Goal: Task Accomplishment & Management: Manage account settings

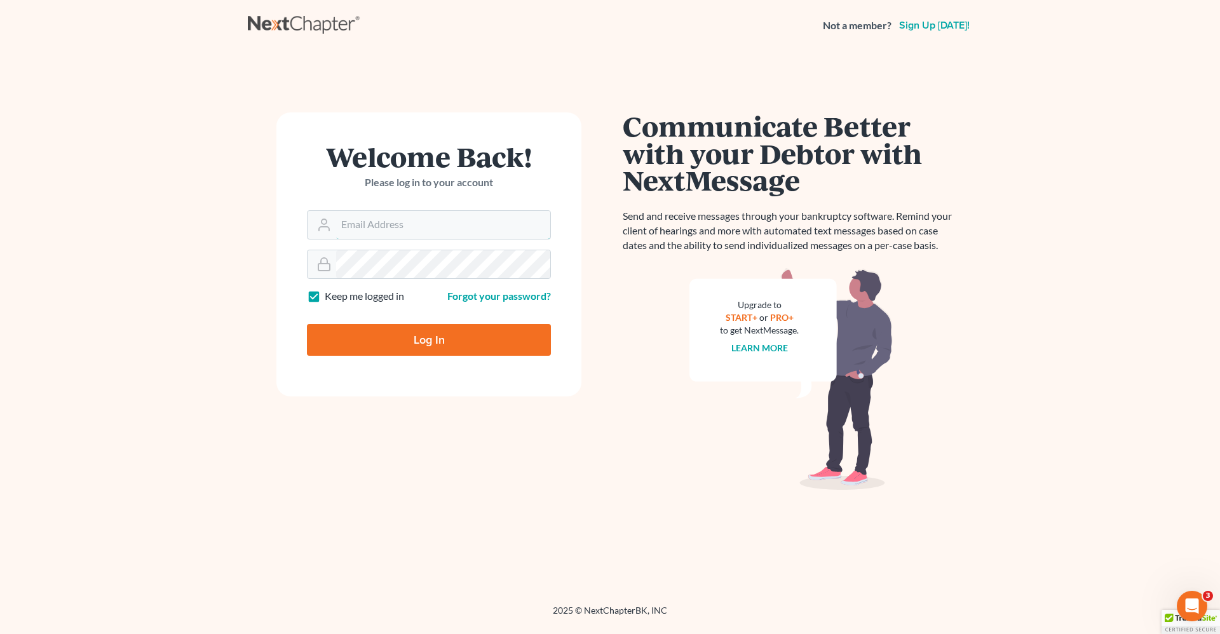
type input "robert.reidhaar@avenuelaw.com"
click at [439, 342] on input "Log In" at bounding box center [429, 340] width 244 height 32
type input "Thinking..."
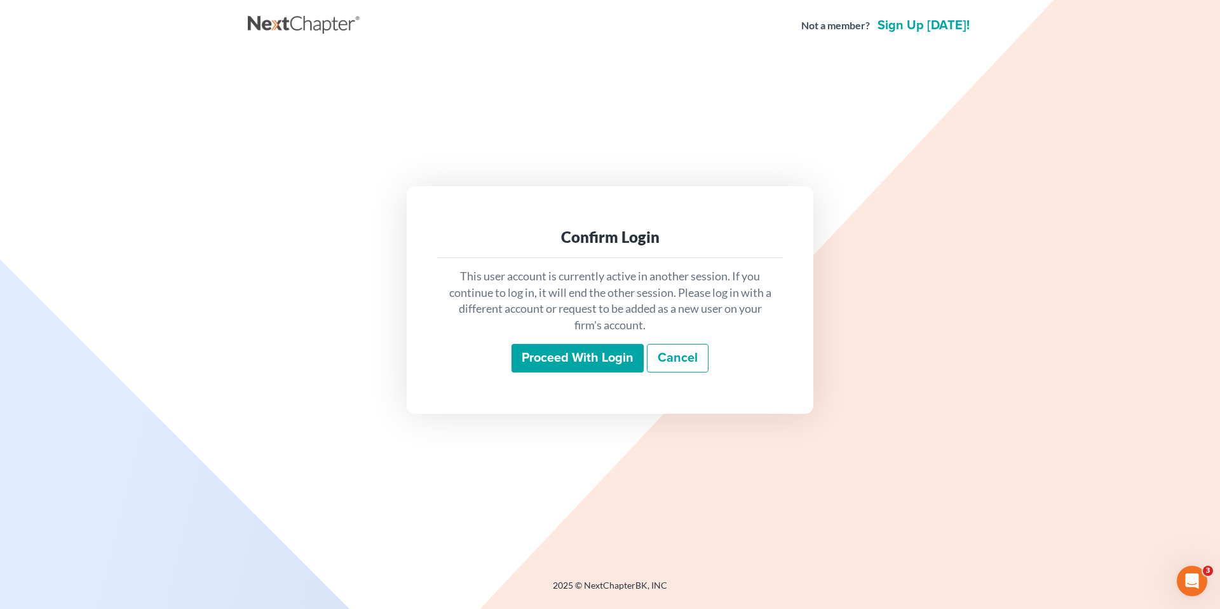
click at [564, 358] on input "Proceed with login" at bounding box center [577, 358] width 132 height 29
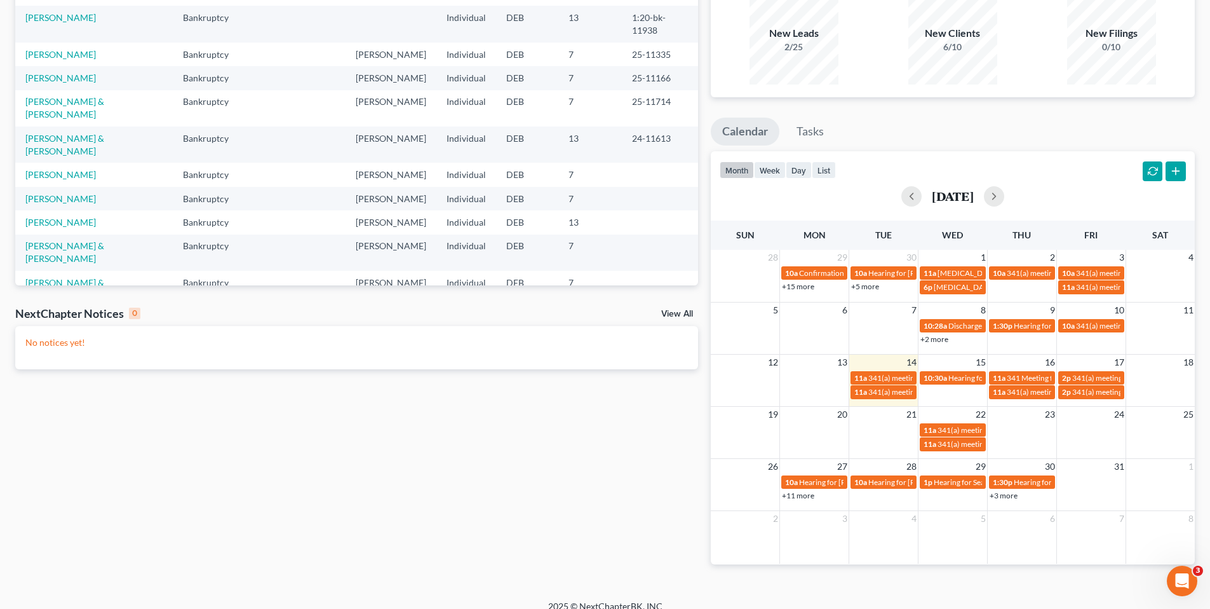
scroll to position [125, 0]
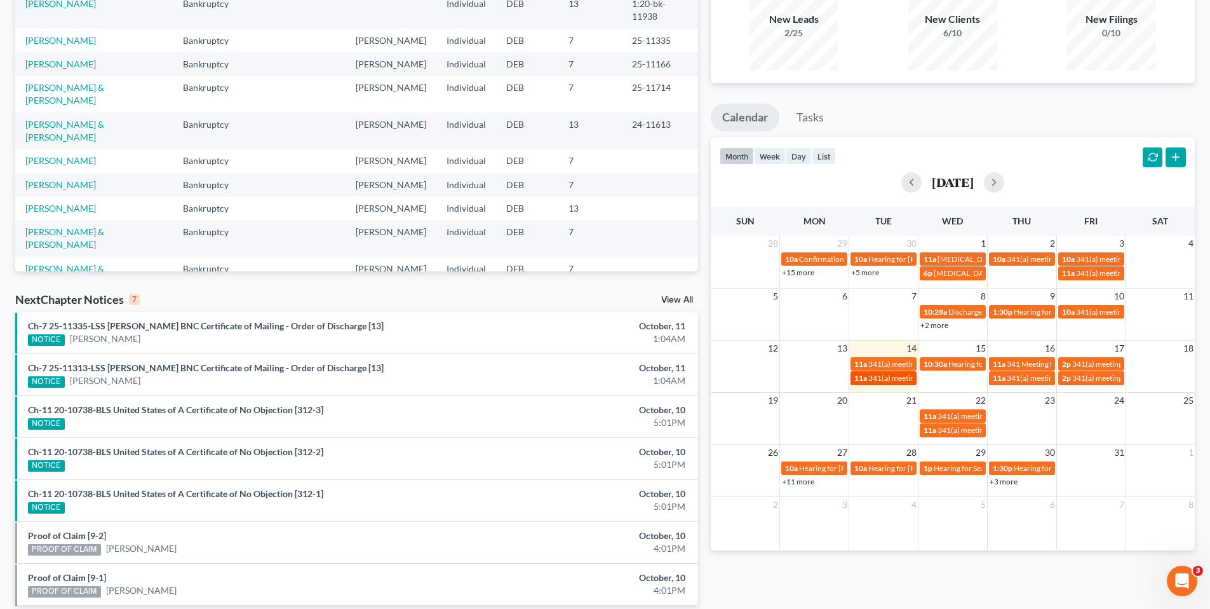
click at [886, 378] on span "341(a) meeting for Torrey Boynton" at bounding box center [930, 378] width 123 height 10
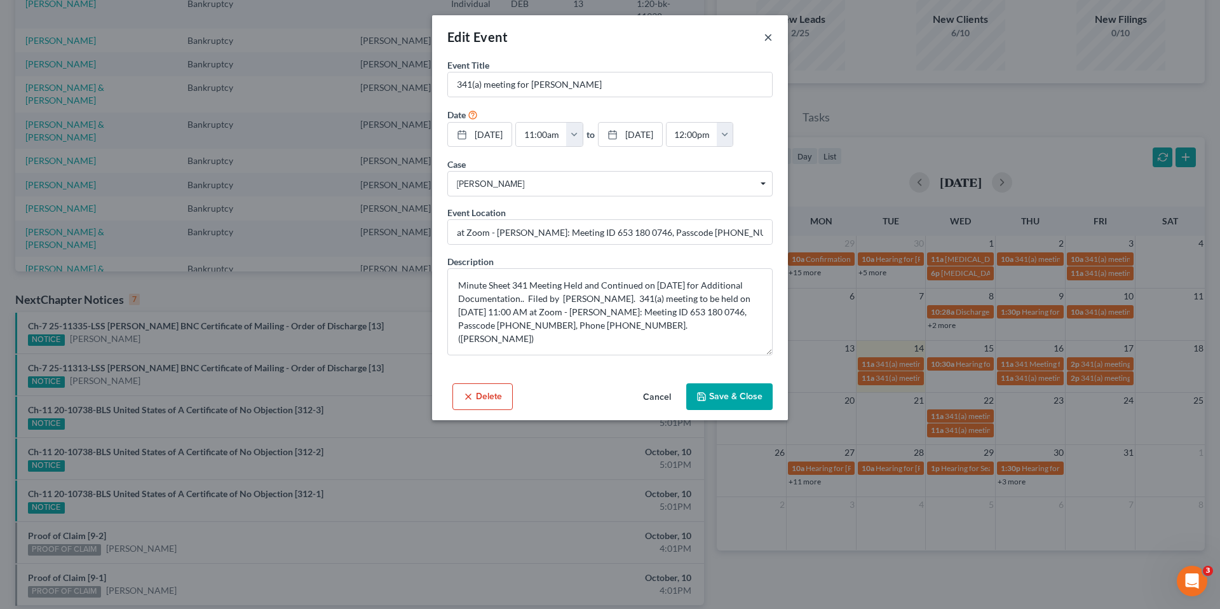
click at [768, 37] on button "×" at bounding box center [768, 36] width 9 height 15
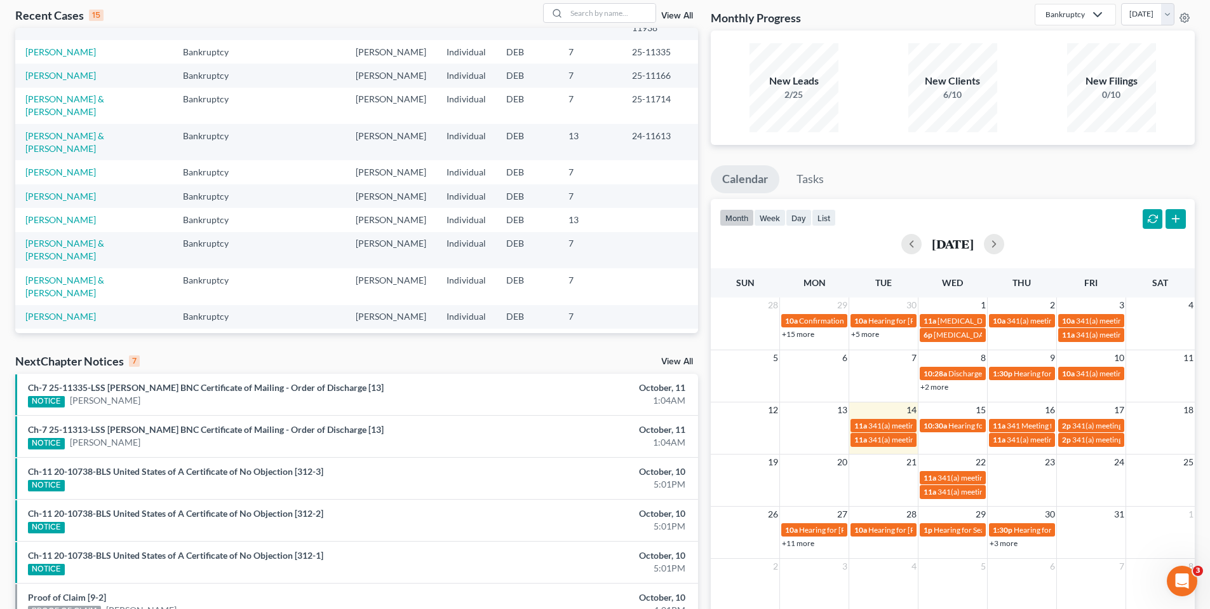
scroll to position [0, 0]
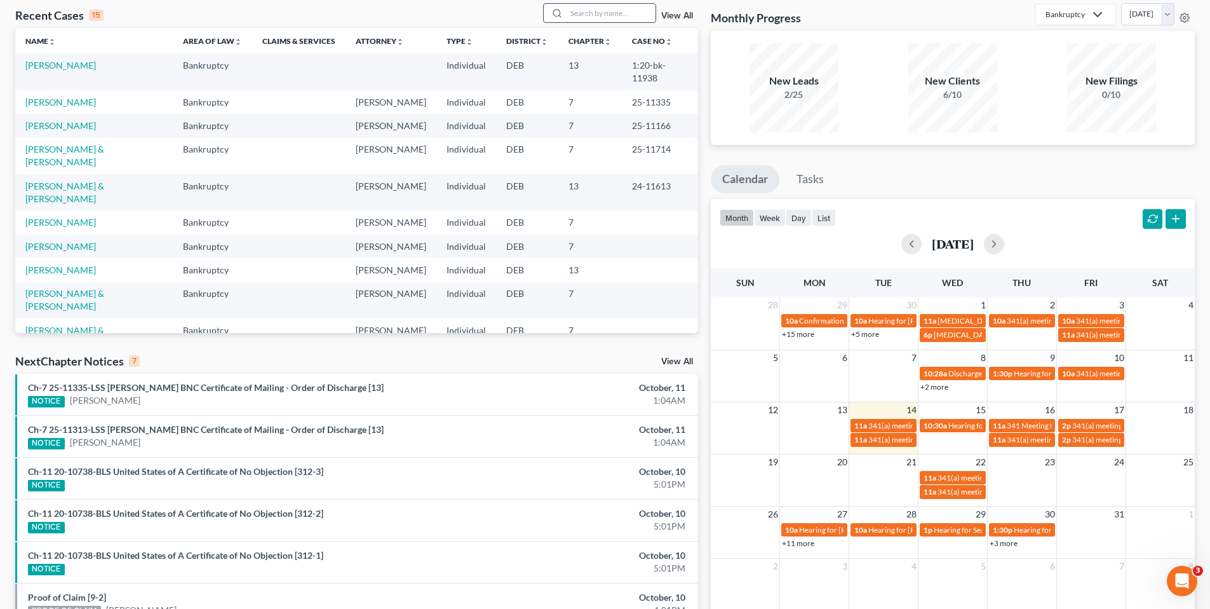
click at [614, 13] on input "search" at bounding box center [611, 13] width 89 height 18
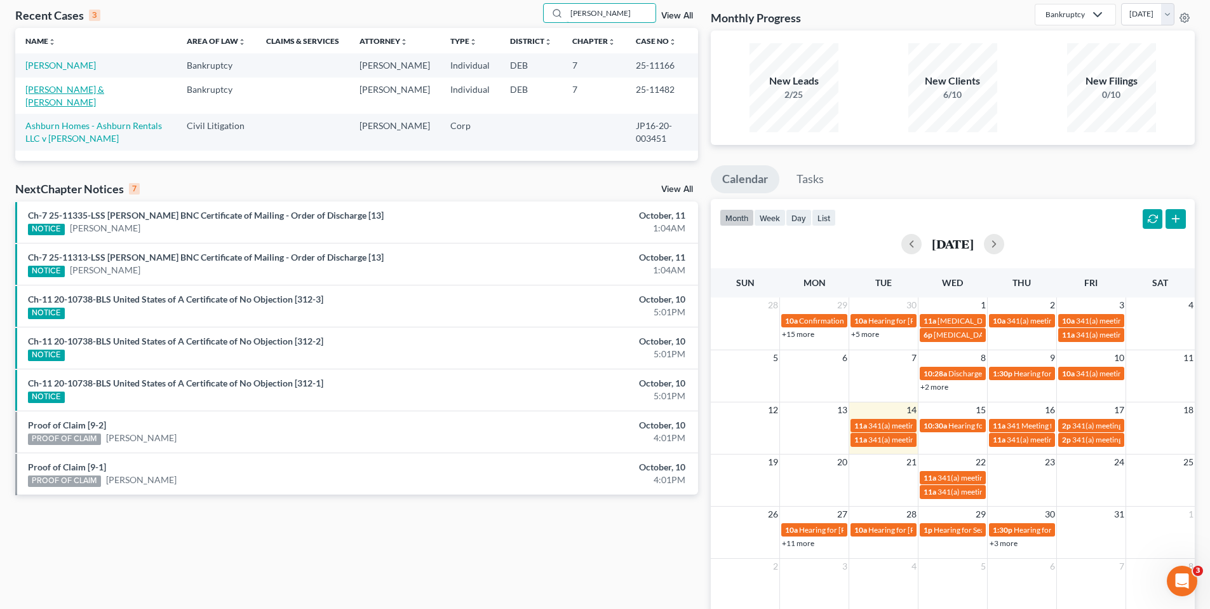
type input "lewis"
click at [62, 103] on link "Lewis, Mia & Davon" at bounding box center [64, 96] width 79 height 24
select select "0"
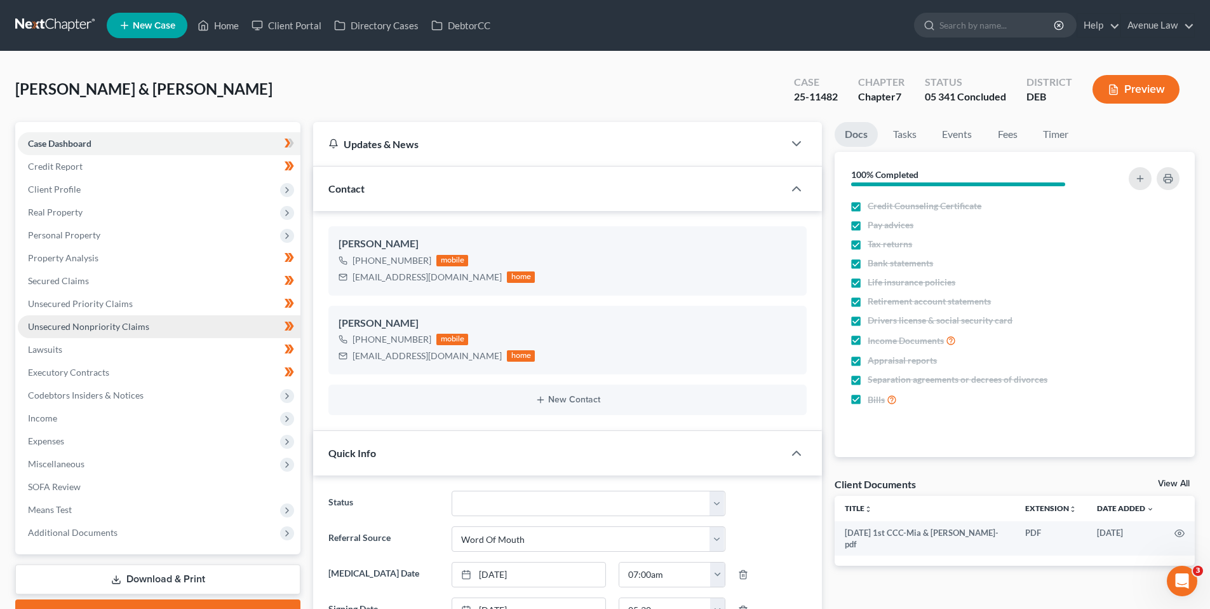
click at [66, 325] on span "Unsecured Nonpriority Claims" at bounding box center [88, 326] width 121 height 11
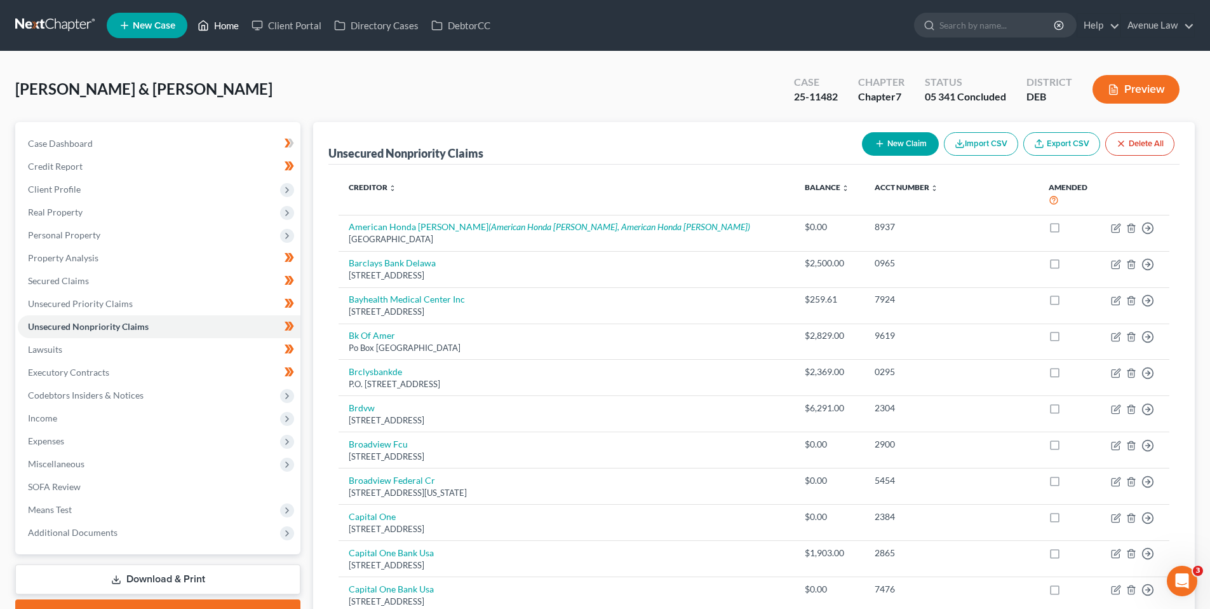
click at [226, 27] on link "Home" at bounding box center [218, 25] width 54 height 23
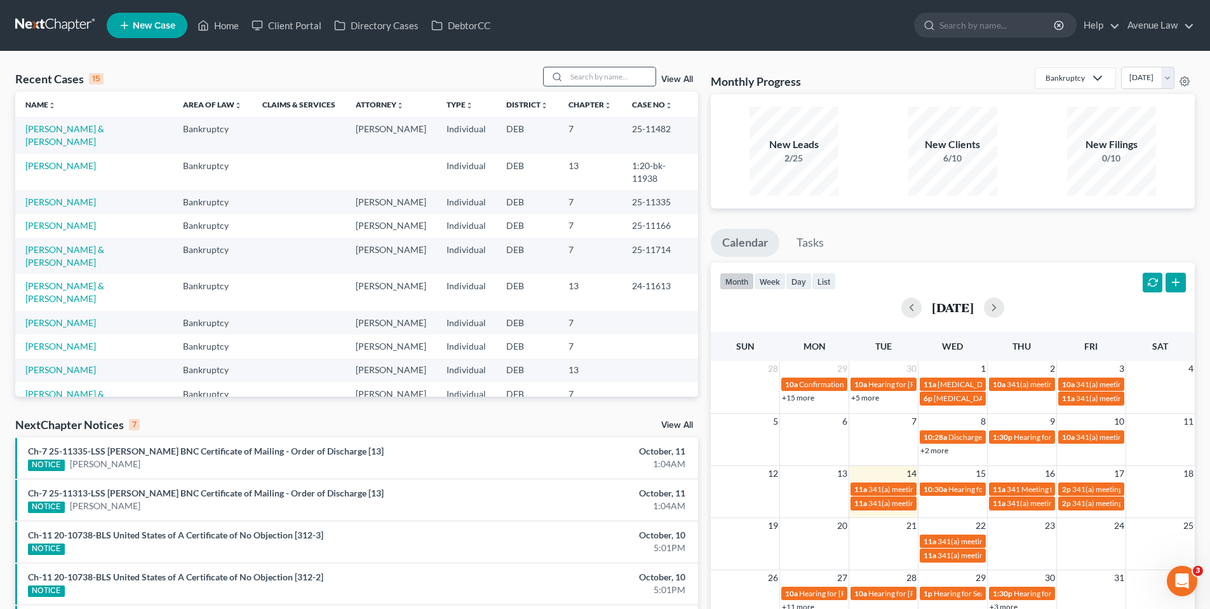
click at [612, 72] on input "search" at bounding box center [611, 76] width 89 height 18
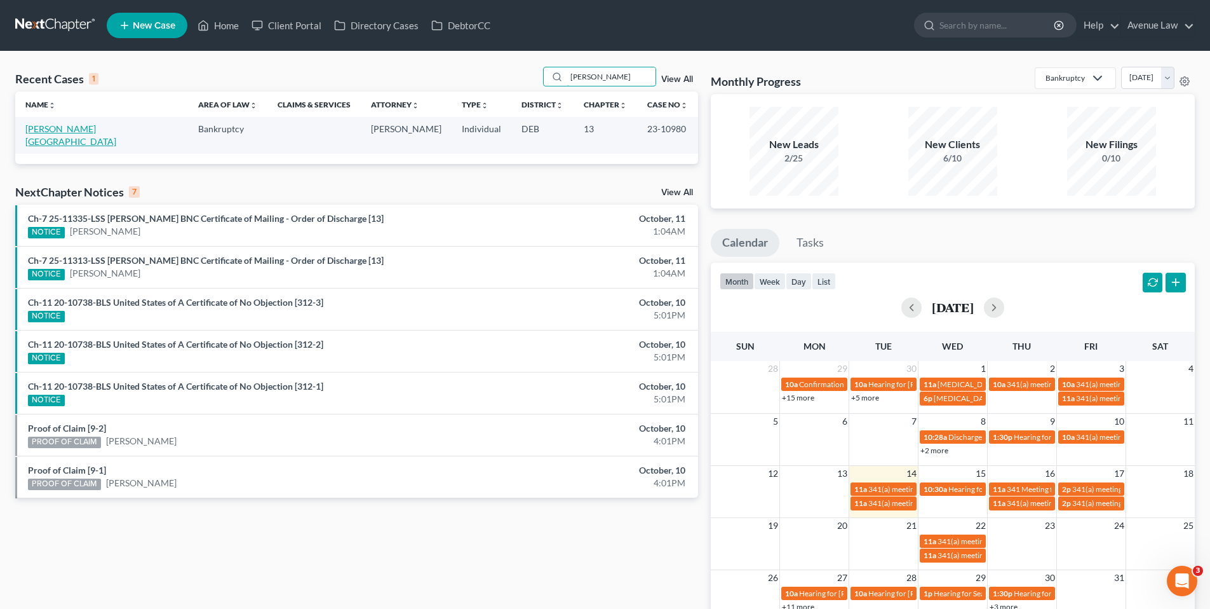
type input "lowry"
click at [68, 132] on link "Lowry, Kimberley" at bounding box center [70, 135] width 91 height 24
select select "0"
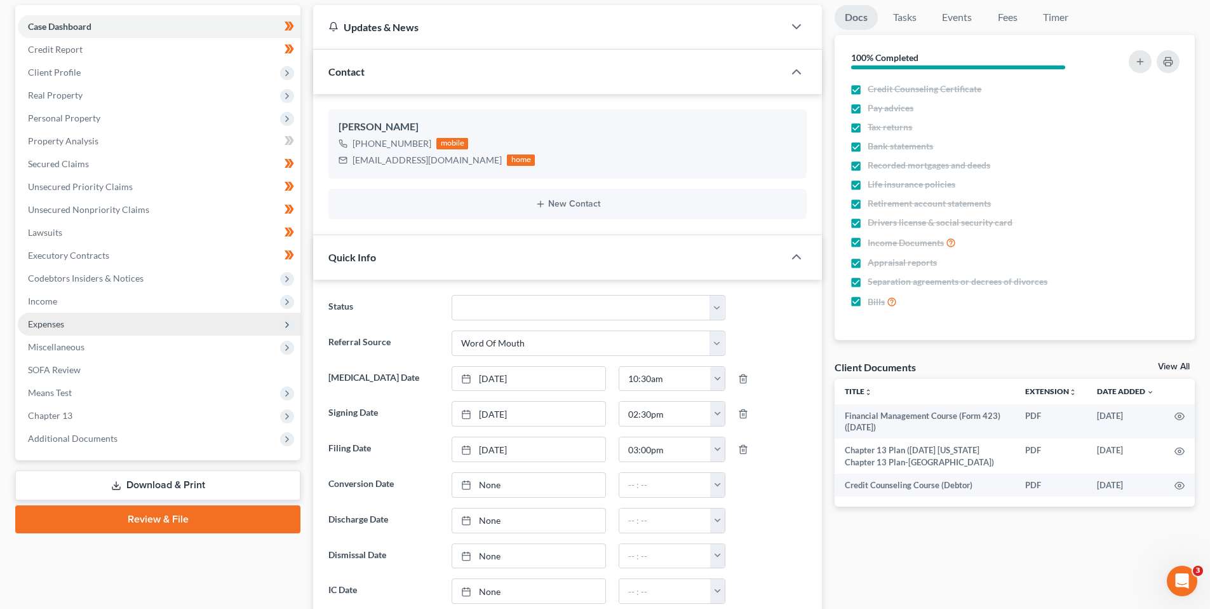
scroll to position [127, 0]
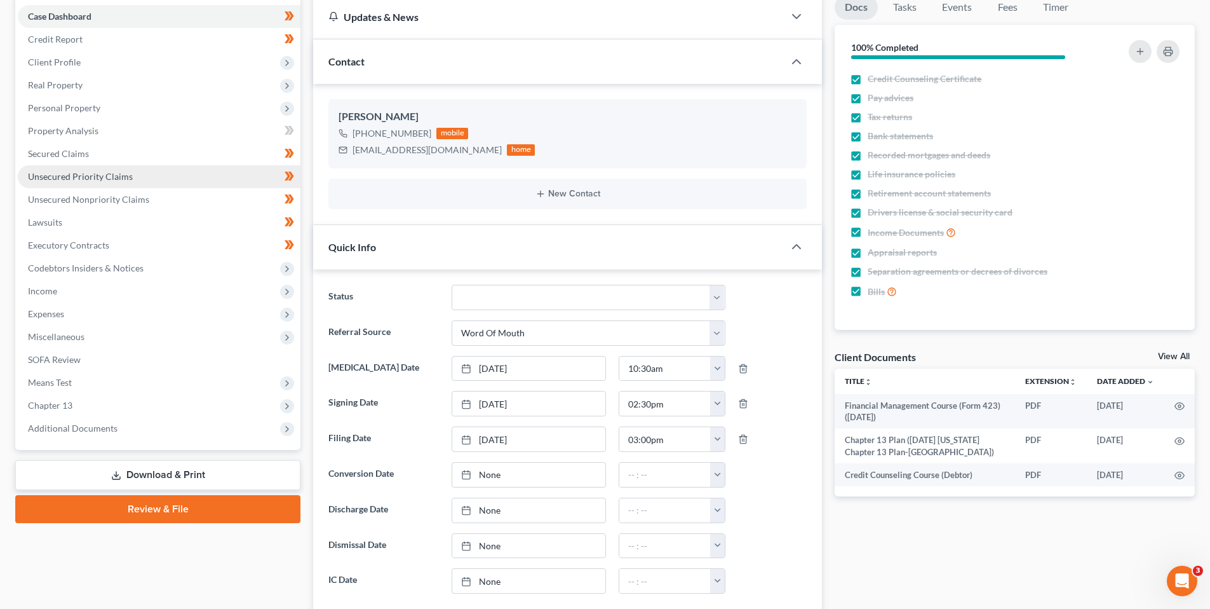
click at [64, 174] on span "Unsecured Priority Claims" at bounding box center [80, 176] width 105 height 11
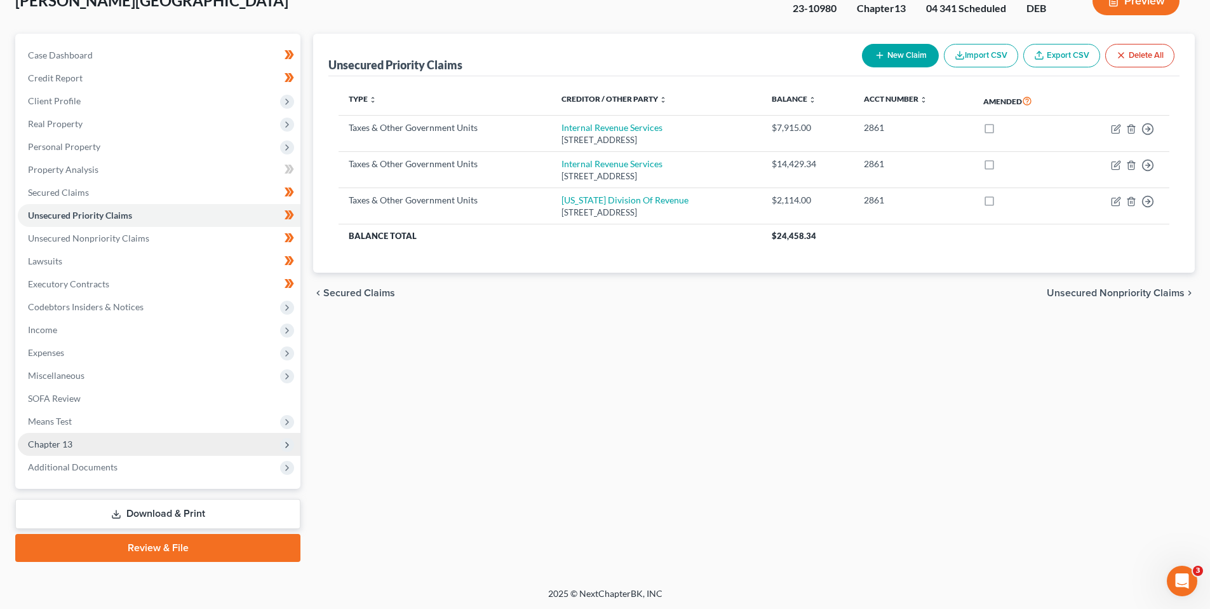
scroll to position [90, 0]
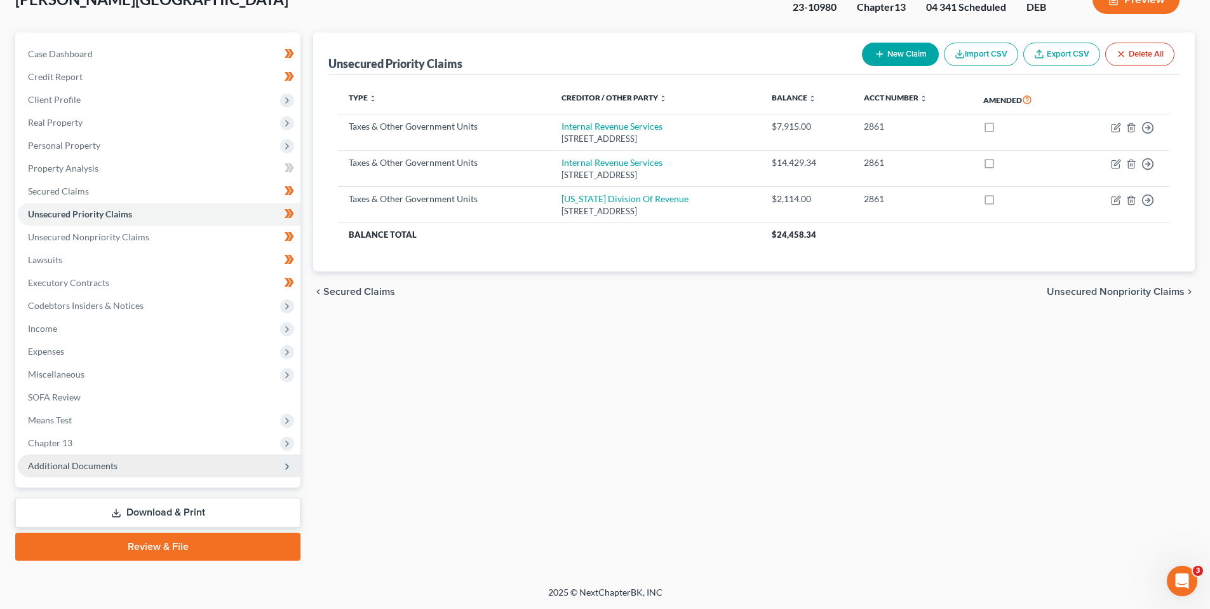
click at [62, 463] on span "Additional Documents" at bounding box center [73, 465] width 90 height 11
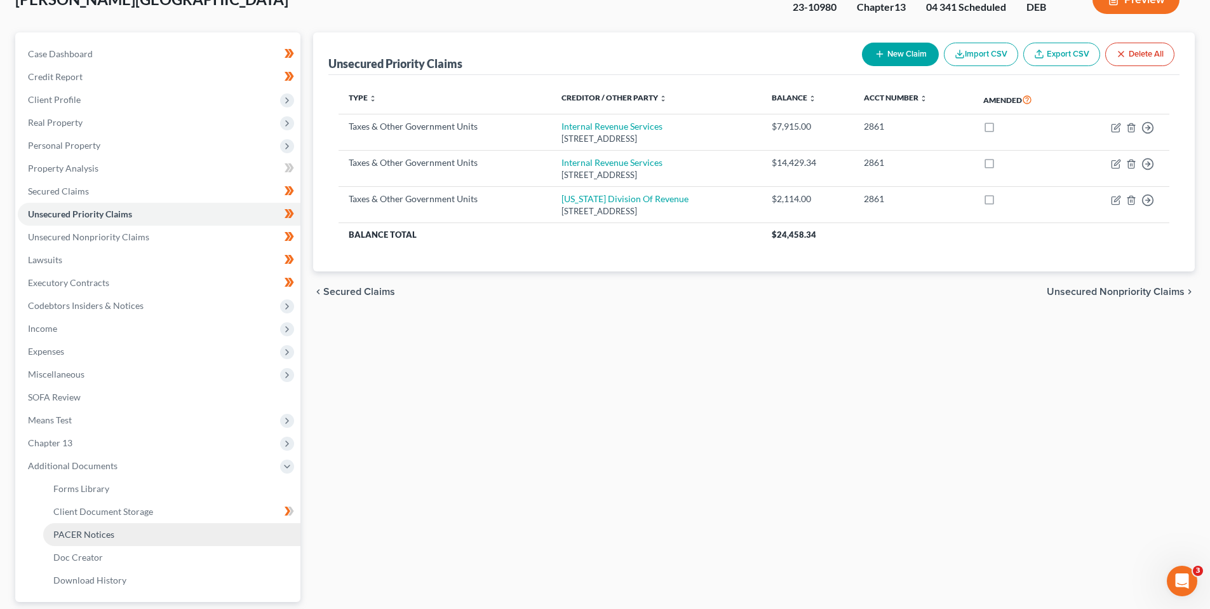
click at [78, 531] on span "PACER Notices" at bounding box center [83, 534] width 61 height 11
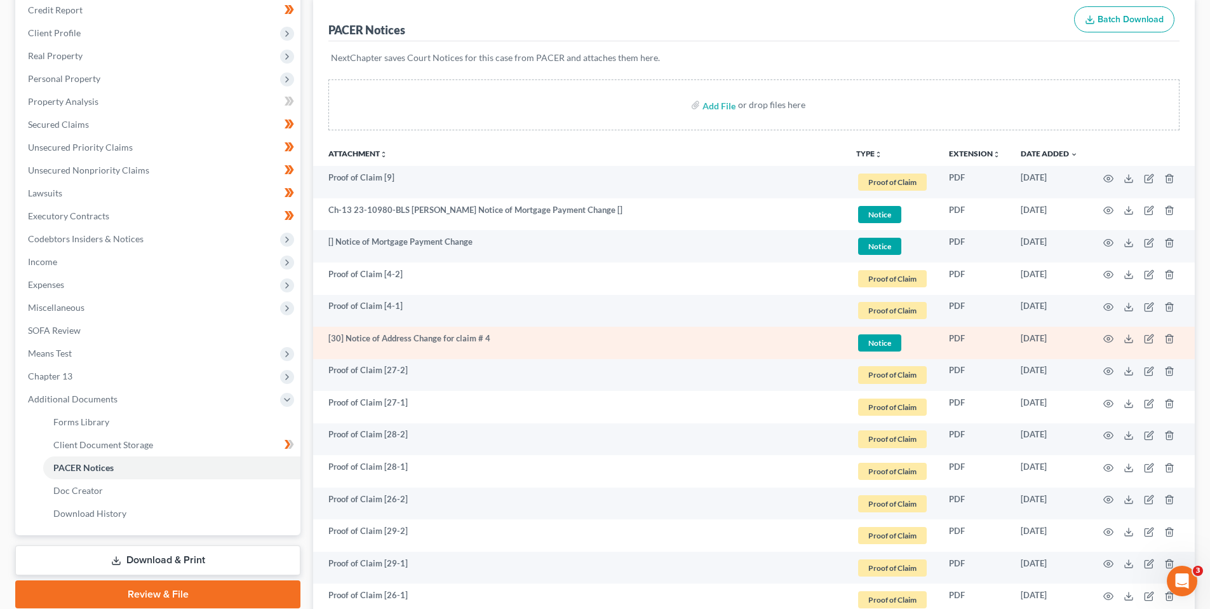
scroll to position [127, 0]
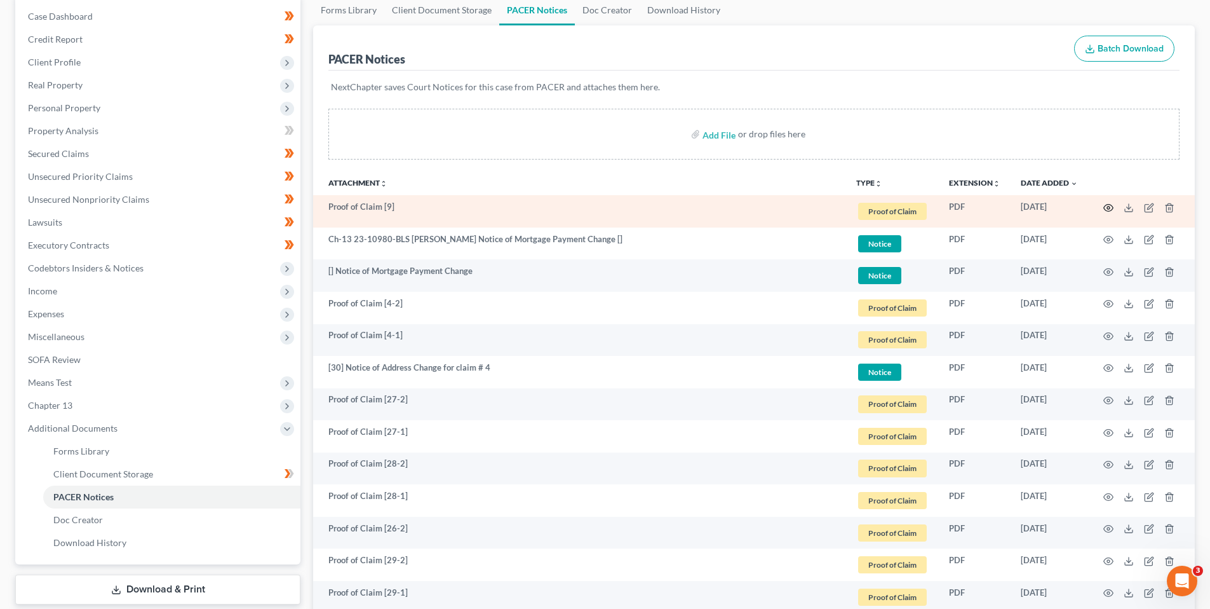
click at [1107, 206] on icon "button" at bounding box center [1109, 208] width 10 height 10
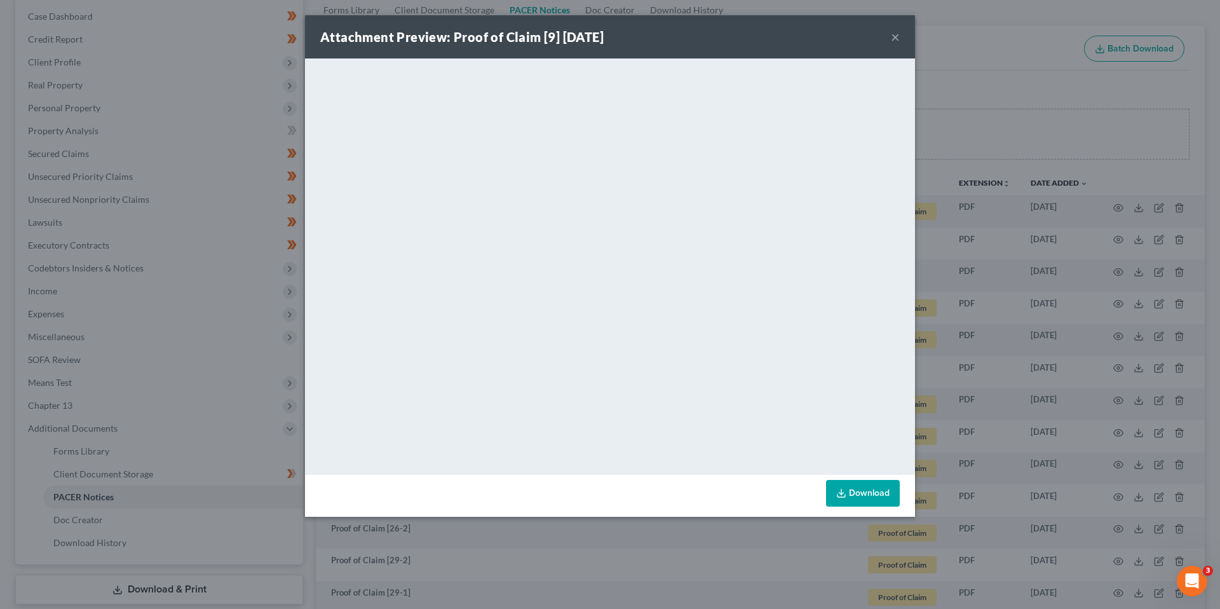
click at [893, 31] on button "×" at bounding box center [895, 36] width 9 height 15
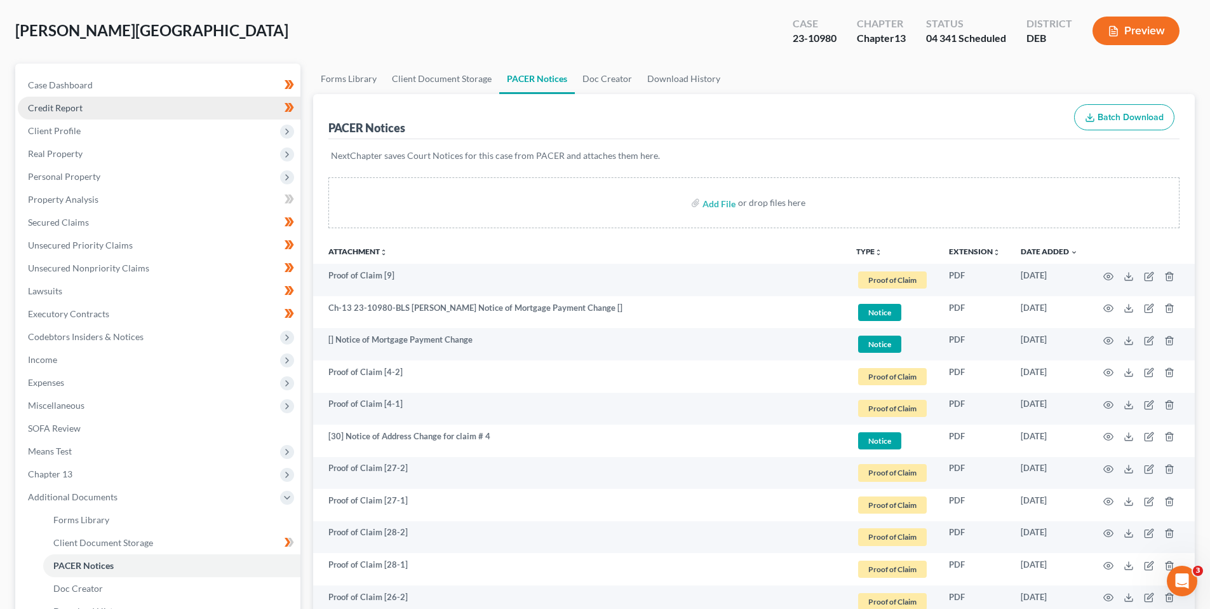
scroll to position [0, 0]
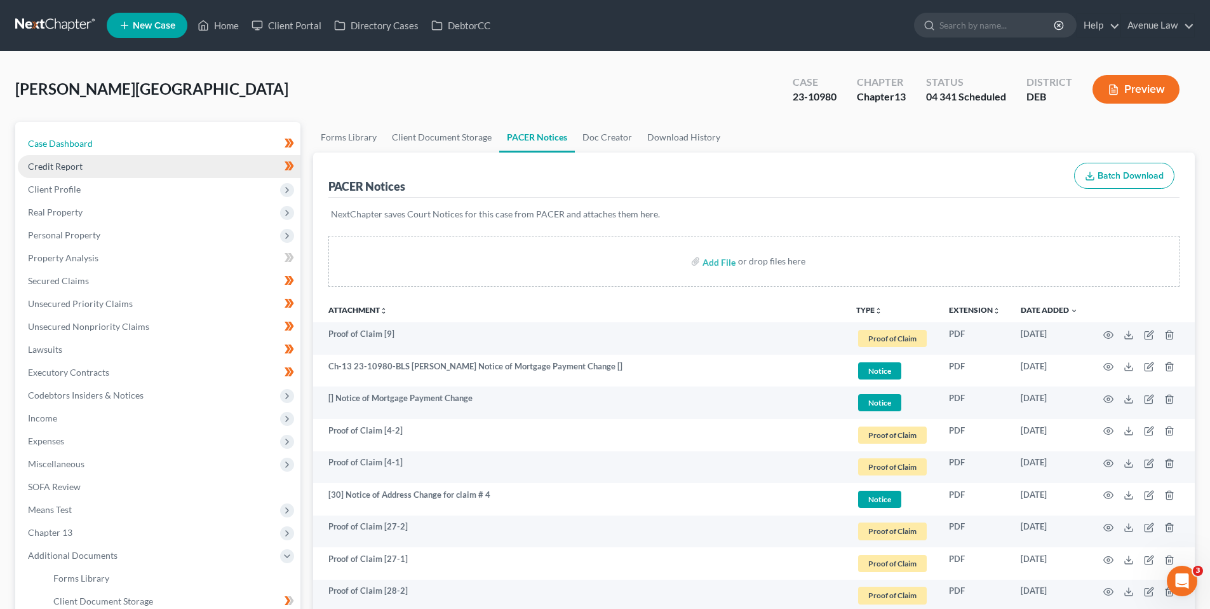
drag, startPoint x: 55, startPoint y: 142, endPoint x: 44, endPoint y: 165, distance: 24.7
click at [55, 142] on span "Case Dashboard" at bounding box center [60, 143] width 65 height 11
select select "0"
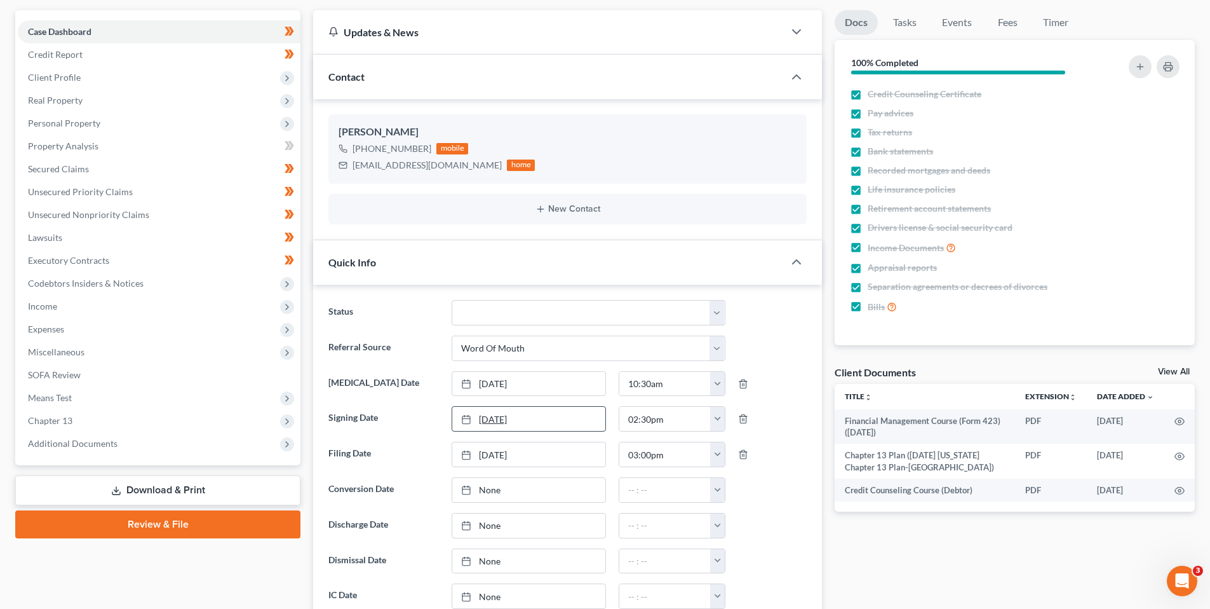
scroll to position [127, 0]
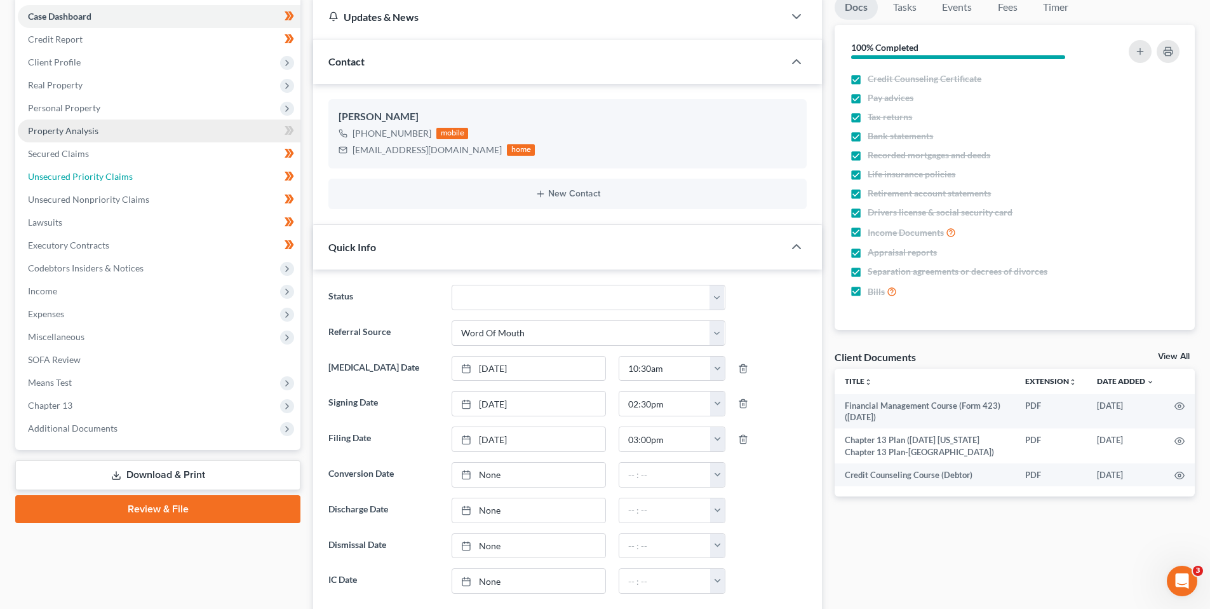
drag, startPoint x: 74, startPoint y: 175, endPoint x: 137, endPoint y: 170, distance: 63.1
click at [74, 175] on span "Unsecured Priority Claims" at bounding box center [80, 176] width 105 height 11
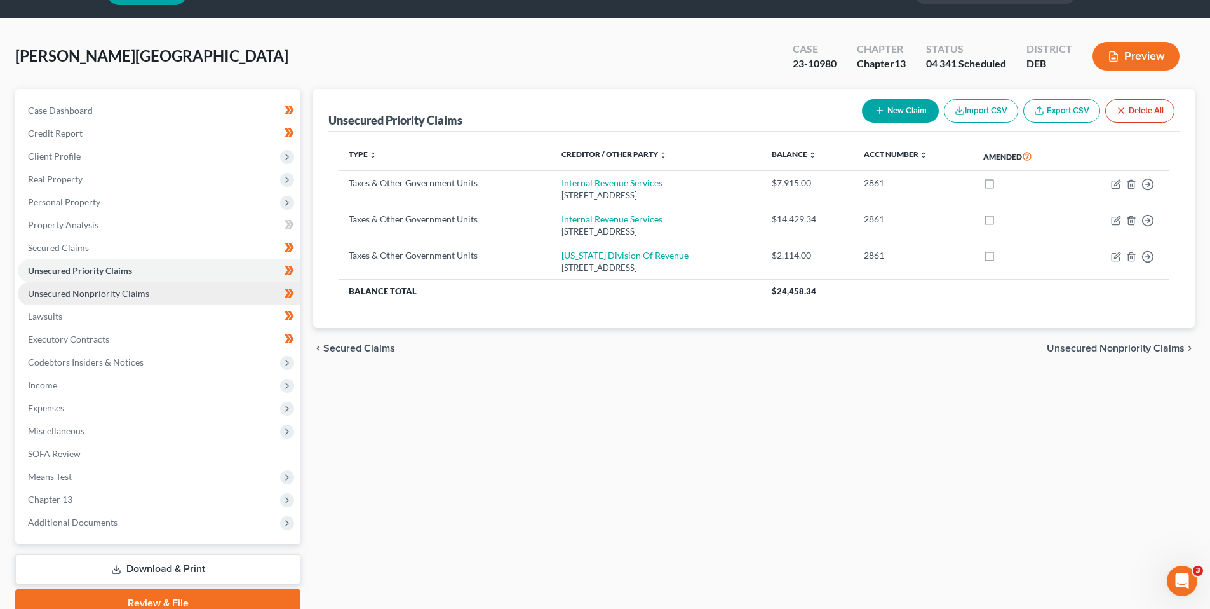
scroll to position [64, 0]
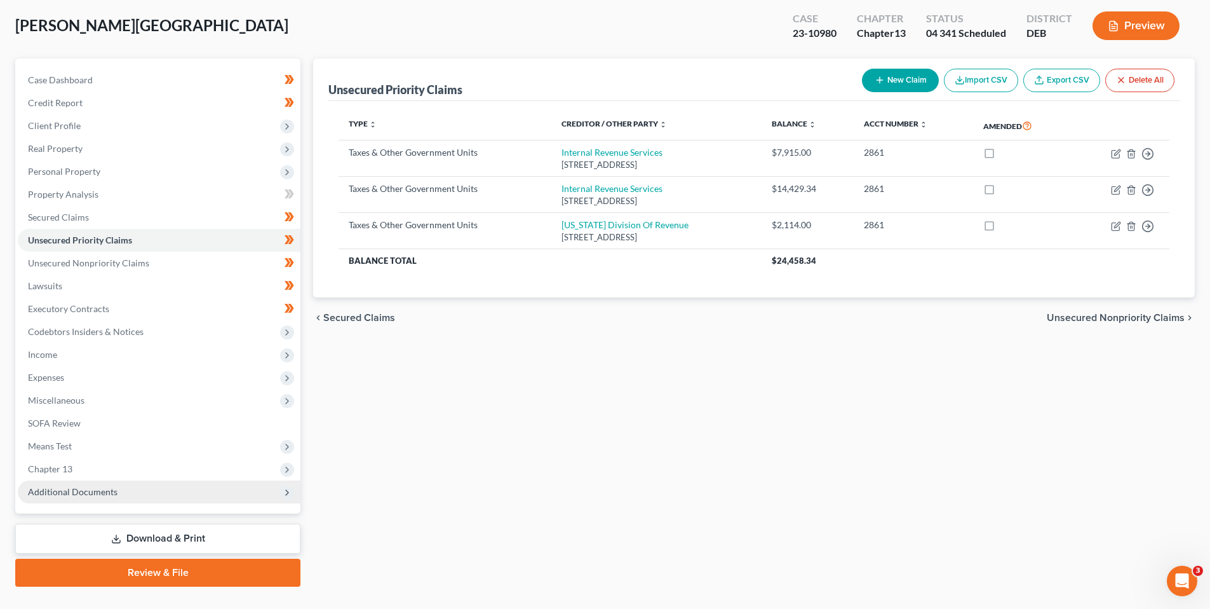
click at [73, 486] on span "Additional Documents" at bounding box center [73, 491] width 90 height 11
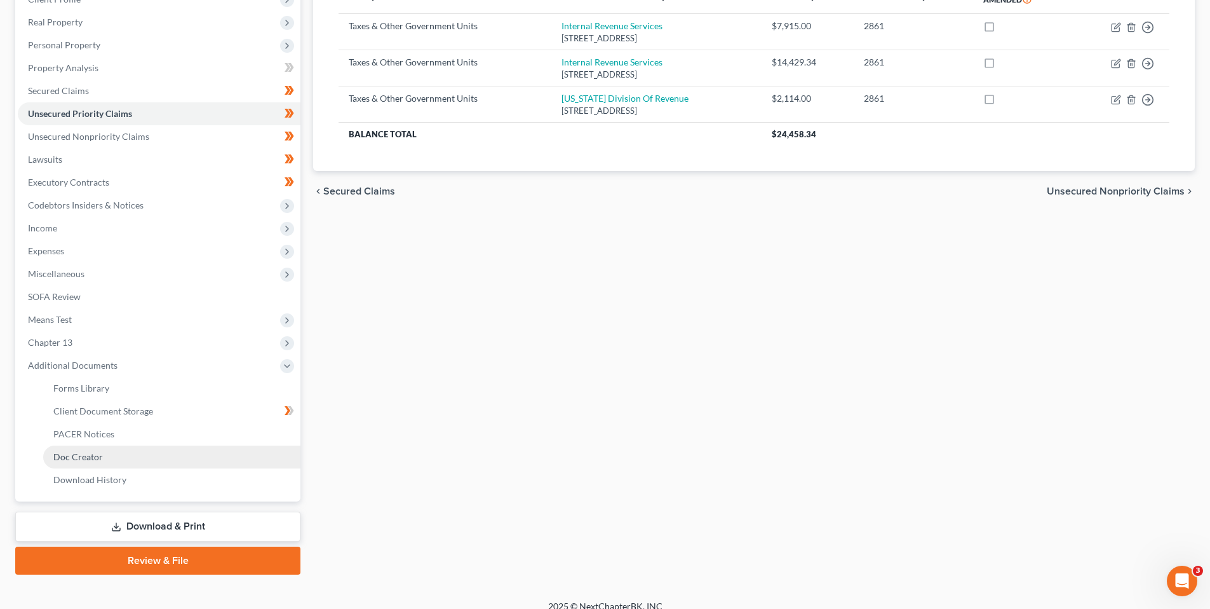
scroll to position [191, 0]
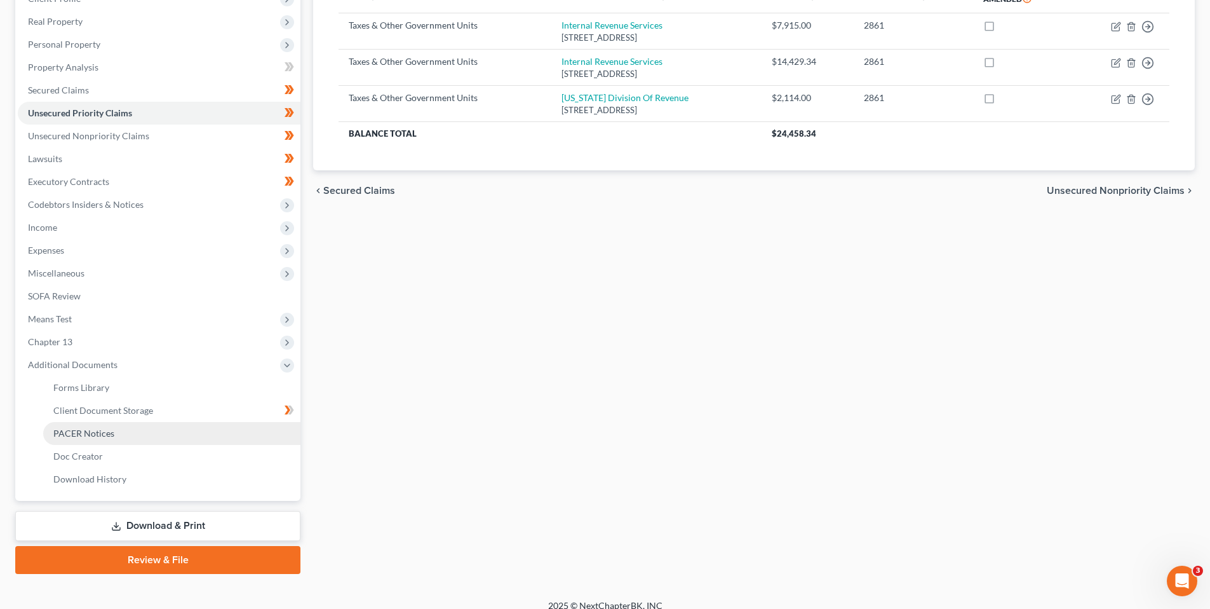
click at [85, 431] on span "PACER Notices" at bounding box center [83, 433] width 61 height 11
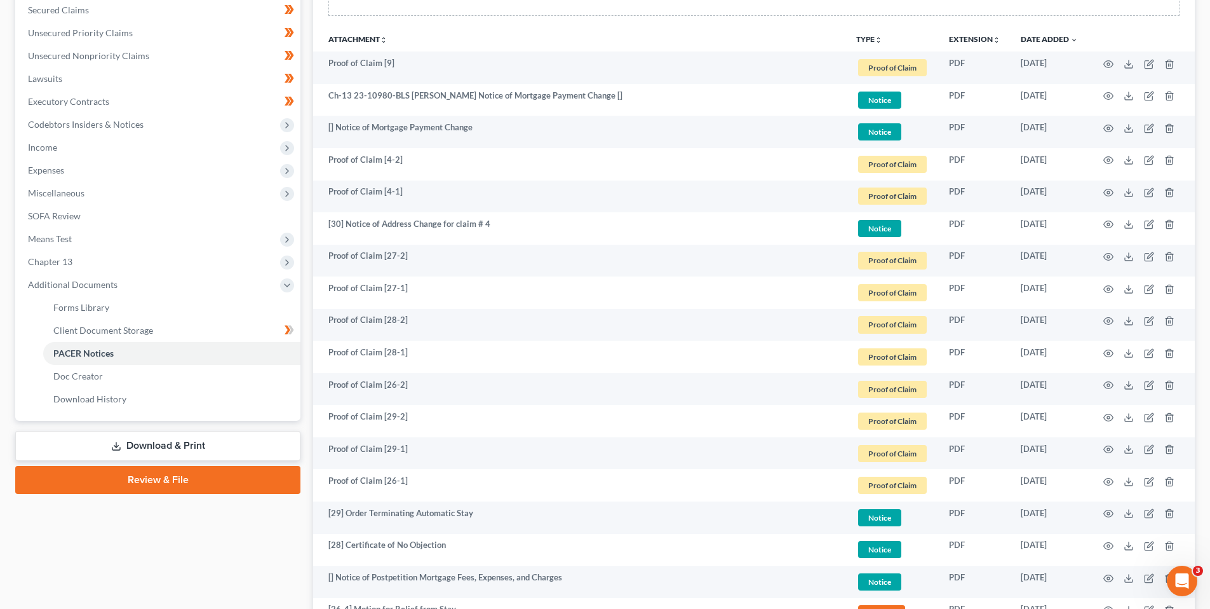
scroll to position [318, 0]
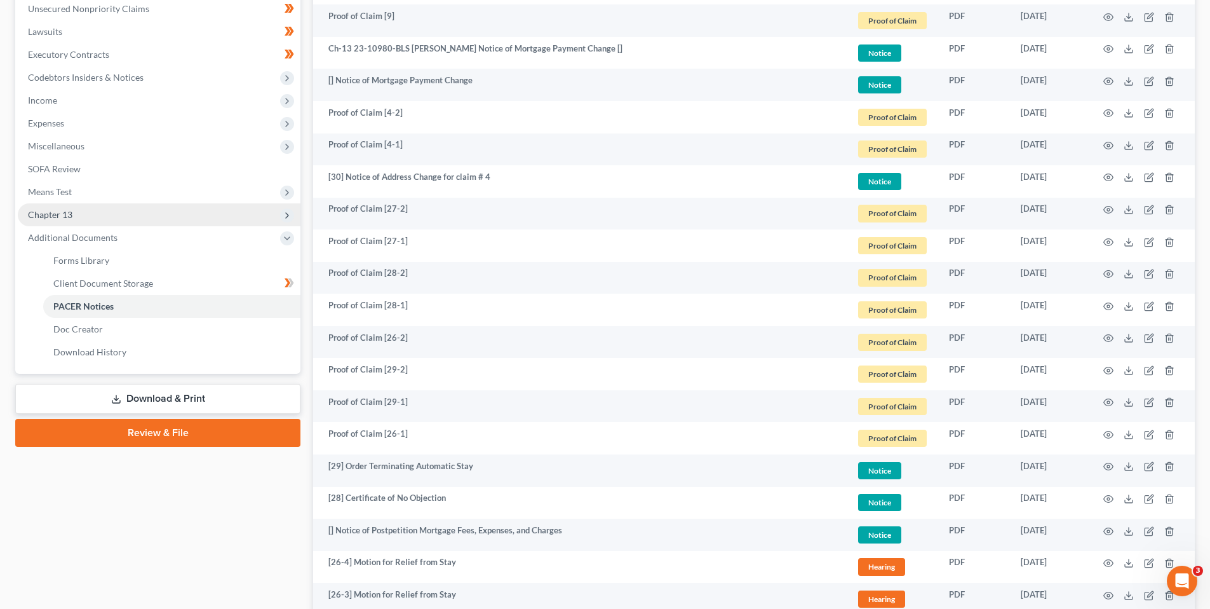
click at [46, 214] on span "Chapter 13" at bounding box center [50, 214] width 44 height 11
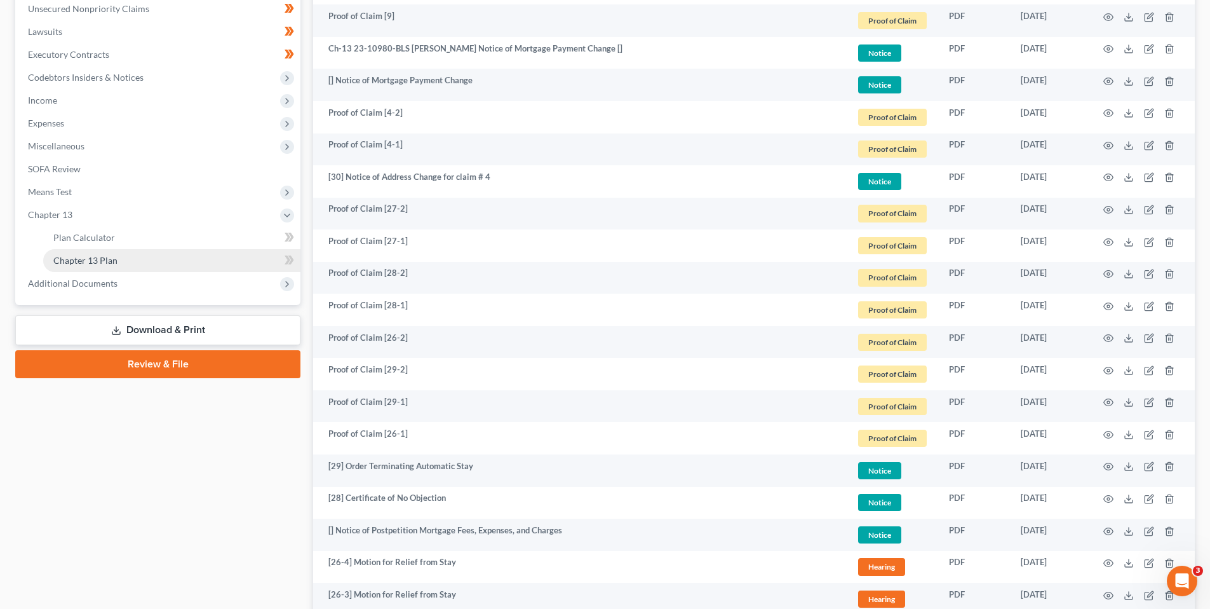
click at [81, 257] on span "Chapter 13 Plan" at bounding box center [85, 260] width 64 height 11
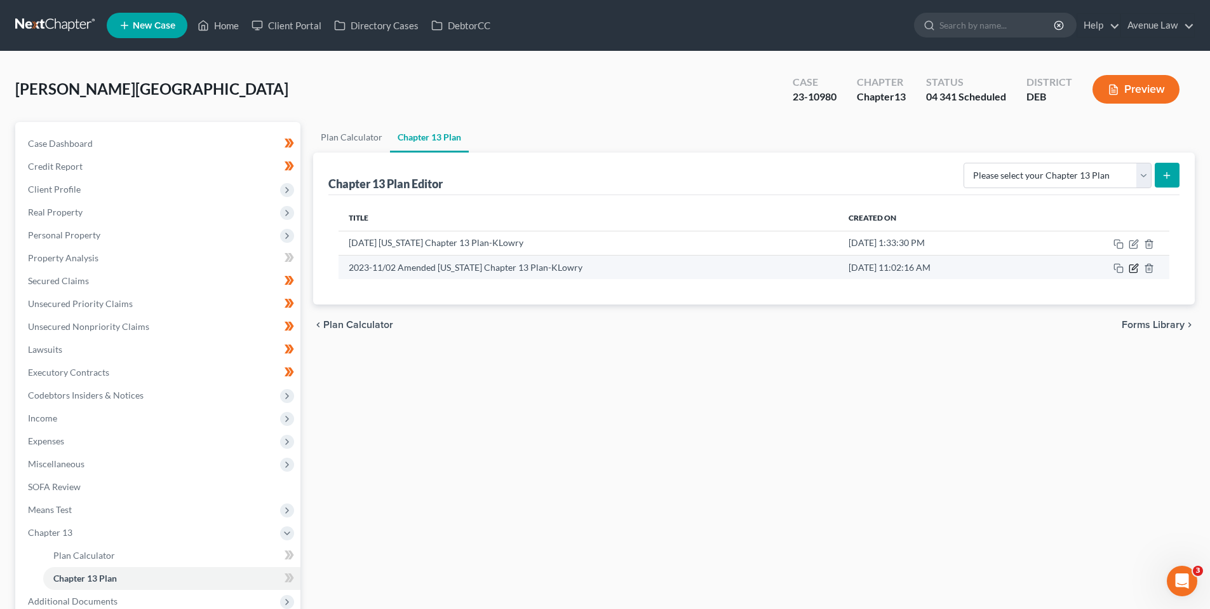
click at [1133, 268] on icon "button" at bounding box center [1135, 267] width 6 height 6
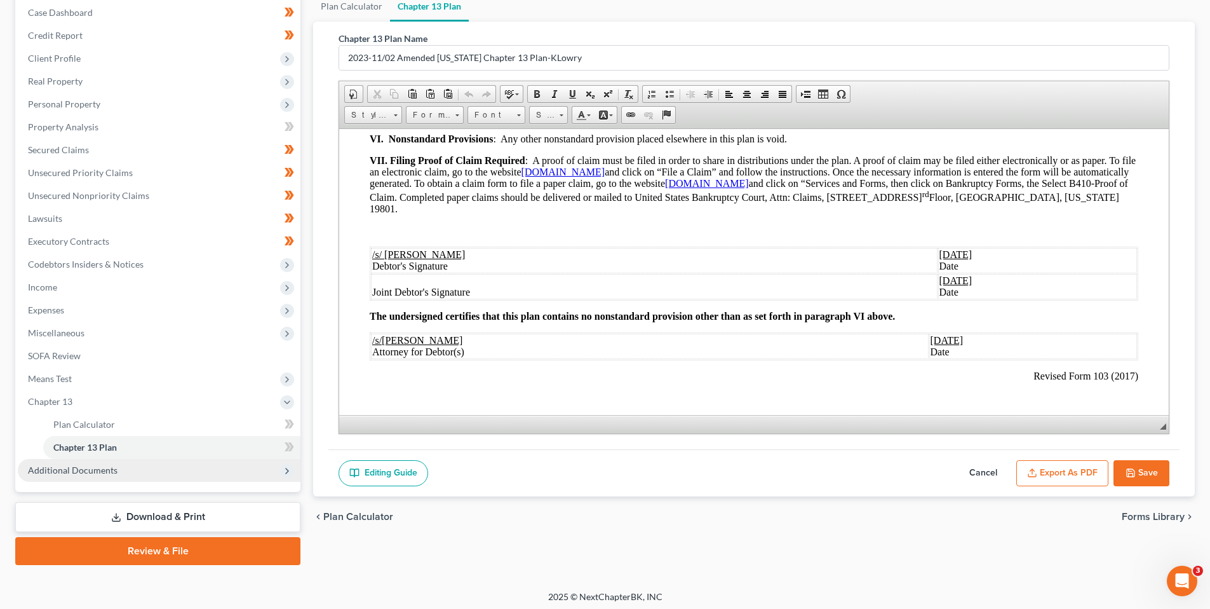
scroll to position [135, 0]
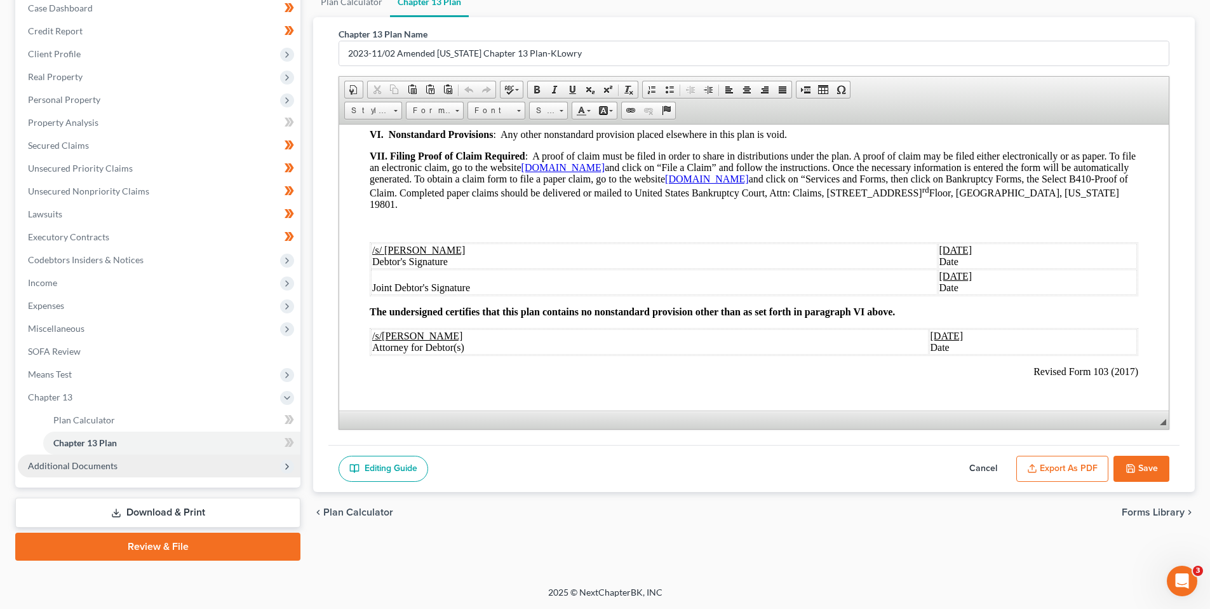
click at [109, 460] on span "Additional Documents" at bounding box center [73, 465] width 90 height 11
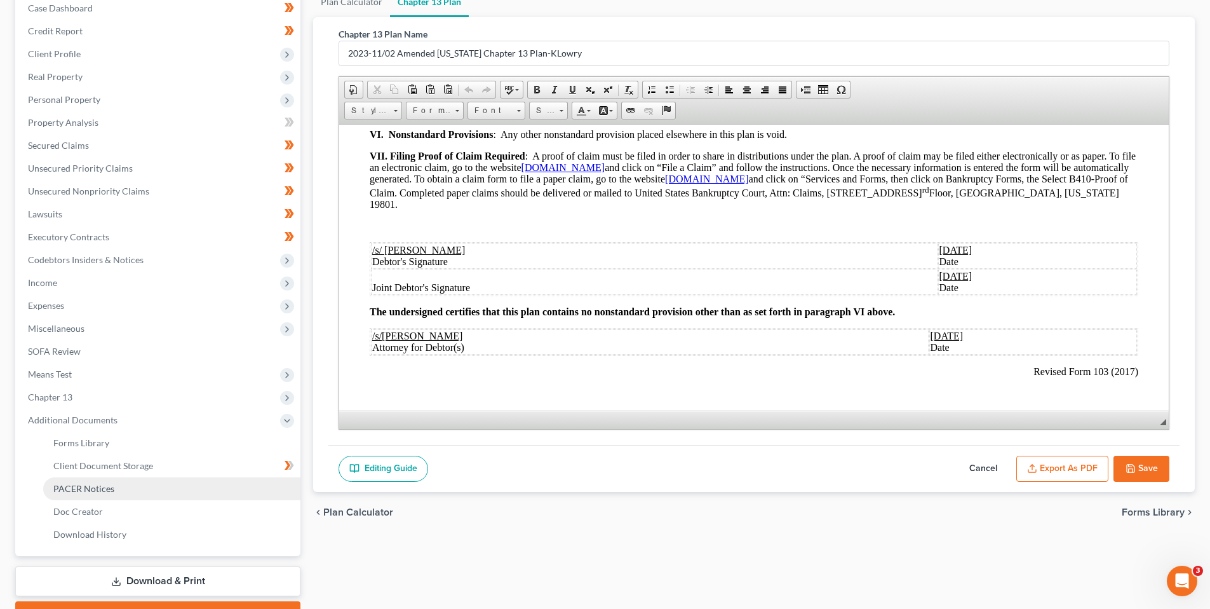
click at [100, 487] on span "PACER Notices" at bounding box center [83, 488] width 61 height 11
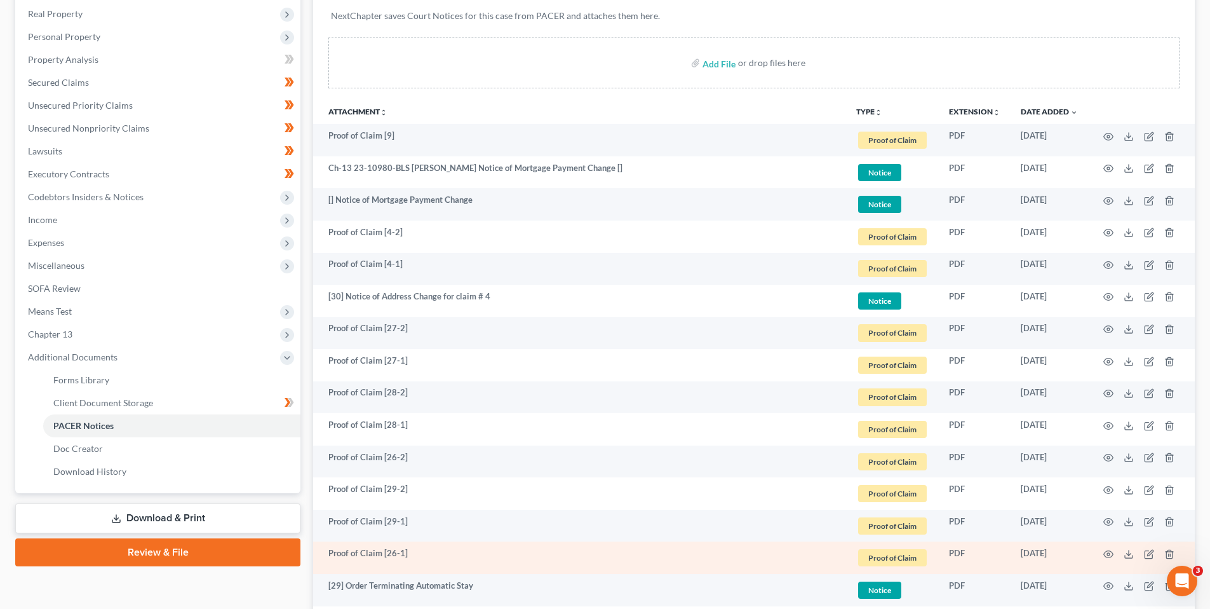
scroll to position [254, 0]
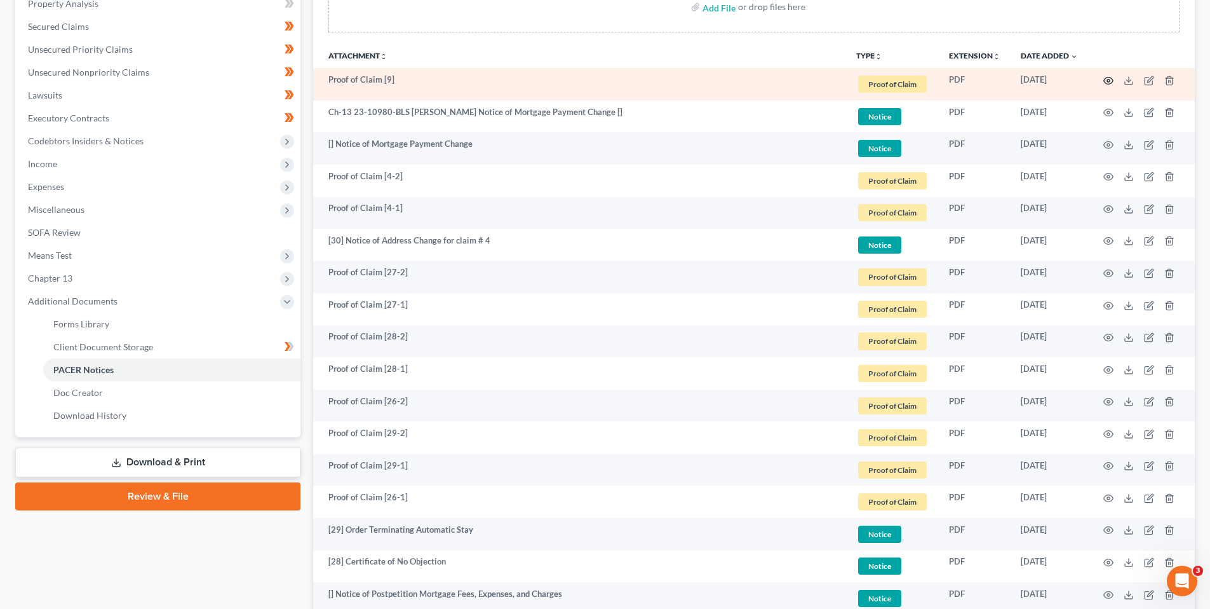
click at [1108, 78] on icon "button" at bounding box center [1109, 81] width 10 height 10
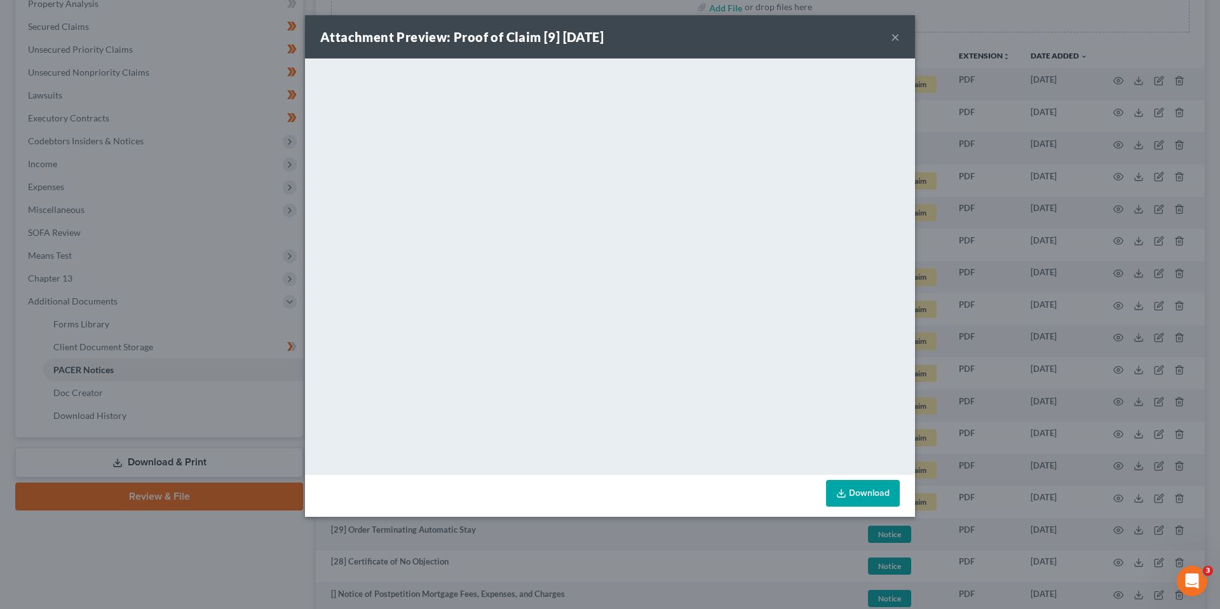
click at [897, 37] on button "×" at bounding box center [895, 36] width 9 height 15
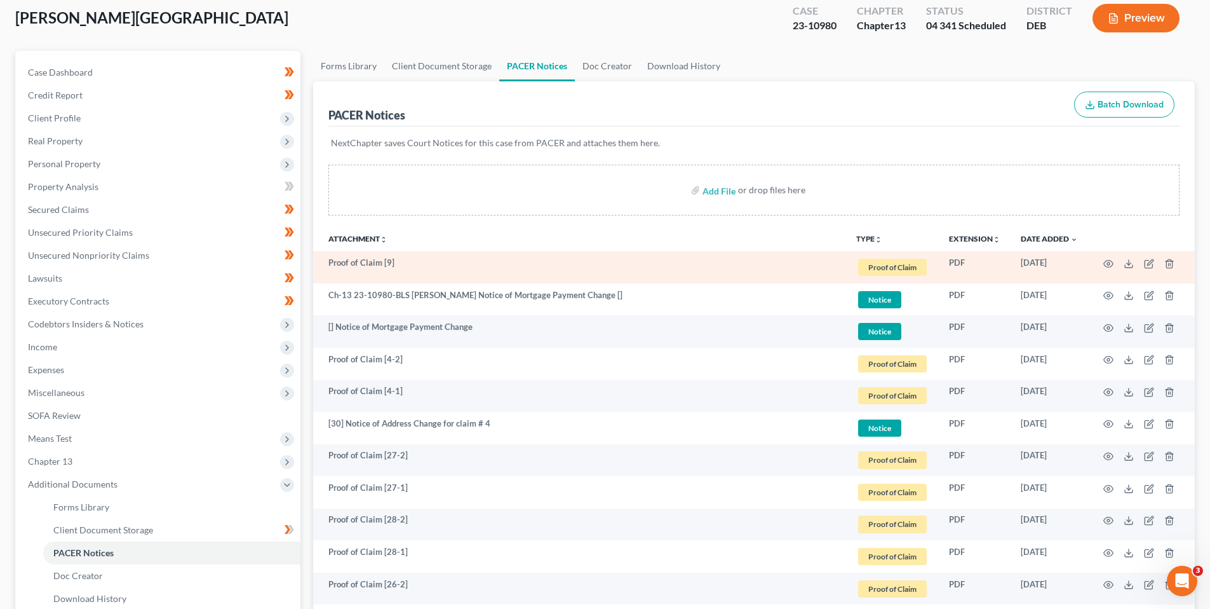
scroll to position [0, 0]
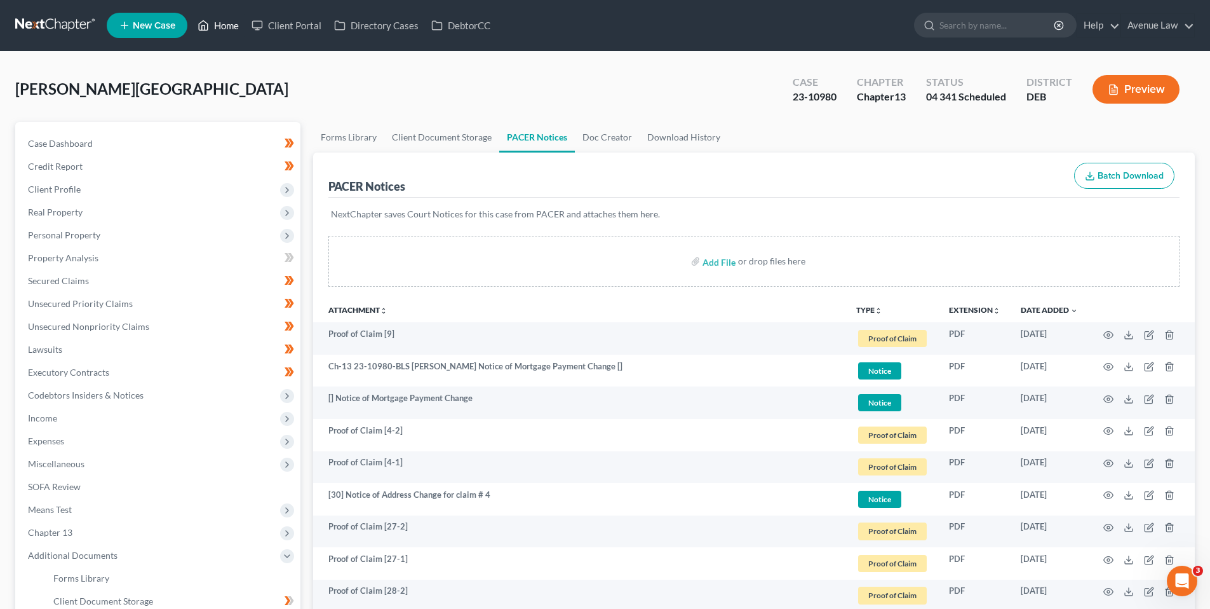
click at [220, 26] on link "Home" at bounding box center [218, 25] width 54 height 23
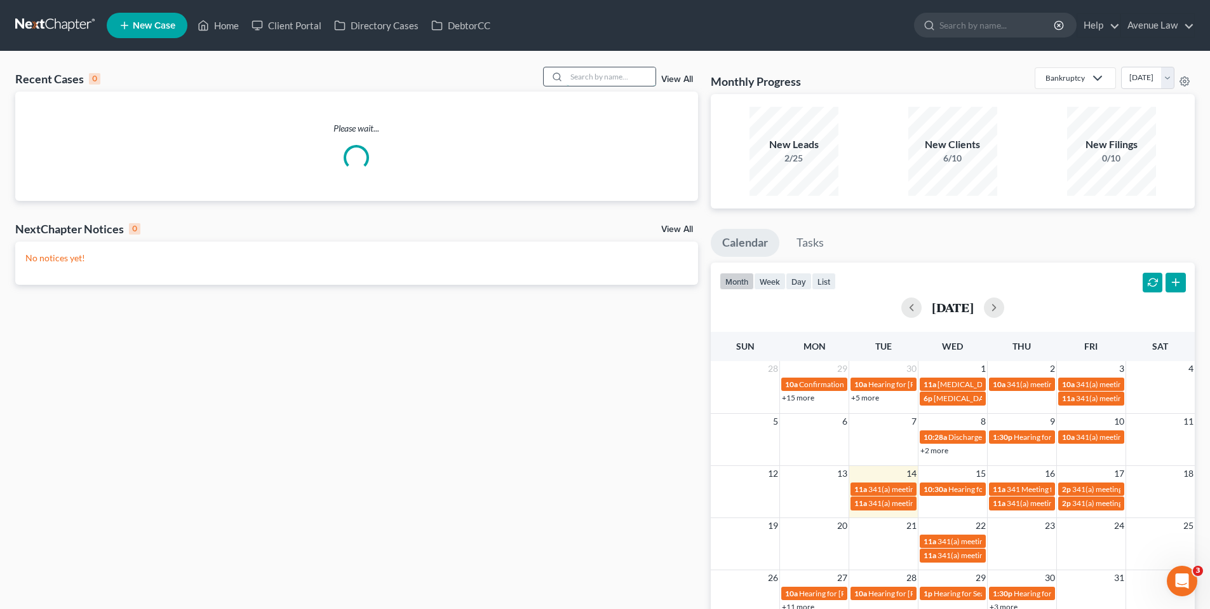
click at [602, 76] on input "search" at bounding box center [611, 76] width 89 height 18
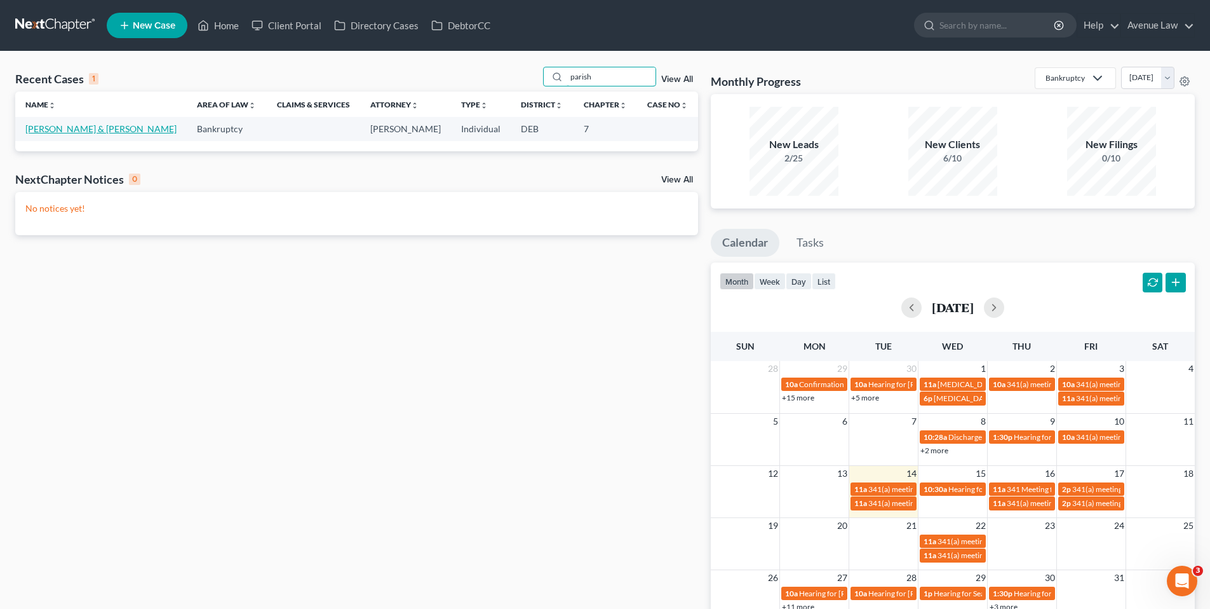
type input "parish"
click at [85, 126] on link "[PERSON_NAME] & [PERSON_NAME]" at bounding box center [100, 128] width 151 height 11
select select "0"
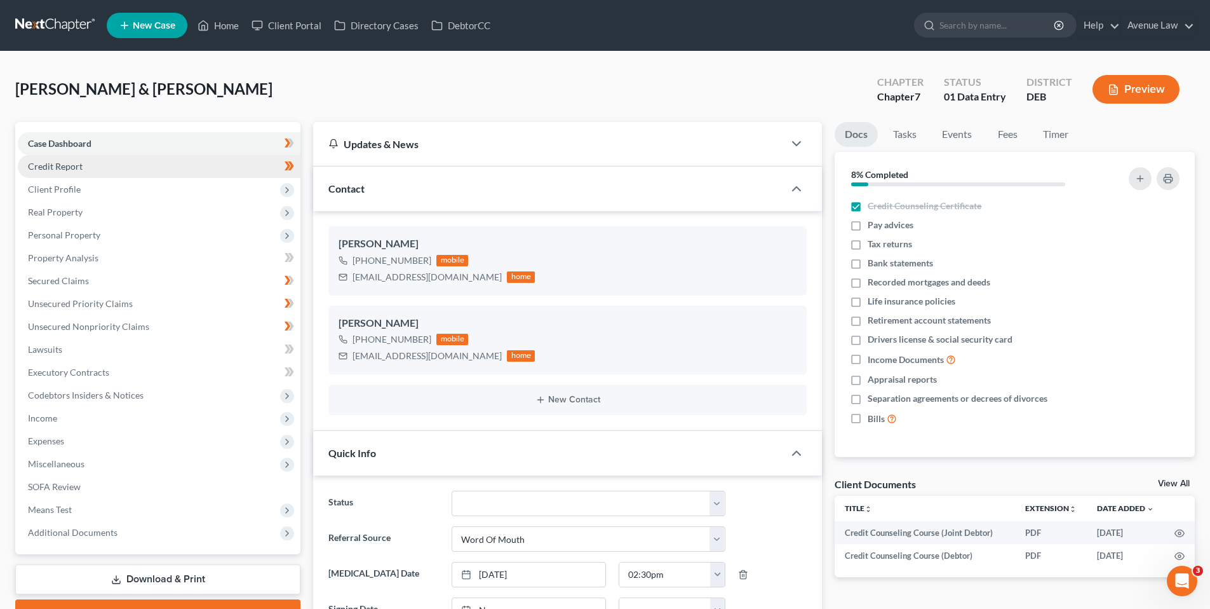
click at [60, 164] on span "Credit Report" at bounding box center [55, 166] width 55 height 11
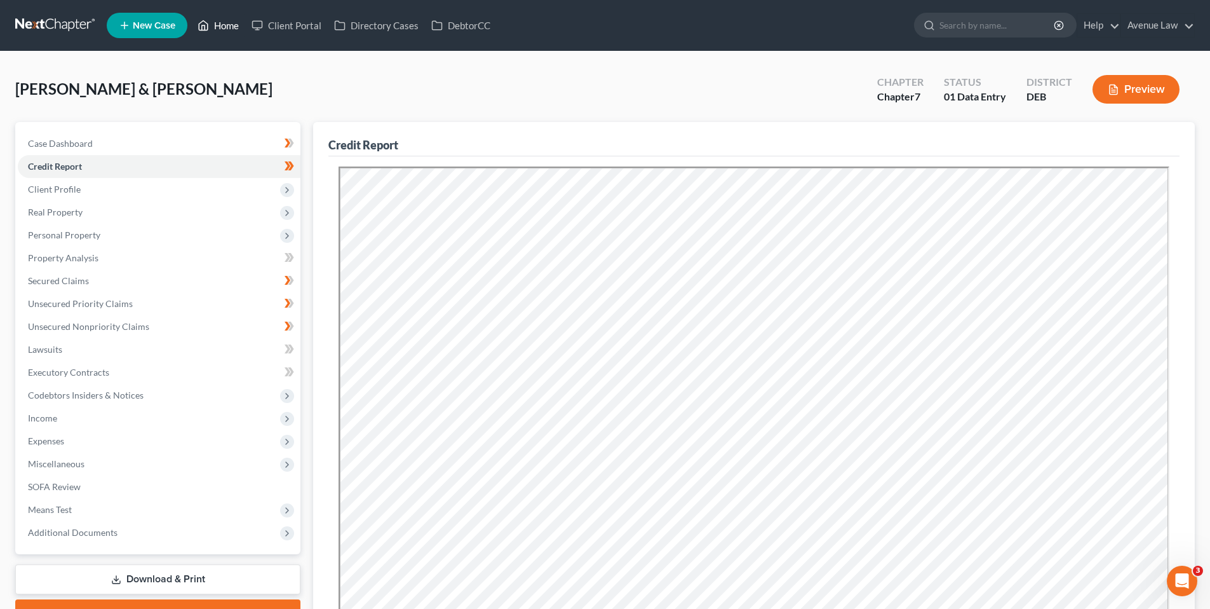
click at [222, 24] on link "Home" at bounding box center [218, 25] width 54 height 23
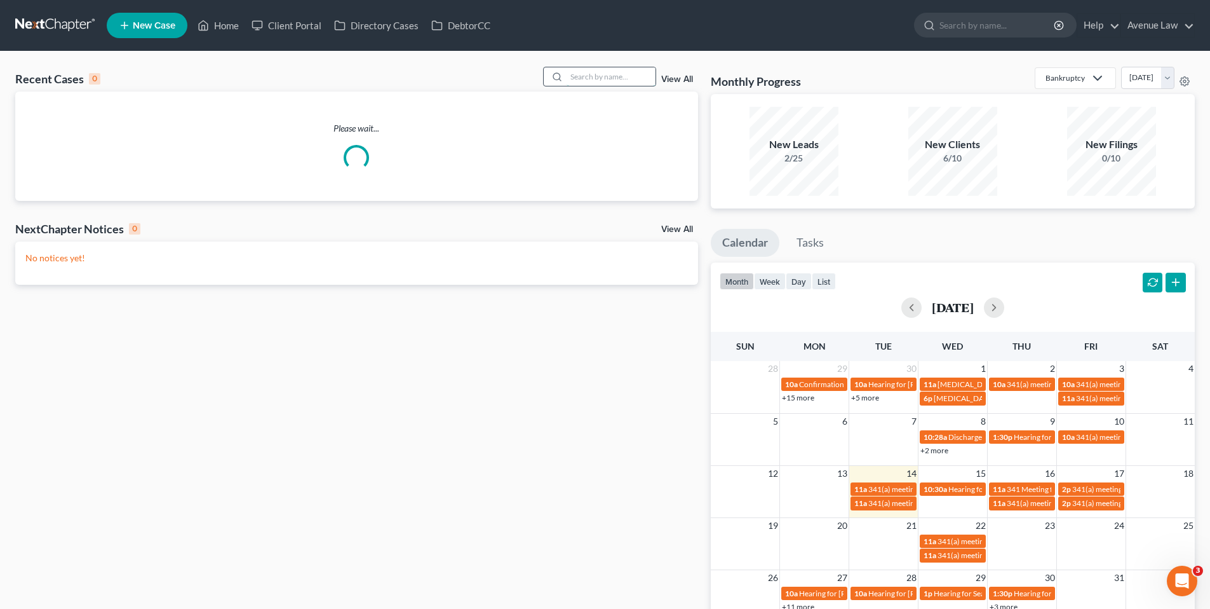
click at [582, 76] on input "search" at bounding box center [611, 76] width 89 height 18
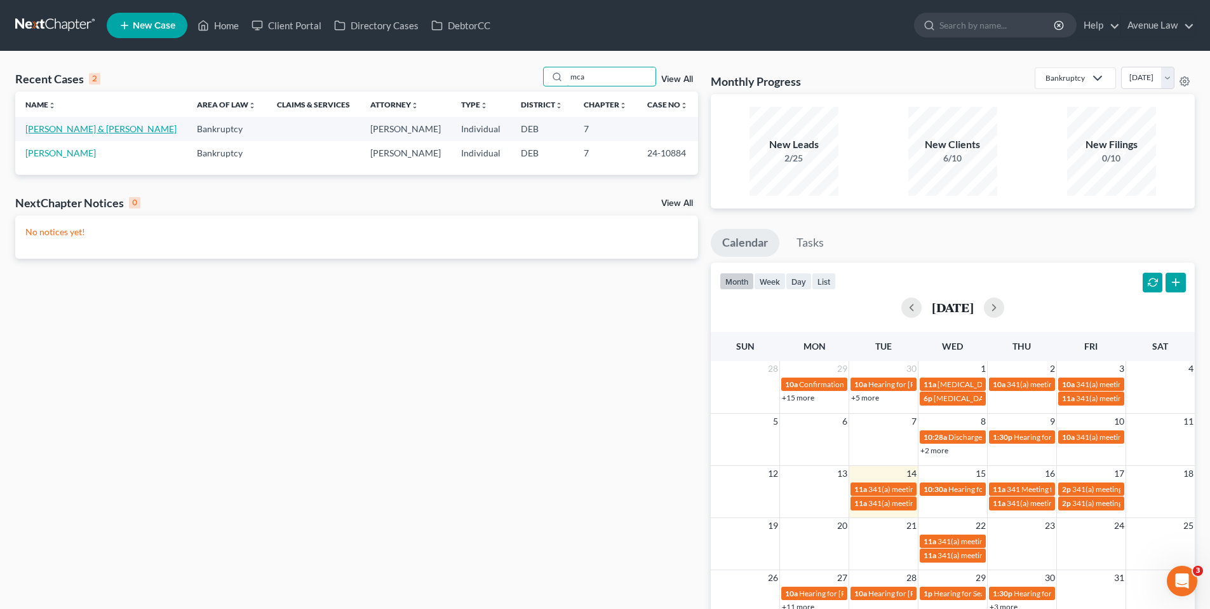
type input "mca"
click at [75, 128] on link "[PERSON_NAME] & [PERSON_NAME]" at bounding box center [100, 128] width 151 height 11
select select "0"
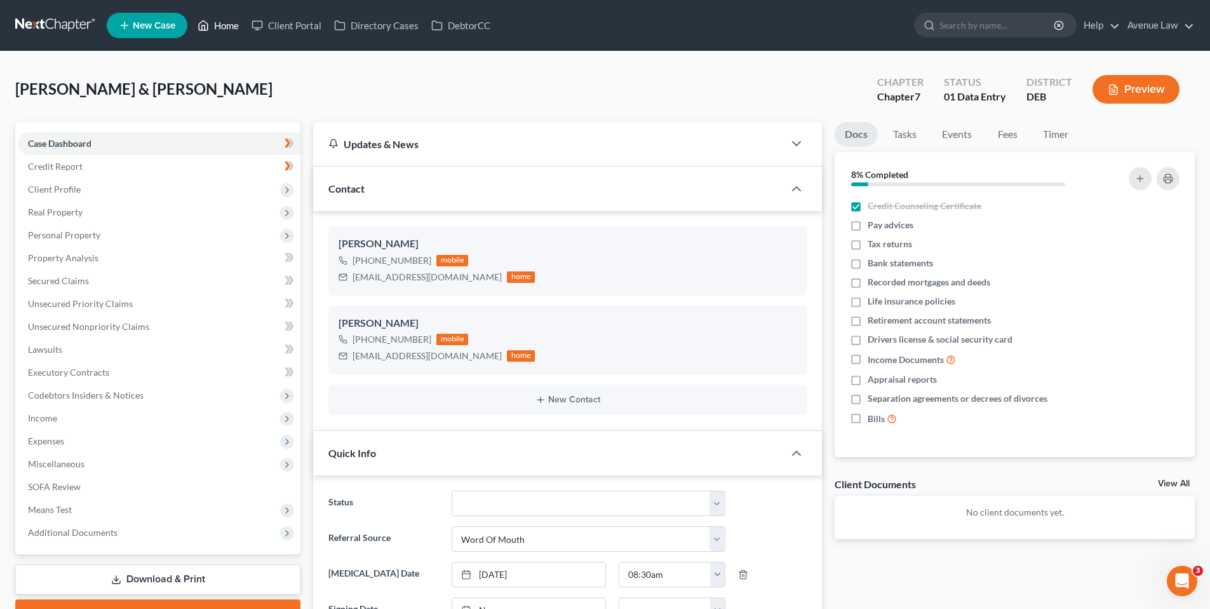
drag, startPoint x: 236, startPoint y: 24, endPoint x: 209, endPoint y: 76, distance: 58.0
click at [236, 24] on link "Home" at bounding box center [218, 25] width 54 height 23
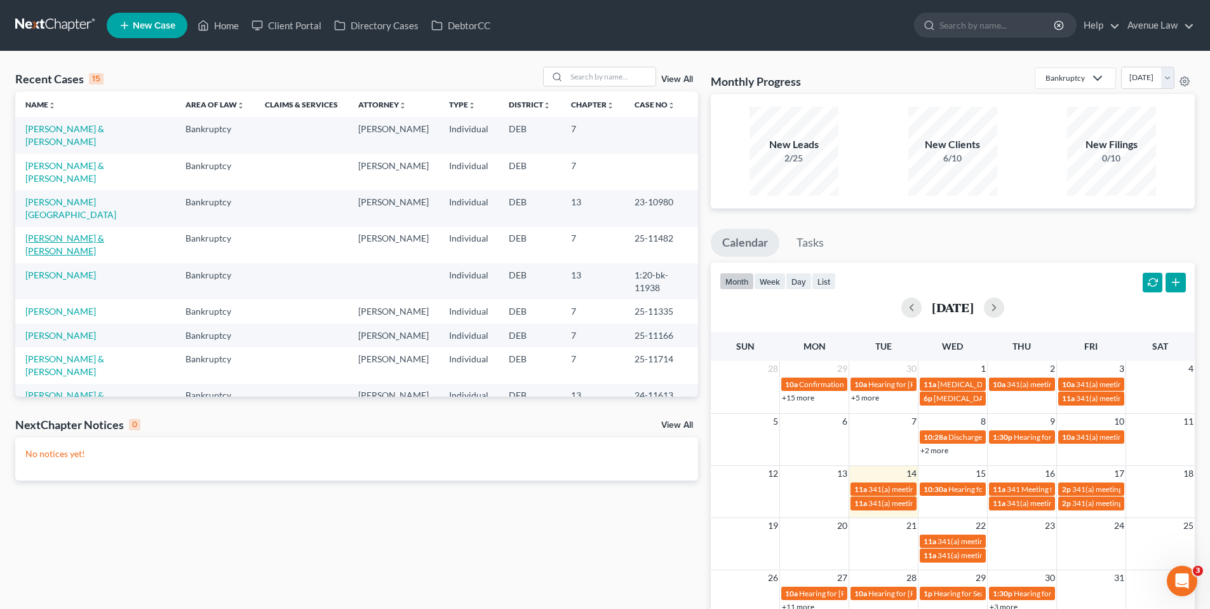
click at [71, 233] on link "[PERSON_NAME] & [PERSON_NAME]" at bounding box center [64, 245] width 79 height 24
select select "0"
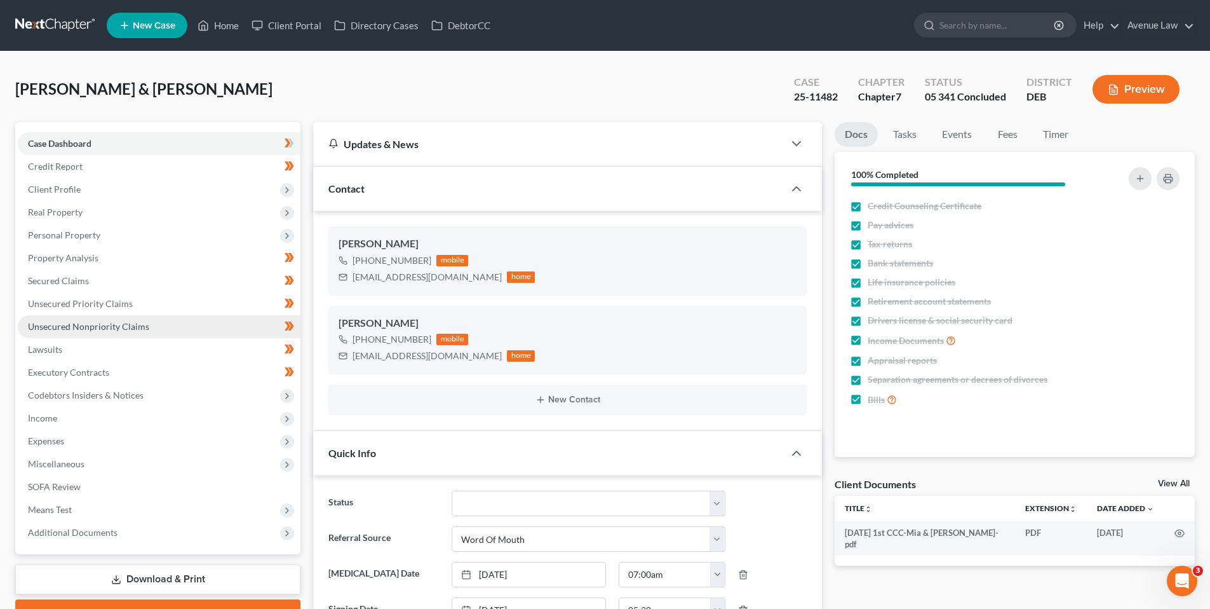
drag, startPoint x: 85, startPoint y: 325, endPoint x: 135, endPoint y: 328, distance: 50.3
click at [86, 325] on span "Unsecured Nonpriority Claims" at bounding box center [88, 326] width 121 height 11
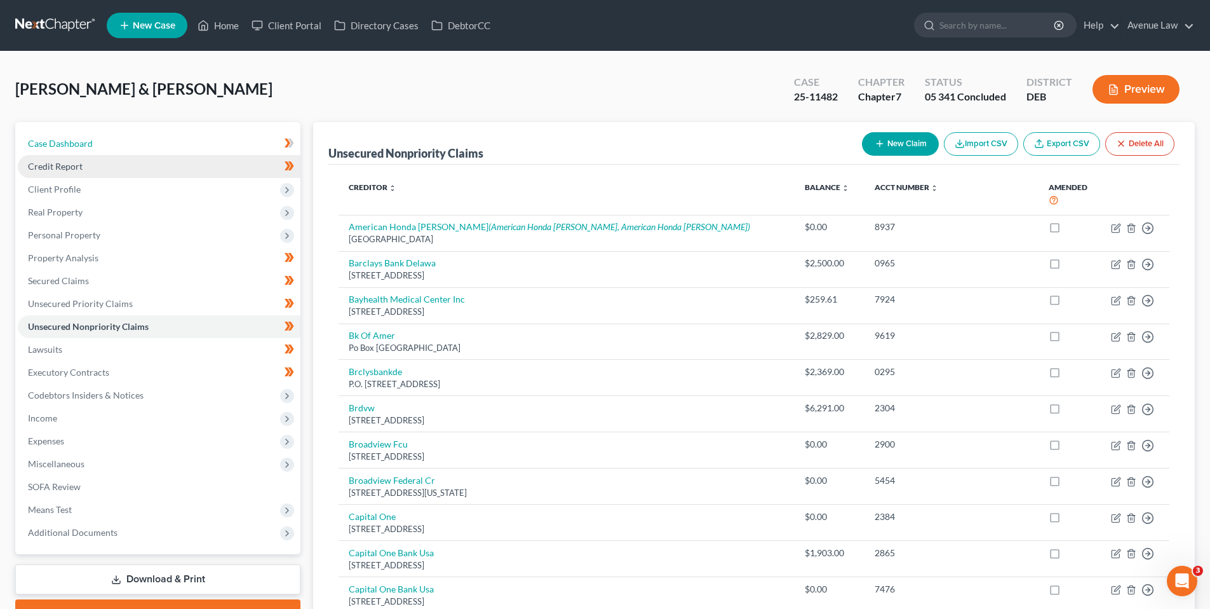
drag, startPoint x: 64, startPoint y: 146, endPoint x: 226, endPoint y: 159, distance: 162.0
click at [64, 146] on span "Case Dashboard" at bounding box center [60, 143] width 65 height 11
select select "0"
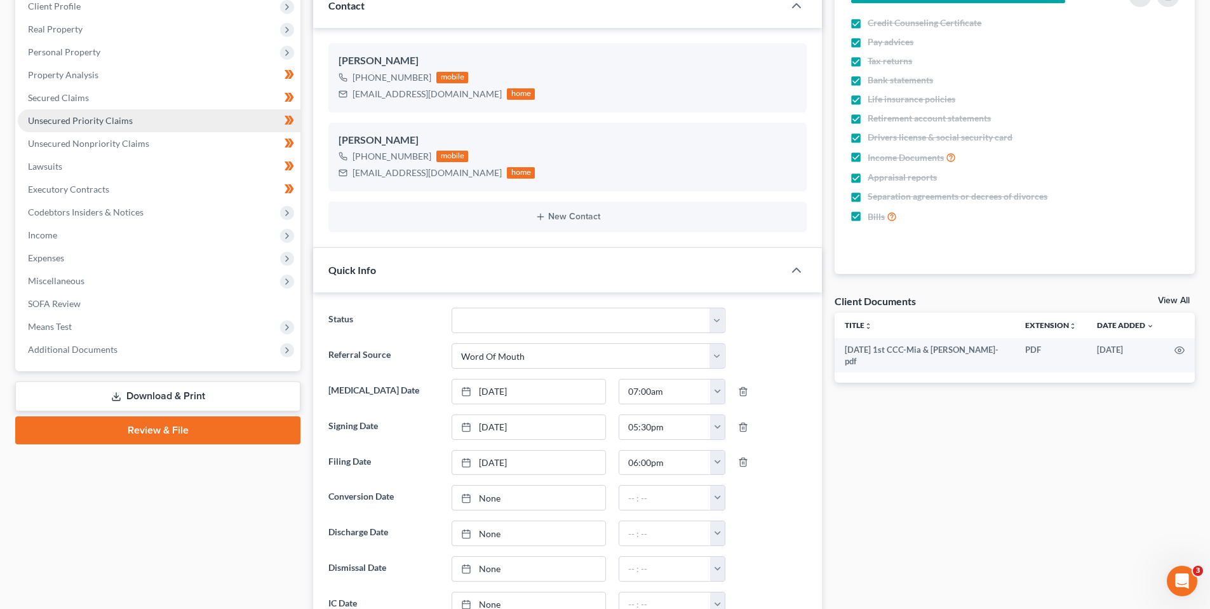
scroll to position [127, 0]
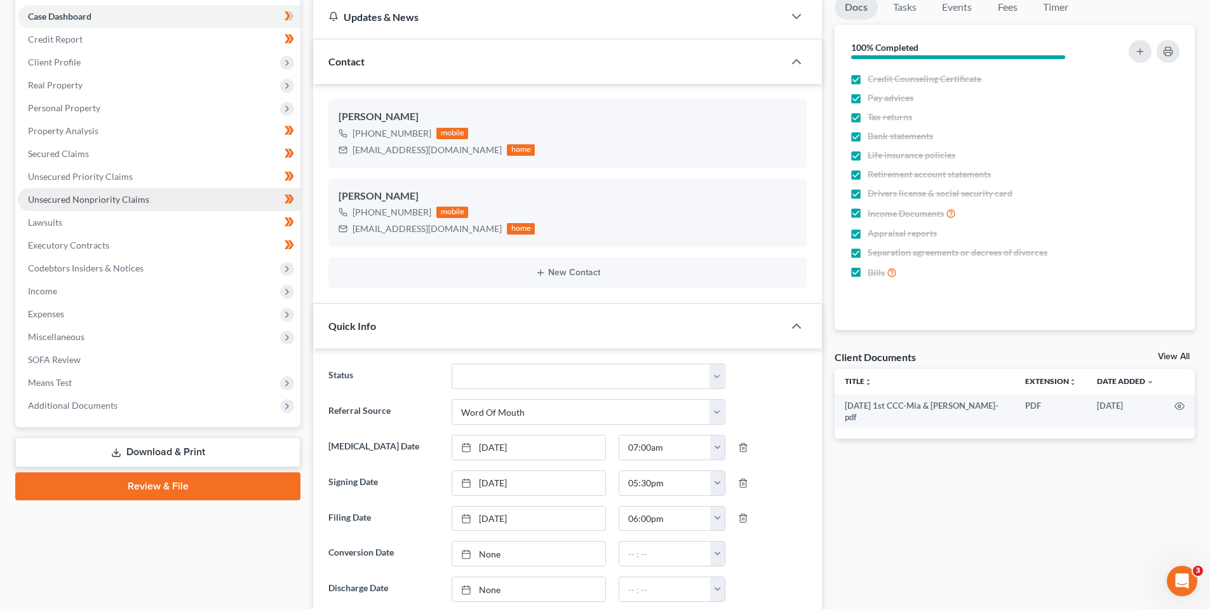
click at [82, 199] on span "Unsecured Nonpriority Claims" at bounding box center [88, 199] width 121 height 11
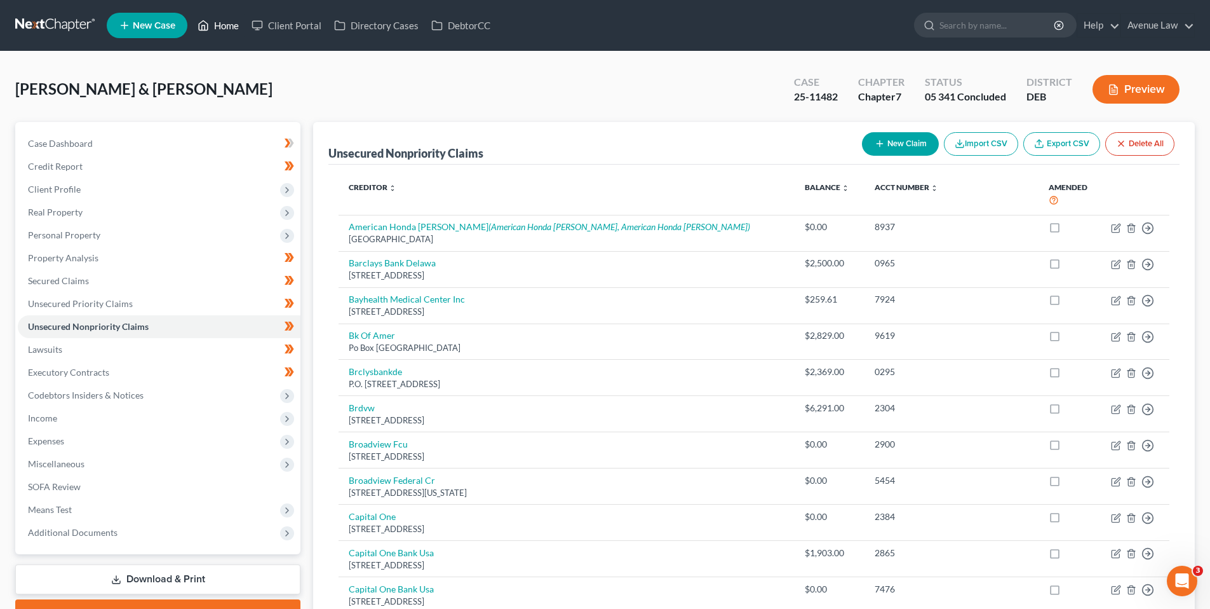
drag, startPoint x: 226, startPoint y: 20, endPoint x: 231, endPoint y: 6, distance: 15.5
click at [226, 20] on link "Home" at bounding box center [218, 25] width 54 height 23
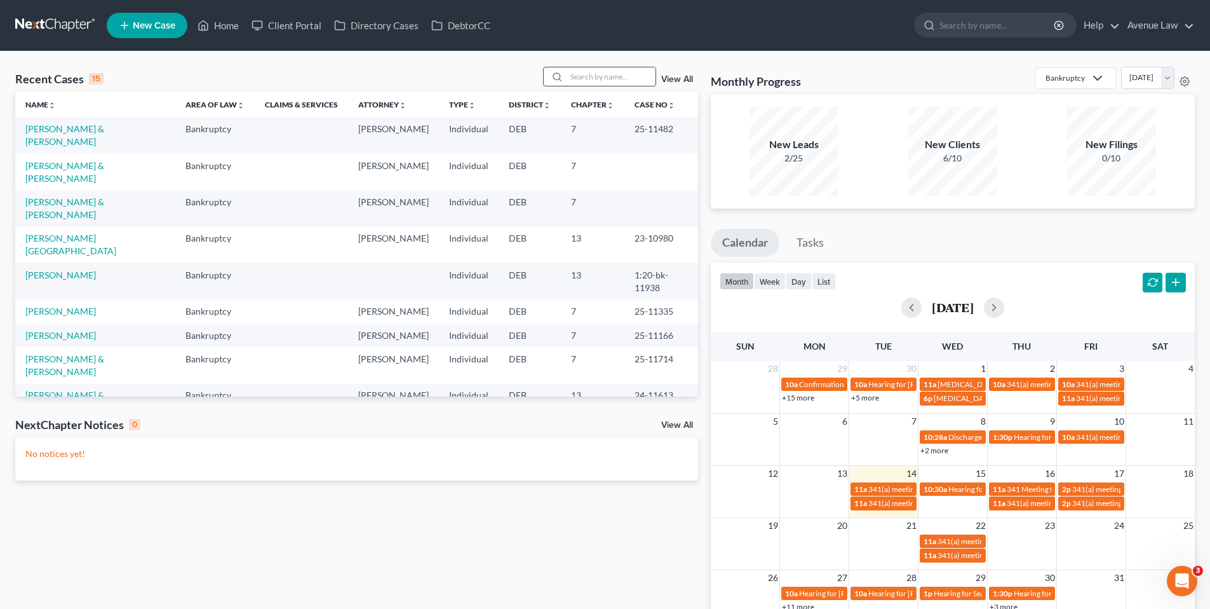
click at [582, 76] on input "search" at bounding box center [611, 76] width 89 height 18
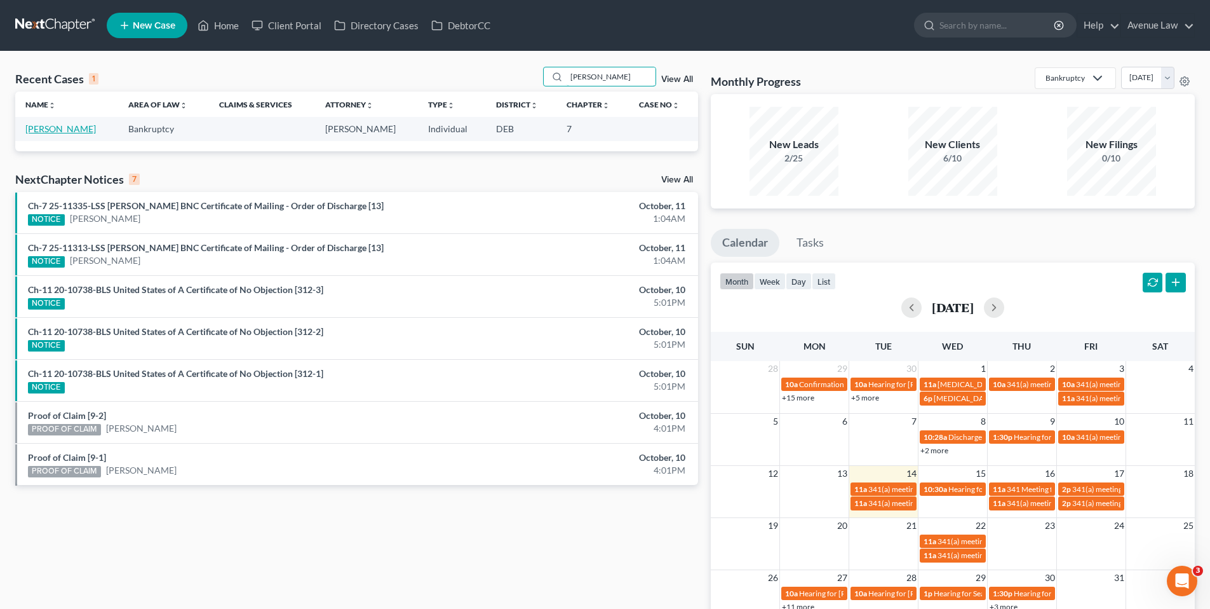
type input "dixon"
click at [47, 126] on link "[PERSON_NAME]" at bounding box center [60, 128] width 71 height 11
select select "0"
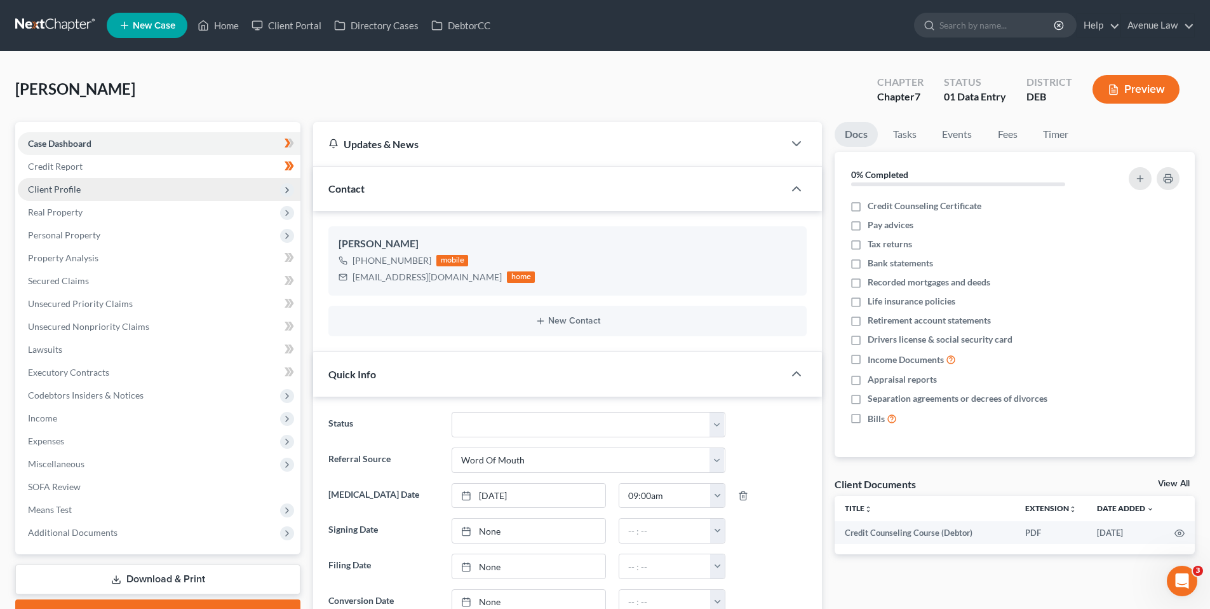
click at [62, 187] on span "Client Profile" at bounding box center [54, 189] width 53 height 11
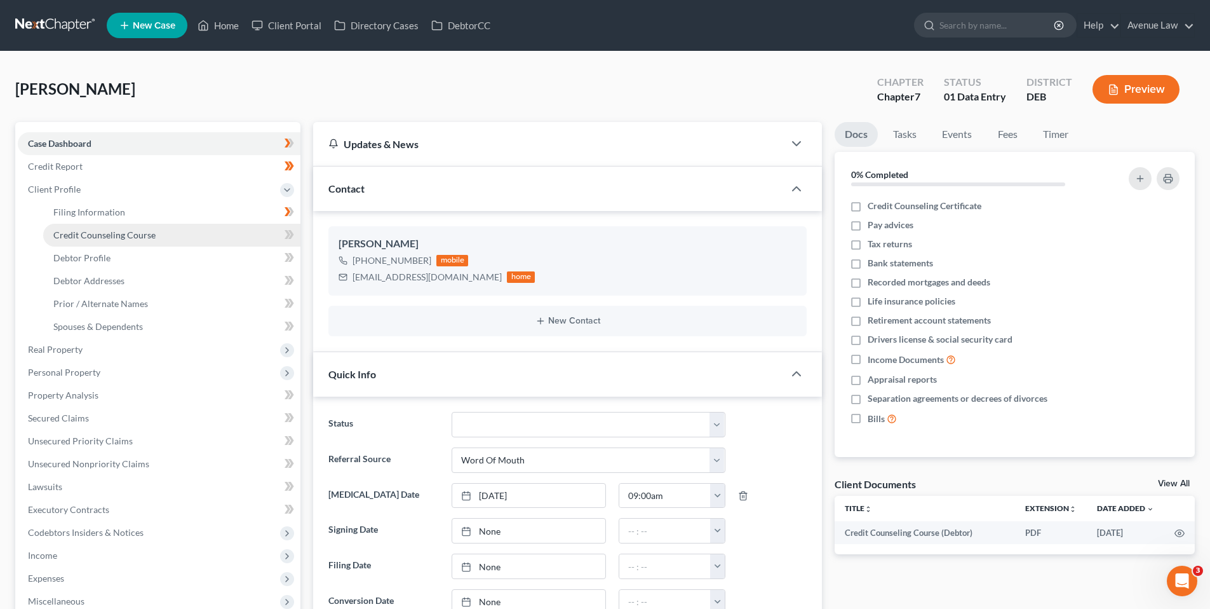
click at [81, 232] on span "Credit Counseling Course" at bounding box center [104, 234] width 102 height 11
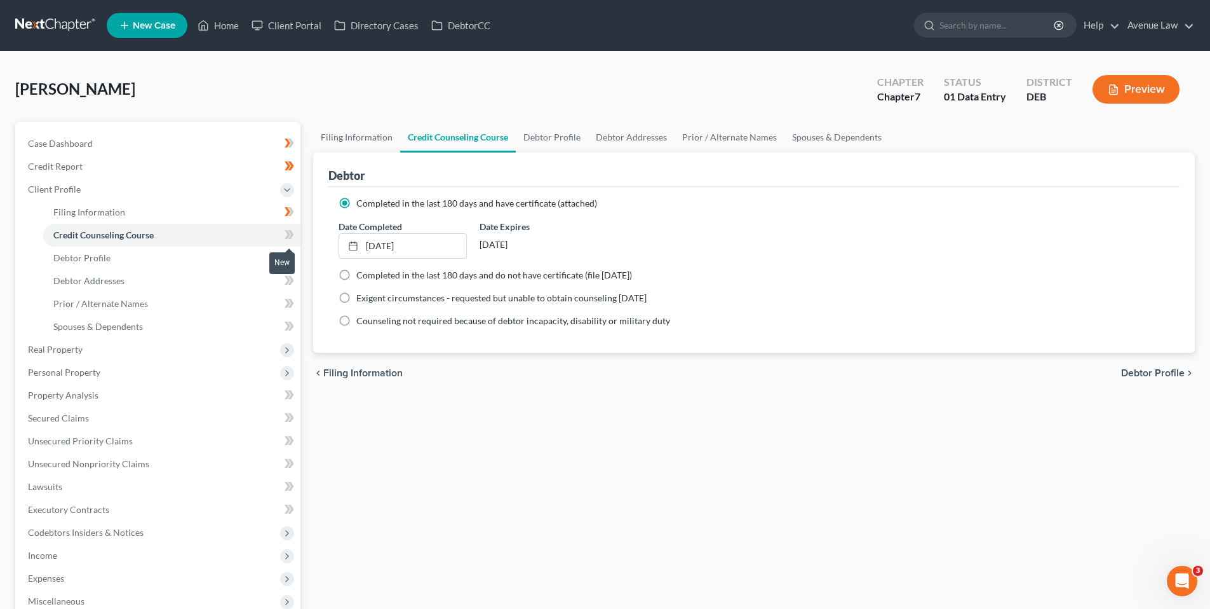
click at [287, 232] on icon at bounding box center [288, 234] width 6 height 9
click at [69, 166] on span "Credit Report" at bounding box center [55, 166] width 55 height 11
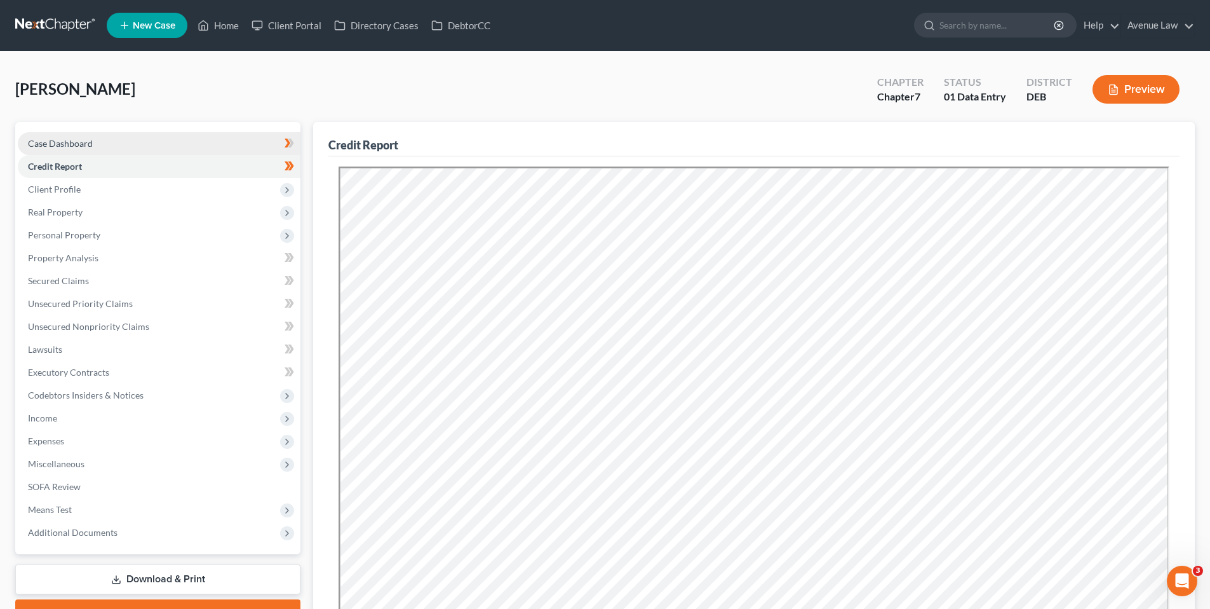
click at [81, 137] on link "Case Dashboard" at bounding box center [159, 143] width 283 height 23
select select "0"
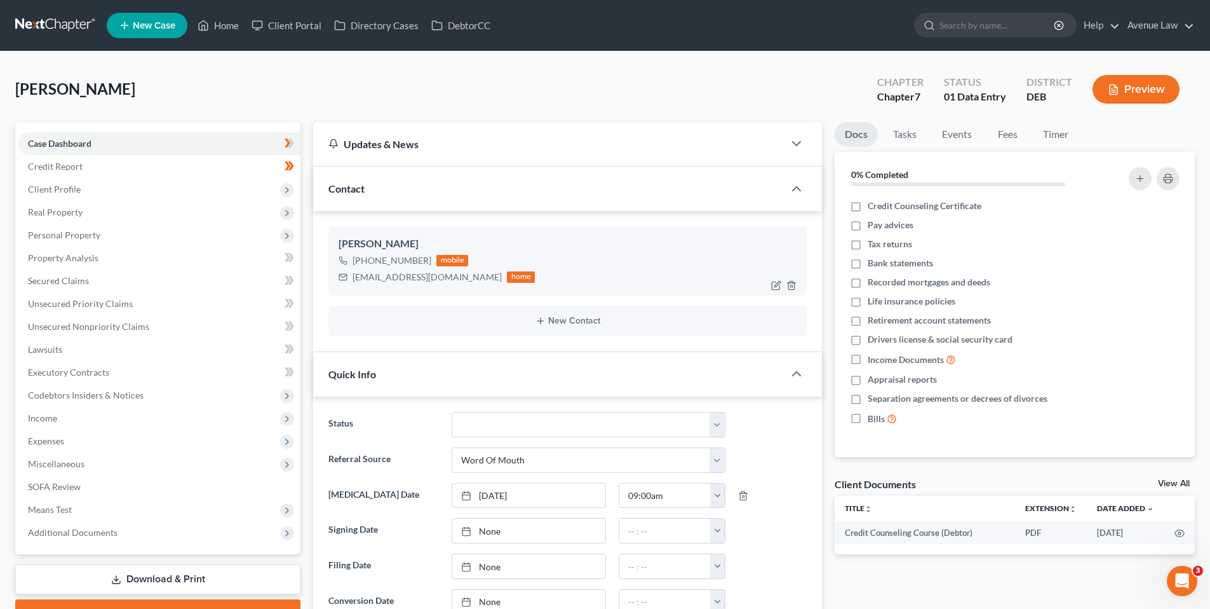
drag, startPoint x: 428, startPoint y: 259, endPoint x: 366, endPoint y: 260, distance: 62.3
click at [363, 261] on div "+1 (302) 382-4464 mobile" at bounding box center [437, 260] width 196 height 17
copy div "(302) 382-4464"
drag, startPoint x: 857, startPoint y: 208, endPoint x: 20, endPoint y: 240, distance: 837.4
click at [868, 208] on label "Credit Counseling Certificate" at bounding box center [925, 206] width 114 height 13
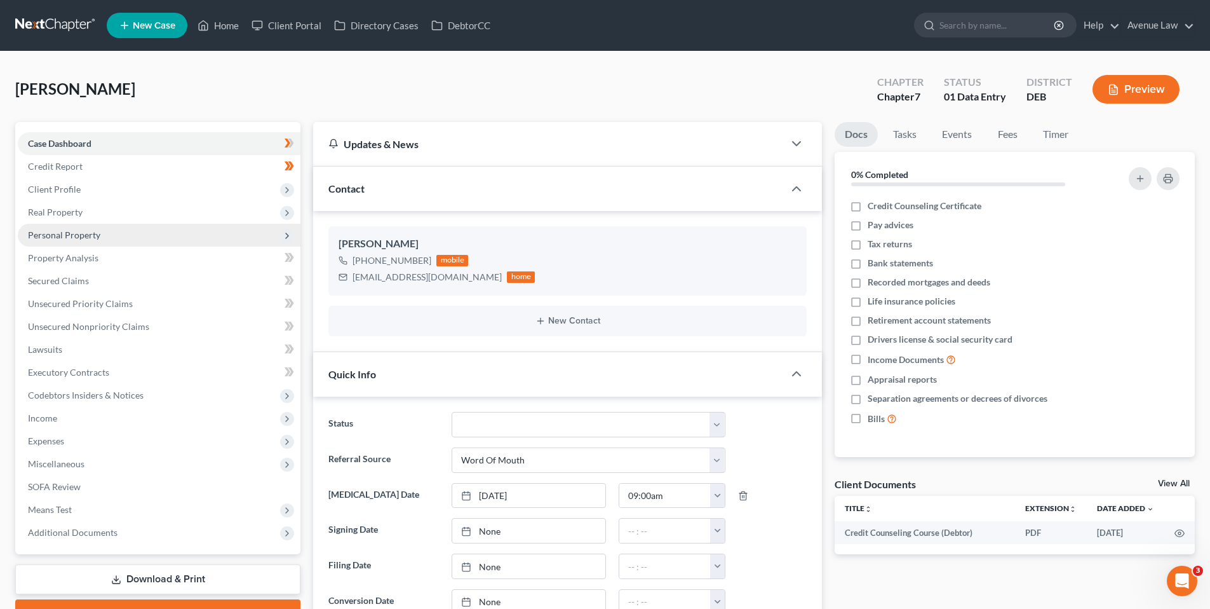
click at [873, 208] on input "Credit Counseling Certificate" at bounding box center [877, 204] width 8 height 8
checkbox input "true"
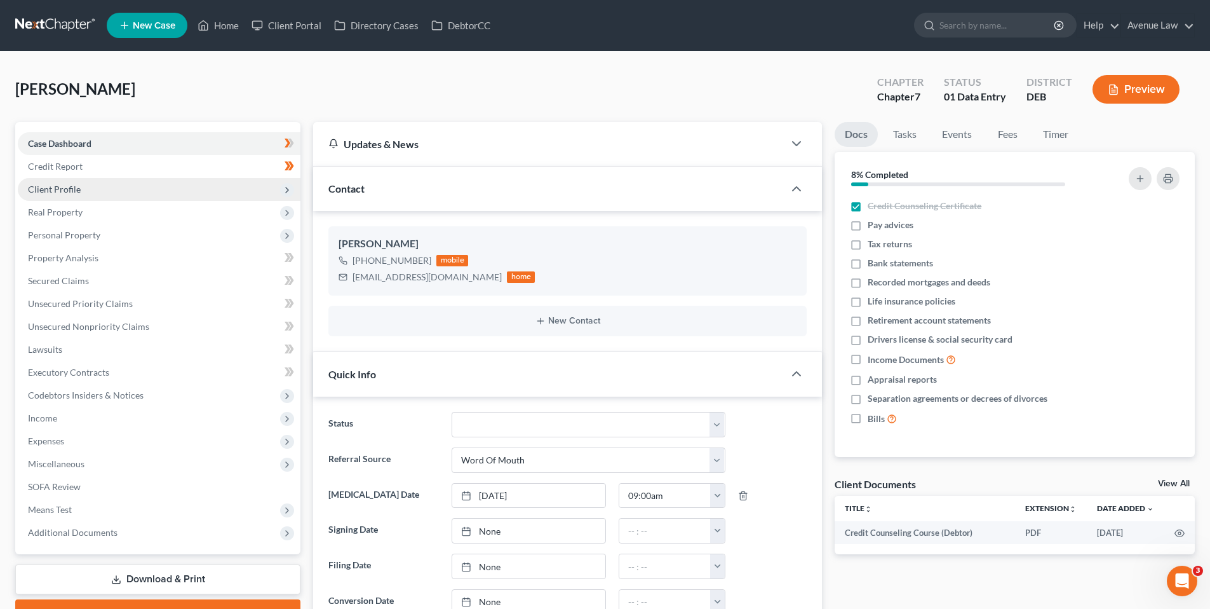
drag, startPoint x: 58, startPoint y: 186, endPoint x: 96, endPoint y: 196, distance: 39.5
click at [58, 186] on span "Client Profile" at bounding box center [54, 189] width 53 height 11
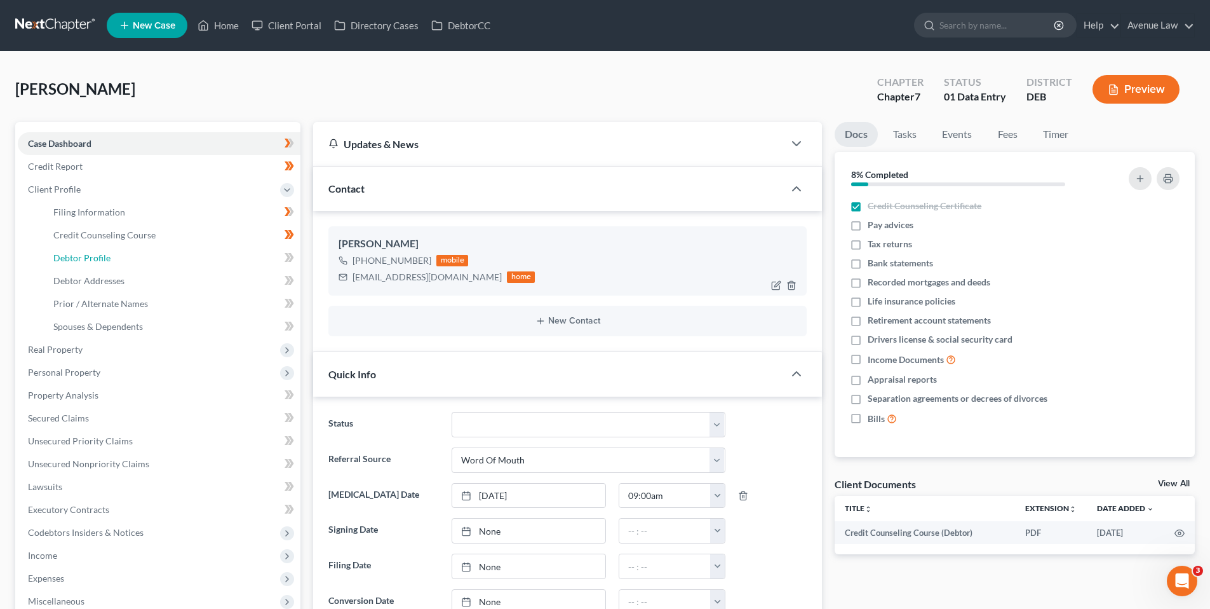
drag, startPoint x: 100, startPoint y: 256, endPoint x: 599, endPoint y: 281, distance: 499.4
click at [100, 257] on span "Debtor Profile" at bounding box center [81, 257] width 57 height 11
select select "1"
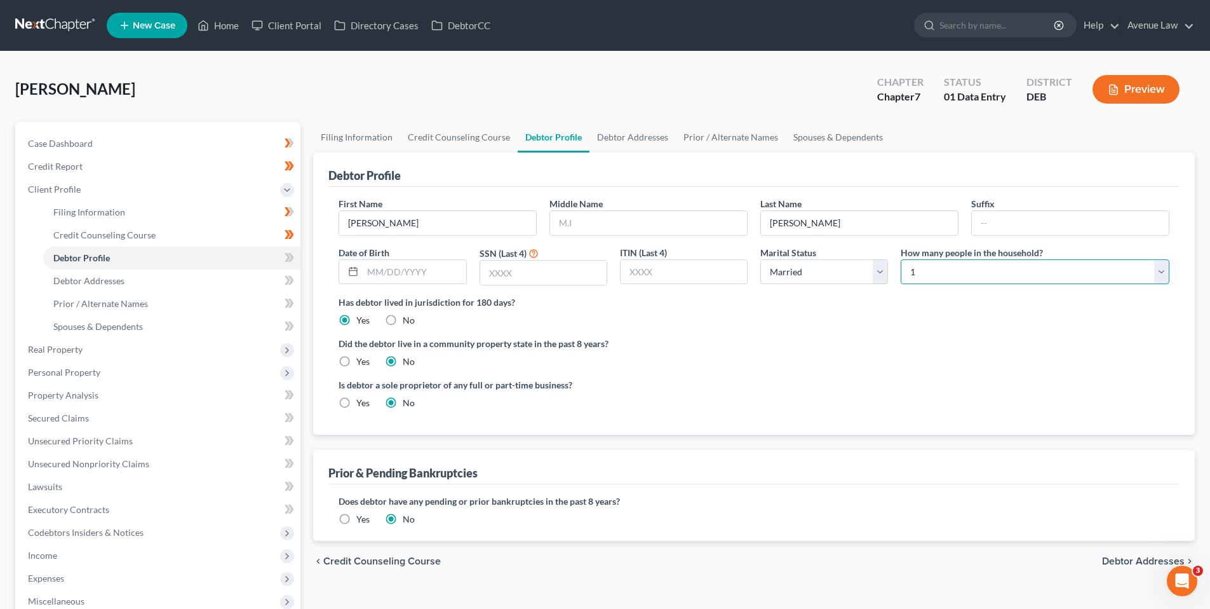
click at [930, 273] on select "Select 1 2 3 4 5 6 7 8 9 10 11 12 13 14 15 16 17 18 19 20" at bounding box center [1035, 271] width 269 height 25
select select "4"
click at [901, 259] on select "Select 1 2 3 4 5 6 7 8 9 10 11 12 13 14 15 16 17 18 19 20" at bounding box center [1035, 271] width 269 height 25
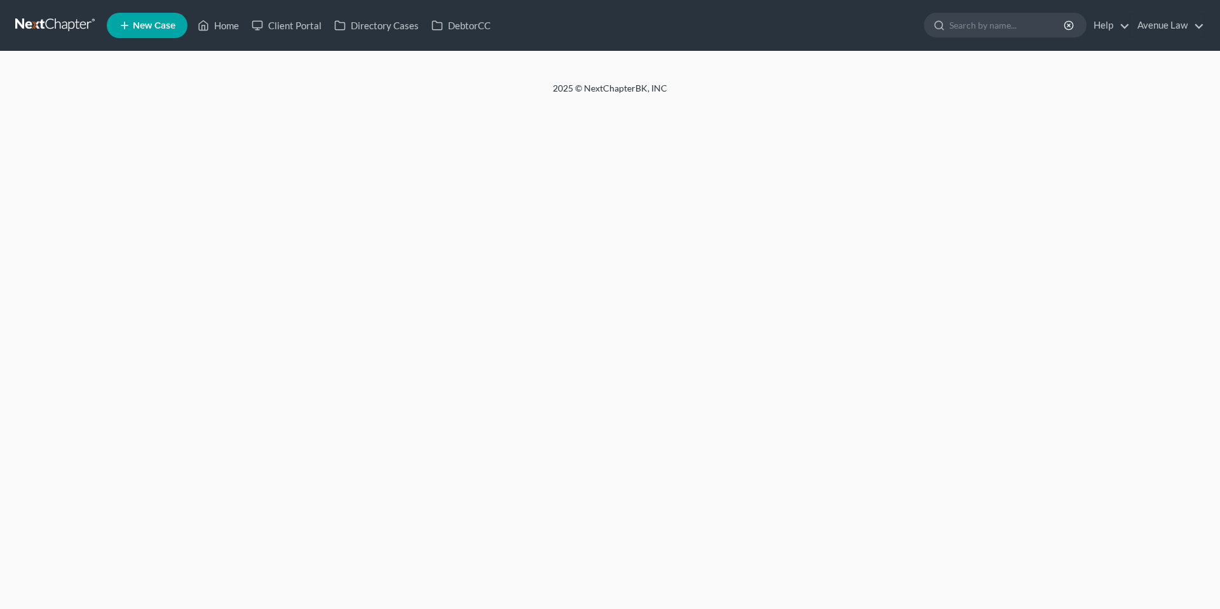
select select "1"
select select "4"
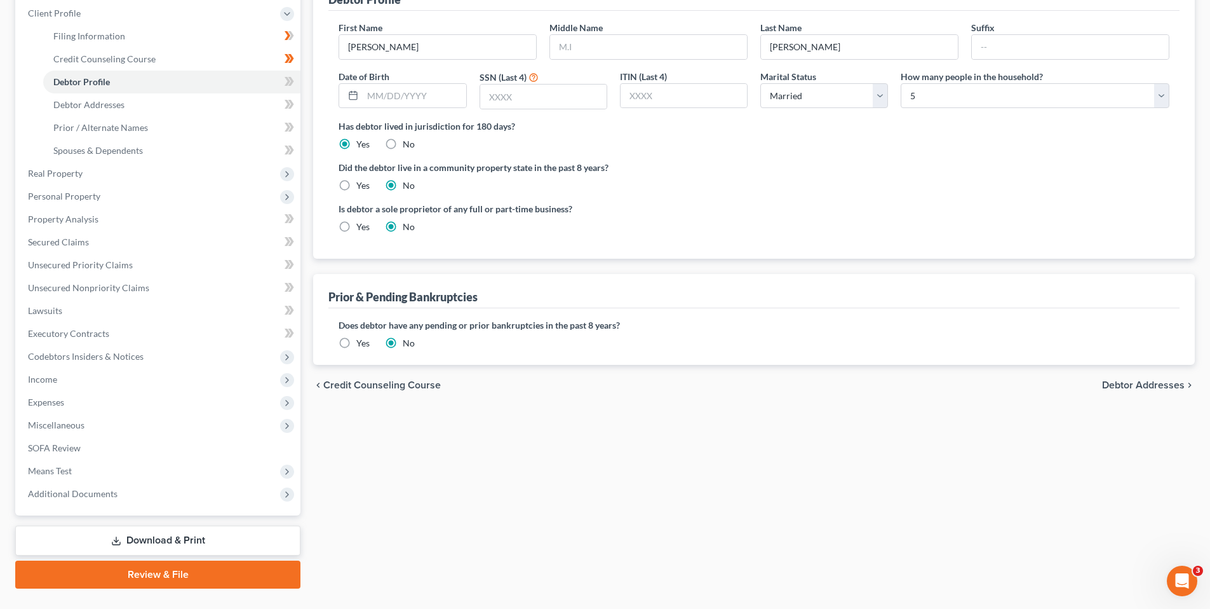
scroll to position [191, 0]
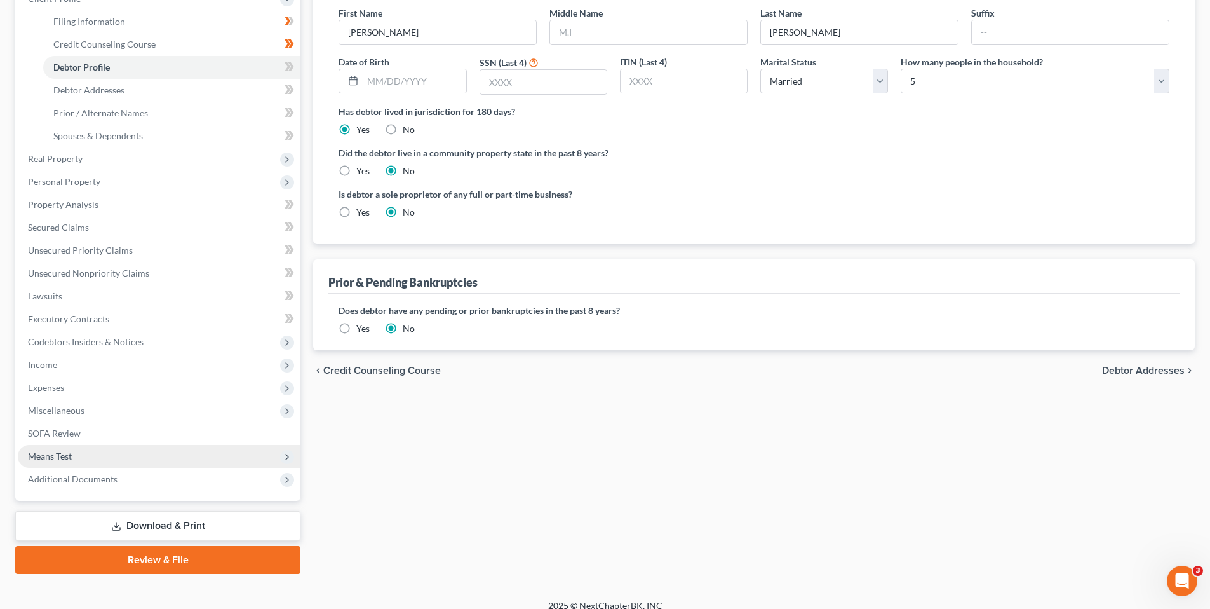
click at [68, 457] on span "Means Test" at bounding box center [50, 455] width 44 height 11
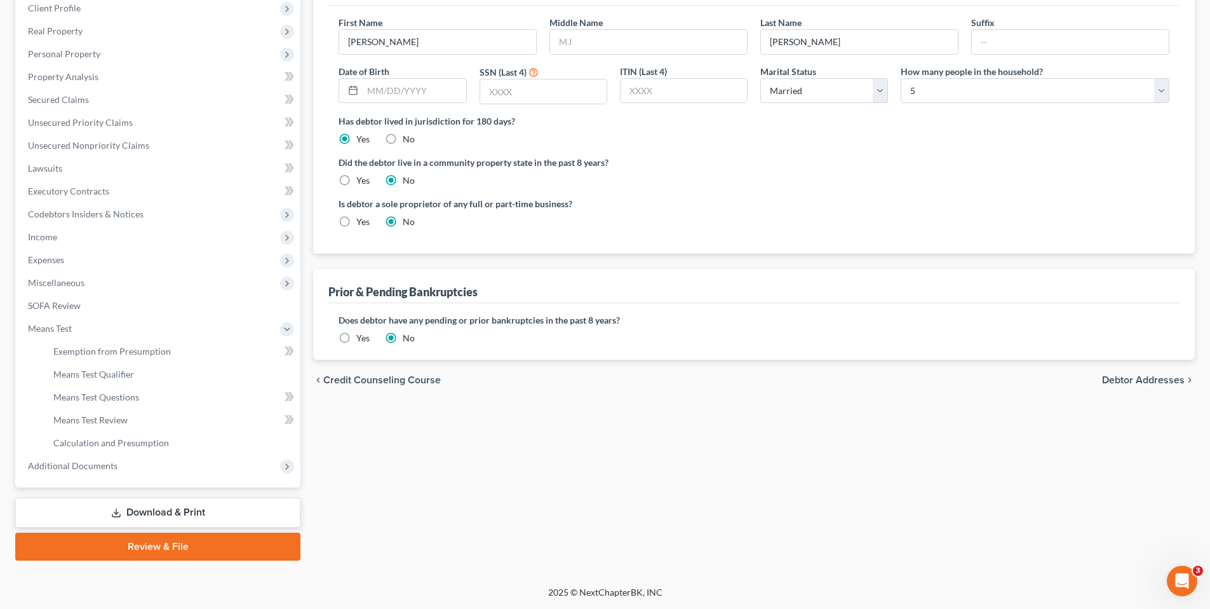
scroll to position [181, 0]
click at [97, 369] on span "Means Test Qualifier" at bounding box center [93, 374] width 81 height 11
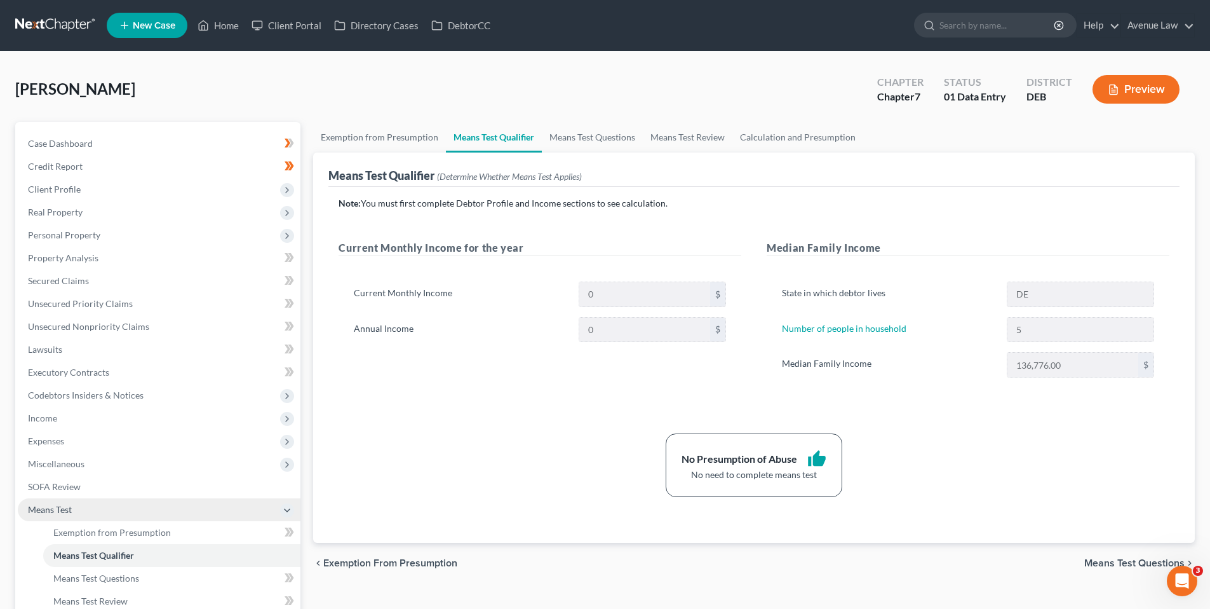
click at [57, 509] on span "Means Test" at bounding box center [50, 509] width 44 height 11
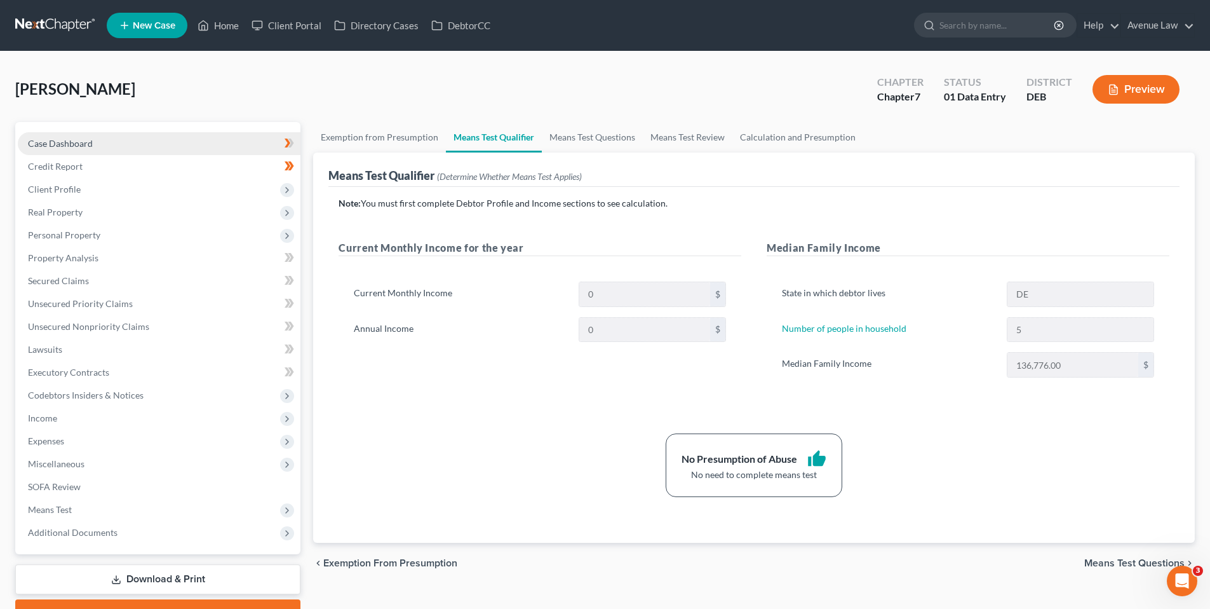
drag, startPoint x: 74, startPoint y: 137, endPoint x: 78, endPoint y: 149, distance: 12.7
click at [74, 138] on span "Case Dashboard" at bounding box center [60, 143] width 65 height 11
select select "0"
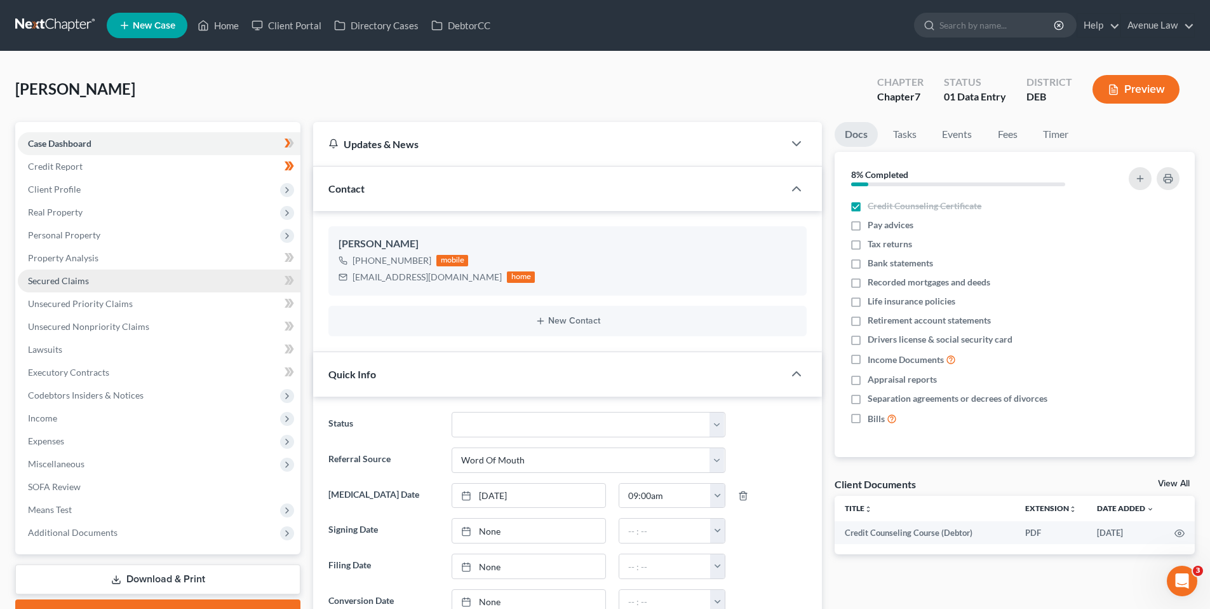
click at [78, 276] on span "Secured Claims" at bounding box center [58, 280] width 61 height 11
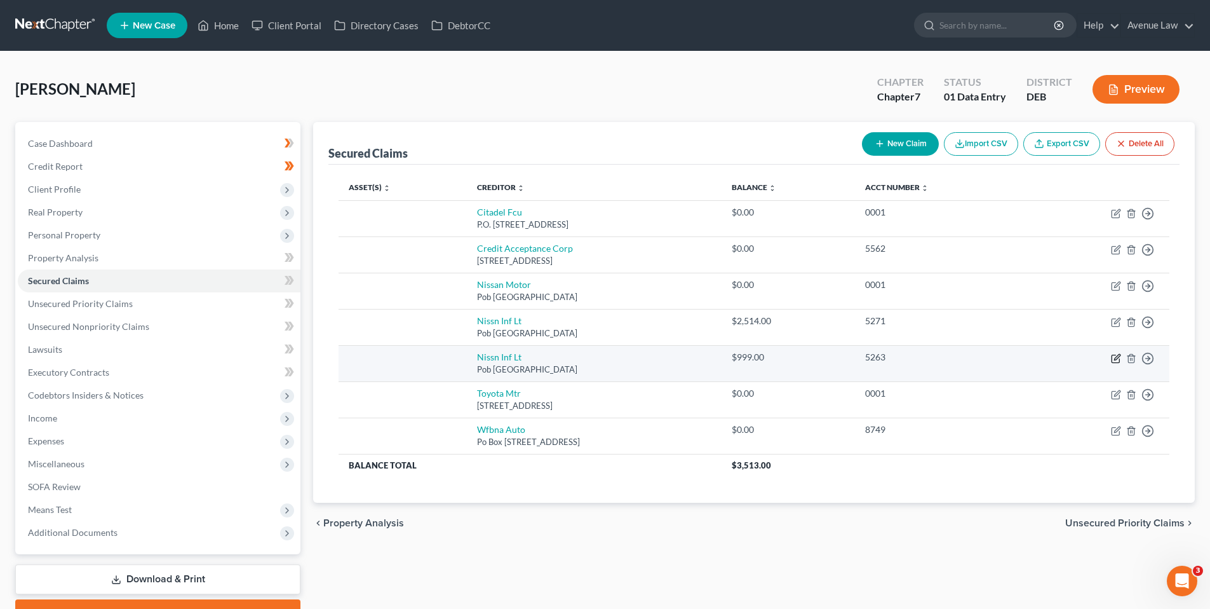
click at [1117, 359] on icon "button" at bounding box center [1117, 357] width 6 height 6
select select "45"
select select "0"
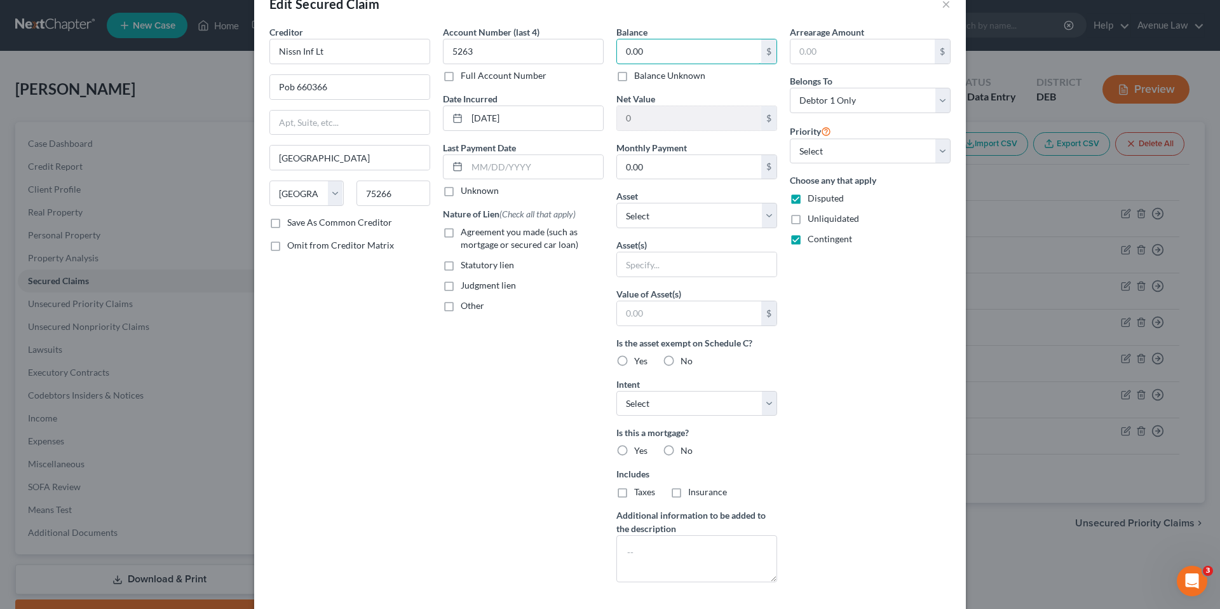
scroll to position [64, 0]
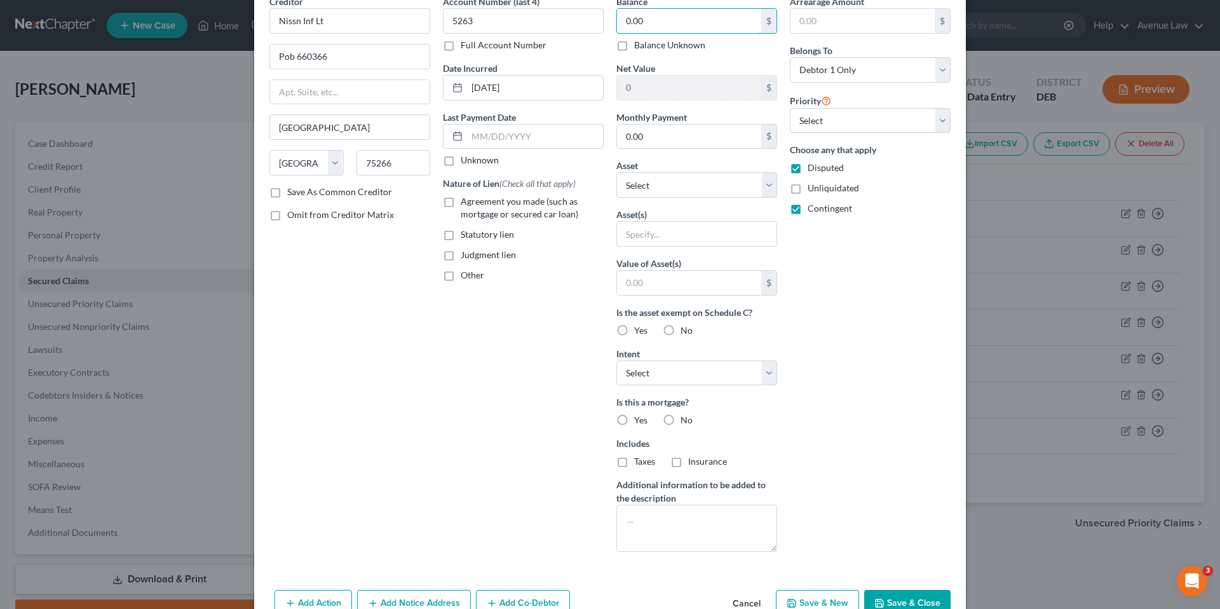
type input "0.00"
click at [924, 598] on button "Save & Close" at bounding box center [907, 603] width 86 height 27
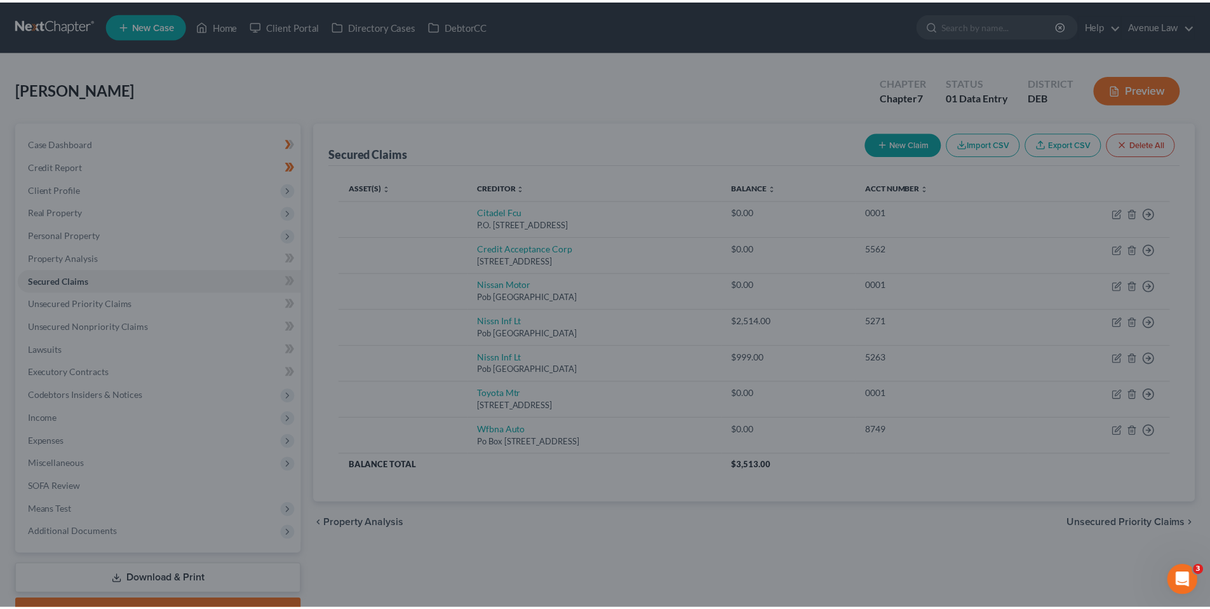
scroll to position [0, 0]
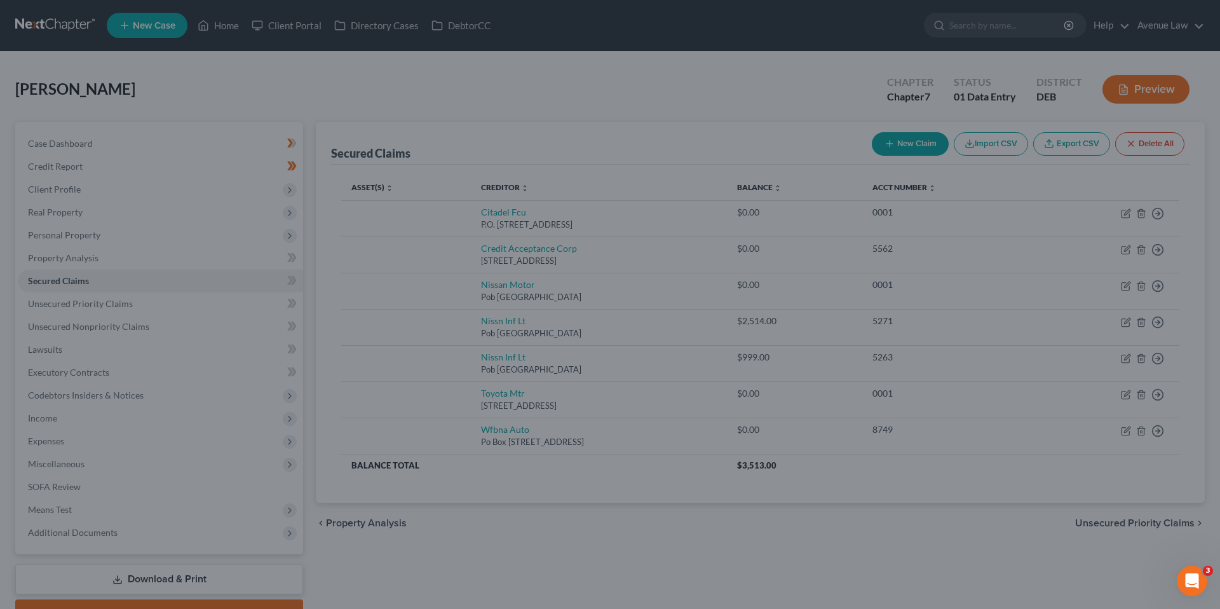
type input "0"
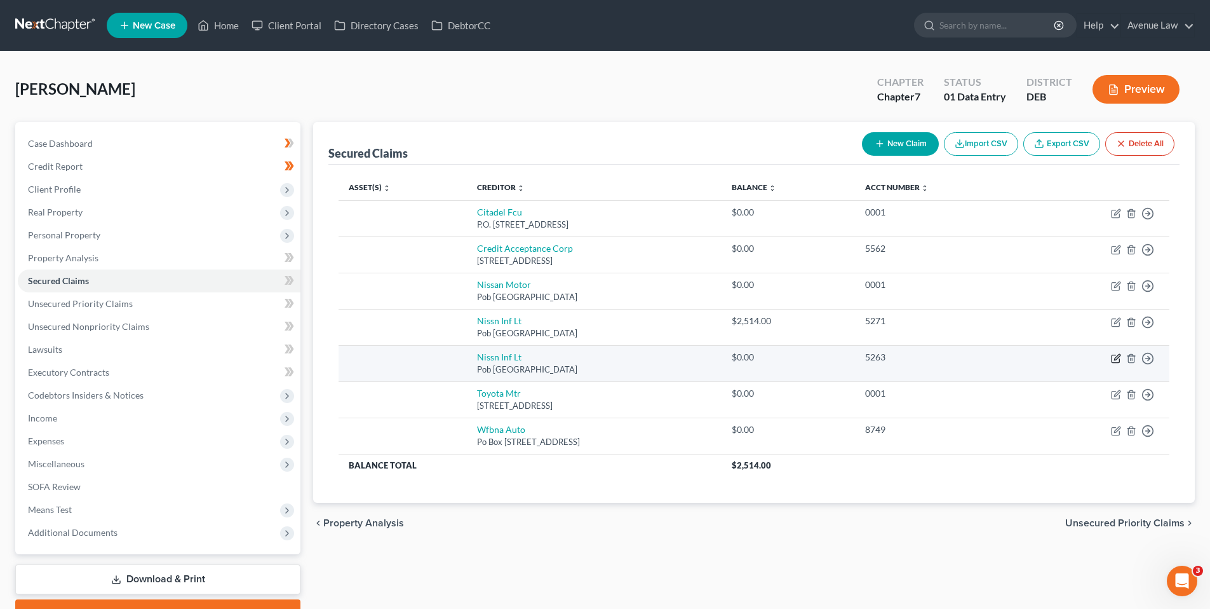
click at [1116, 357] on icon "button" at bounding box center [1117, 357] width 6 height 6
select select "45"
select select "0"
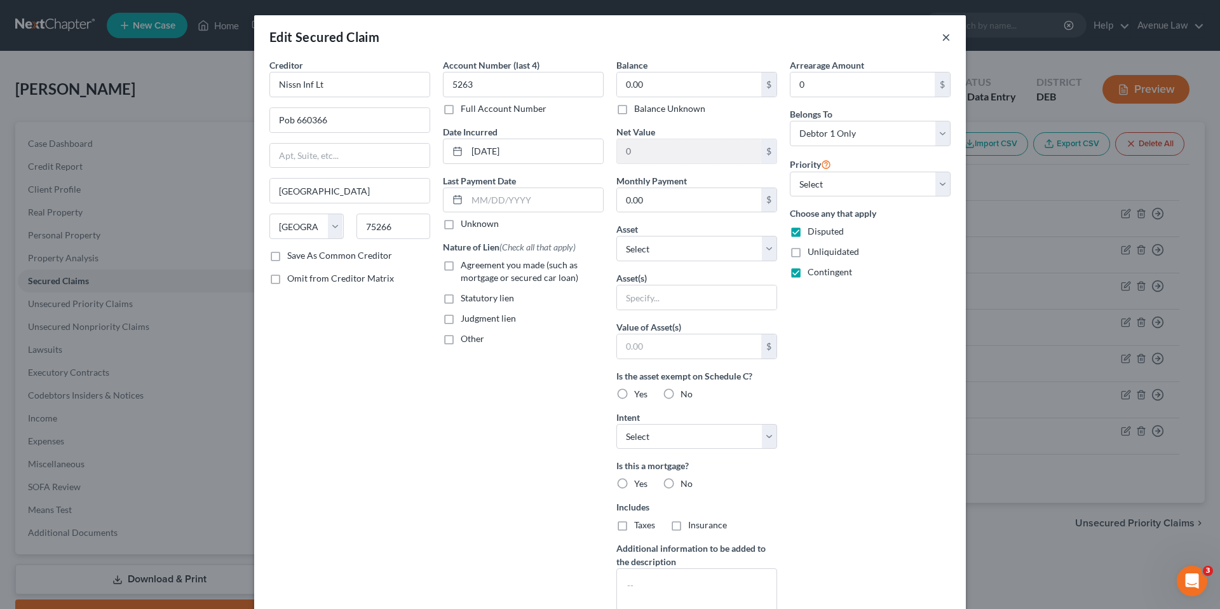
click at [942, 33] on button "×" at bounding box center [946, 36] width 9 height 15
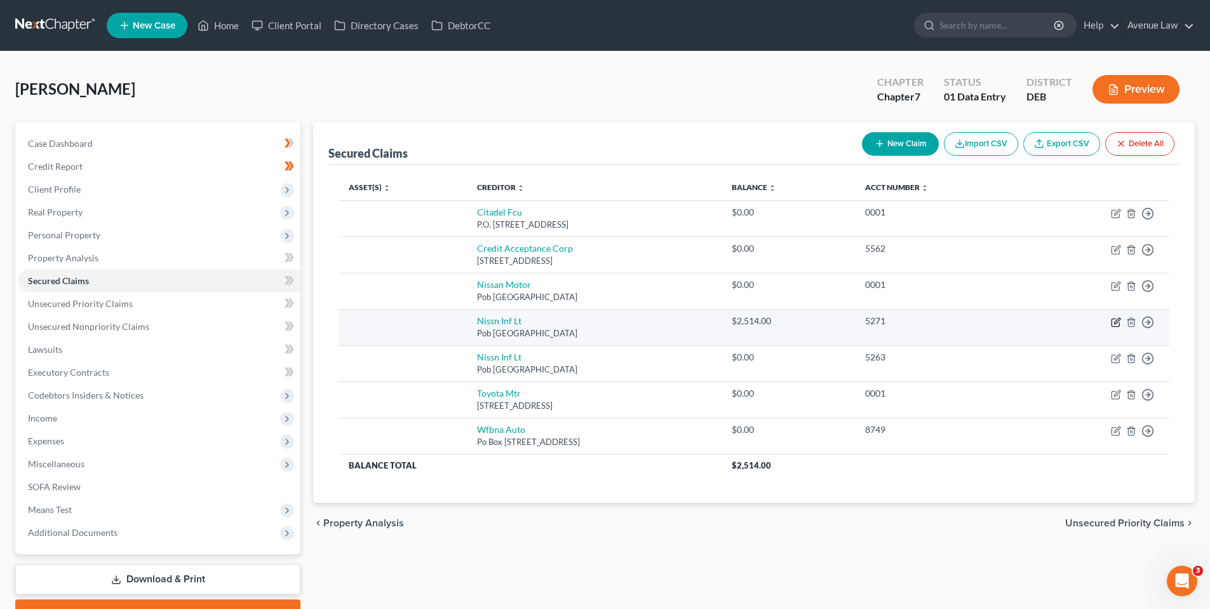
click at [1114, 320] on icon "button" at bounding box center [1116, 322] width 10 height 10
select select "45"
select select "0"
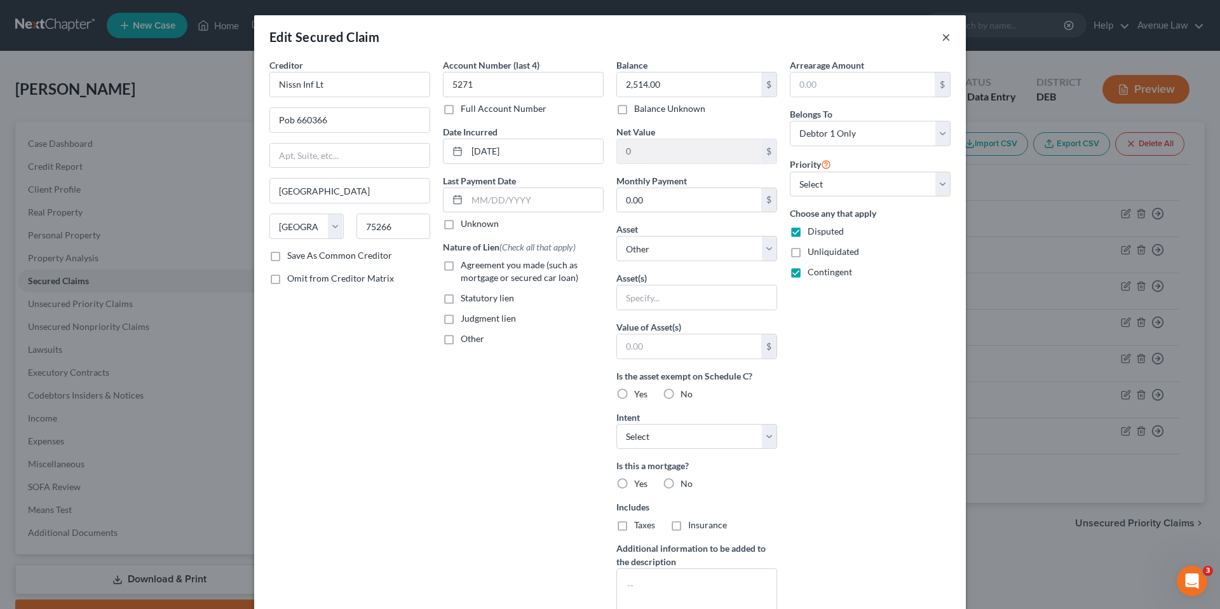
click at [942, 34] on button "×" at bounding box center [946, 36] width 9 height 15
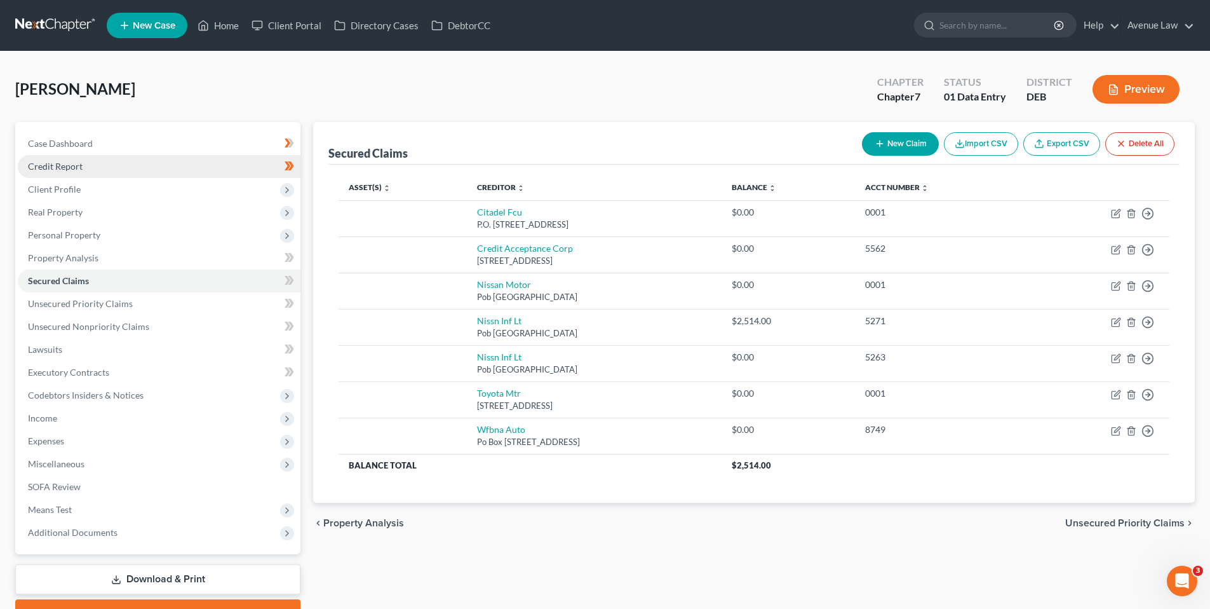
click at [55, 163] on span "Credit Report" at bounding box center [55, 166] width 55 height 11
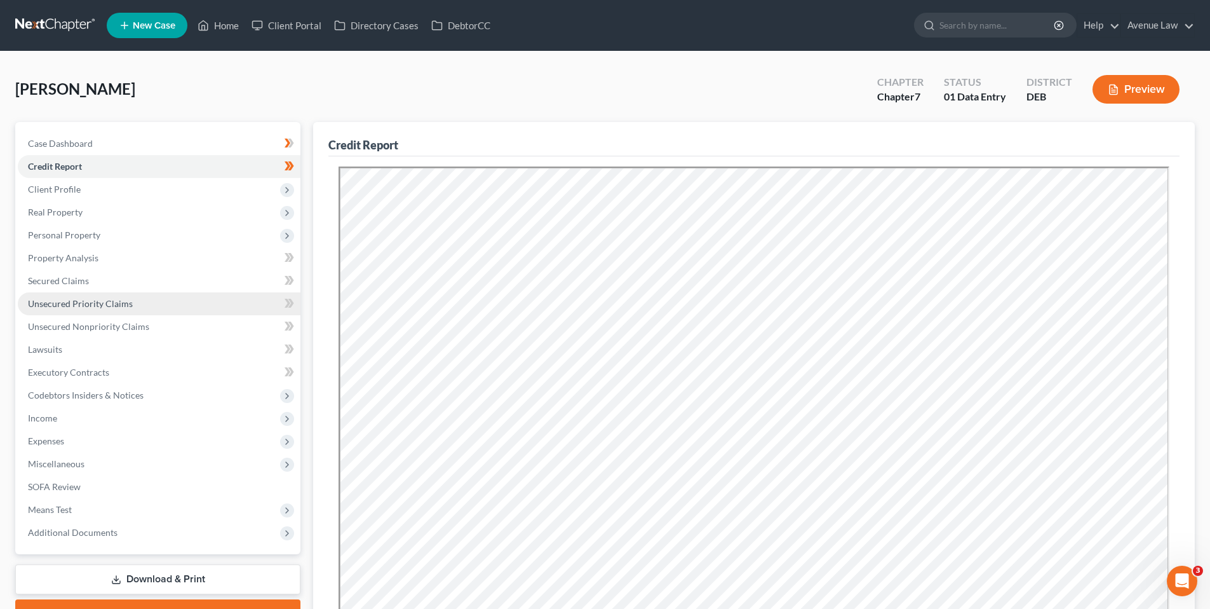
click at [66, 306] on span "Unsecured Priority Claims" at bounding box center [80, 303] width 105 height 11
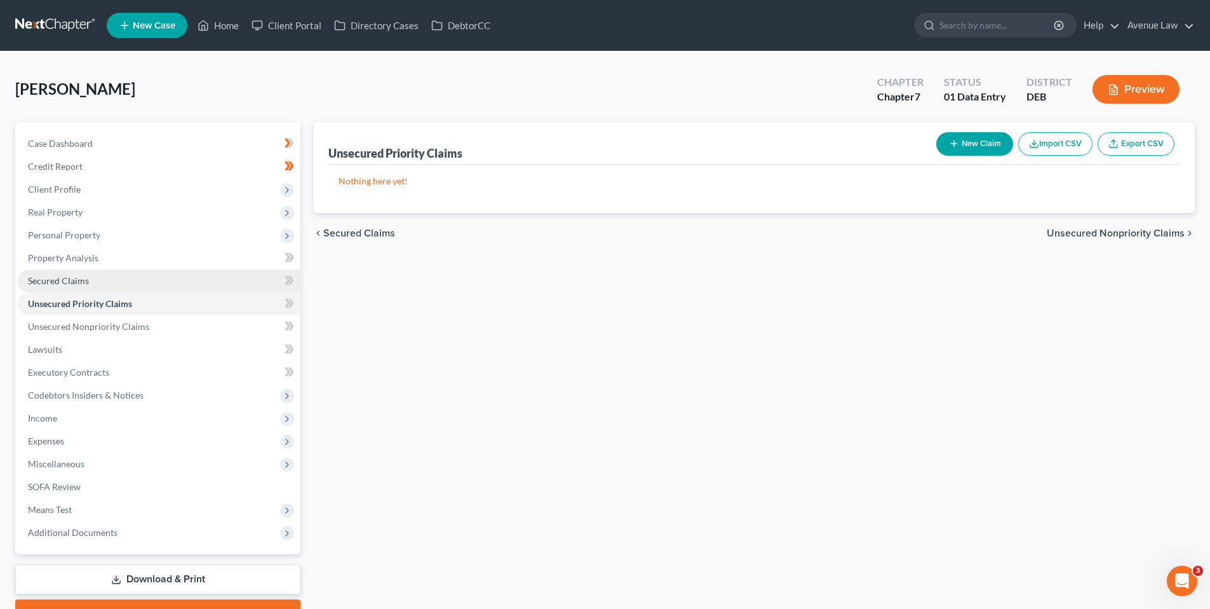
click at [76, 276] on span "Secured Claims" at bounding box center [58, 280] width 61 height 11
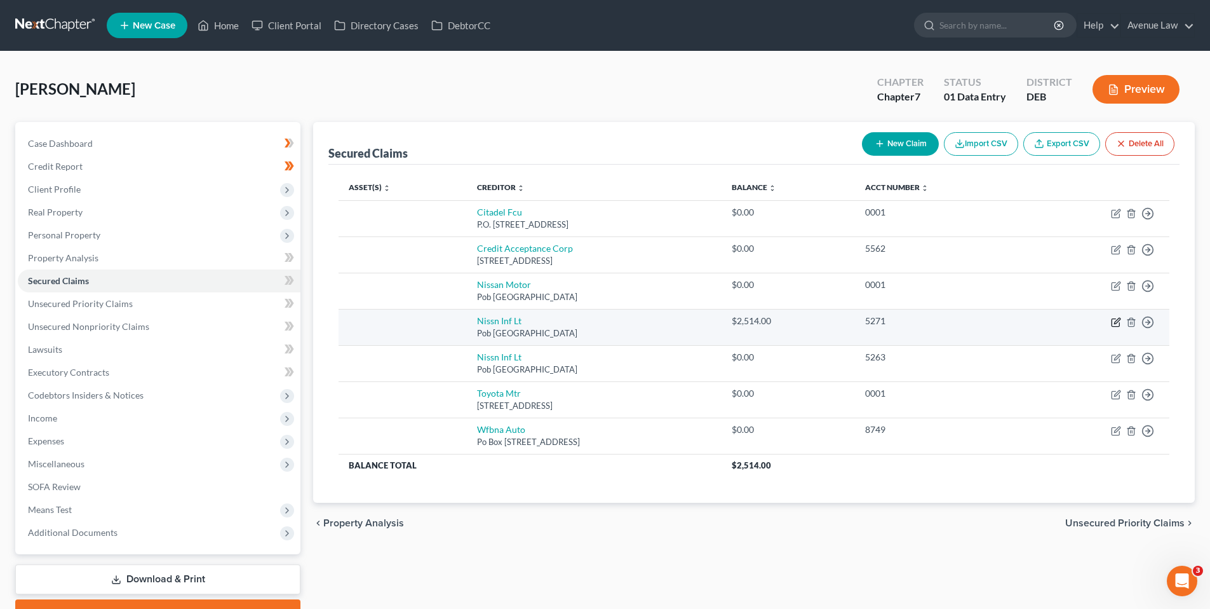
click at [1115, 318] on icon "button" at bounding box center [1116, 322] width 10 height 10
select select "45"
select select "0"
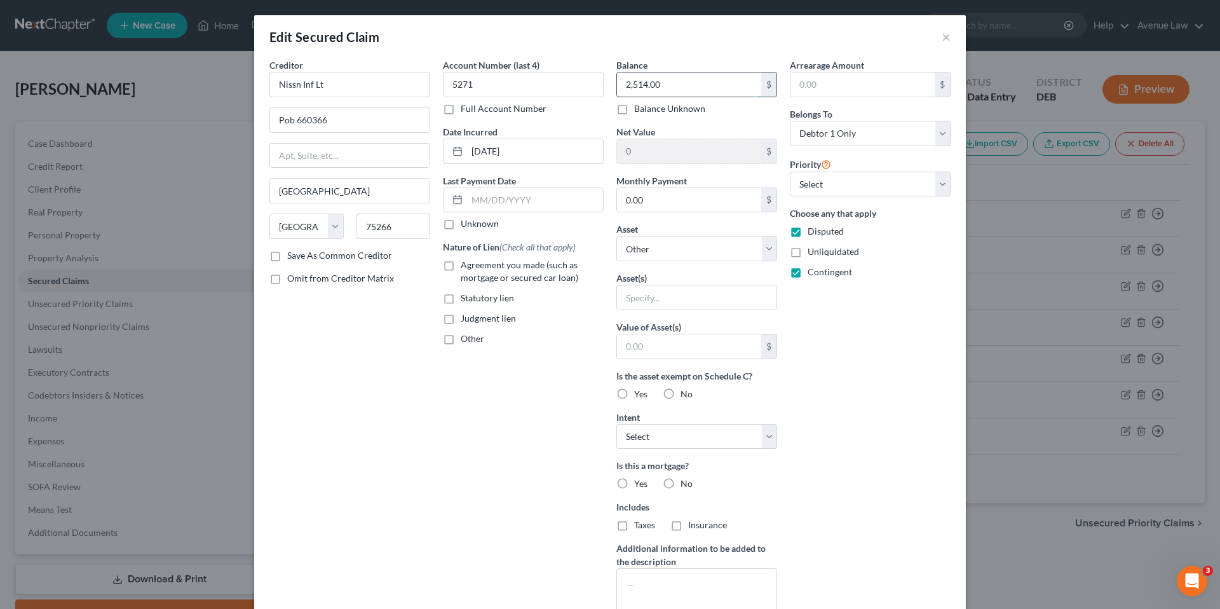
click at [661, 80] on input "2,514.00" at bounding box center [689, 84] width 144 height 24
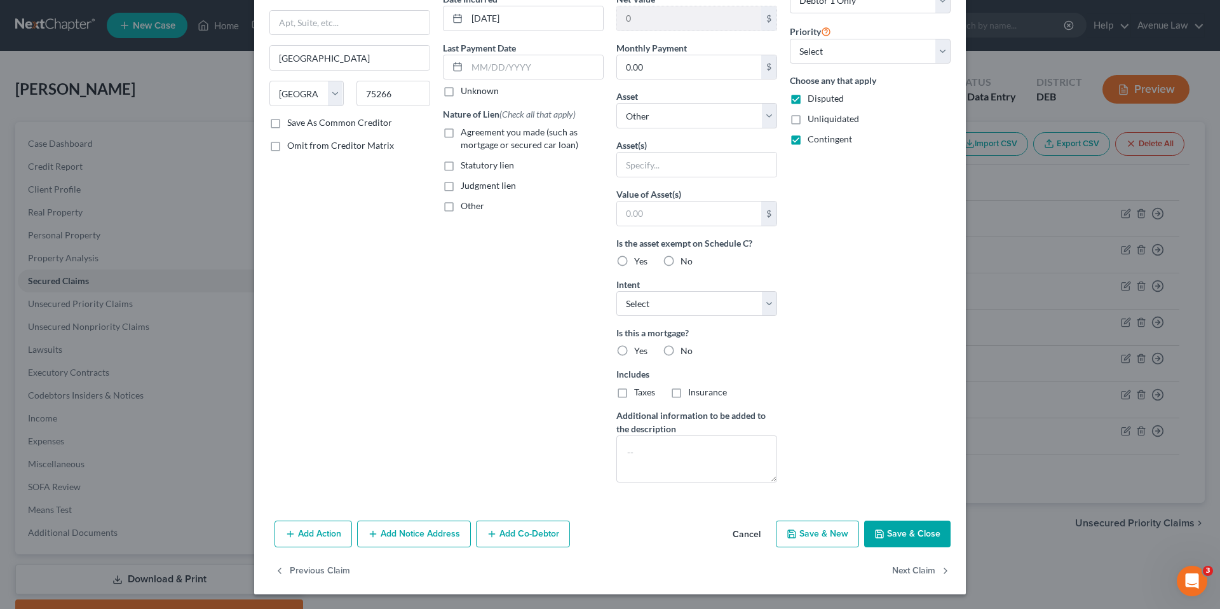
scroll to position [133, 0]
type input "0.00"
click at [884, 528] on button "Save & Close" at bounding box center [907, 533] width 86 height 27
select select
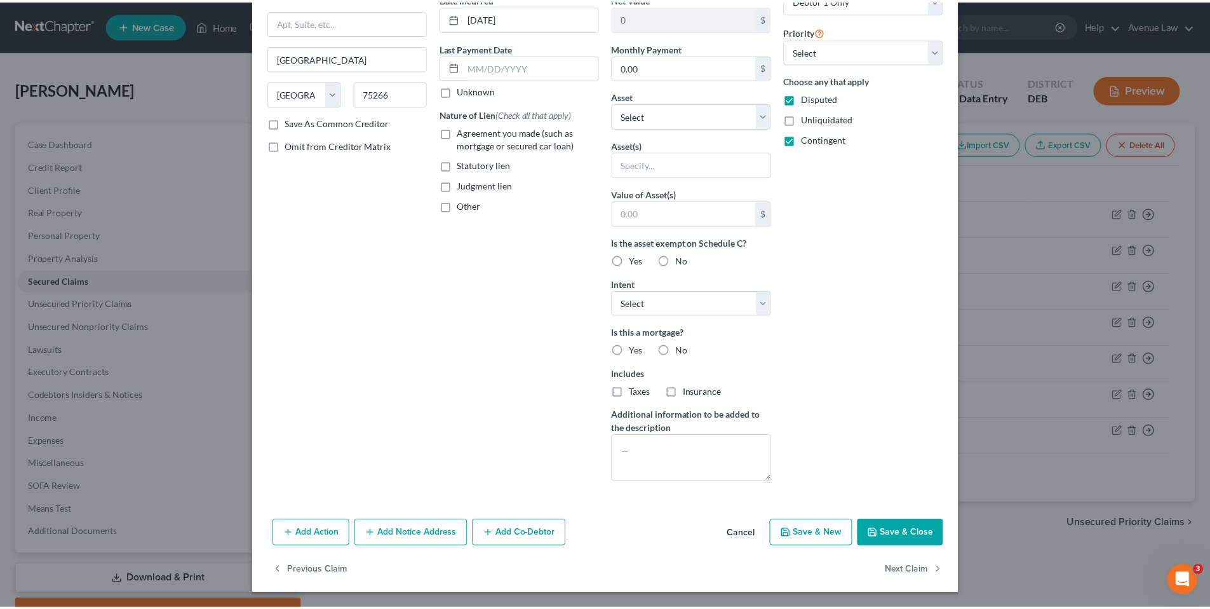
scroll to position [0, 0]
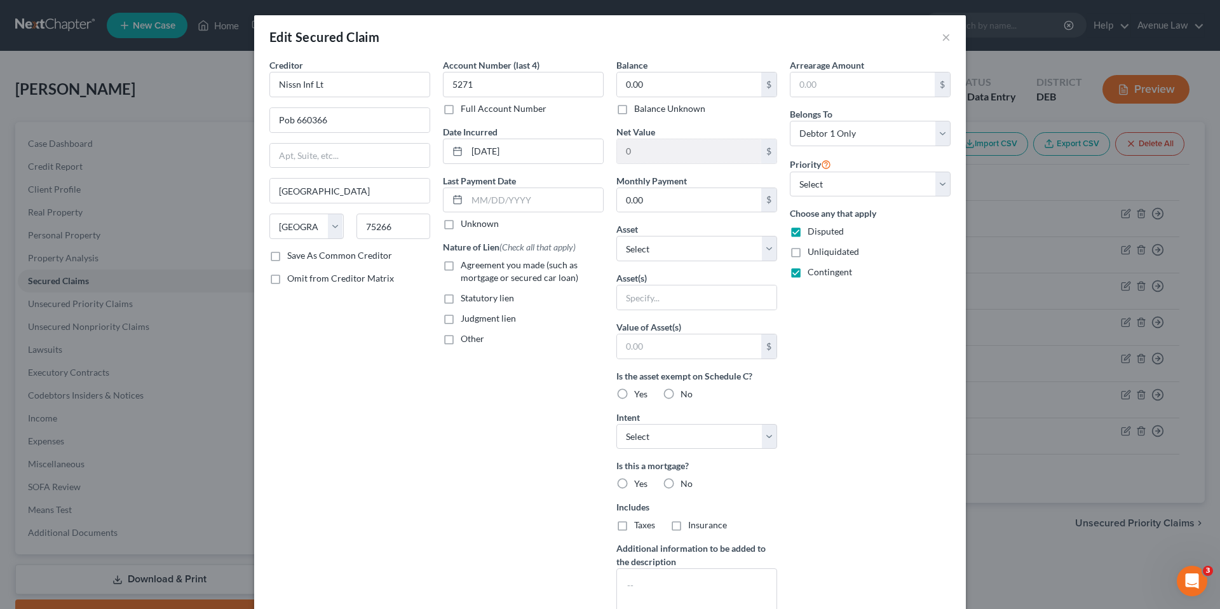
type input "0"
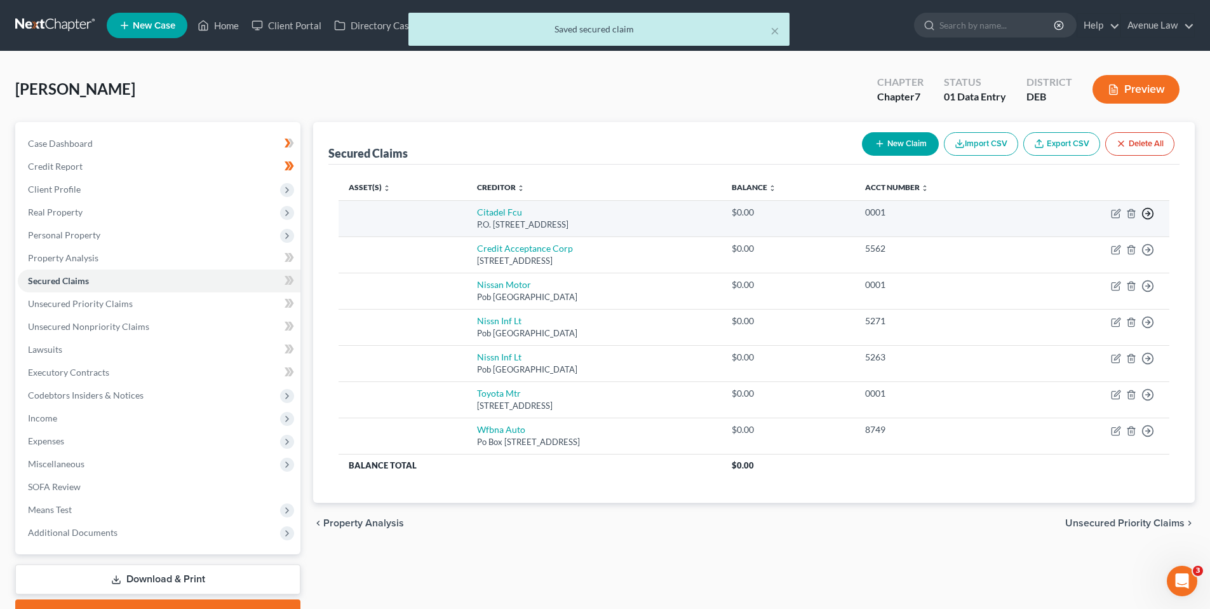
click at [1149, 213] on polyline "button" at bounding box center [1149, 214] width 2 height 4
click at [1086, 242] on link "Move to F" at bounding box center [1090, 244] width 106 height 22
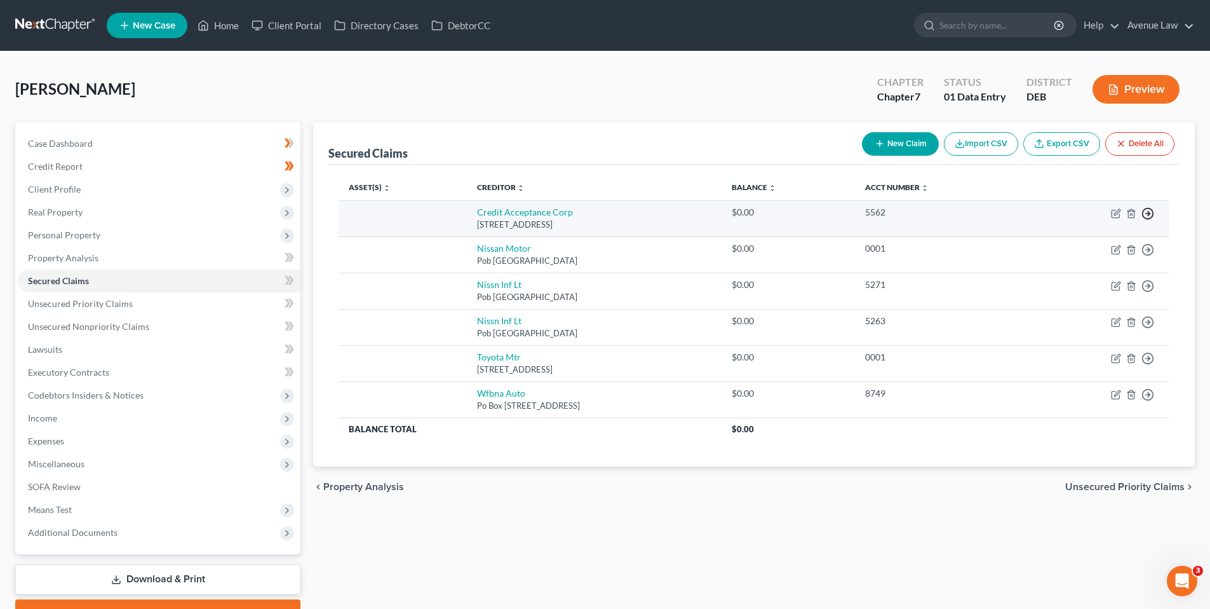
click at [1147, 213] on line "button" at bounding box center [1148, 213] width 4 height 0
click at [1085, 240] on link "Move to F" at bounding box center [1090, 244] width 106 height 22
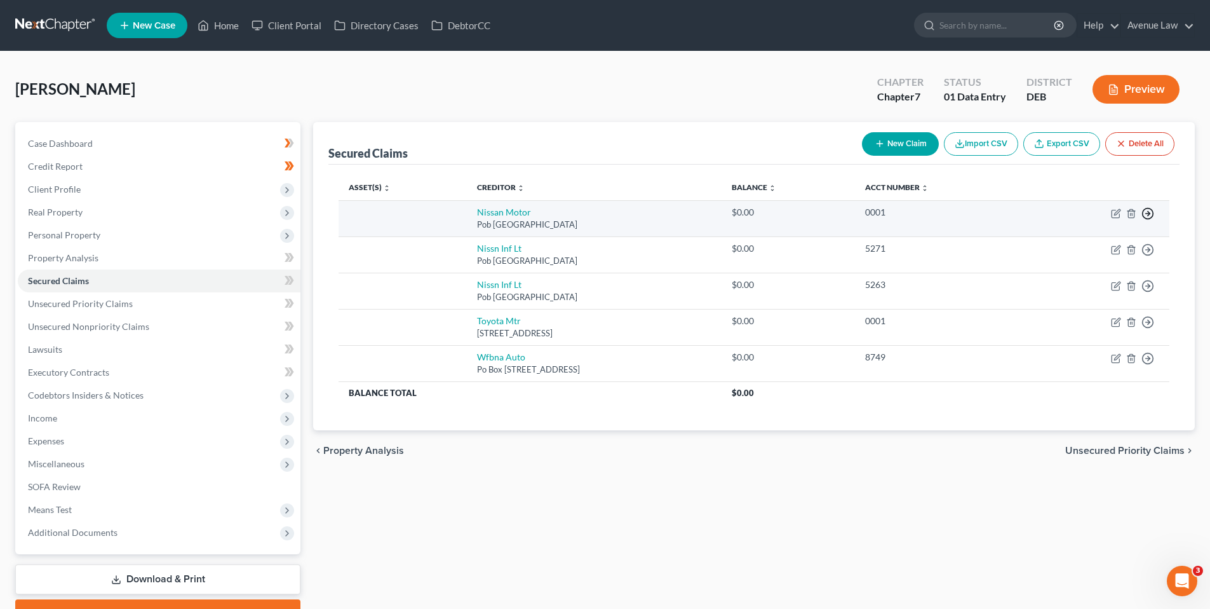
click at [1147, 210] on icon "button" at bounding box center [1148, 213] width 13 height 13
click at [1065, 237] on link "Move to F" at bounding box center [1090, 244] width 106 height 22
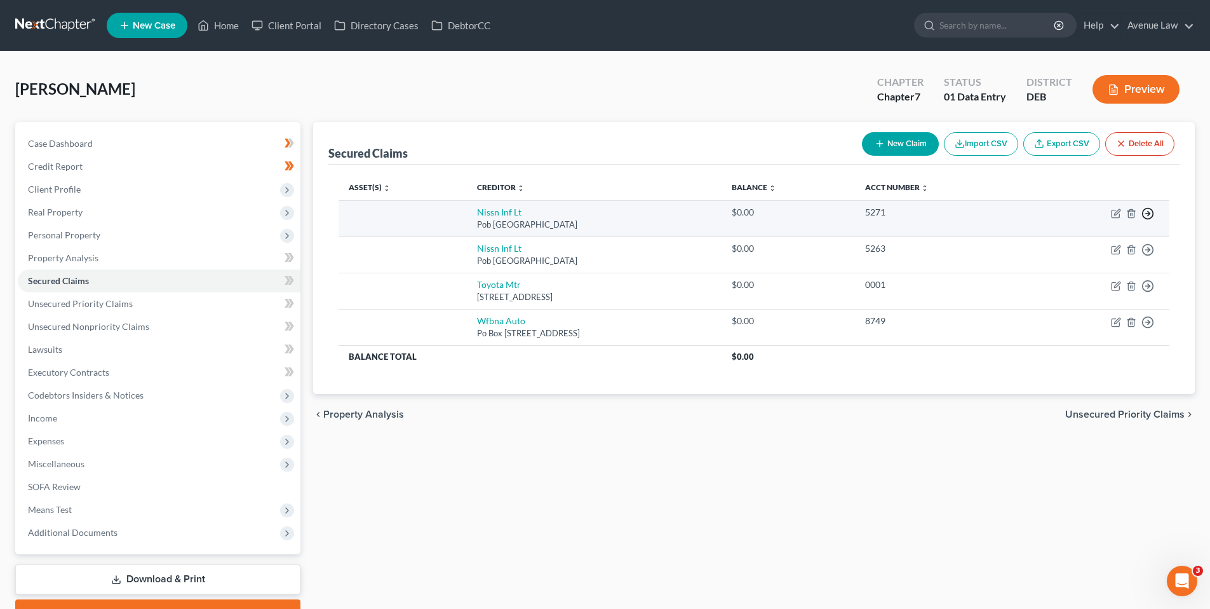
click at [1151, 209] on circle "button" at bounding box center [1148, 213] width 11 height 11
drag, startPoint x: 1072, startPoint y: 243, endPoint x: 1091, endPoint y: 235, distance: 20.8
click at [1073, 243] on link "Move to F" at bounding box center [1090, 244] width 106 height 22
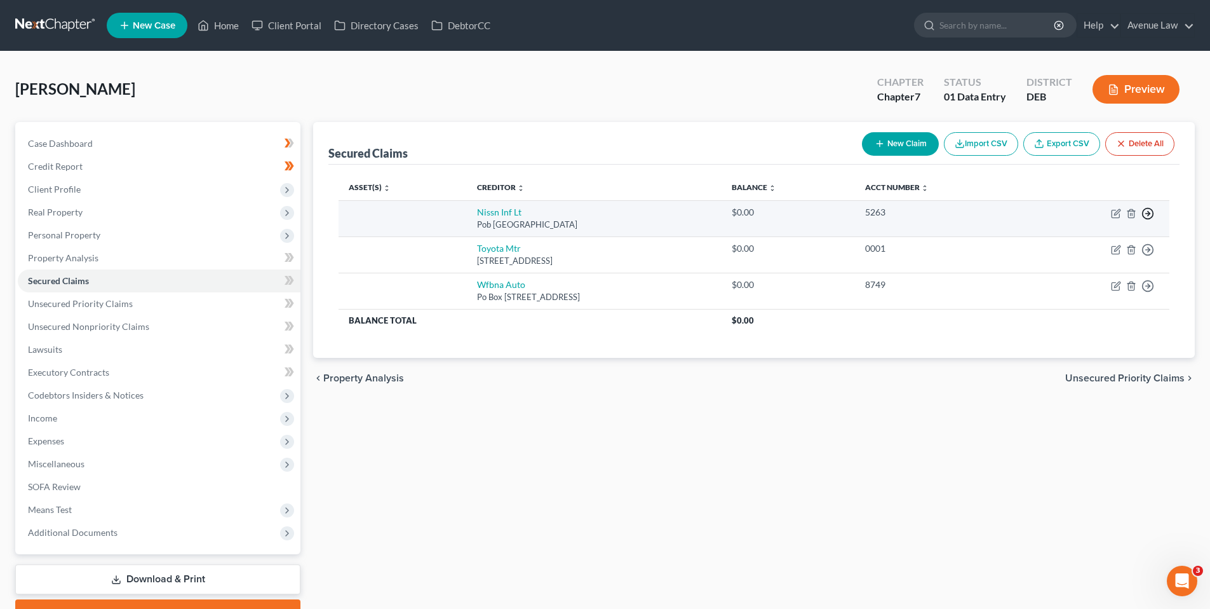
click at [1147, 207] on icon "button" at bounding box center [1148, 213] width 13 height 13
click at [1058, 240] on link "Move to F" at bounding box center [1090, 244] width 106 height 22
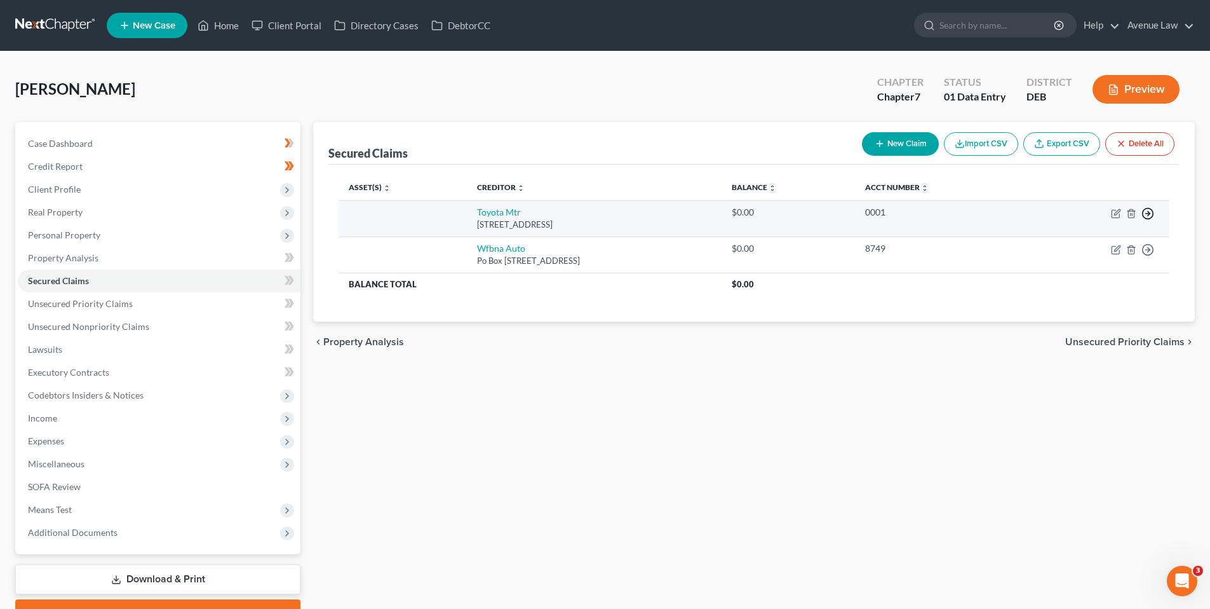
click at [1148, 210] on icon "button" at bounding box center [1148, 213] width 13 height 13
click at [1059, 241] on link "Move to F" at bounding box center [1090, 244] width 106 height 22
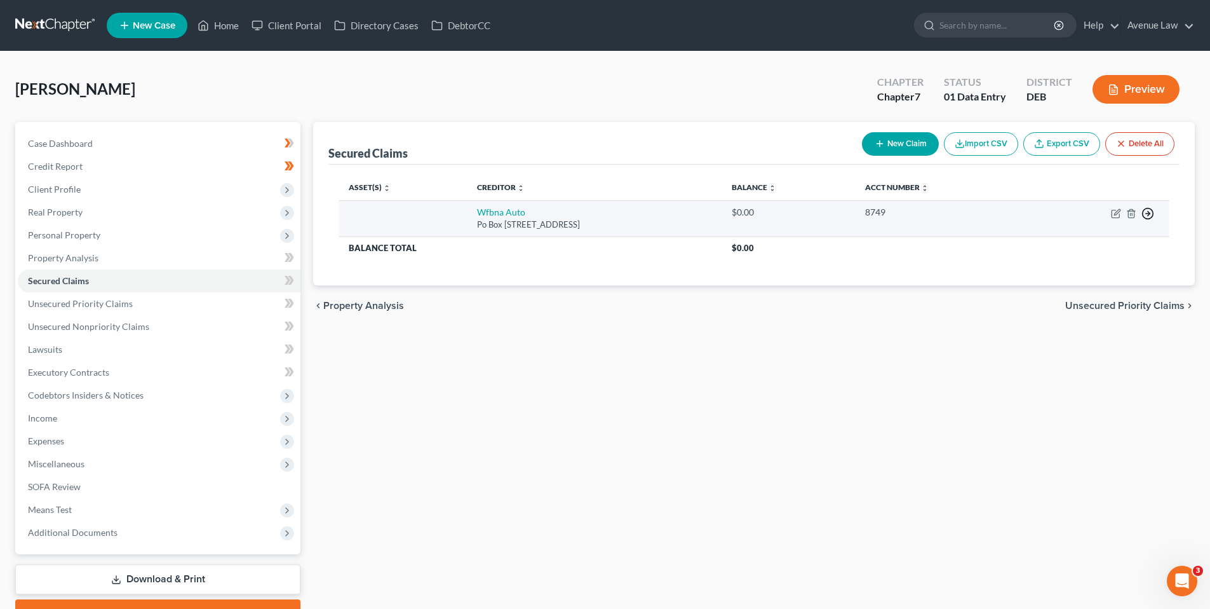
click at [1149, 213] on line "button" at bounding box center [1148, 213] width 4 height 0
click at [1067, 242] on link "Move to F" at bounding box center [1090, 244] width 106 height 22
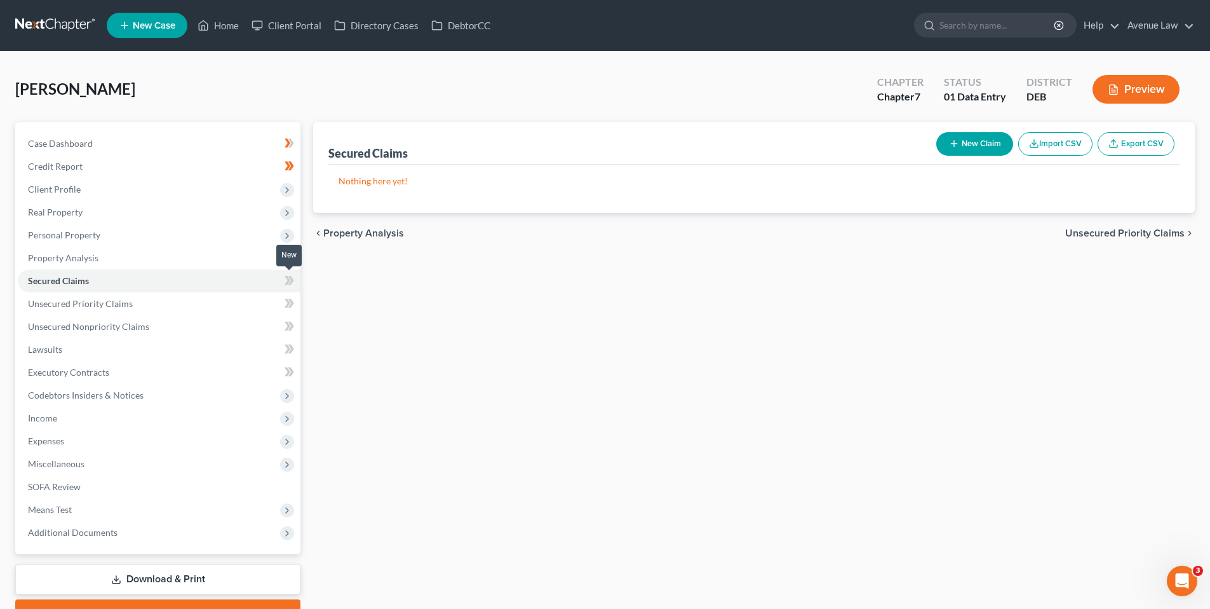
click at [292, 274] on icon at bounding box center [290, 281] width 10 height 16
click at [103, 304] on span "Unsecured Priority Claims" at bounding box center [80, 303] width 105 height 11
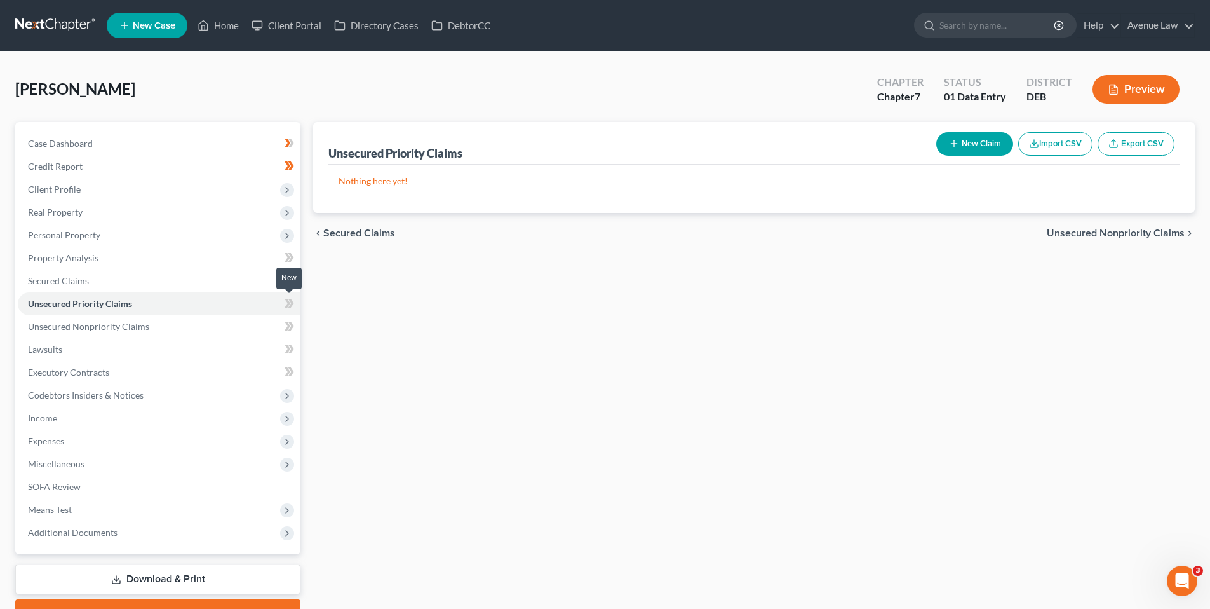
click at [287, 297] on icon at bounding box center [290, 303] width 10 height 16
click at [285, 299] on icon at bounding box center [290, 303] width 10 height 16
click at [137, 325] on span "Unsecured Nonpriority Claims" at bounding box center [88, 326] width 121 height 11
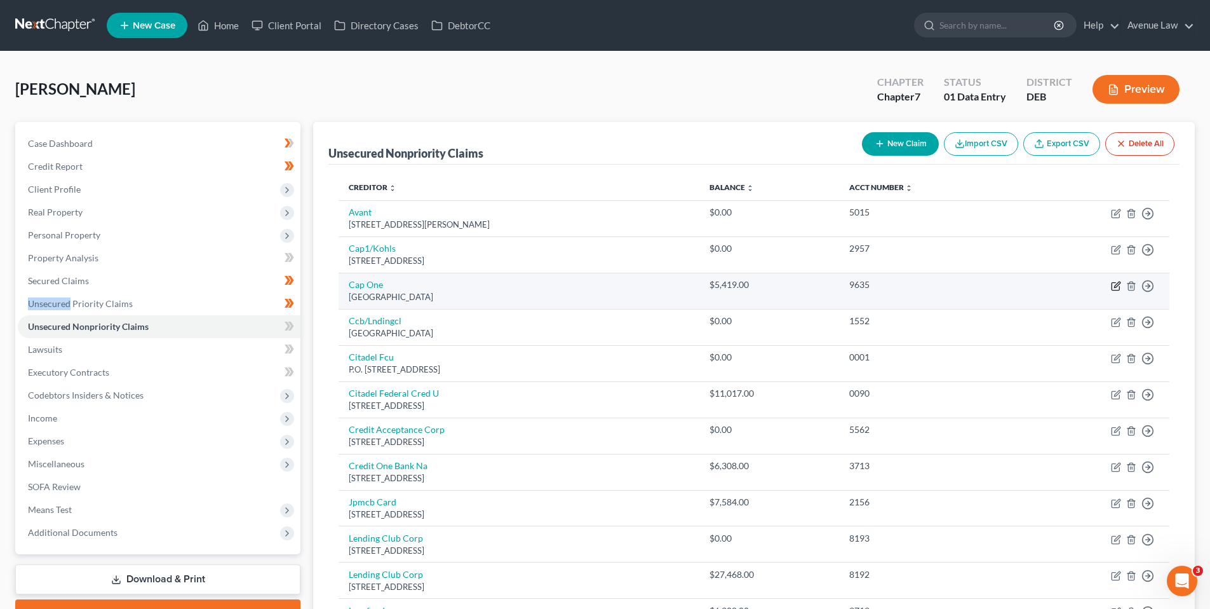
click at [1116, 283] on icon "button" at bounding box center [1116, 287] width 8 height 8
select select "48"
select select "1"
select select "0"
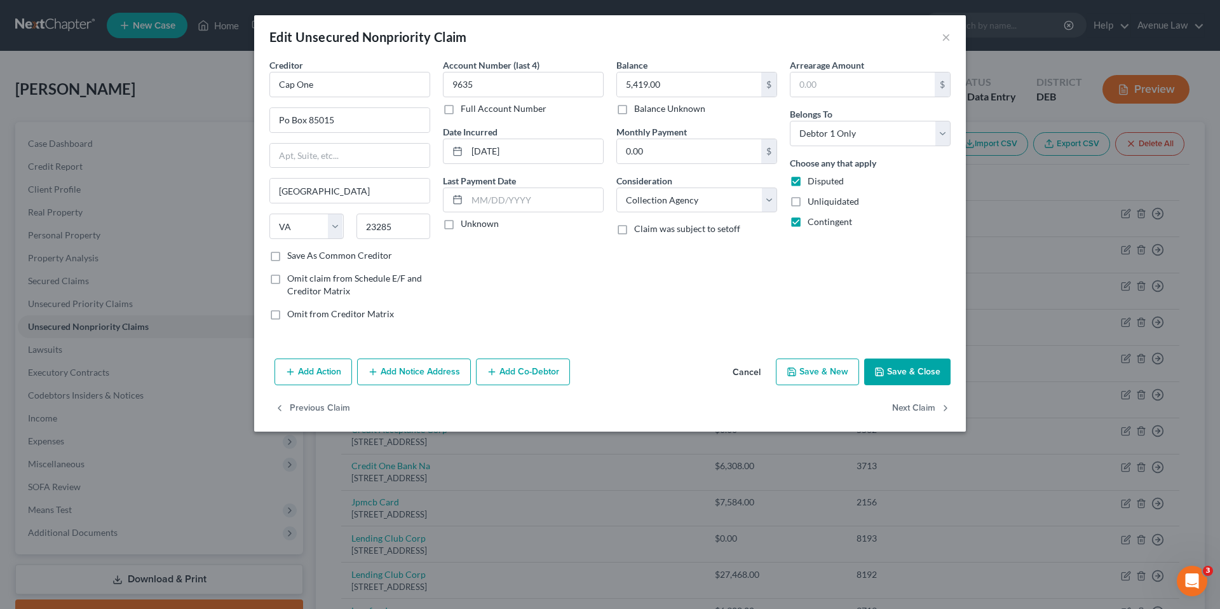
click at [461, 222] on label "Unknown" at bounding box center [480, 223] width 38 height 13
click at [466, 222] on input "Unknown" at bounding box center [470, 221] width 8 height 8
checkbox input "true"
click at [717, 203] on select "Select Cable / Satellite Services Collection Agency Credit Card Debt Debt Couns…" at bounding box center [696, 199] width 161 height 25
select select "2"
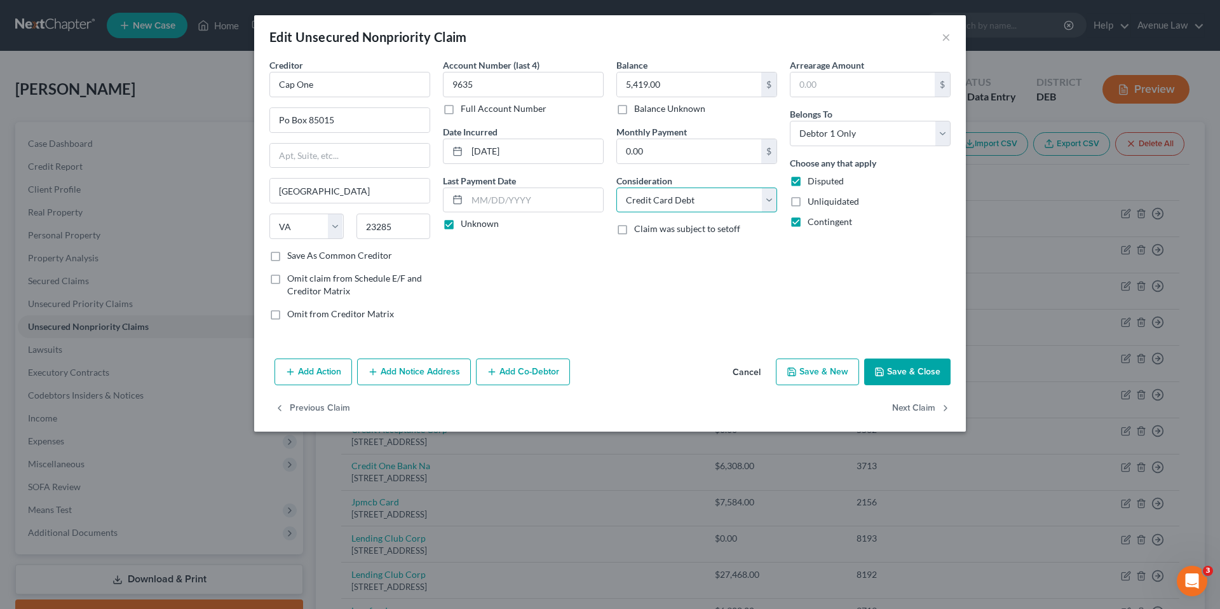
click at [616, 187] on select "Select Cable / Satellite Services Collection Agency Credit Card Debt Debt Couns…" at bounding box center [696, 199] width 161 height 25
click at [904, 370] on button "Save & Close" at bounding box center [907, 371] width 86 height 27
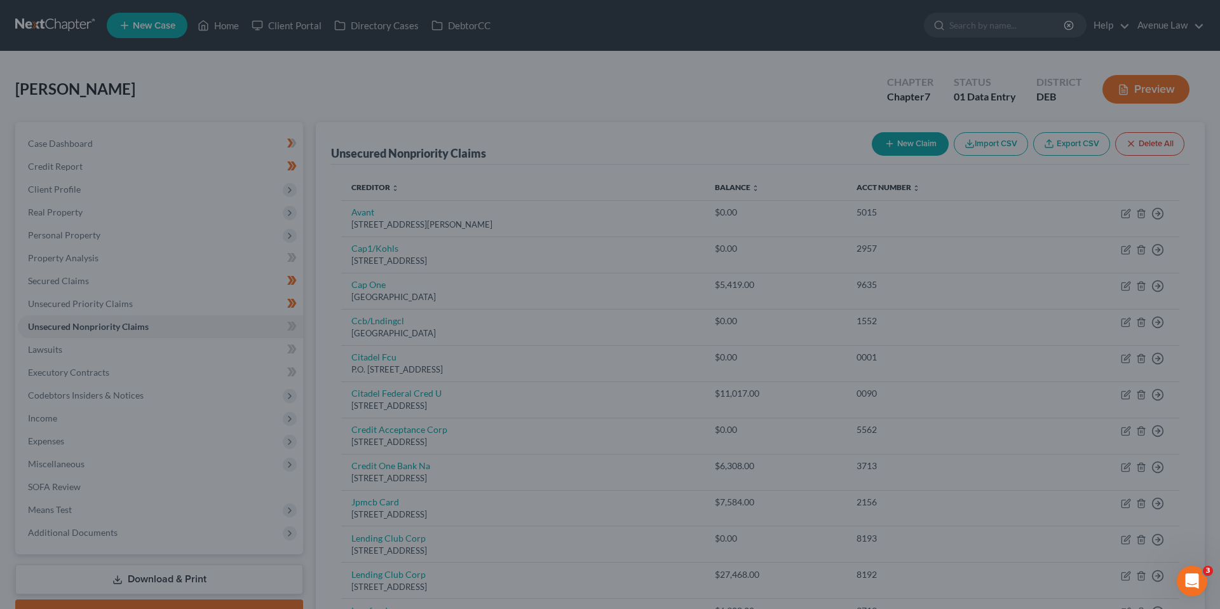
type input "0"
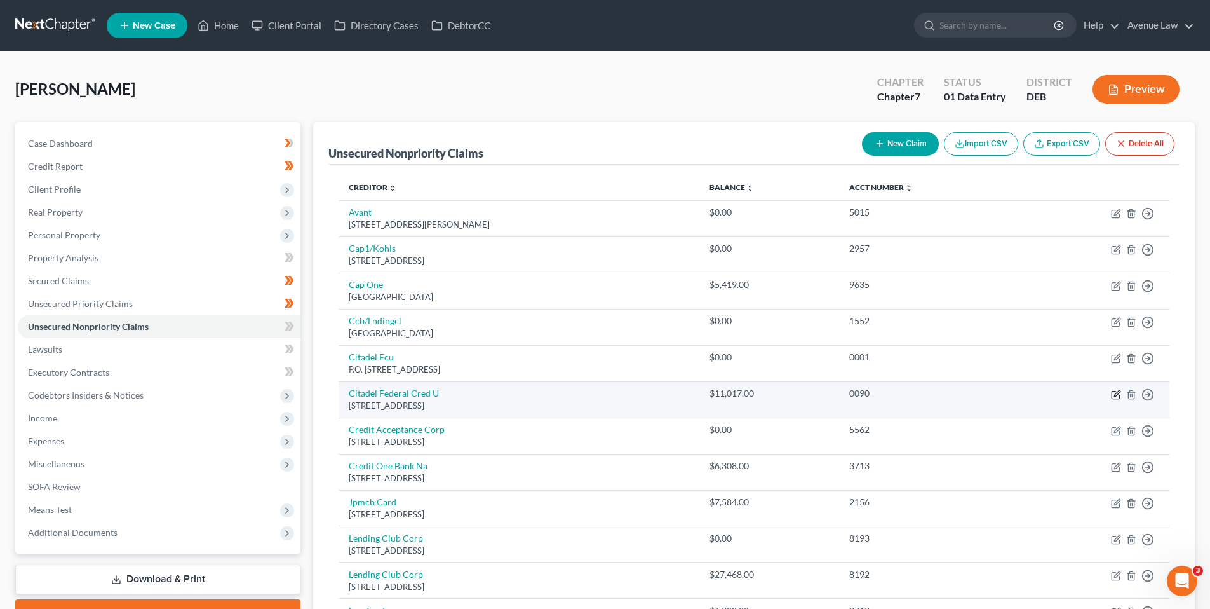
click at [1118, 393] on icon "button" at bounding box center [1116, 394] width 10 height 10
select select "39"
select select "2"
select select "0"
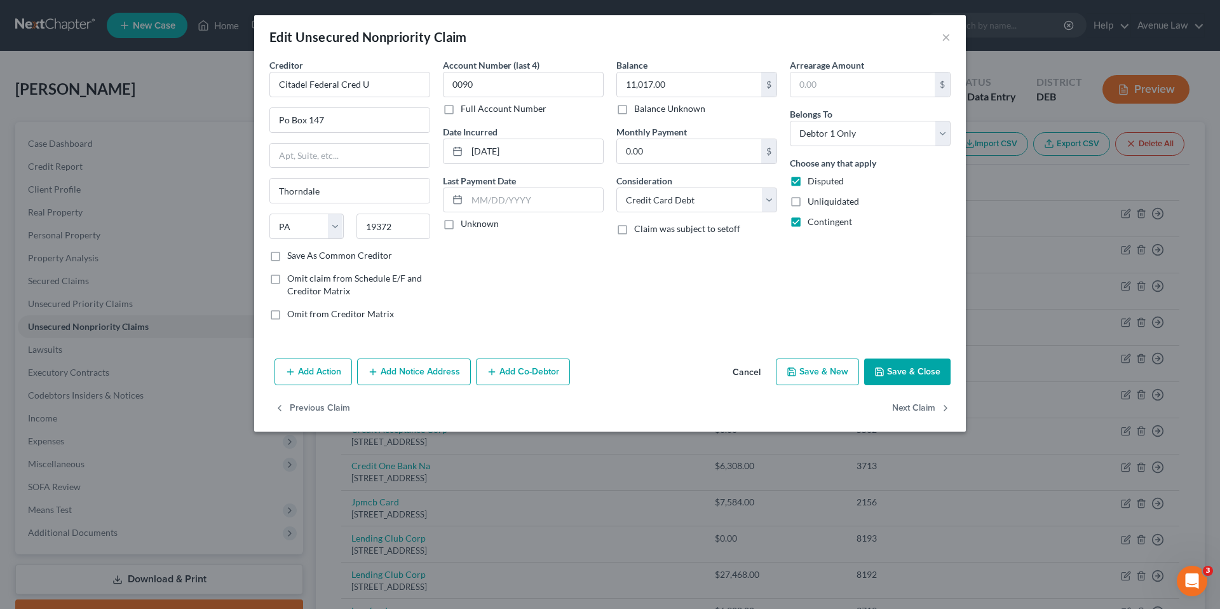
click at [461, 224] on label "Unknown" at bounding box center [480, 223] width 38 height 13
click at [466, 224] on input "Unknown" at bounding box center [470, 221] width 8 height 8
checkbox input "true"
click at [897, 370] on button "Save & Close" at bounding box center [907, 371] width 86 height 27
type input "0"
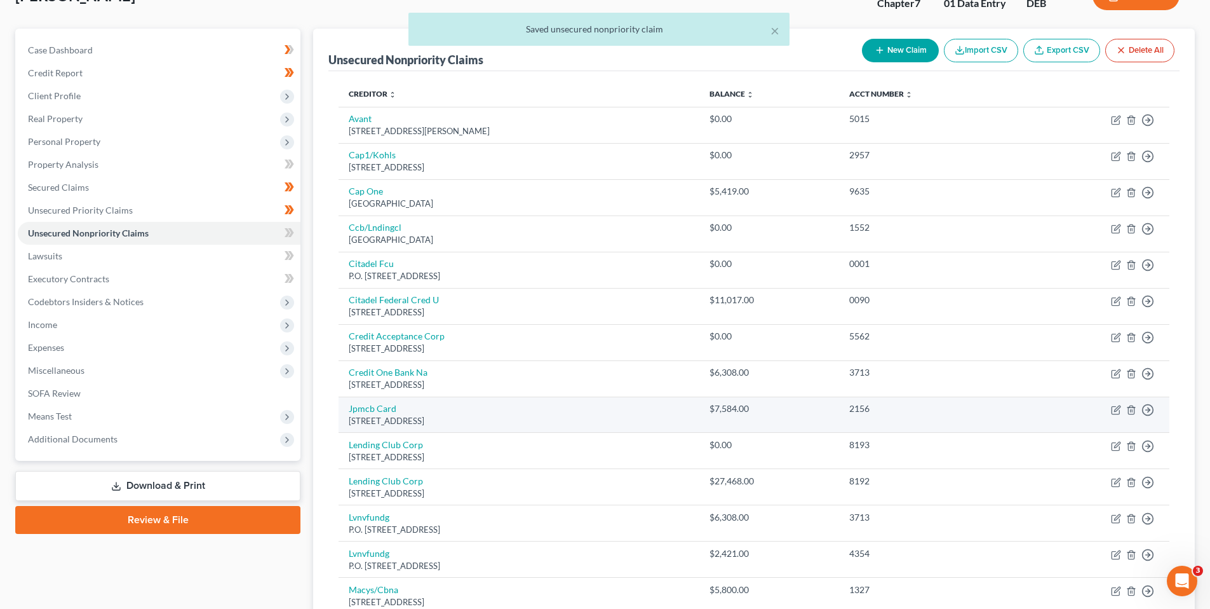
scroll to position [127, 0]
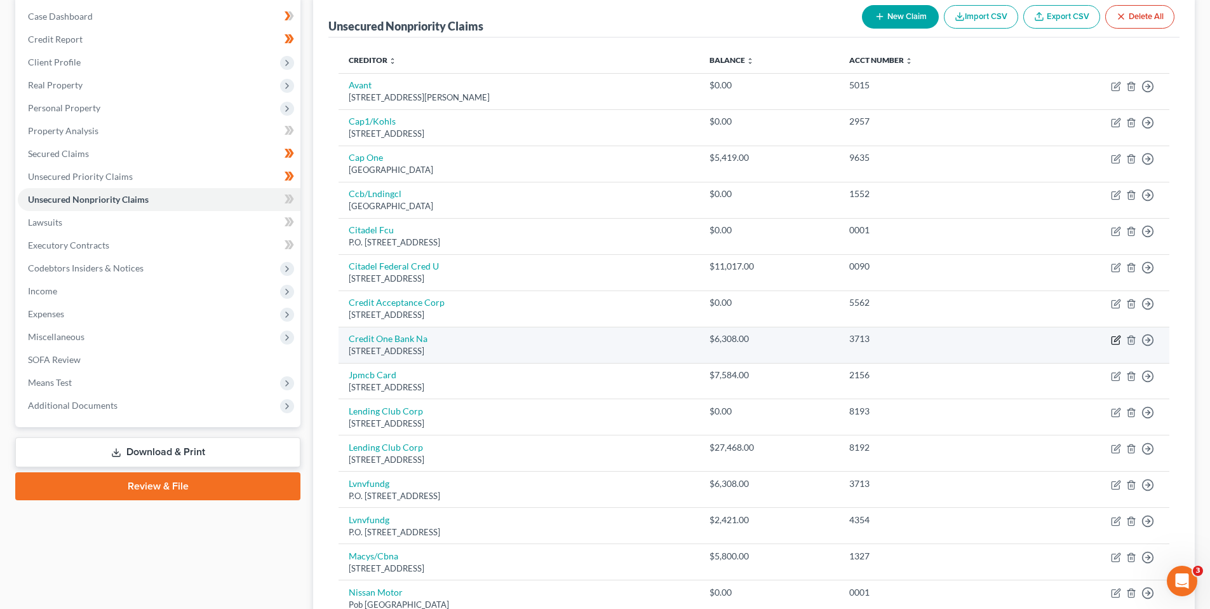
click at [1117, 339] on icon "button" at bounding box center [1116, 340] width 10 height 10
select select "31"
select select "2"
select select "0"
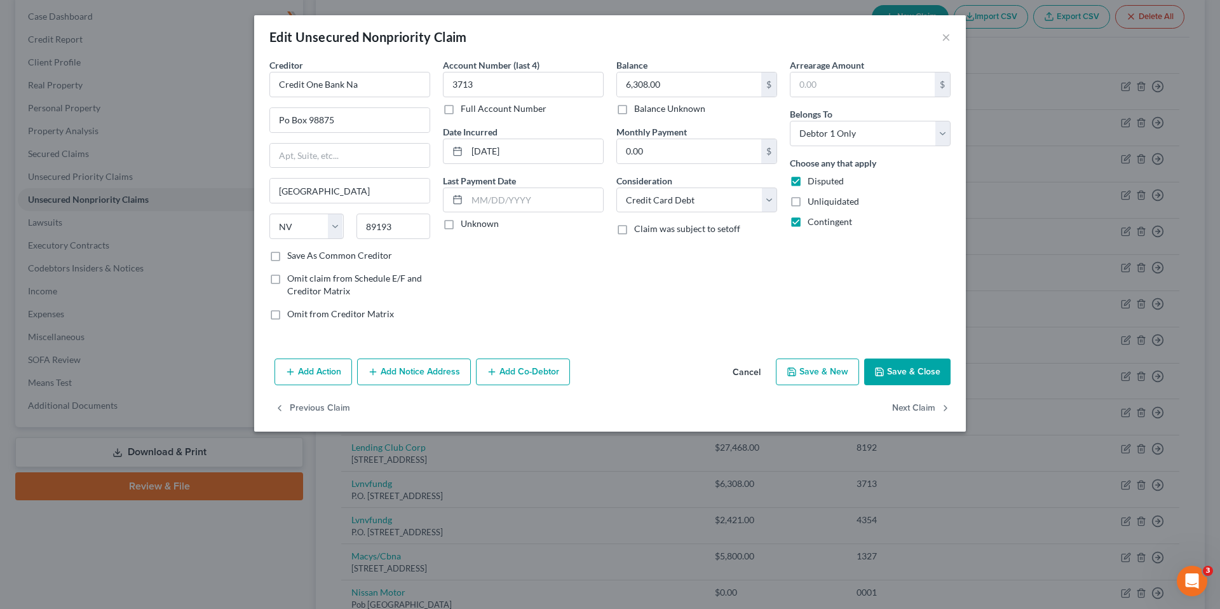
drag, startPoint x: 447, startPoint y: 225, endPoint x: 604, endPoint y: 238, distance: 156.9
click at [461, 224] on label "Unknown" at bounding box center [480, 223] width 38 height 13
click at [466, 224] on input "Unknown" at bounding box center [470, 221] width 8 height 8
checkbox input "true"
click at [912, 371] on button "Save & Close" at bounding box center [907, 371] width 86 height 27
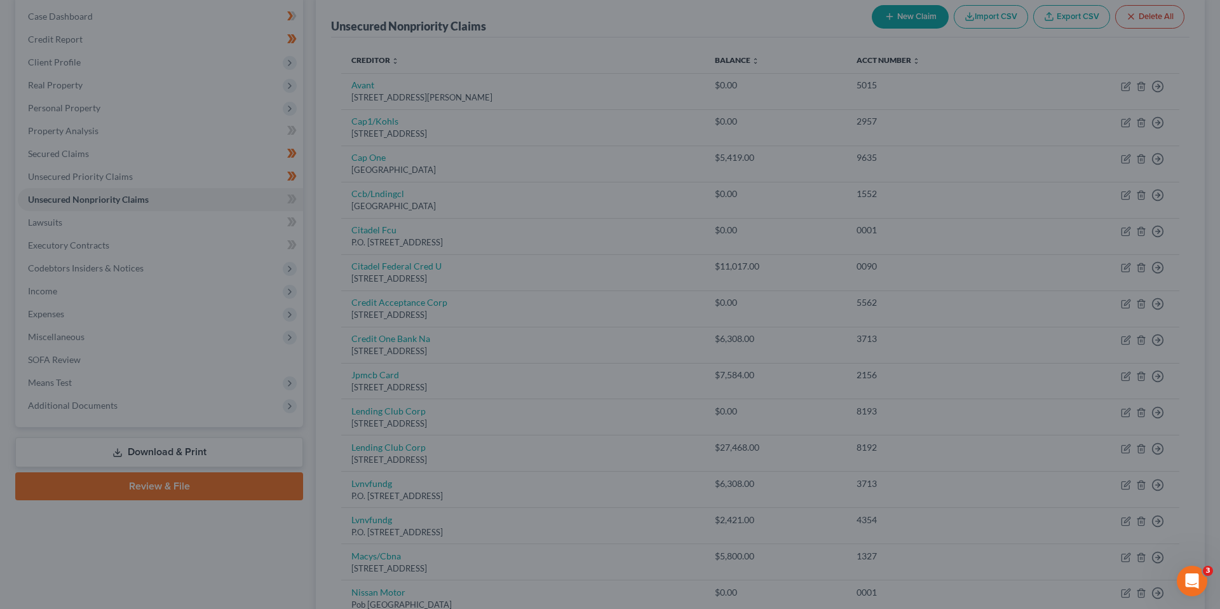
type input "0"
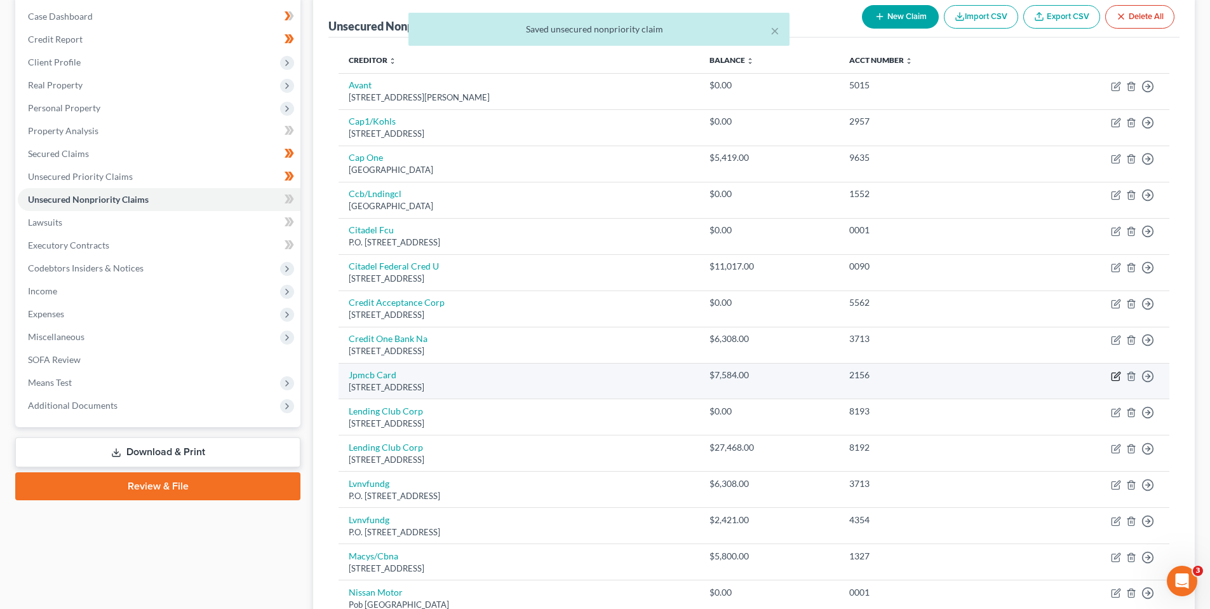
click at [1113, 376] on icon "button" at bounding box center [1116, 376] width 10 height 10
select select "7"
select select "0"
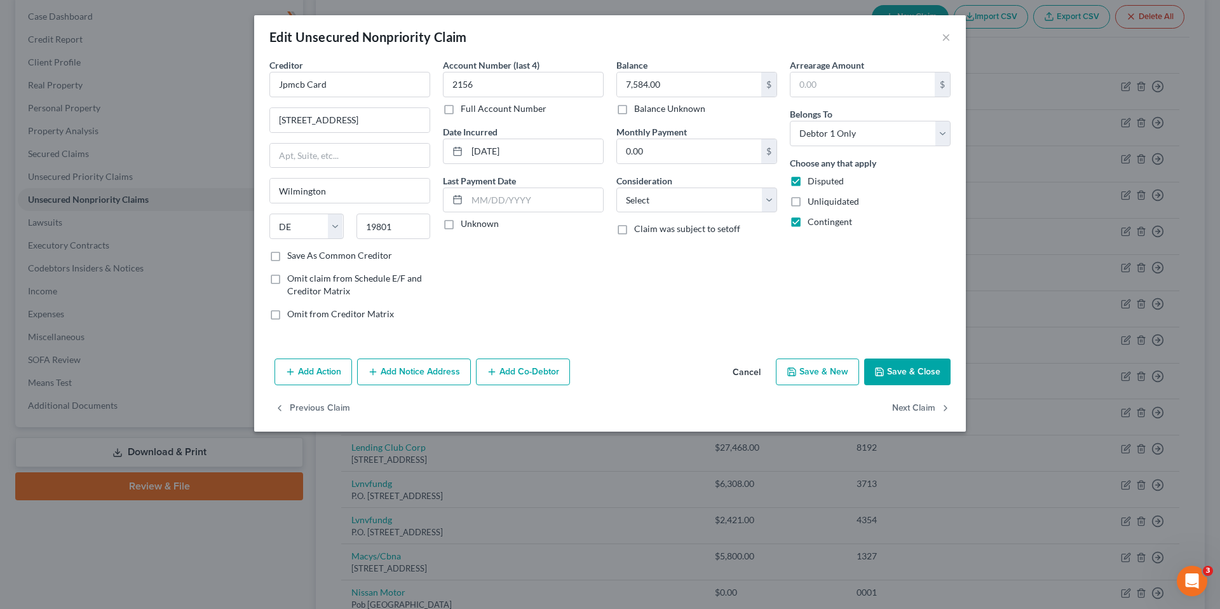
click at [461, 226] on label "Unknown" at bounding box center [480, 223] width 38 height 13
click at [466, 226] on input "Unknown" at bounding box center [470, 221] width 8 height 8
checkbox input "true"
click at [668, 202] on select "Select Cable / Satellite Services Collection Agency Credit Card Debt Debt Couns…" at bounding box center [696, 199] width 161 height 25
select select "2"
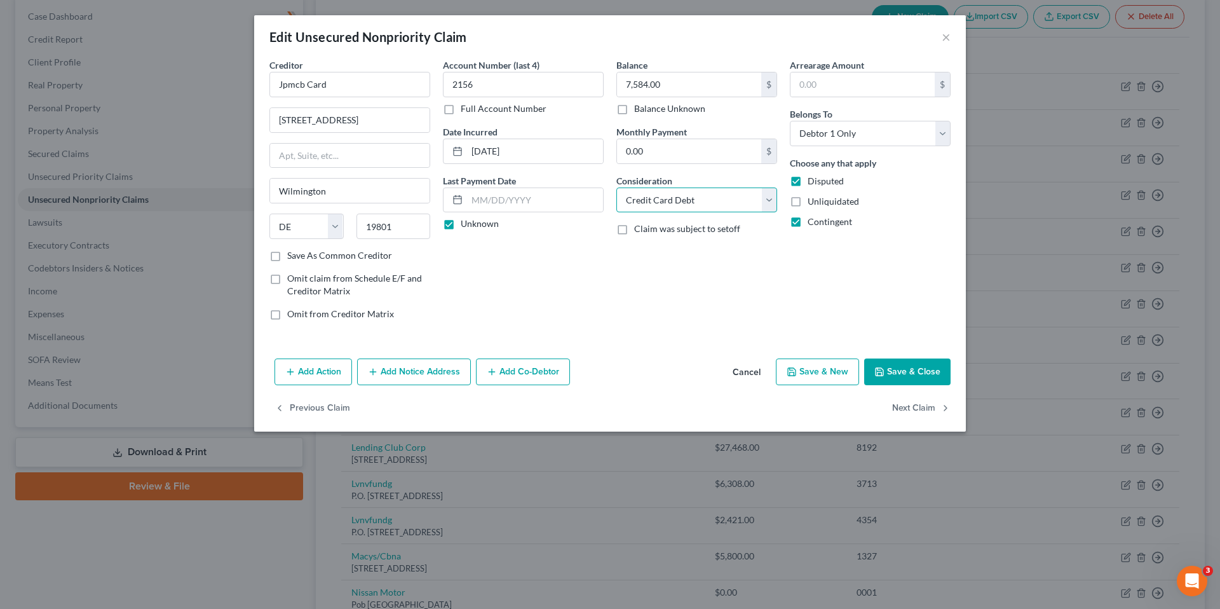
click at [616, 187] on select "Select Cable / Satellite Services Collection Agency Credit Card Debt Debt Couns…" at bounding box center [696, 199] width 161 height 25
click at [905, 367] on button "Save & Close" at bounding box center [907, 371] width 86 height 27
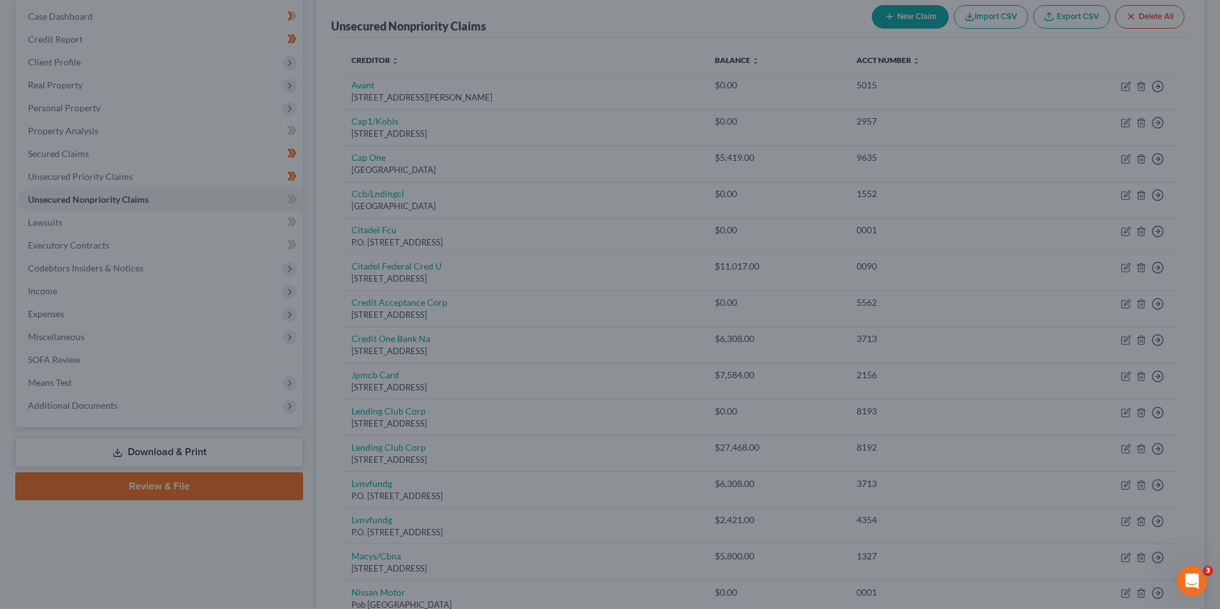
type input "0"
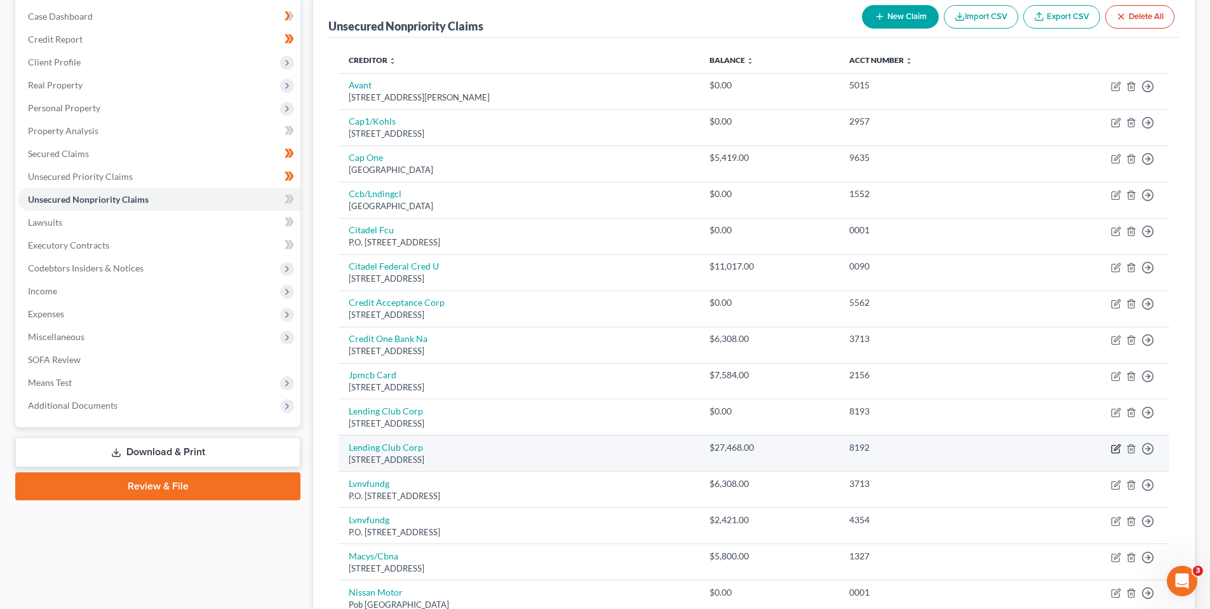
click at [1116, 449] on icon "button" at bounding box center [1116, 448] width 10 height 10
select select "4"
select select "0"
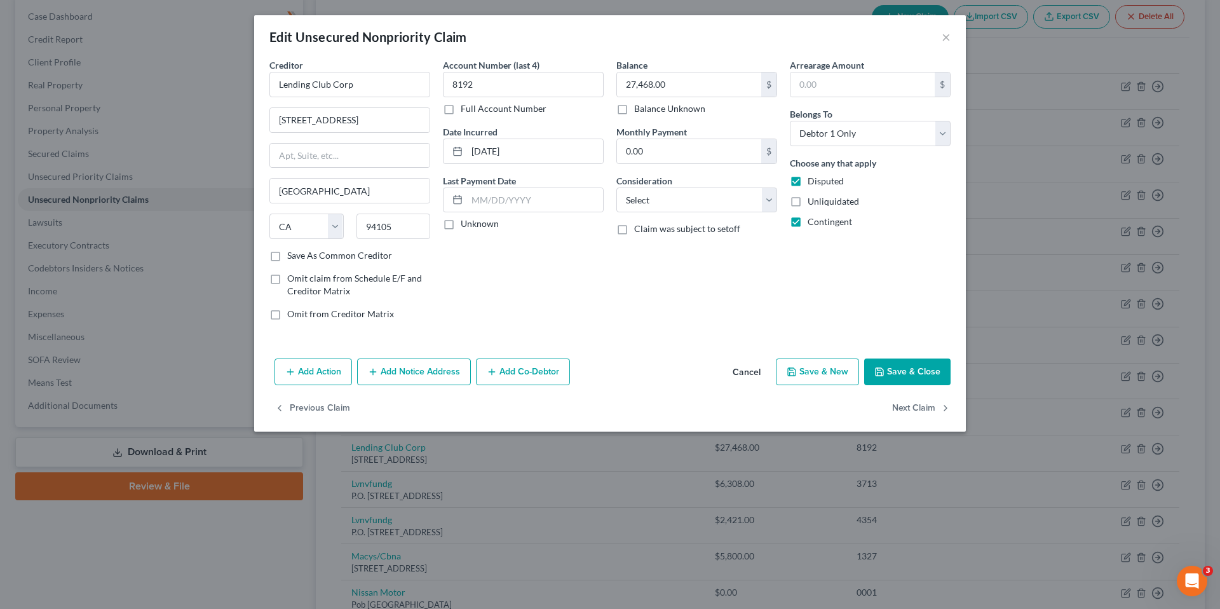
click at [461, 222] on label "Unknown" at bounding box center [480, 223] width 38 height 13
click at [466, 222] on input "Unknown" at bounding box center [470, 221] width 8 height 8
checkbox input "true"
click at [667, 203] on select "Select Cable / Satellite Services Collection Agency Credit Card Debt Debt Couns…" at bounding box center [696, 199] width 161 height 25
select select "10"
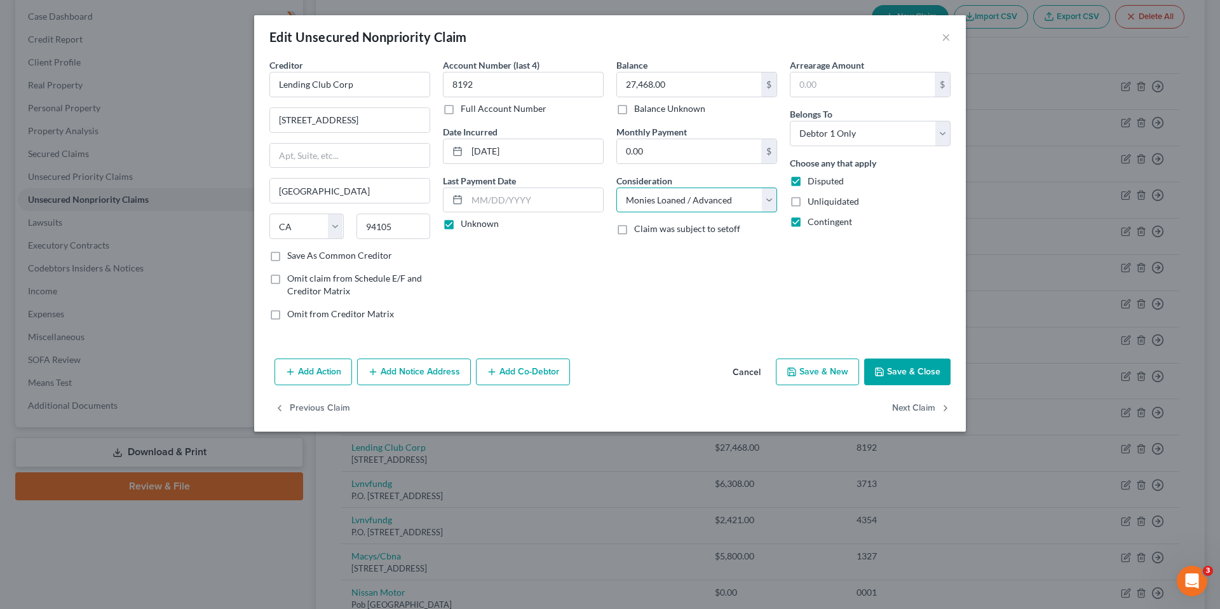
click at [616, 187] on select "Select Cable / Satellite Services Collection Agency Credit Card Debt Debt Couns…" at bounding box center [696, 199] width 161 height 25
click at [897, 364] on button "Save & Close" at bounding box center [907, 371] width 86 height 27
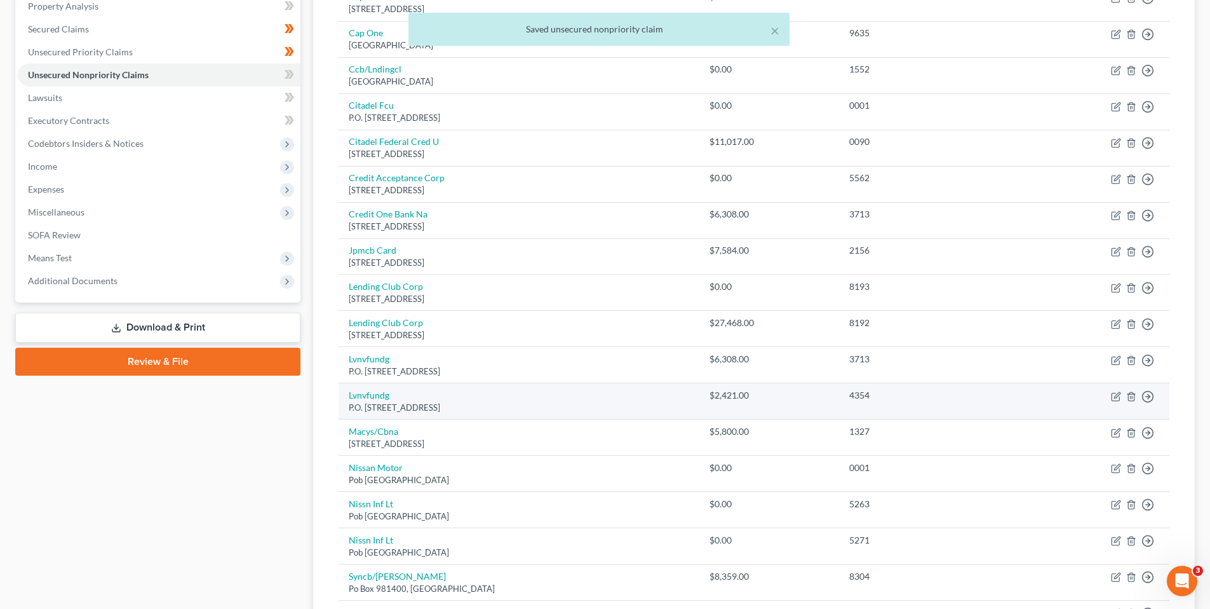
scroll to position [254, 0]
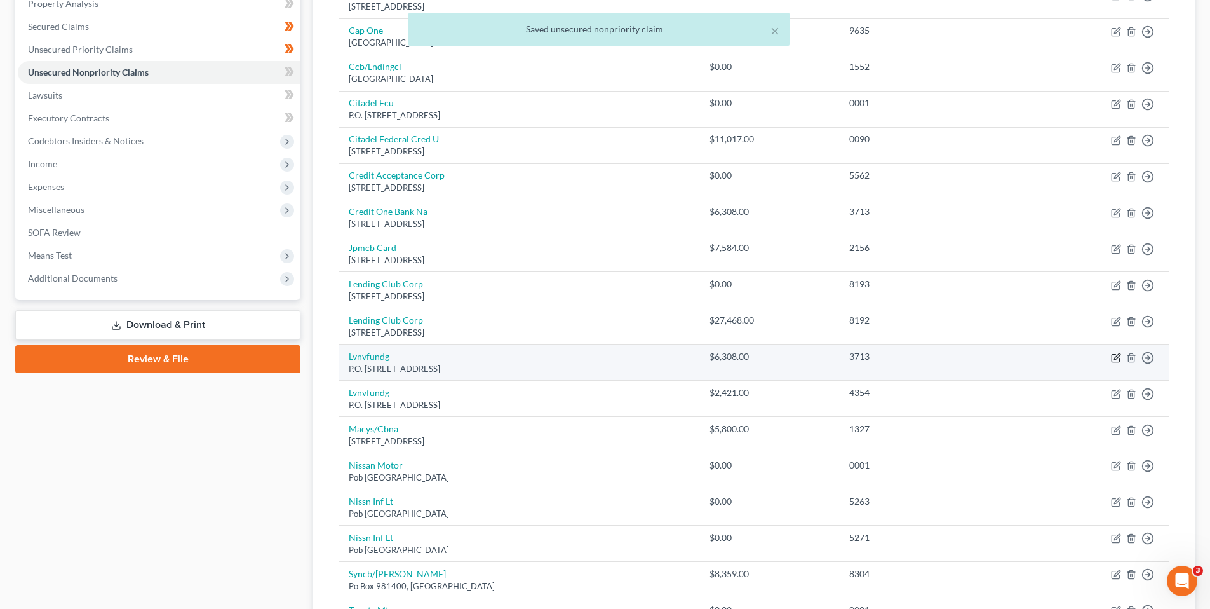
click at [1116, 355] on icon "button" at bounding box center [1116, 358] width 10 height 10
select select "42"
select select "1"
select select "0"
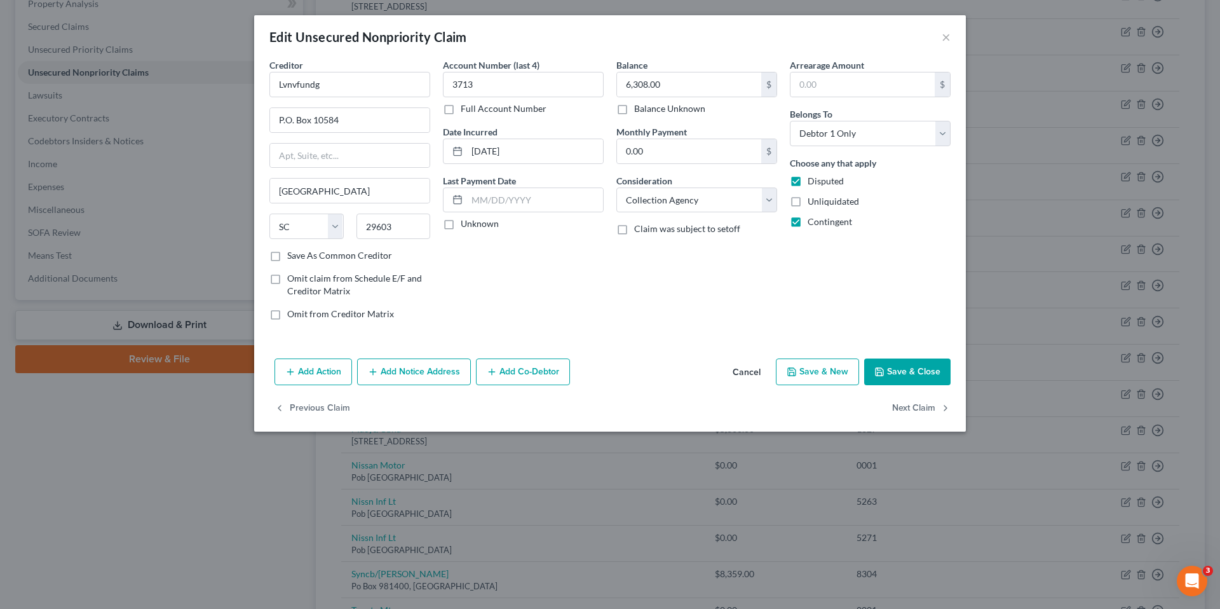
click at [461, 222] on label "Unknown" at bounding box center [480, 223] width 38 height 13
click at [466, 222] on input "Unknown" at bounding box center [470, 221] width 8 height 8
checkbox input "true"
click at [916, 359] on button "Save & Close" at bounding box center [907, 371] width 86 height 27
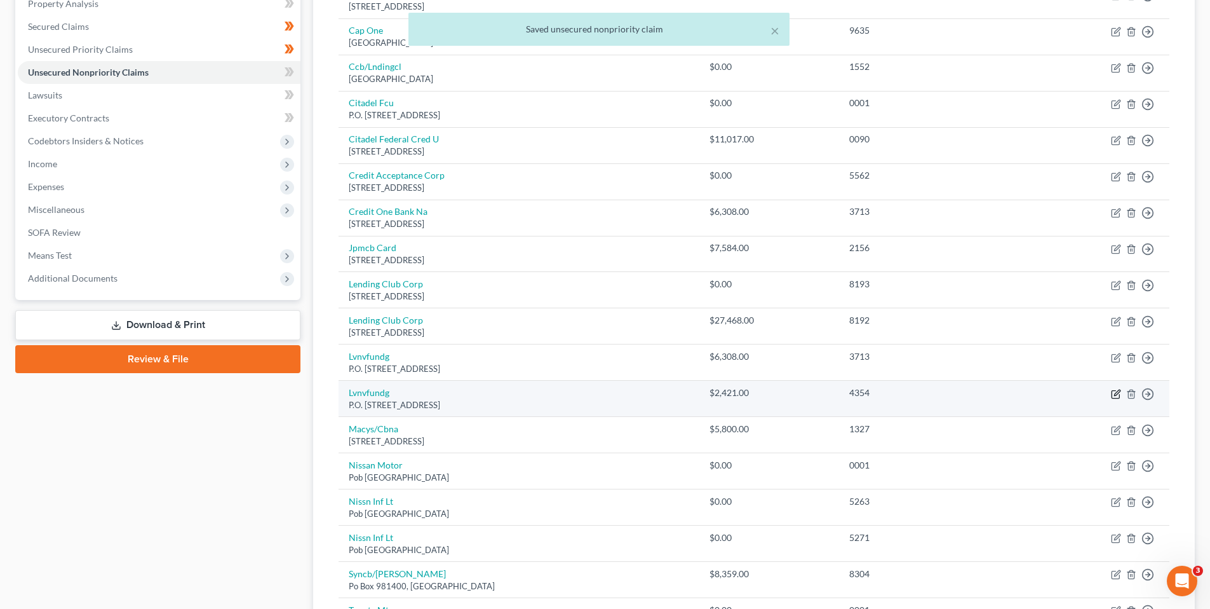
click at [1114, 393] on icon "button" at bounding box center [1116, 394] width 10 height 10
select select "42"
select select "1"
select select "0"
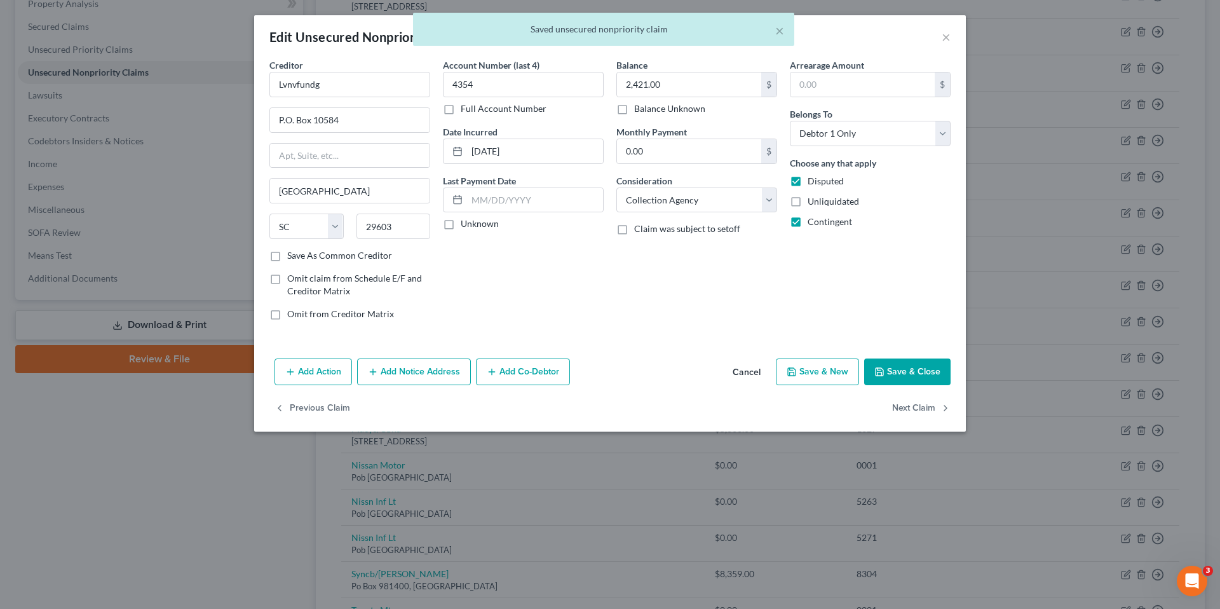
click at [461, 223] on label "Unknown" at bounding box center [480, 223] width 38 height 13
click at [466, 223] on input "Unknown" at bounding box center [470, 221] width 8 height 8
checkbox input "true"
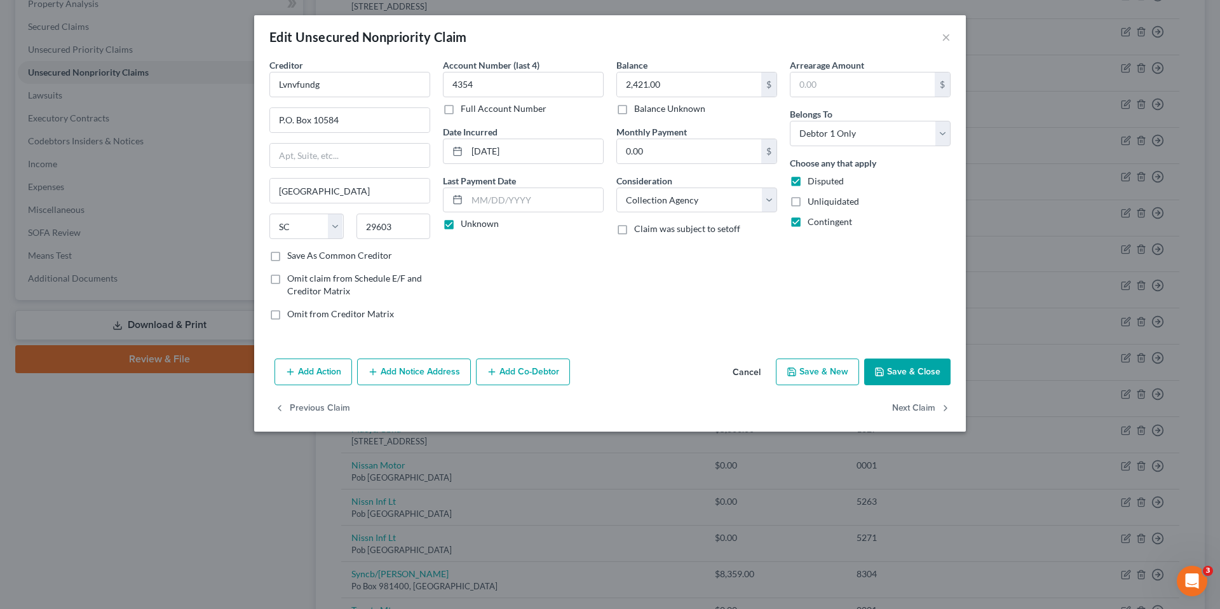
click at [931, 369] on button "Save & Close" at bounding box center [907, 371] width 86 height 27
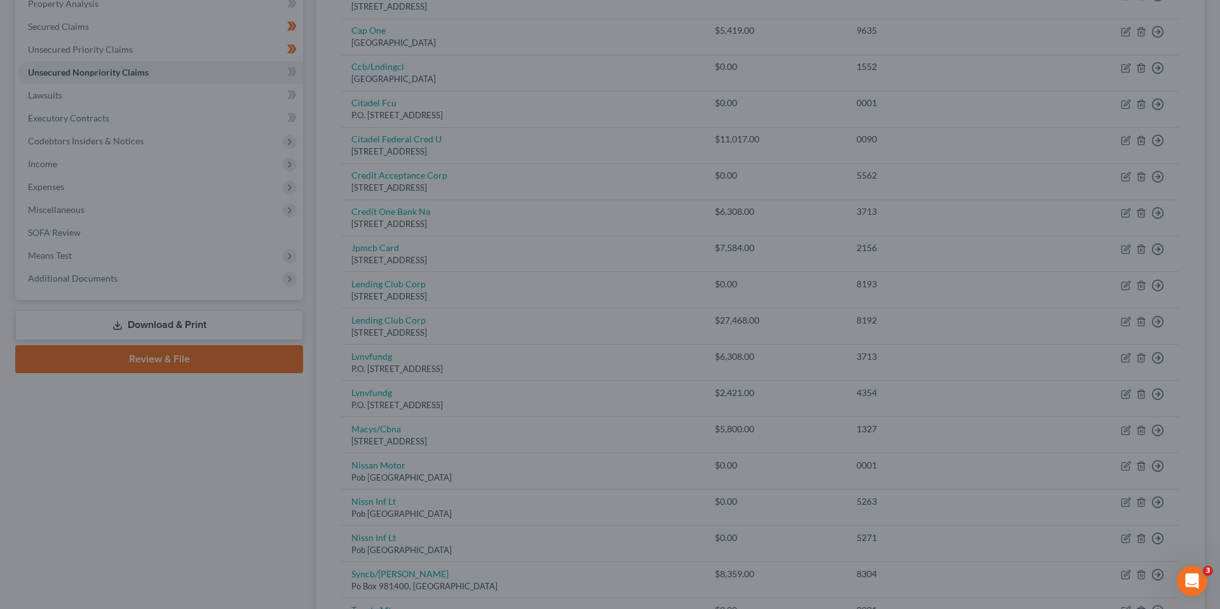
type input "0"
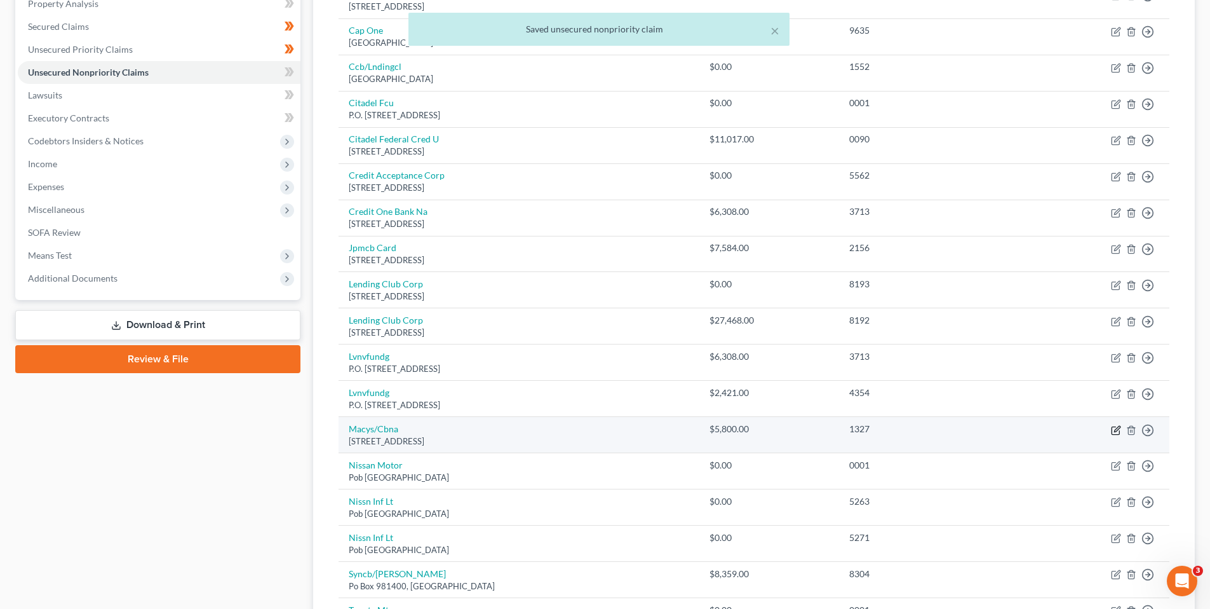
click at [1119, 429] on icon "button" at bounding box center [1117, 429] width 6 height 6
select select "36"
select select "2"
select select "0"
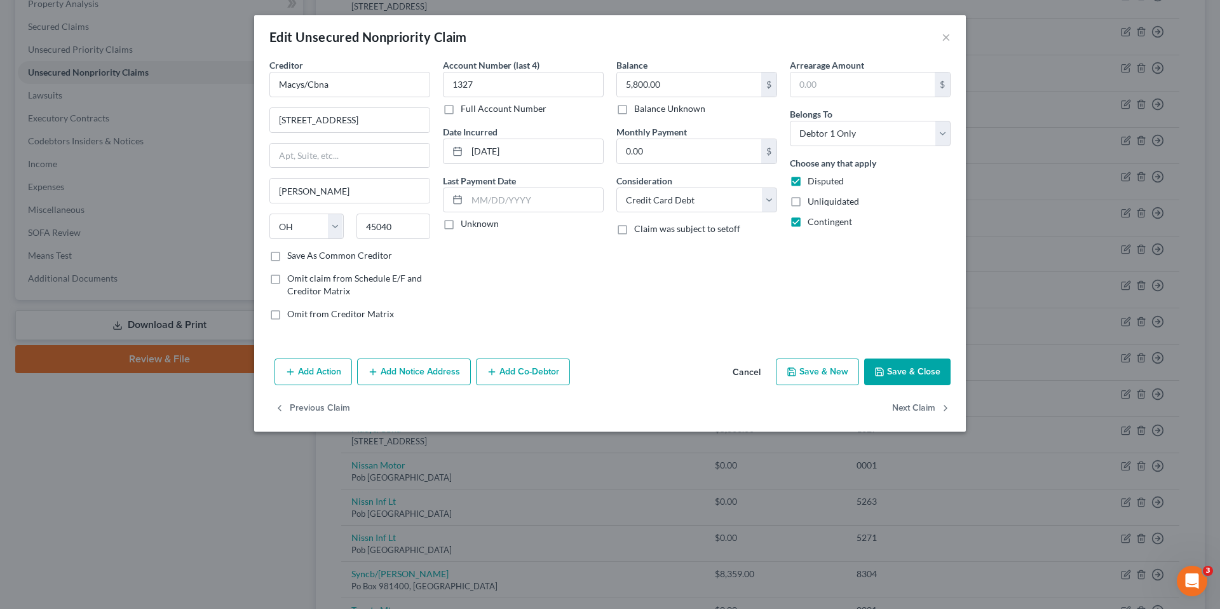
drag, startPoint x: 448, startPoint y: 225, endPoint x: 520, endPoint y: 235, distance: 72.5
click at [461, 226] on label "Unknown" at bounding box center [480, 223] width 38 height 13
click at [466, 226] on input "Unknown" at bounding box center [470, 221] width 8 height 8
checkbox input "true"
click at [909, 365] on button "Save & Close" at bounding box center [907, 371] width 86 height 27
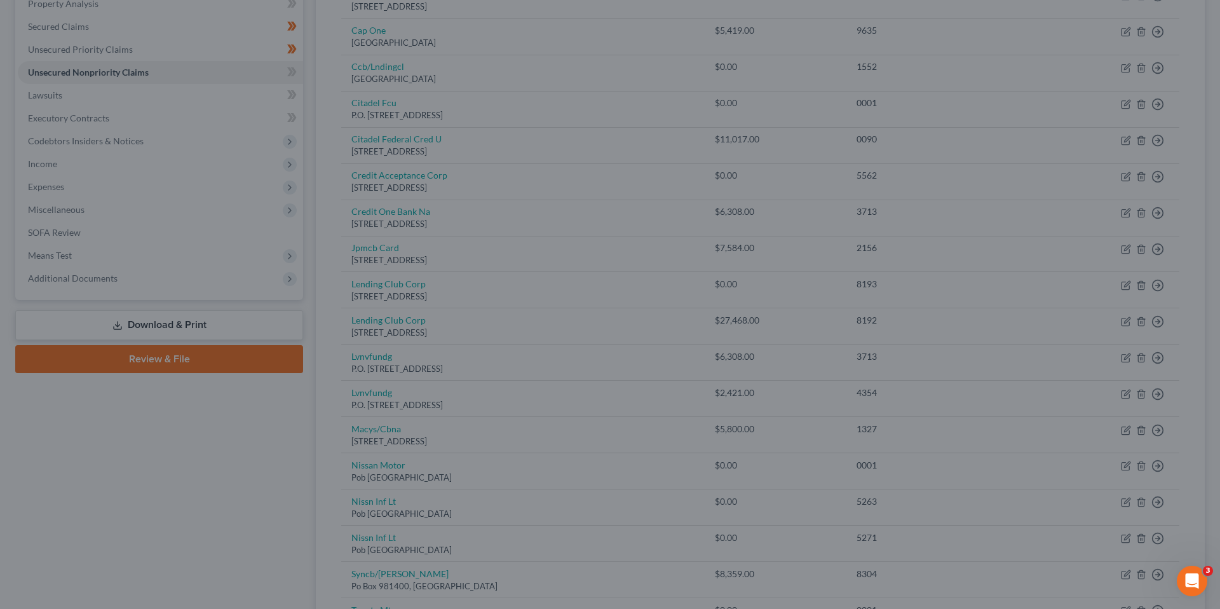
type input "0"
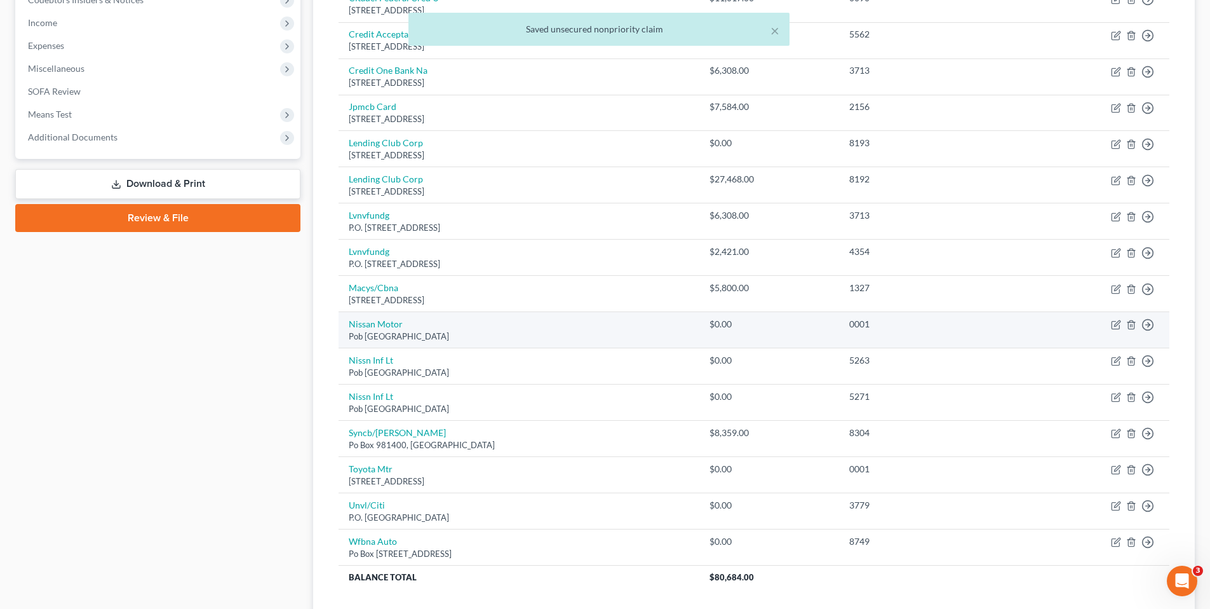
scroll to position [445, 0]
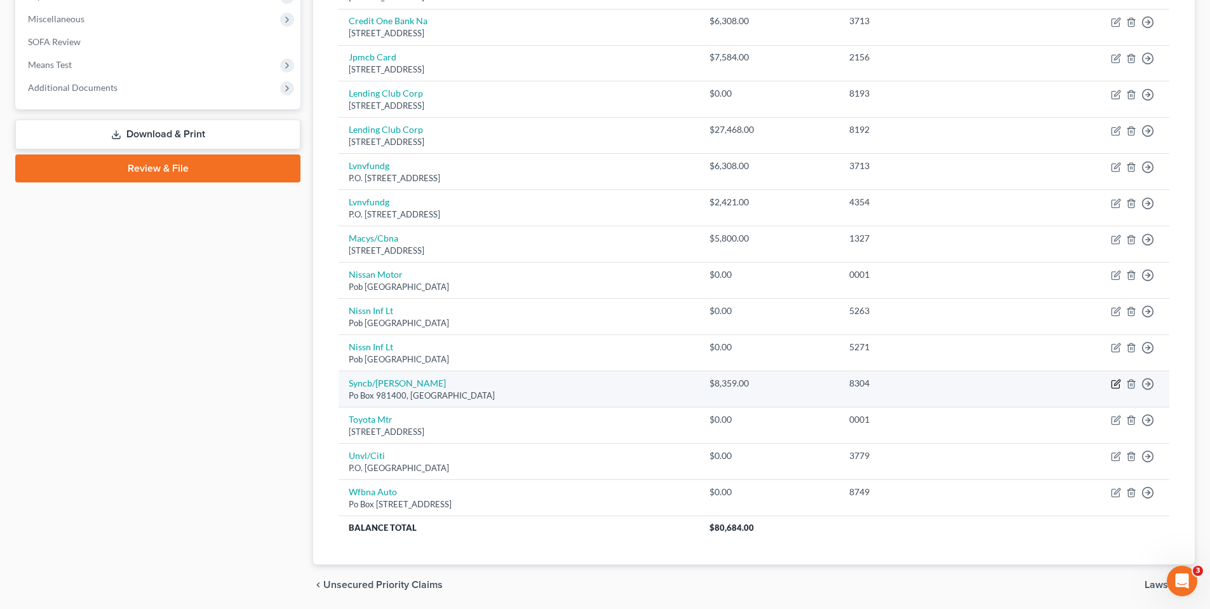
click at [1118, 383] on icon "button" at bounding box center [1117, 383] width 6 height 6
select select "45"
select select "1"
select select "0"
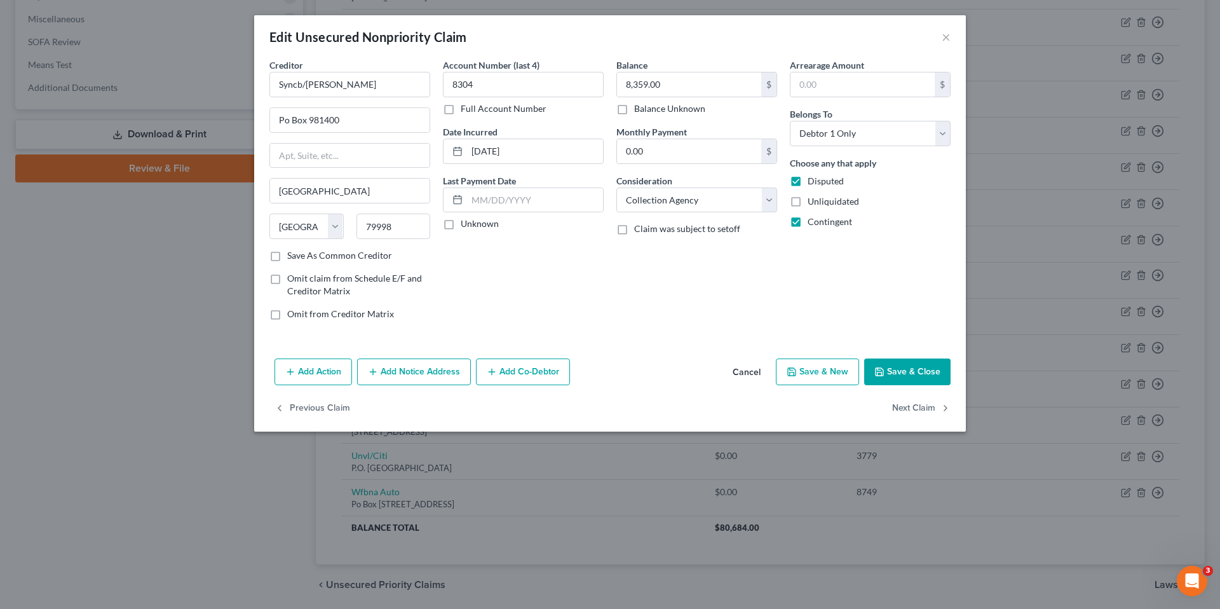
click at [461, 225] on label "Unknown" at bounding box center [480, 223] width 38 height 13
click at [466, 225] on input "Unknown" at bounding box center [470, 221] width 8 height 8
checkbox input "true"
click at [670, 199] on select "Select Cable / Satellite Services Collection Agency Credit Card Debt Debt Couns…" at bounding box center [696, 199] width 161 height 25
select select "2"
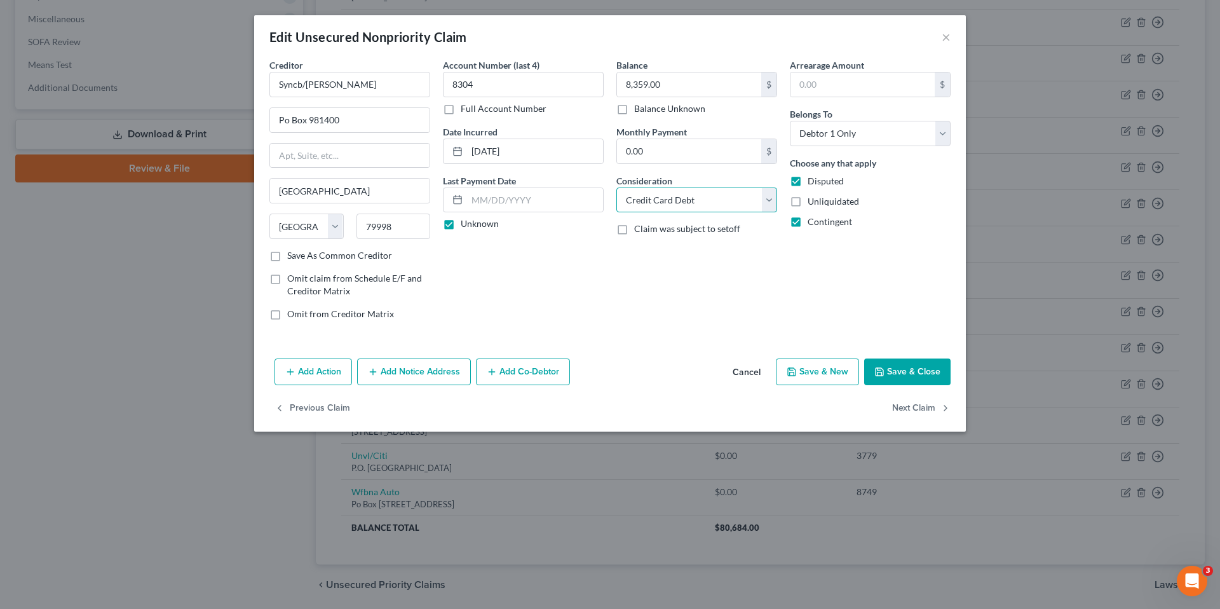
click at [616, 187] on select "Select Cable / Satellite Services Collection Agency Credit Card Debt Debt Couns…" at bounding box center [696, 199] width 161 height 25
click at [912, 370] on button "Save & Close" at bounding box center [907, 371] width 86 height 27
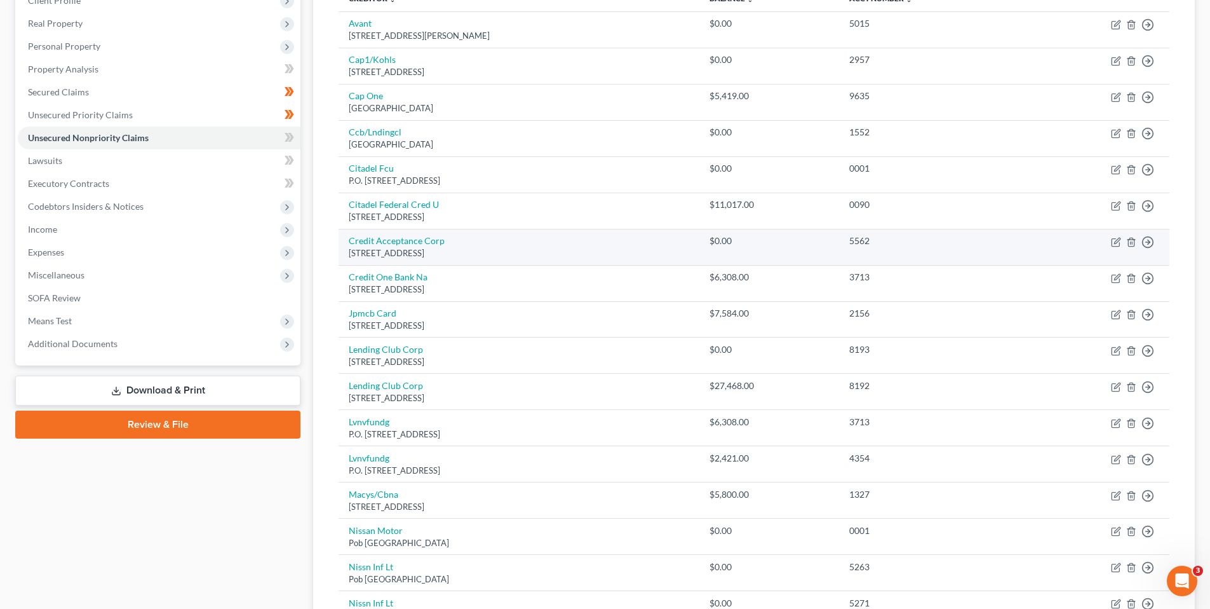
scroll to position [0, 0]
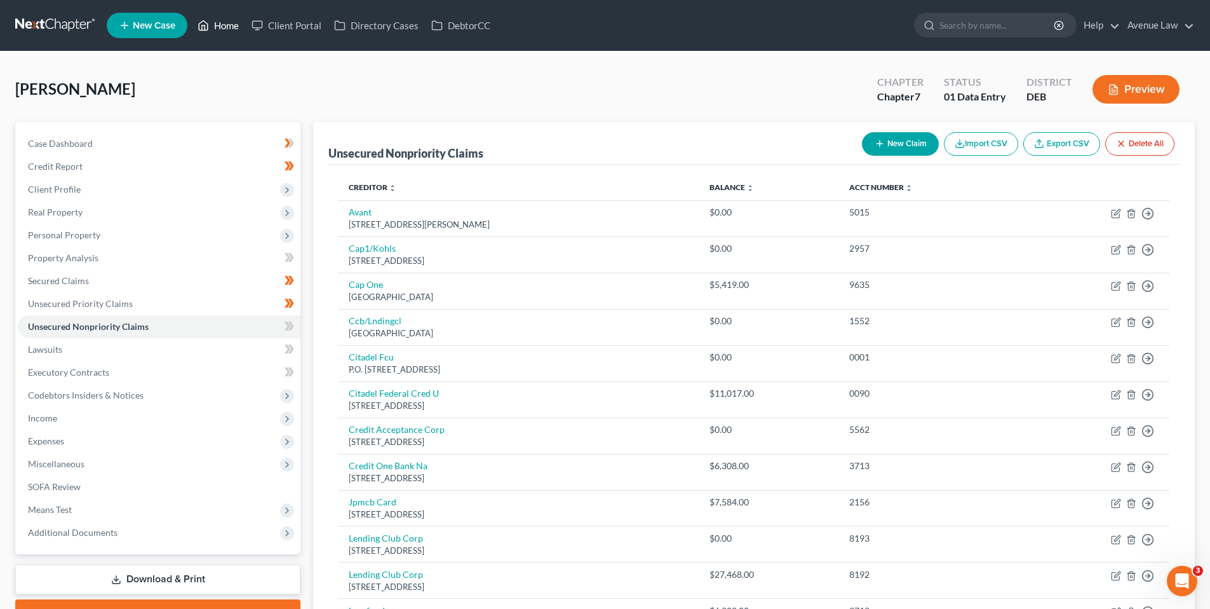
click at [219, 25] on link "Home" at bounding box center [218, 25] width 54 height 23
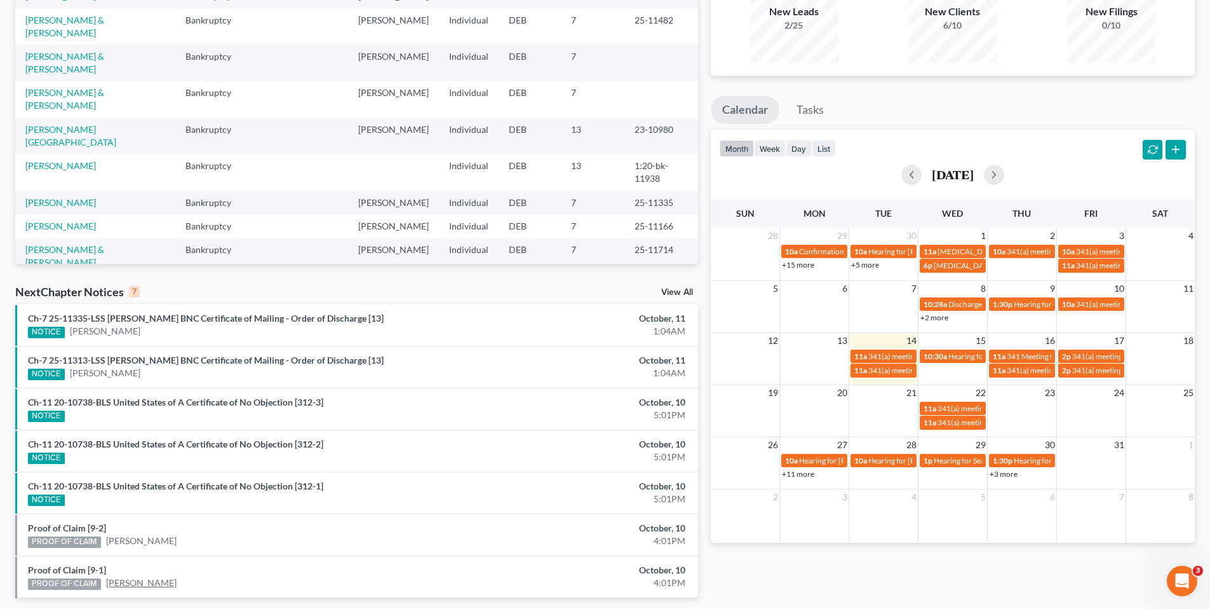
scroll to position [180, 0]
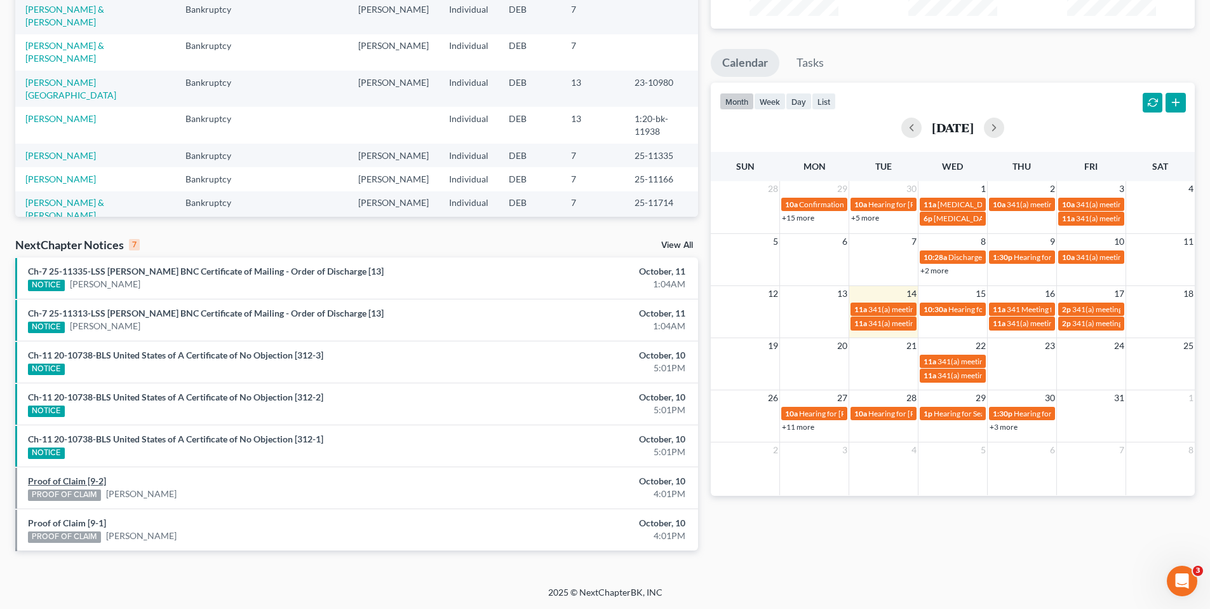
click at [88, 477] on link "Proof of Claim [9-2]" at bounding box center [67, 480] width 78 height 11
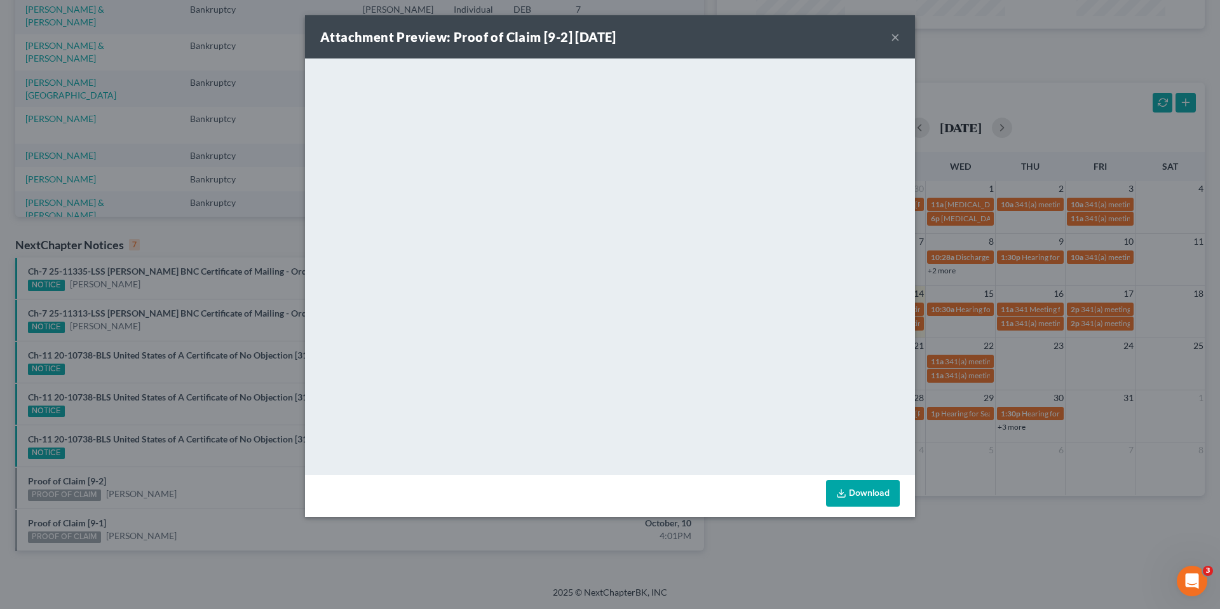
click at [895, 35] on button "×" at bounding box center [895, 36] width 9 height 15
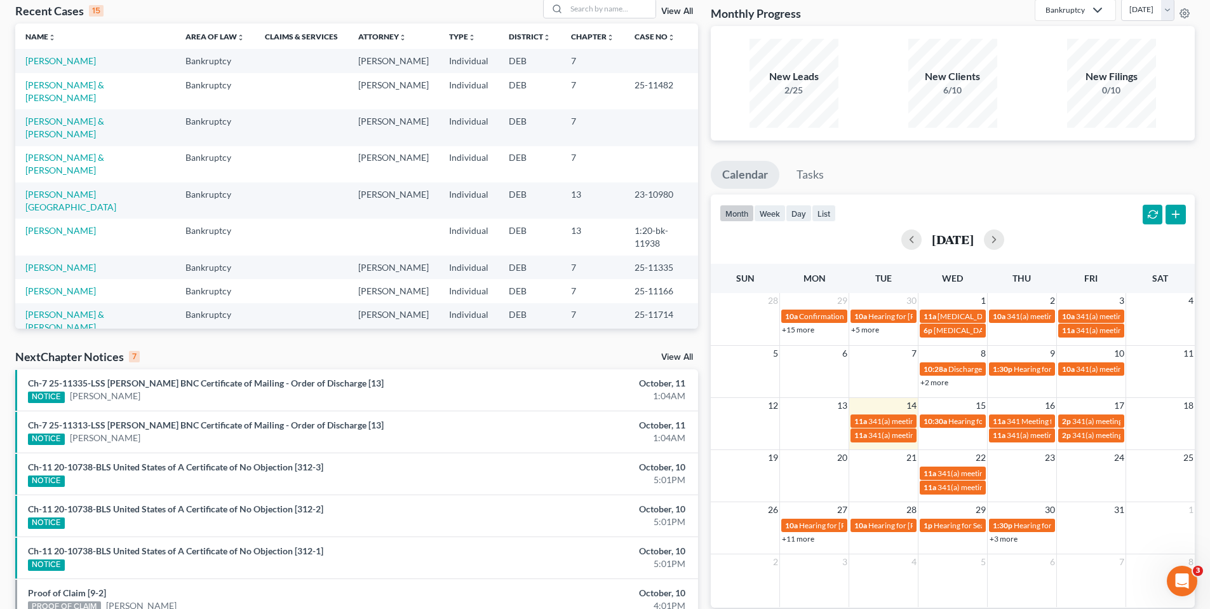
scroll to position [0, 0]
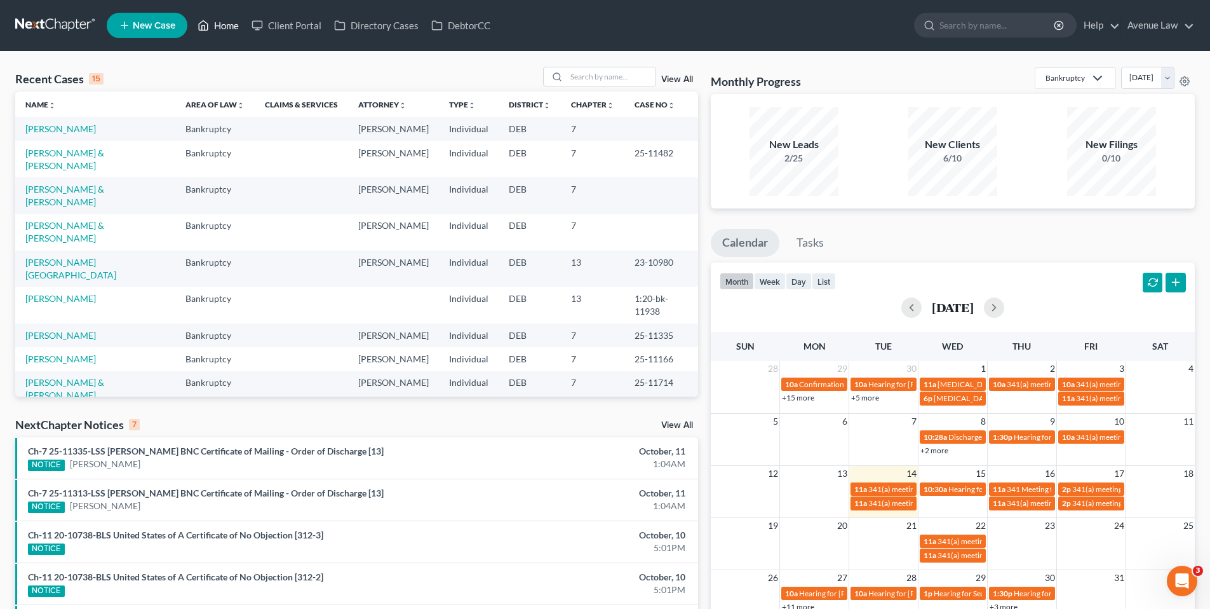
click at [219, 23] on link "Home" at bounding box center [218, 25] width 54 height 23
click at [683, 421] on link "View All" at bounding box center [677, 425] width 32 height 9
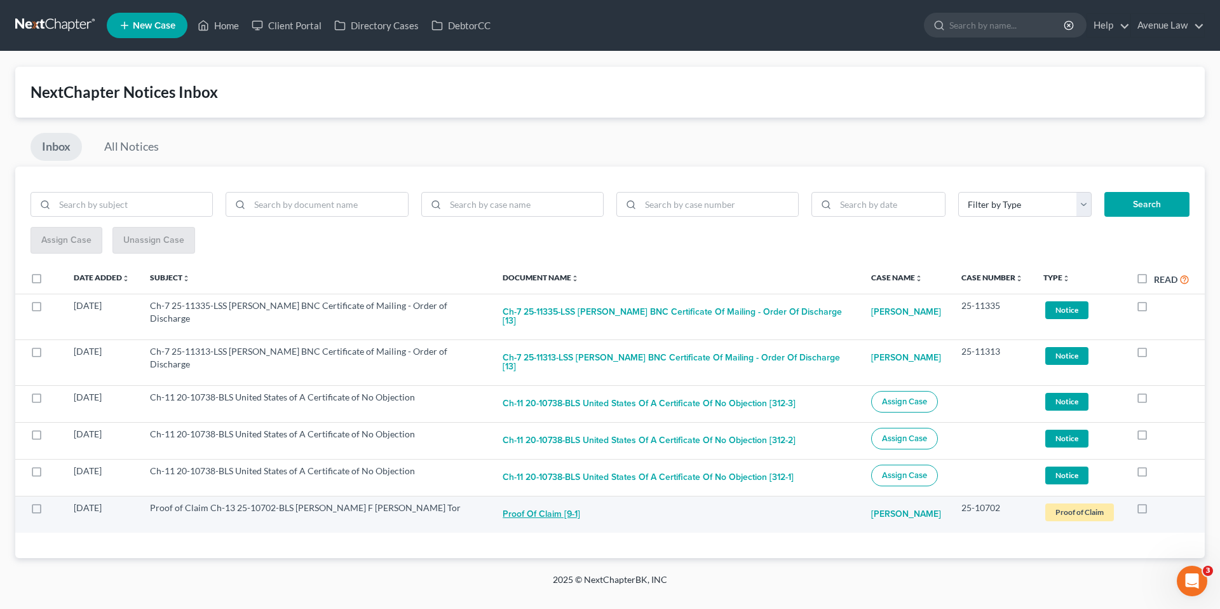
click at [536, 511] on button "Proof of Claim [9-1]" at bounding box center [542, 513] width 78 height 25
checkbox input "true"
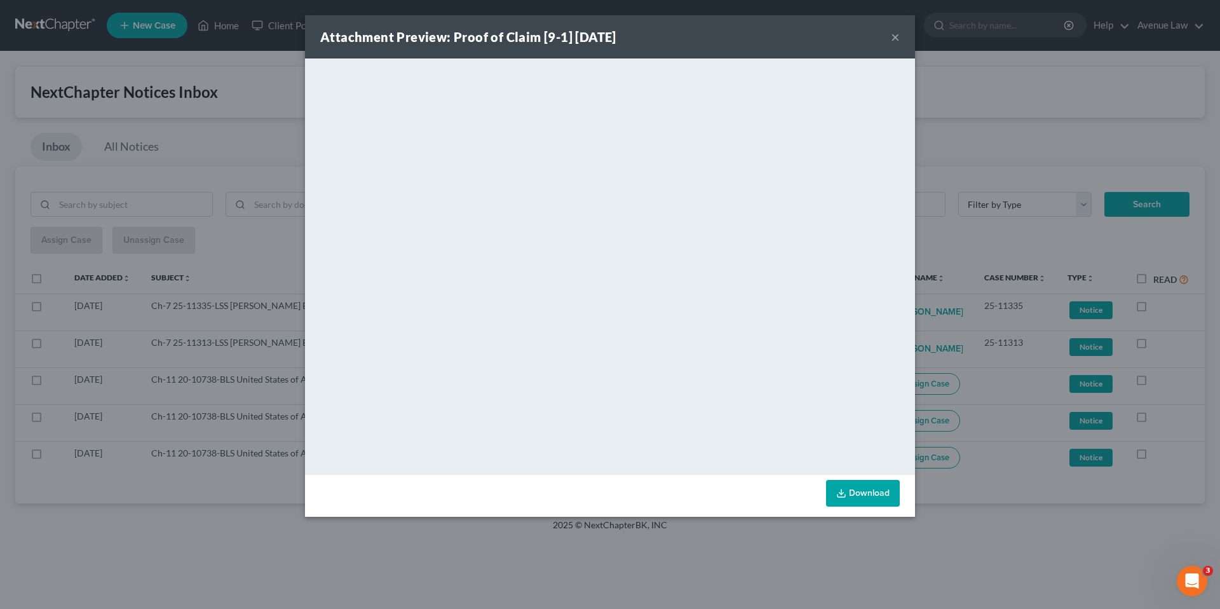
click at [895, 36] on button "×" at bounding box center [895, 36] width 9 height 15
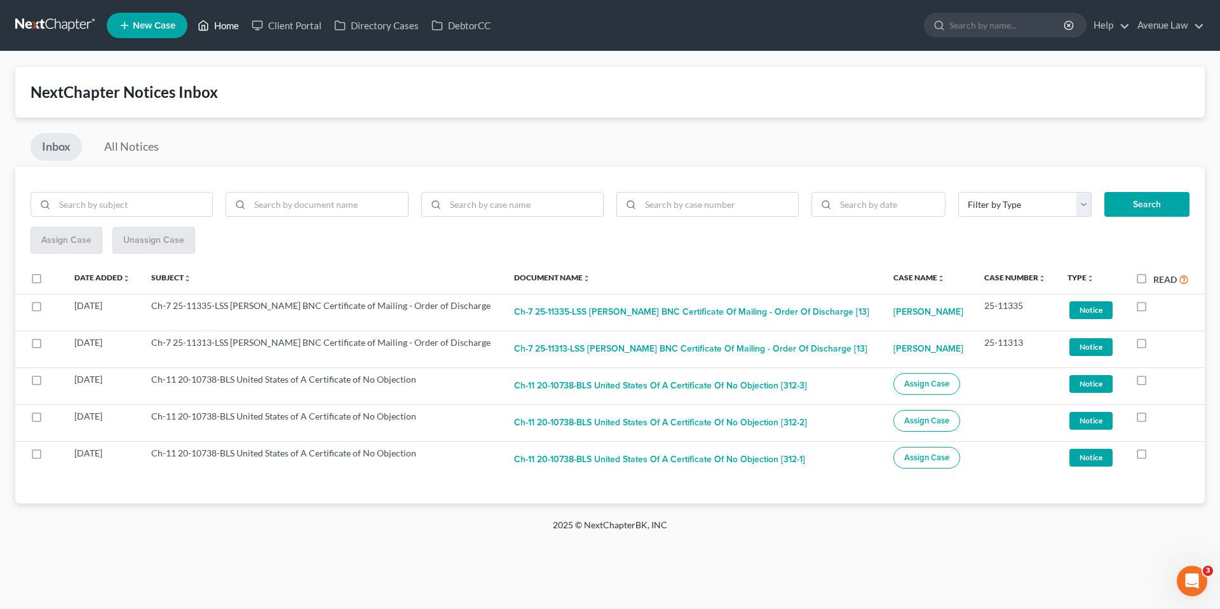
click at [220, 22] on link "Home" at bounding box center [218, 25] width 54 height 23
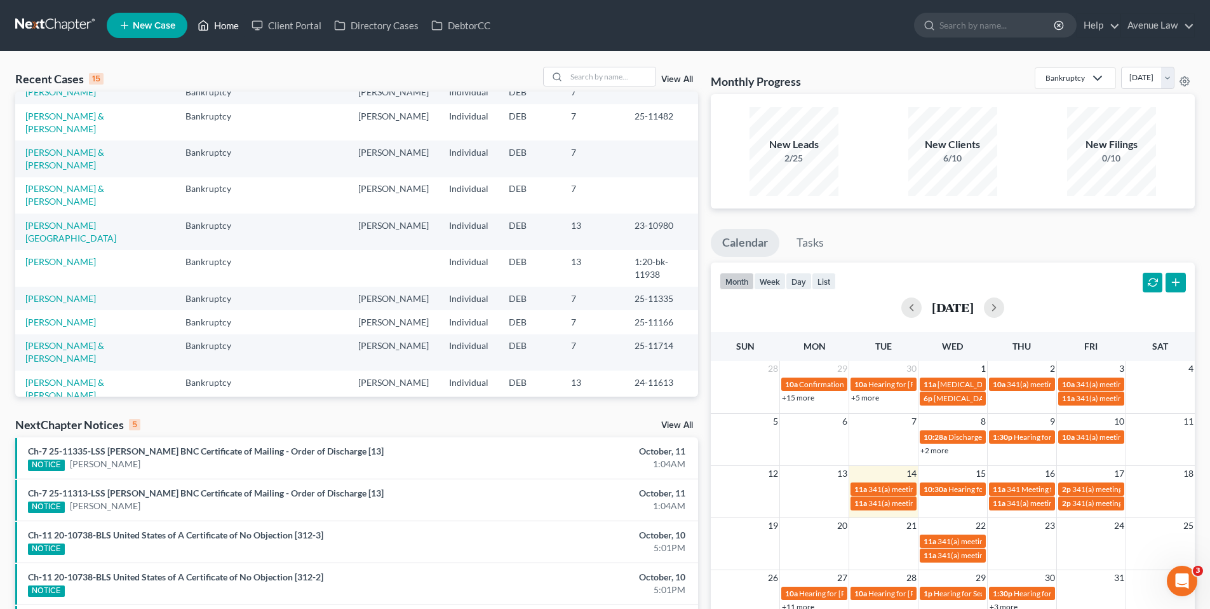
scroll to position [24, 0]
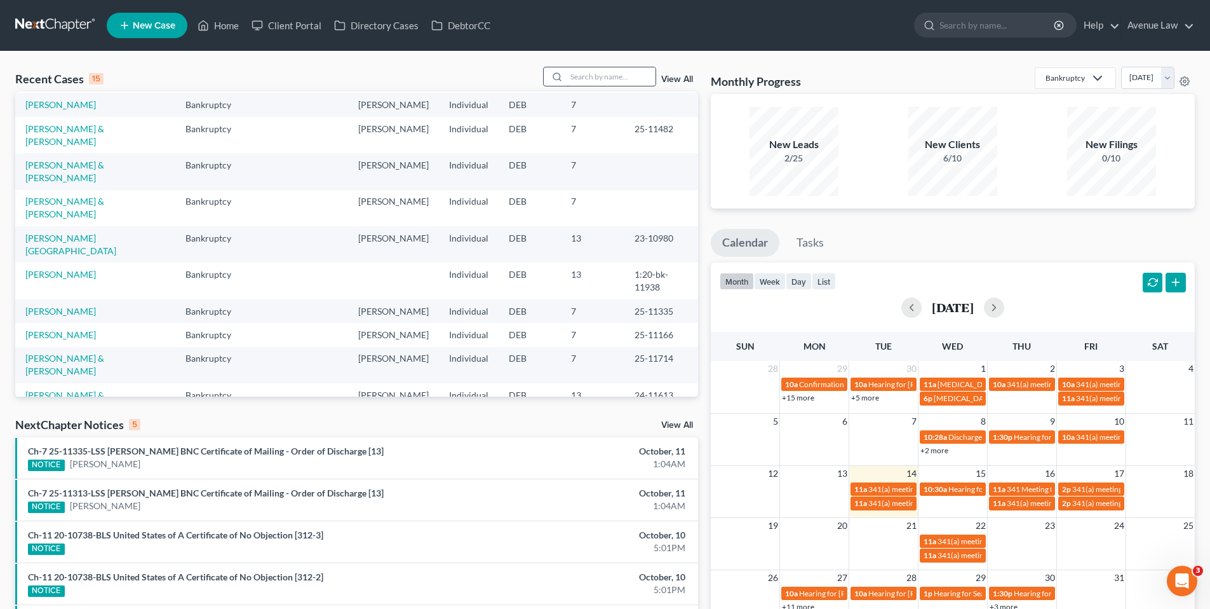
click at [595, 73] on input "search" at bounding box center [611, 76] width 89 height 18
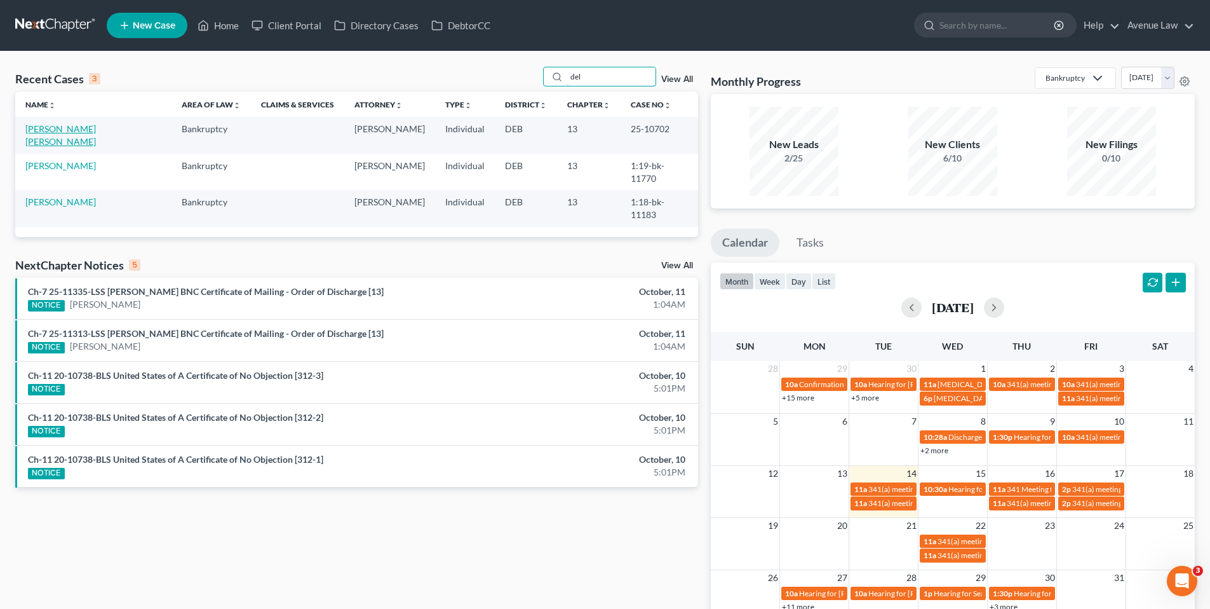
type input "del"
click at [62, 131] on link "[PERSON_NAME] [PERSON_NAME]" at bounding box center [60, 135] width 71 height 24
select select "0"
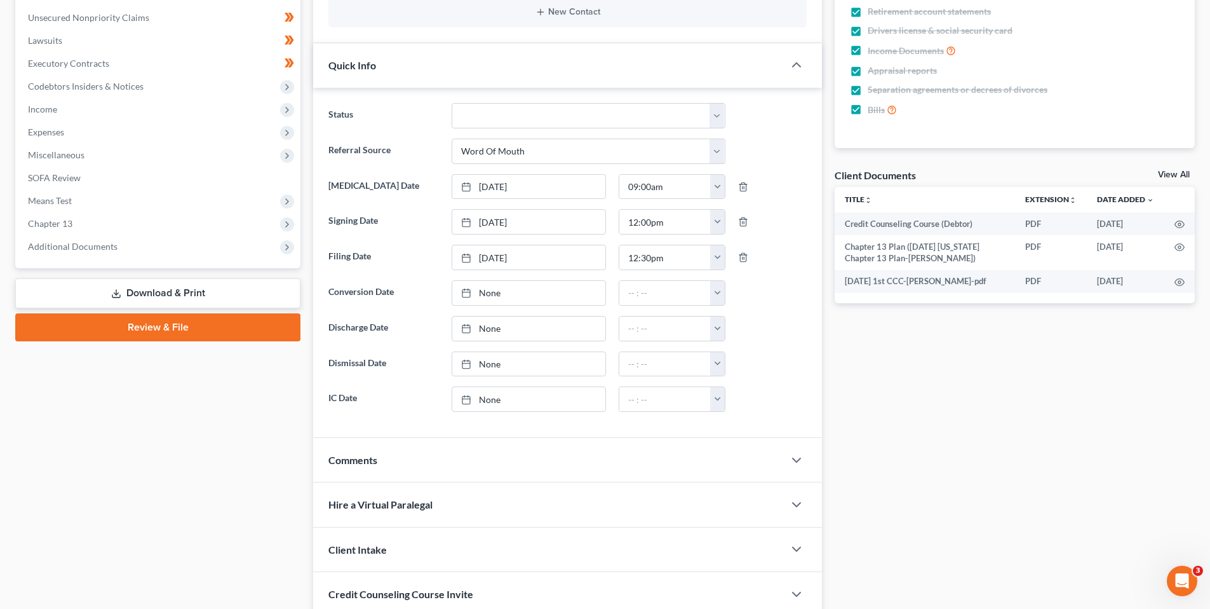
scroll to position [318, 0]
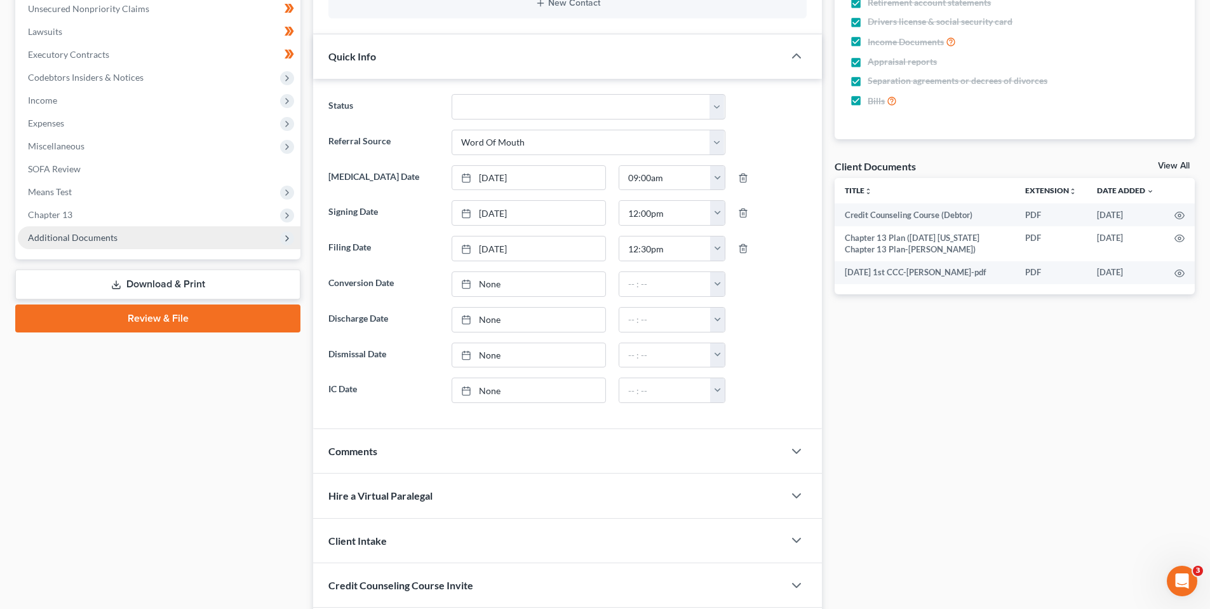
click at [101, 231] on span "Additional Documents" at bounding box center [159, 237] width 283 height 23
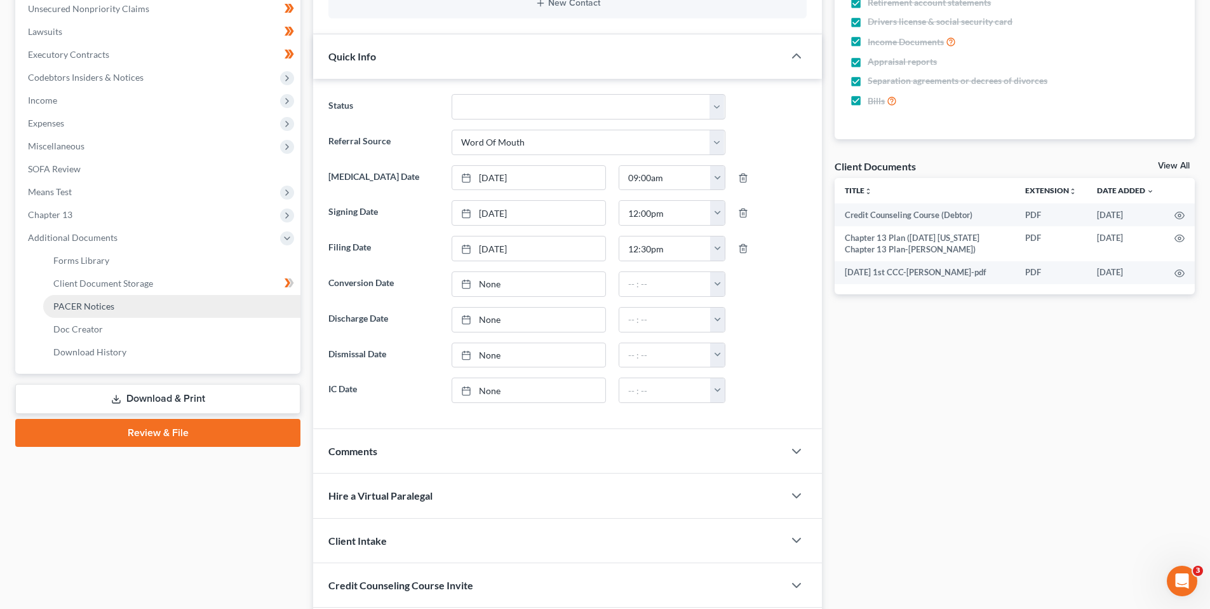
click at [95, 303] on span "PACER Notices" at bounding box center [83, 306] width 61 height 11
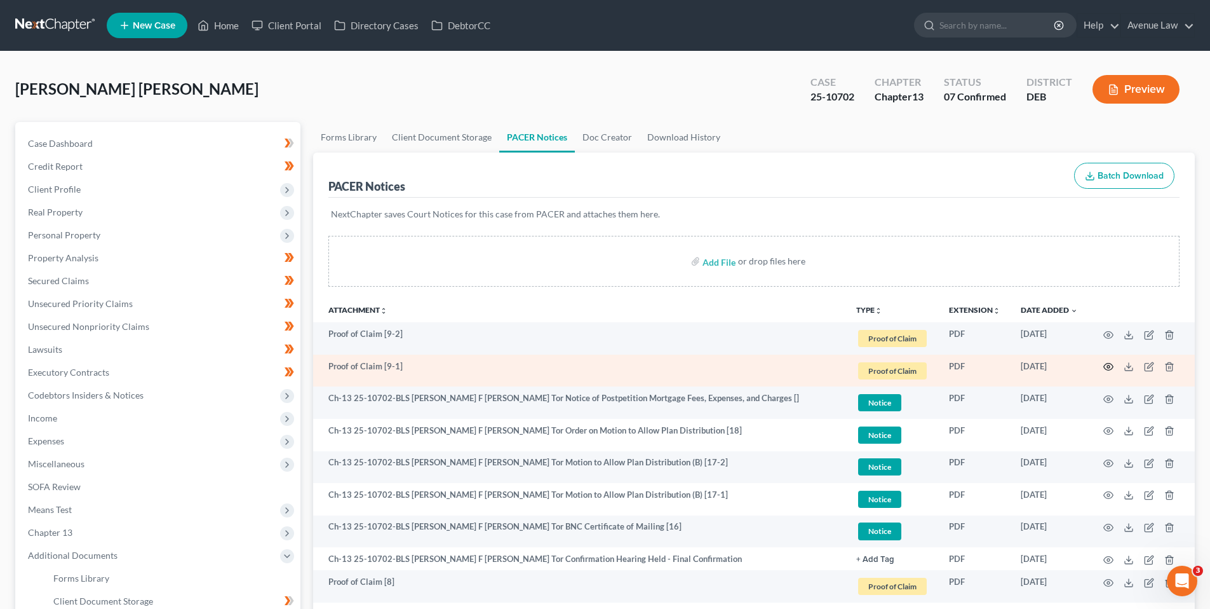
click at [1109, 365] on icon "button" at bounding box center [1109, 367] width 10 height 10
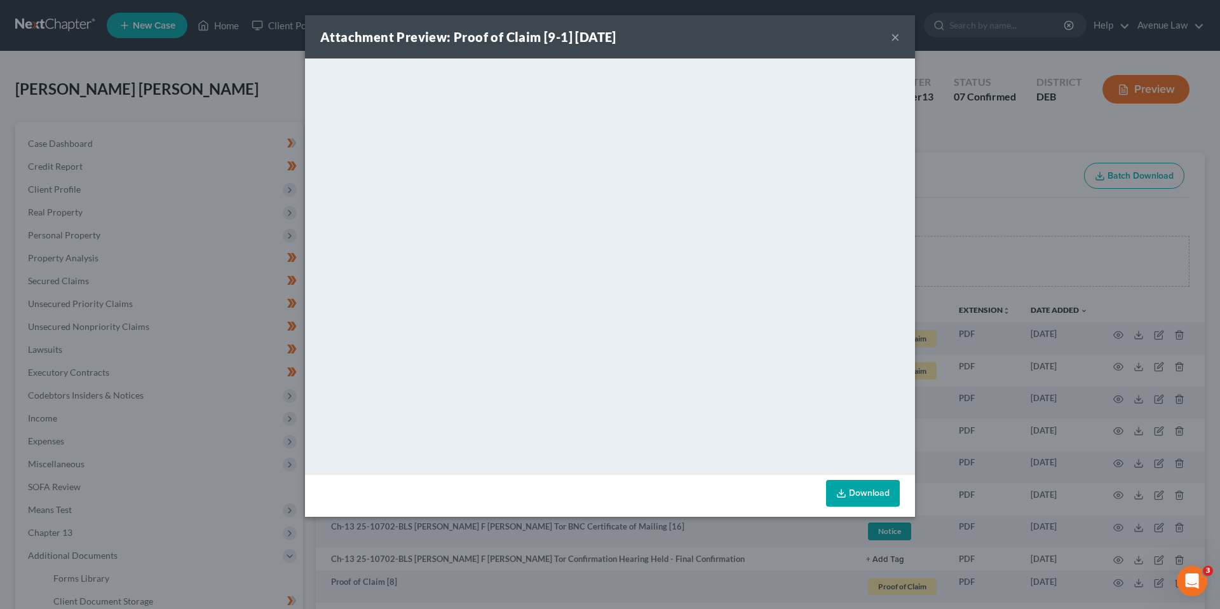
click at [895, 38] on button "×" at bounding box center [895, 36] width 9 height 15
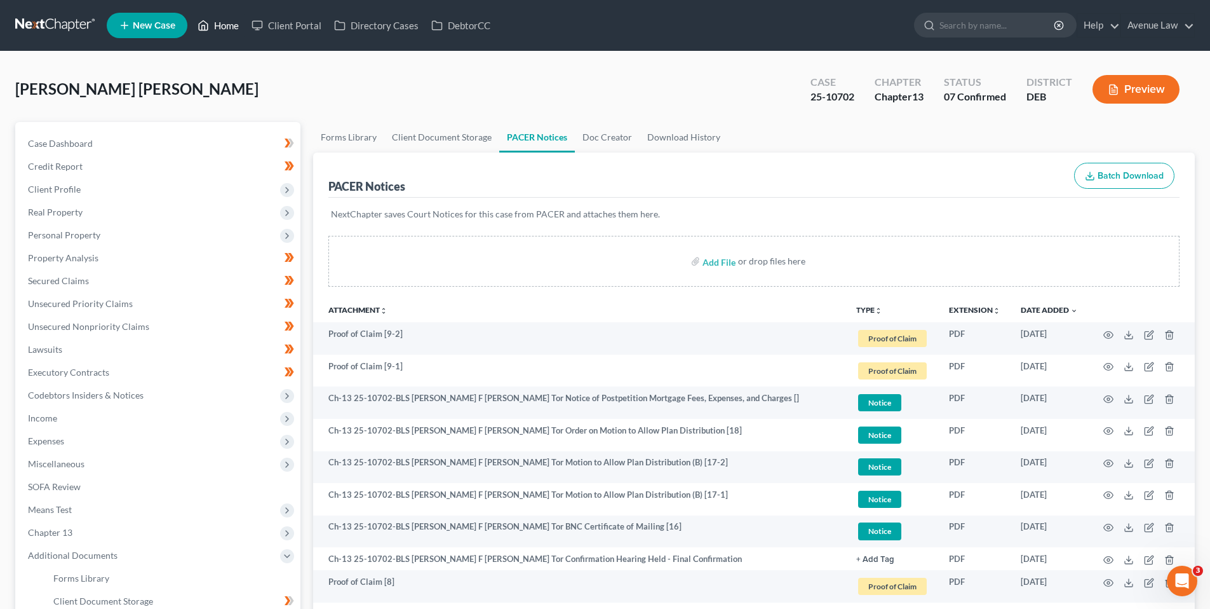
click at [227, 26] on link "Home" at bounding box center [218, 25] width 54 height 23
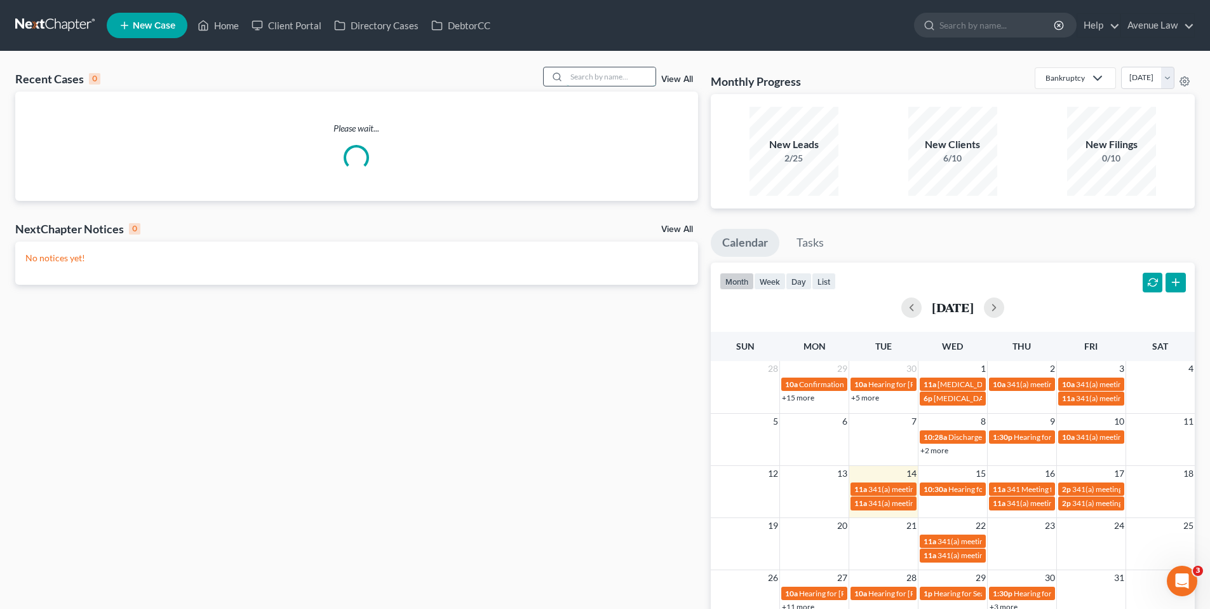
click at [609, 73] on input "search" at bounding box center [611, 76] width 89 height 18
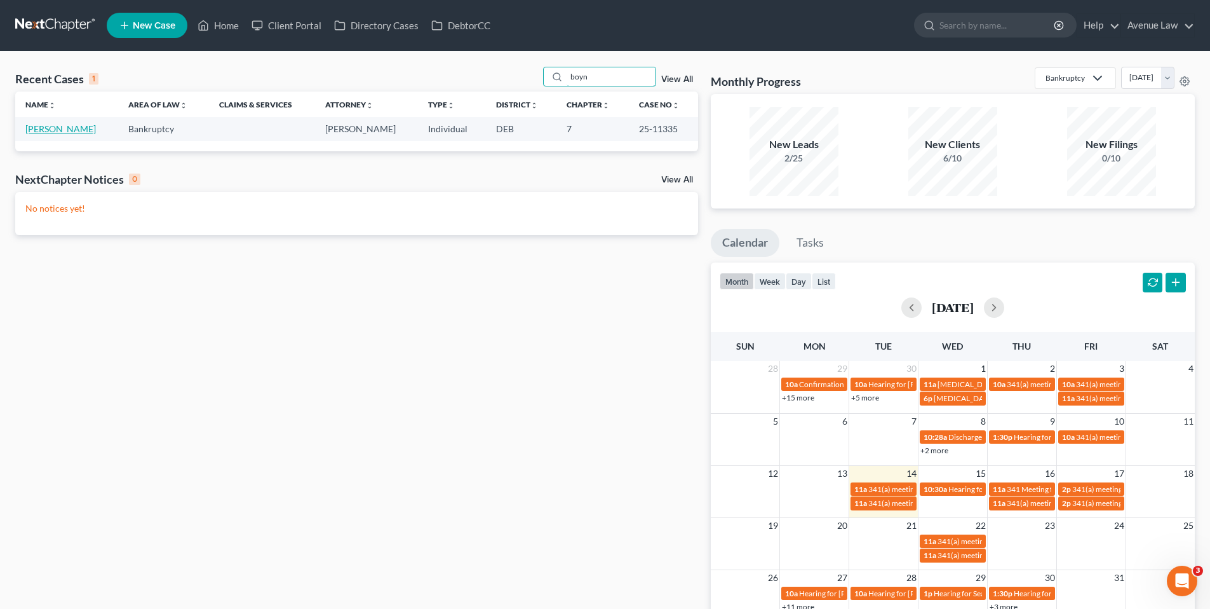
type input "boyn"
click at [79, 129] on link "[PERSON_NAME]" at bounding box center [60, 128] width 71 height 11
select select "0"
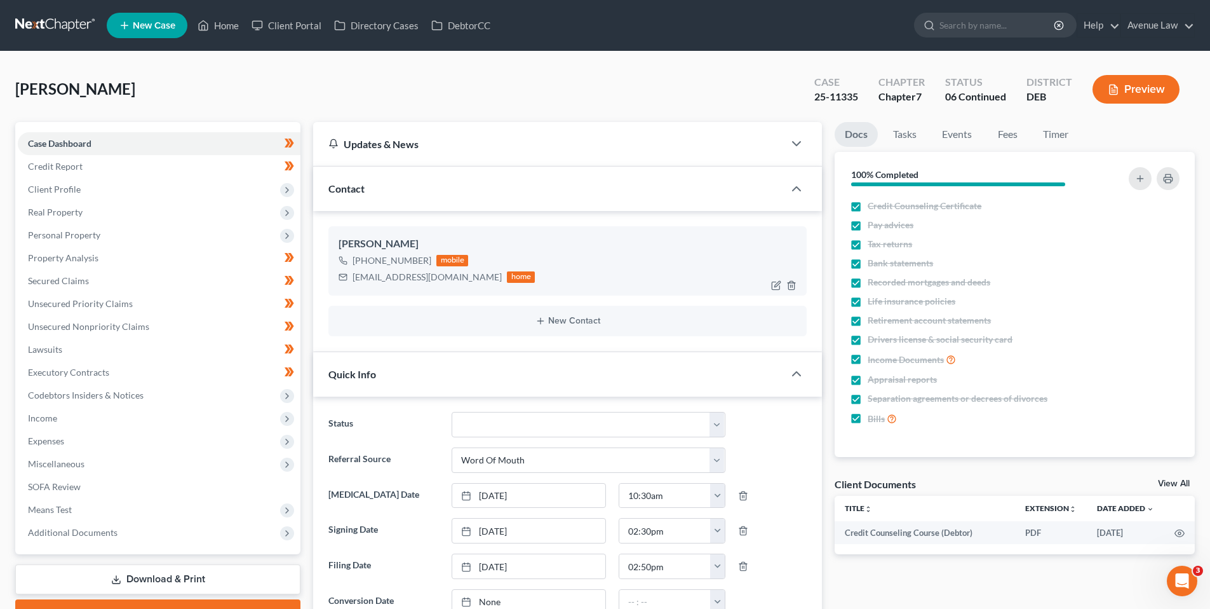
scroll to position [313, 0]
drag, startPoint x: 429, startPoint y: 261, endPoint x: 359, endPoint y: 262, distance: 69.9
click at [359, 262] on div "+1 (336) 257-8867 mobile" at bounding box center [437, 260] width 196 height 17
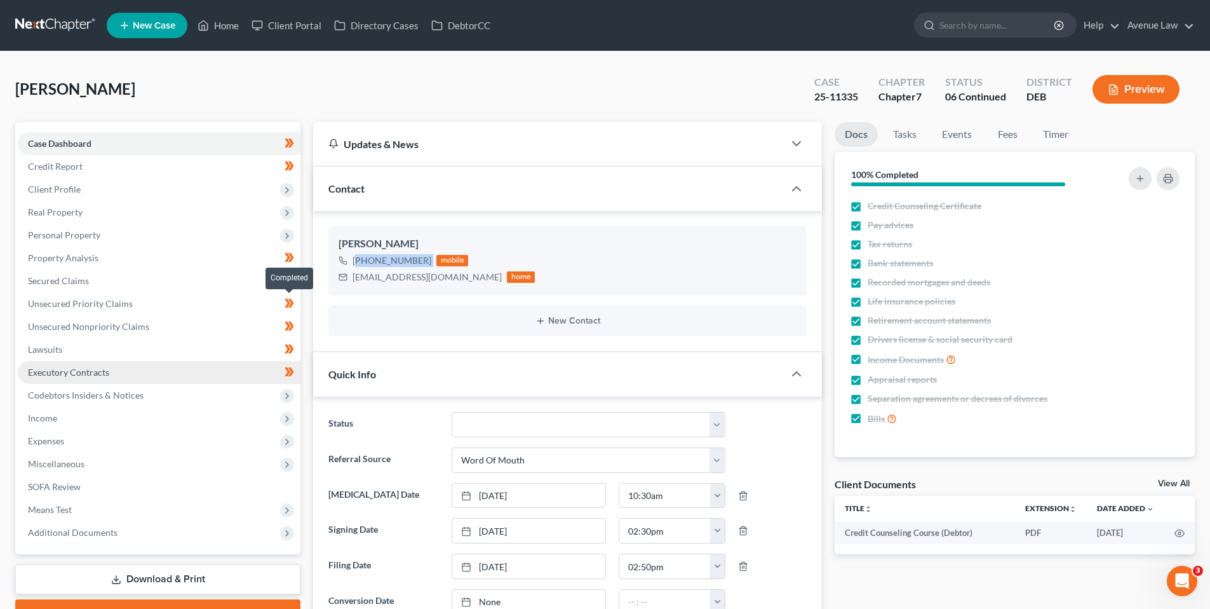
copy div "1 (336) 257-8867"
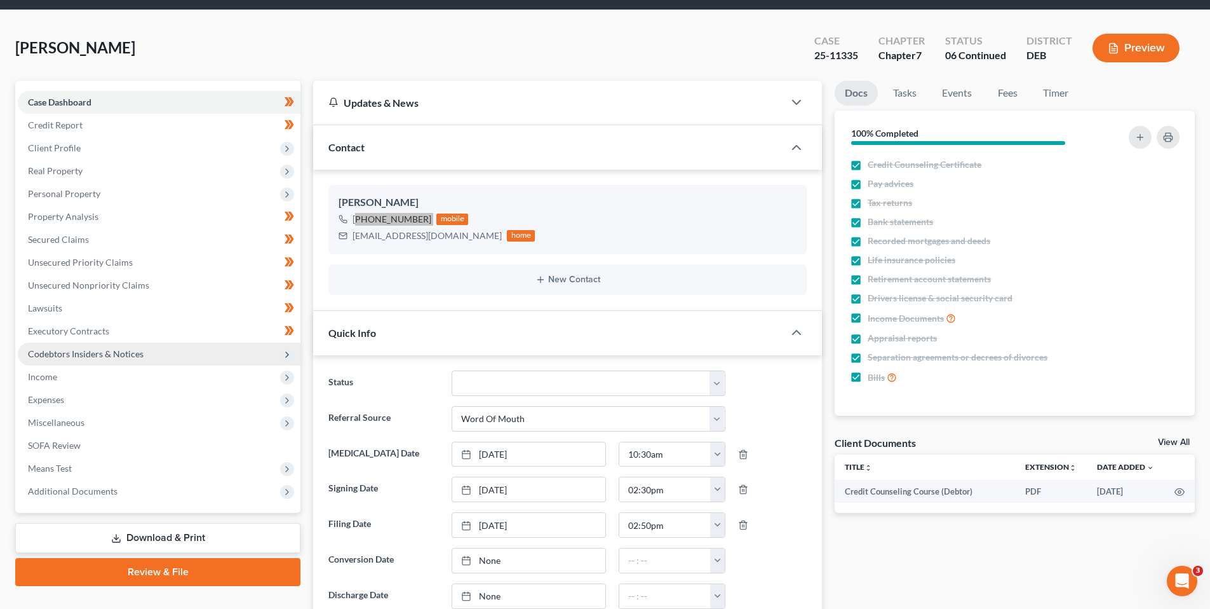
scroll to position [64, 0]
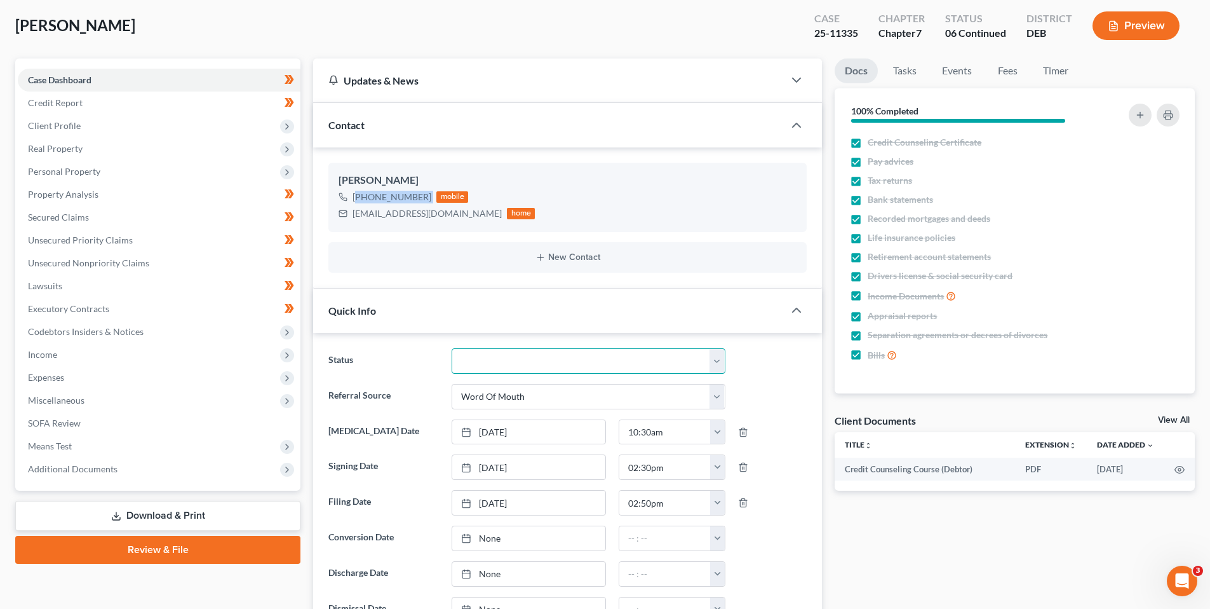
drag, startPoint x: 678, startPoint y: 358, endPoint x: 663, endPoint y: 363, distance: 15.5
click at [676, 358] on select "01 Data Entry 02 Ready for Review and File 03 Filed 04 341 Scheduled 05 341 Con…" at bounding box center [589, 360] width 274 height 25
select select "9"
click at [452, 348] on select "01 Data Entry 02 Ready for Review and File 03 Filed 04 341 Scheduled 05 341 Con…" at bounding box center [589, 360] width 274 height 25
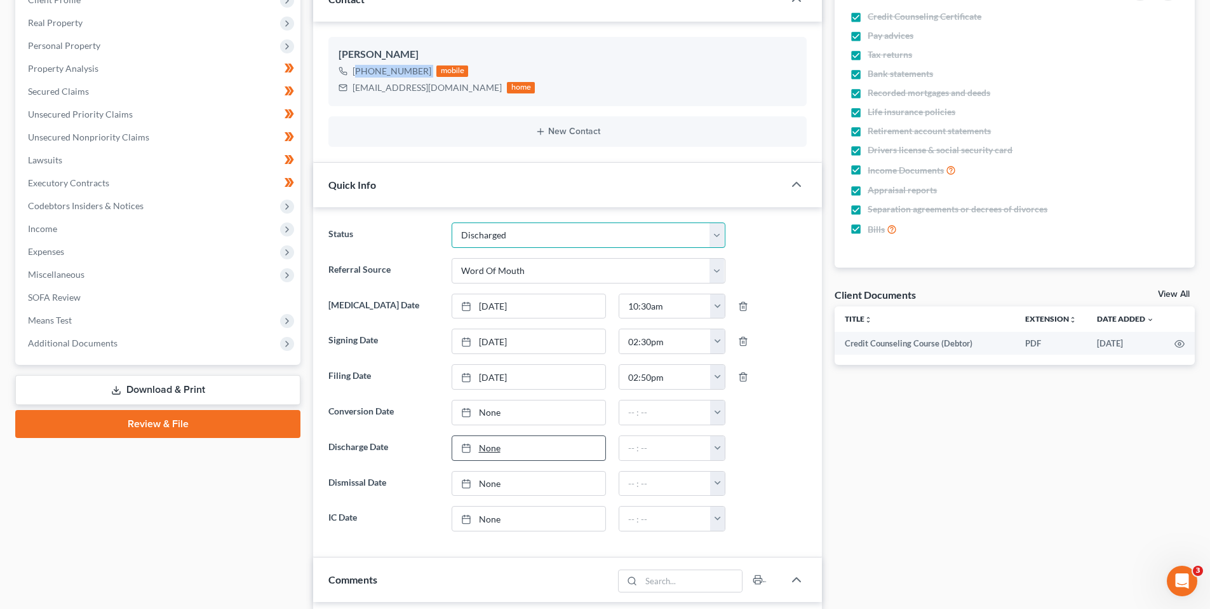
scroll to position [191, 0]
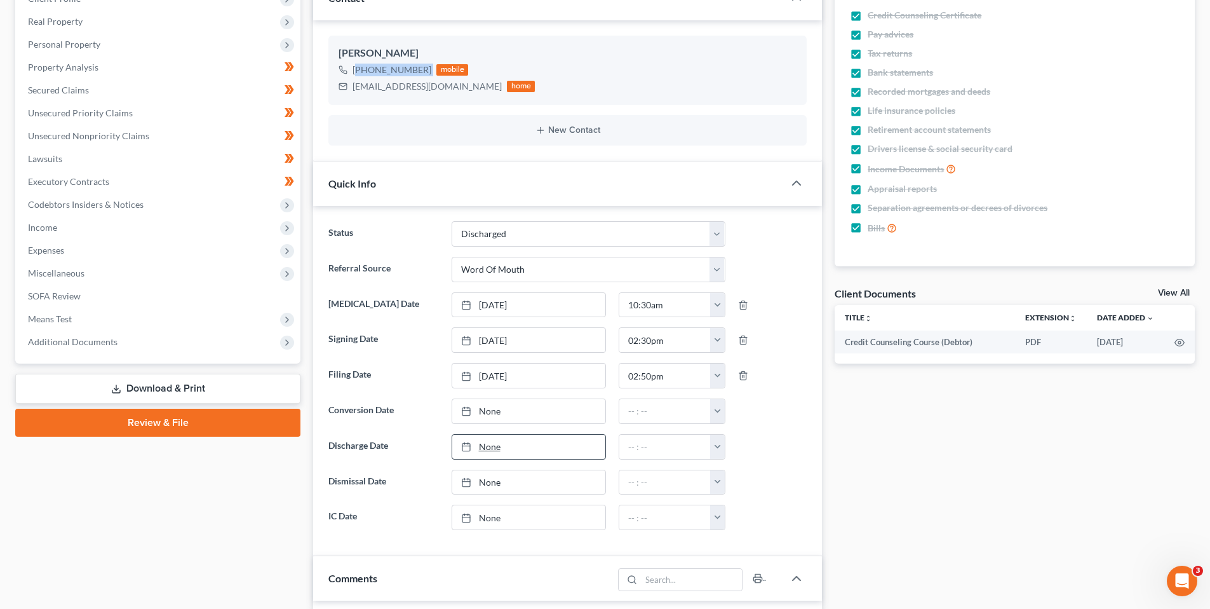
click at [484, 446] on link "None" at bounding box center [528, 447] width 153 height 24
type input "[DATE]"
click at [689, 451] on input "text" at bounding box center [664, 447] width 91 height 24
type input "11:10am"
click at [65, 541] on div "Case Dashboard Payments Invoices Payments Payments Credit Report Client Profile" at bounding box center [158, 546] width 298 height 1231
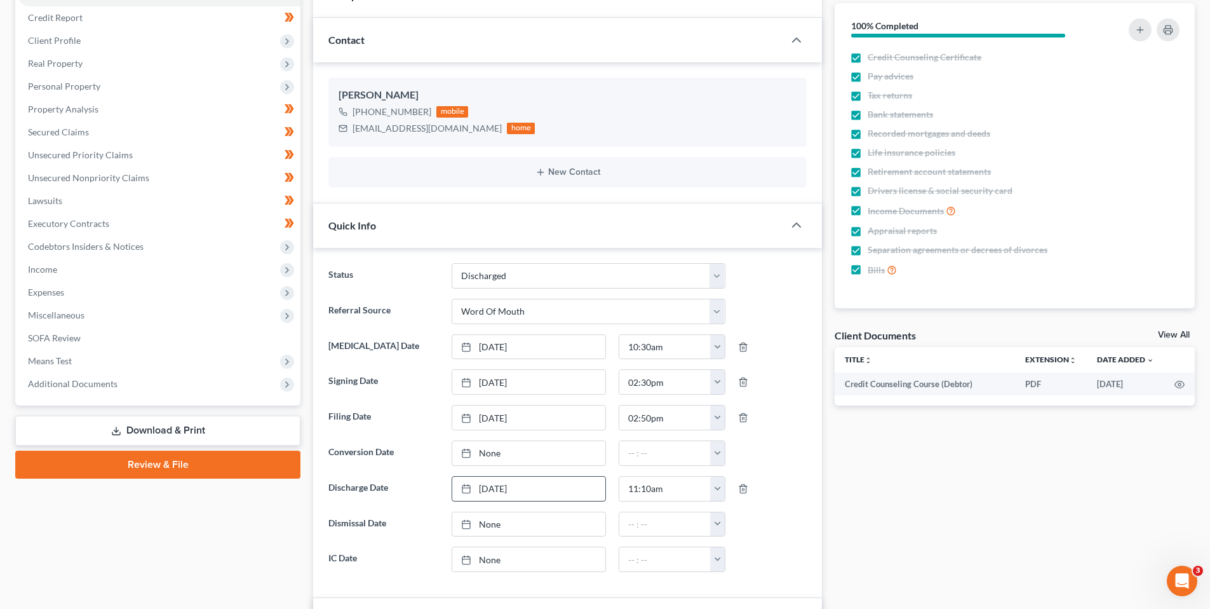
scroll to position [0, 0]
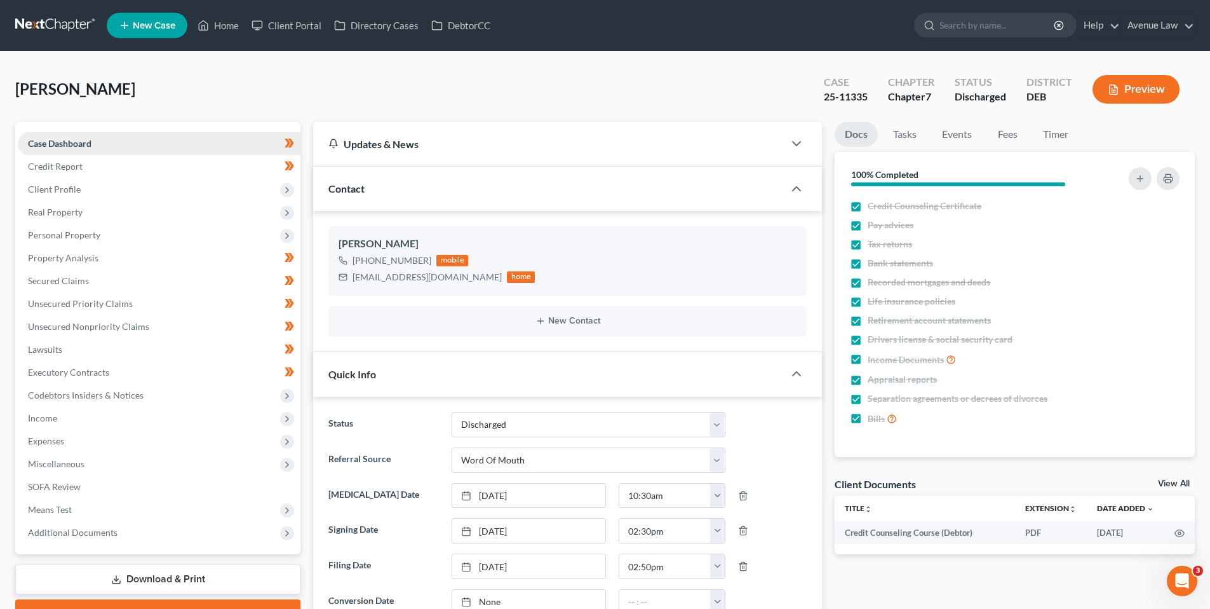
click at [88, 140] on span "Case Dashboard" at bounding box center [60, 143] width 64 height 11
click at [223, 27] on link "Home" at bounding box center [218, 25] width 54 height 23
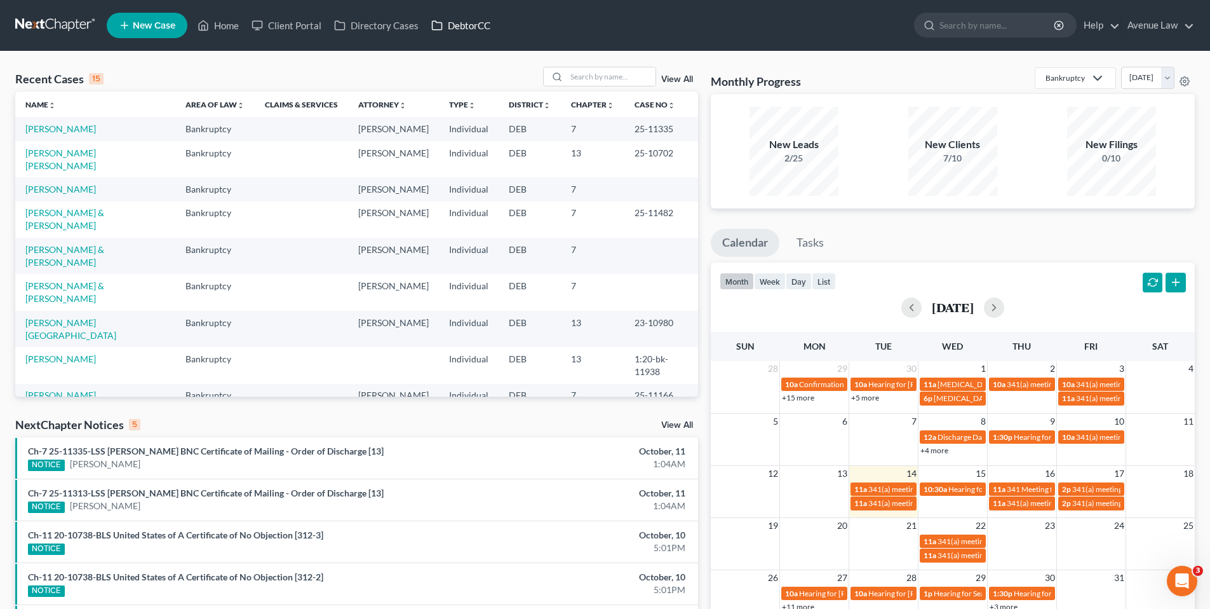
click at [459, 21] on link "DebtorCC" at bounding box center [461, 25] width 72 height 23
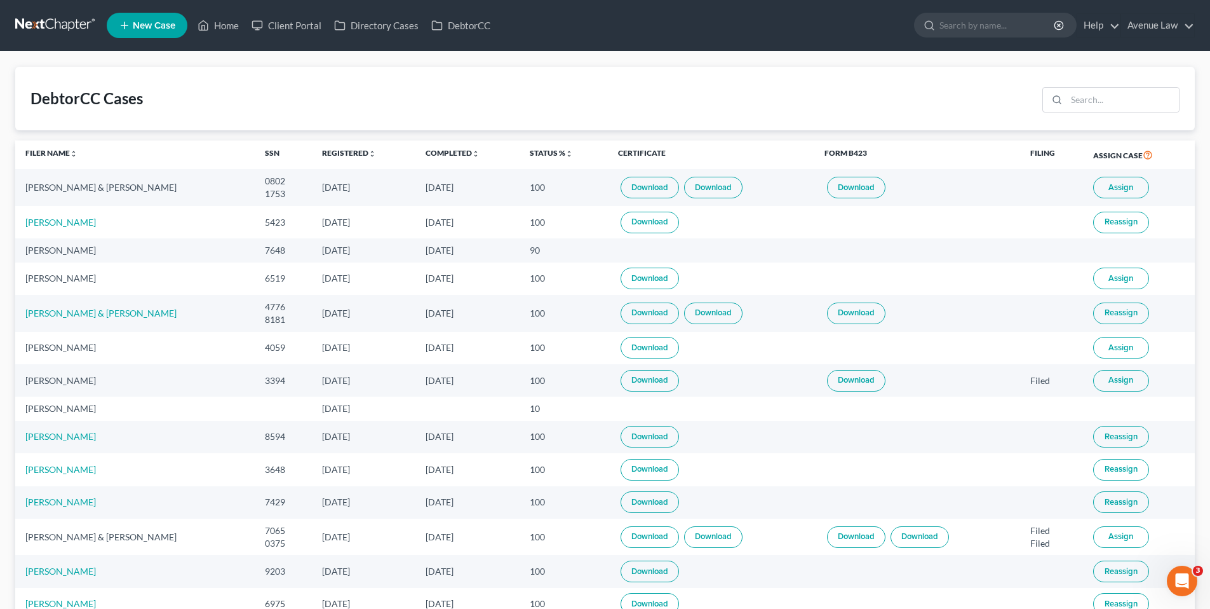
click at [1109, 180] on button "Assign" at bounding box center [1121, 188] width 56 height 22
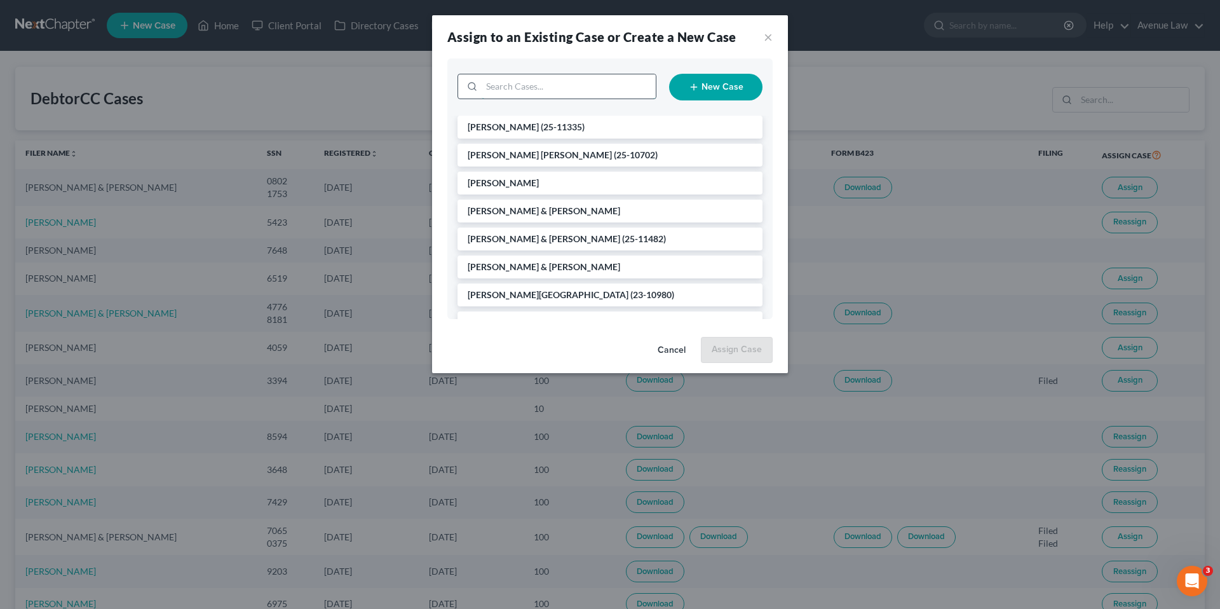
click at [595, 83] on input "search" at bounding box center [569, 86] width 174 height 24
type input "chav"
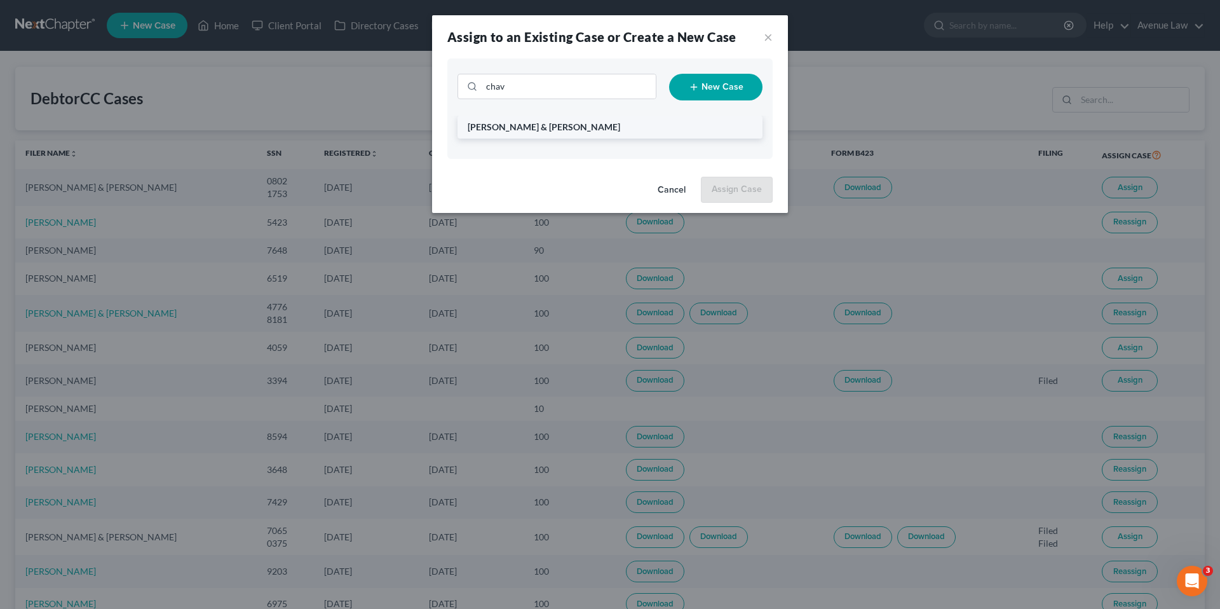
click at [500, 123] on span "[PERSON_NAME] & [PERSON_NAME]" at bounding box center [544, 126] width 152 height 11
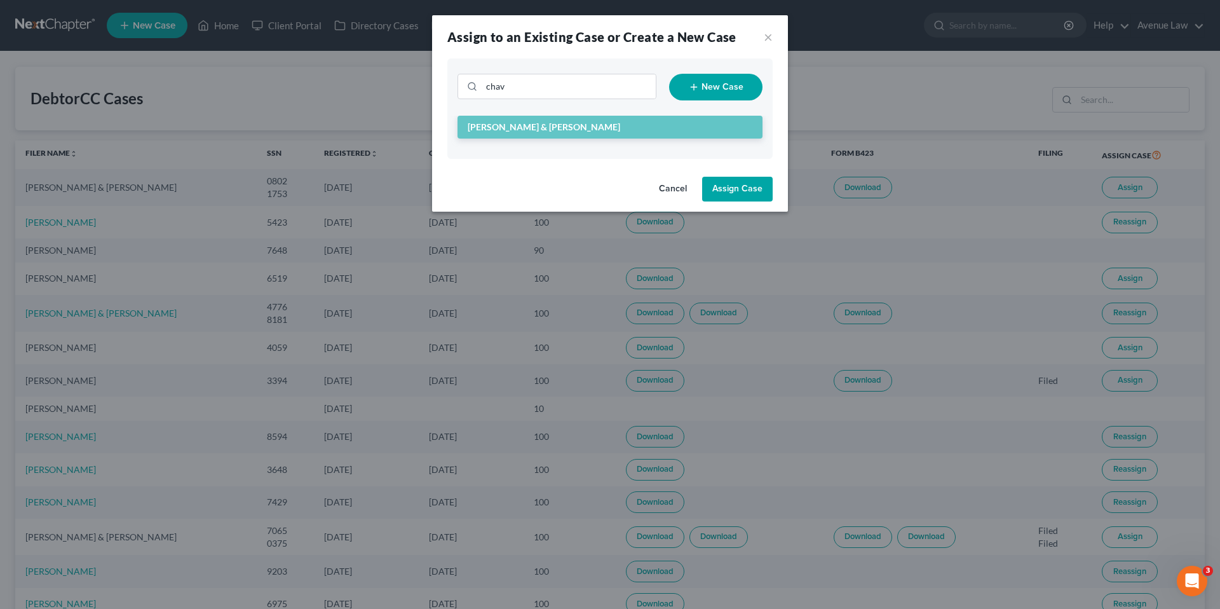
click at [722, 184] on button "Assign Case" at bounding box center [737, 189] width 71 height 25
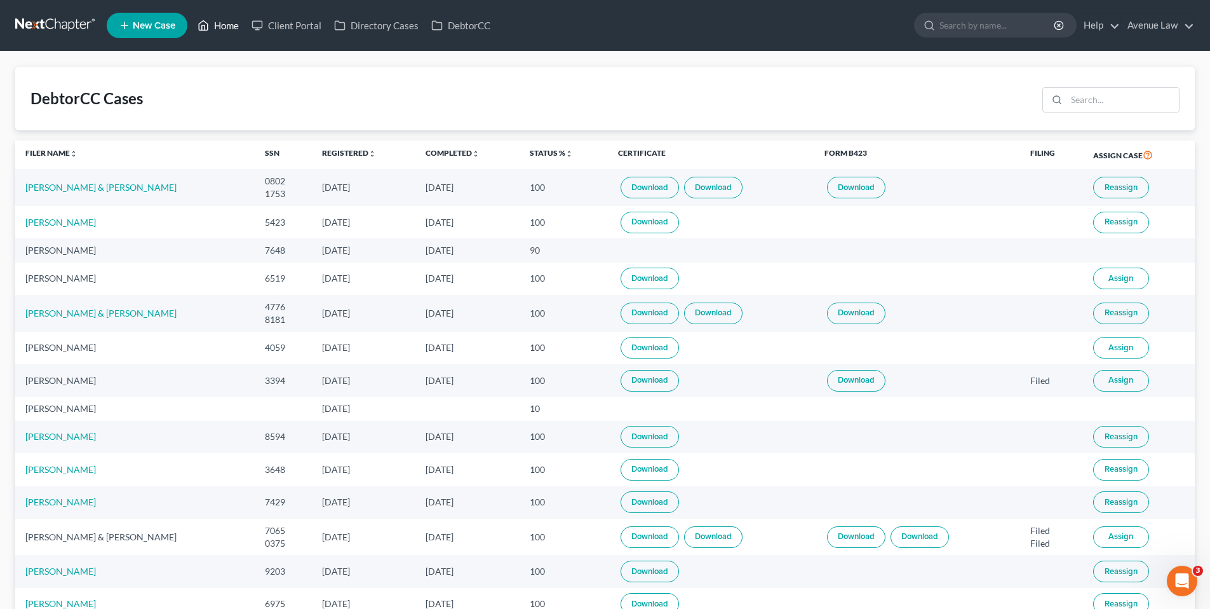
drag, startPoint x: 230, startPoint y: 24, endPoint x: 224, endPoint y: 20, distance: 7.1
click at [229, 23] on link "Home" at bounding box center [218, 25] width 54 height 23
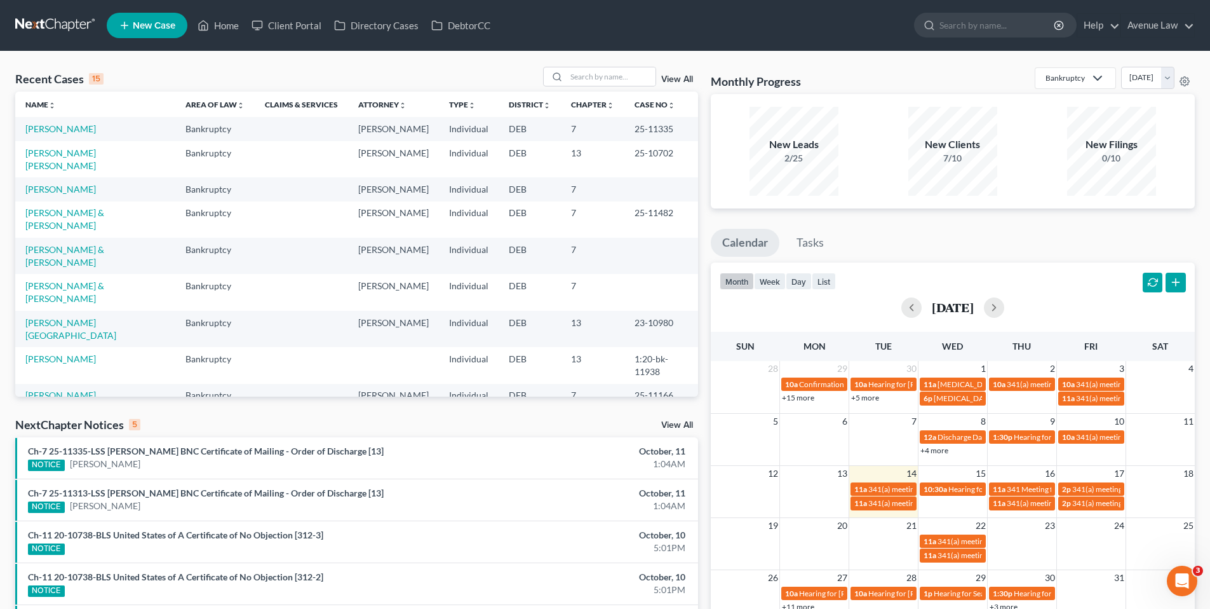
click at [677, 420] on div "NextChapter Notices 5 View All" at bounding box center [356, 427] width 683 height 20
click at [672, 423] on link "View All" at bounding box center [677, 425] width 32 height 9
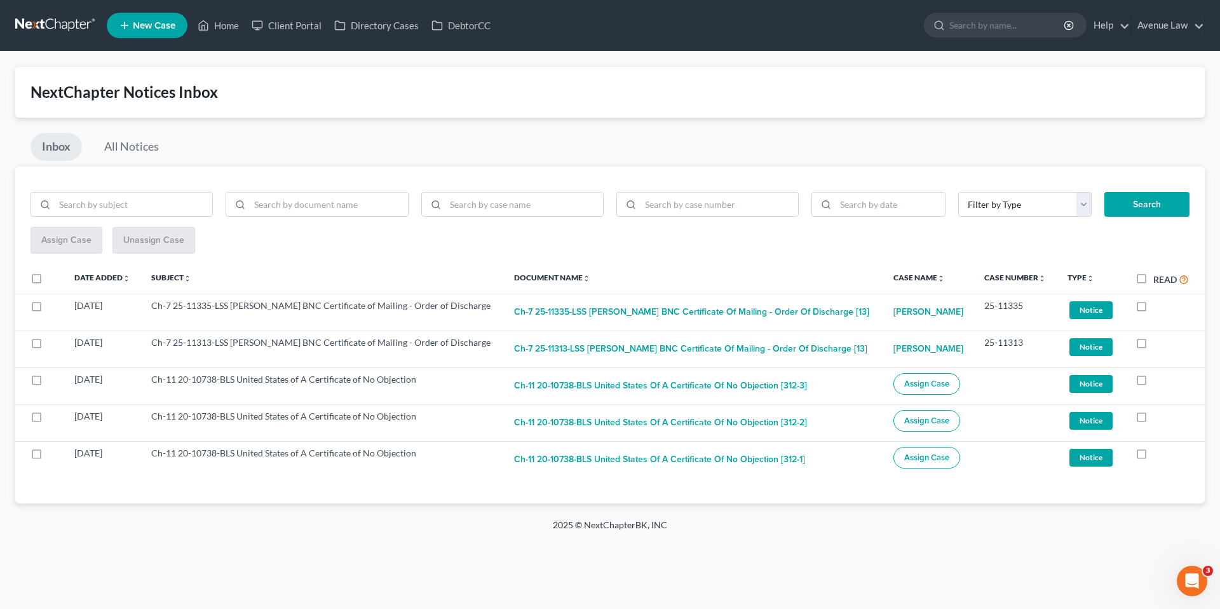
click at [1153, 277] on label "Read" at bounding box center [1171, 279] width 36 height 15
click at [1158, 277] on input "Read" at bounding box center [1162, 276] width 8 height 8
checkbox input "true"
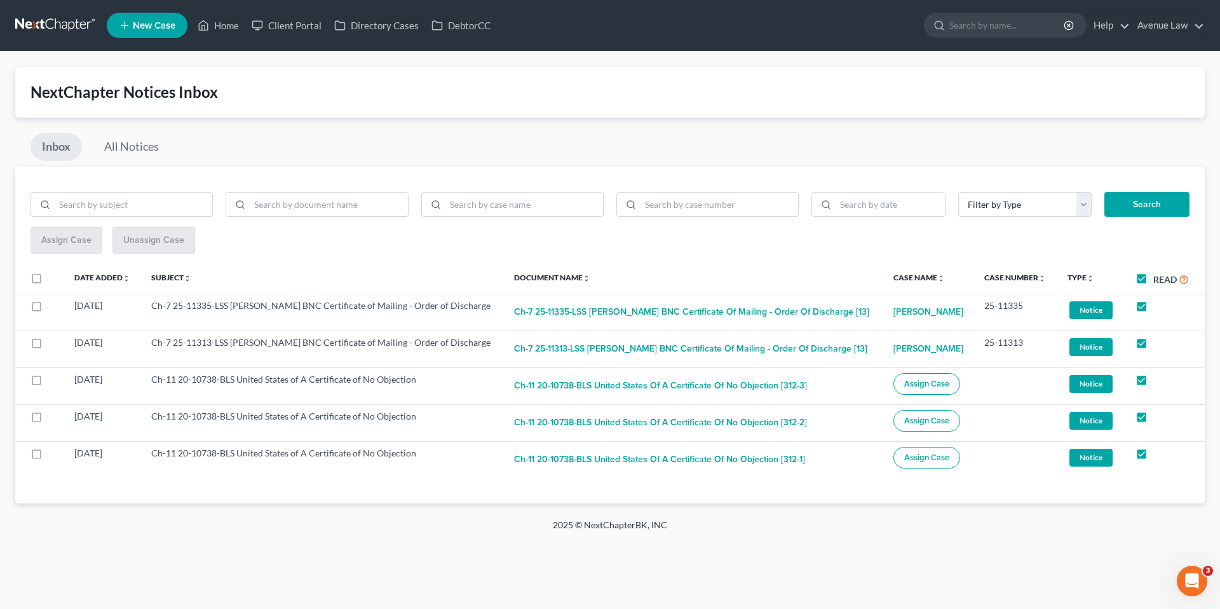
checkbox input "true"
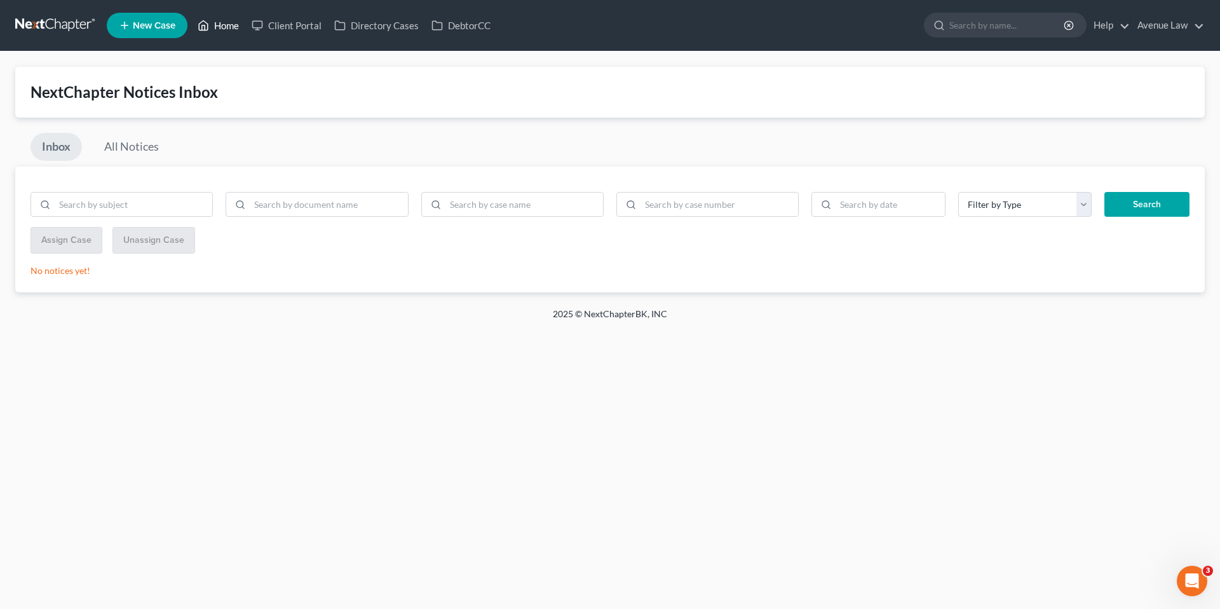
click at [218, 21] on link "Home" at bounding box center [218, 25] width 54 height 23
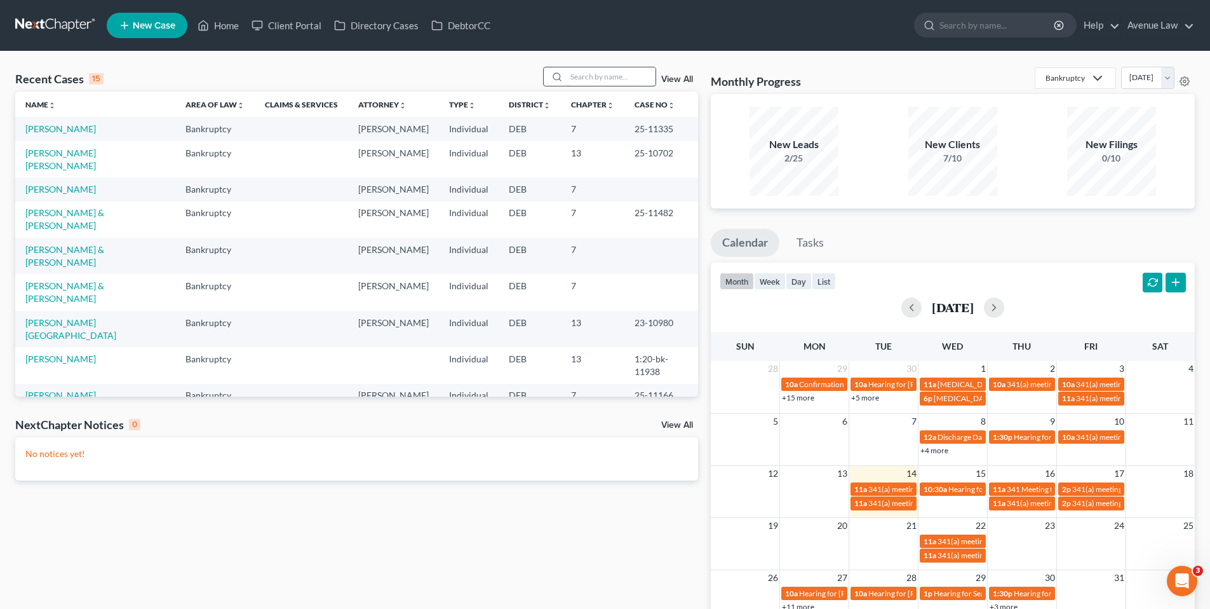
click at [594, 82] on input "search" at bounding box center [611, 76] width 89 height 18
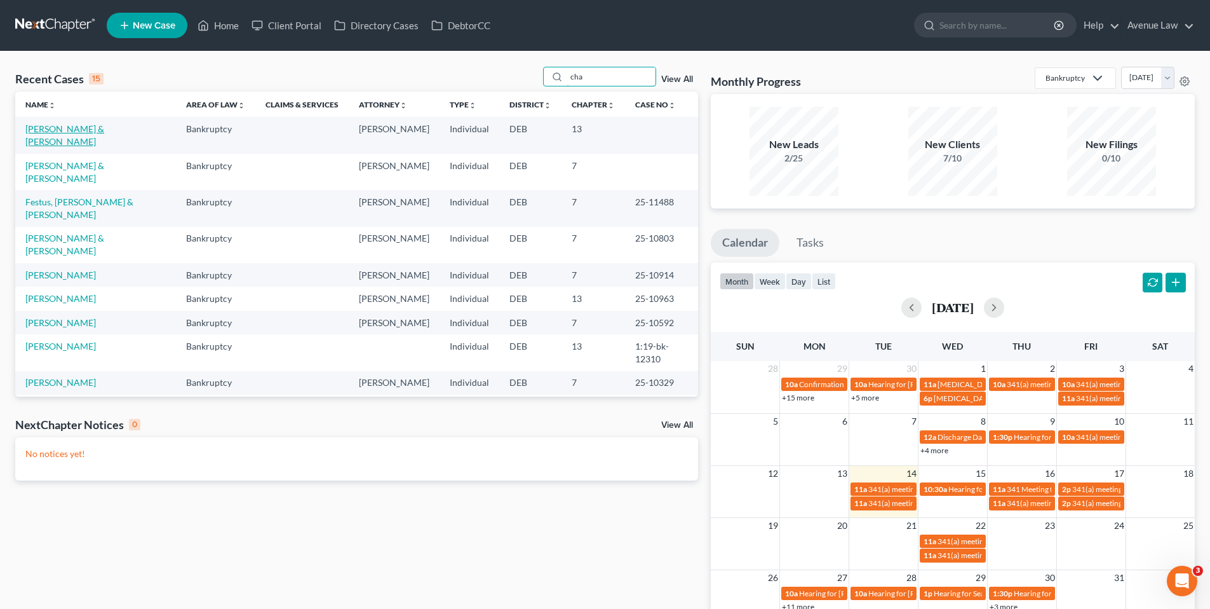
type input "cha"
click at [51, 131] on link "[PERSON_NAME] & [PERSON_NAME]" at bounding box center [64, 135] width 79 height 24
select select "0"
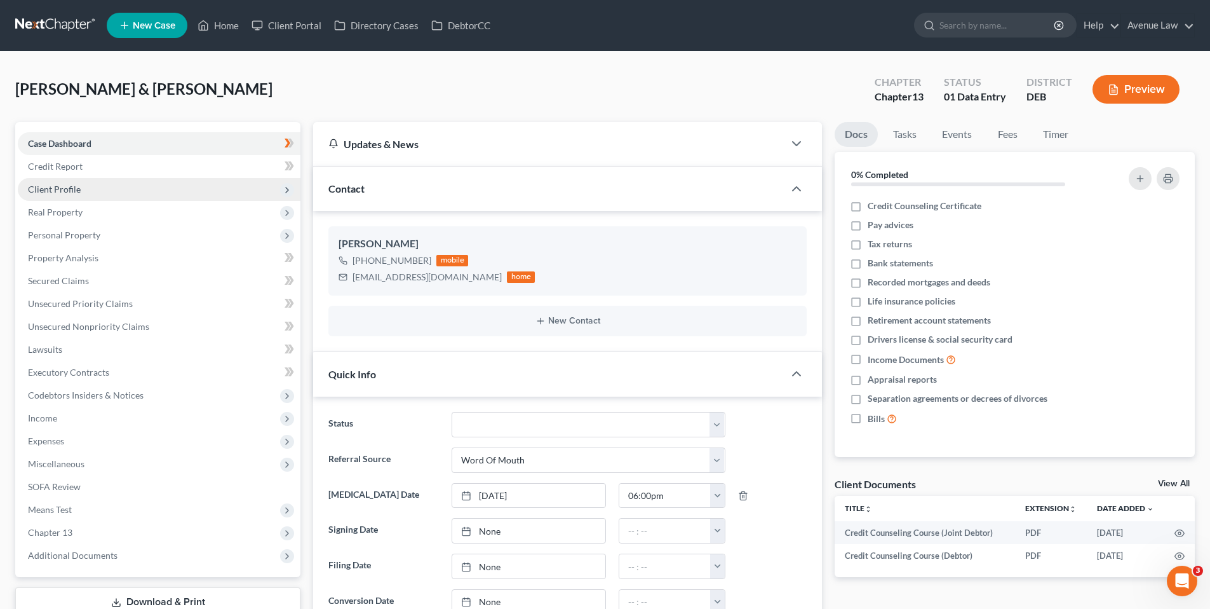
click at [65, 191] on span "Client Profile" at bounding box center [54, 189] width 53 height 11
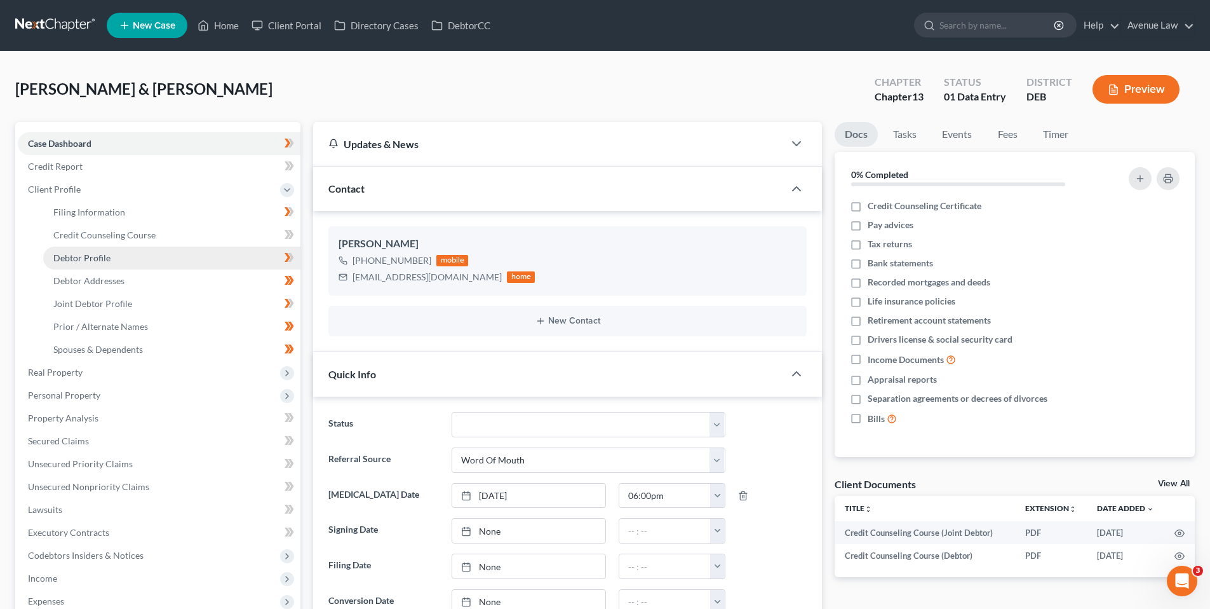
click at [84, 257] on span "Debtor Profile" at bounding box center [81, 257] width 57 height 11
select select "1"
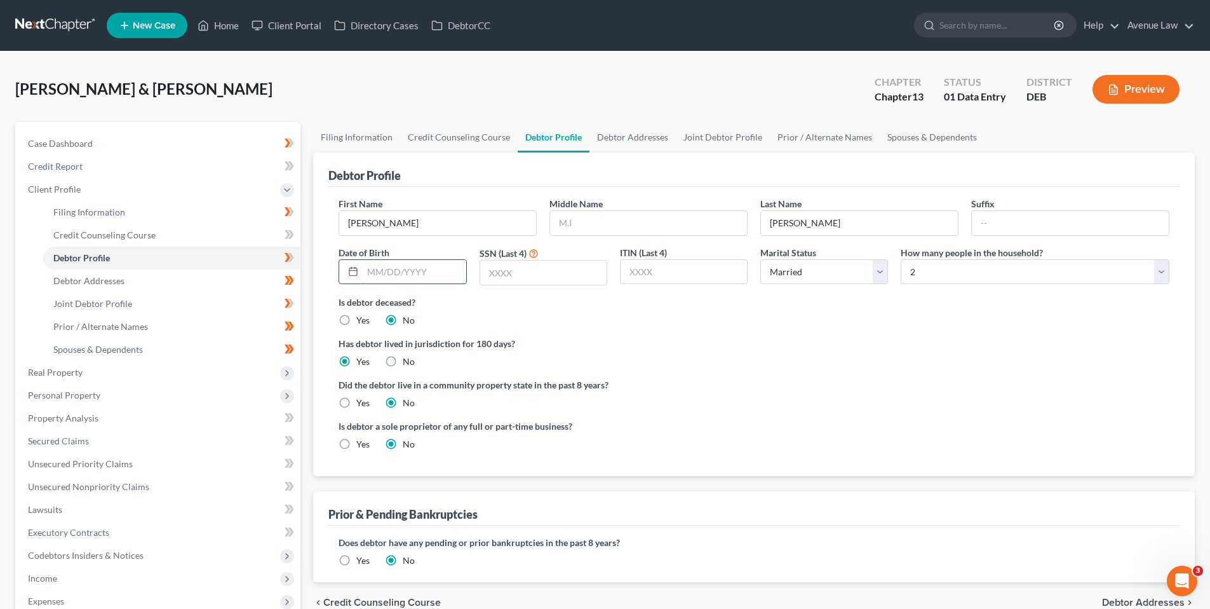
drag, startPoint x: 393, startPoint y: 271, endPoint x: 384, endPoint y: 268, distance: 9.4
click at [393, 271] on input "text" at bounding box center [414, 272] width 103 height 24
type input "12/22/1967"
click at [508, 276] on input "text" at bounding box center [543, 273] width 126 height 24
type input "1753"
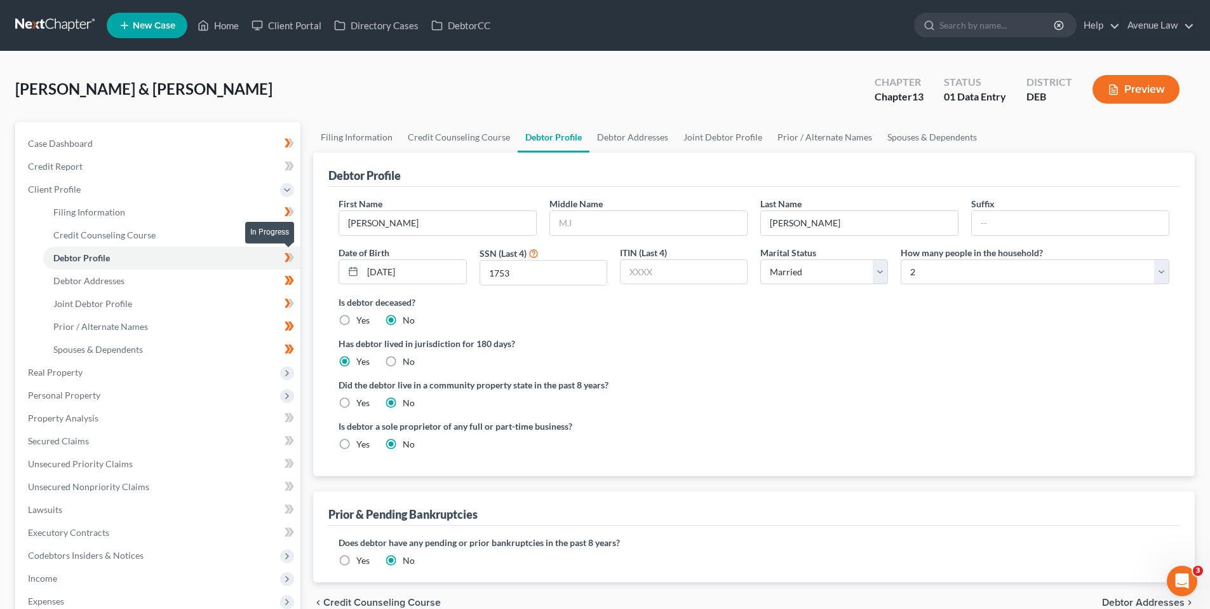
click at [290, 257] on icon at bounding box center [288, 257] width 6 height 9
click at [118, 300] on span "Joint Debtor Profile" at bounding box center [92, 303] width 79 height 11
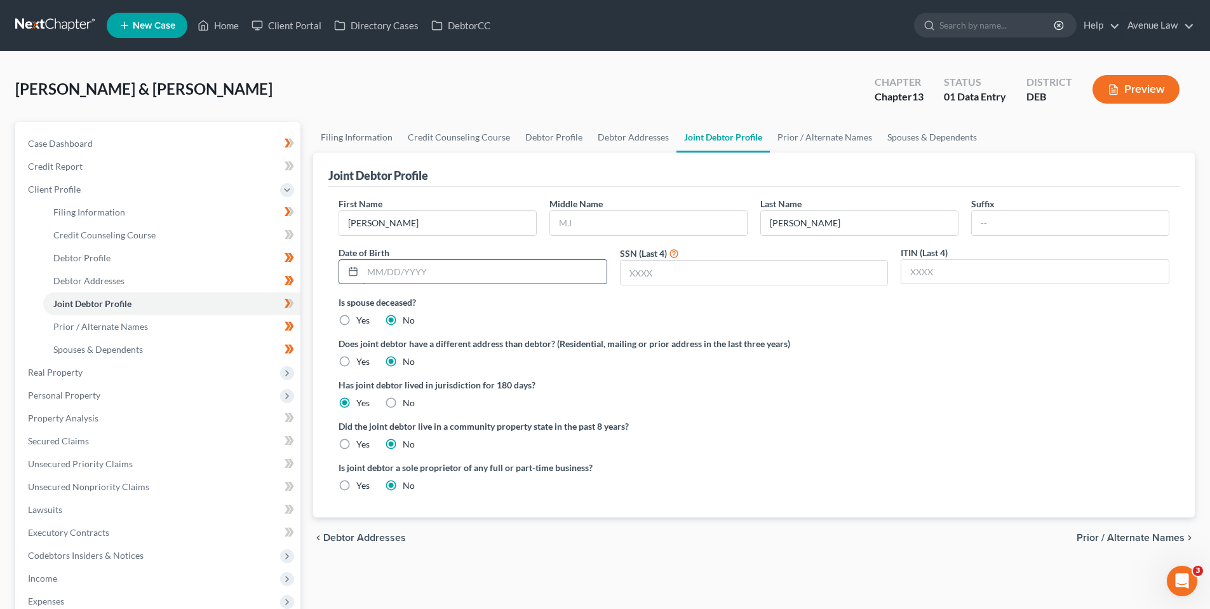
click at [447, 273] on input "text" at bounding box center [485, 272] width 244 height 24
type input "01/01/1973"
drag, startPoint x: 637, startPoint y: 274, endPoint x: 630, endPoint y: 267, distance: 10.3
click at [637, 274] on input "text" at bounding box center [754, 273] width 267 height 24
type input "0802"
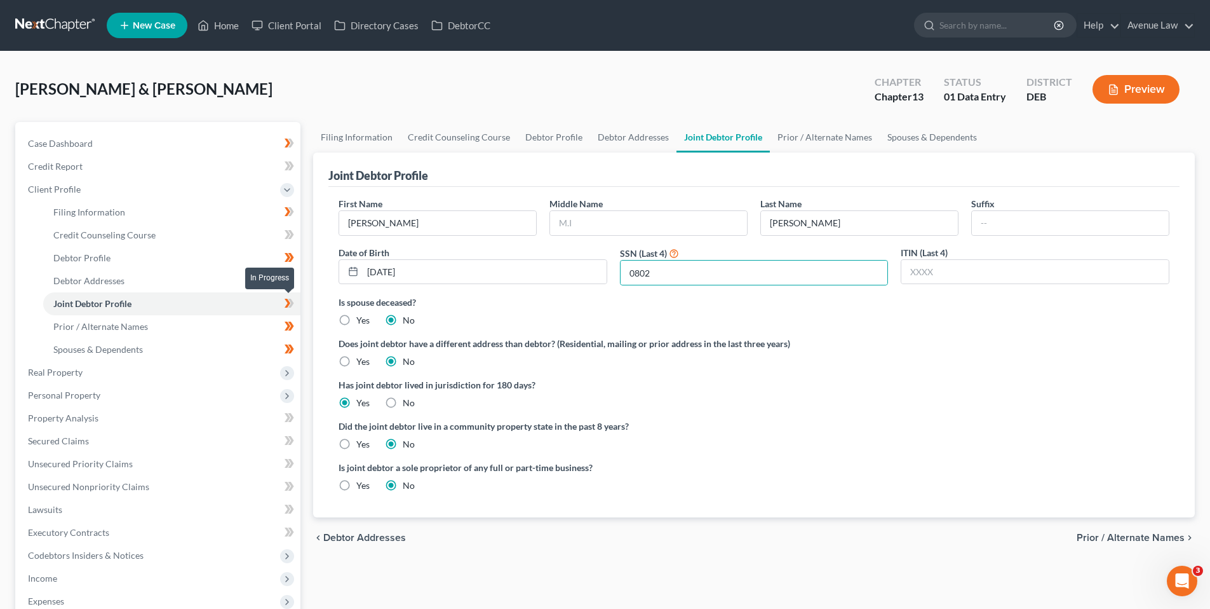
click at [289, 301] on icon at bounding box center [290, 303] width 10 height 16
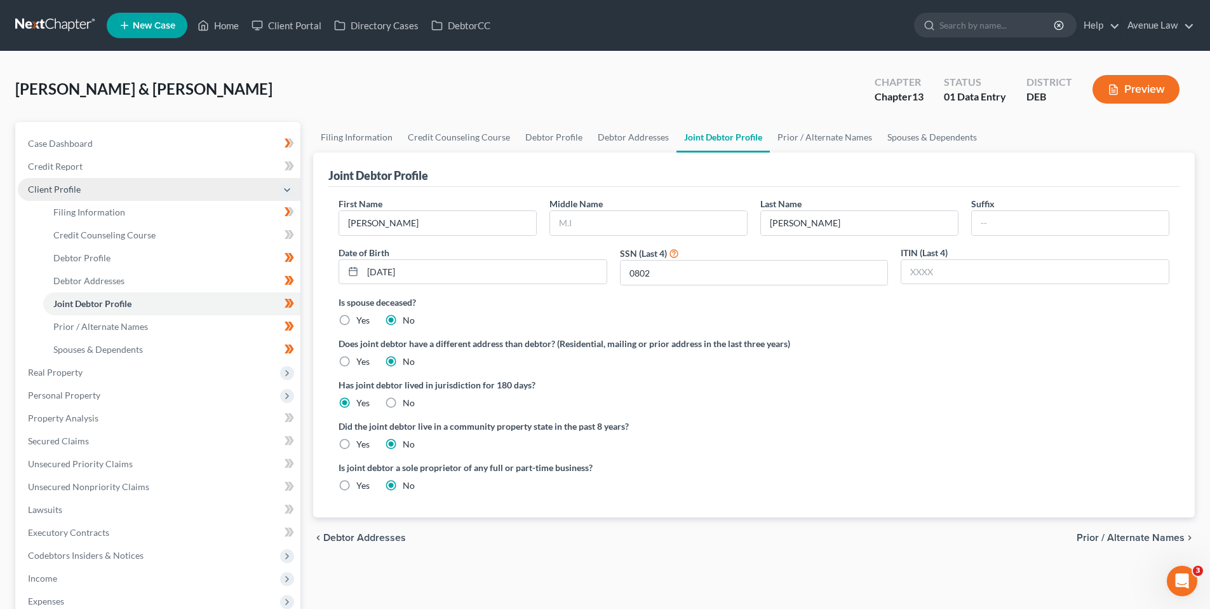
click at [62, 187] on span "Client Profile" at bounding box center [54, 189] width 53 height 11
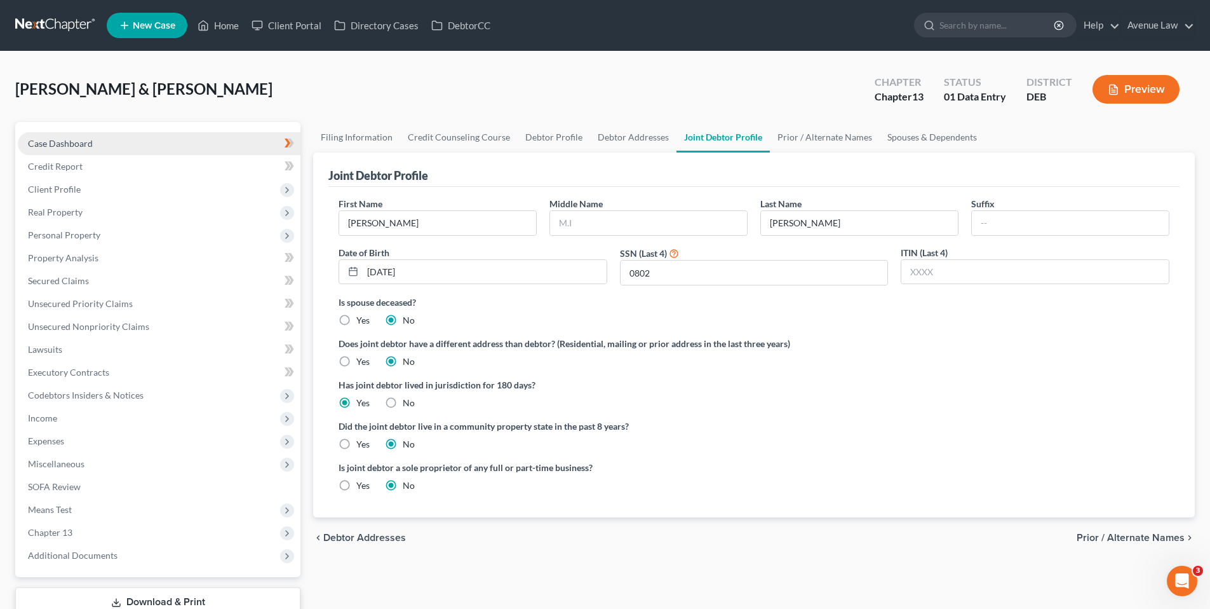
click at [74, 142] on span "Case Dashboard" at bounding box center [60, 143] width 65 height 11
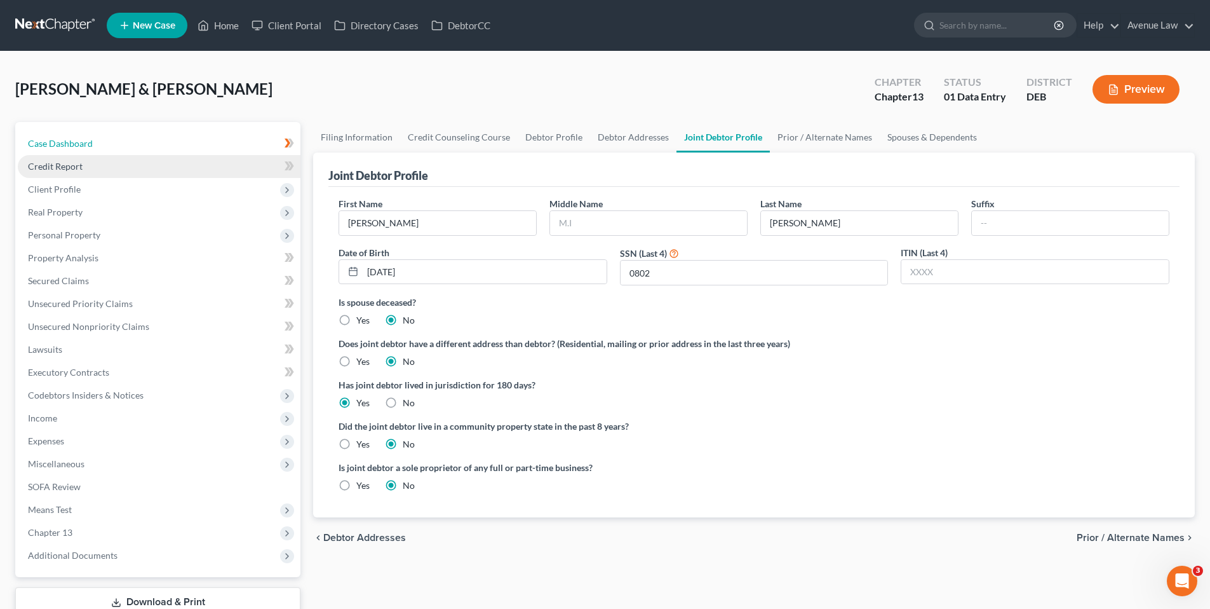
select select "0"
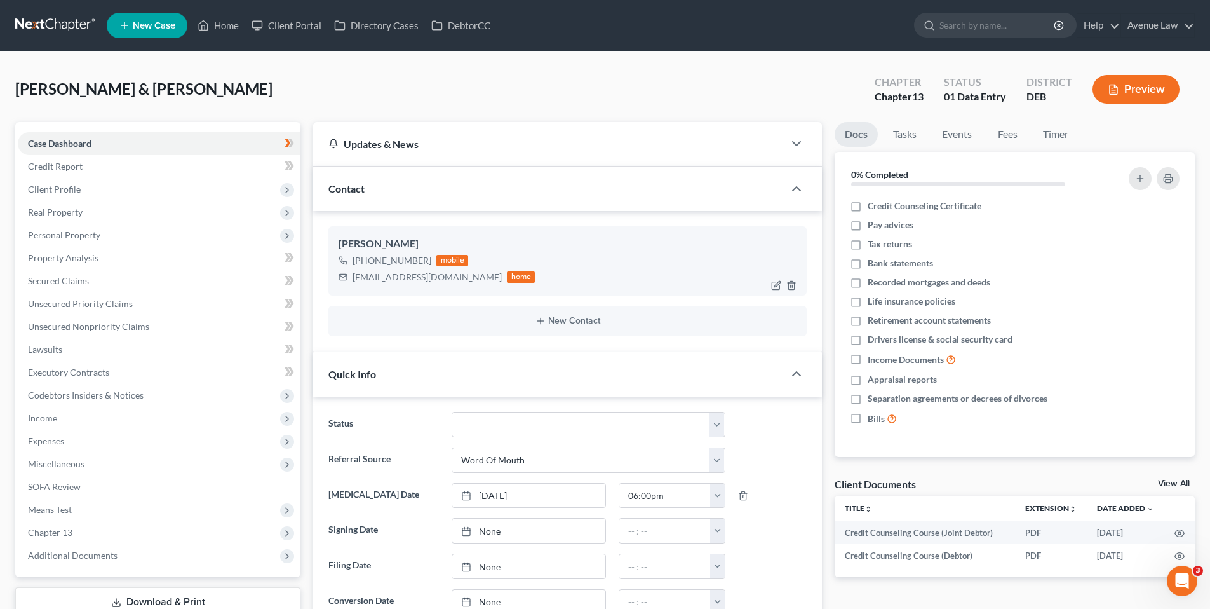
scroll to position [64, 0]
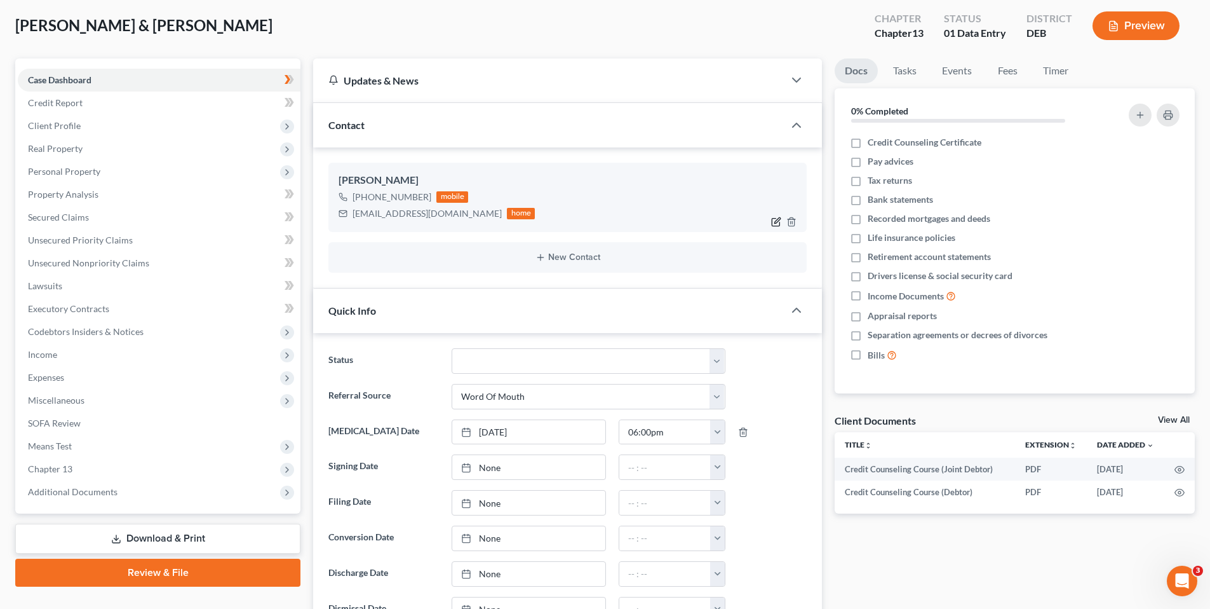
click at [776, 222] on icon "button" at bounding box center [776, 222] width 10 height 10
select select "0"
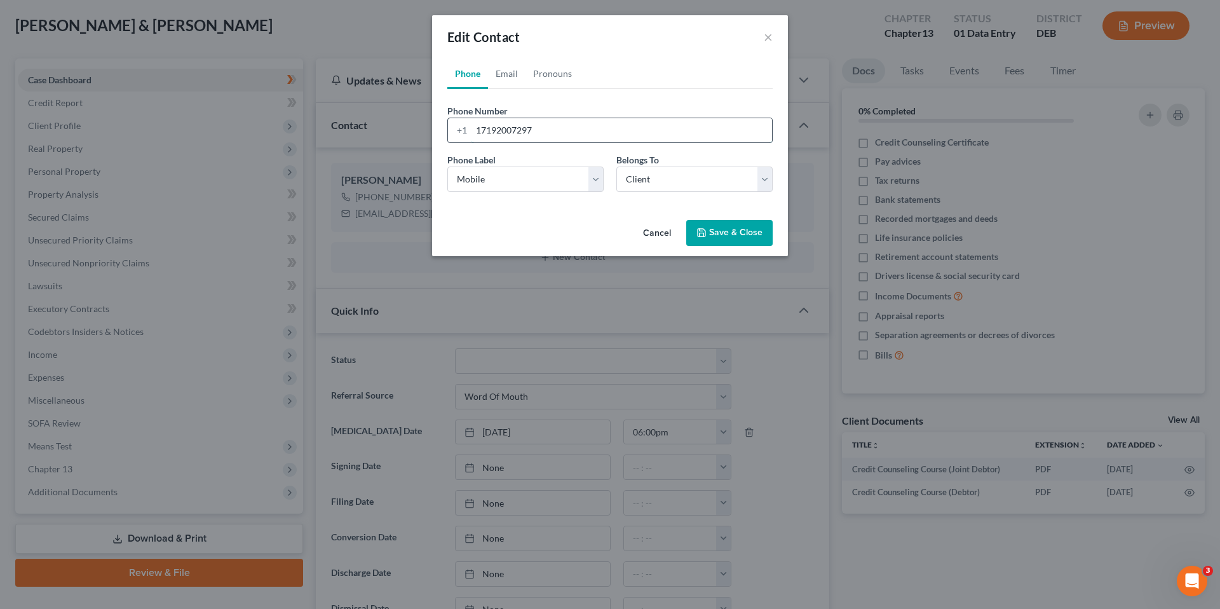
click at [536, 130] on input "17192007297" at bounding box center [621, 130] width 301 height 24
type input "17192007318"
click at [508, 73] on link "Email" at bounding box center [506, 73] width 37 height 30
click at [534, 130] on input "machavez2511@gmail.com" at bounding box center [621, 130] width 301 height 24
type input "machavez67@gmail.com"
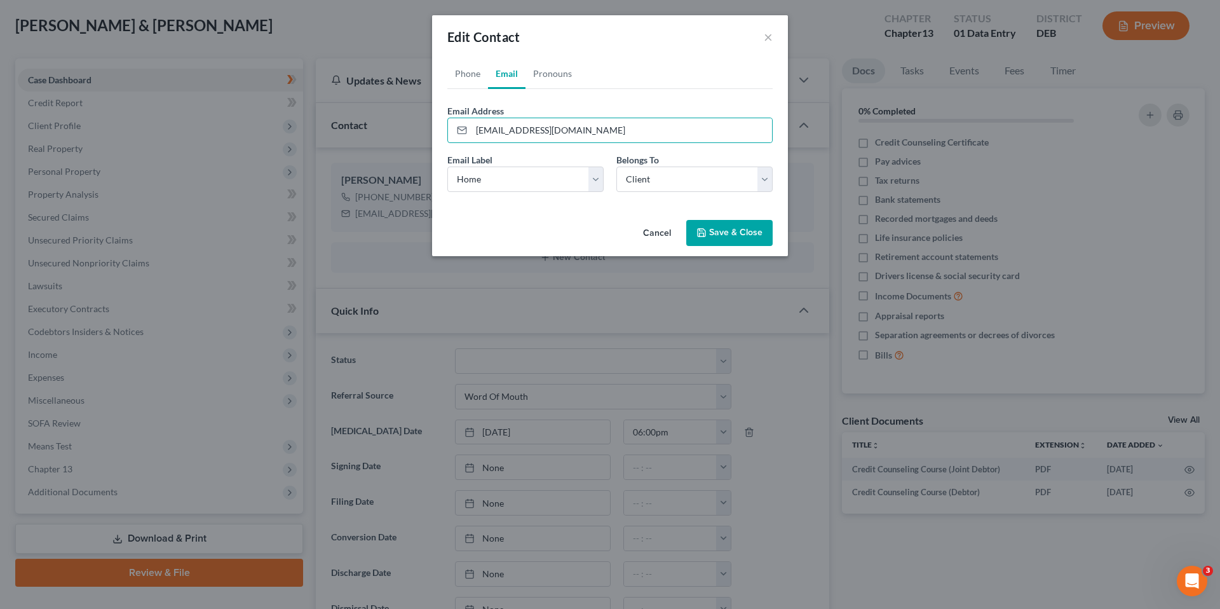
click at [730, 230] on button "Save & Close" at bounding box center [729, 233] width 86 height 27
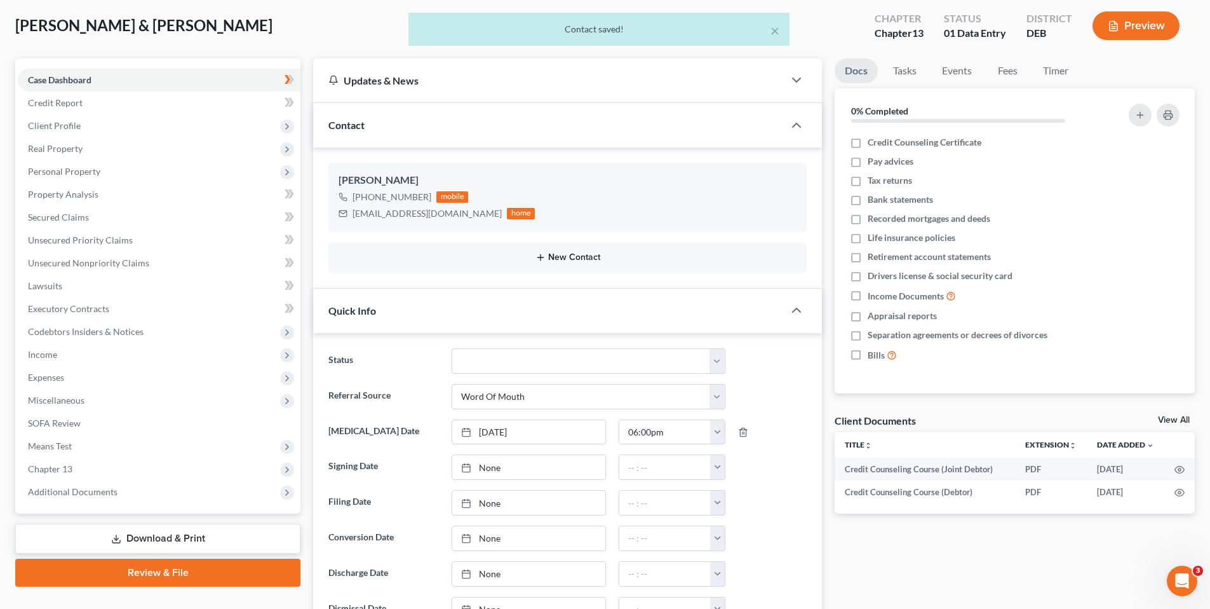
click at [595, 255] on button "New Contact" at bounding box center [568, 257] width 458 height 10
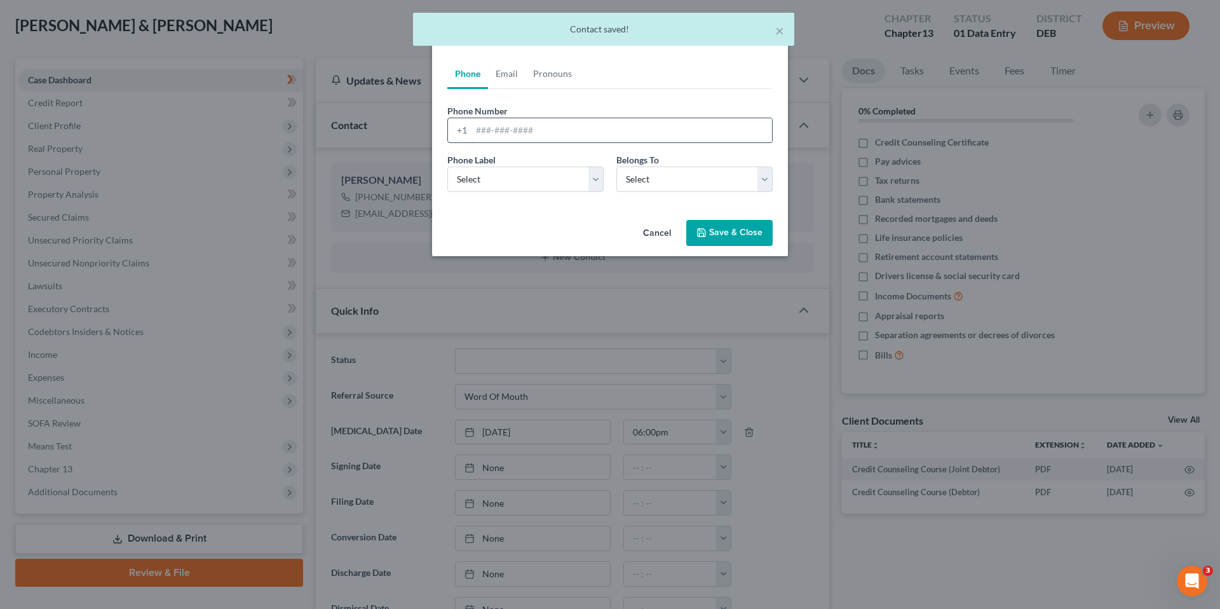
click at [500, 129] on input "tel" at bounding box center [621, 130] width 301 height 24
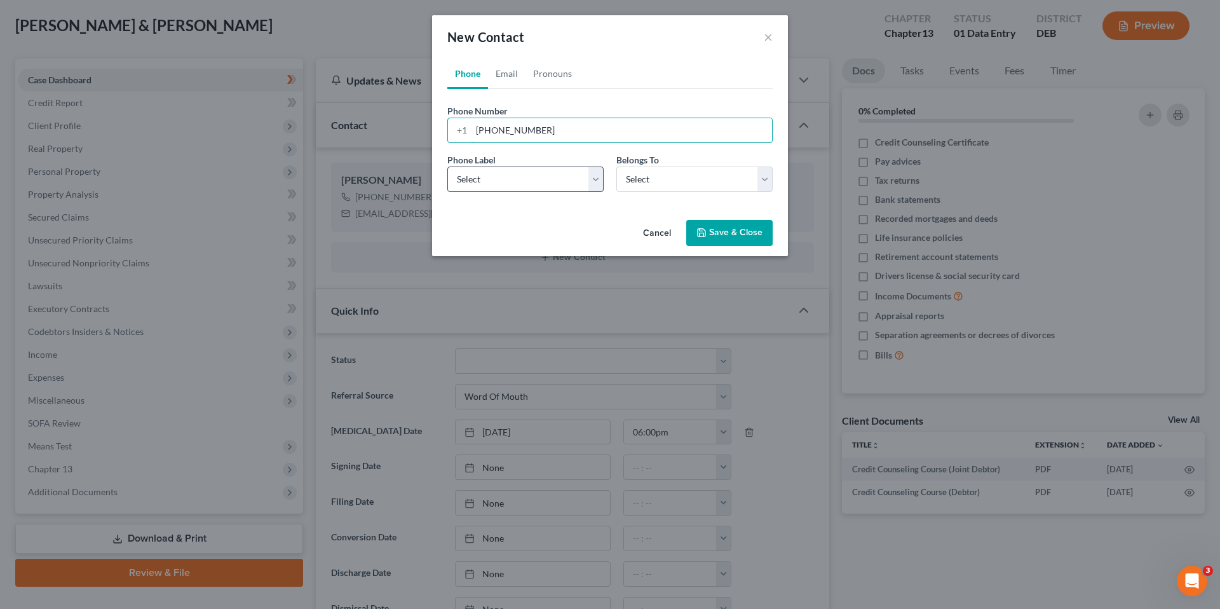
type input "719-200-7297"
drag, startPoint x: 543, startPoint y: 181, endPoint x: 537, endPoint y: 193, distance: 12.8
click at [542, 181] on select "Select Mobile Home Work Other" at bounding box center [525, 178] width 156 height 25
select select "0"
click at [447, 166] on select "Select Mobile Home Work Other" at bounding box center [525, 178] width 156 height 25
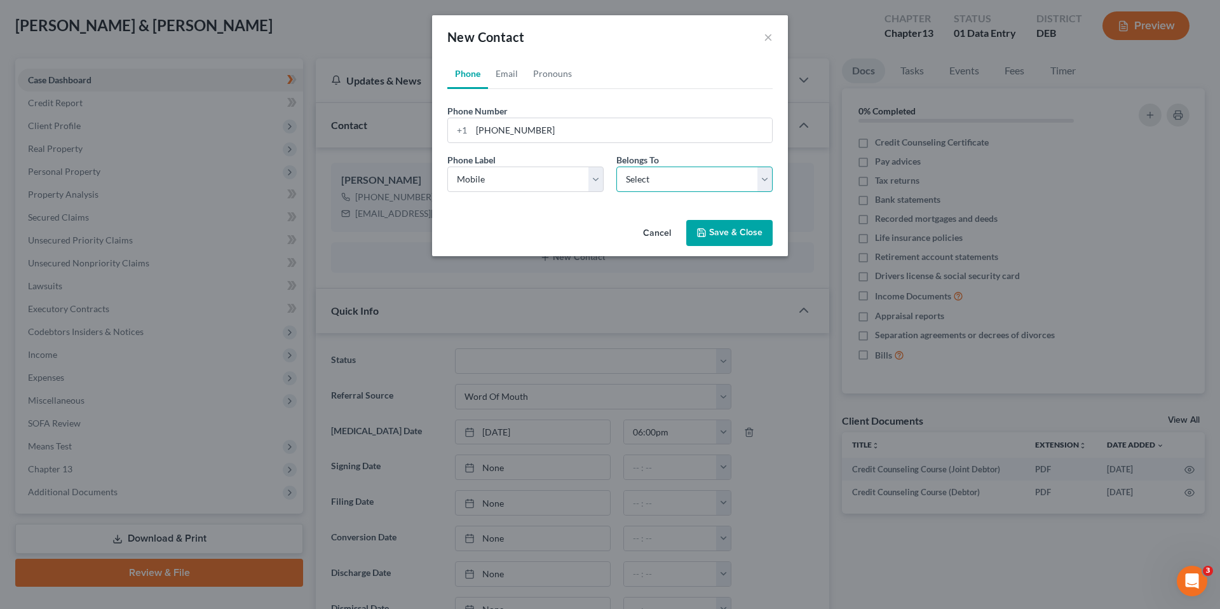
click at [636, 175] on select "Select Client Spouse Other" at bounding box center [694, 178] width 156 height 25
select select "1"
click at [616, 166] on select "Select Client Spouse Other" at bounding box center [694, 178] width 156 height 25
click at [509, 72] on link "Email" at bounding box center [506, 73] width 37 height 30
click at [520, 130] on input "email" at bounding box center [621, 130] width 301 height 24
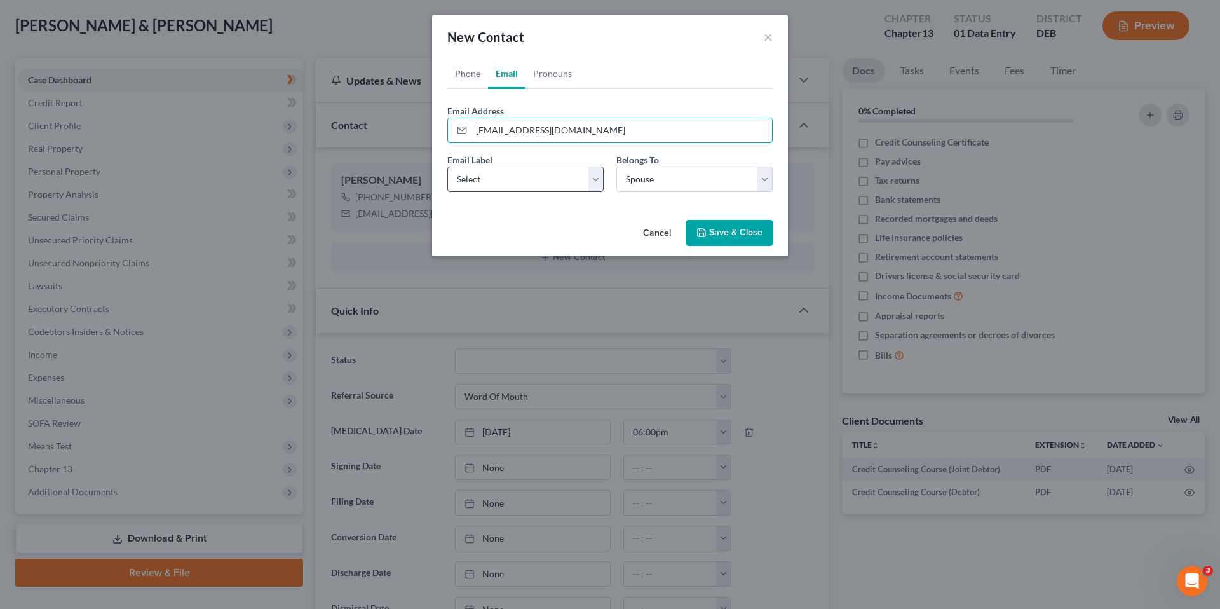
type input "macharez2511@gmail.com"
drag, startPoint x: 534, startPoint y: 180, endPoint x: 527, endPoint y: 193, distance: 14.2
click at [534, 180] on select "Select Home Work Other" at bounding box center [525, 178] width 156 height 25
select select "0"
click at [447, 166] on select "Select Home Work Other" at bounding box center [525, 178] width 156 height 25
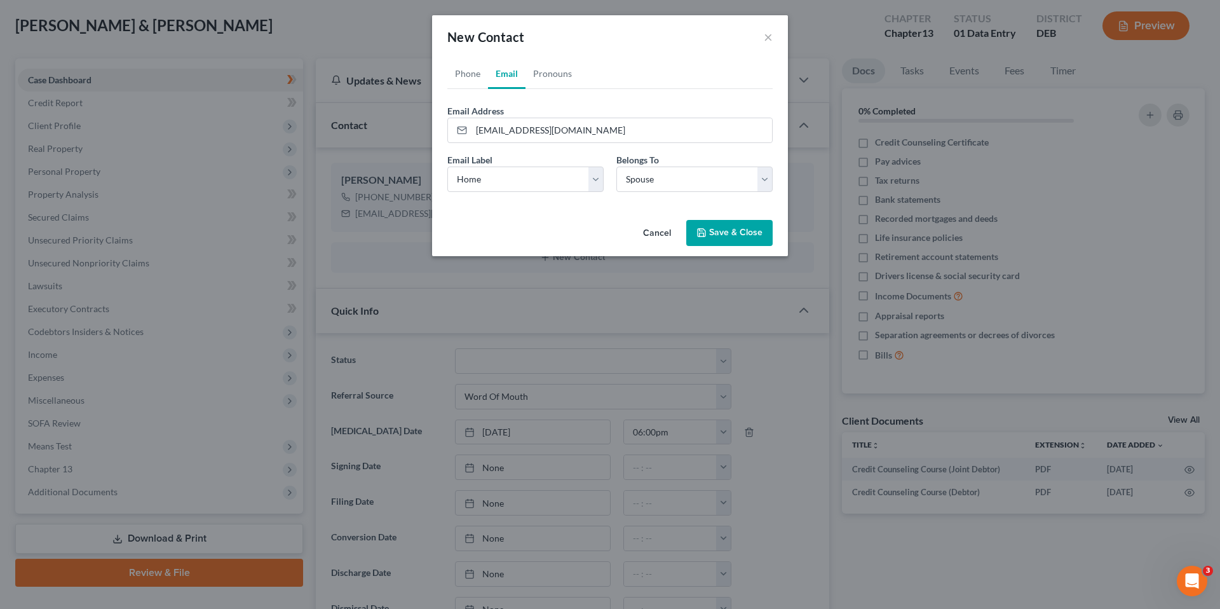
click at [714, 228] on button "Save & Close" at bounding box center [729, 233] width 86 height 27
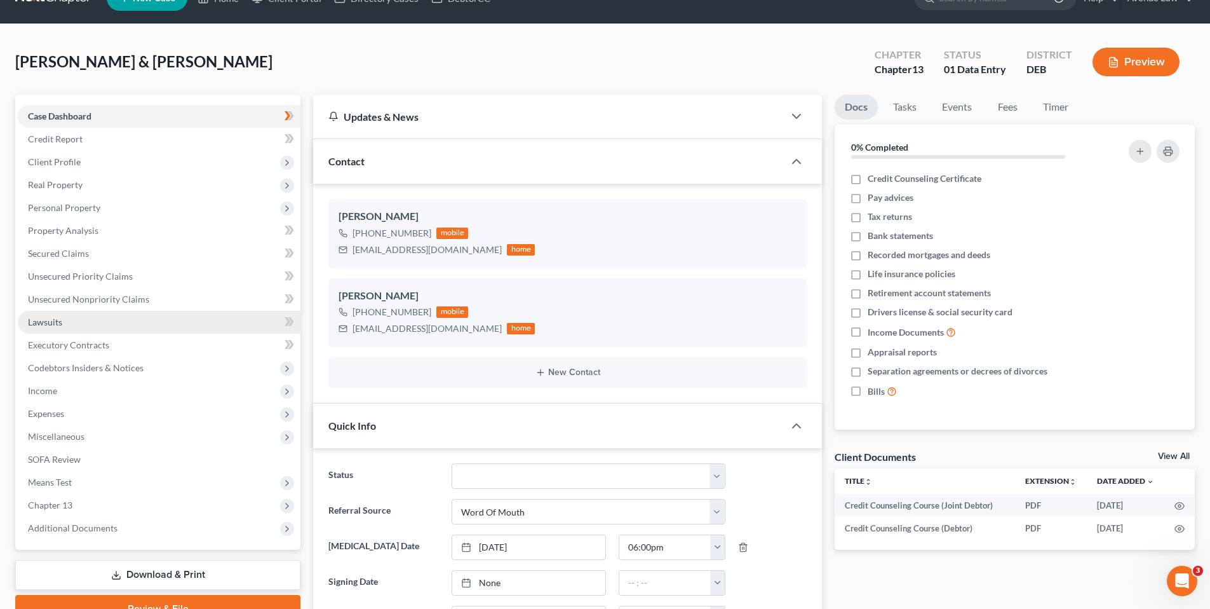
scroll to position [0, 0]
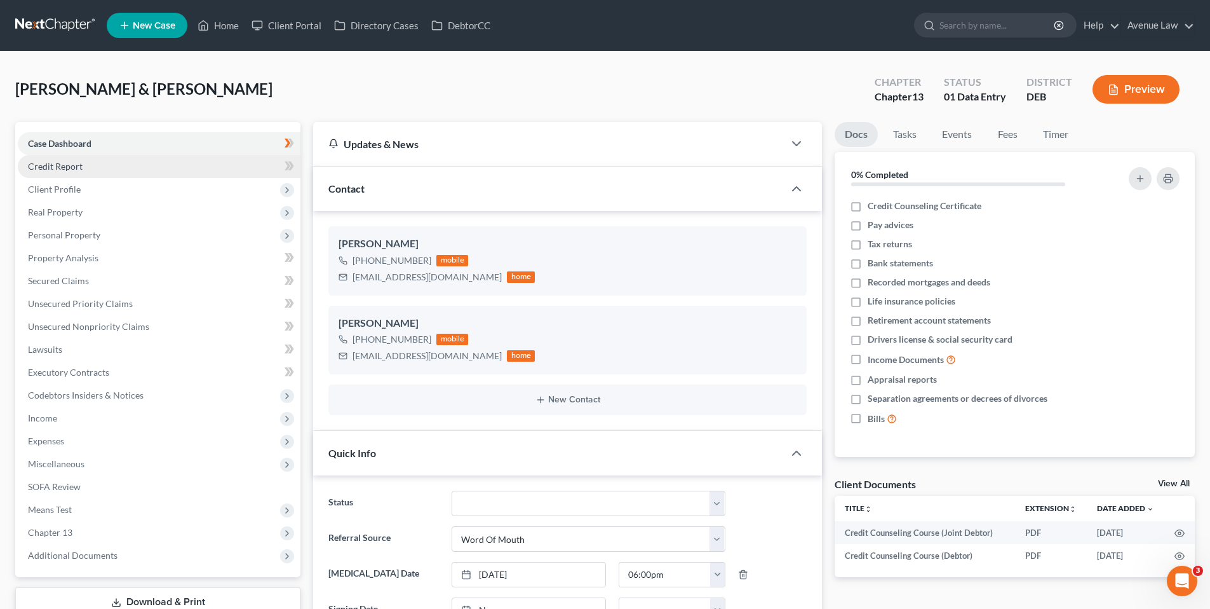
click at [53, 165] on span "Credit Report" at bounding box center [55, 166] width 55 height 11
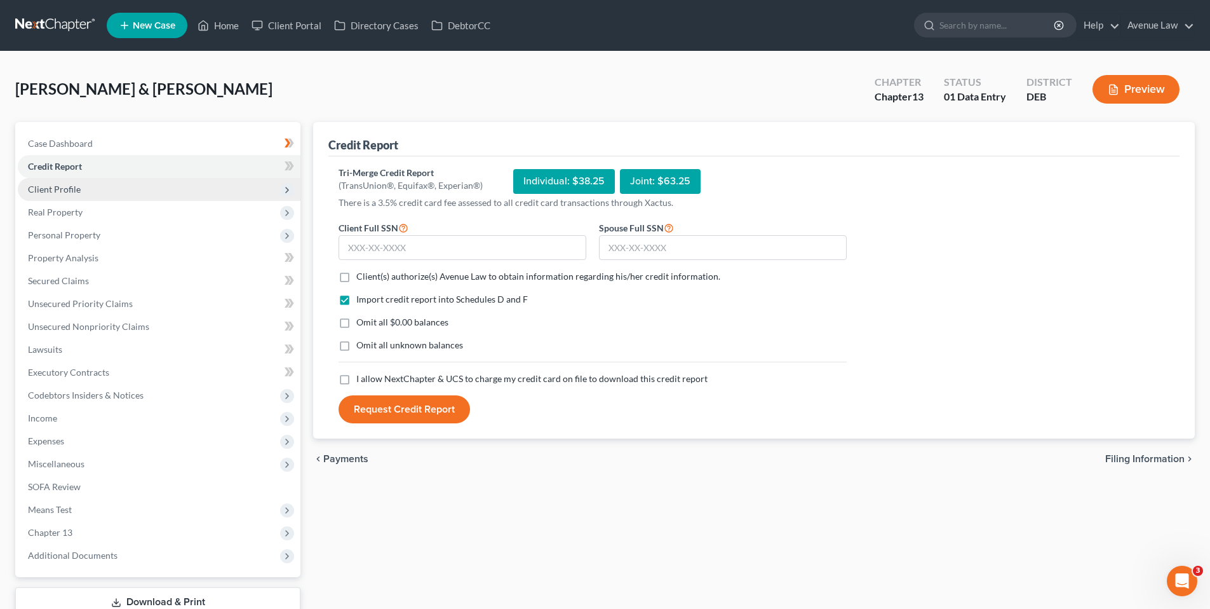
click at [67, 192] on span "Client Profile" at bounding box center [54, 189] width 53 height 11
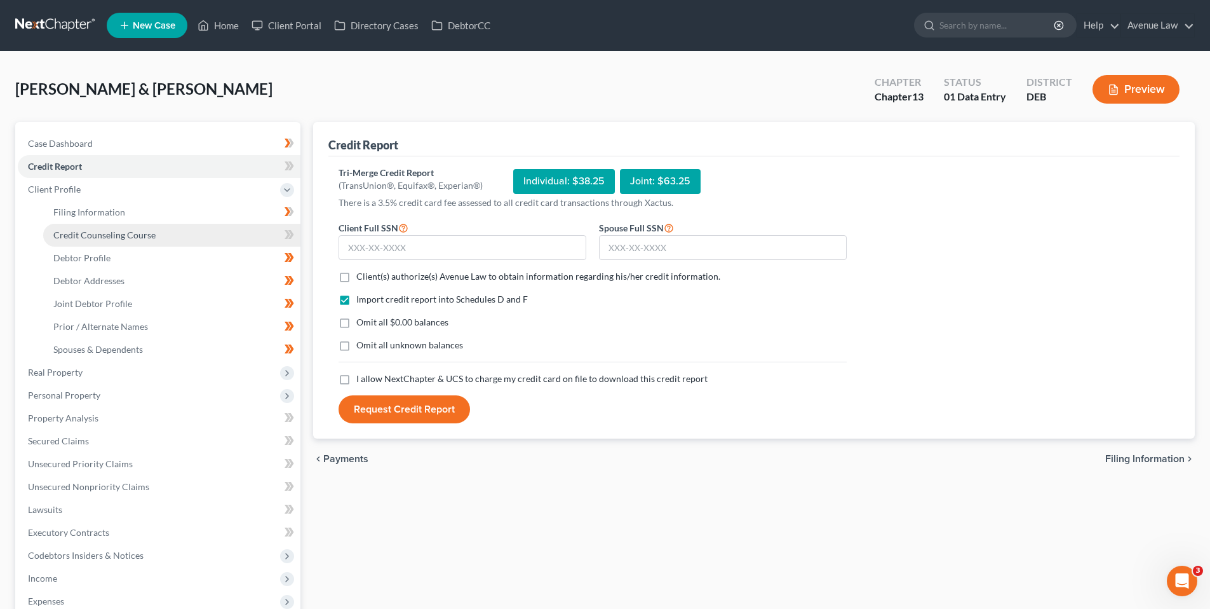
click at [87, 234] on span "Credit Counseling Course" at bounding box center [104, 234] width 102 height 11
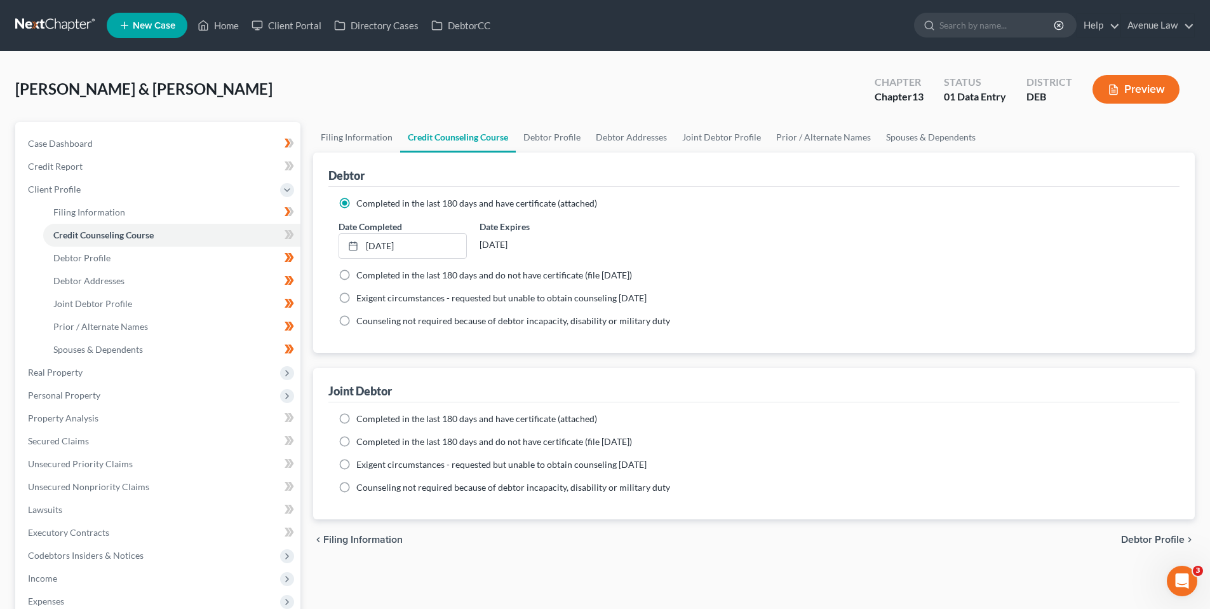
click at [356, 418] on label "Completed in the last 180 days and have certificate (attached)" at bounding box center [476, 418] width 241 height 13
click at [362, 418] on input "Completed in the last 180 days and have certificate (attached)" at bounding box center [366, 416] width 8 height 8
radio input "true"
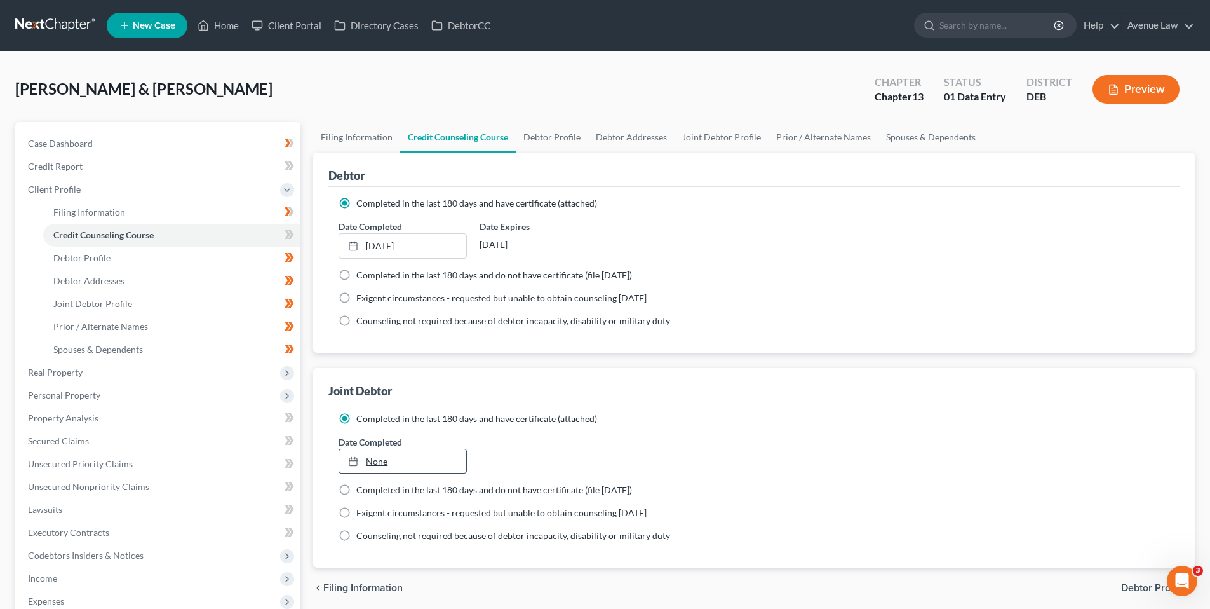
type input "[DATE]"
click at [381, 458] on link "None" at bounding box center [402, 461] width 126 height 24
click at [290, 238] on icon at bounding box center [291, 234] width 6 height 9
click at [78, 146] on span "Case Dashboard" at bounding box center [60, 143] width 65 height 11
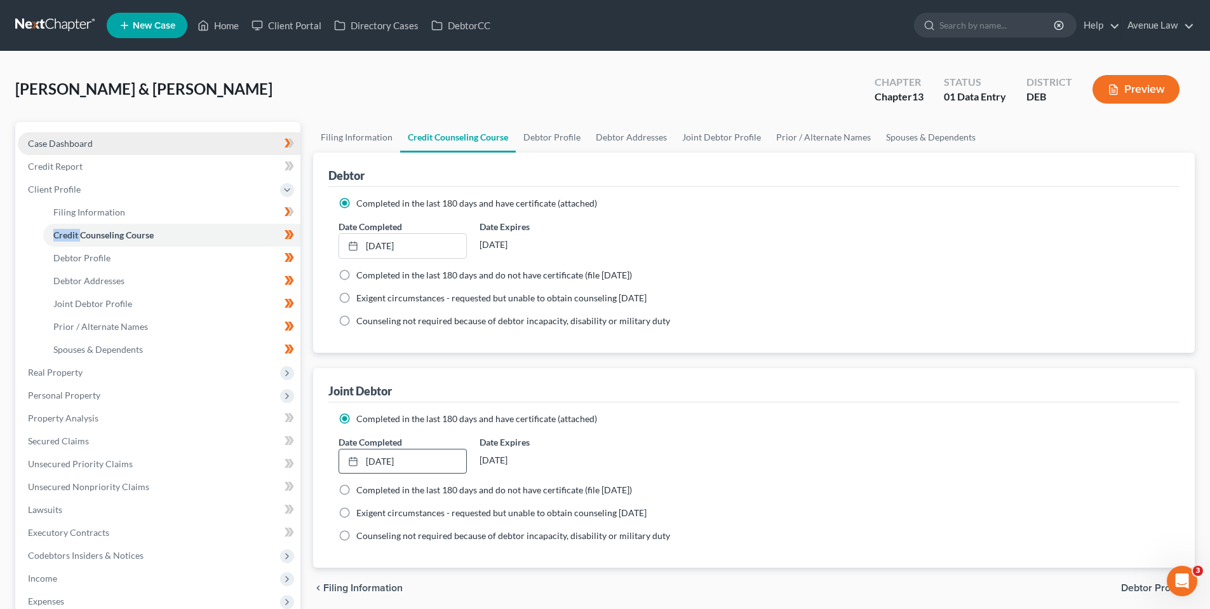
select select "0"
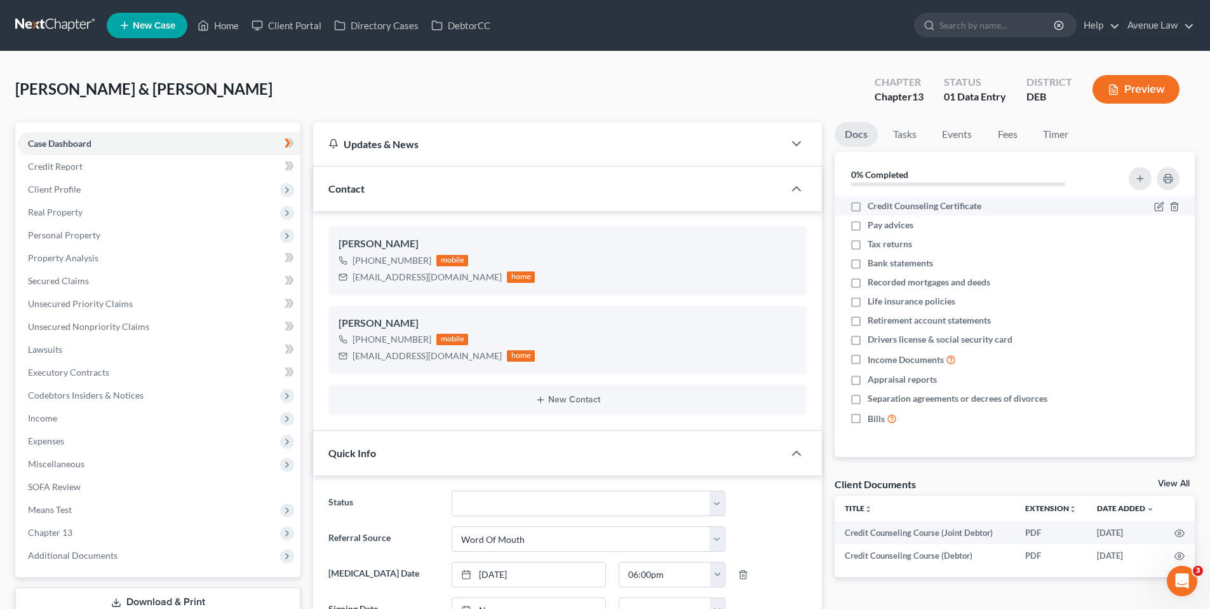
click at [868, 204] on label "Credit Counseling Certificate" at bounding box center [925, 206] width 114 height 13
click at [873, 204] on input "Credit Counseling Certificate" at bounding box center [877, 204] width 8 height 8
checkbox input "true"
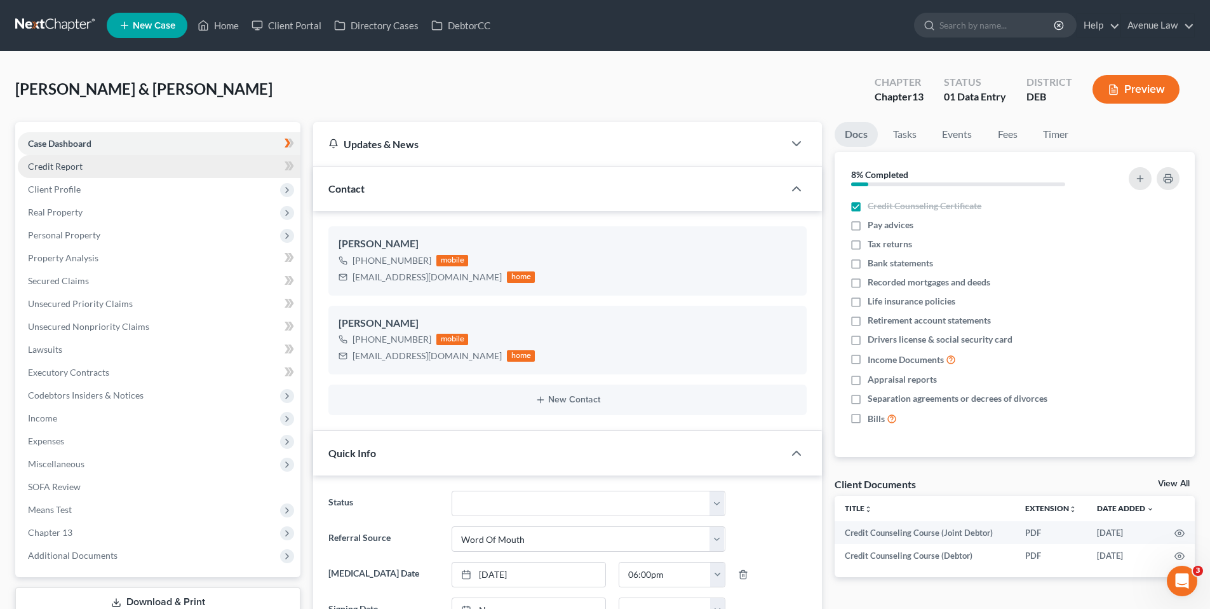
click at [58, 165] on span "Credit Report" at bounding box center [55, 166] width 55 height 11
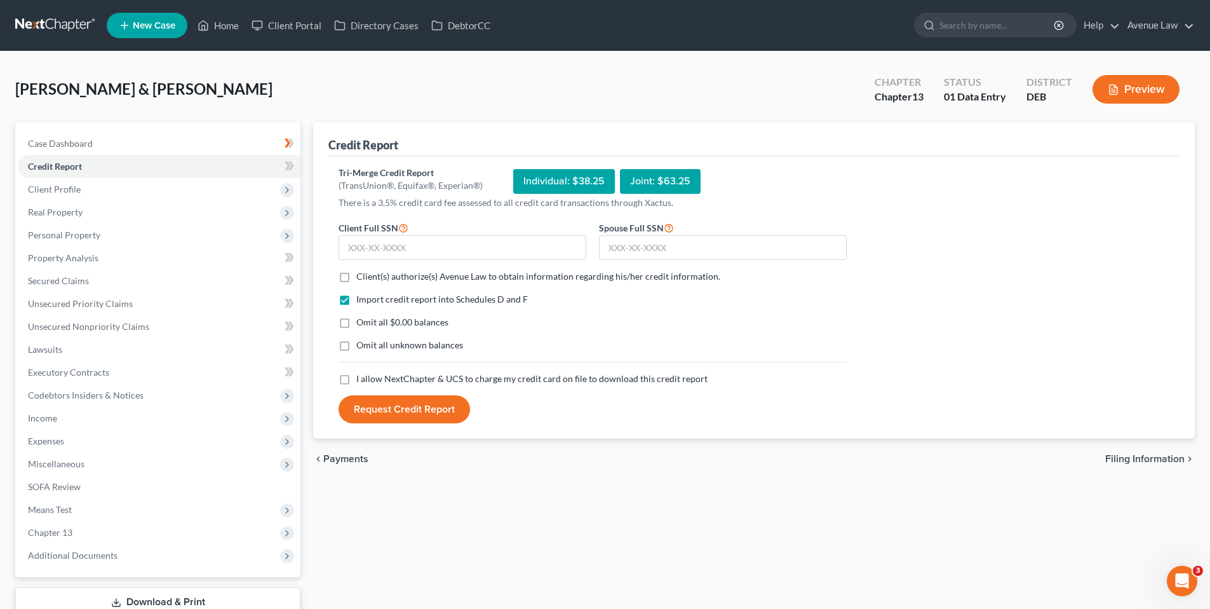
drag, startPoint x: 344, startPoint y: 276, endPoint x: 346, endPoint y: 309, distance: 33.1
click at [356, 276] on label "Client(s) authorize(s) Avenue Law to obtain information regarding his/her credi…" at bounding box center [538, 276] width 364 height 13
click at [362, 276] on input "Client(s) authorize(s) Avenue Law to obtain information regarding his/her credi…" at bounding box center [366, 274] width 8 height 8
checkbox input "true"
click at [356, 376] on label "I allow NextChapter & UCS to charge my credit card on file to download this cre…" at bounding box center [531, 378] width 351 height 13
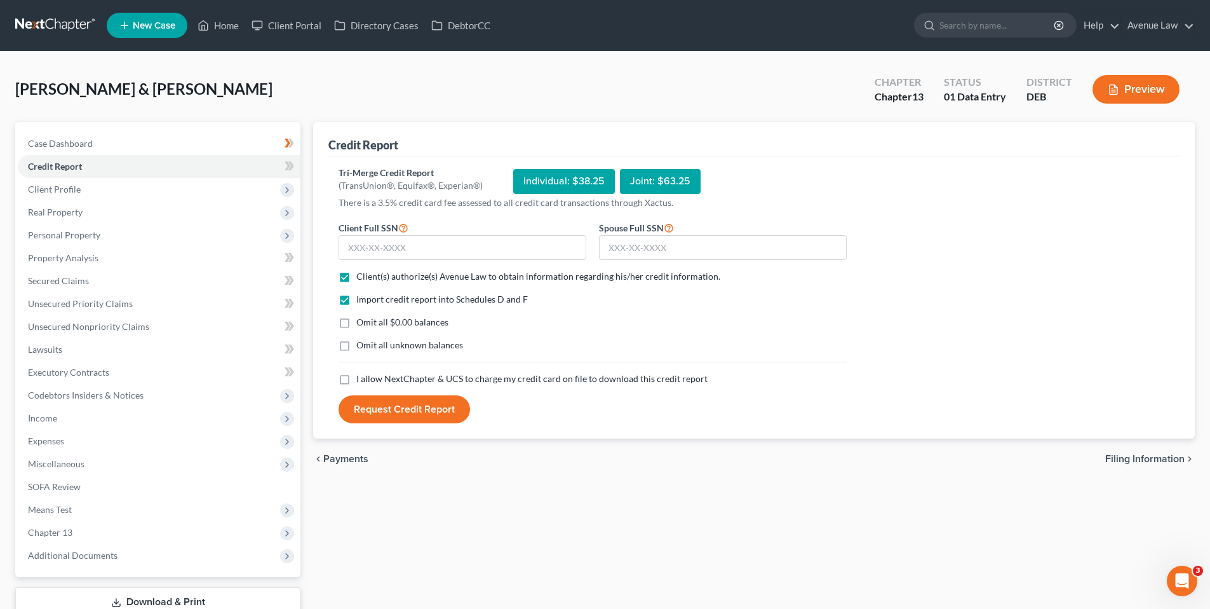
click at [362, 376] on input "I allow NextChapter & UCS to charge my credit card on file to download this cre…" at bounding box center [366, 376] width 8 height 8
checkbox input "true"
click at [383, 250] on input "text" at bounding box center [463, 247] width 248 height 25
drag, startPoint x: 376, startPoint y: 249, endPoint x: 338, endPoint y: 231, distance: 41.8
click at [375, 249] on input "text" at bounding box center [463, 247] width 248 height 25
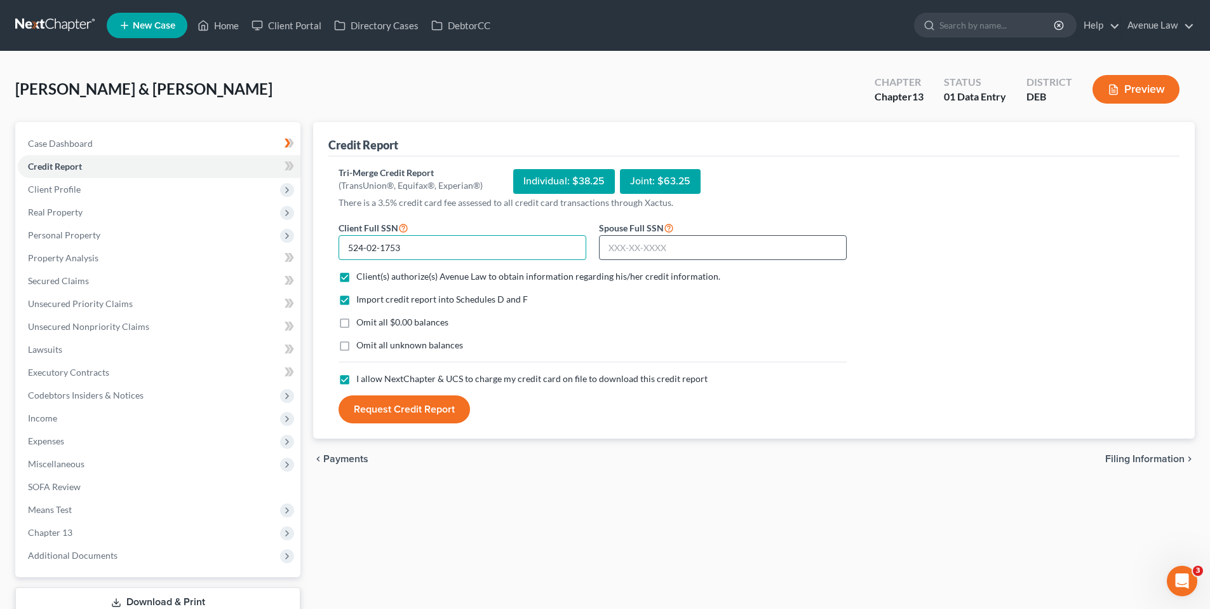
type input "524-02-1753"
click at [625, 243] on input "text" at bounding box center [723, 247] width 248 height 25
type input "142-66-0802"
click at [404, 410] on button "Request Credit Report" at bounding box center [405, 409] width 132 height 28
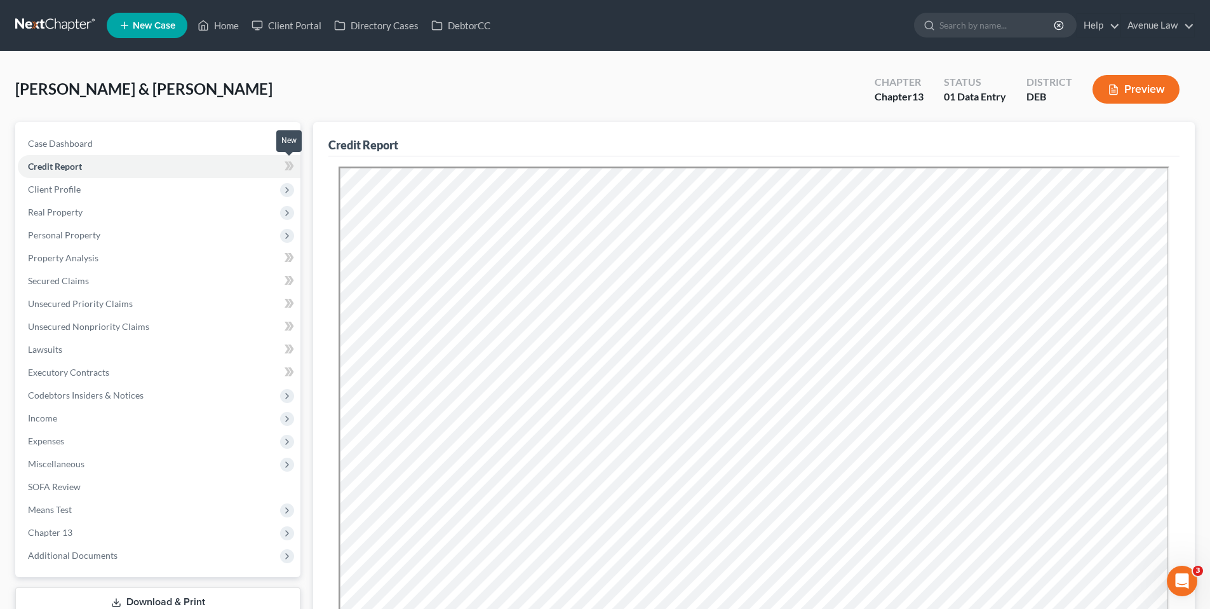
click at [294, 163] on icon at bounding box center [290, 166] width 10 height 16
click at [292, 163] on icon at bounding box center [291, 165] width 6 height 9
click at [85, 144] on span "Case Dashboard" at bounding box center [60, 143] width 65 height 11
select select "0"
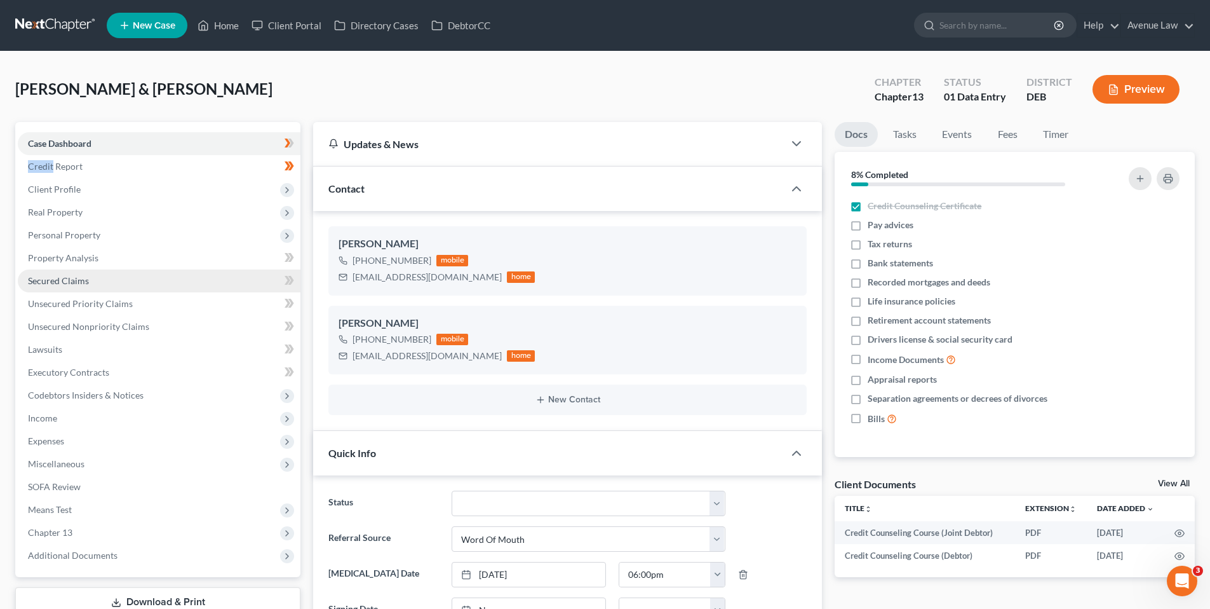
click at [72, 280] on span "Secured Claims" at bounding box center [58, 280] width 61 height 11
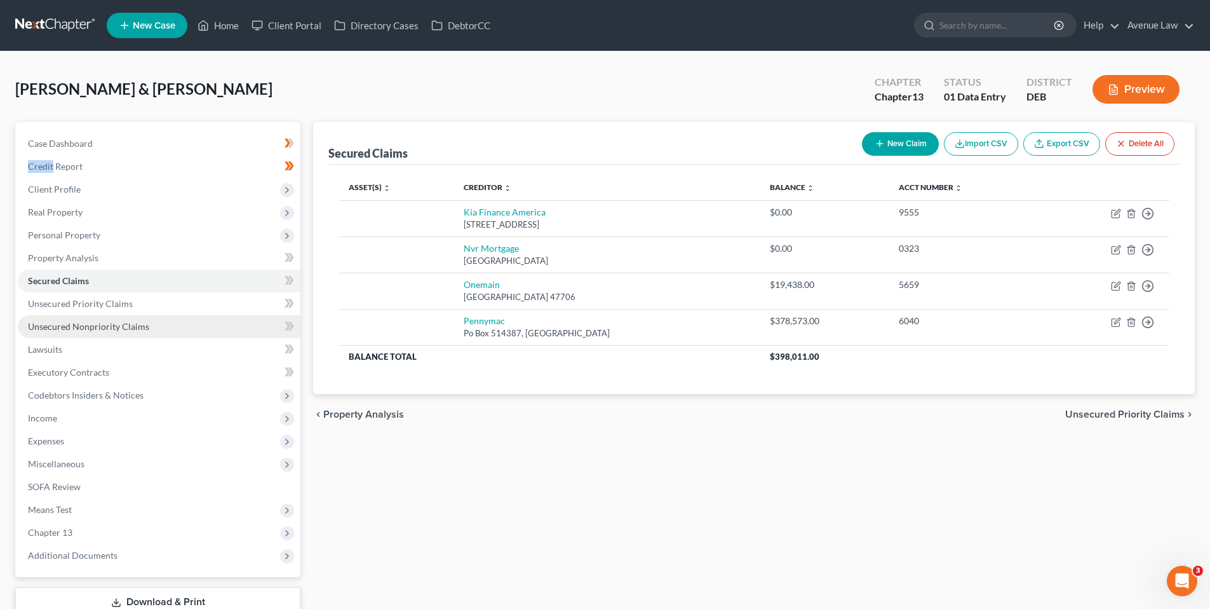
click at [61, 321] on span "Unsecured Nonpriority Claims" at bounding box center [88, 326] width 121 height 11
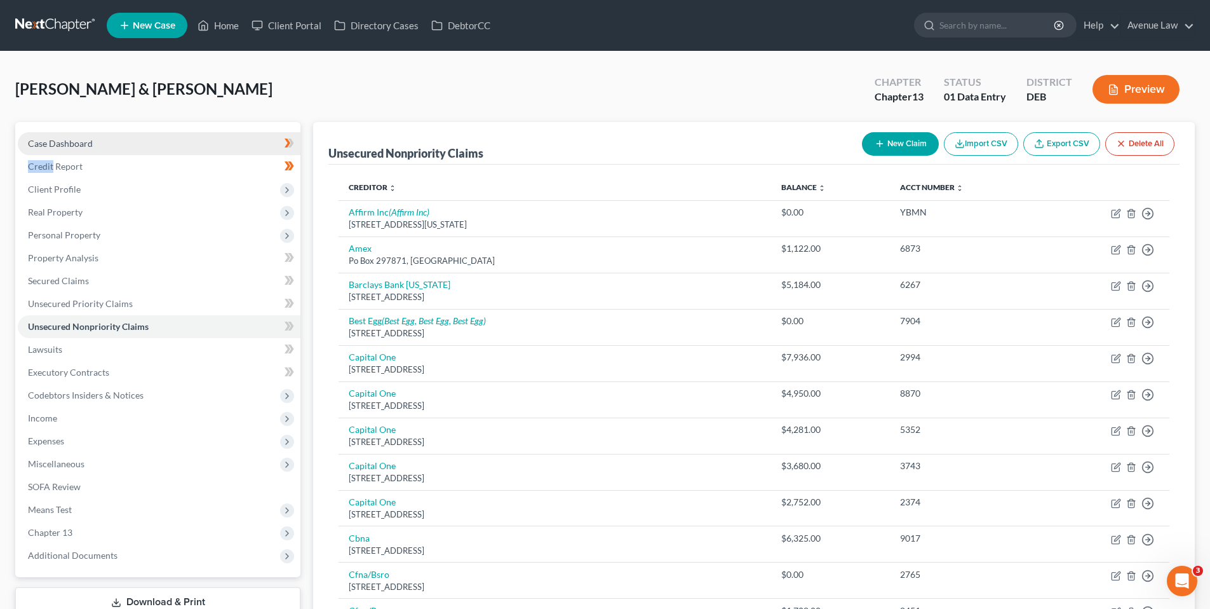
click at [65, 139] on span "Case Dashboard" at bounding box center [60, 143] width 65 height 11
select select "0"
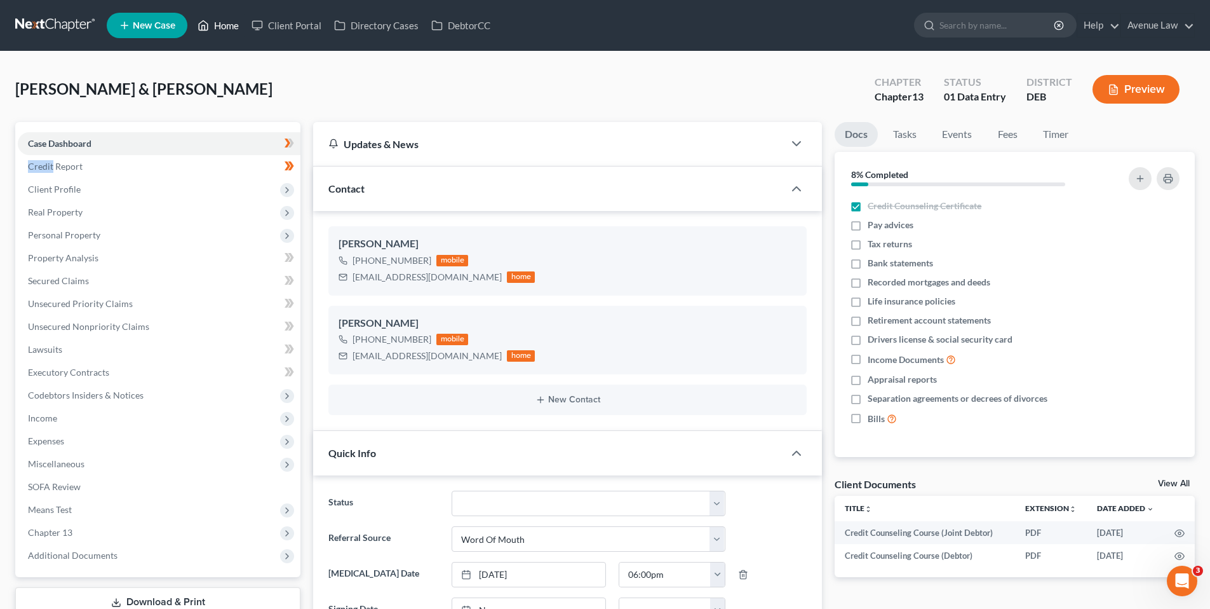
click at [216, 24] on link "Home" at bounding box center [218, 25] width 54 height 23
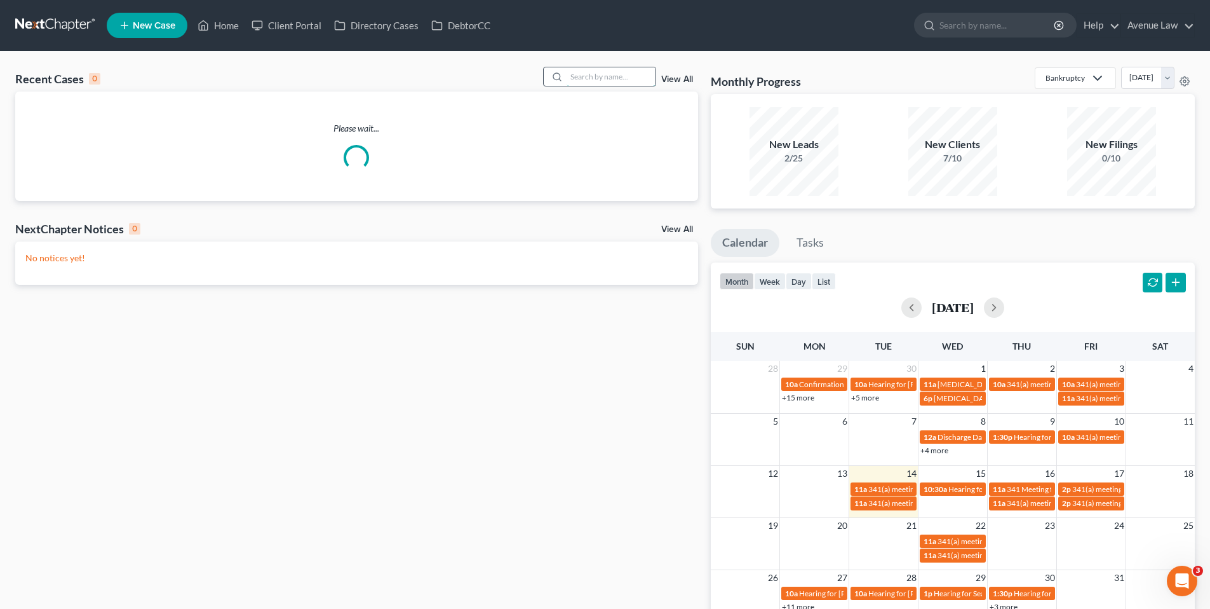
click at [598, 80] on input "search" at bounding box center [611, 76] width 89 height 18
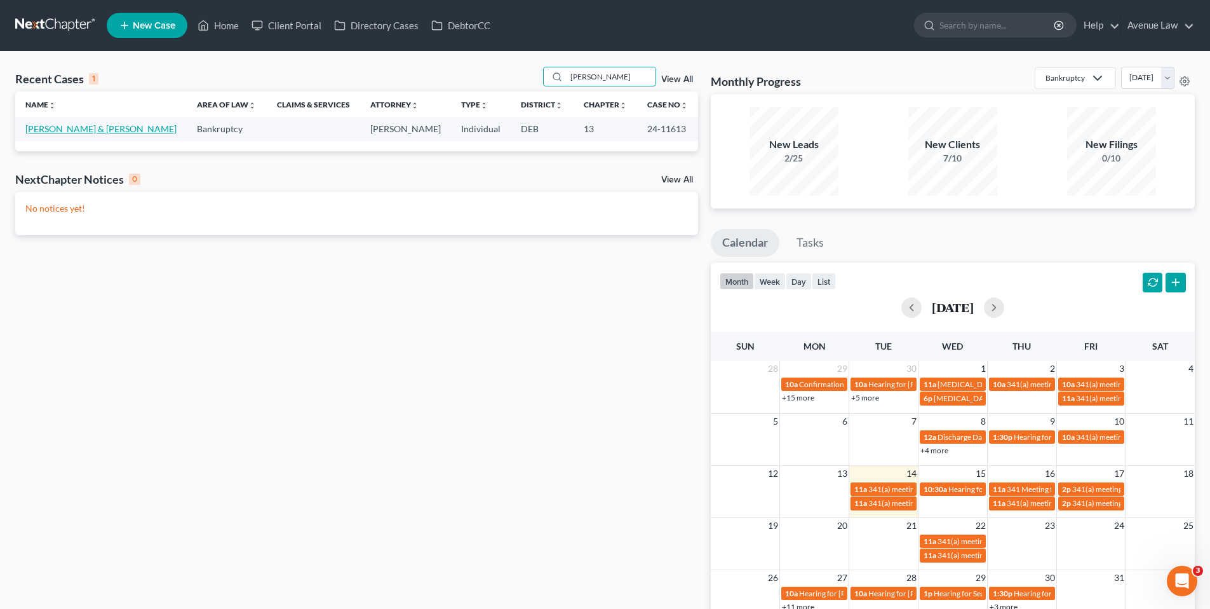
type input "baer"
click at [47, 128] on link "[PERSON_NAME] & [PERSON_NAME]" at bounding box center [100, 128] width 151 height 11
select select "0"
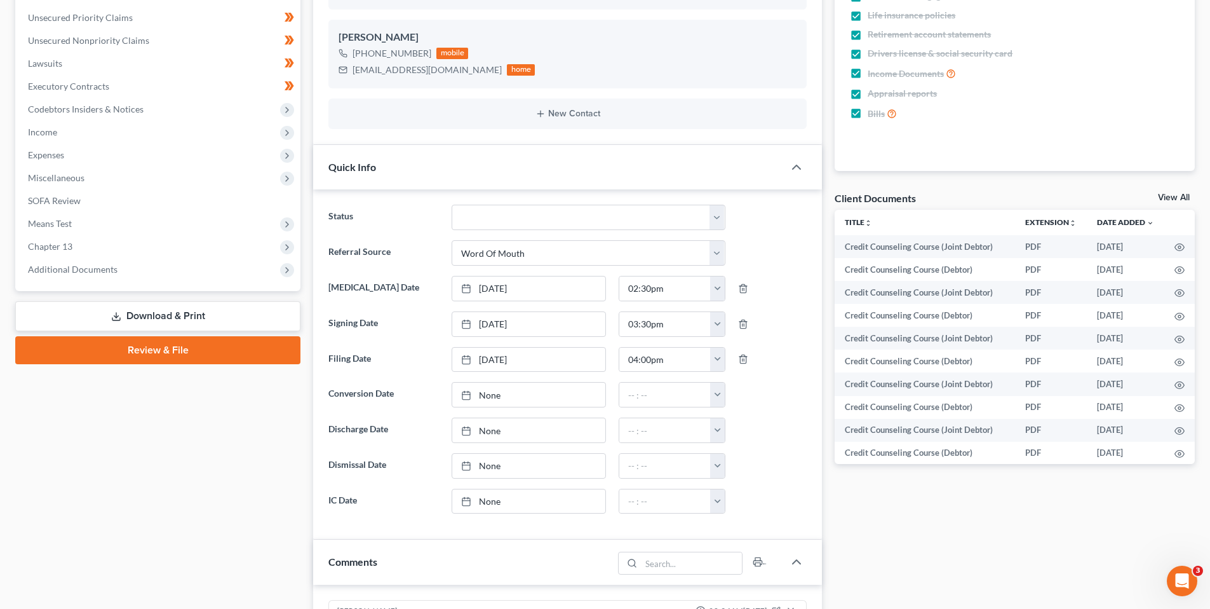
scroll to position [318, 0]
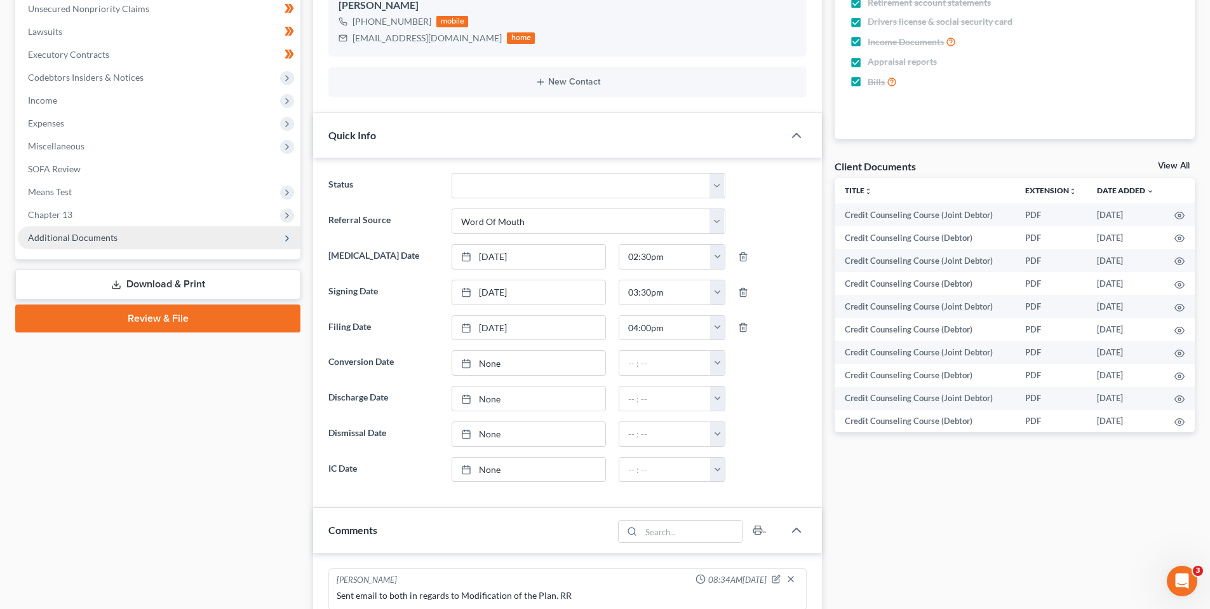
click at [68, 238] on span "Additional Documents" at bounding box center [73, 237] width 90 height 11
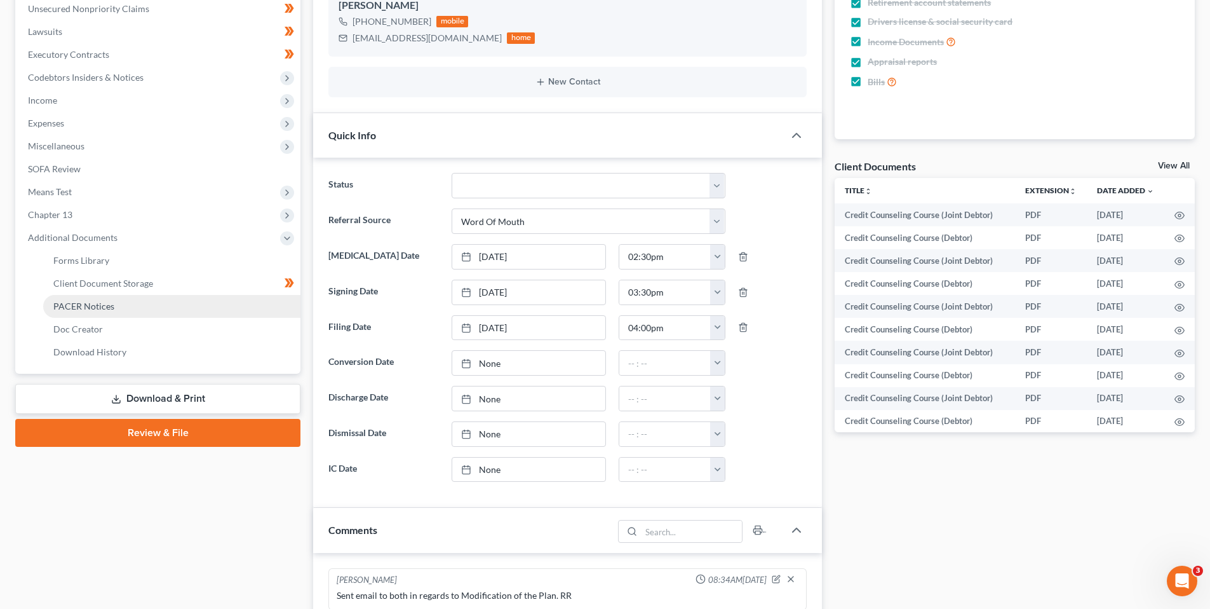
click at [87, 302] on span "PACER Notices" at bounding box center [83, 306] width 61 height 11
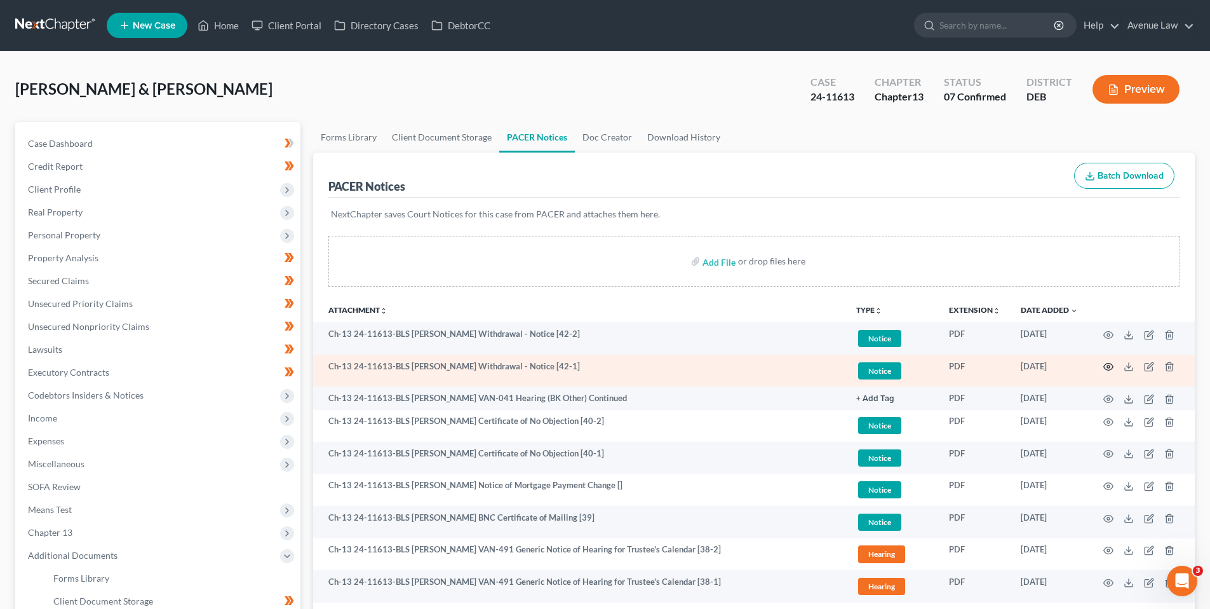
click at [1108, 364] on icon "button" at bounding box center [1109, 367] width 10 height 10
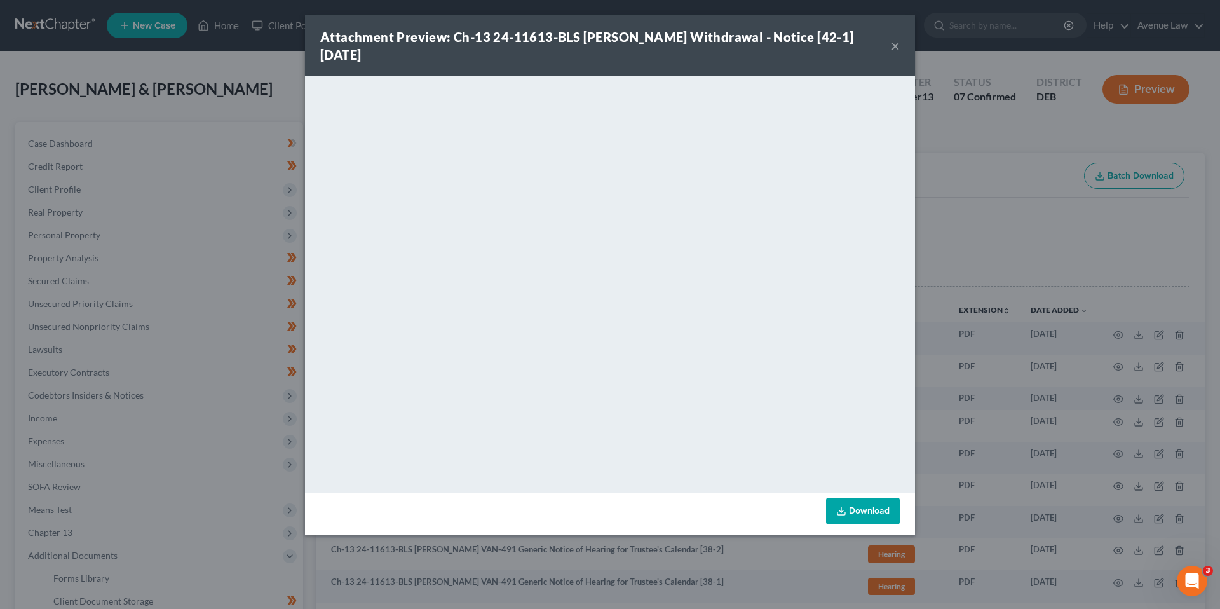
click at [894, 38] on button "×" at bounding box center [895, 45] width 9 height 15
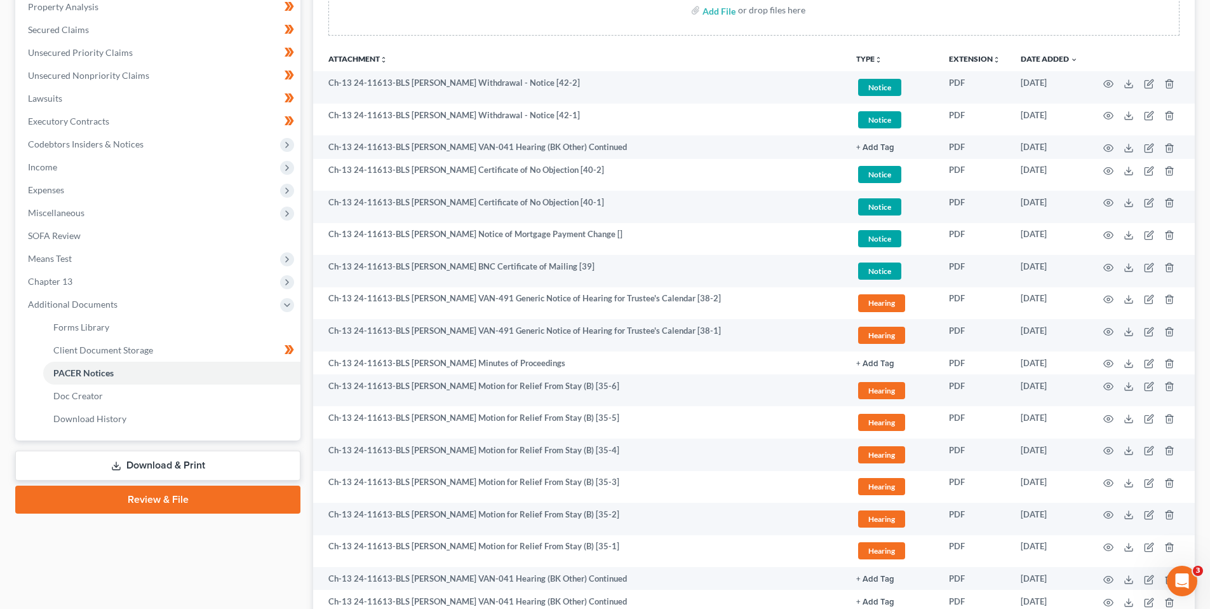
scroll to position [254, 0]
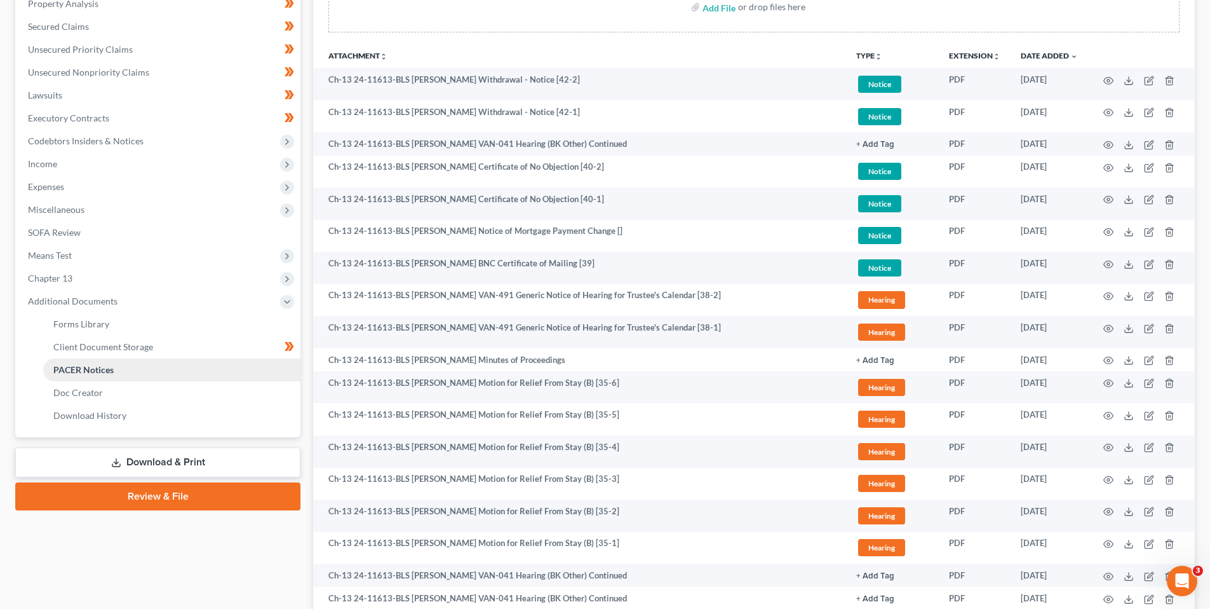
click at [100, 368] on span "PACER Notices" at bounding box center [83, 369] width 60 height 11
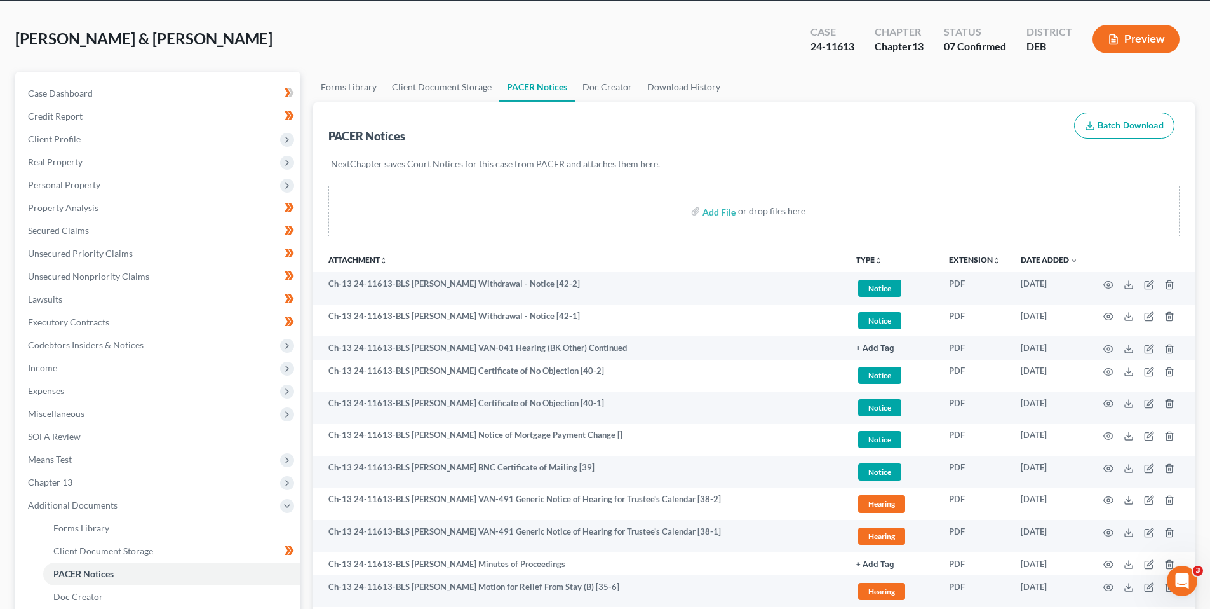
scroll to position [0, 0]
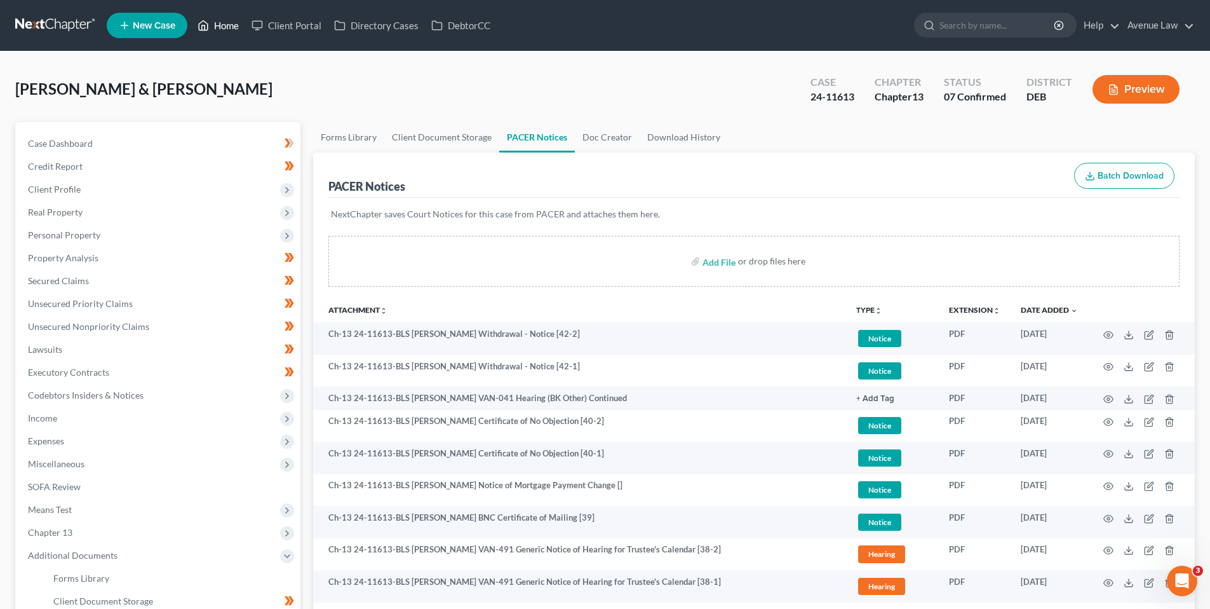
drag, startPoint x: 233, startPoint y: 18, endPoint x: 219, endPoint y: 32, distance: 19.8
click at [233, 18] on link "Home" at bounding box center [218, 25] width 54 height 23
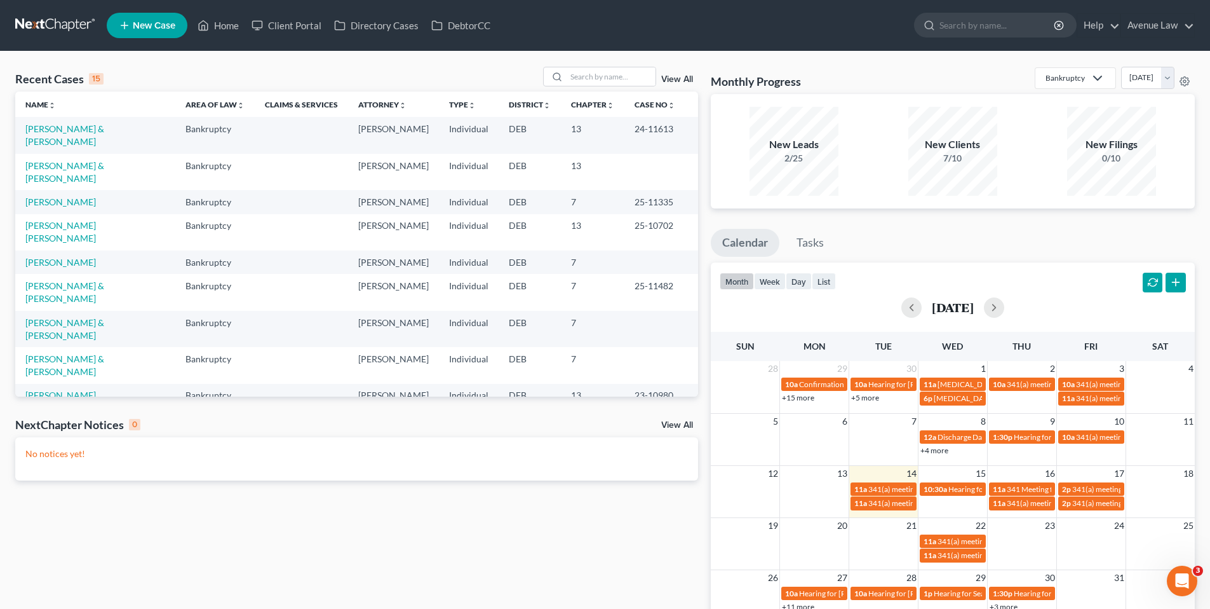
click at [83, 426] on link "[PERSON_NAME]" at bounding box center [60, 431] width 71 height 11
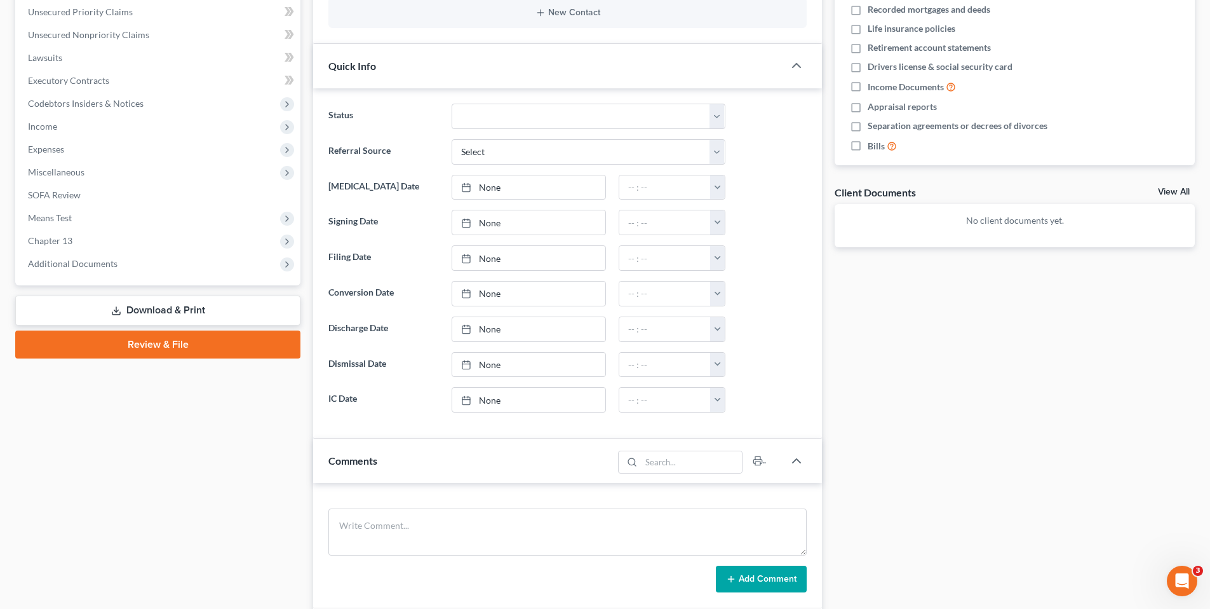
scroll to position [318, 0]
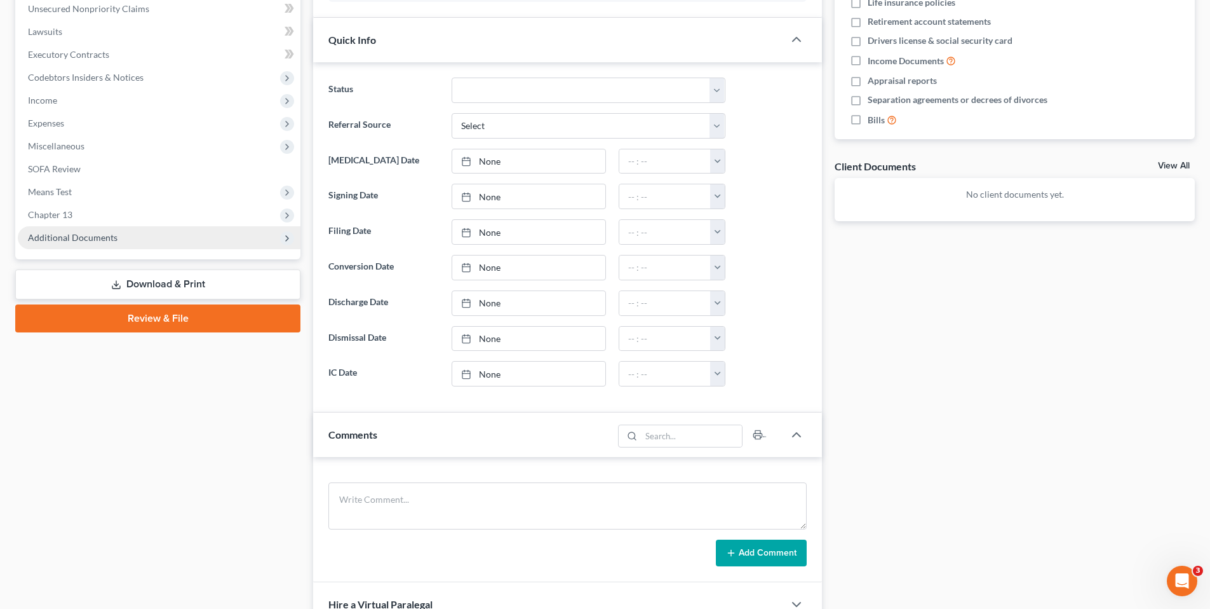
click at [85, 234] on span "Additional Documents" at bounding box center [73, 237] width 90 height 11
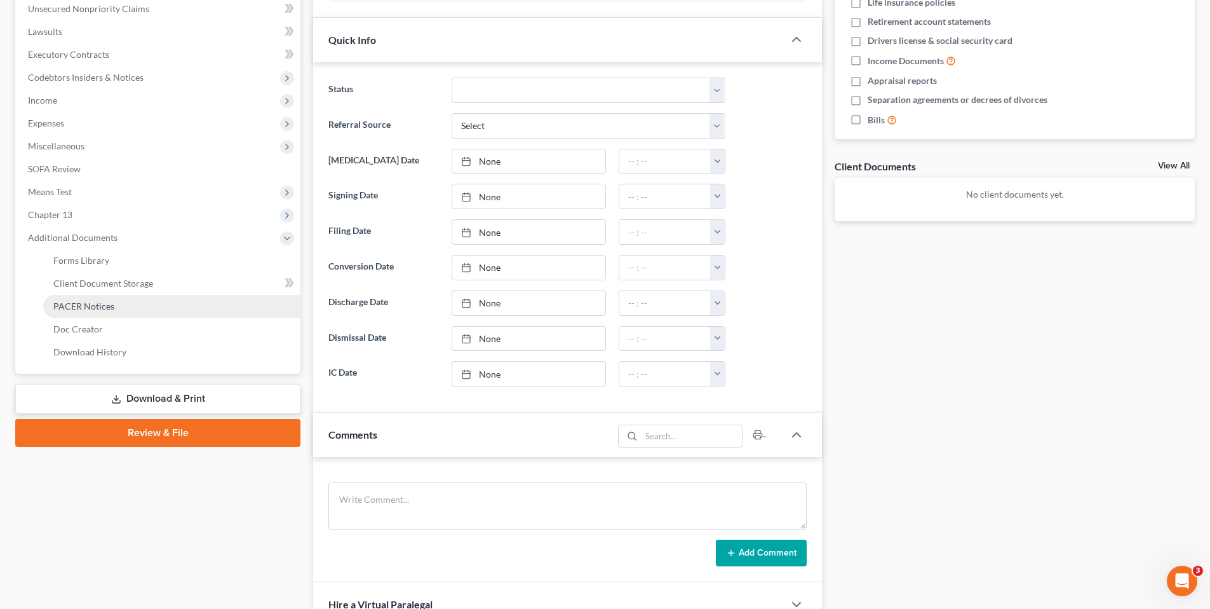
click at [92, 303] on span "PACER Notices" at bounding box center [83, 306] width 61 height 11
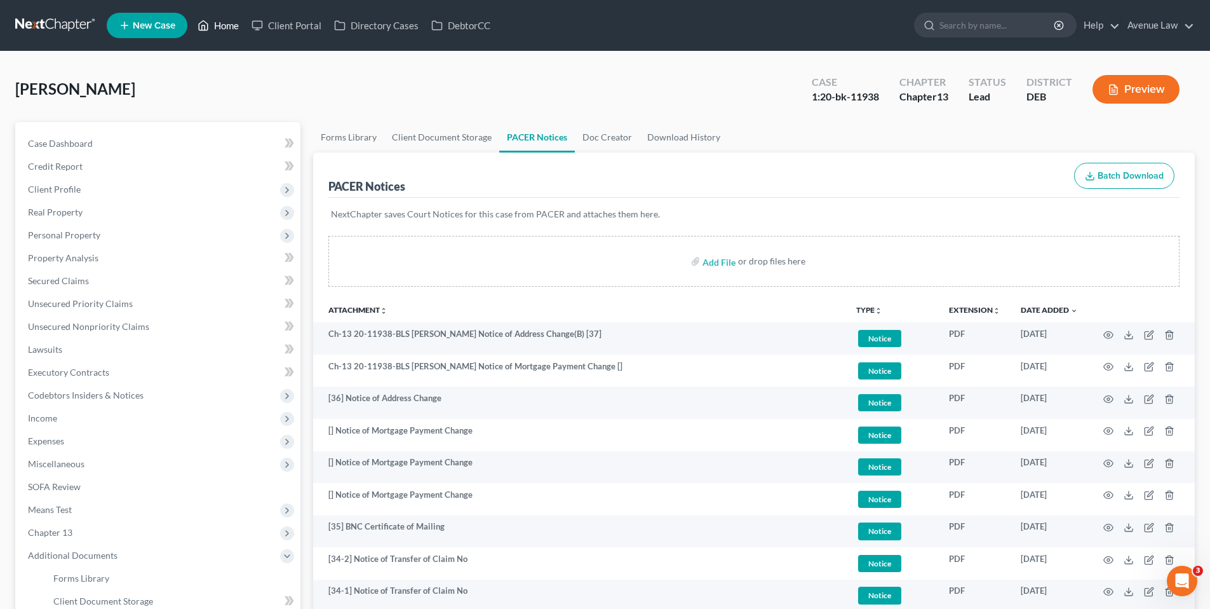
drag, startPoint x: 227, startPoint y: 23, endPoint x: 125, endPoint y: 1, distance: 104.6
click at [227, 23] on link "Home" at bounding box center [218, 25] width 54 height 23
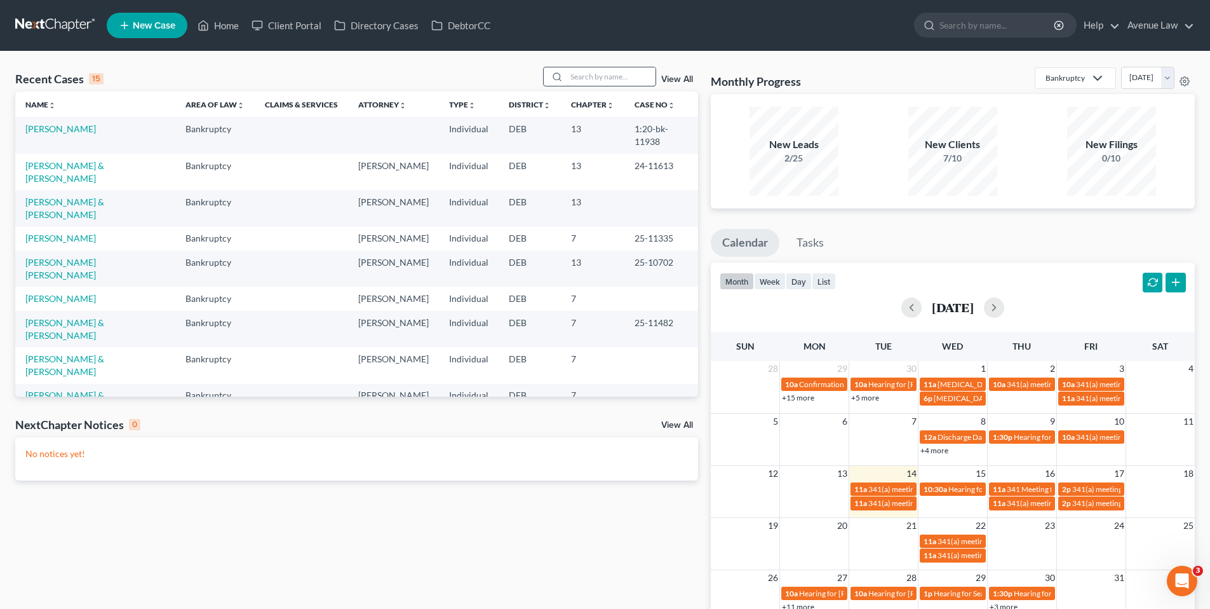
click at [611, 80] on input "search" at bounding box center [611, 76] width 89 height 18
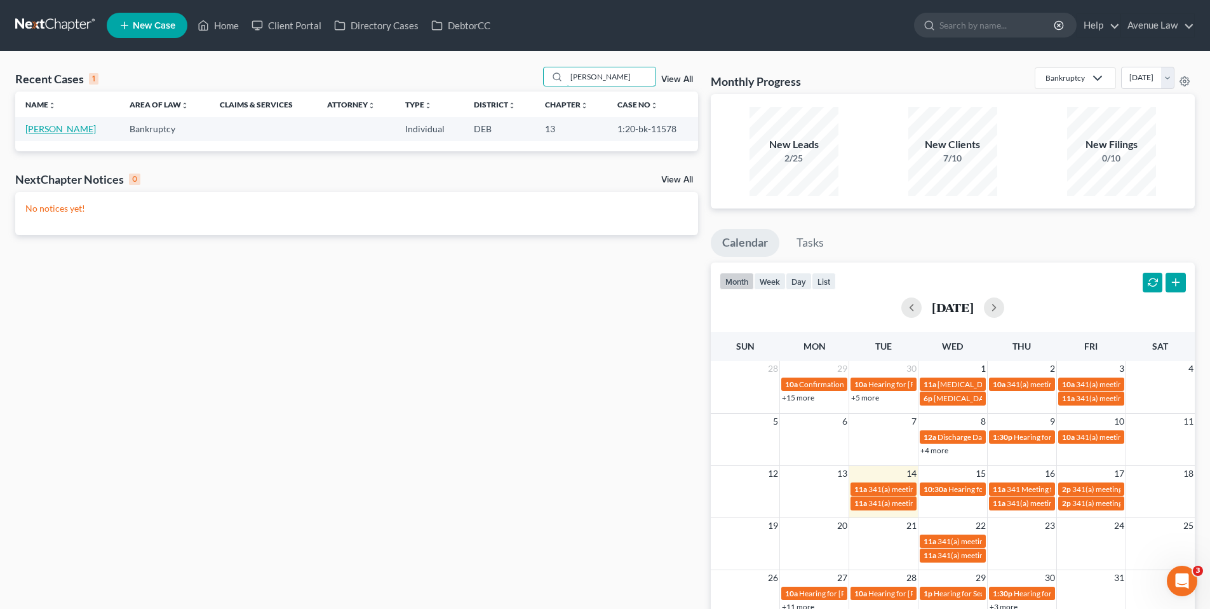
type input "henders"
click at [53, 130] on link "[PERSON_NAME]" at bounding box center [60, 128] width 71 height 11
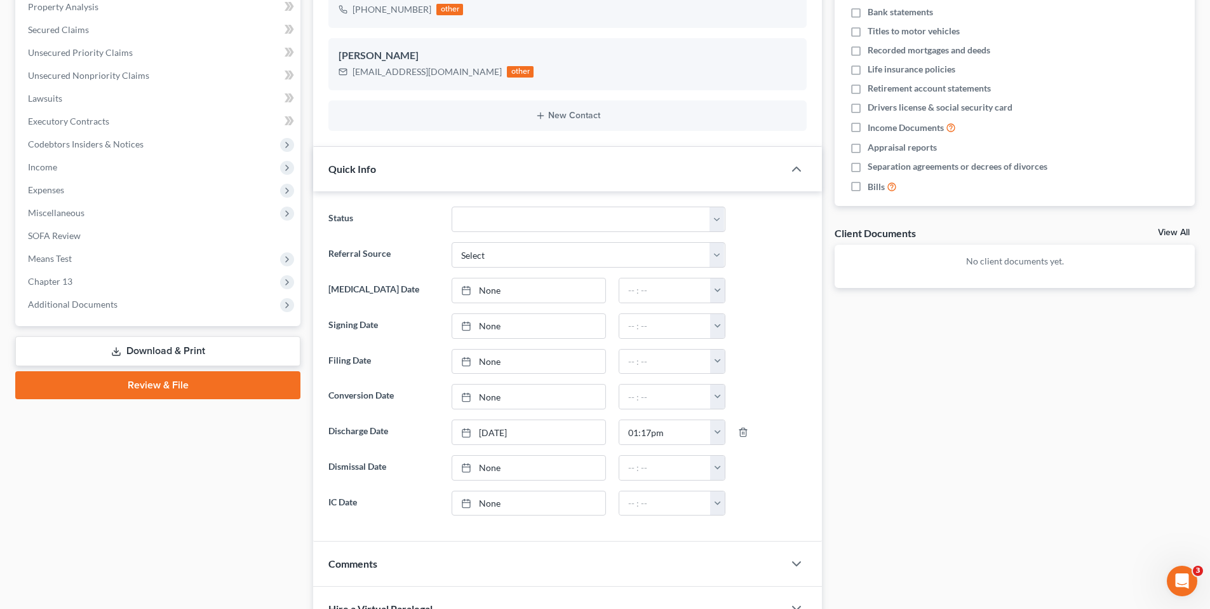
scroll to position [318, 0]
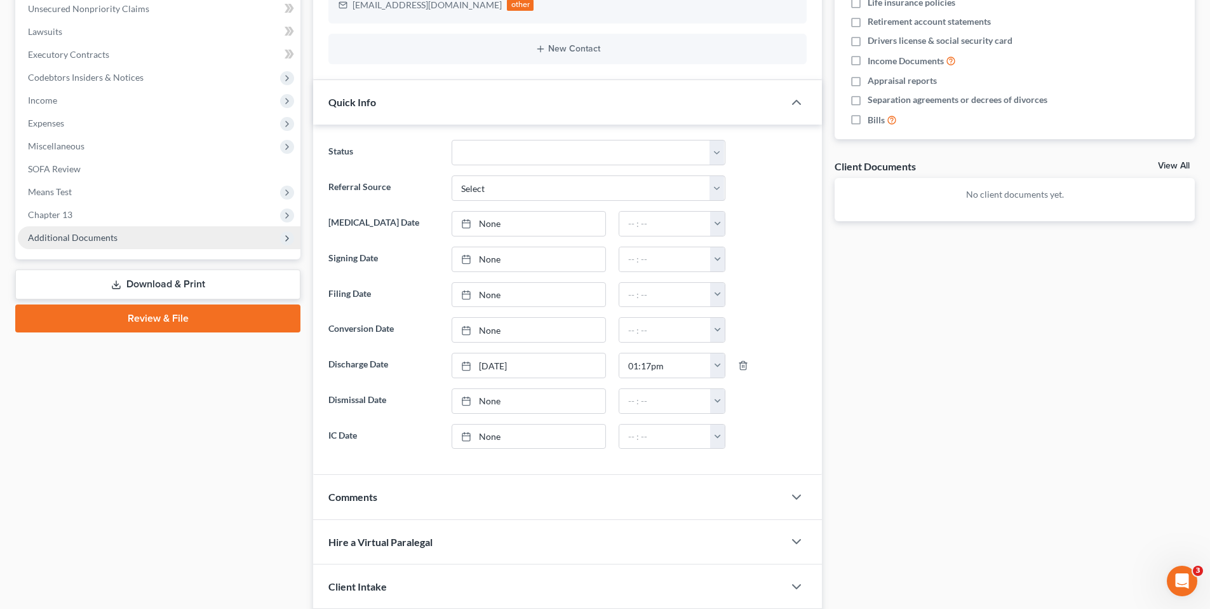
click at [56, 238] on span "Additional Documents" at bounding box center [73, 237] width 90 height 11
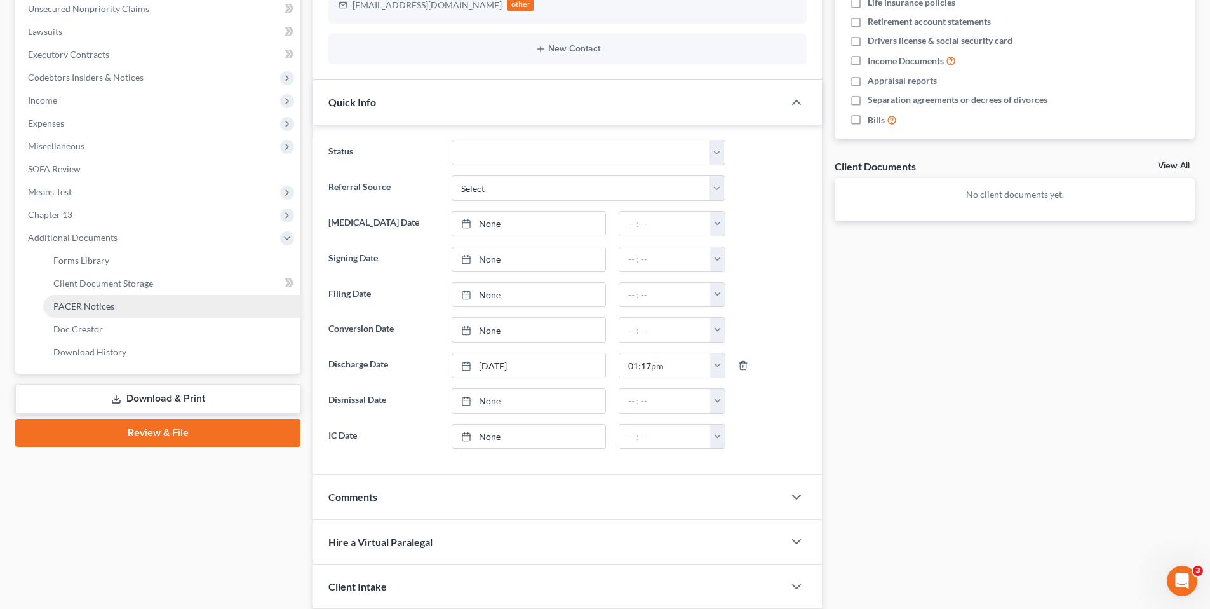
click at [90, 301] on span "PACER Notices" at bounding box center [83, 306] width 61 height 11
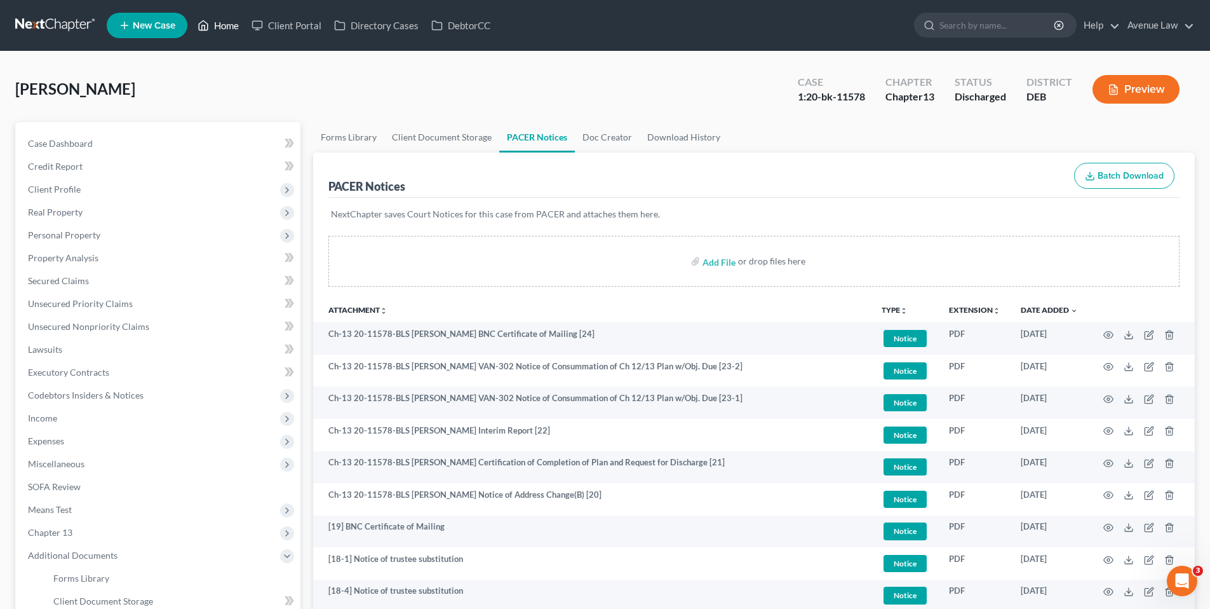
click at [229, 24] on link "Home" at bounding box center [218, 25] width 54 height 23
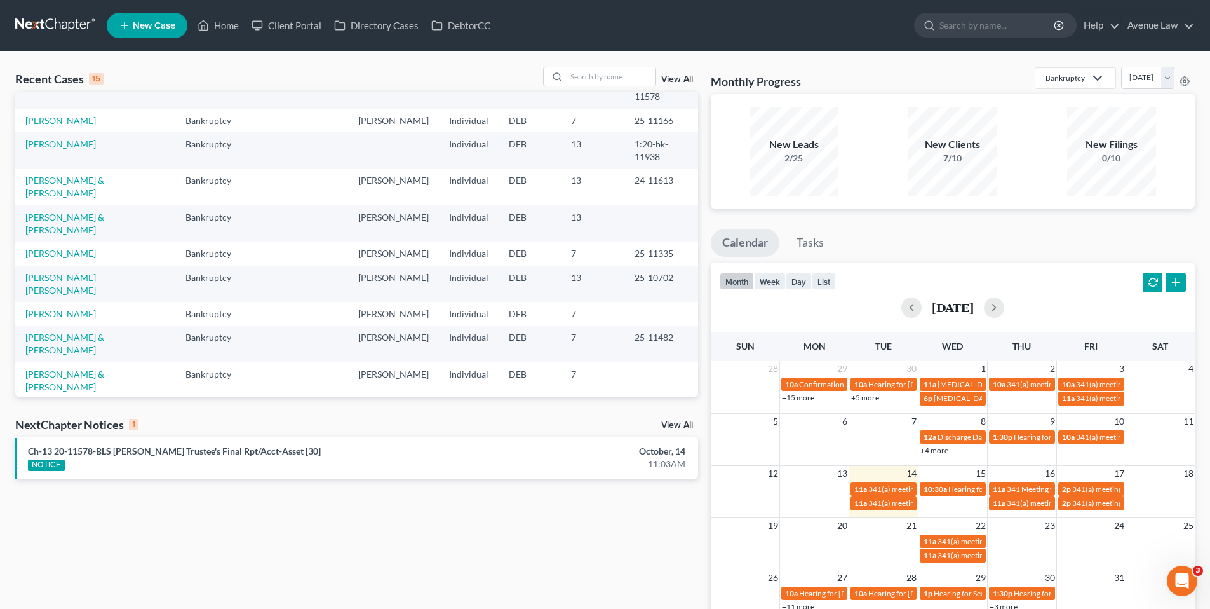
scroll to position [87, 0]
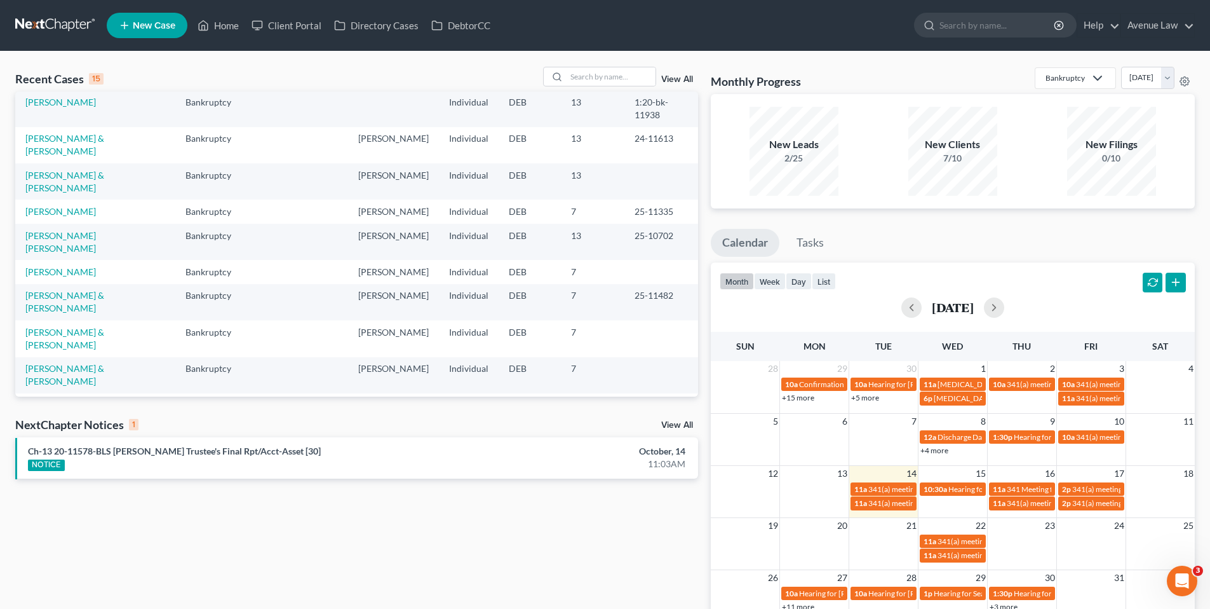
click at [669, 423] on link "View All" at bounding box center [677, 425] width 32 height 9
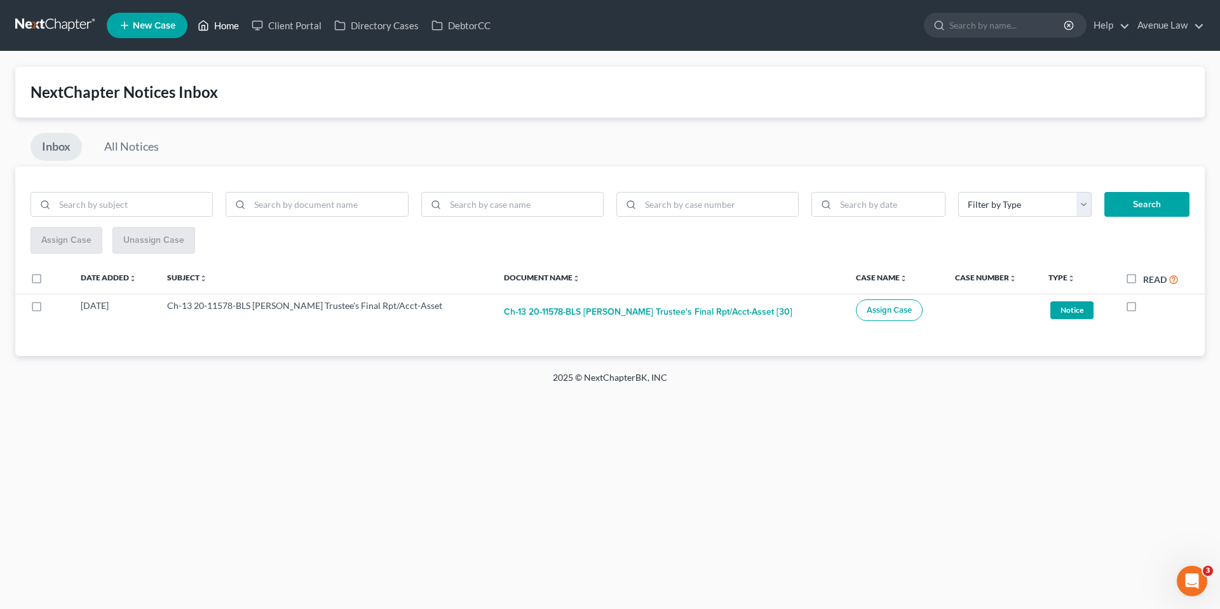
click at [231, 22] on link "Home" at bounding box center [218, 25] width 54 height 23
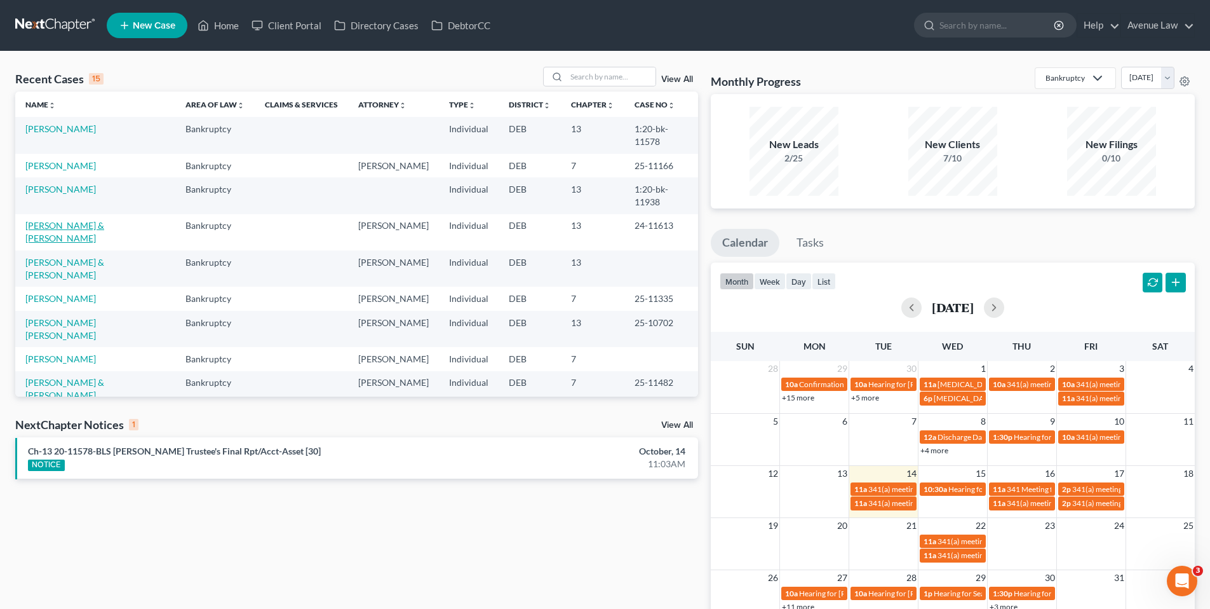
click at [77, 220] on link "[PERSON_NAME] & [PERSON_NAME]" at bounding box center [64, 232] width 79 height 24
select select "0"
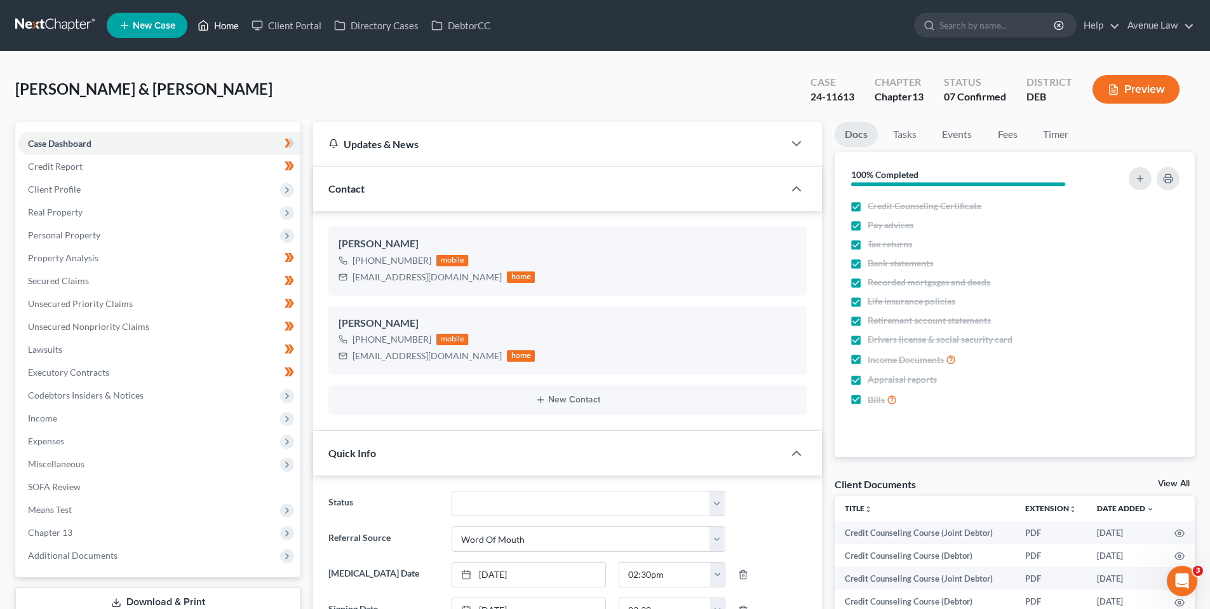
drag, startPoint x: 226, startPoint y: 24, endPoint x: 581, endPoint y: 71, distance: 359.0
click at [226, 24] on link "Home" at bounding box center [218, 25] width 54 height 23
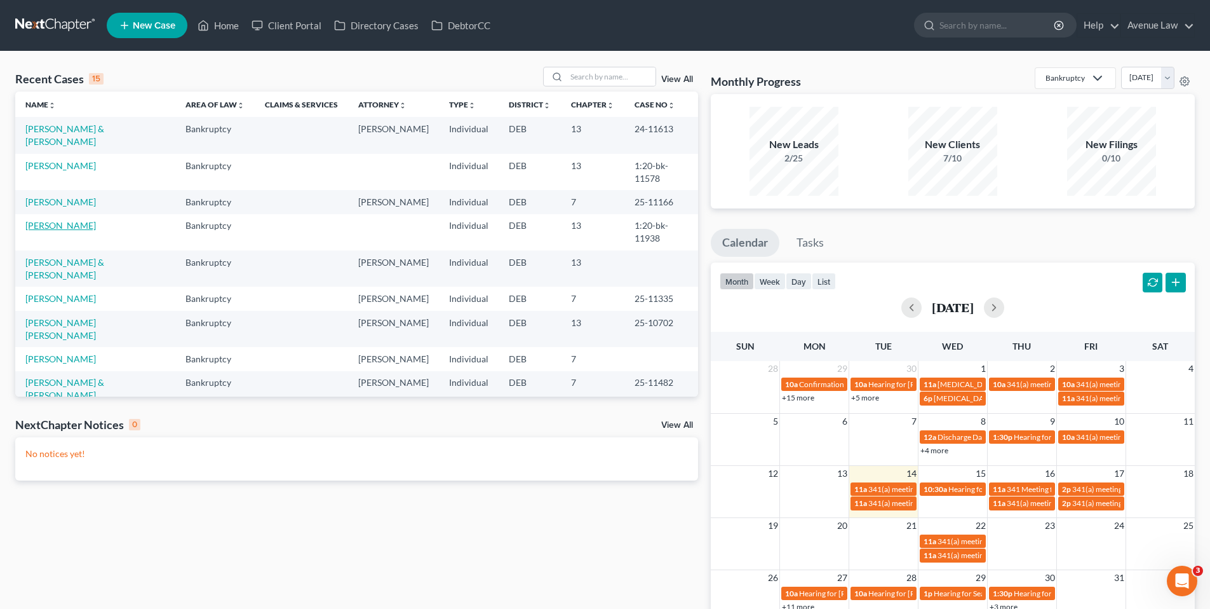
click at [85, 220] on link "[PERSON_NAME]" at bounding box center [60, 225] width 71 height 11
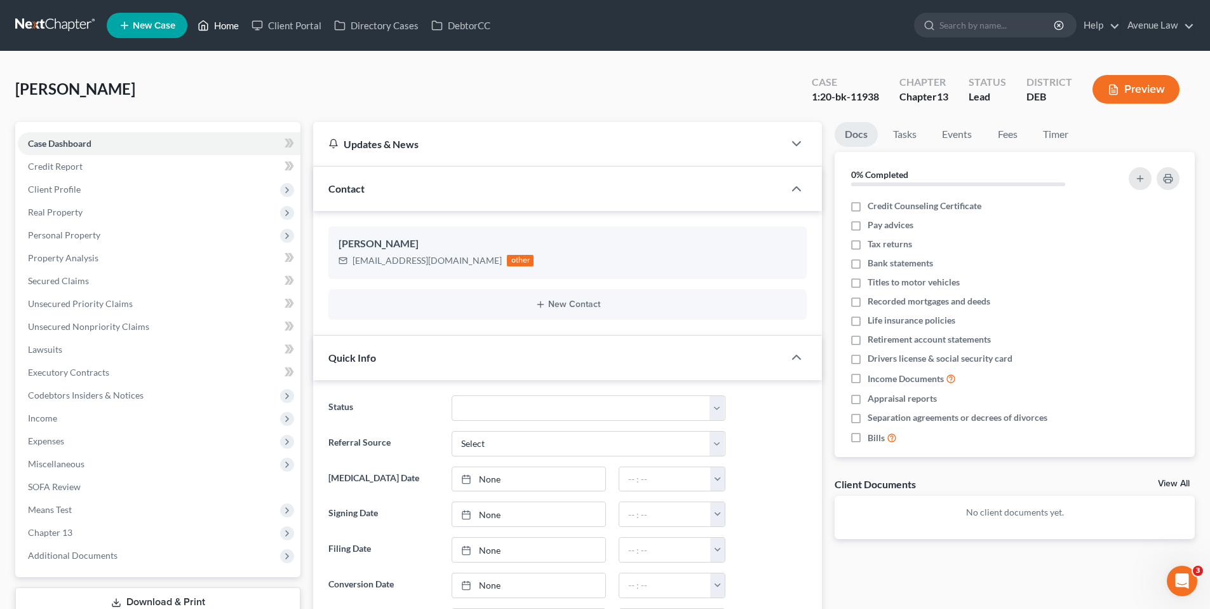
click at [222, 25] on link "Home" at bounding box center [218, 25] width 54 height 23
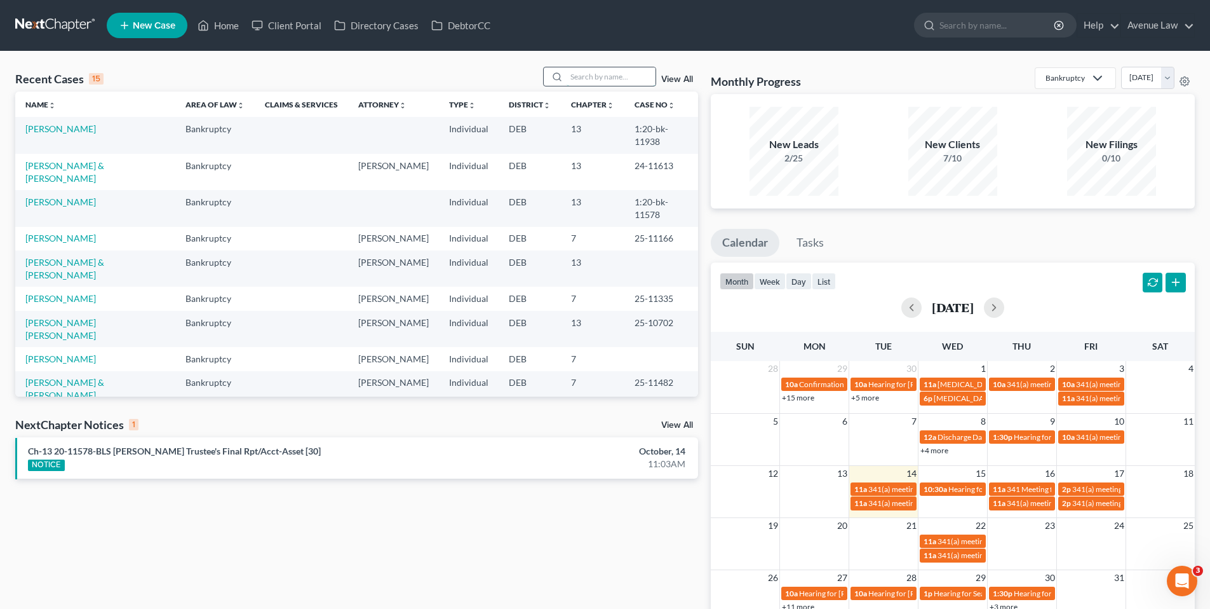
click at [622, 78] on input "search" at bounding box center [611, 76] width 89 height 18
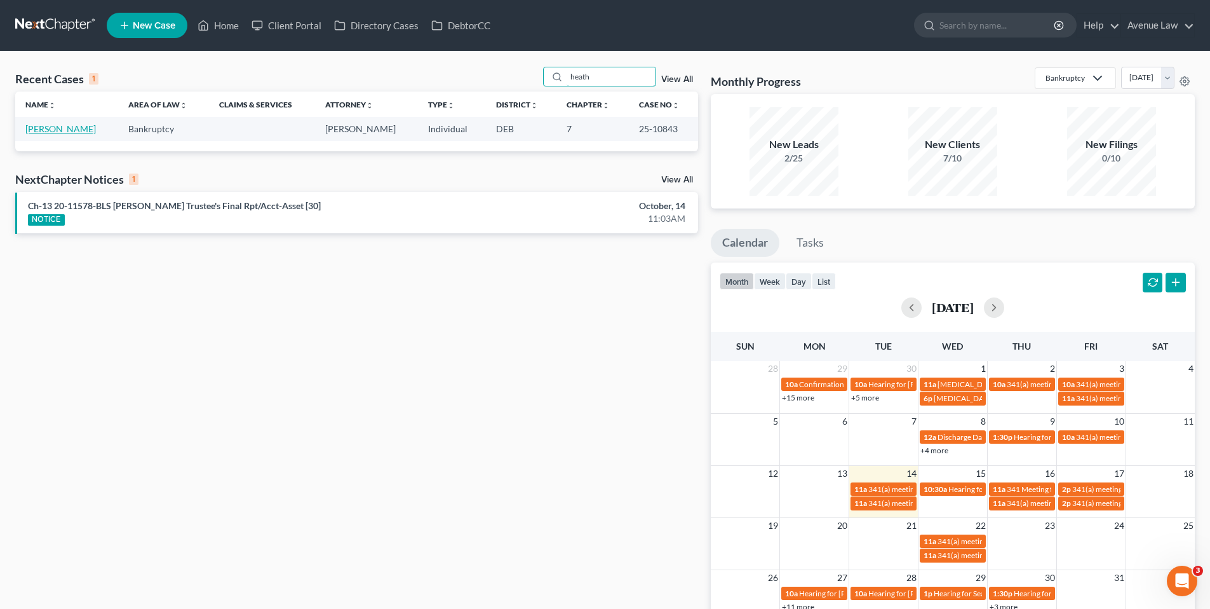
type input "heath"
click at [72, 130] on link "[PERSON_NAME]" at bounding box center [60, 128] width 71 height 11
select select "0"
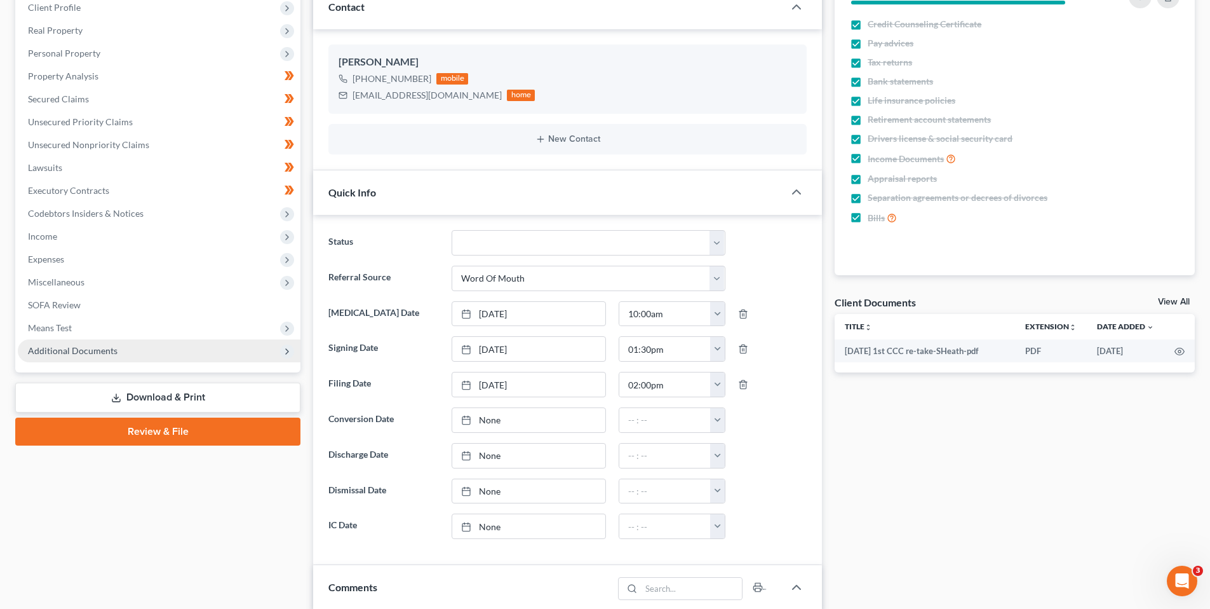
scroll to position [191, 0]
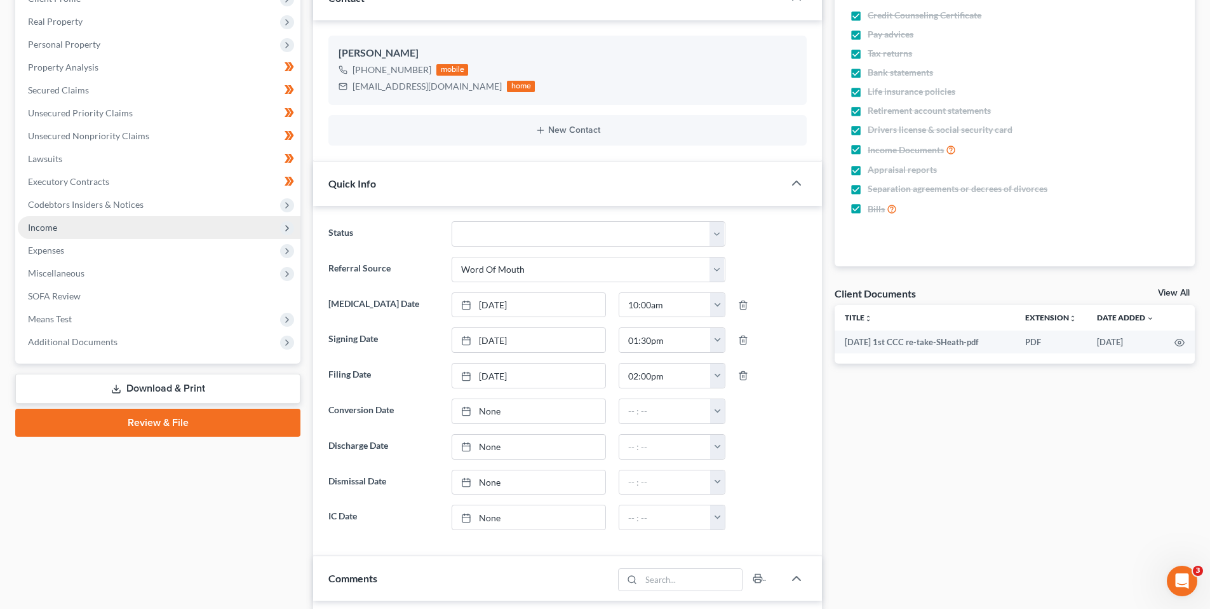
click at [48, 224] on span "Income" at bounding box center [42, 227] width 29 height 11
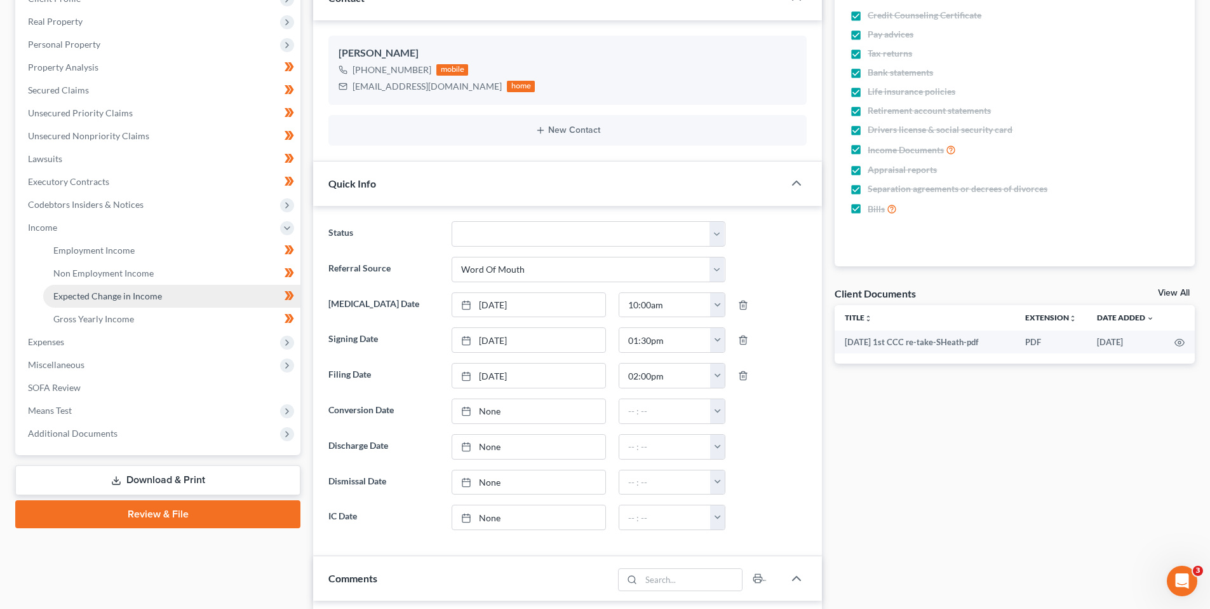
click at [110, 294] on span "Expected Change in Income" at bounding box center [107, 295] width 109 height 11
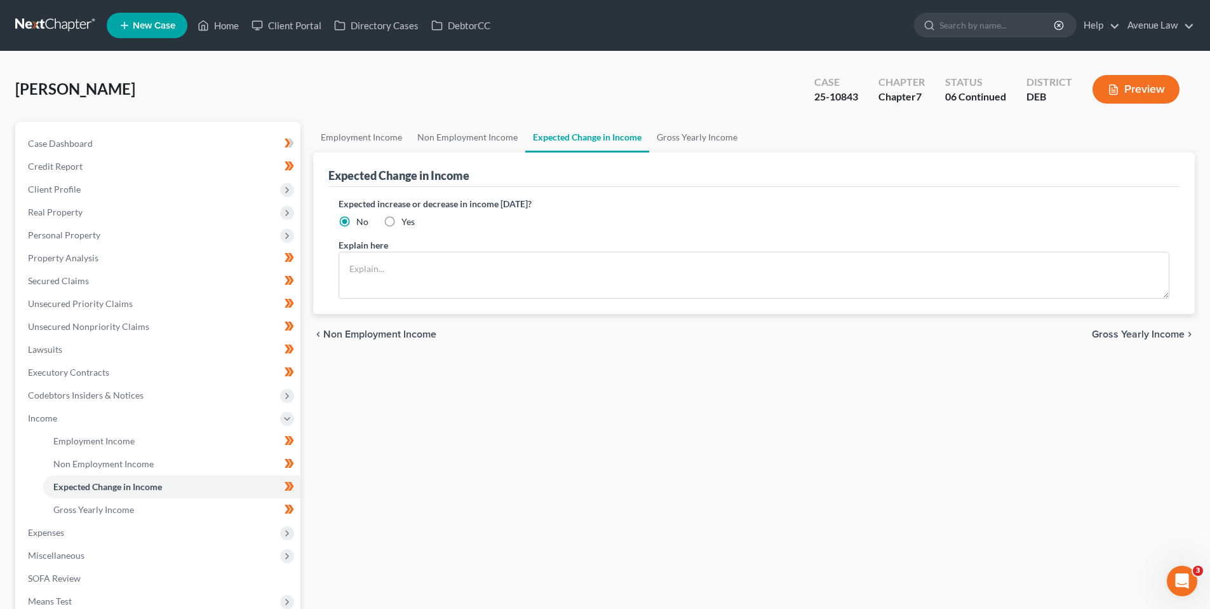
click at [402, 219] on label "Yes" at bounding box center [408, 221] width 13 height 13
click at [407, 219] on input "Yes" at bounding box center [411, 219] width 8 height 8
radio input "true"
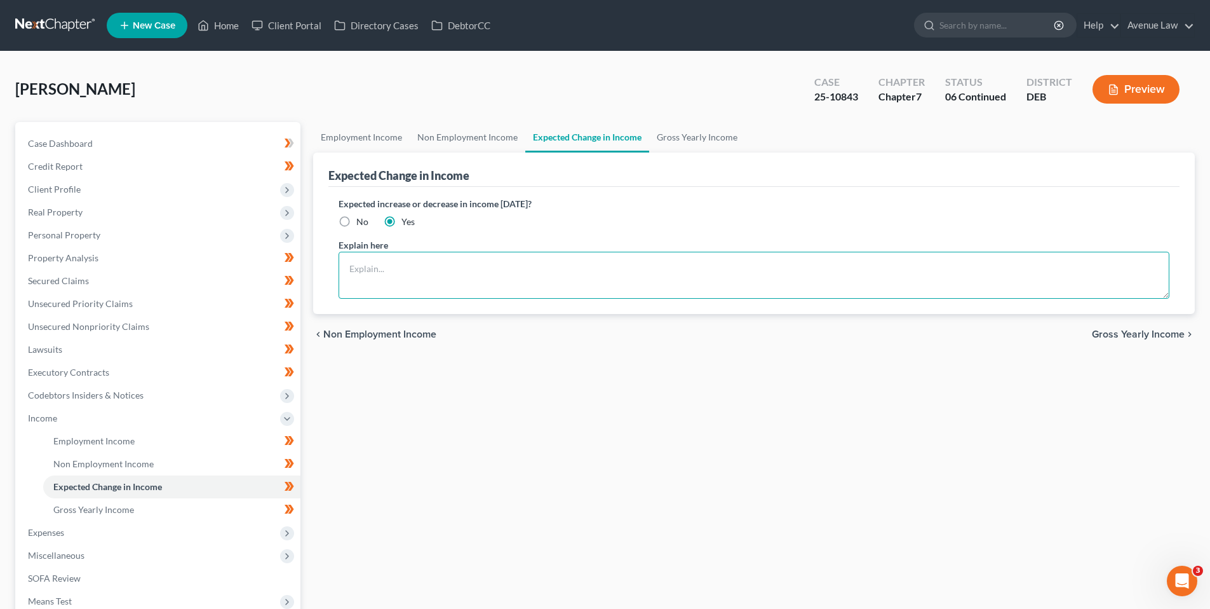
drag, startPoint x: 389, startPoint y: 268, endPoint x: 366, endPoint y: 237, distance: 39.0
click at [388, 268] on textarea at bounding box center [754, 275] width 831 height 47
type textarea "B"
type textarea "As of September 2025, contract"
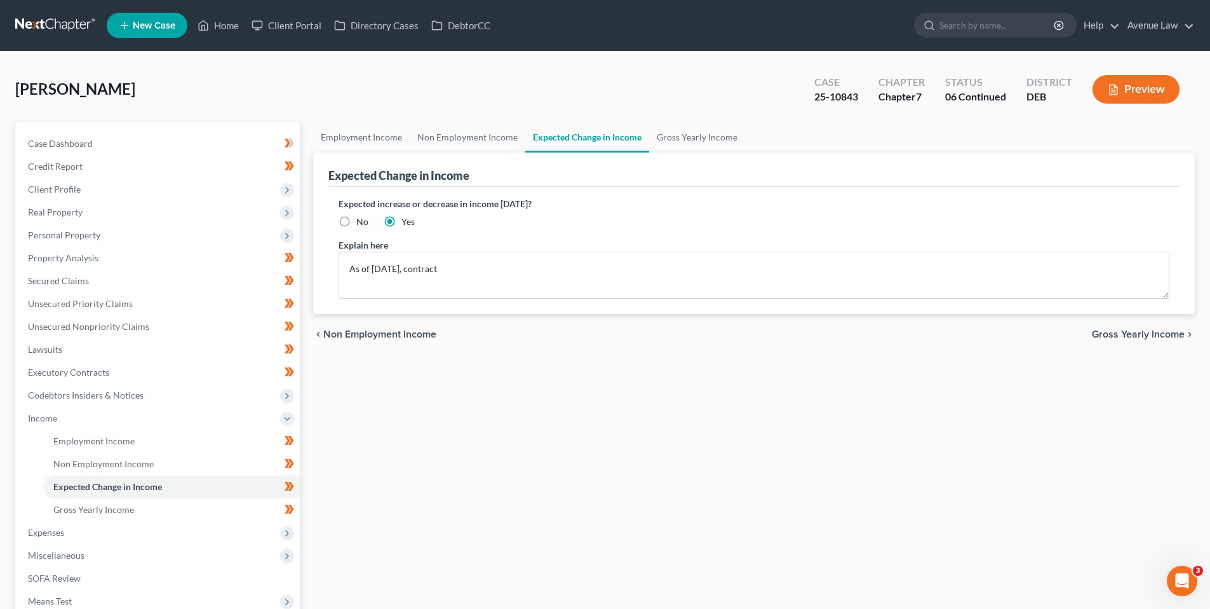
click at [594, 504] on div "Employment Income Non Employment Income Expected Change in Income Gross Yearly …" at bounding box center [754, 420] width 895 height 597
click at [54, 416] on span "Income" at bounding box center [42, 417] width 29 height 11
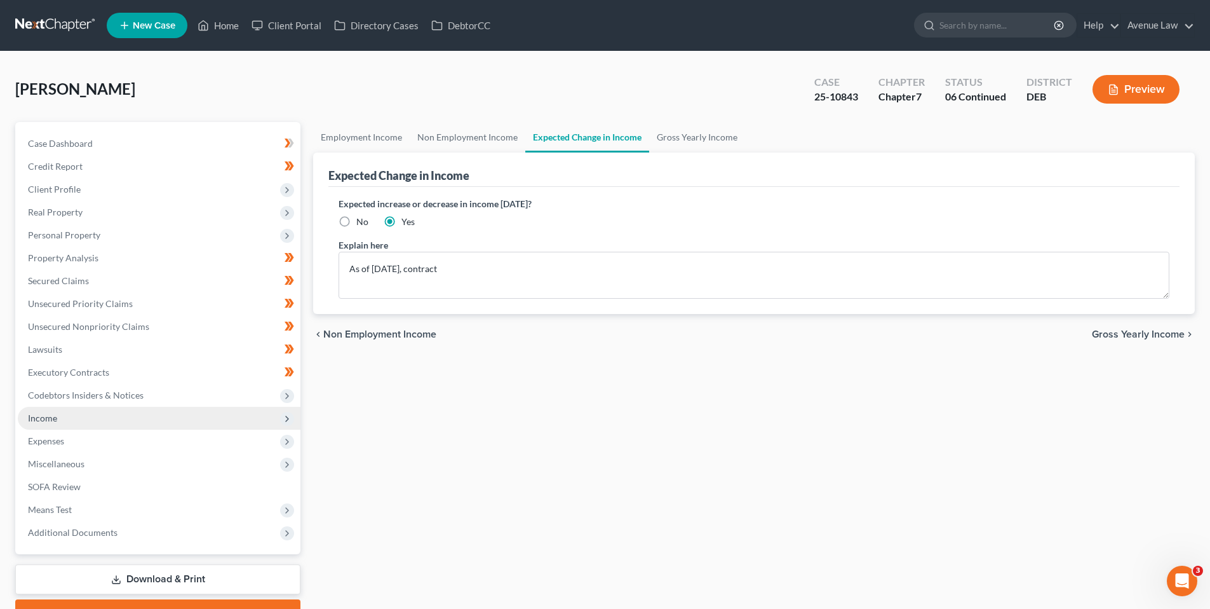
click at [50, 414] on span "Income" at bounding box center [42, 417] width 29 height 11
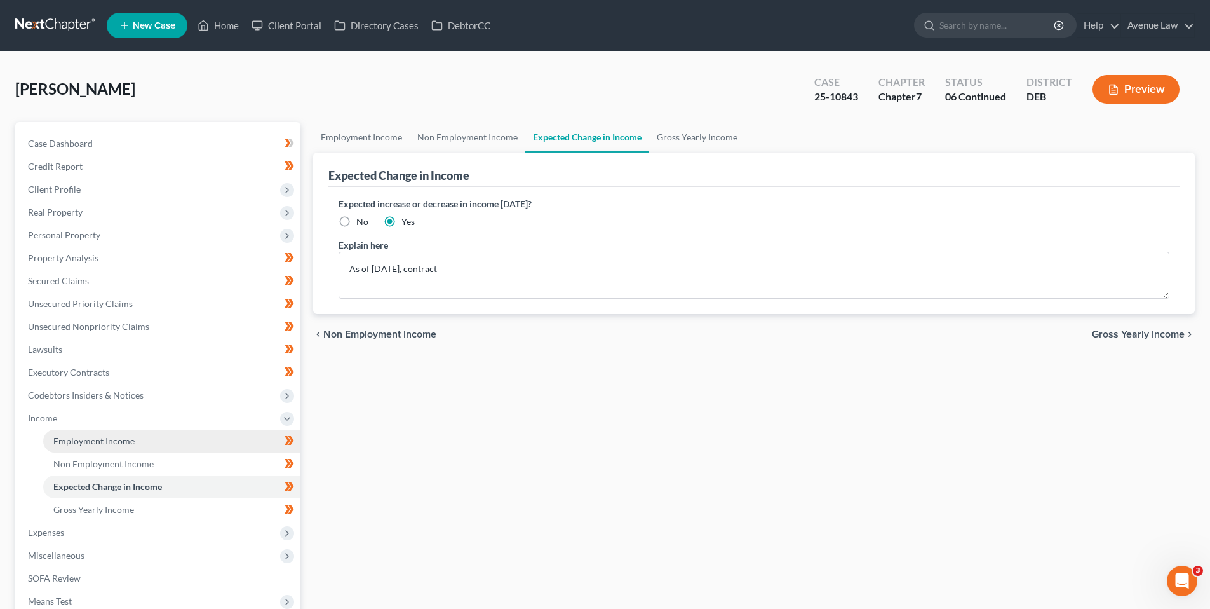
click at [90, 439] on span "Employment Income" at bounding box center [93, 440] width 81 height 11
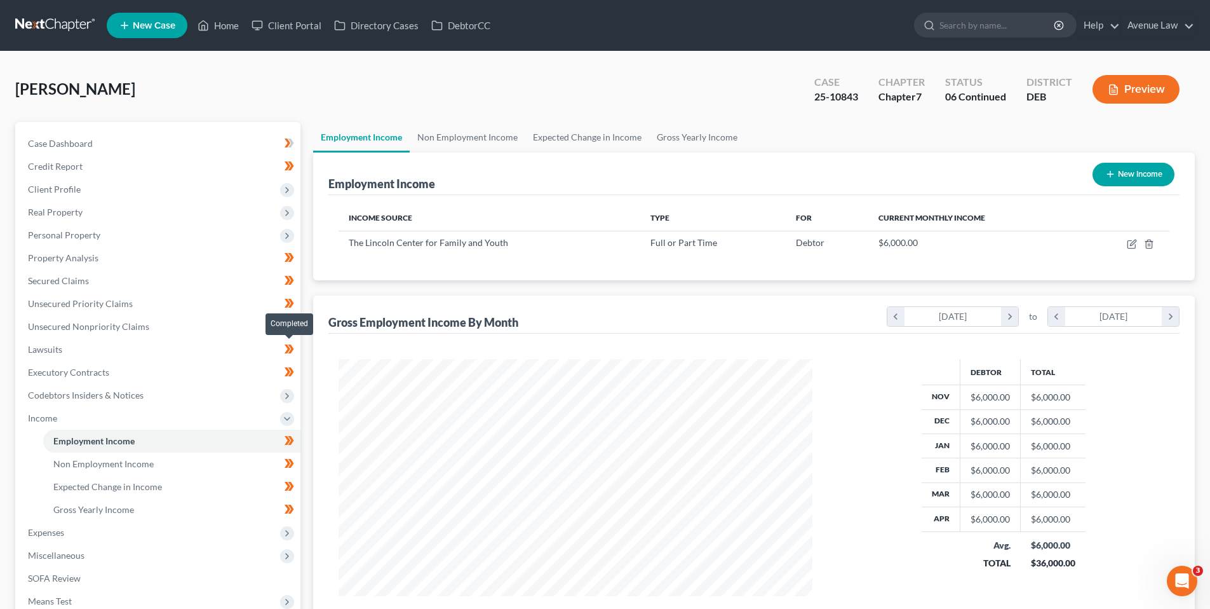
scroll to position [237, 499]
click at [91, 486] on span "Expected Change in Income" at bounding box center [107, 486] width 109 height 11
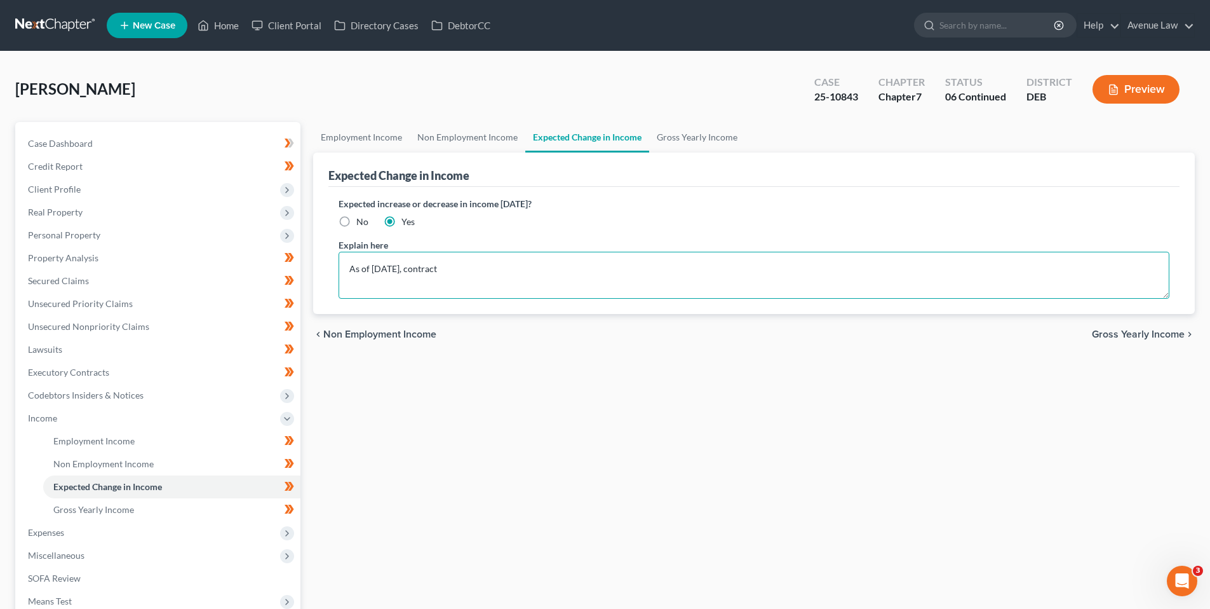
click at [504, 270] on textarea "As of September 2025, contract" at bounding box center [754, 275] width 831 height 47
type textarea "As of September 2025, contract with the Lincoln Center has ended."
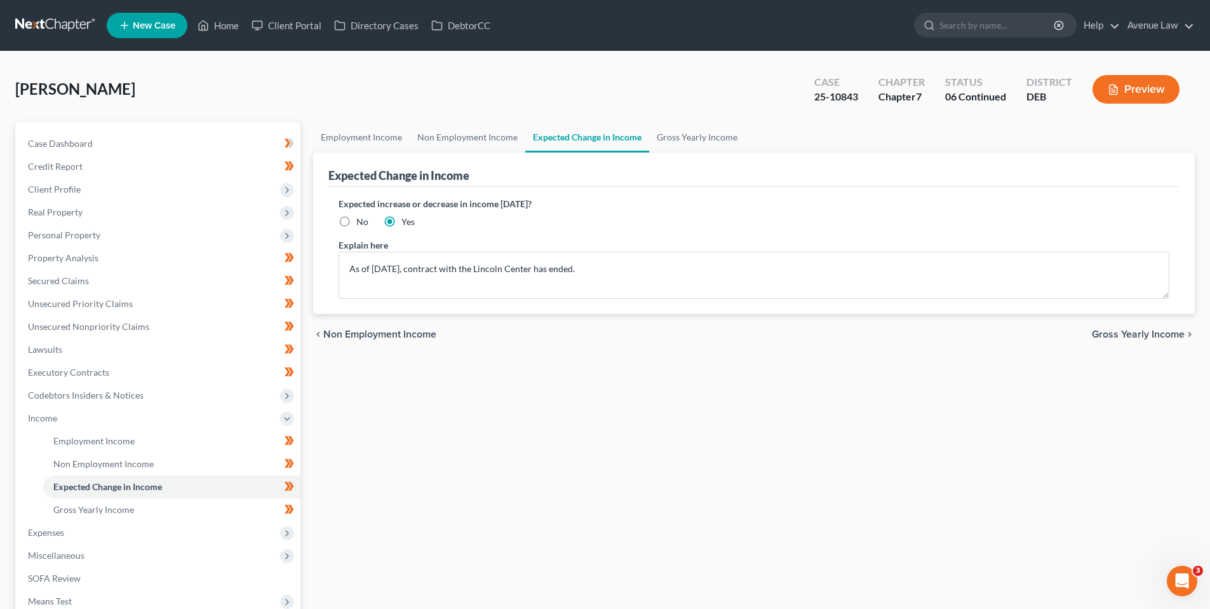
drag, startPoint x: 470, startPoint y: 423, endPoint x: 462, endPoint y: 403, distance: 21.4
click at [470, 423] on div "Employment Income Non Employment Income Expected Change in Income Gross Yearly …" at bounding box center [754, 420] width 895 height 597
click at [90, 439] on span "Employment Income" at bounding box center [93, 440] width 81 height 11
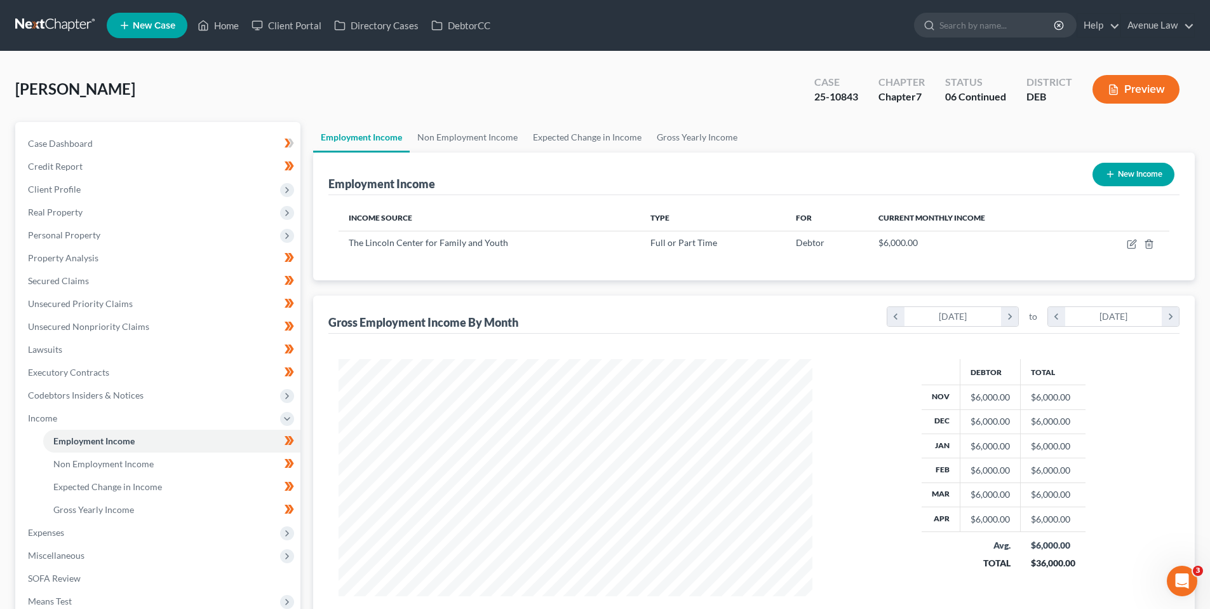
scroll to position [237, 499]
click at [116, 464] on span "Non Employment Income" at bounding box center [103, 463] width 100 height 11
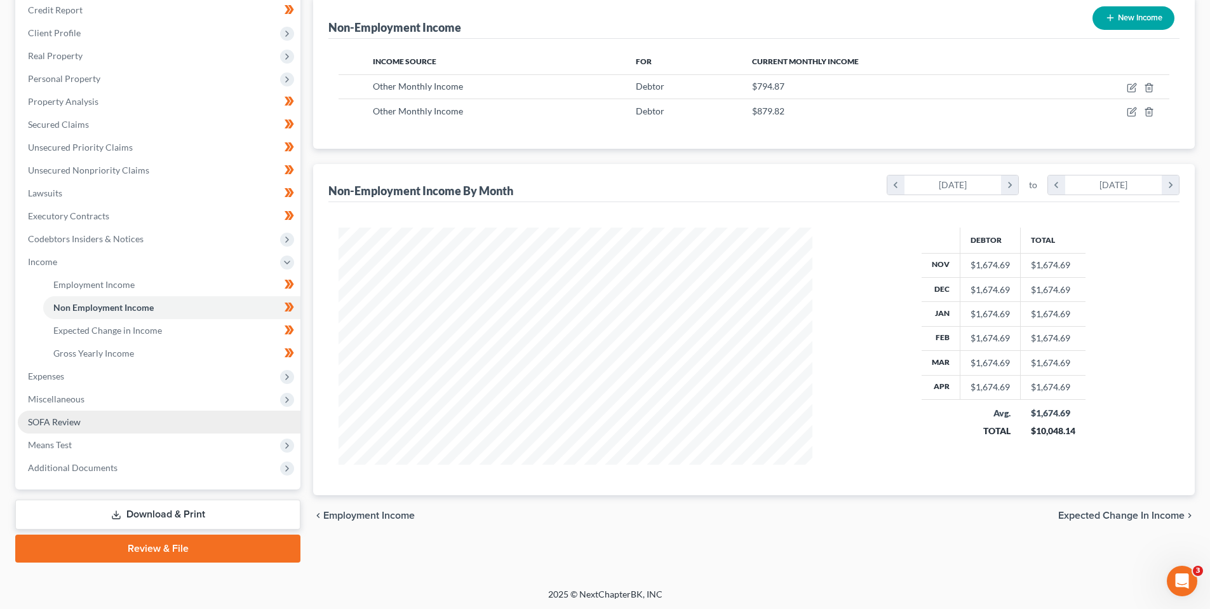
scroll to position [158, 0]
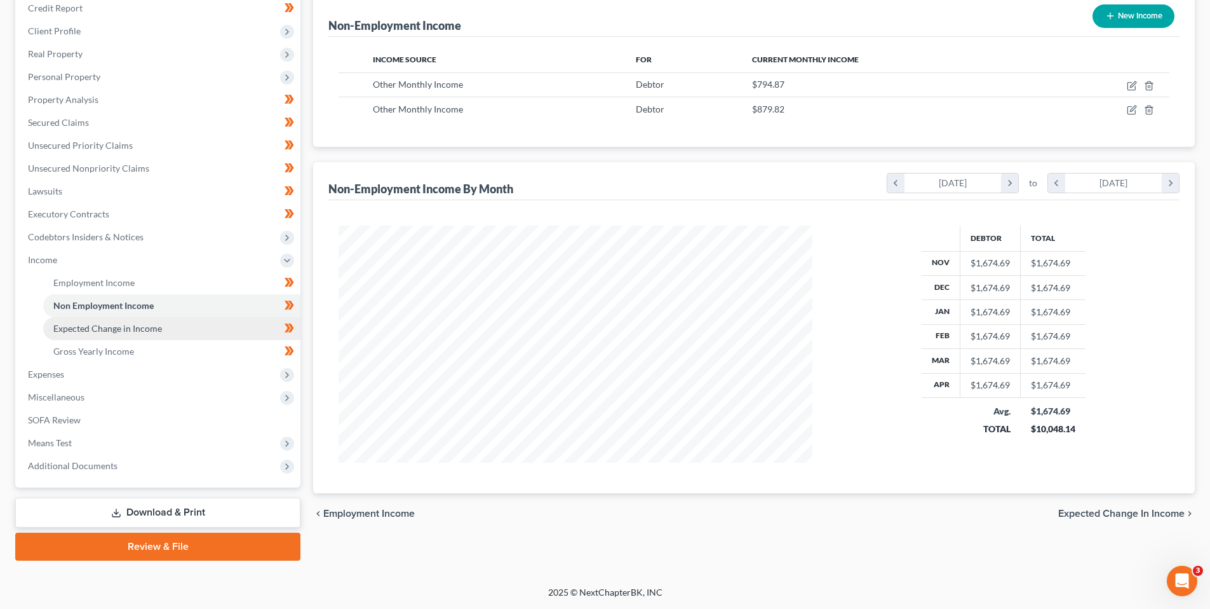
click at [117, 325] on span "Expected Change in Income" at bounding box center [107, 328] width 109 height 11
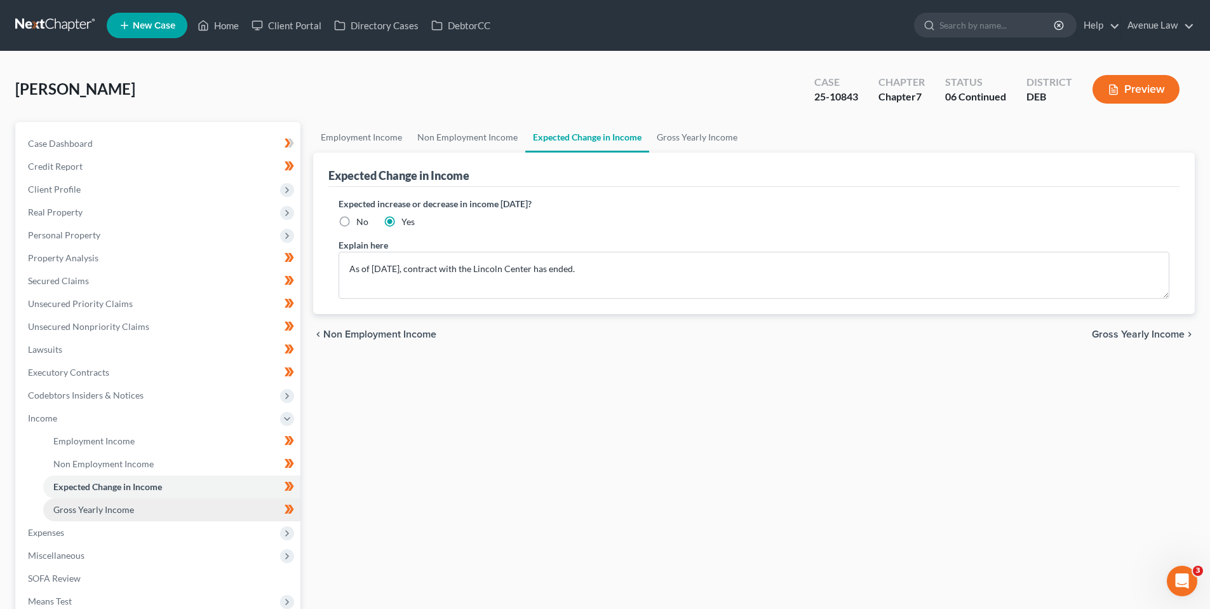
click at [95, 508] on span "Gross Yearly Income" at bounding box center [93, 509] width 81 height 11
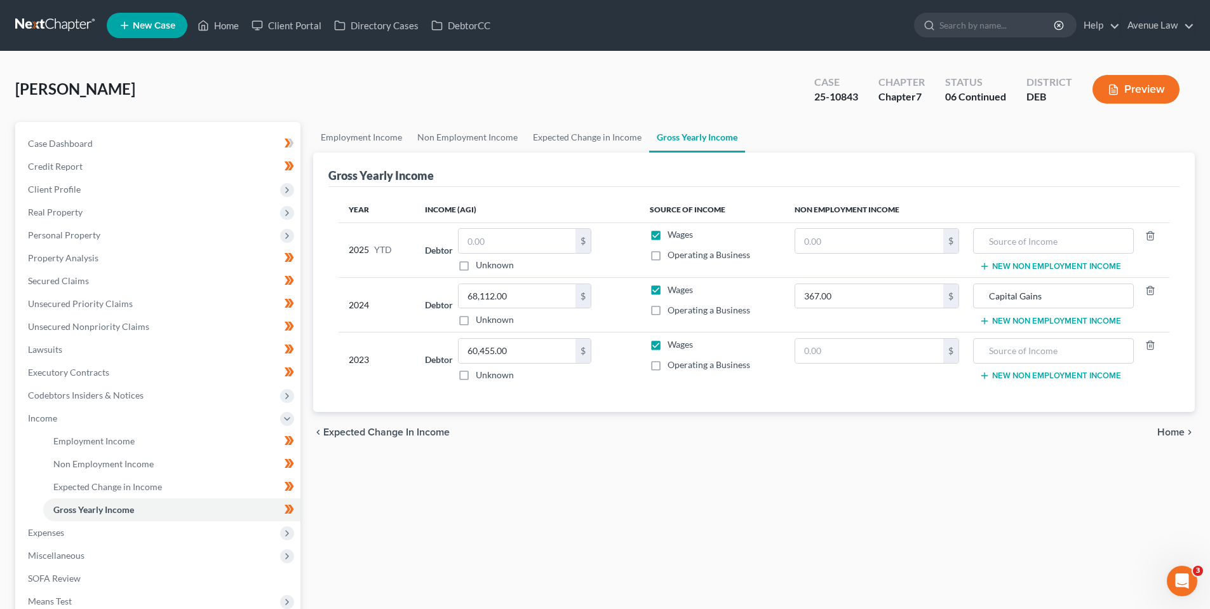
click at [1140, 93] on button "Preview" at bounding box center [1136, 89] width 87 height 29
click at [1146, 86] on button "Preview" at bounding box center [1136, 89] width 87 height 29
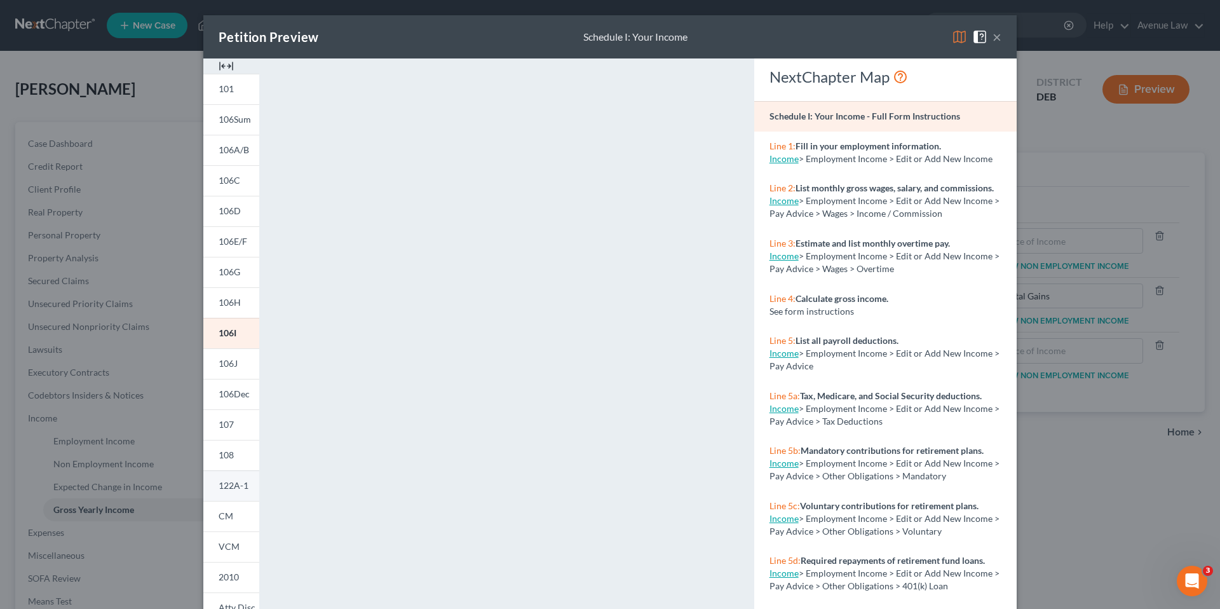
click at [233, 479] on link "122A-1" at bounding box center [231, 485] width 56 height 30
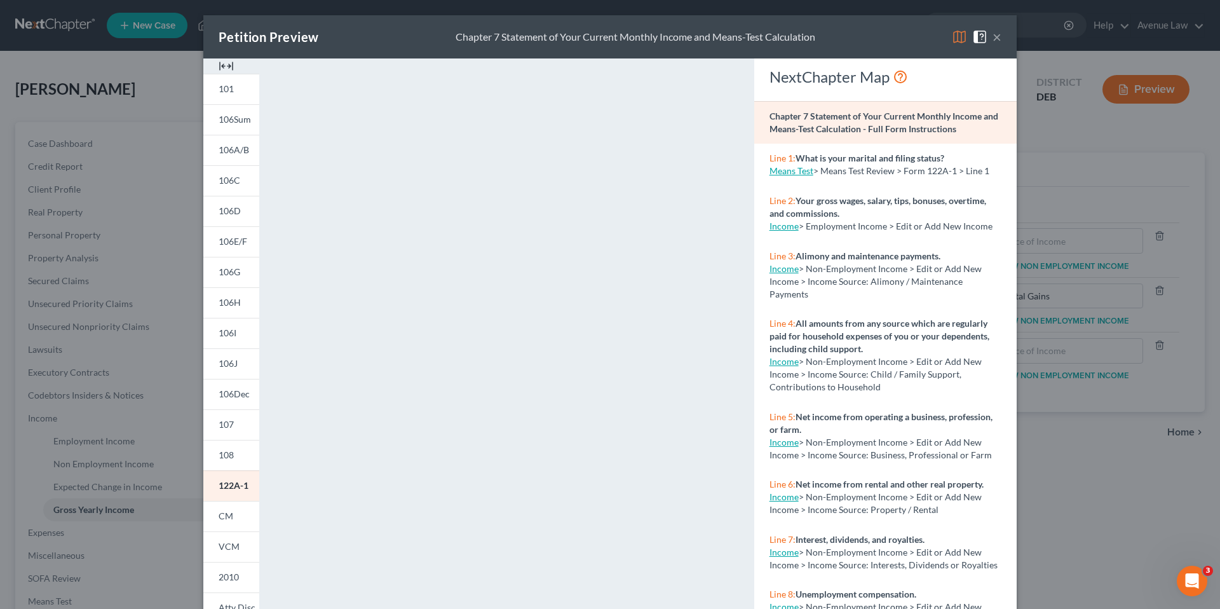
click at [994, 36] on button "×" at bounding box center [996, 36] width 9 height 15
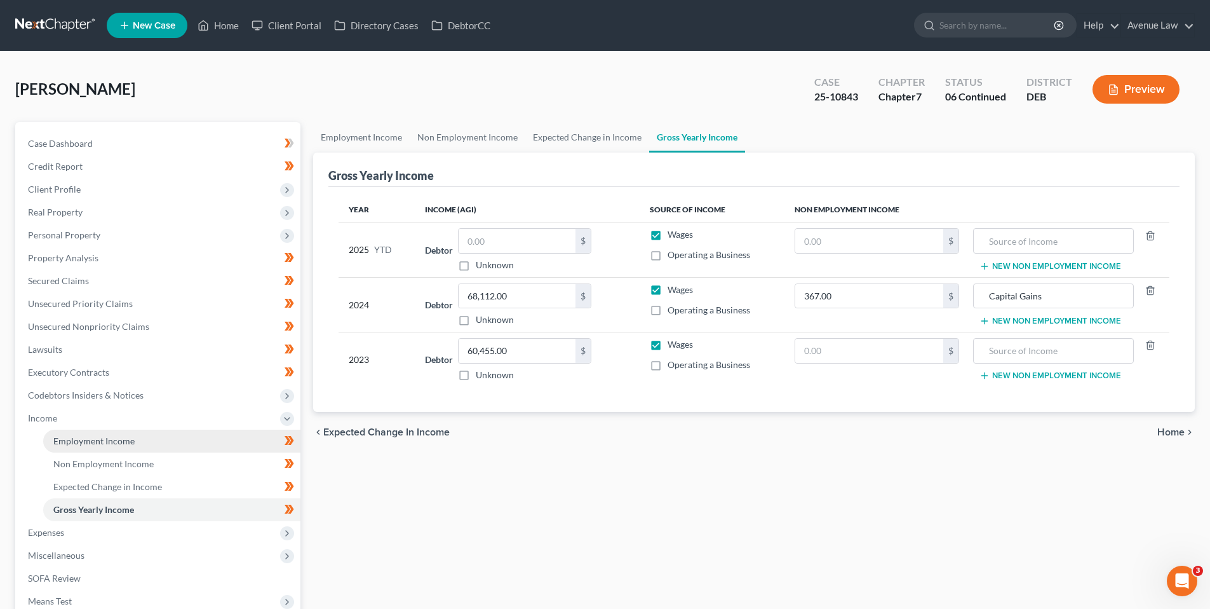
click at [79, 440] on span "Employment Income" at bounding box center [93, 440] width 81 height 11
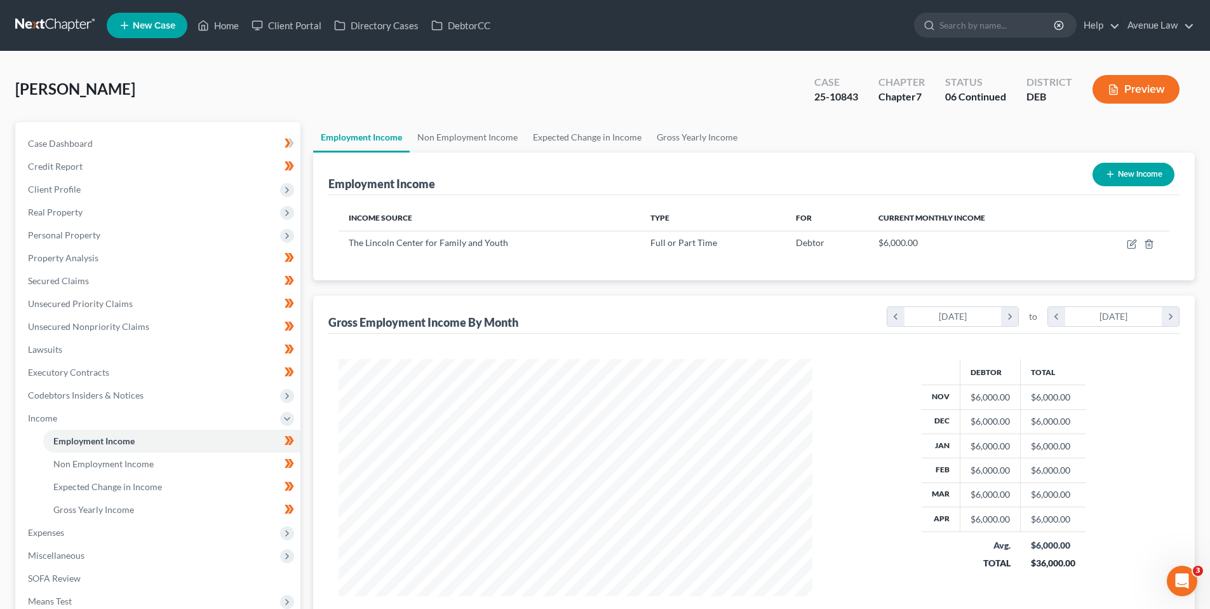
scroll to position [237, 499]
click at [94, 458] on span "Non Employment Income" at bounding box center [103, 463] width 100 height 11
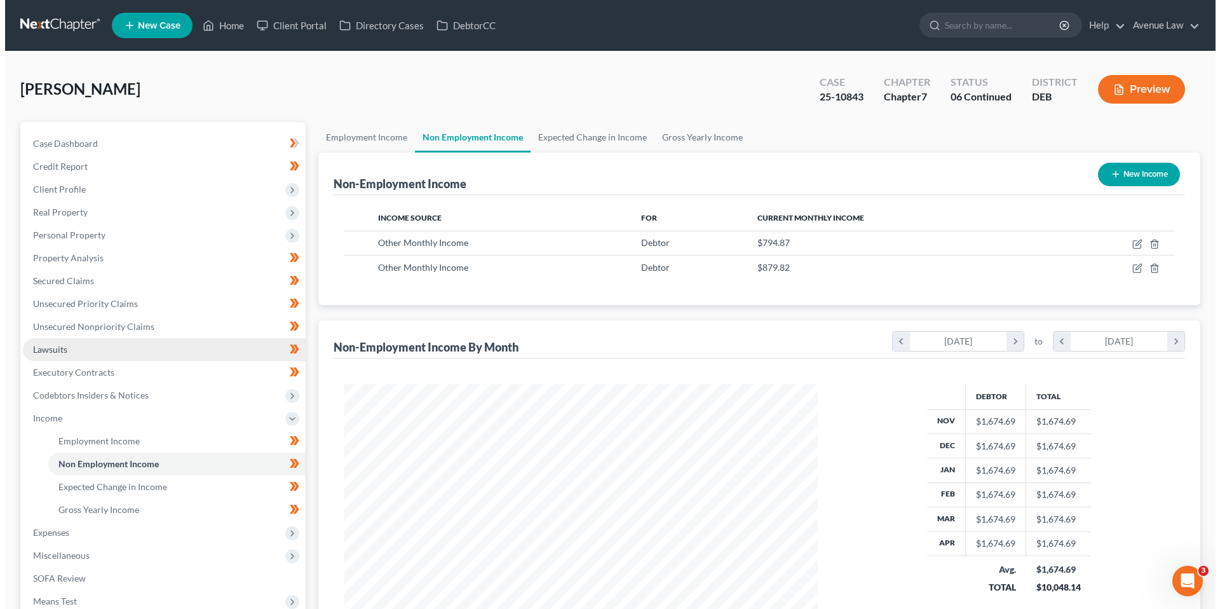
scroll to position [237, 499]
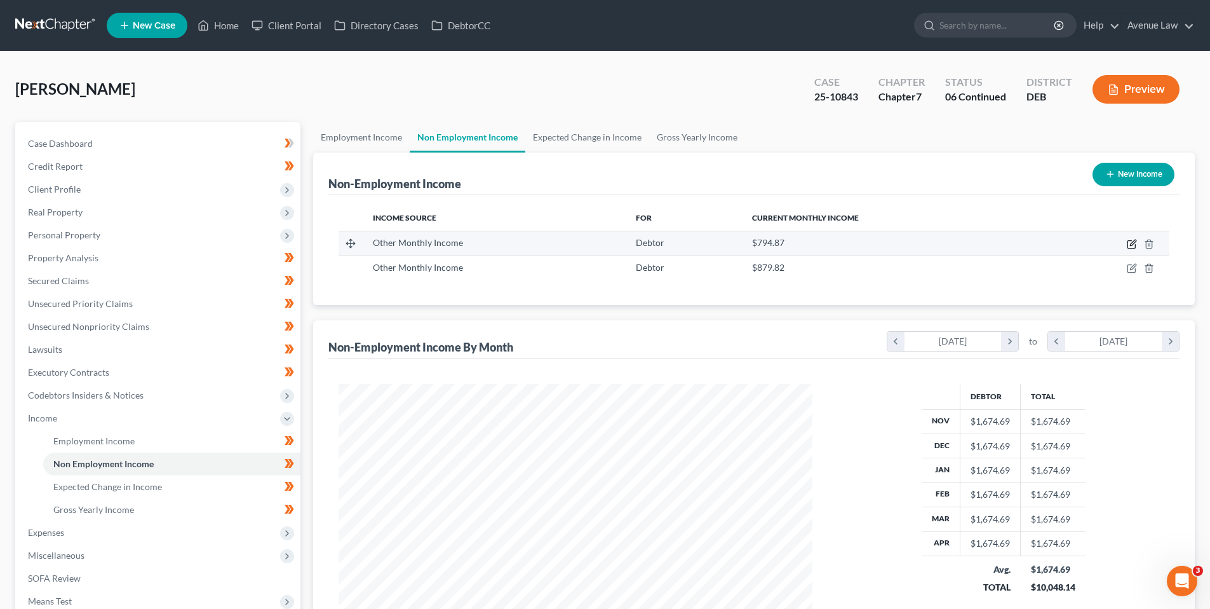
click at [1132, 241] on icon "button" at bounding box center [1132, 244] width 10 height 10
select select "13"
select select "0"
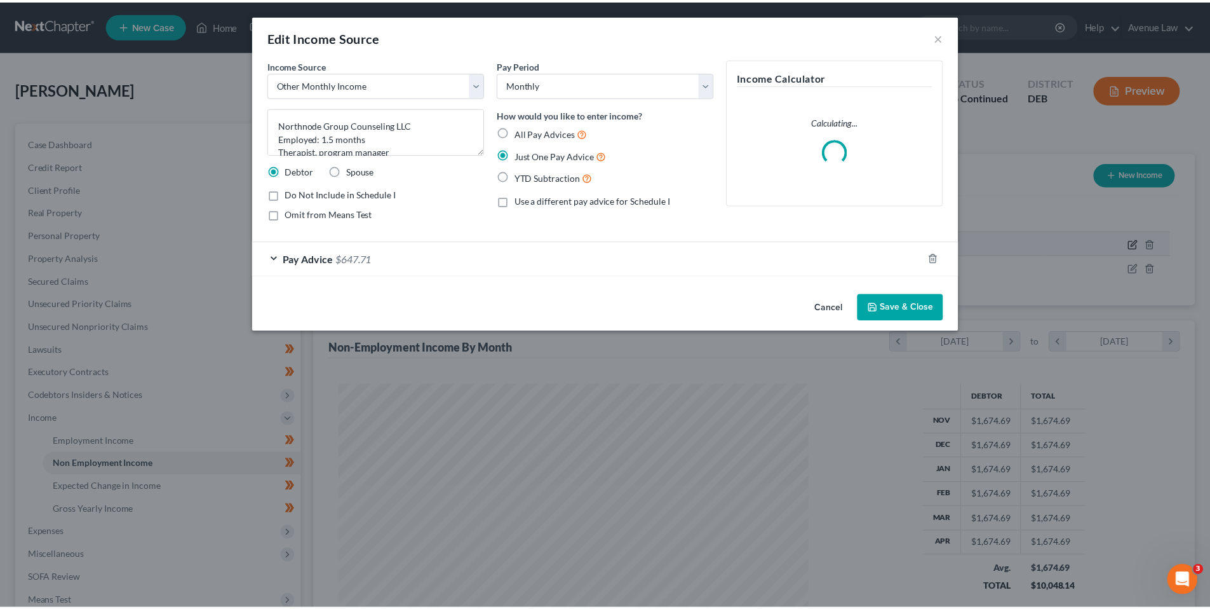
scroll to position [239, 504]
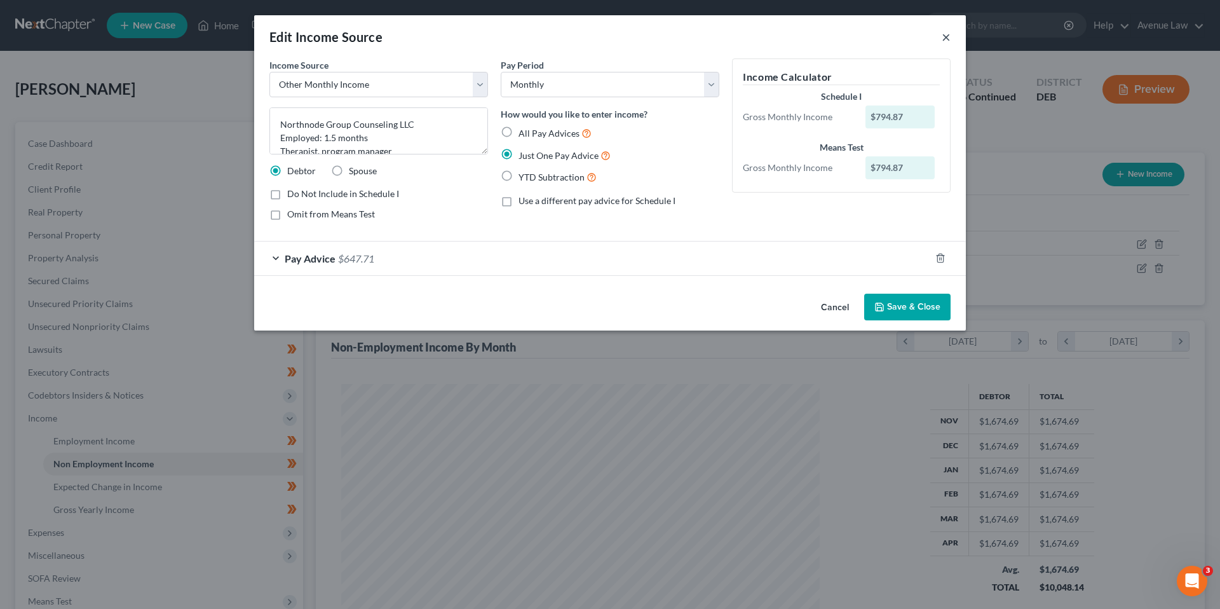
click at [947, 36] on button "×" at bounding box center [946, 36] width 9 height 15
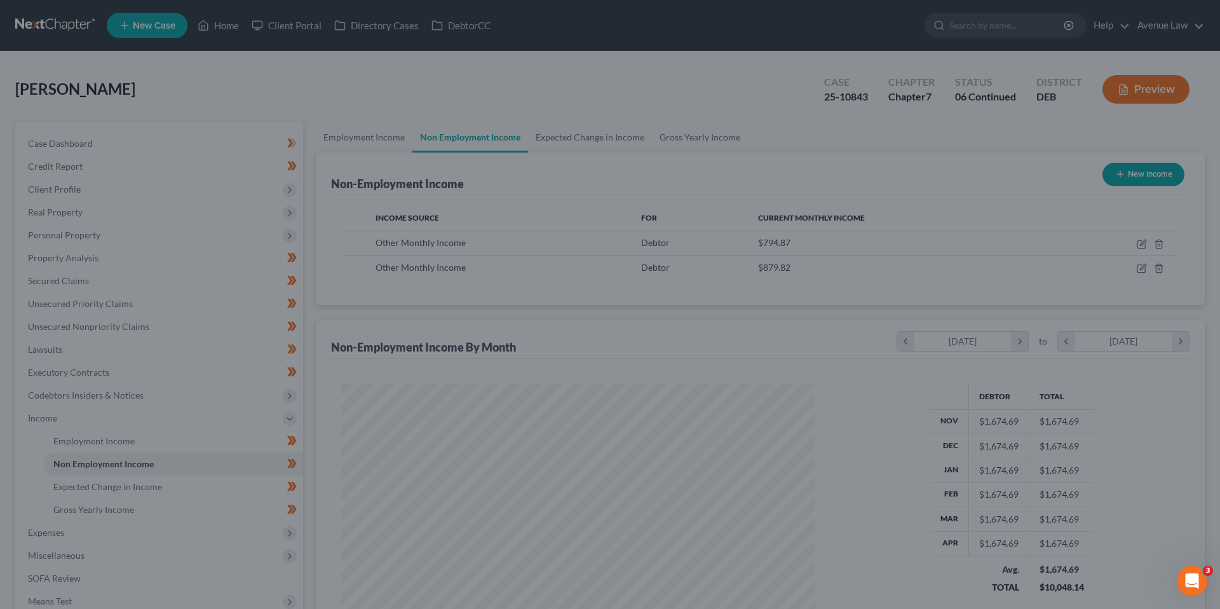
scroll to position [635136, 634874]
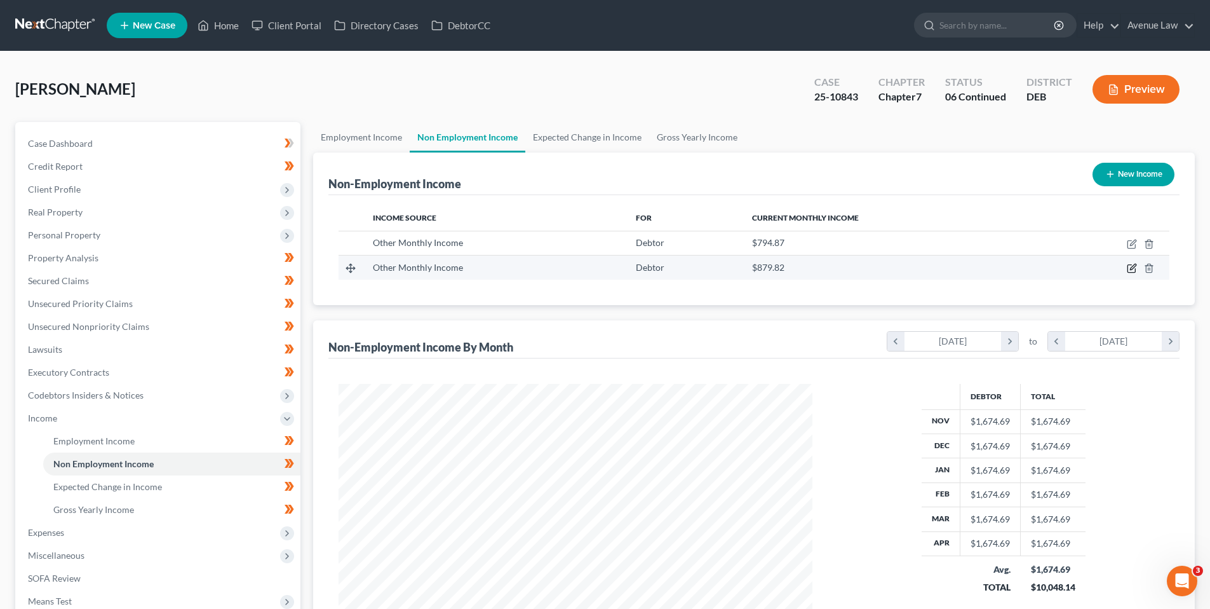
click at [1132, 263] on icon "button" at bounding box center [1132, 268] width 10 height 10
select select "13"
select select "0"
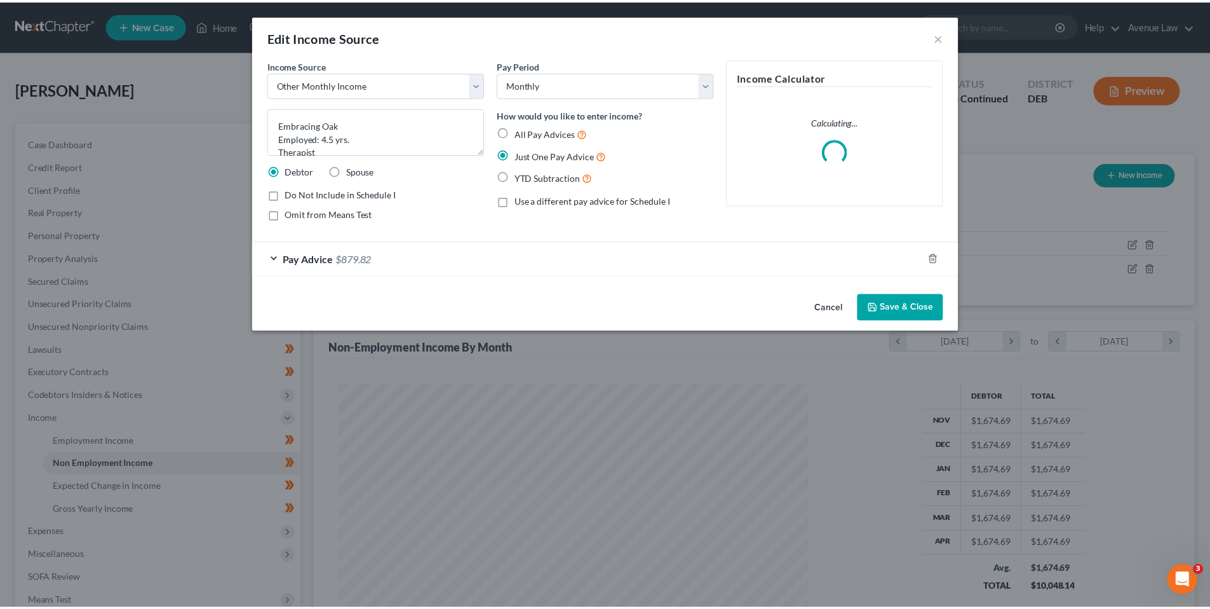
scroll to position [239, 504]
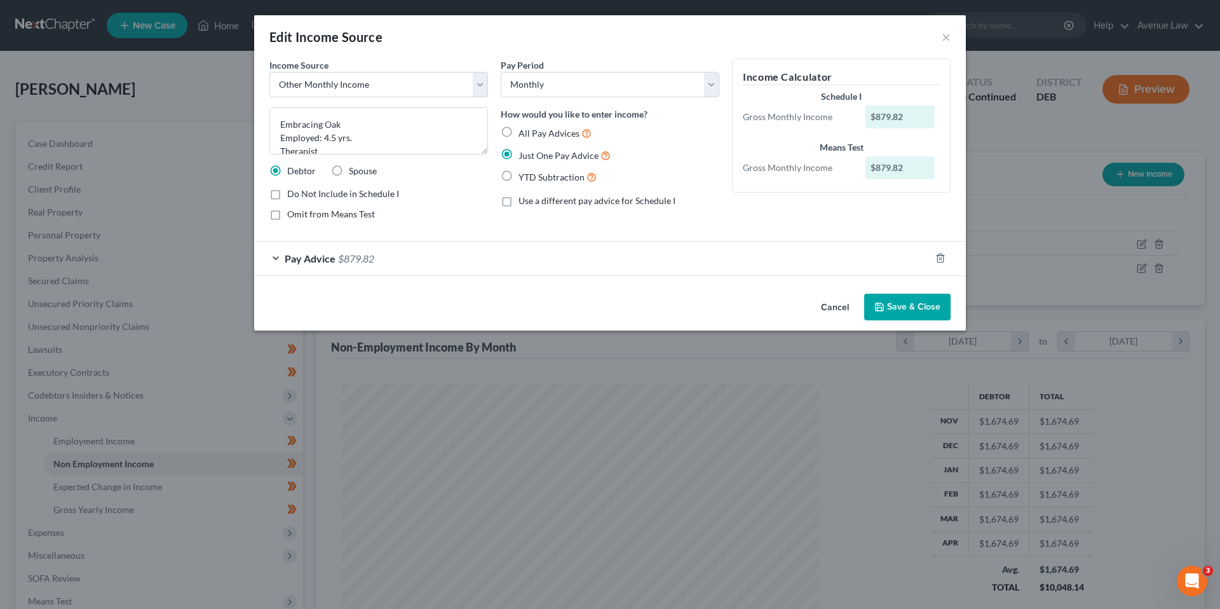
click at [323, 255] on span "Pay Advice" at bounding box center [310, 258] width 51 height 12
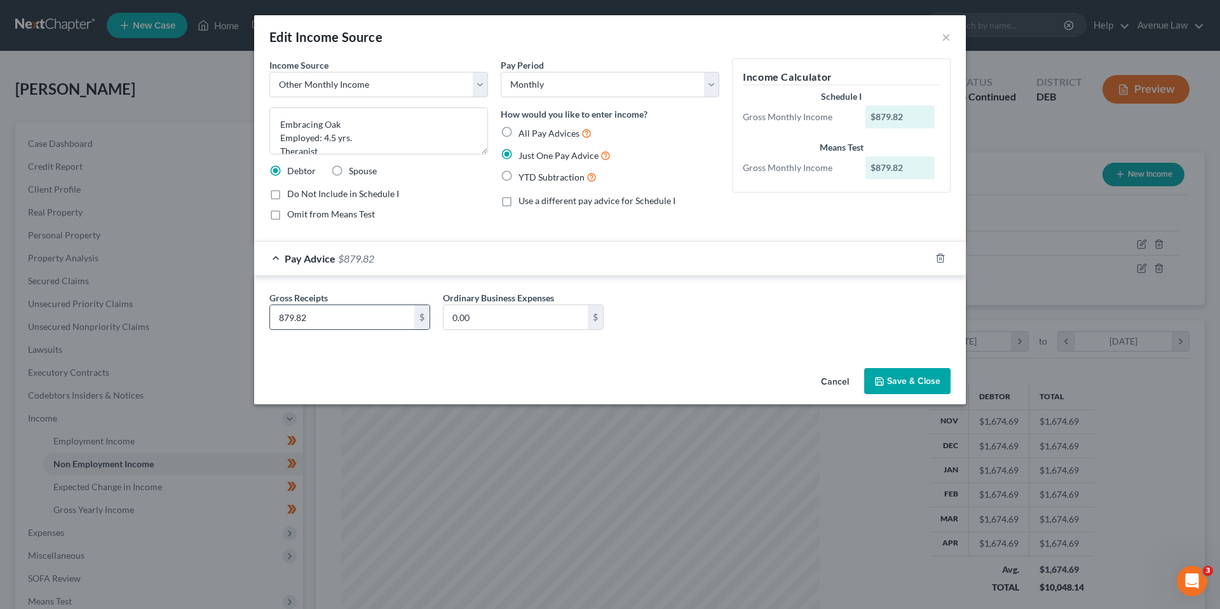
click at [323, 319] on input "879.82" at bounding box center [342, 317] width 144 height 24
type input "909.82"
click at [883, 381] on icon "button" at bounding box center [879, 381] width 10 height 10
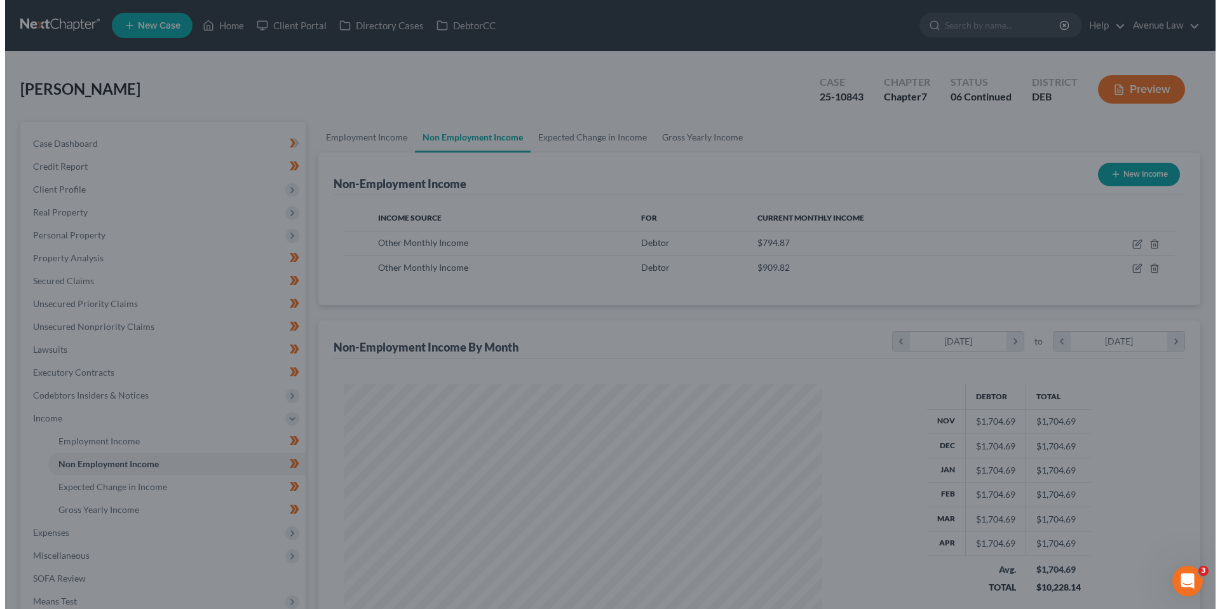
scroll to position [635136, 634874]
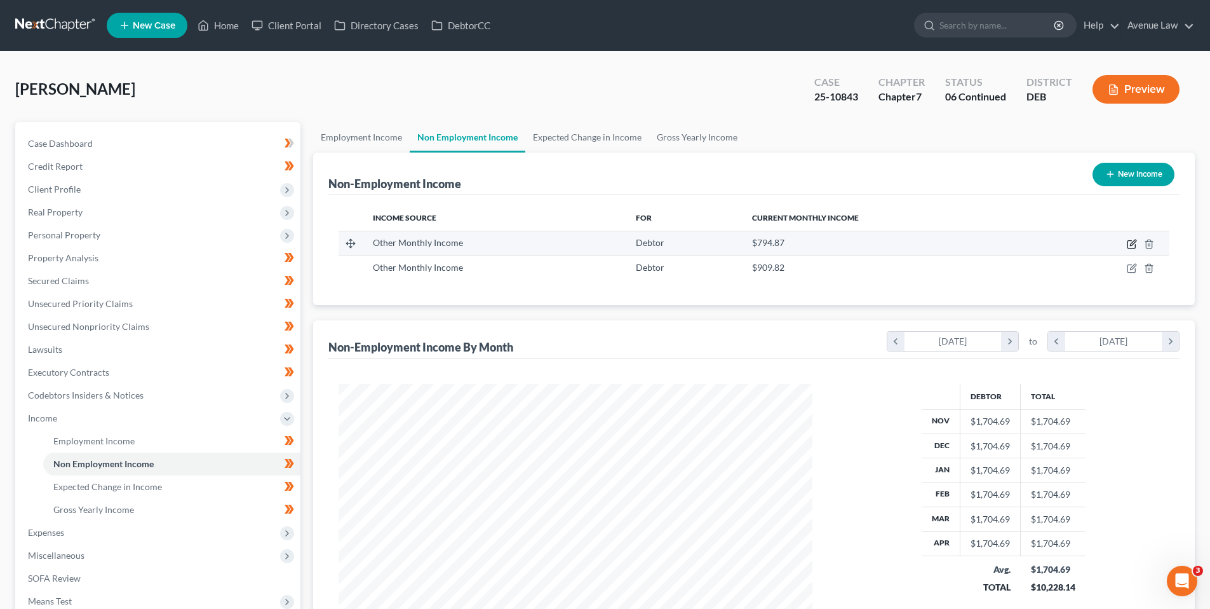
click at [1134, 241] on icon "button" at bounding box center [1132, 244] width 10 height 10
select select "13"
select select "0"
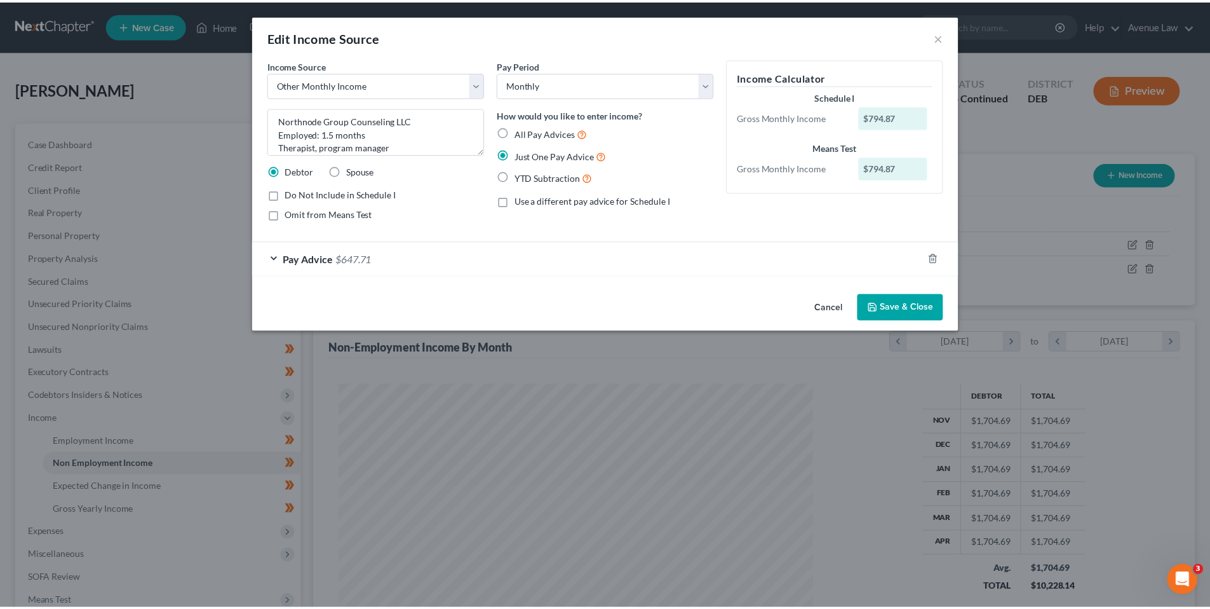
scroll to position [0, 0]
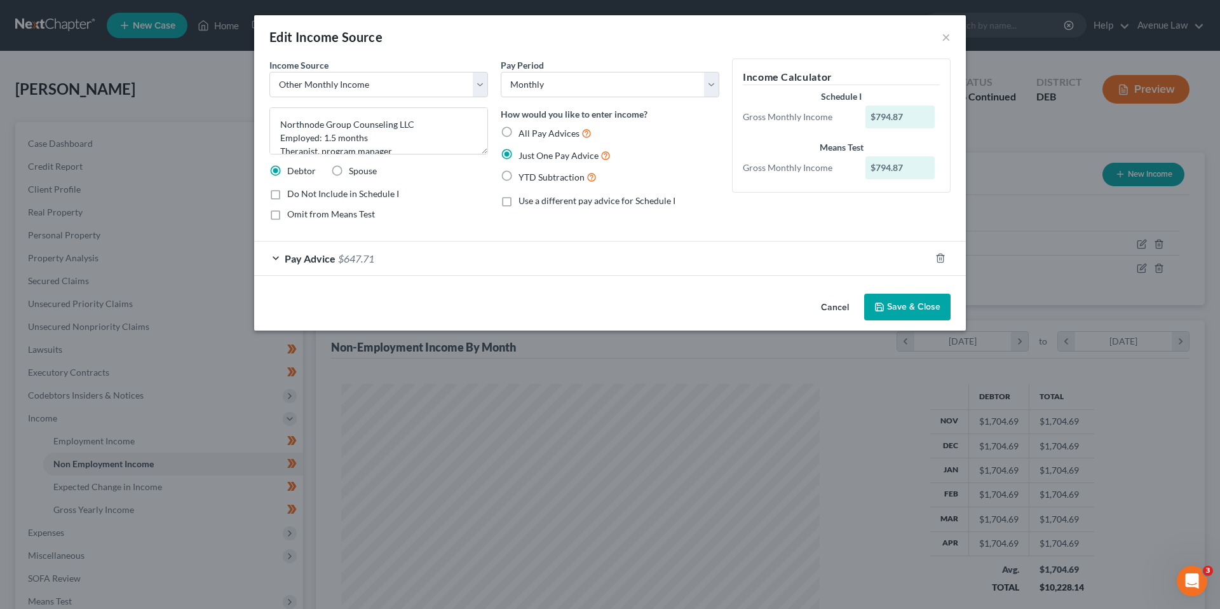
click at [323, 255] on span "Pay Advice" at bounding box center [310, 258] width 51 height 12
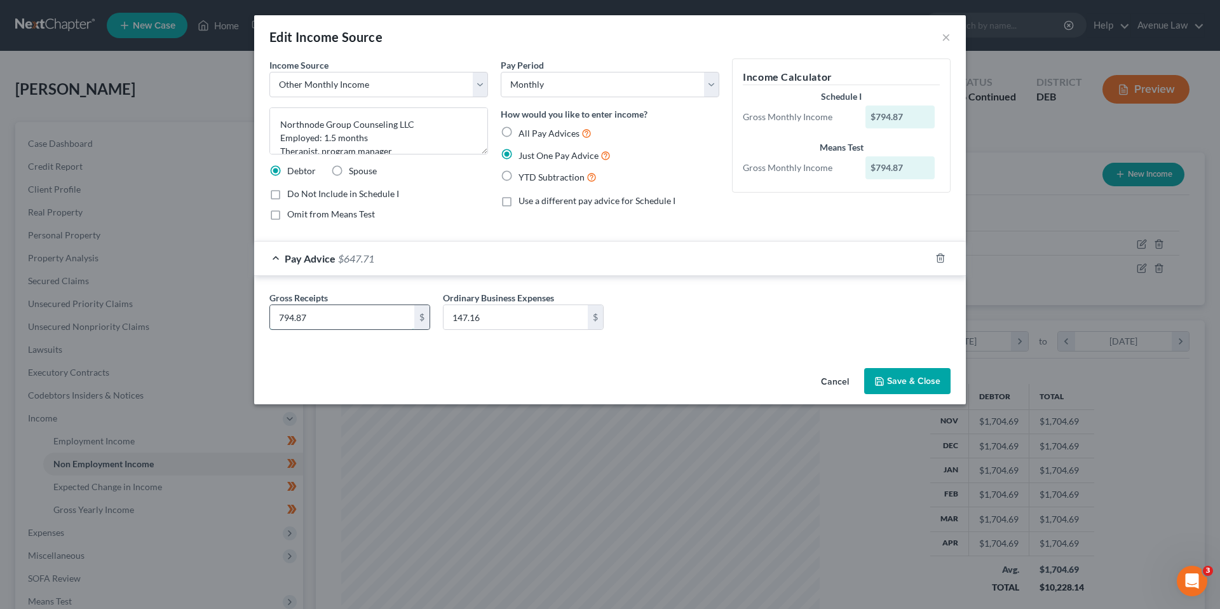
click at [318, 317] on input "794.87" at bounding box center [342, 317] width 144 height 24
type input "947.38"
click at [921, 379] on button "Save & Close" at bounding box center [907, 381] width 86 height 27
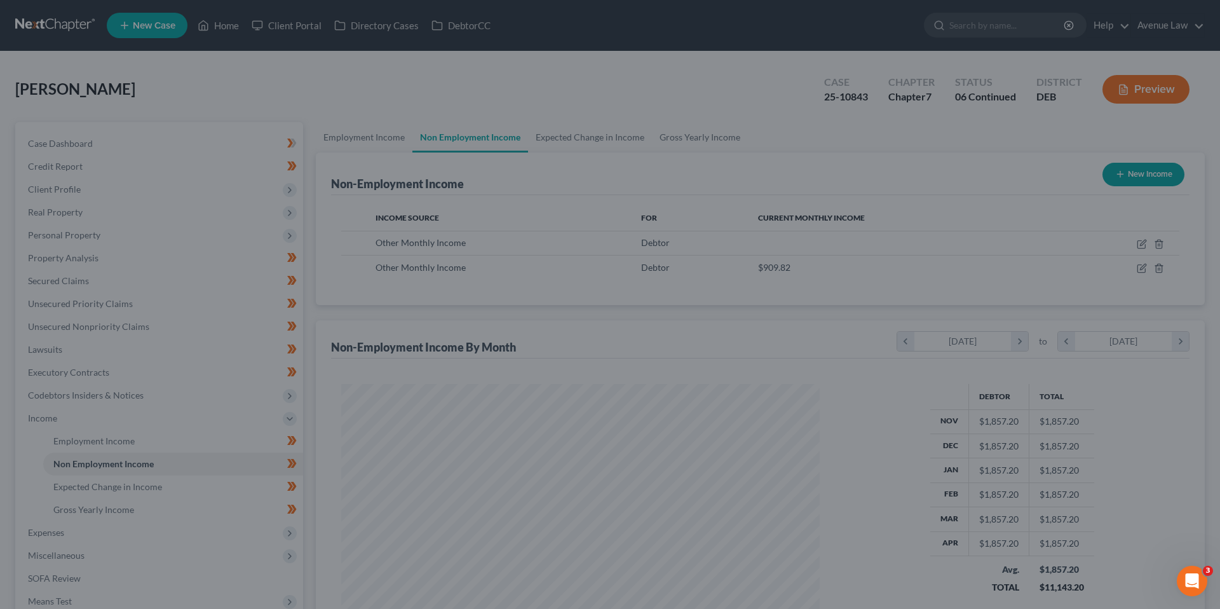
scroll to position [635136, 634874]
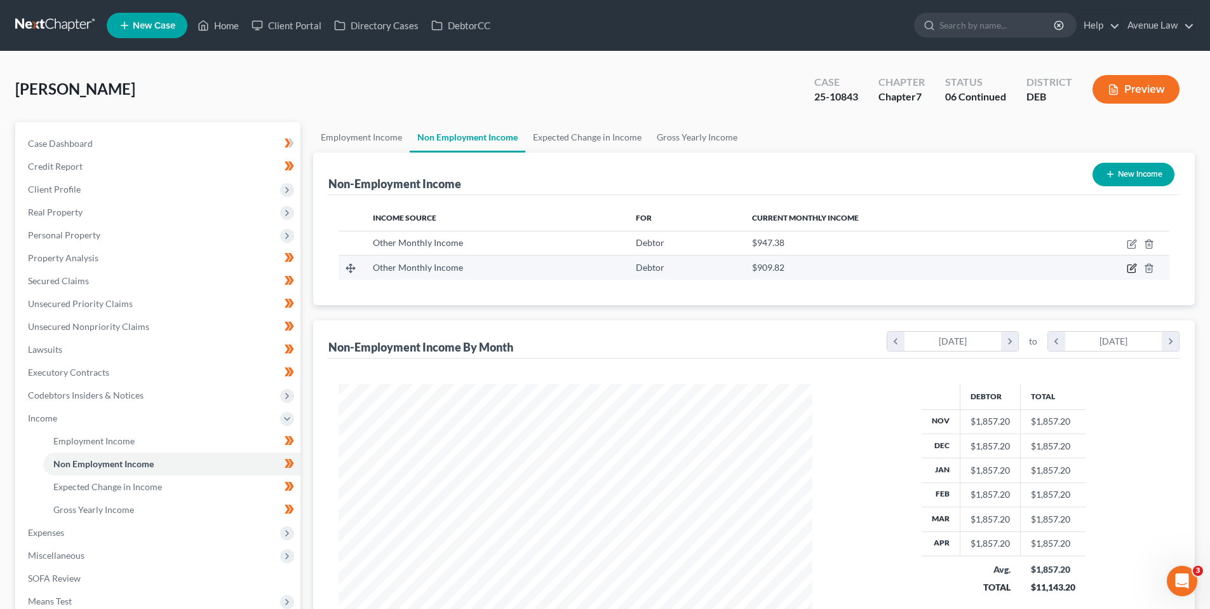
click at [1130, 267] on icon "button" at bounding box center [1132, 268] width 10 height 10
select select "13"
select select "0"
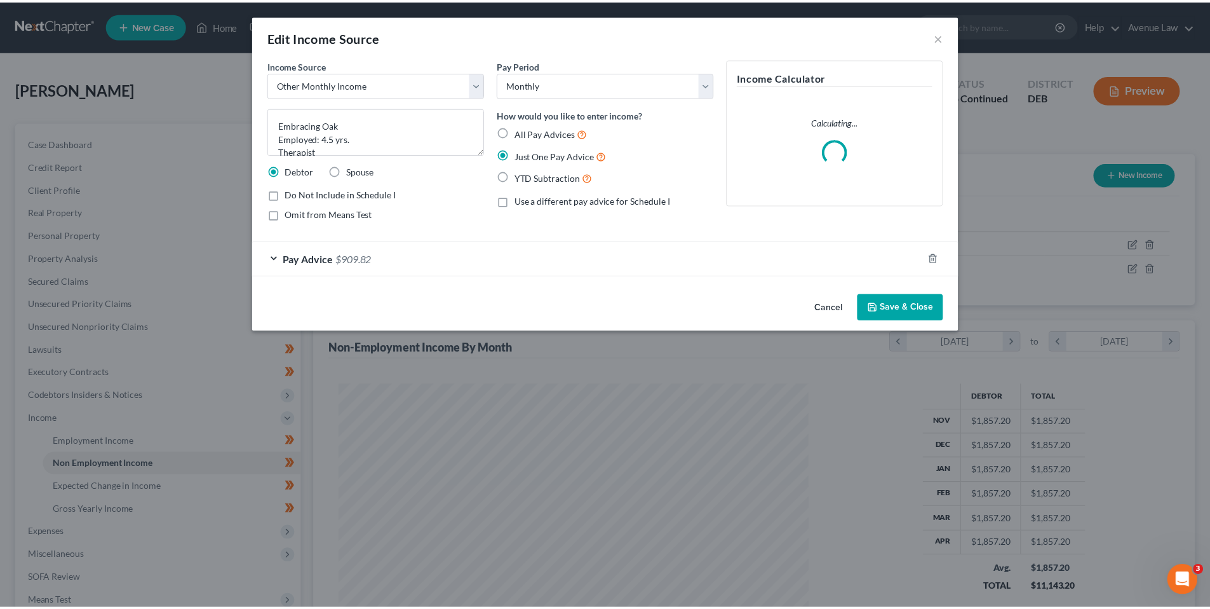
scroll to position [239, 504]
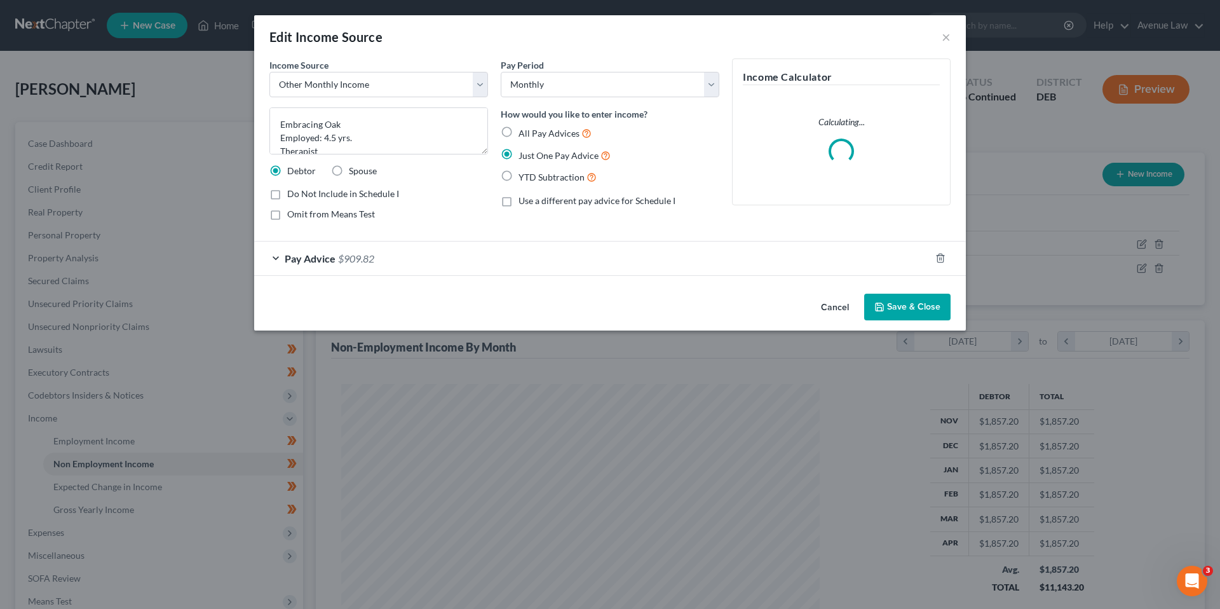
click at [324, 258] on span "Pay Advice" at bounding box center [310, 258] width 51 height 12
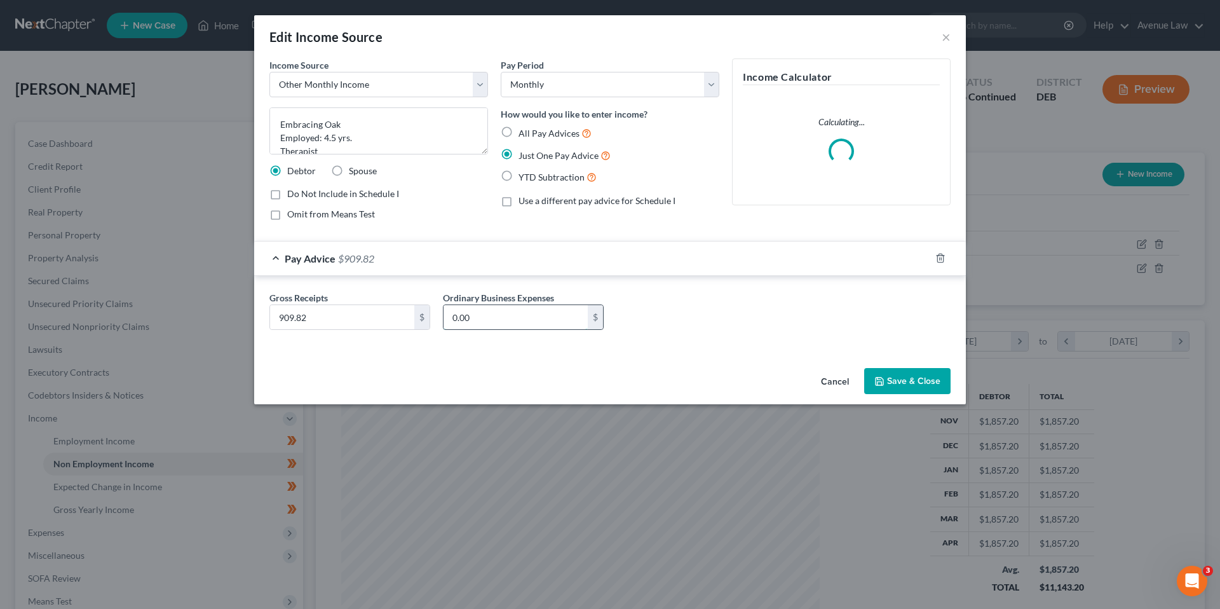
click at [498, 316] on input "0.00" at bounding box center [515, 317] width 144 height 24
type input "30.00"
click at [903, 381] on button "Save & Close" at bounding box center [907, 381] width 86 height 27
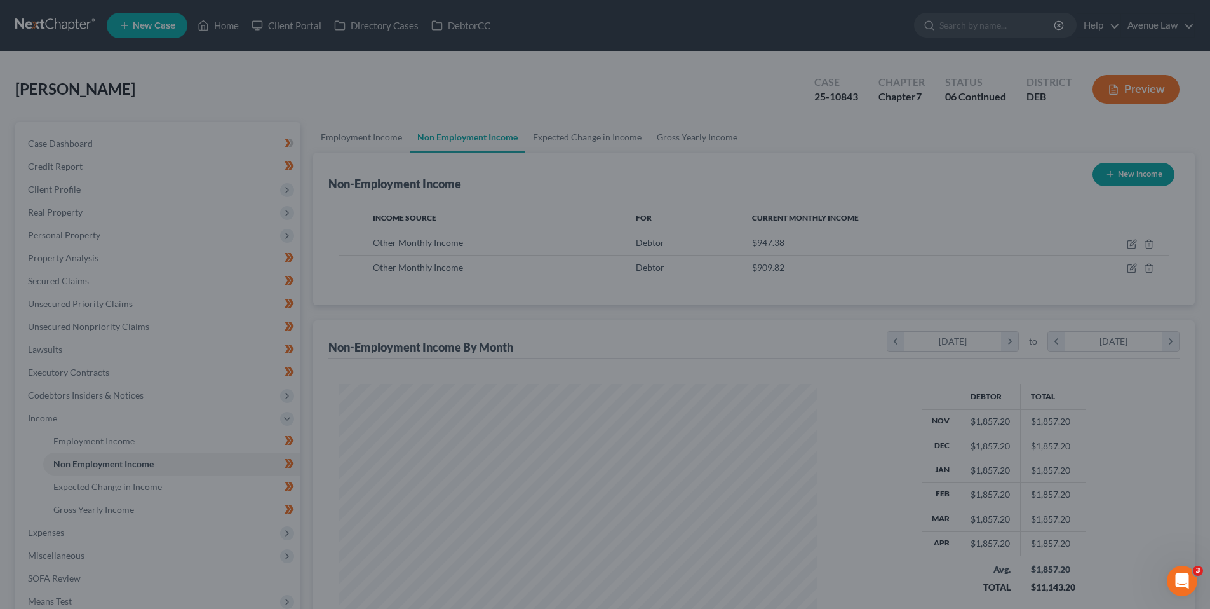
scroll to position [635136, 634874]
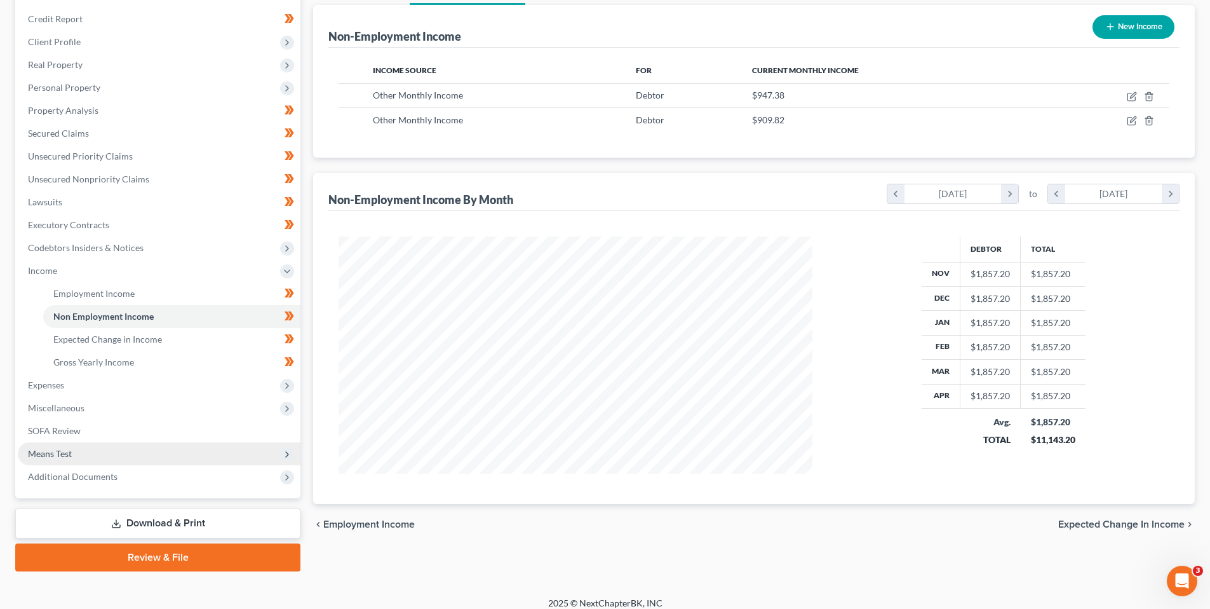
scroll to position [158, 0]
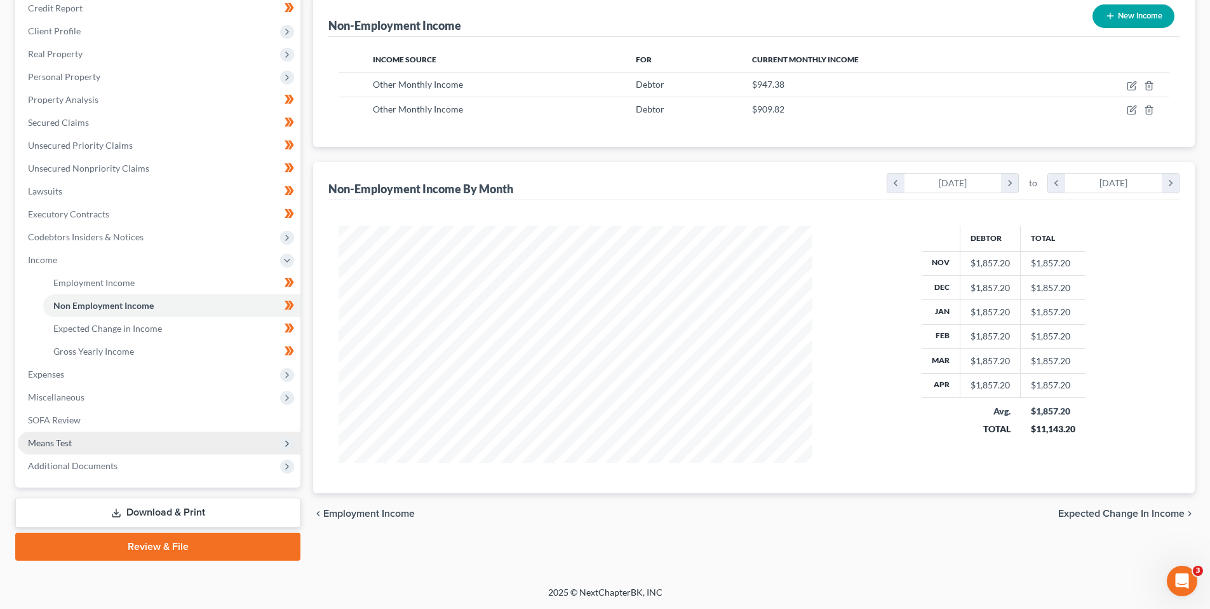
click at [53, 442] on span "Means Test" at bounding box center [50, 442] width 44 height 11
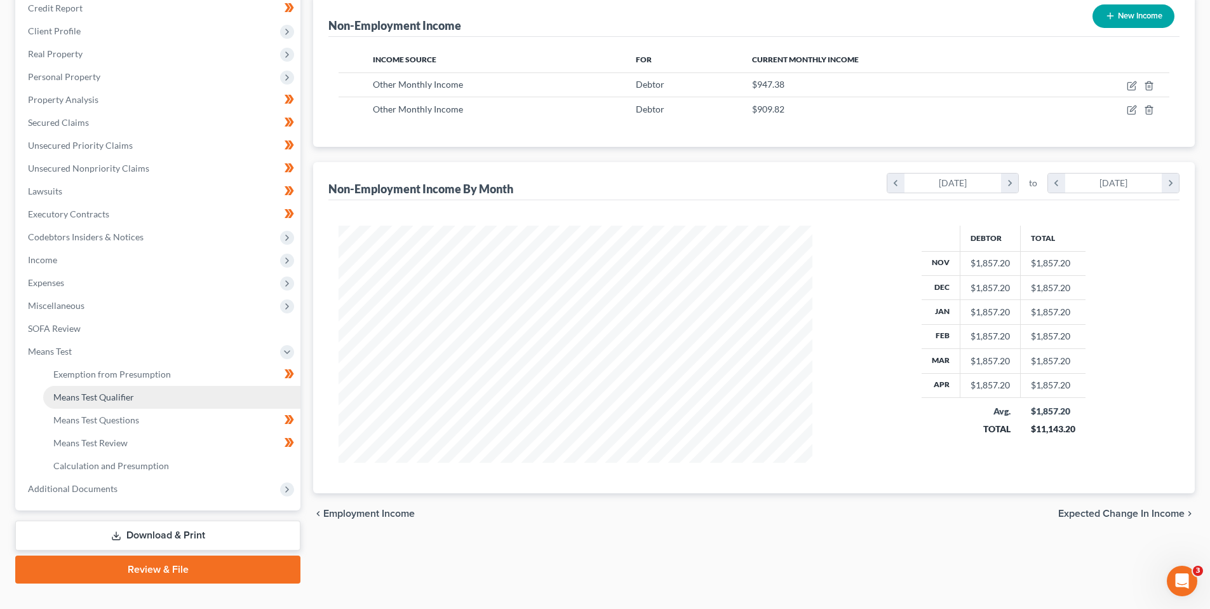
click at [88, 396] on span "Means Test Qualifier" at bounding box center [93, 396] width 81 height 11
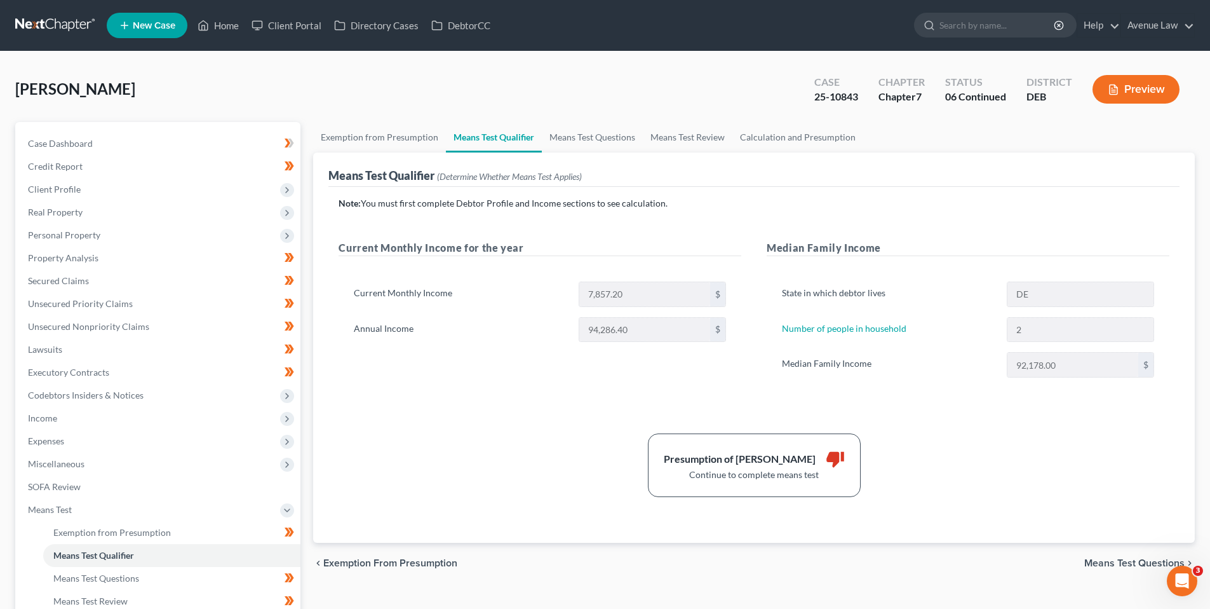
click at [1128, 91] on button "Preview" at bounding box center [1136, 89] width 87 height 29
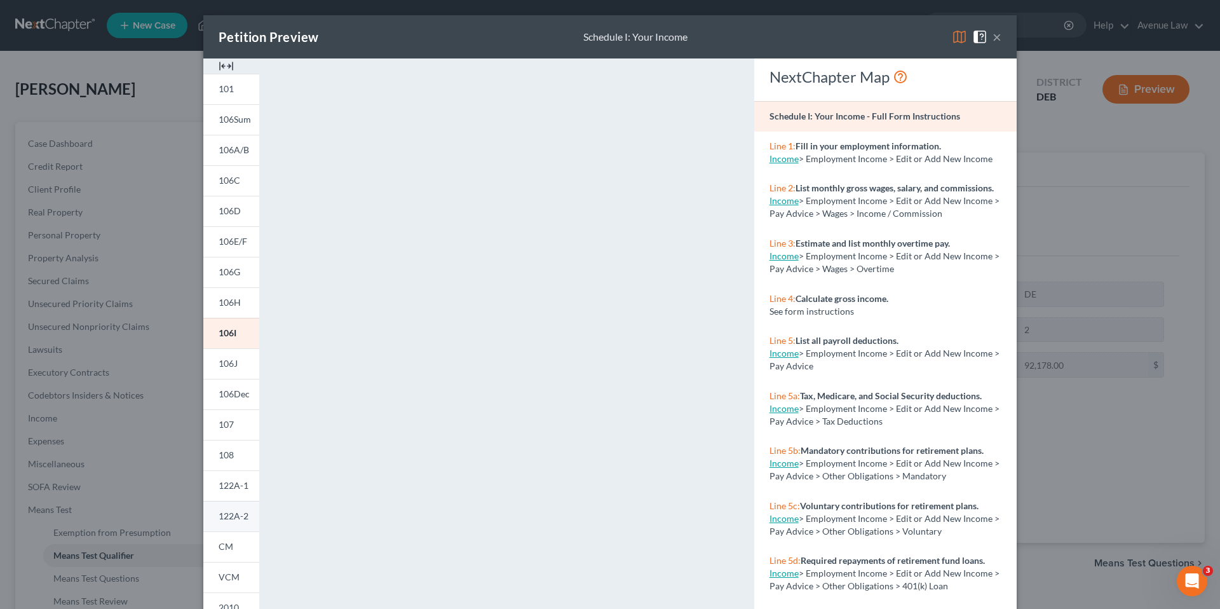
click at [227, 512] on span "122A-2" at bounding box center [234, 515] width 30 height 11
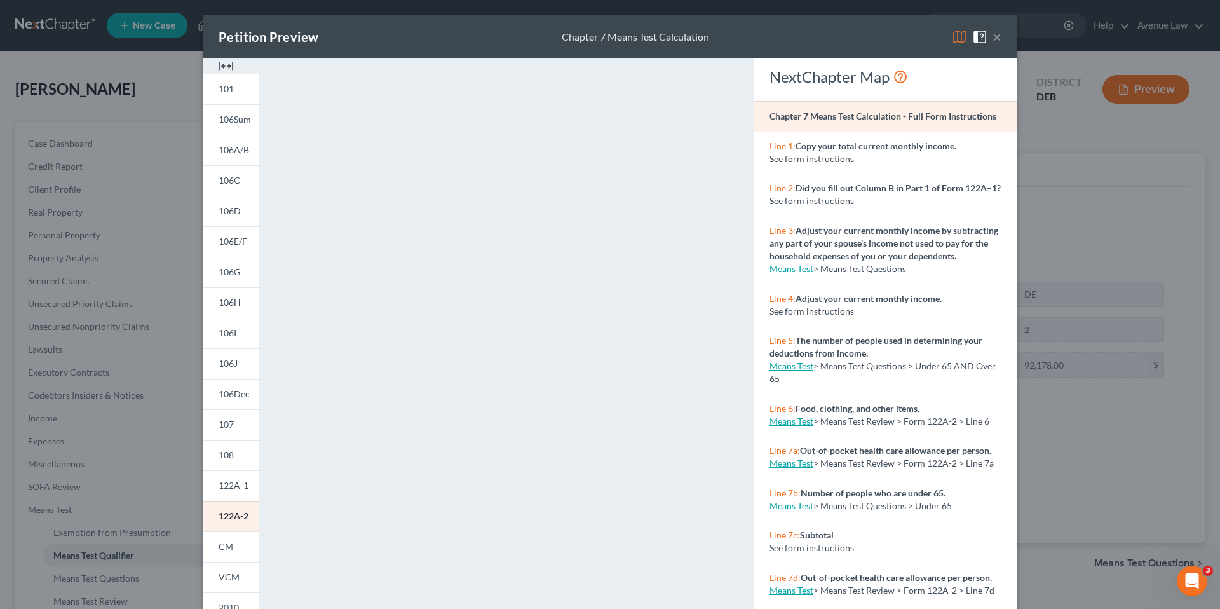
click at [994, 37] on button "×" at bounding box center [996, 36] width 9 height 15
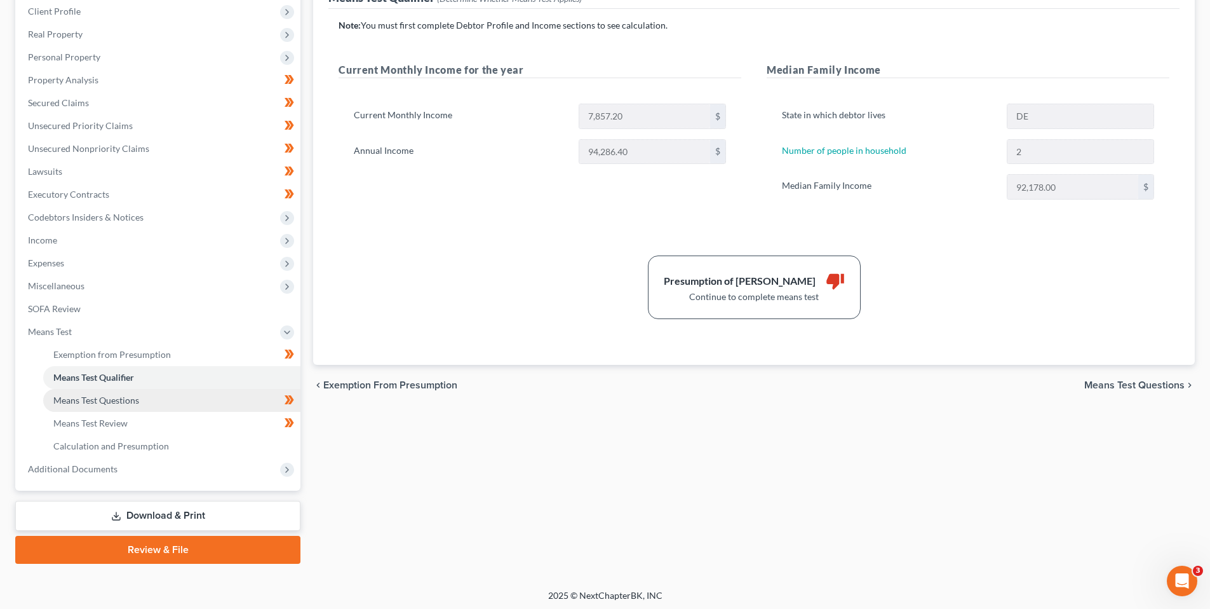
scroll to position [181, 0]
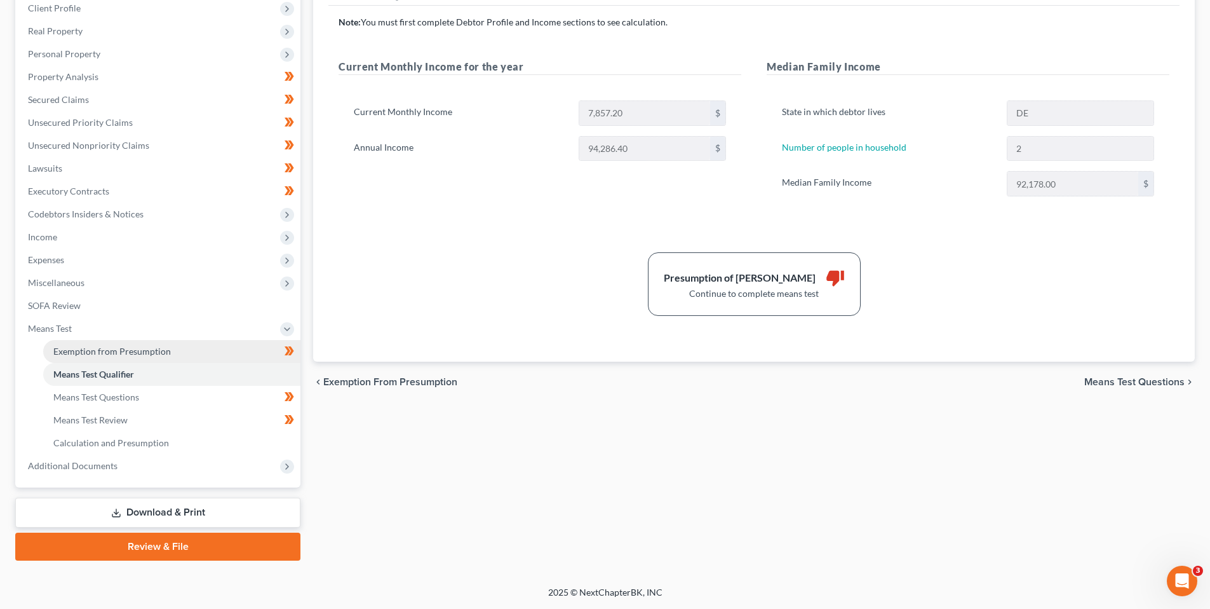
click at [128, 353] on span "Exemption from Presumption" at bounding box center [112, 351] width 118 height 11
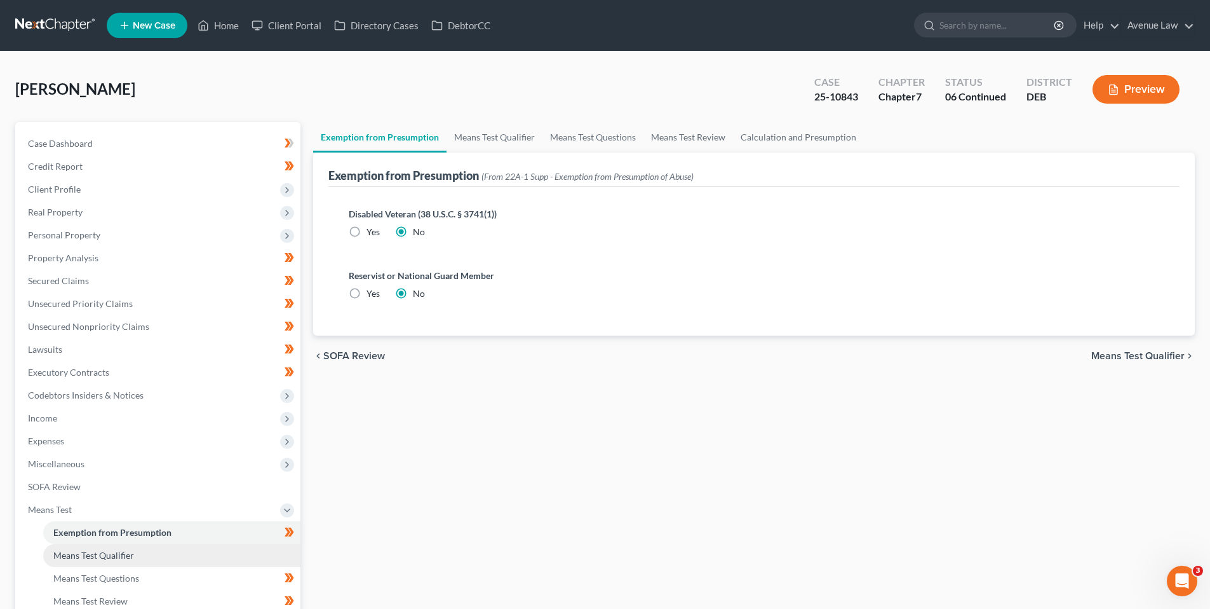
click at [86, 551] on span "Means Test Qualifier" at bounding box center [93, 555] width 81 height 11
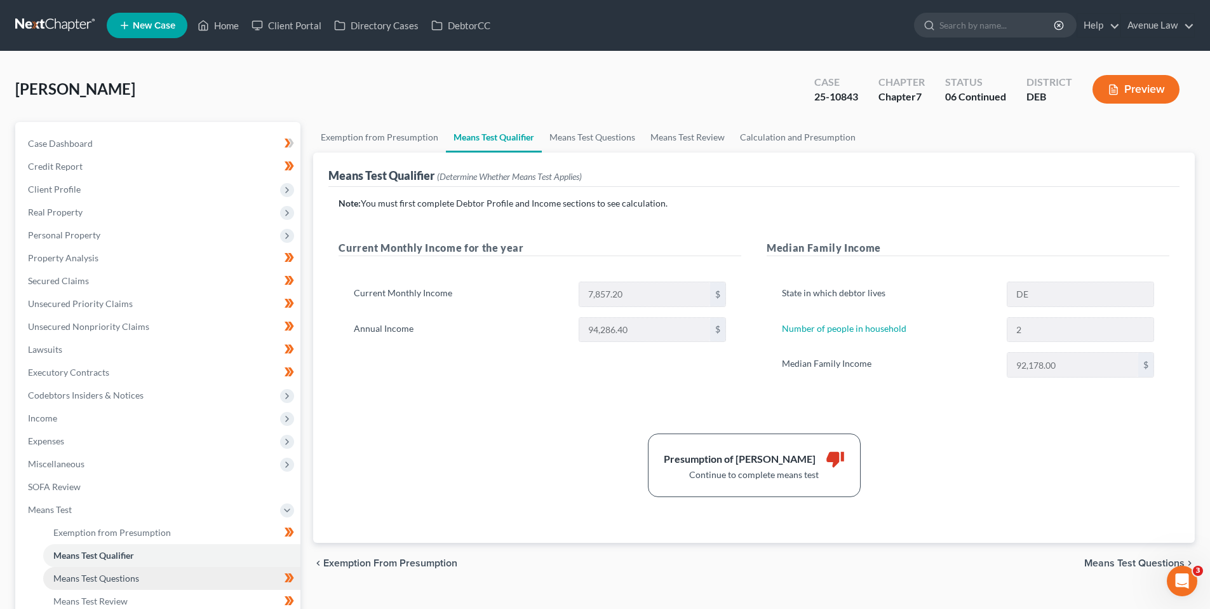
click at [99, 572] on span "Means Test Questions" at bounding box center [96, 577] width 86 height 11
select select "1"
select select "60"
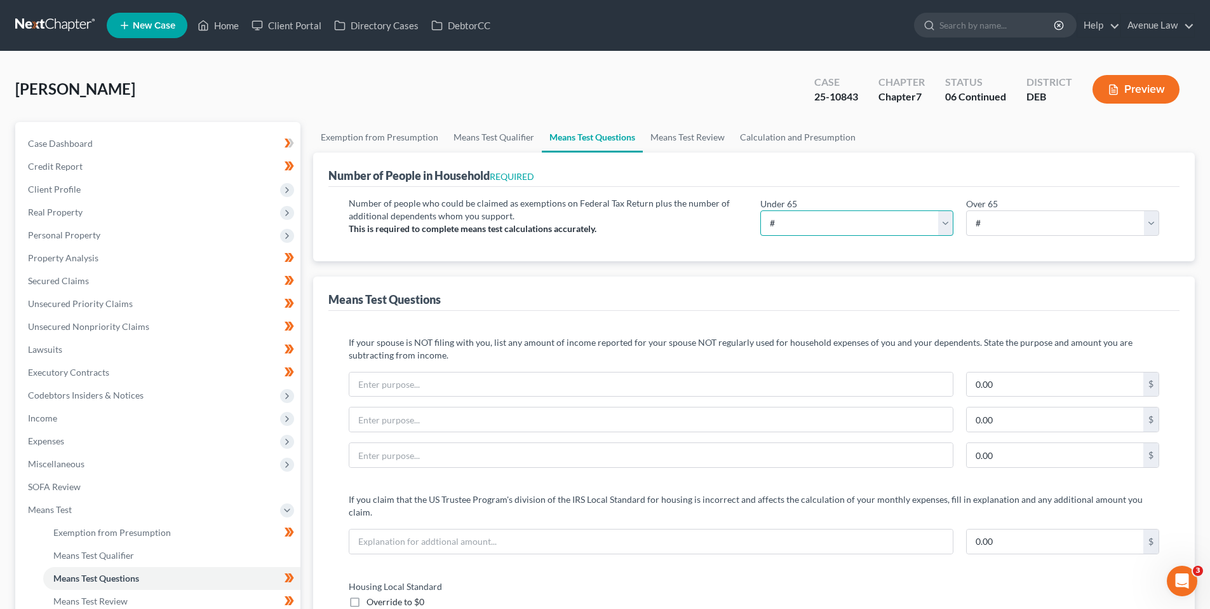
click at [800, 222] on select "# 0 1 2 3 4 5 6 7 8 9 10" at bounding box center [857, 222] width 193 height 25
select select "2"
click at [1103, 280] on div "Means Test Questions" at bounding box center [753, 293] width 851 height 34
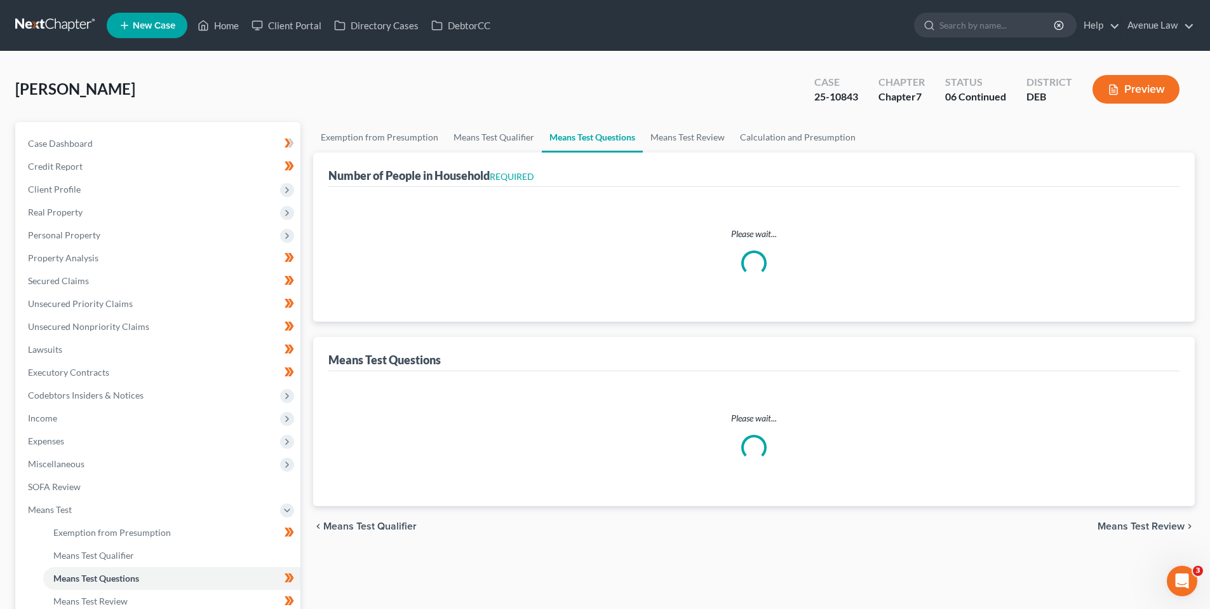
select select "1"
select select "60"
select select "1"
select select "2"
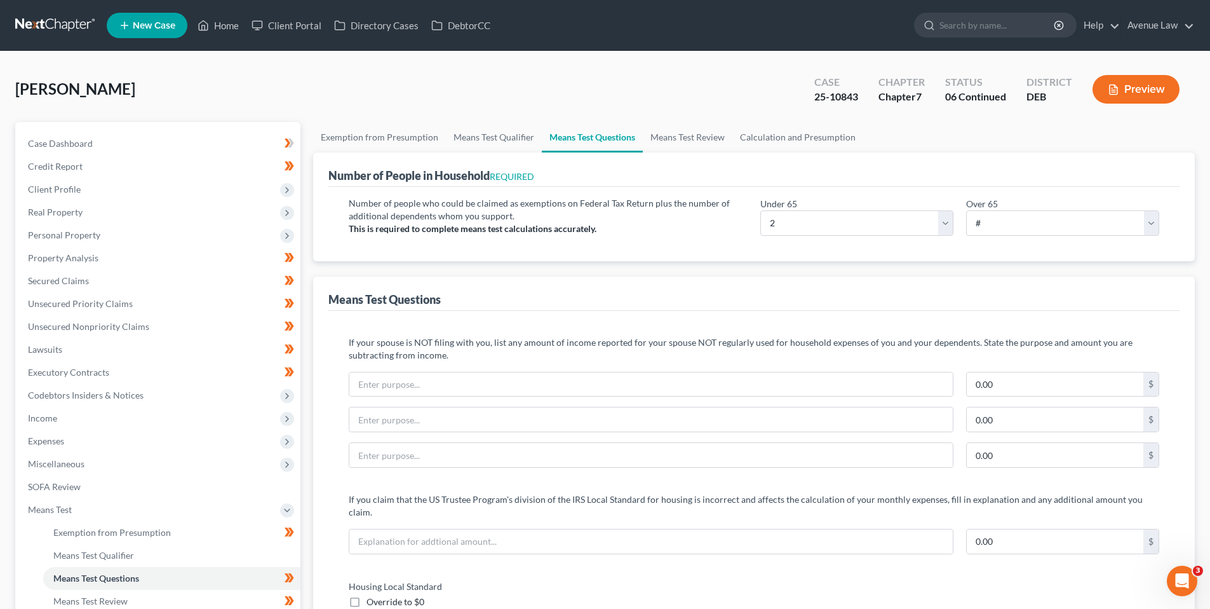
click at [1140, 88] on button "Preview" at bounding box center [1136, 89] width 87 height 29
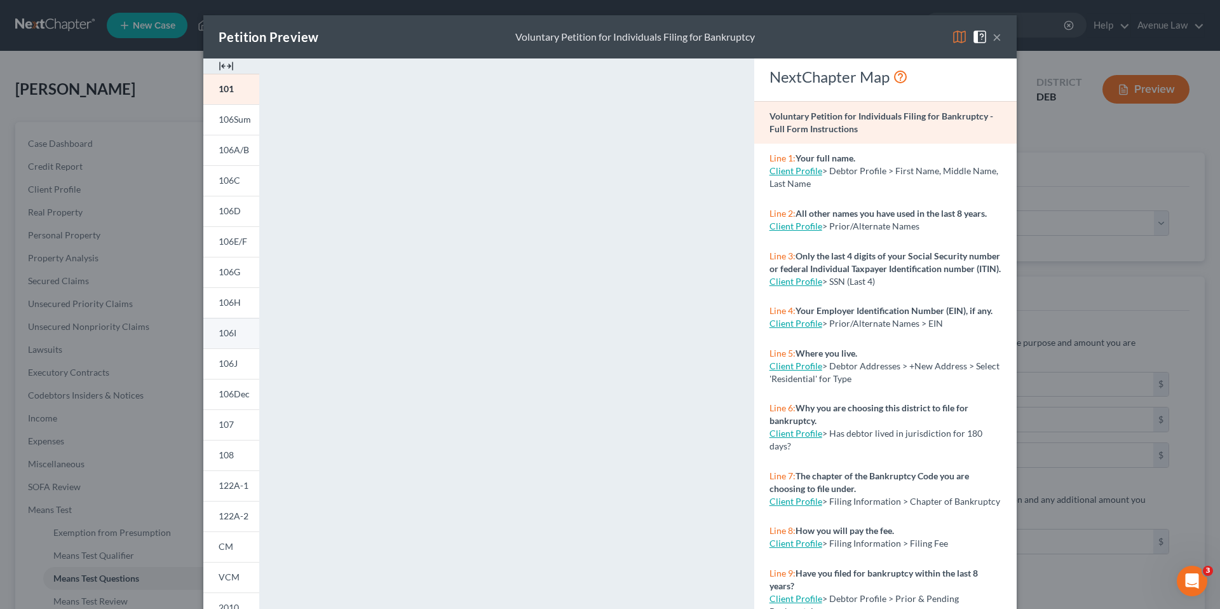
click at [224, 332] on span "106I" at bounding box center [228, 332] width 18 height 11
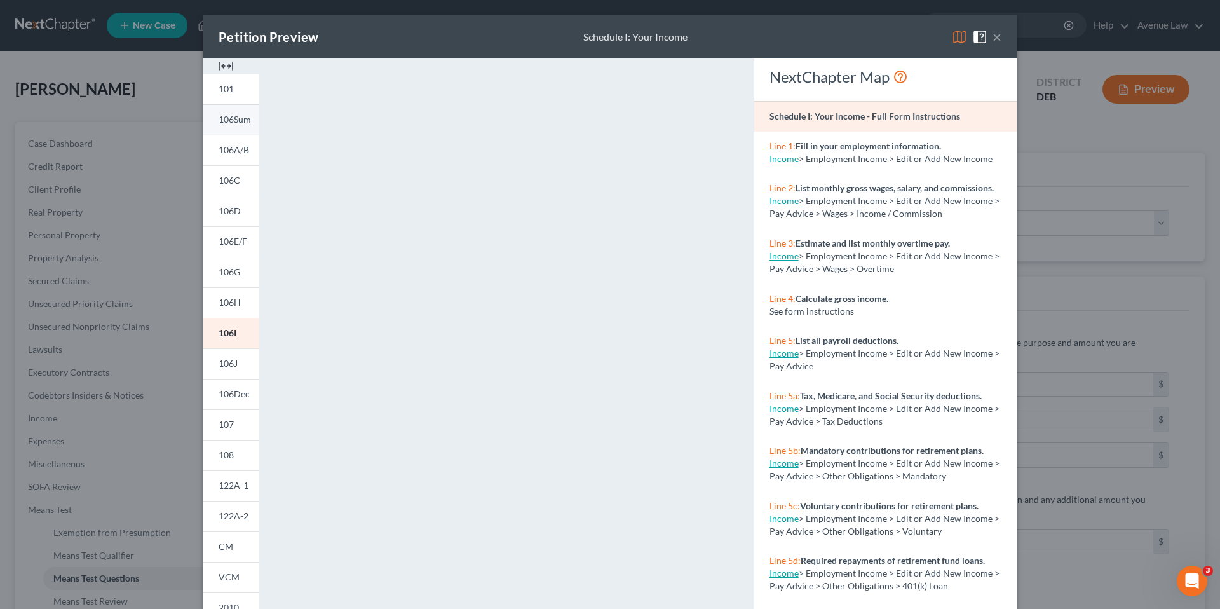
click at [231, 118] on span "106Sum" at bounding box center [235, 119] width 32 height 11
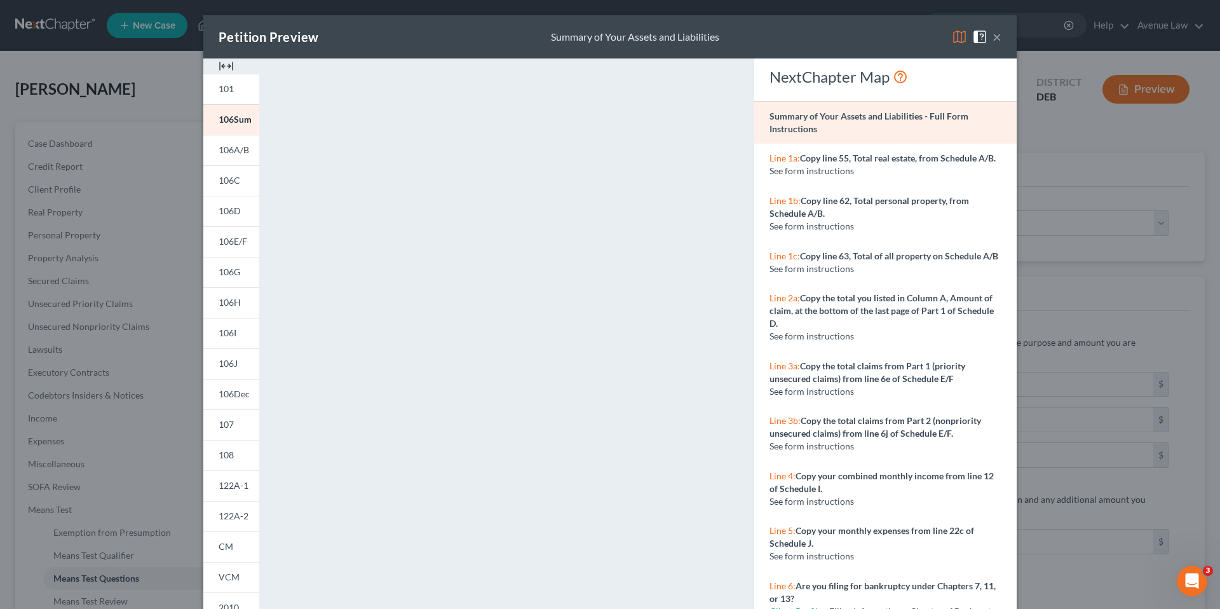
click at [460, 41] on div "Petition Preview Summary of Your Assets and Liabilities ×" at bounding box center [609, 36] width 813 height 43
click at [987, 36] on span at bounding box center [982, 35] width 20 height 11
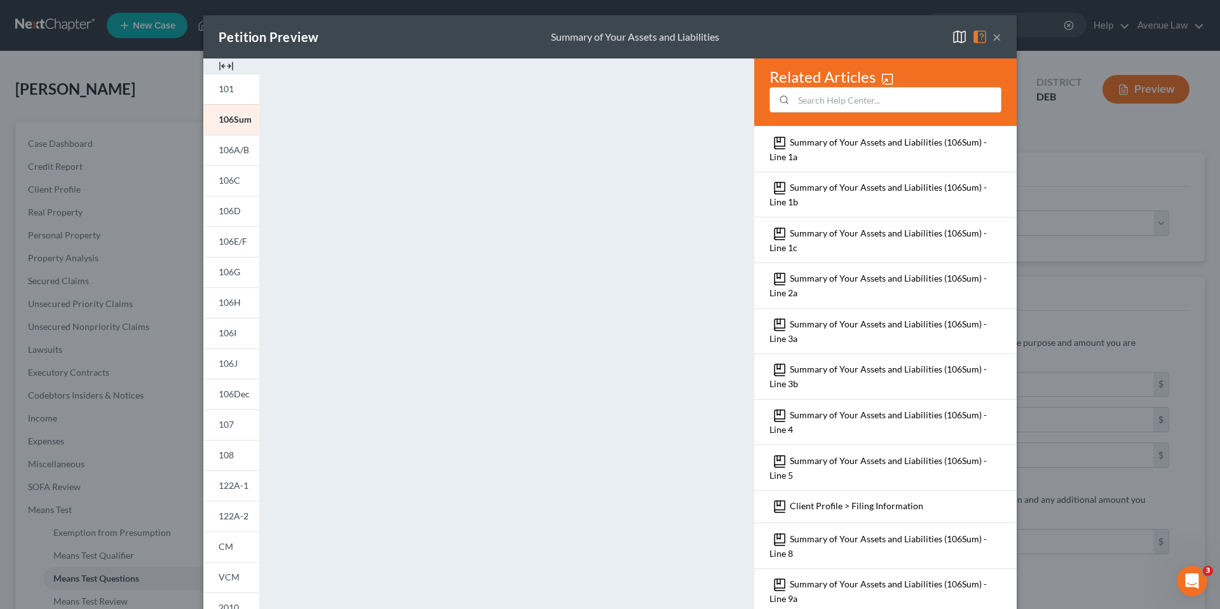
click at [808, 36] on div "Petition Preview Summary of Your Assets and Liabilities ×" at bounding box center [609, 36] width 813 height 43
drag, startPoint x: 356, startPoint y: 25, endPoint x: 363, endPoint y: 31, distance: 9.4
click at [357, 24] on div "Petition Preview Summary of Your Assets and Liabilities ×" at bounding box center [609, 36] width 813 height 43
click at [748, 252] on div "Related Articles Summary of Your Assets and Liabilities (106Sum) - Line 1a Summ…" at bounding box center [885, 373] width 275 height 631
click at [992, 35] on button "×" at bounding box center [996, 36] width 9 height 15
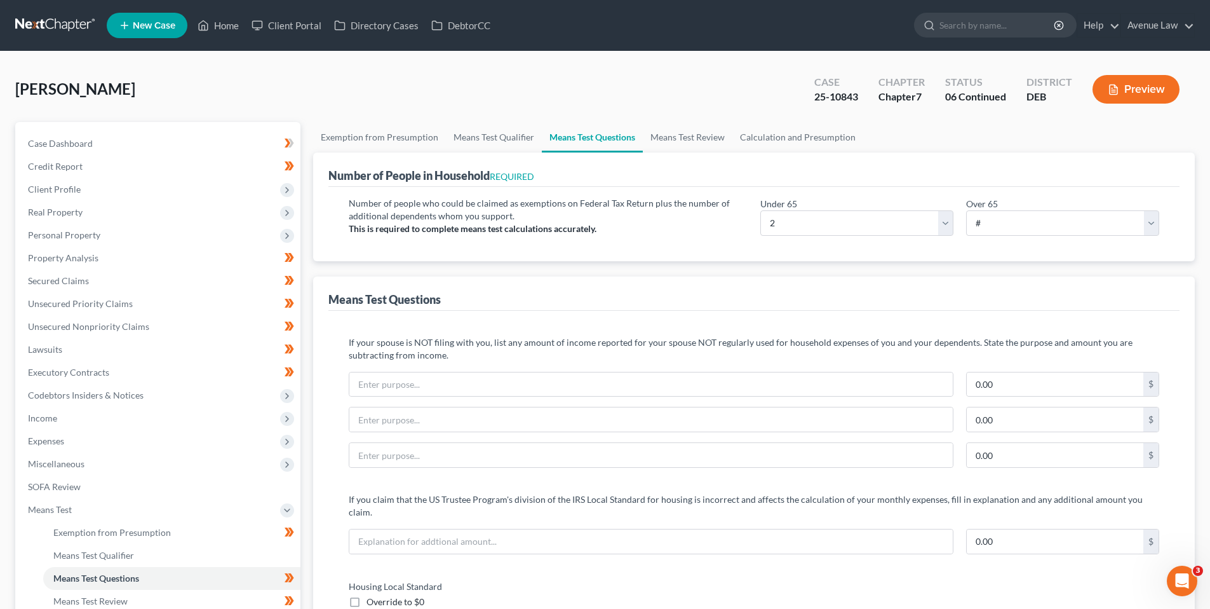
click at [1122, 90] on button "Preview" at bounding box center [1136, 89] width 87 height 29
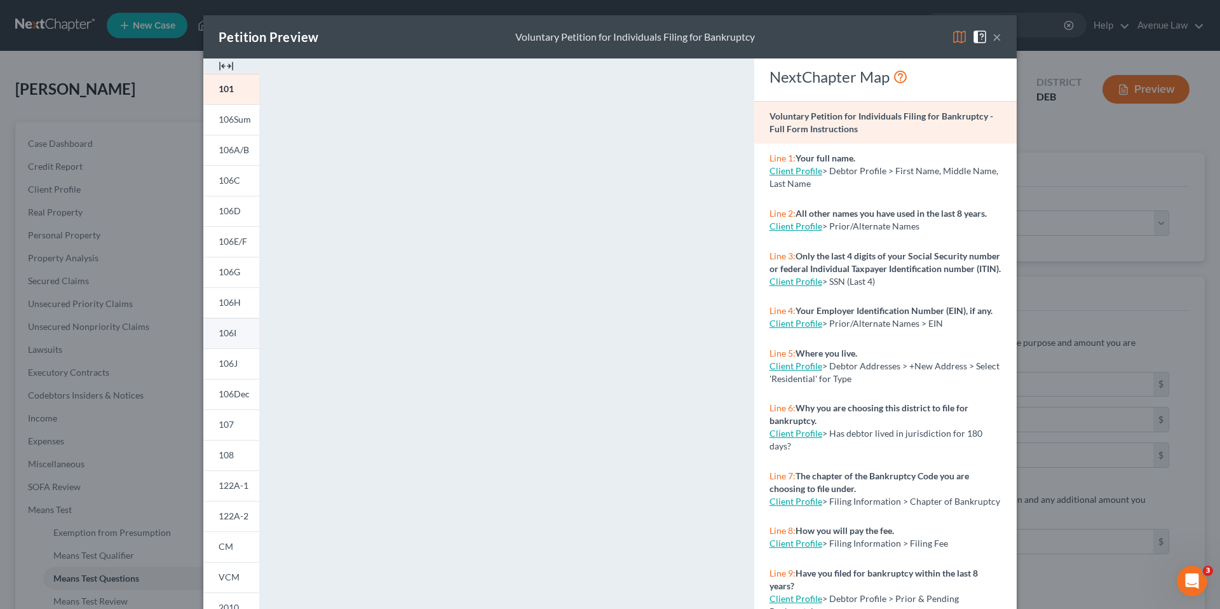
click at [225, 332] on span "106I" at bounding box center [228, 332] width 18 height 11
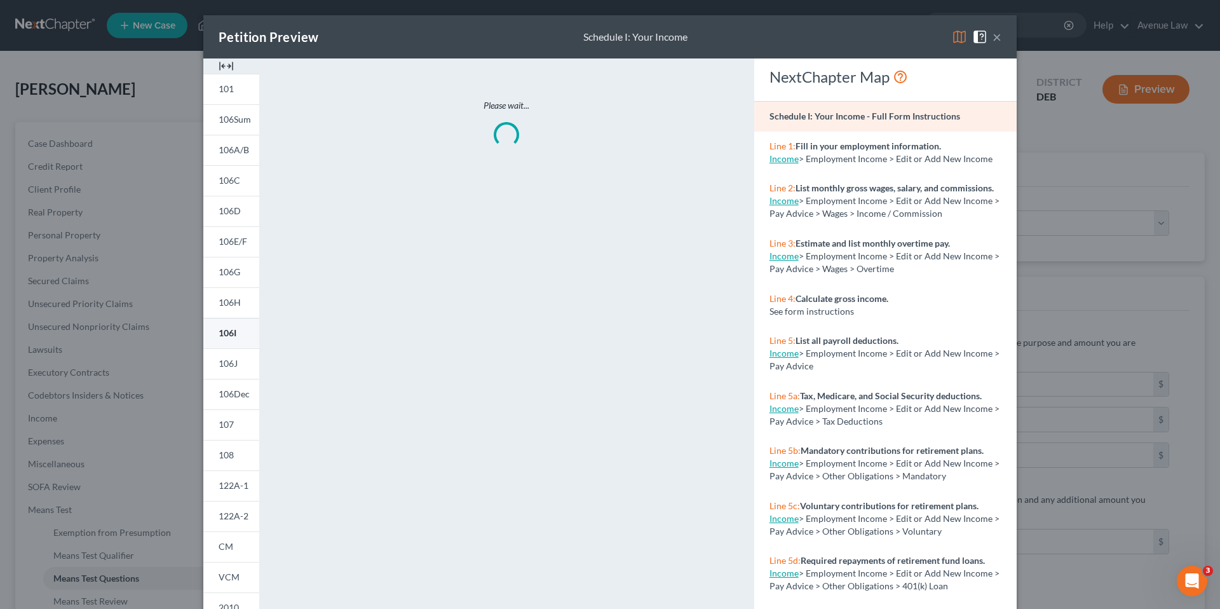
click at [225, 332] on span "106I" at bounding box center [228, 332] width 18 height 11
click at [1001, 38] on div "Petition Preview Schedule I: Your Income ×" at bounding box center [609, 36] width 813 height 43
click at [994, 37] on button "×" at bounding box center [996, 36] width 9 height 15
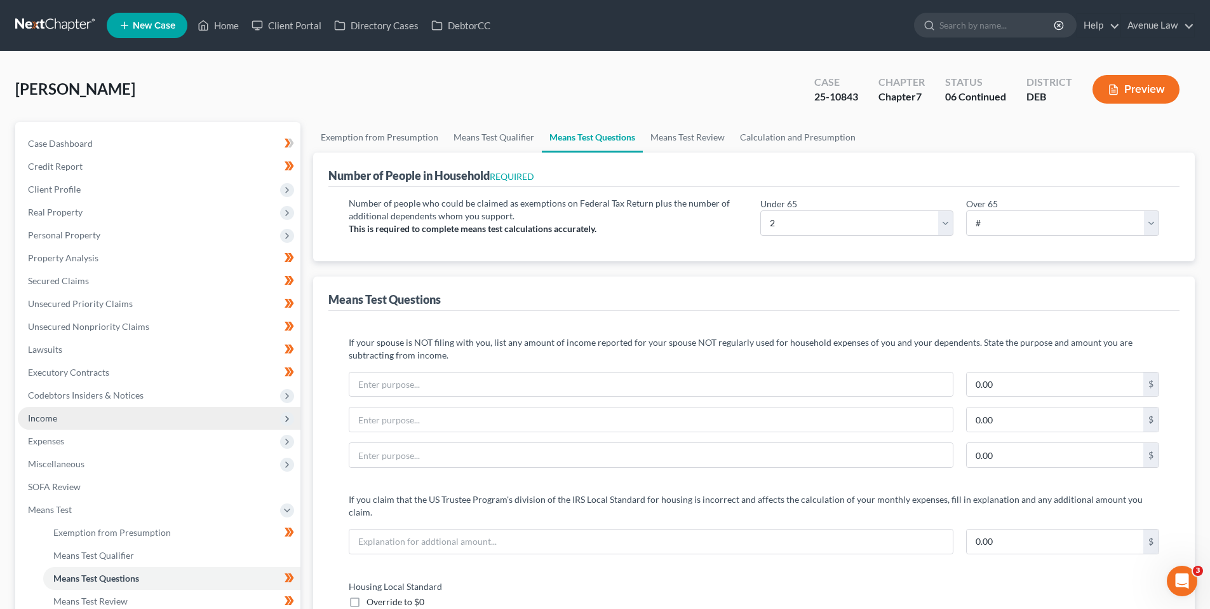
click at [49, 417] on span "Income" at bounding box center [42, 417] width 29 height 11
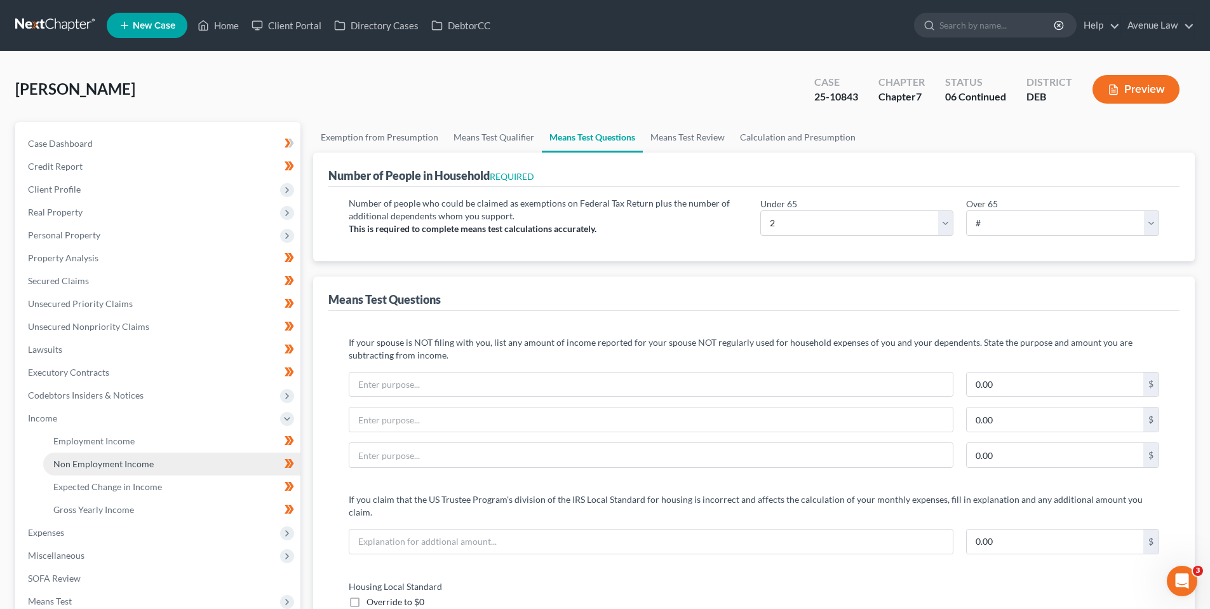
click at [85, 460] on span "Non Employment Income" at bounding box center [103, 463] width 100 height 11
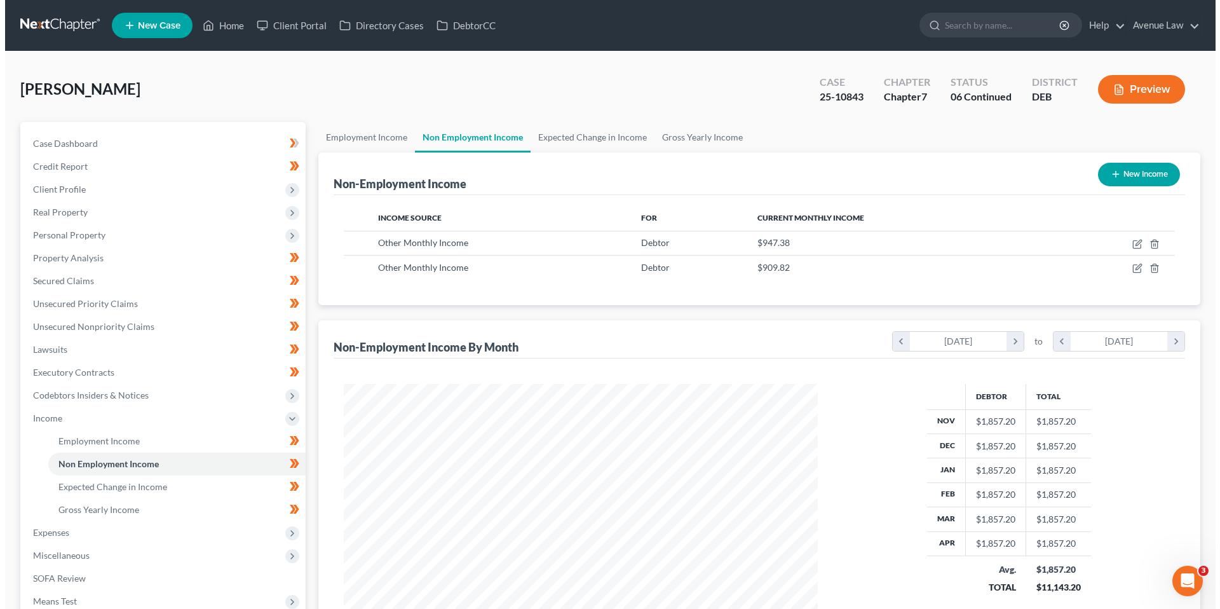
scroll to position [237, 499]
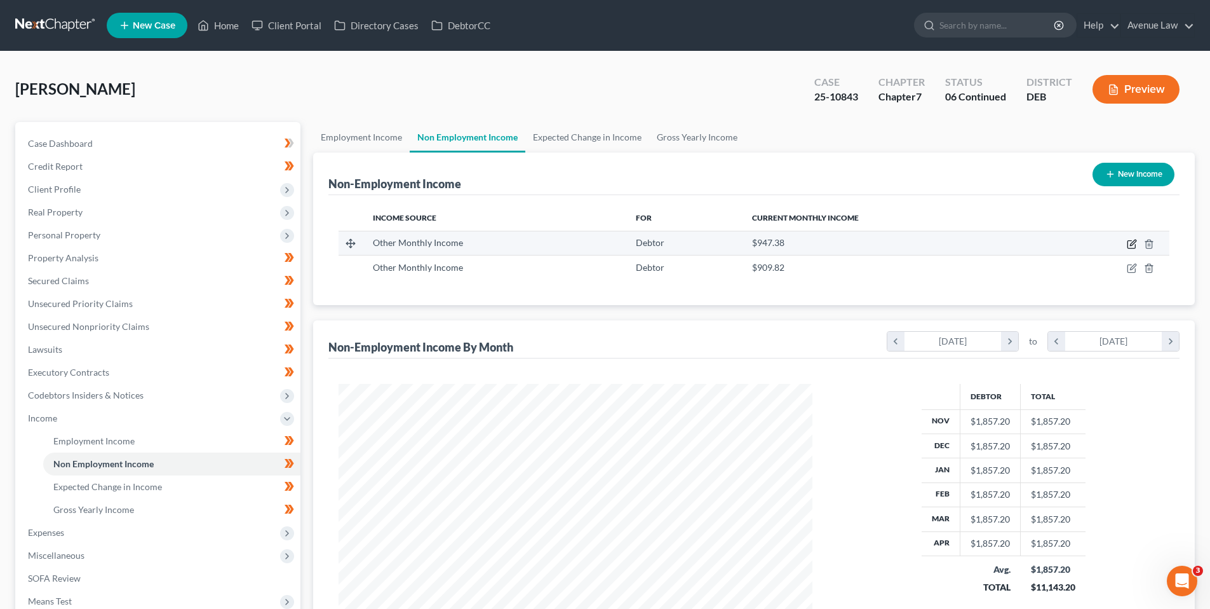
click at [1132, 243] on icon "button" at bounding box center [1133, 243] width 6 height 6
select select "13"
select select "0"
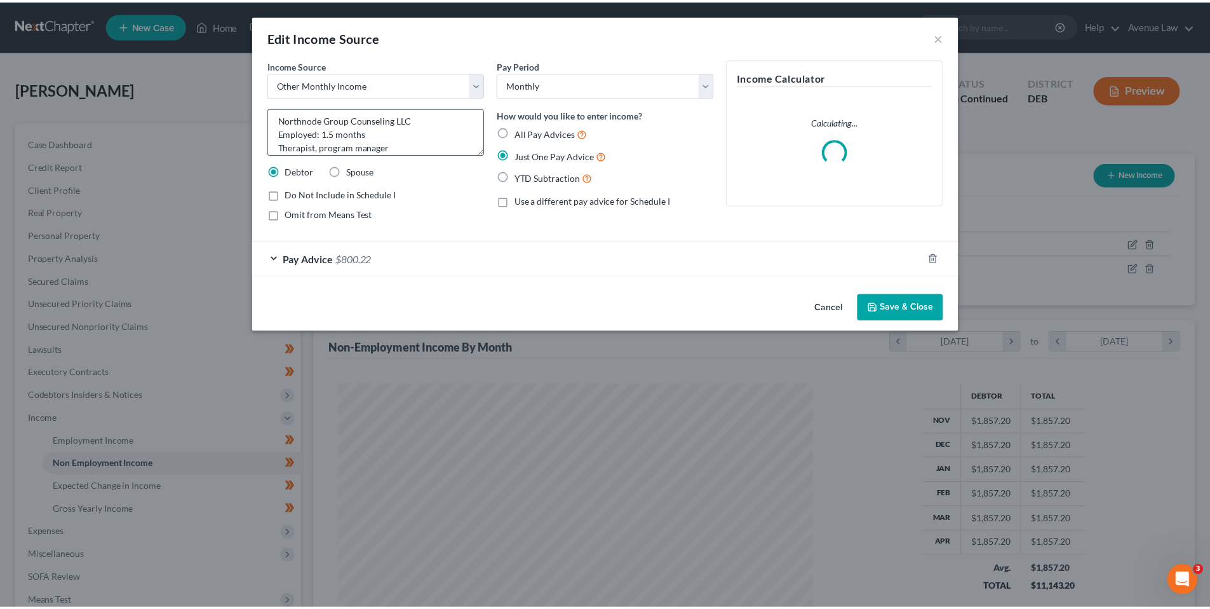
scroll to position [0, 0]
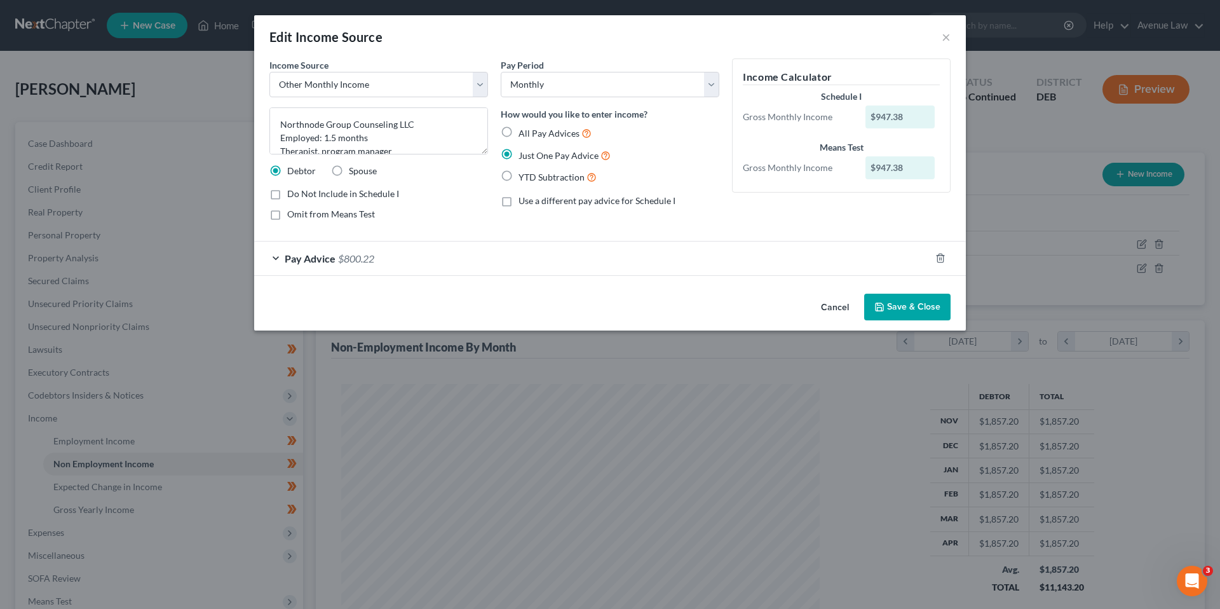
click at [911, 301] on button "Save & Close" at bounding box center [907, 307] width 86 height 27
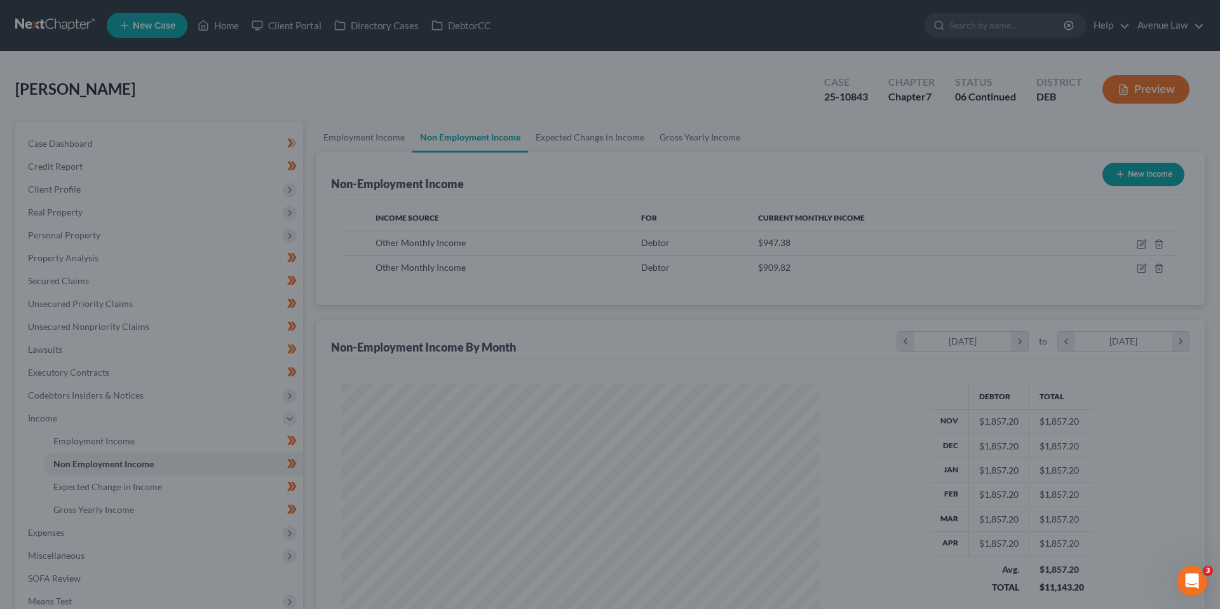
scroll to position [635136, 634874]
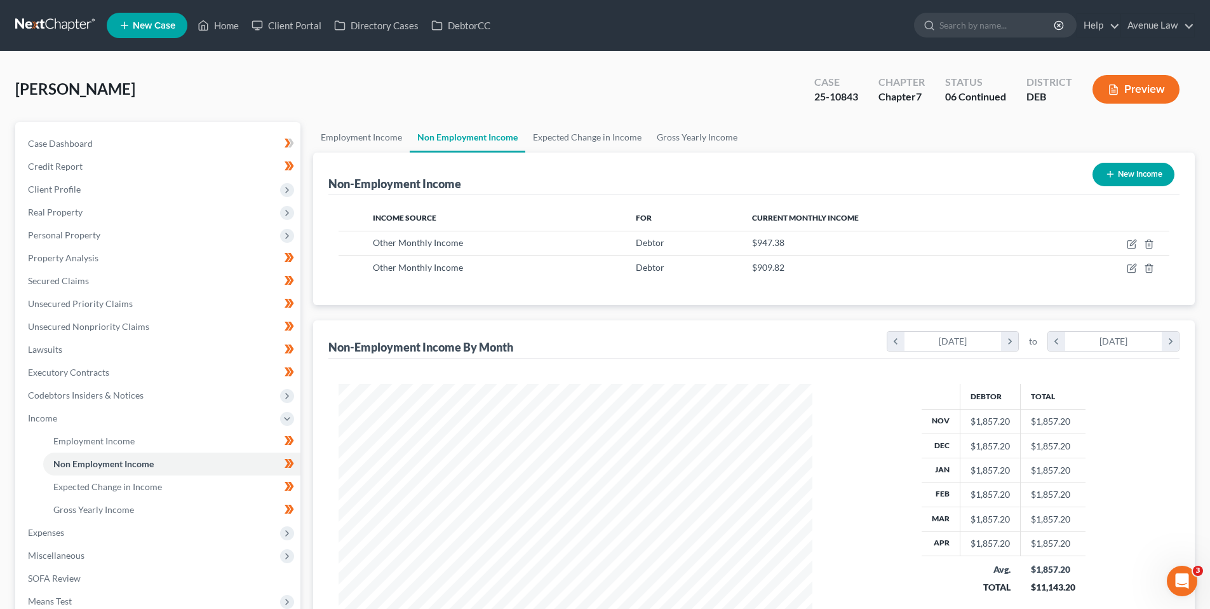
click at [1153, 86] on button "Preview" at bounding box center [1136, 89] width 87 height 29
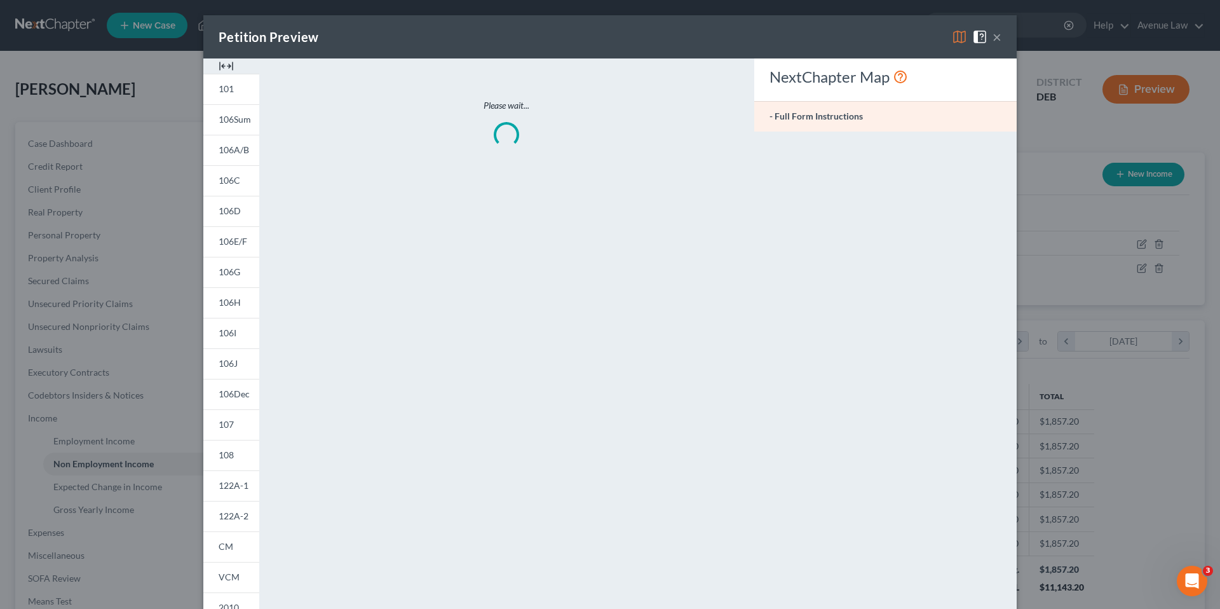
scroll to position [239, 504]
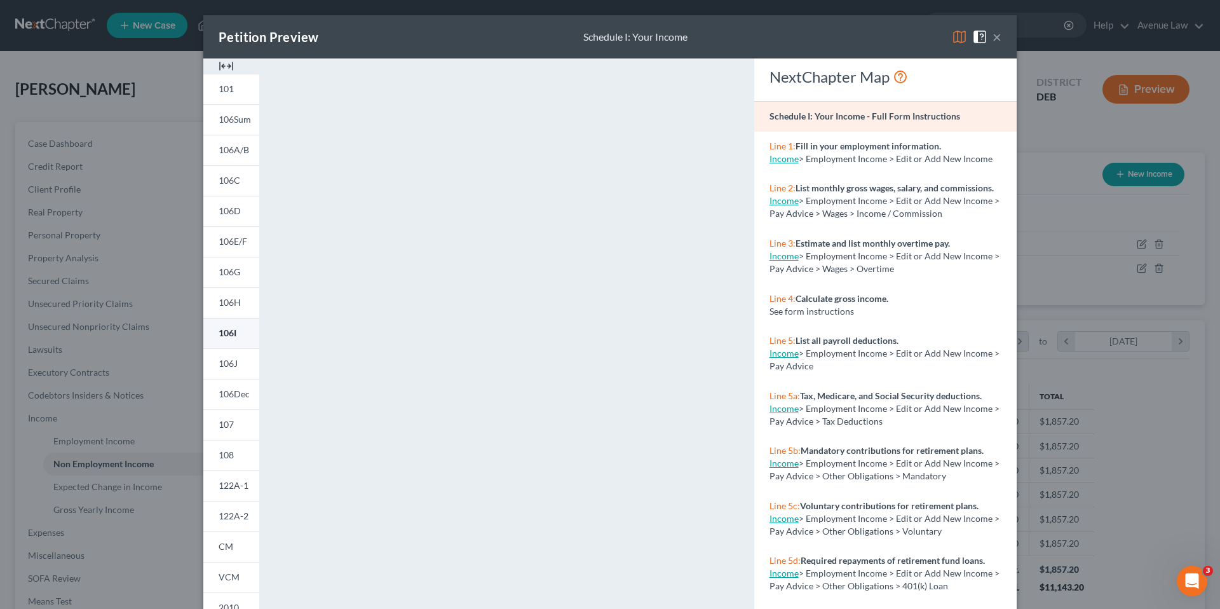
click at [227, 328] on span "106I" at bounding box center [228, 332] width 18 height 11
click at [788, 37] on div "Petition Preview Schedule I: Your Income ×" at bounding box center [609, 36] width 813 height 43
click at [226, 484] on span "122A-1" at bounding box center [234, 485] width 30 height 11
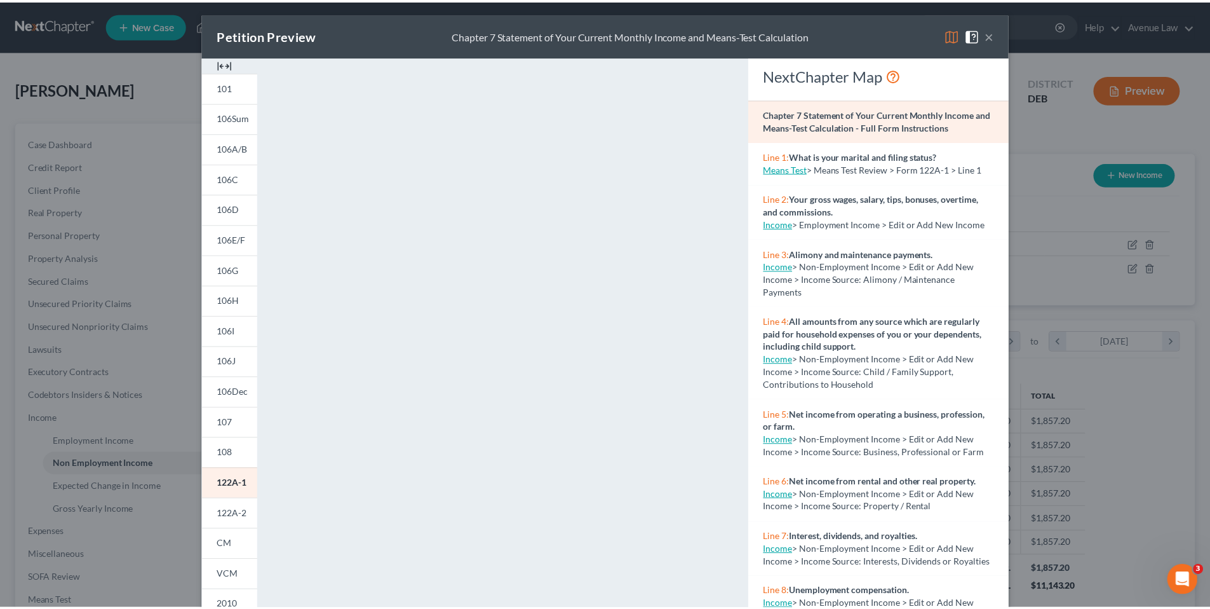
scroll to position [0, 0]
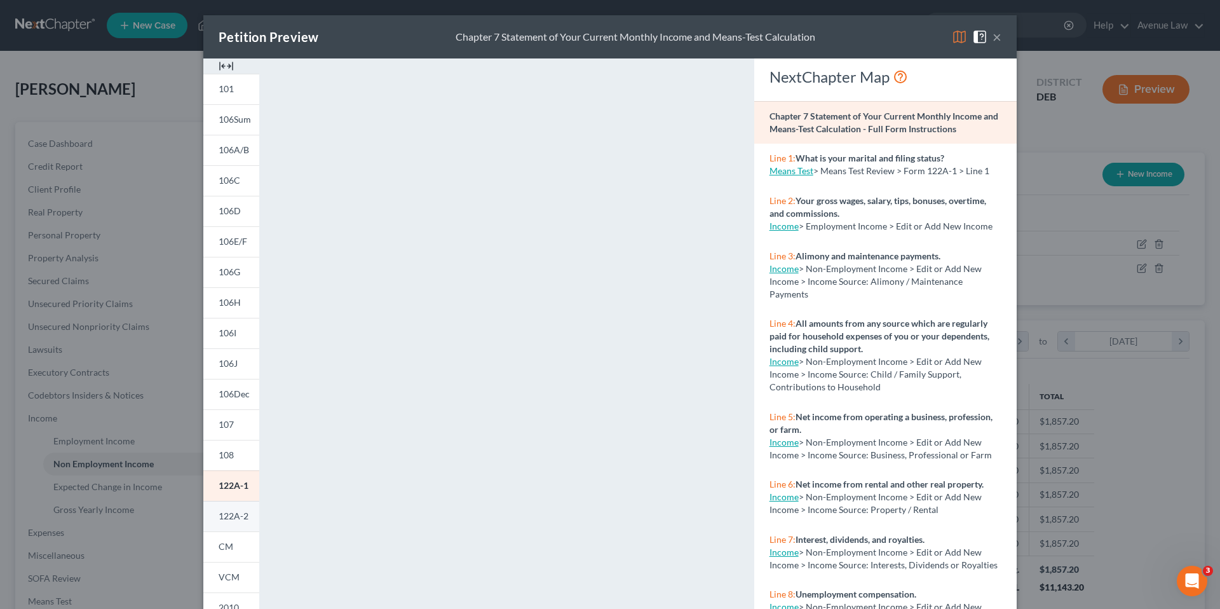
click at [236, 516] on span "122A-2" at bounding box center [234, 515] width 30 height 11
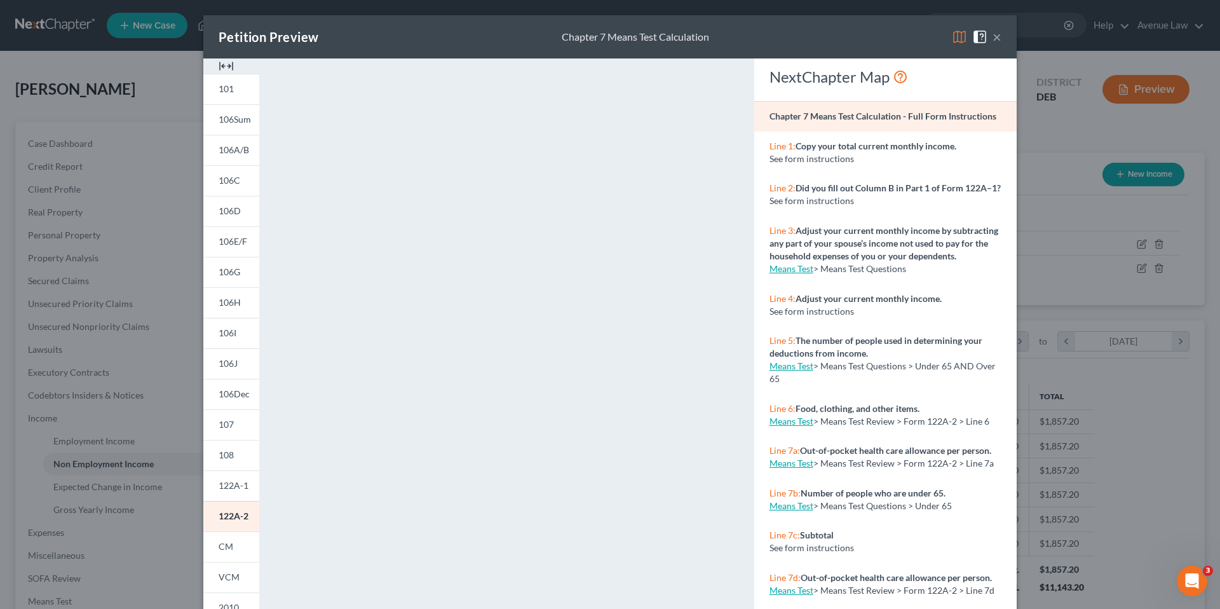
click at [994, 36] on button "×" at bounding box center [996, 36] width 9 height 15
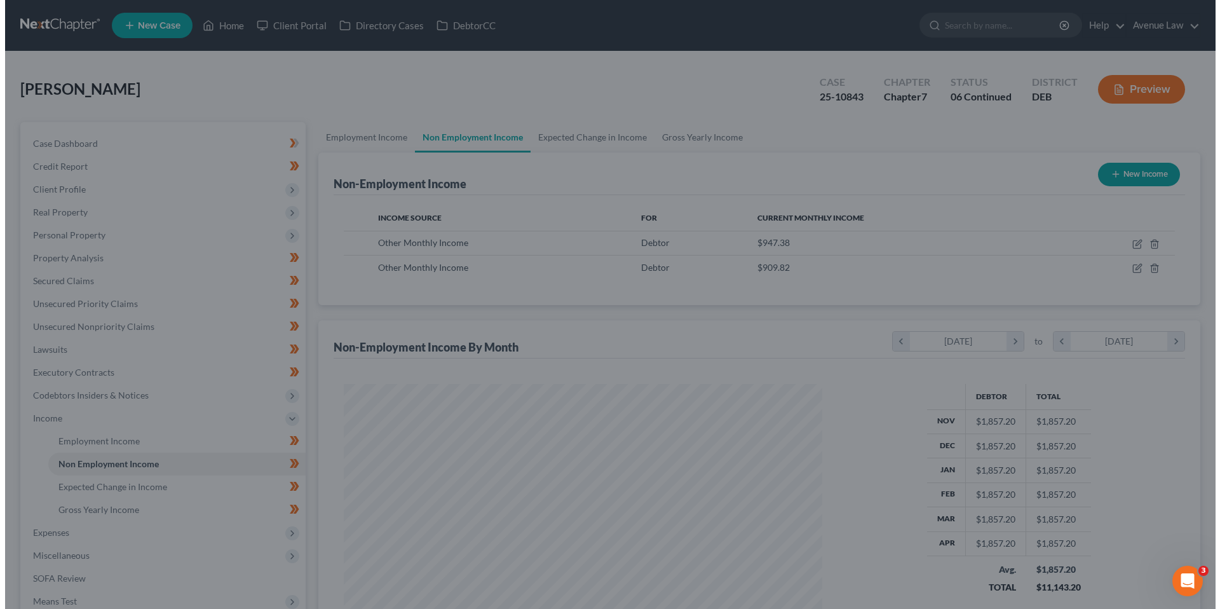
scroll to position [635136, 634874]
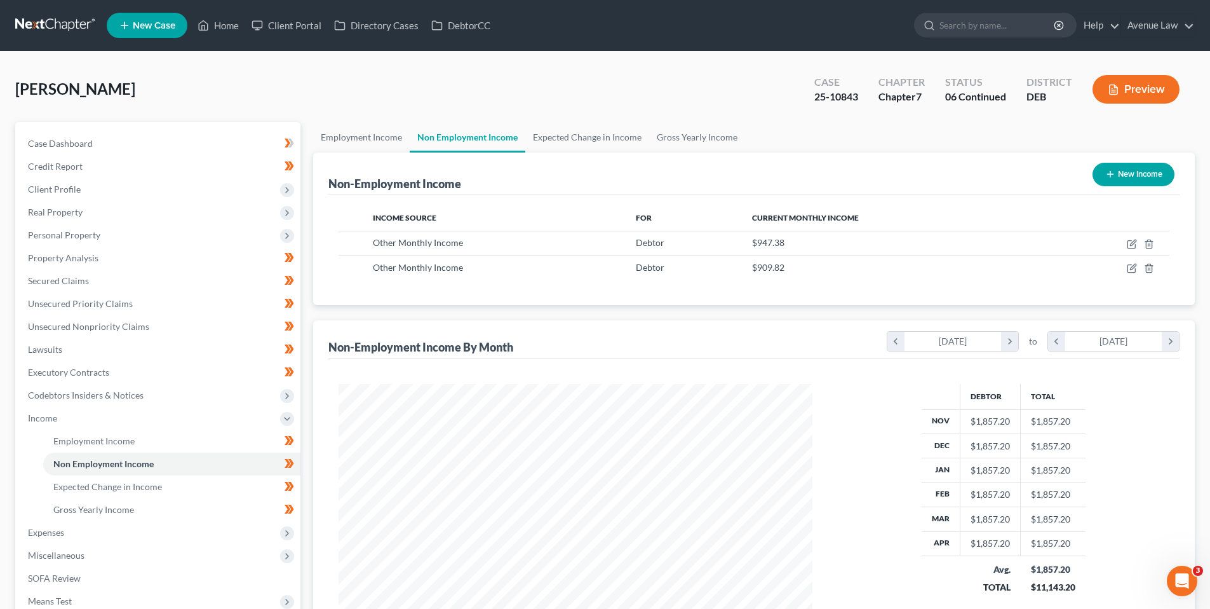
click at [1146, 93] on button "Preview" at bounding box center [1136, 89] width 87 height 29
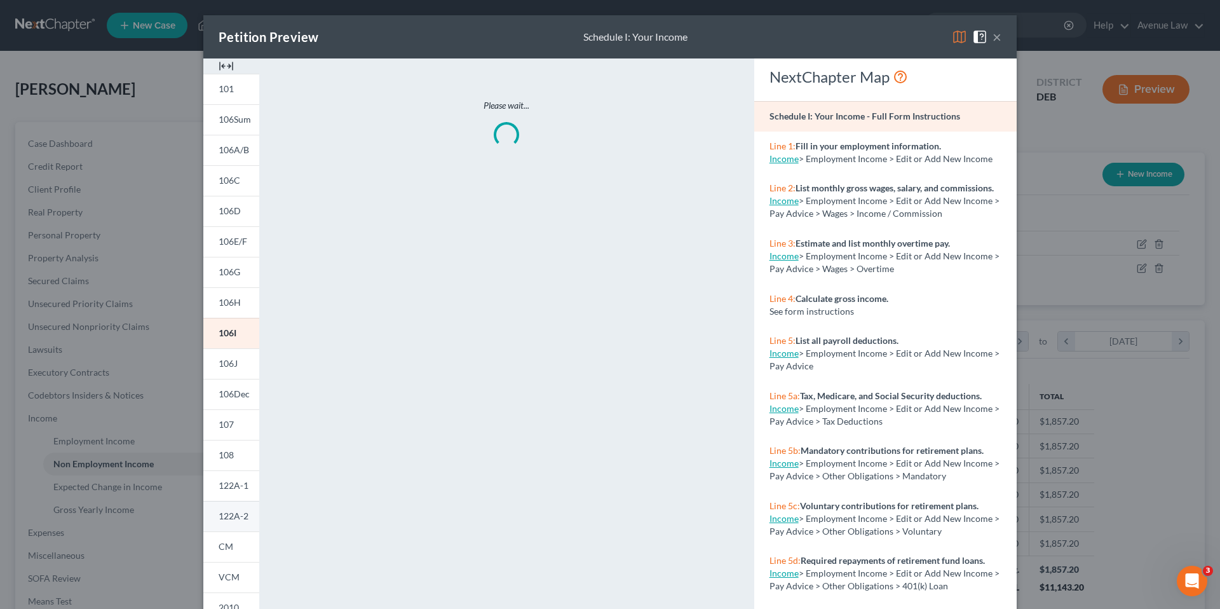
click at [232, 513] on span "122A-2" at bounding box center [234, 515] width 30 height 11
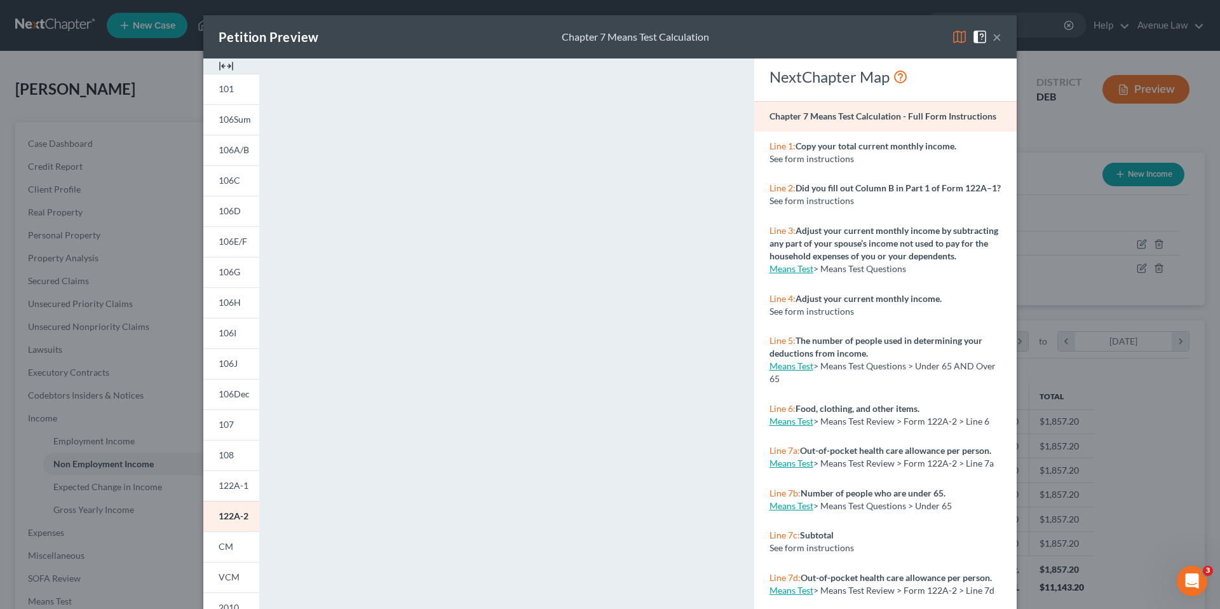
click at [994, 40] on button "×" at bounding box center [996, 36] width 9 height 15
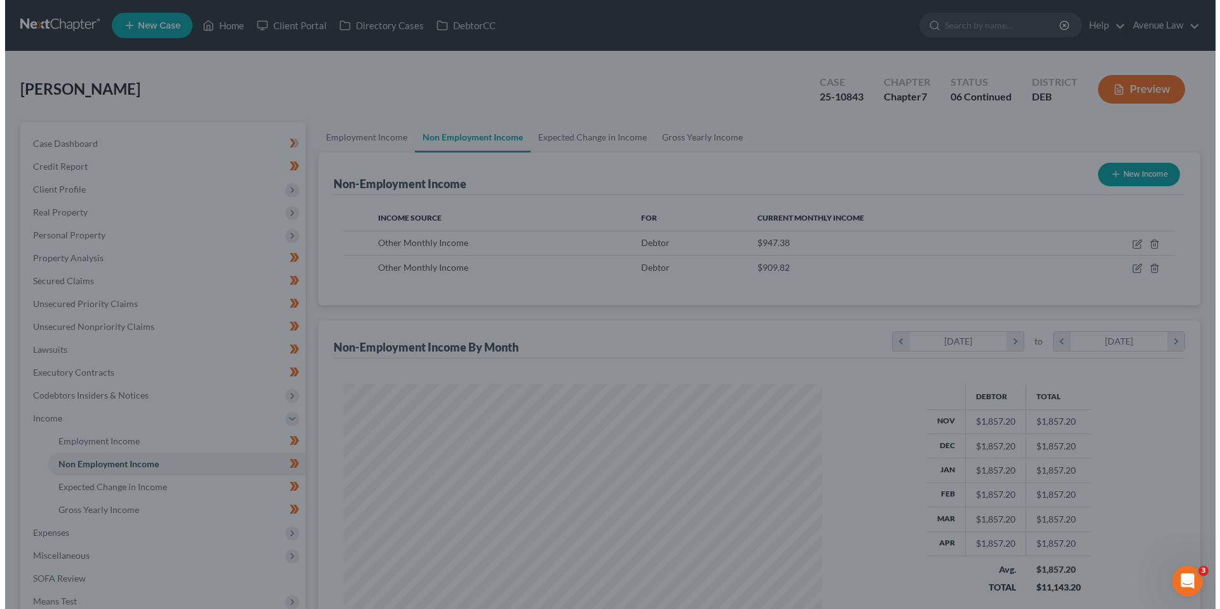
scroll to position [635136, 634874]
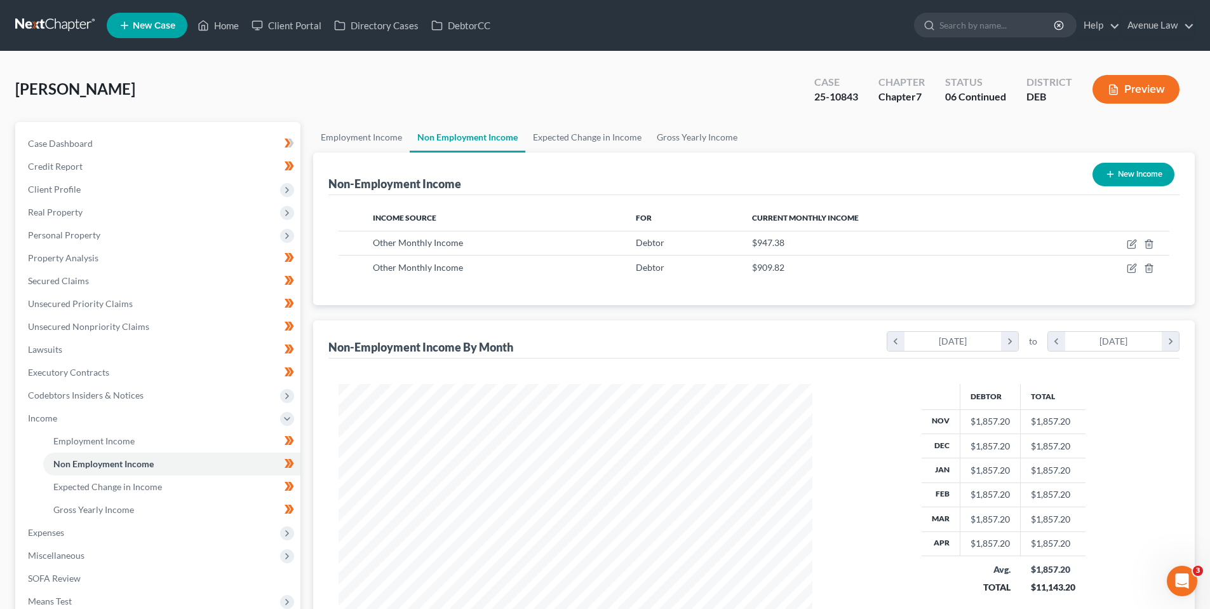
click at [1144, 90] on button "Preview" at bounding box center [1136, 89] width 87 height 29
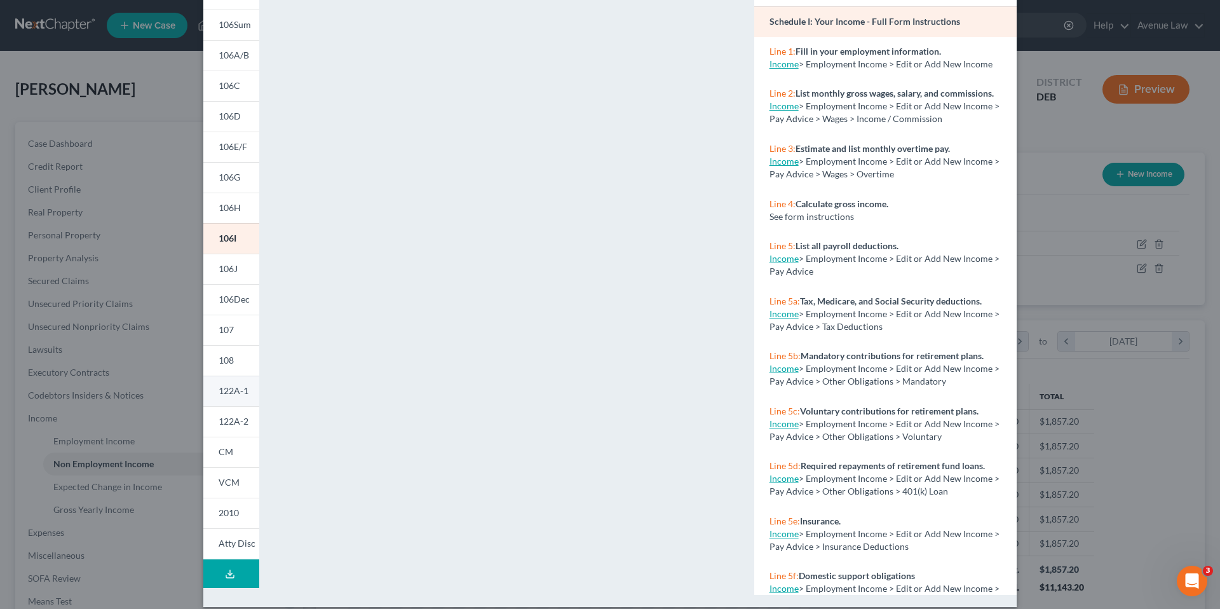
scroll to position [108, 0]
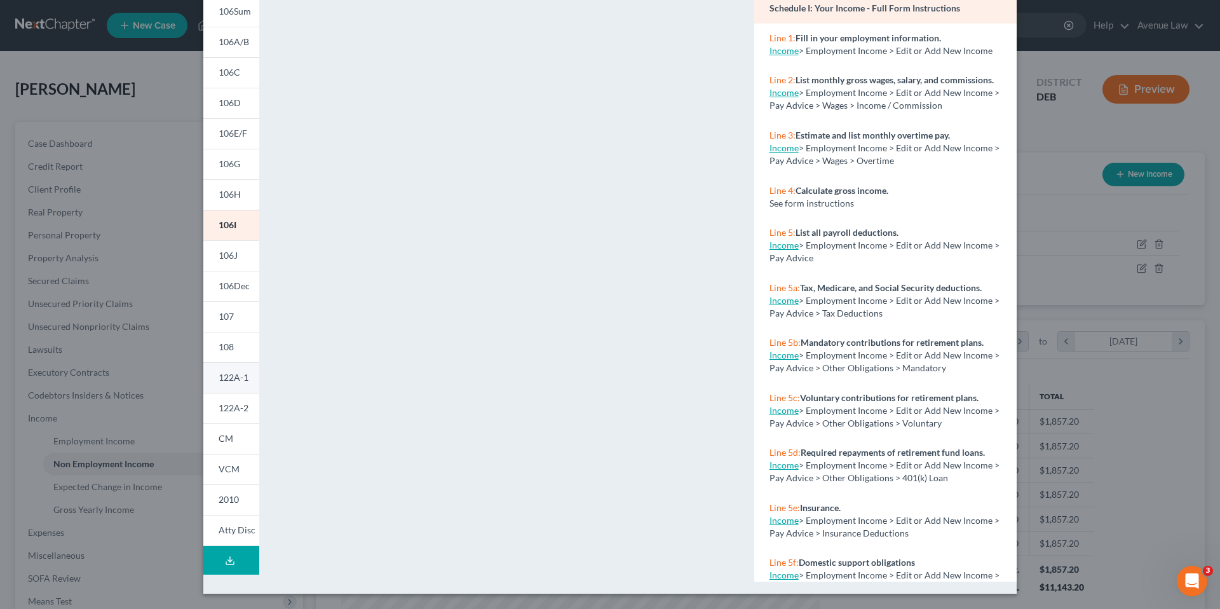
click at [233, 377] on span "122A-1" at bounding box center [234, 377] width 30 height 11
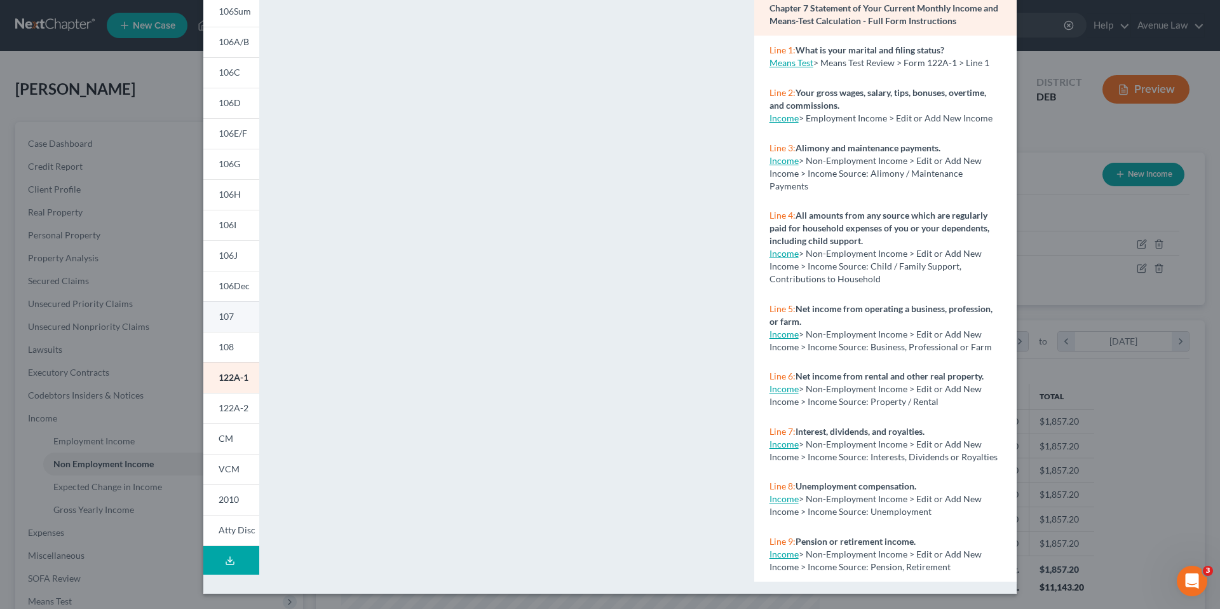
click at [220, 315] on span "107" at bounding box center [226, 316] width 15 height 11
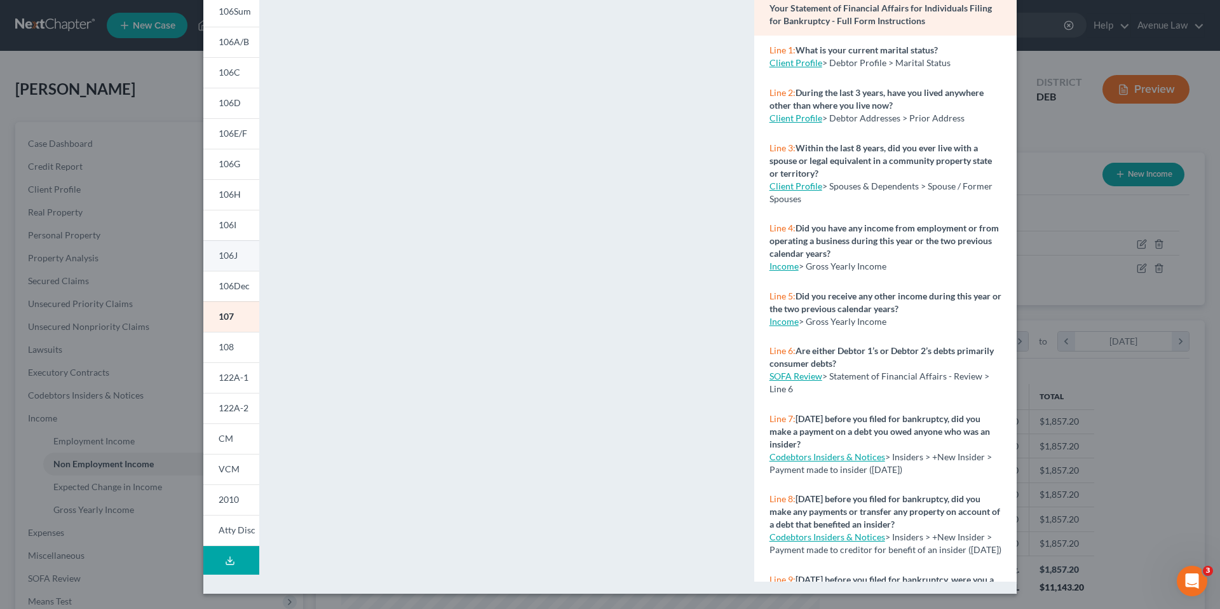
click at [229, 255] on span "106J" at bounding box center [228, 255] width 19 height 11
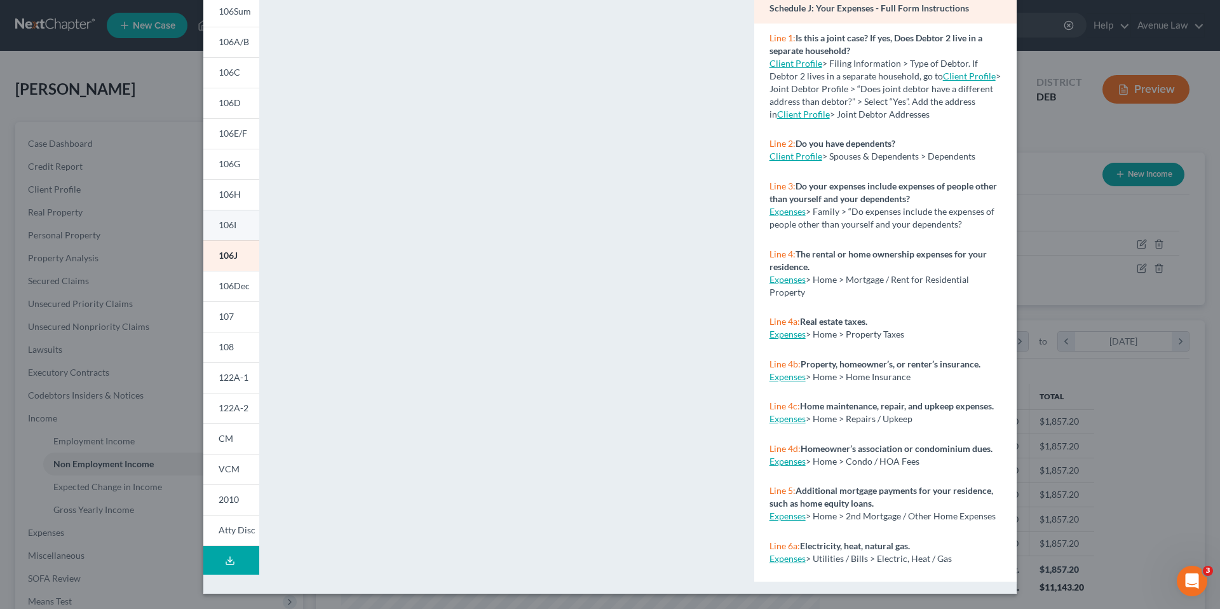
click at [219, 222] on span "106I" at bounding box center [228, 224] width 18 height 11
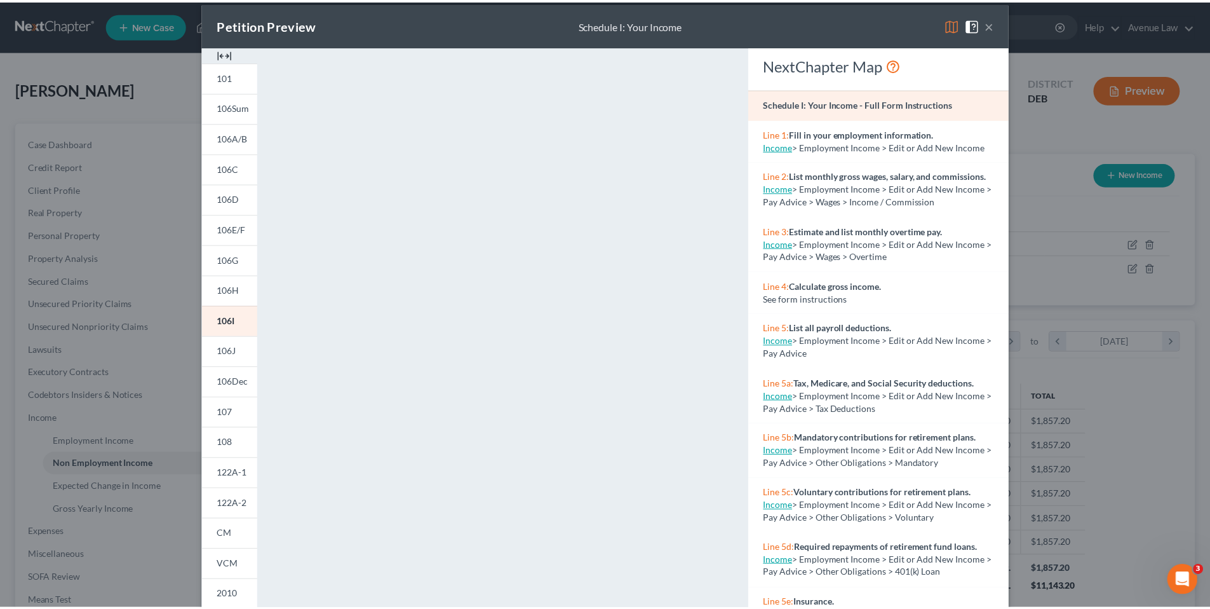
scroll to position [0, 0]
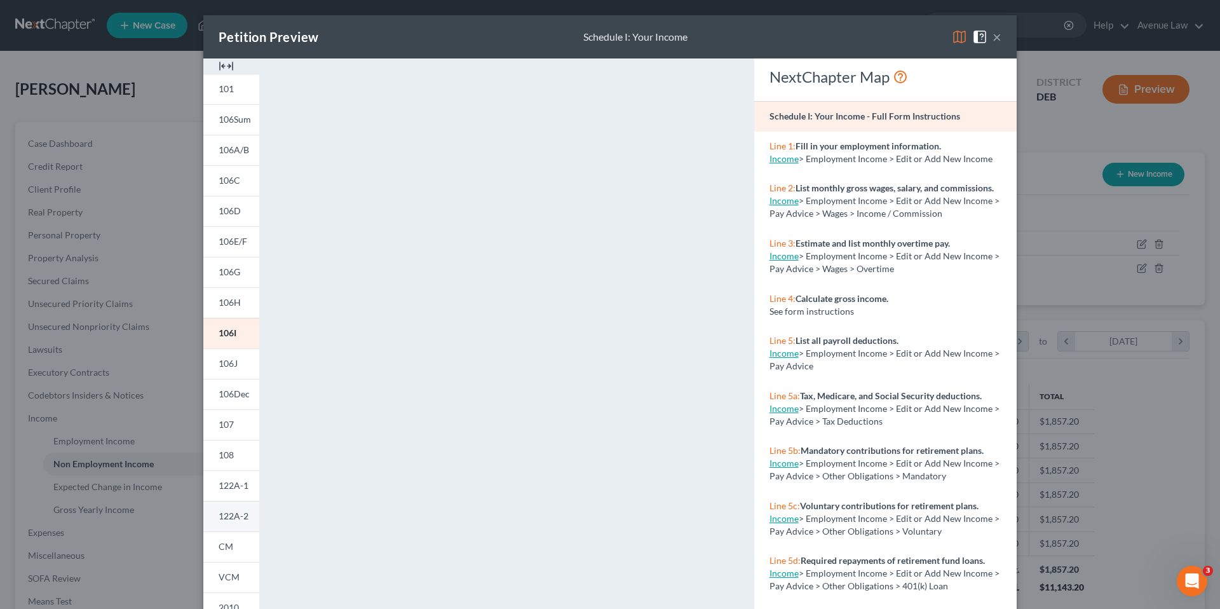
click at [224, 511] on span "122A-2" at bounding box center [234, 515] width 30 height 11
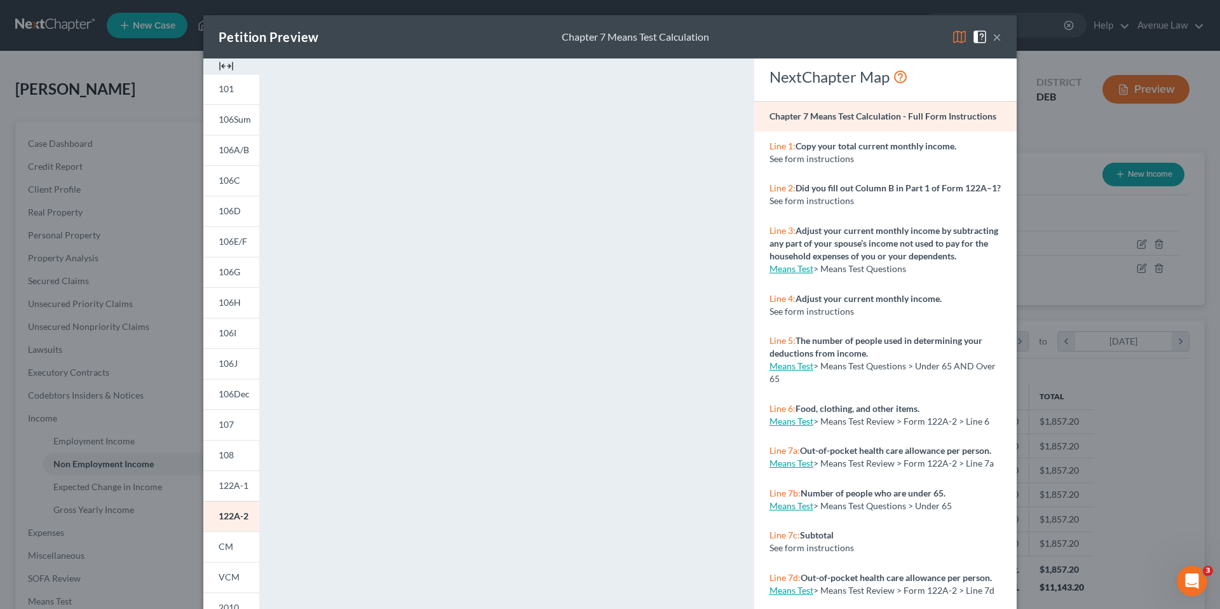
click at [998, 37] on div "Petition Preview Chapter 7 Means Test Calculation ×" at bounding box center [609, 36] width 813 height 43
click at [993, 38] on button "×" at bounding box center [996, 36] width 9 height 15
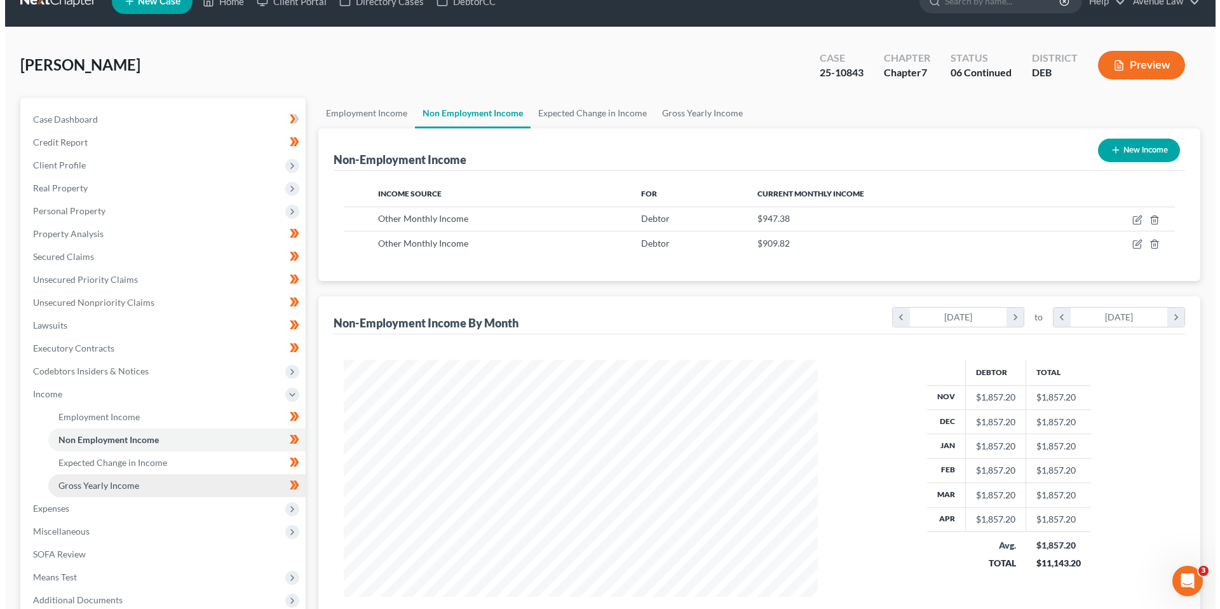
scroll to position [64, 0]
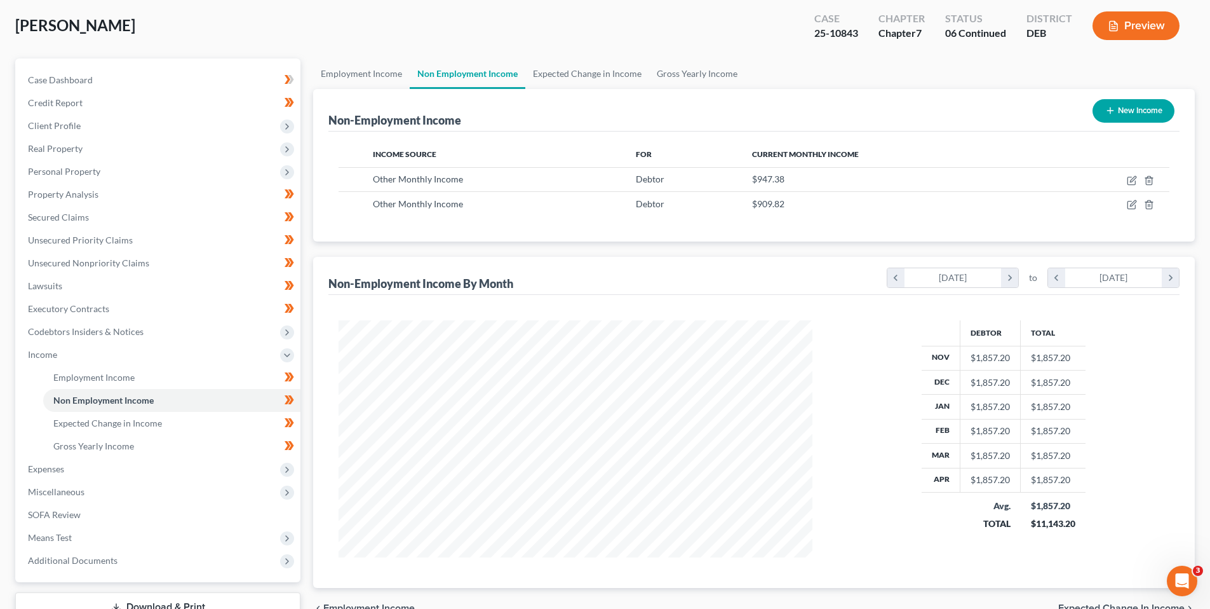
click at [1123, 20] on button "Preview" at bounding box center [1136, 25] width 87 height 29
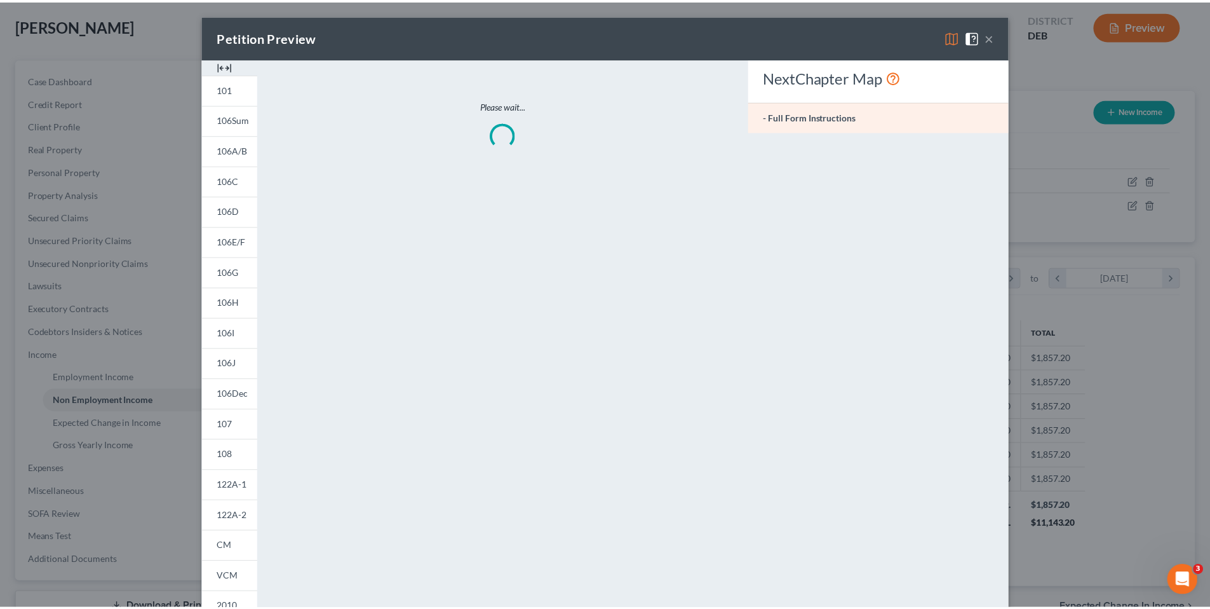
scroll to position [239, 504]
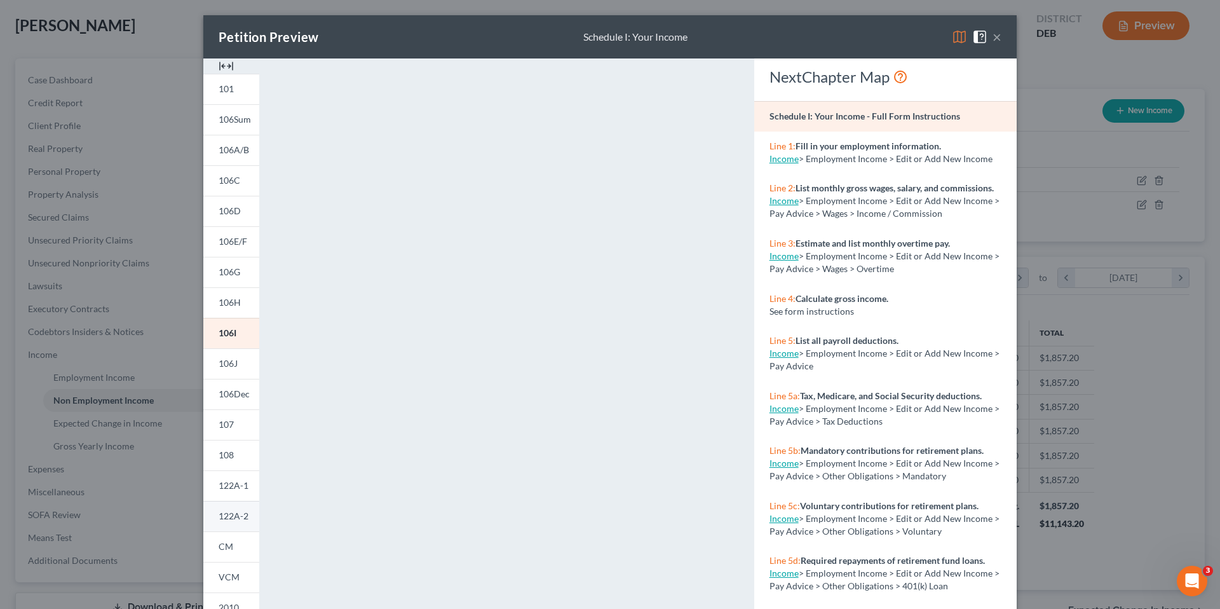
click at [233, 513] on span "122A-2" at bounding box center [234, 515] width 30 height 11
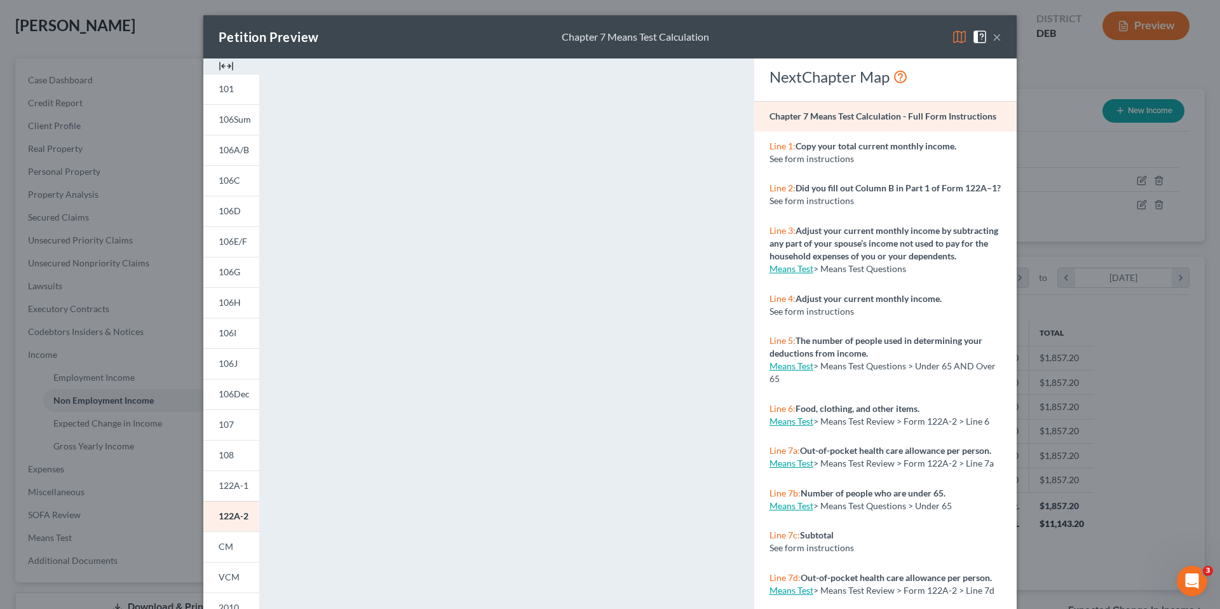
click at [996, 38] on div "Petition Preview Chapter 7 Means Test Calculation ×" at bounding box center [609, 36] width 813 height 43
click at [995, 34] on button "×" at bounding box center [996, 36] width 9 height 15
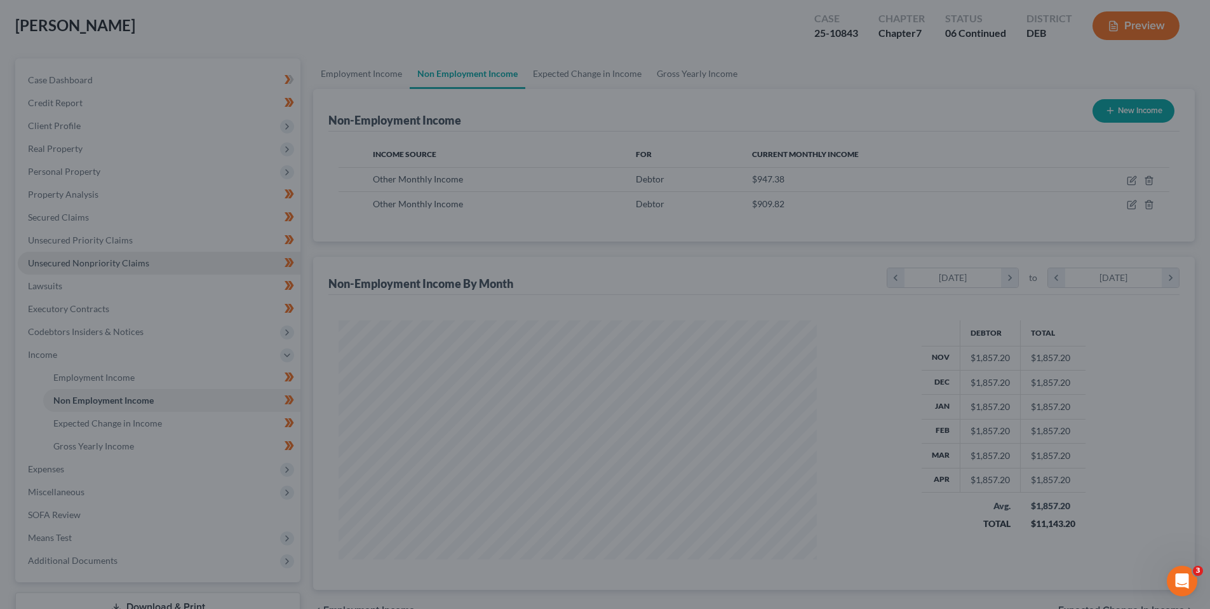
scroll to position [635136, 634874]
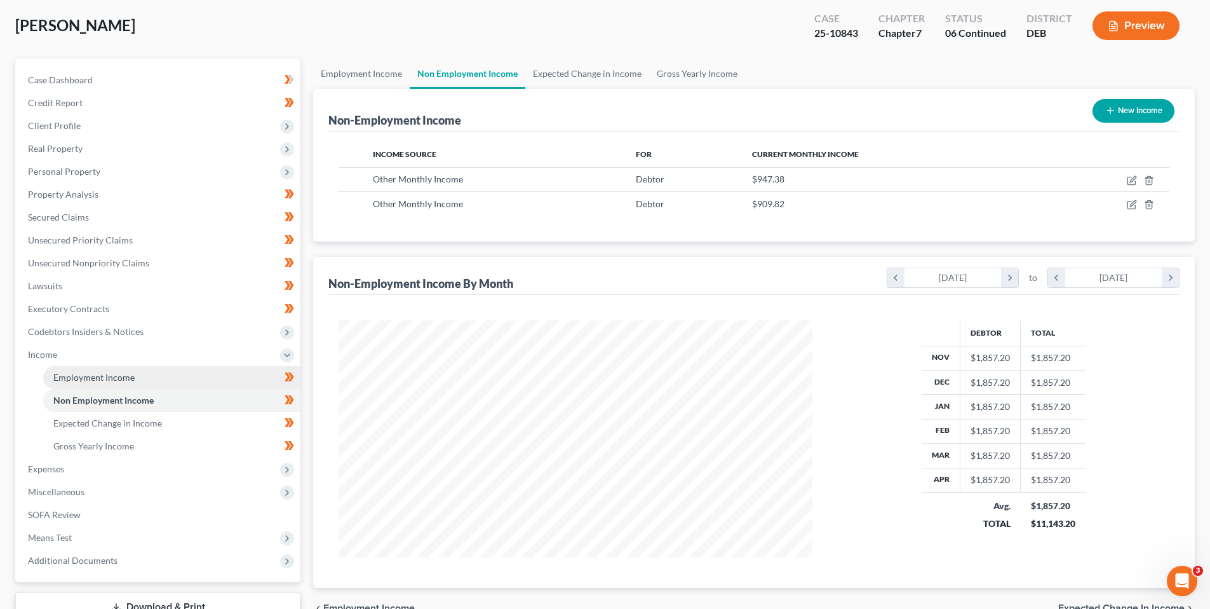
click at [123, 374] on span "Employment Income" at bounding box center [93, 377] width 81 height 11
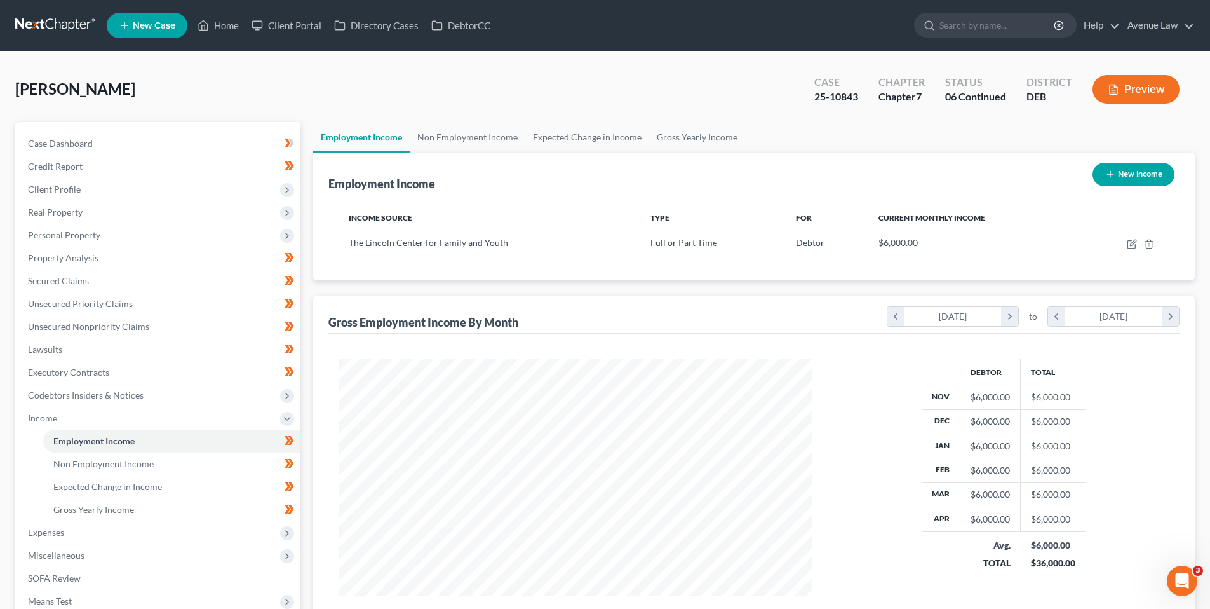
scroll to position [237, 499]
click at [88, 457] on link "Non Employment Income" at bounding box center [171, 463] width 257 height 23
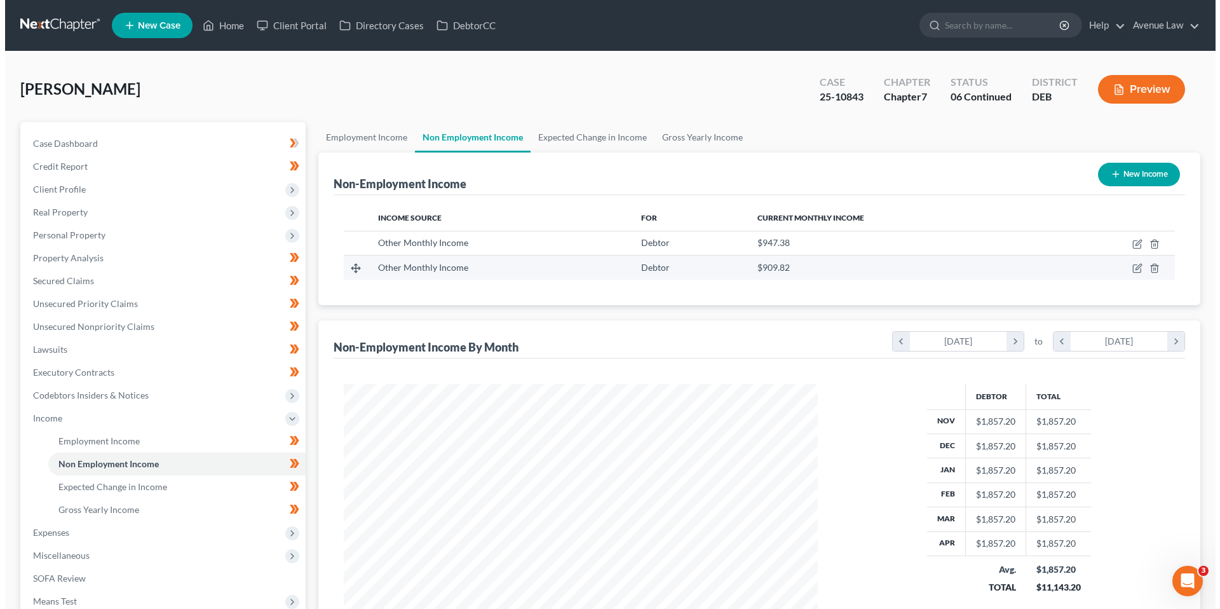
scroll to position [237, 499]
click at [1133, 266] on icon "button" at bounding box center [1132, 268] width 10 height 10
select select "13"
select select "0"
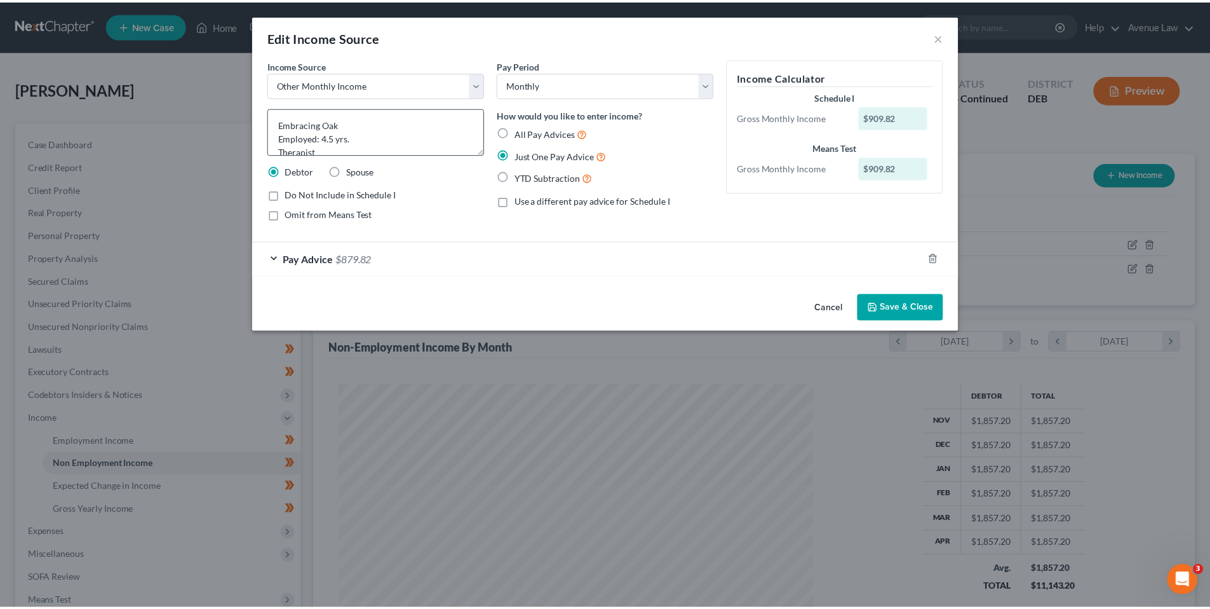
scroll to position [13, 0]
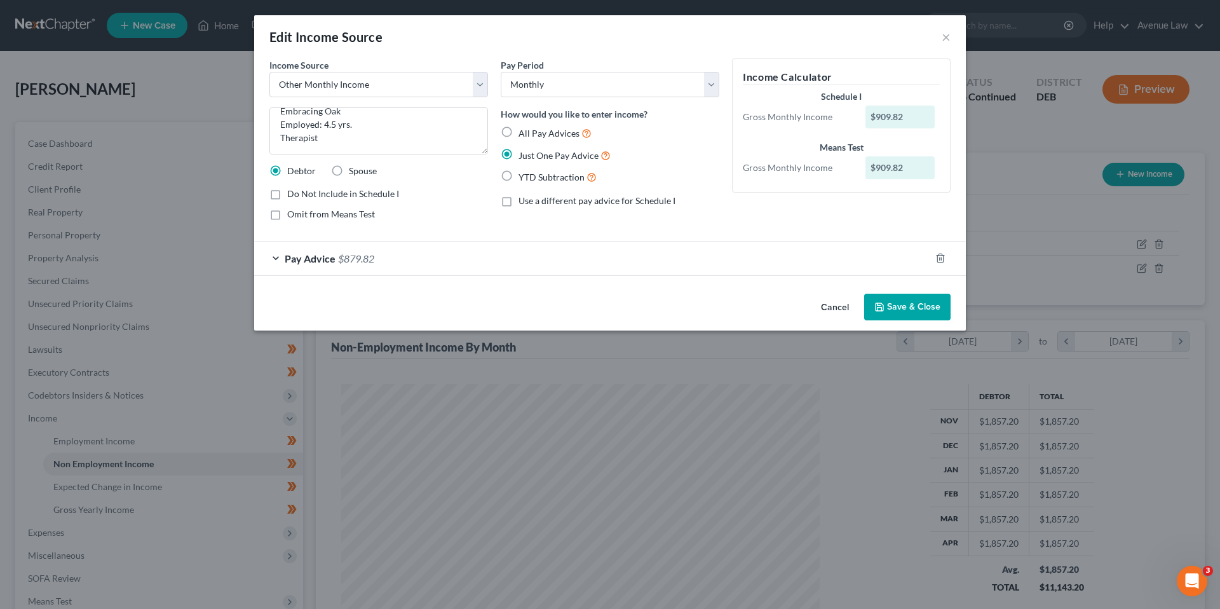
click at [912, 301] on button "Save & Close" at bounding box center [907, 307] width 86 height 27
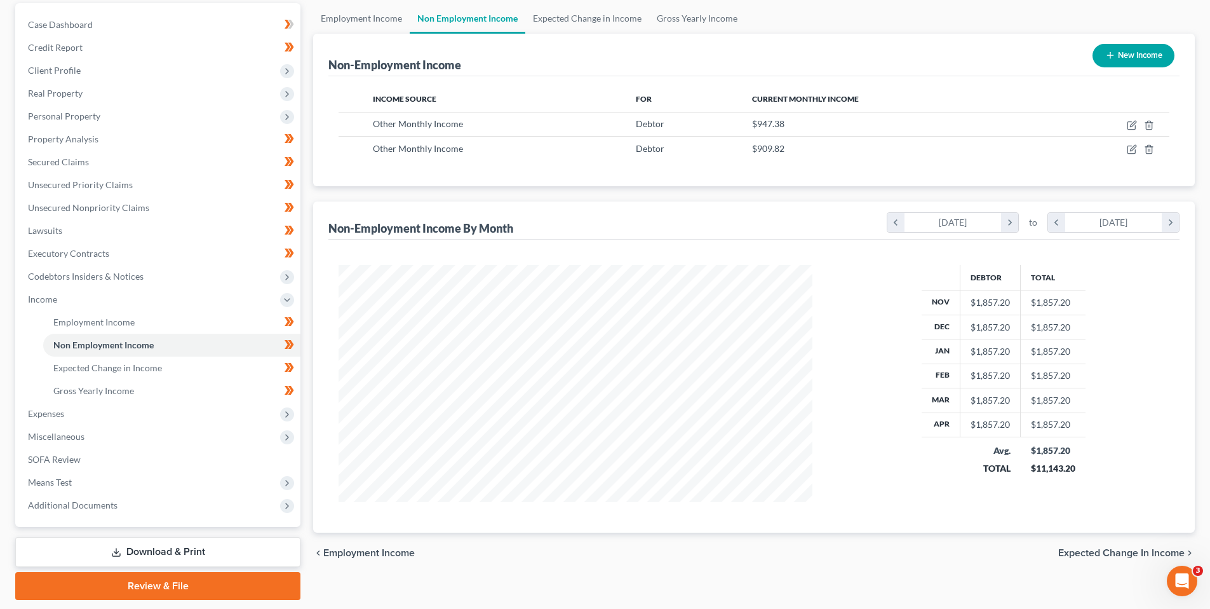
scroll to position [158, 0]
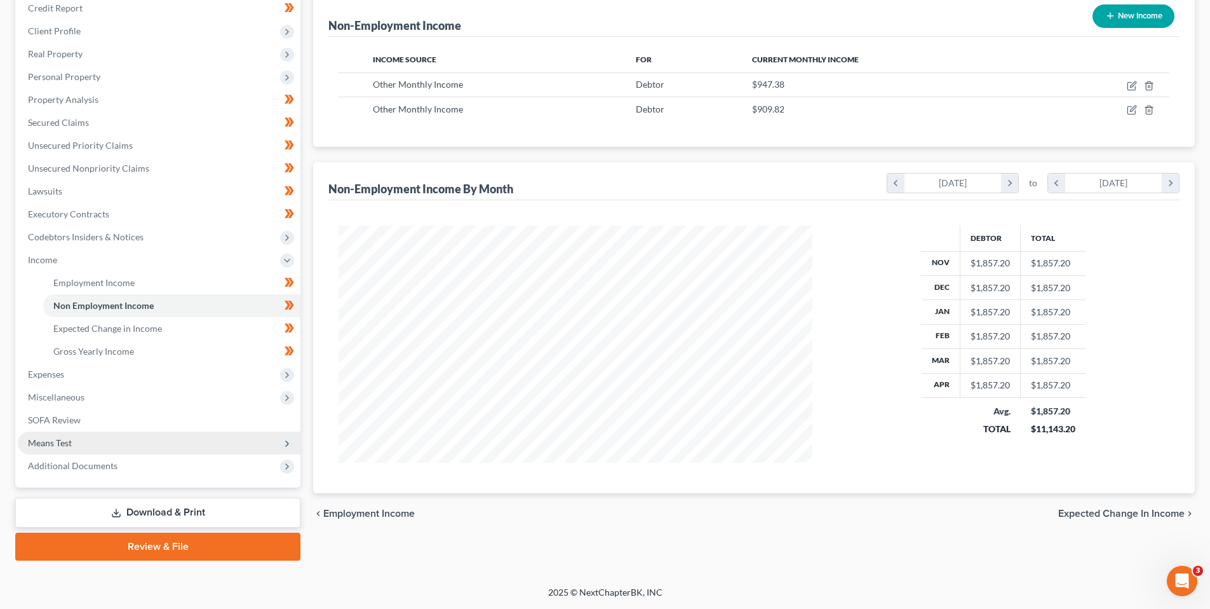
click at [62, 439] on span "Means Test" at bounding box center [50, 442] width 44 height 11
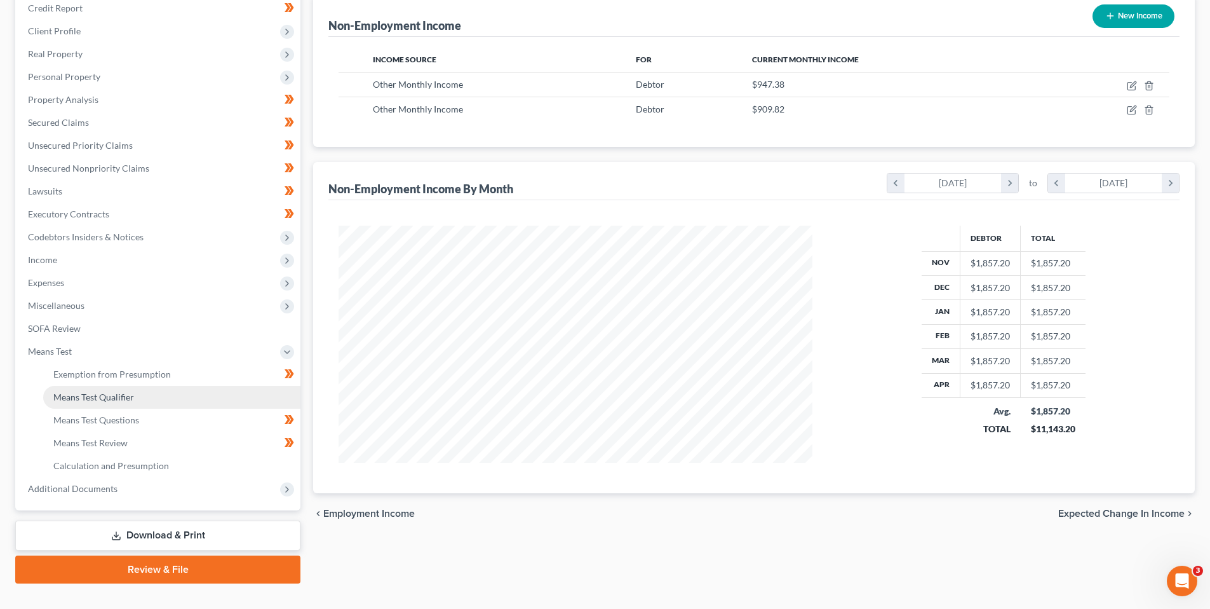
click at [102, 394] on span "Means Test Qualifier" at bounding box center [93, 396] width 81 height 11
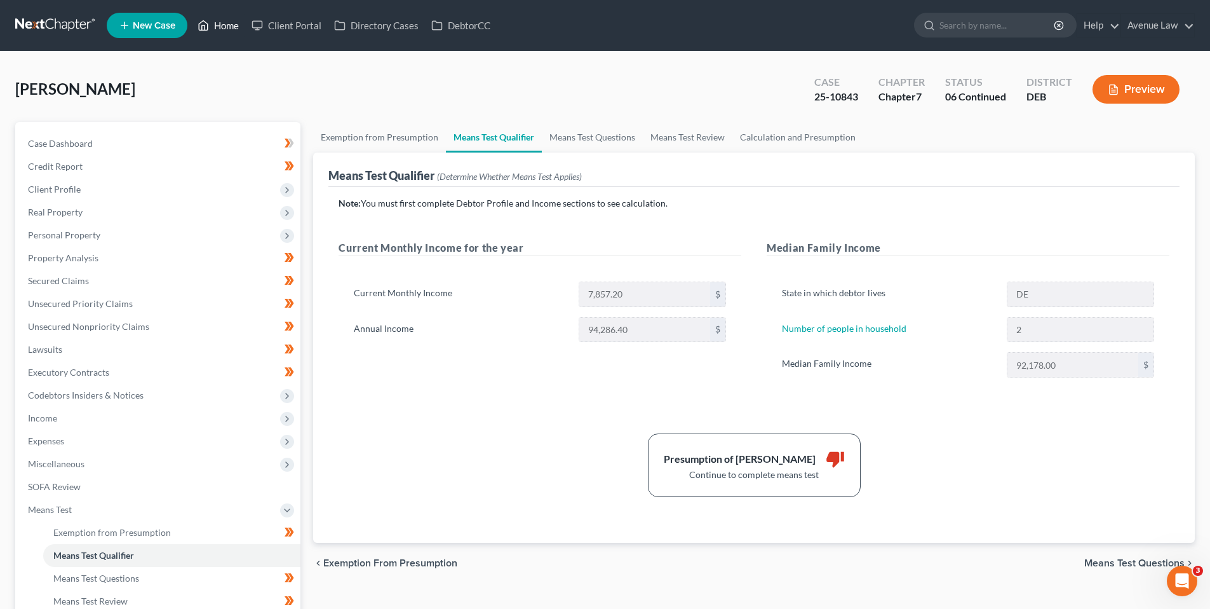
drag, startPoint x: 226, startPoint y: 25, endPoint x: 218, endPoint y: 37, distance: 15.2
click at [226, 25] on link "Home" at bounding box center [218, 25] width 54 height 23
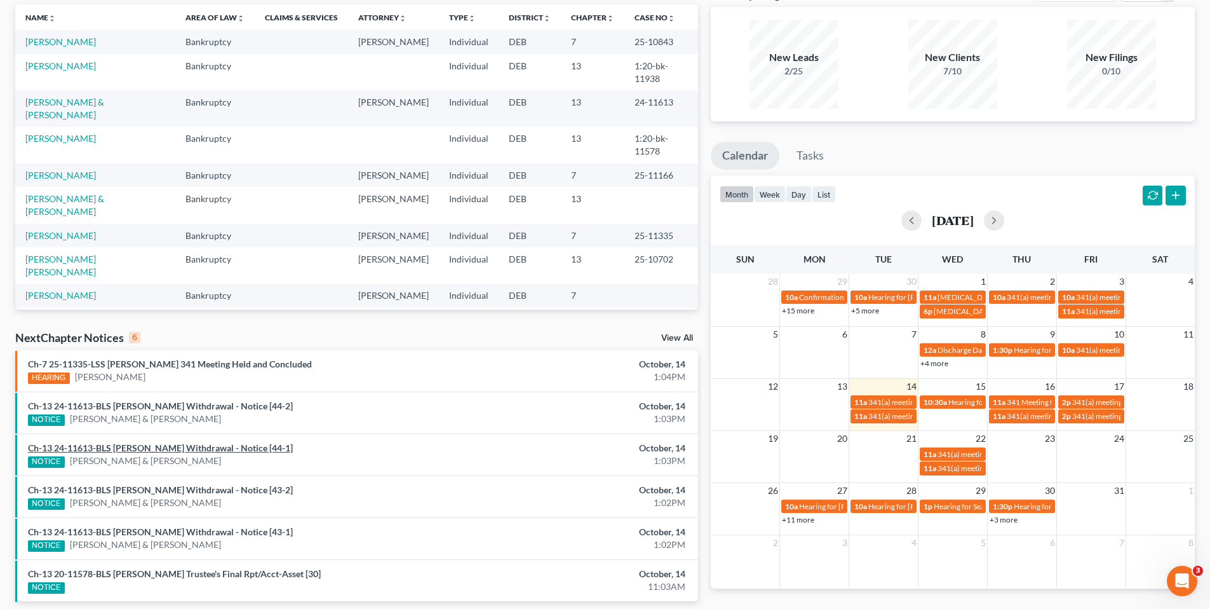
scroll to position [127, 0]
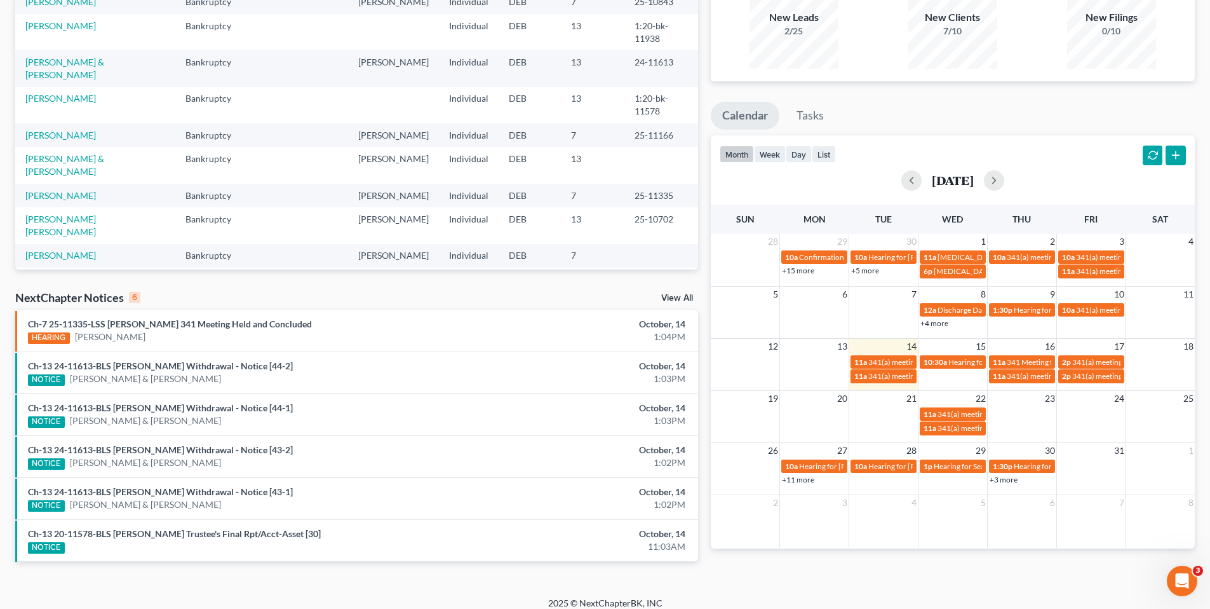
click at [680, 294] on link "View All" at bounding box center [677, 298] width 32 height 9
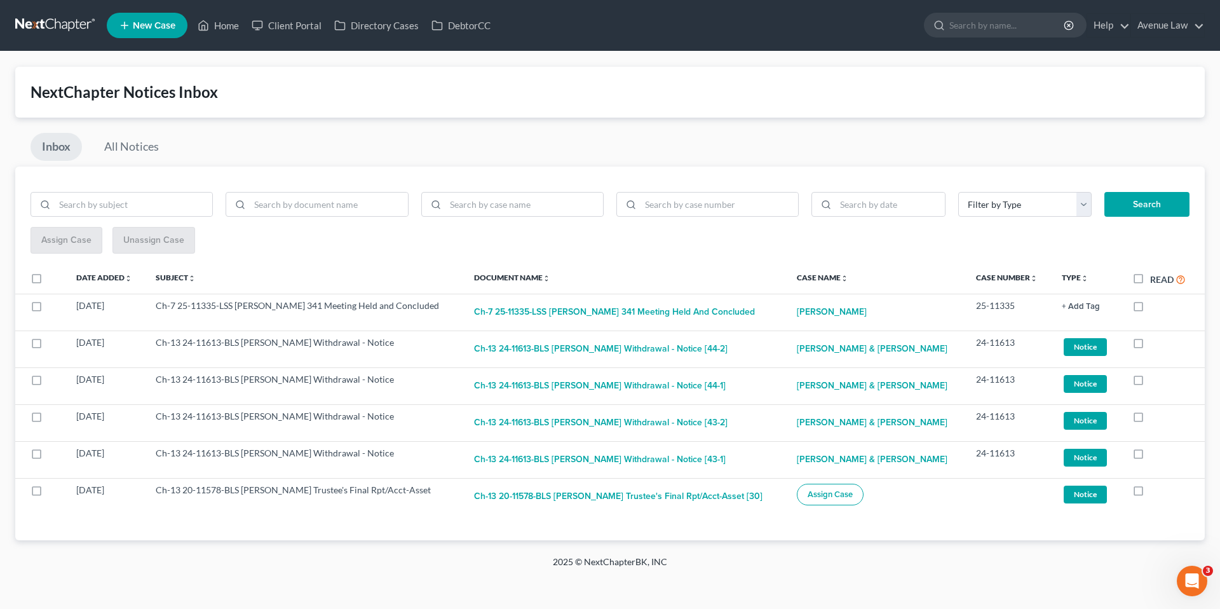
click at [1150, 279] on label "Read" at bounding box center [1168, 279] width 36 height 15
click at [1155, 279] on input "Read" at bounding box center [1159, 276] width 8 height 8
checkbox input "true"
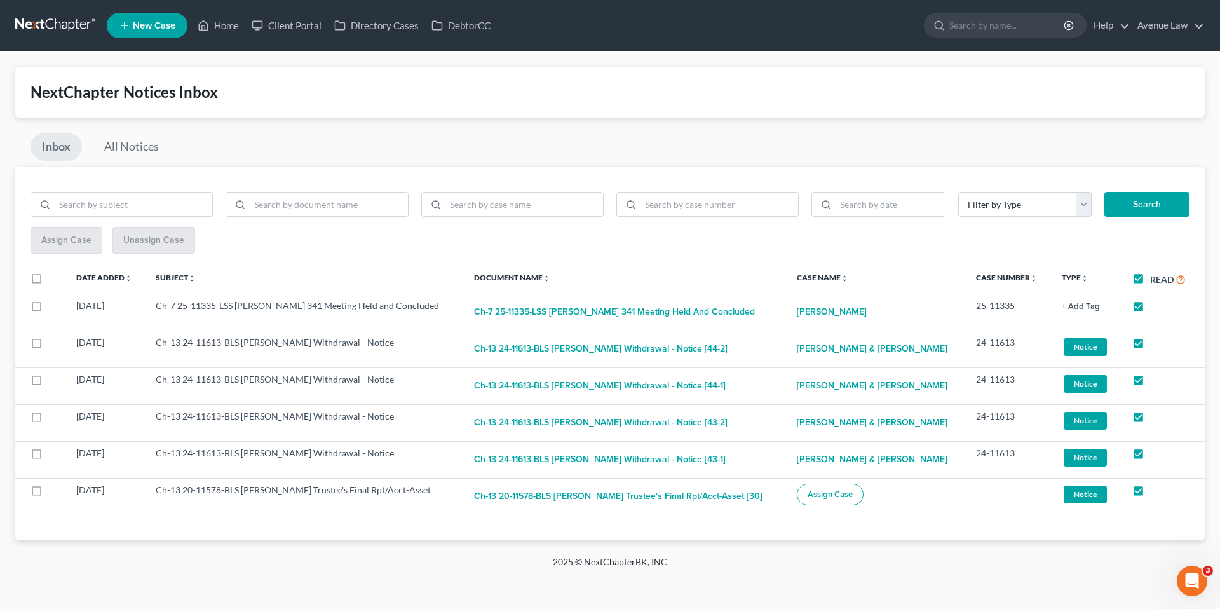
checkbox input "true"
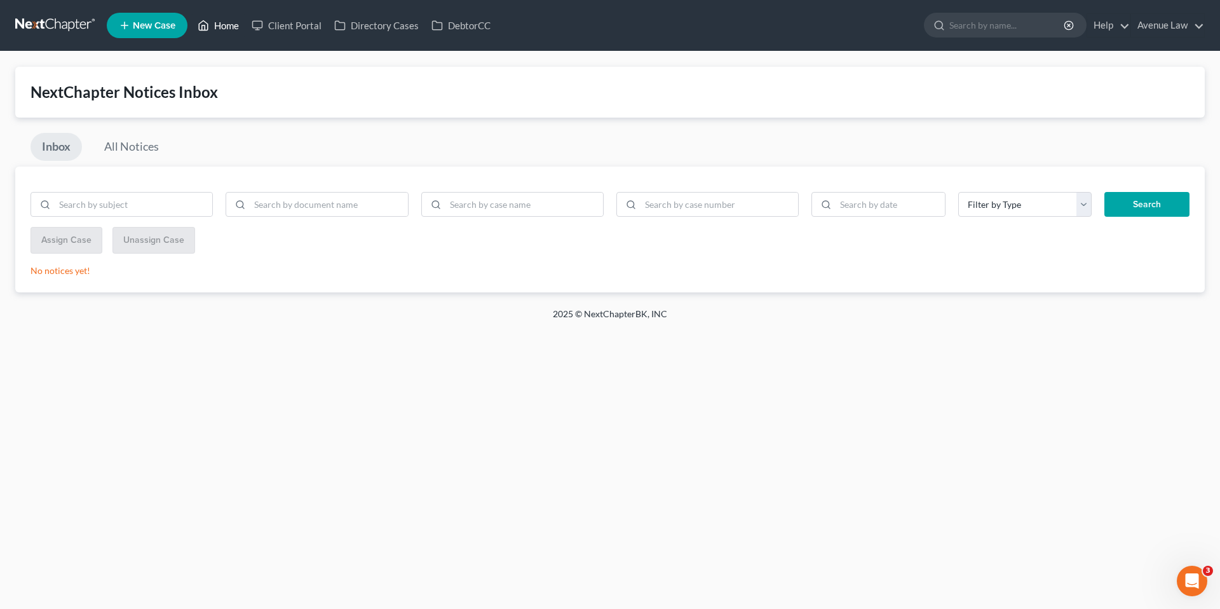
click at [228, 25] on link "Home" at bounding box center [218, 25] width 54 height 23
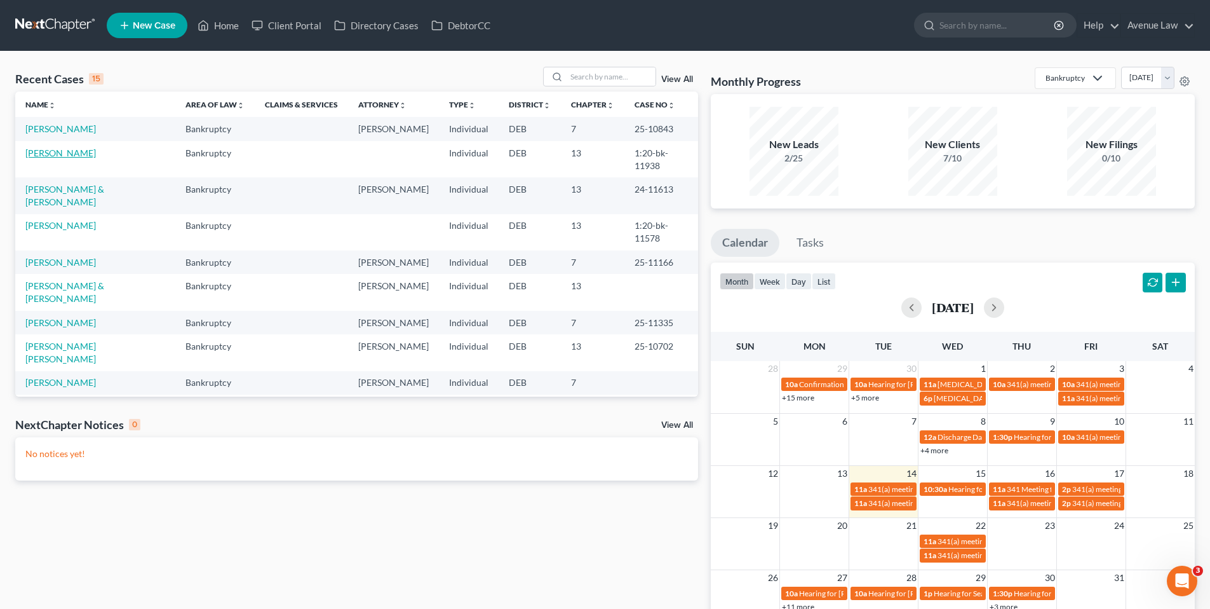
click at [59, 152] on link "[PERSON_NAME]" at bounding box center [60, 152] width 71 height 11
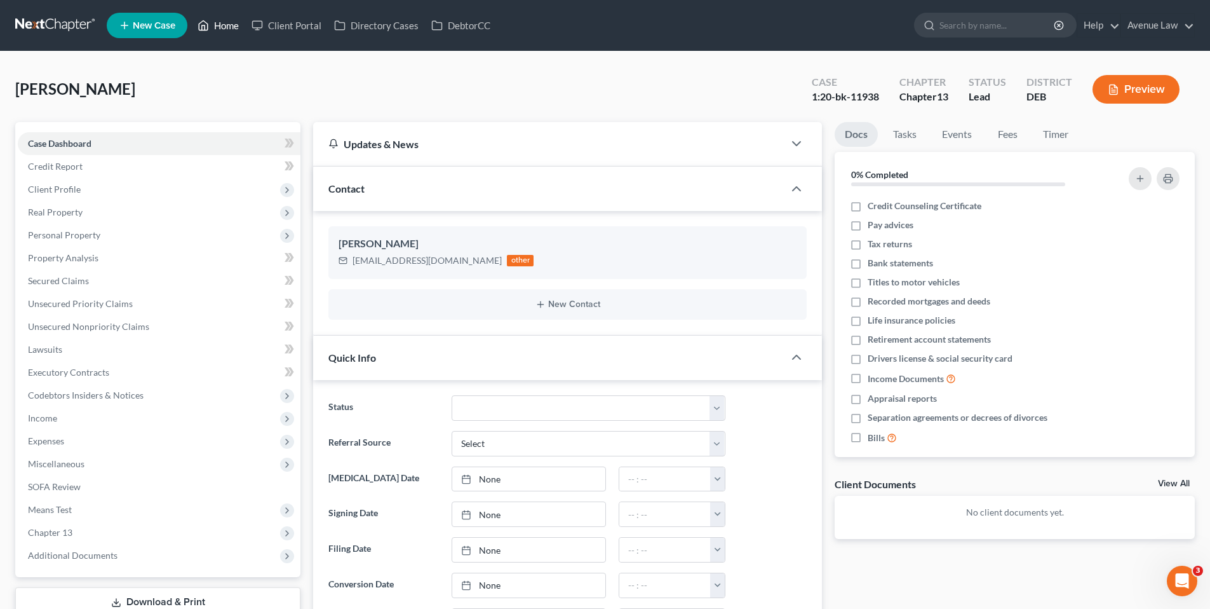
click at [222, 22] on link "Home" at bounding box center [218, 25] width 54 height 23
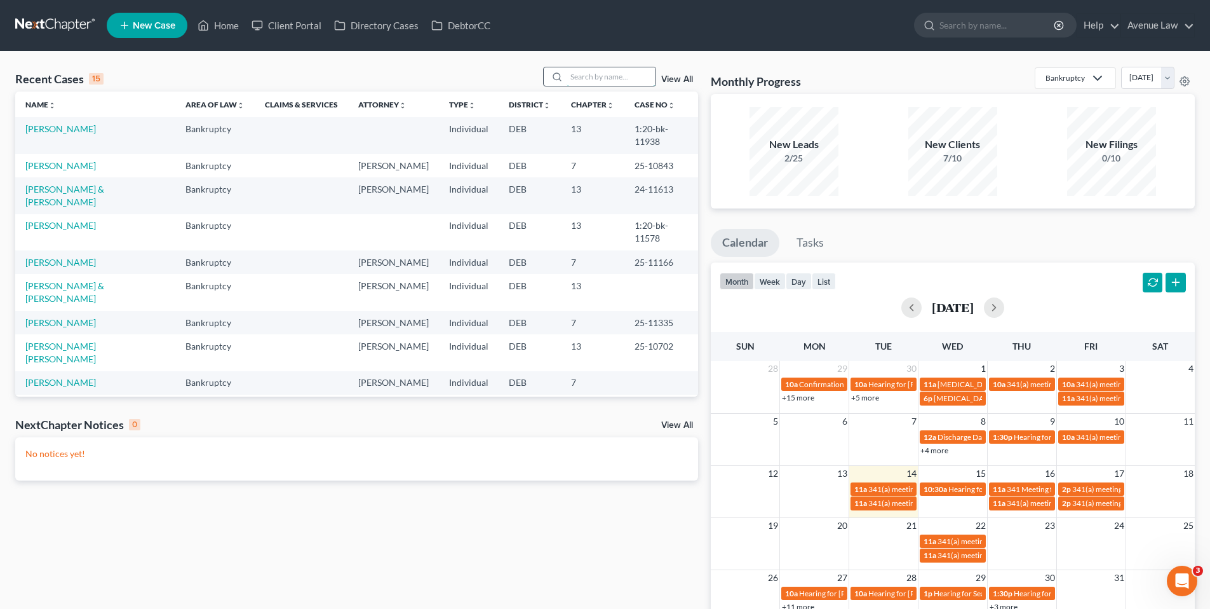
click at [595, 78] on input "search" at bounding box center [611, 76] width 89 height 18
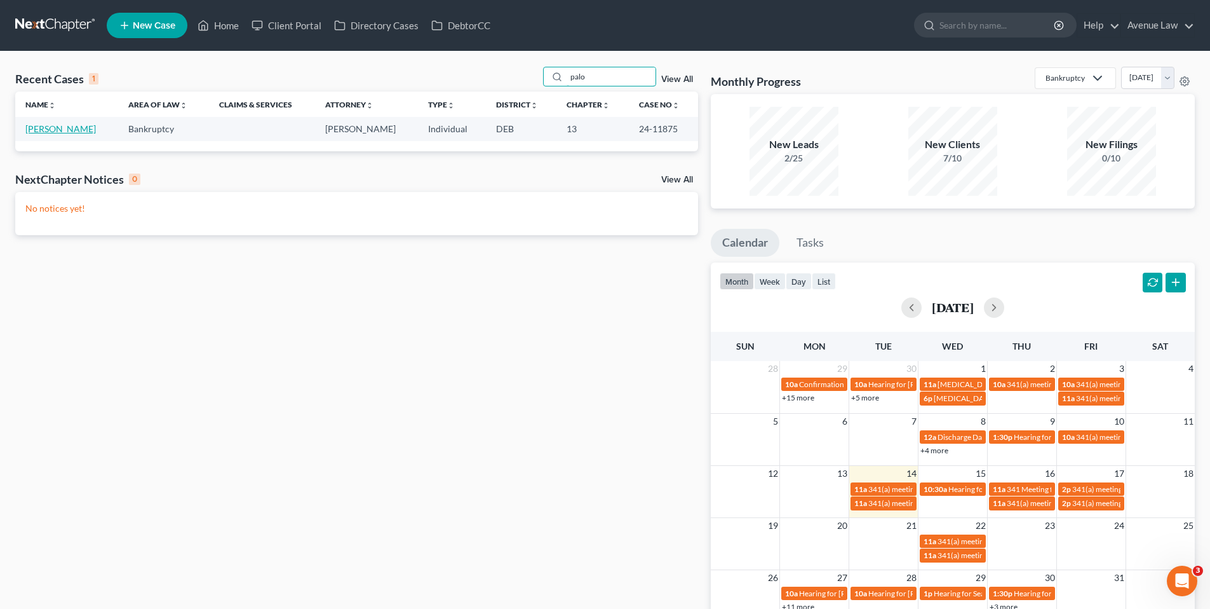
type input "palo"
click at [67, 129] on link "[PERSON_NAME]" at bounding box center [60, 128] width 71 height 11
select select "0"
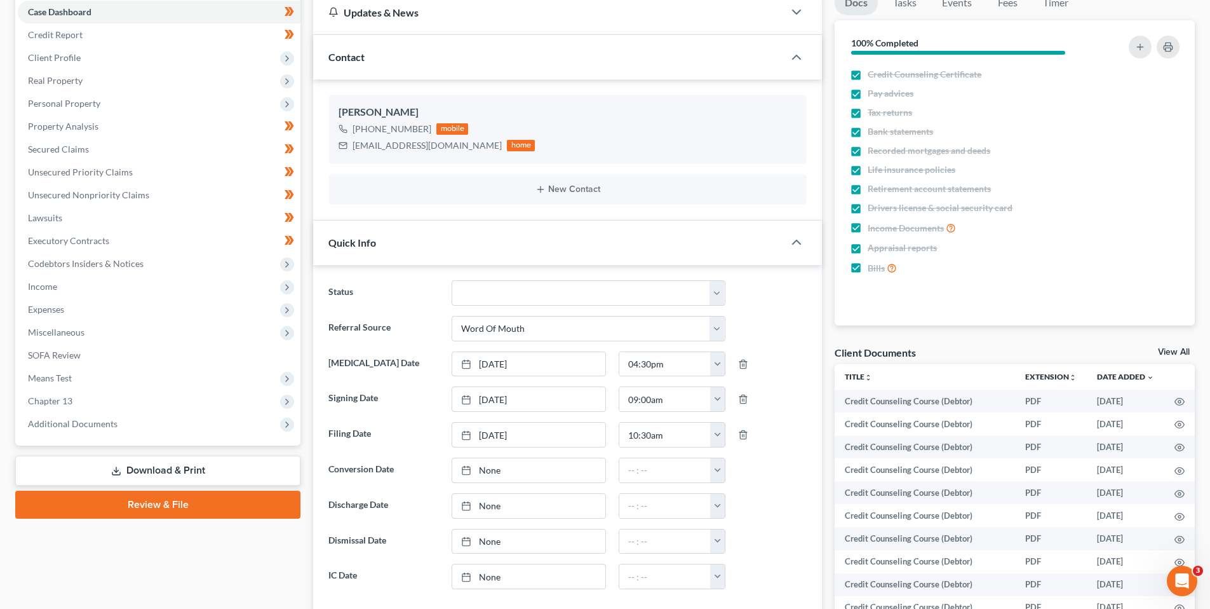
scroll to position [191, 0]
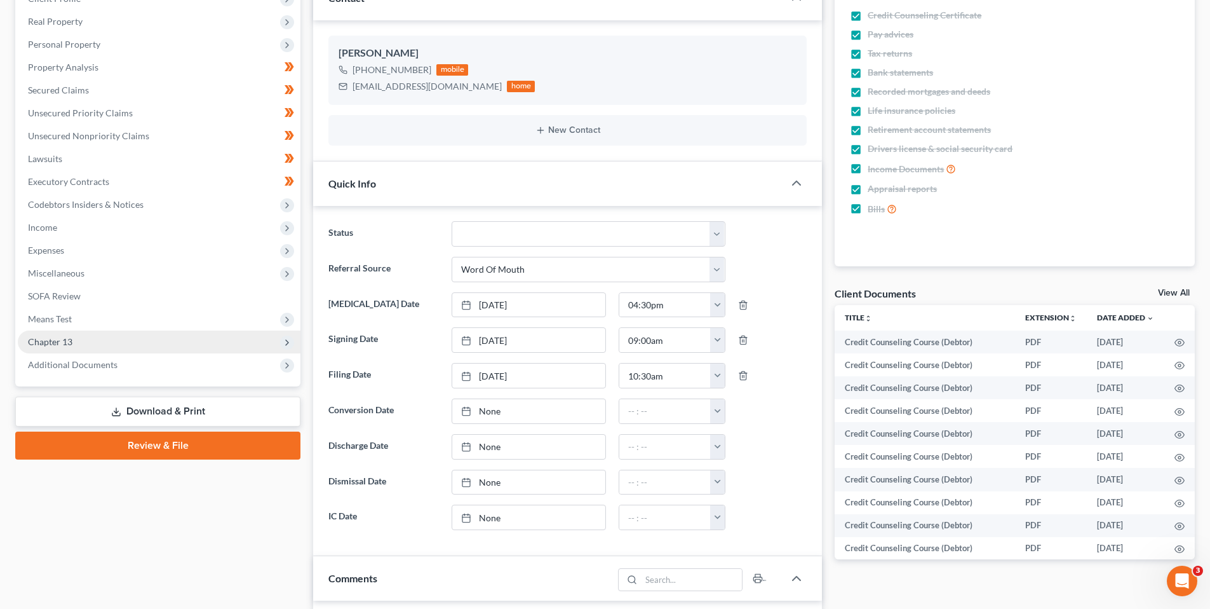
click at [49, 344] on span "Chapter 13" at bounding box center [50, 341] width 44 height 11
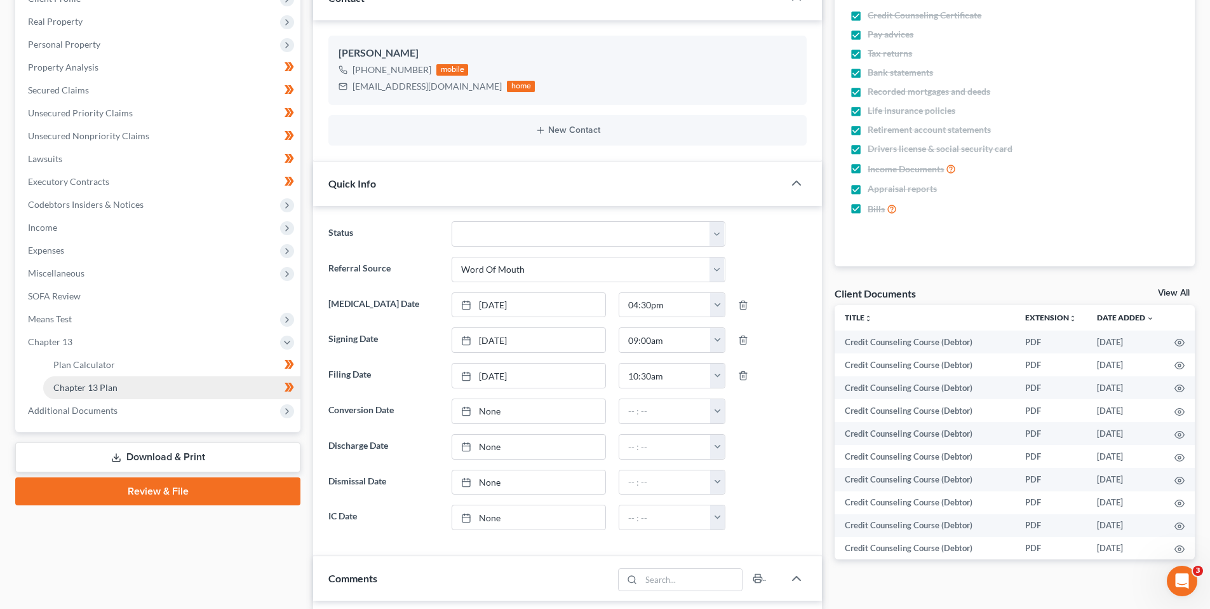
click at [72, 386] on span "Chapter 13 Plan" at bounding box center [85, 387] width 64 height 11
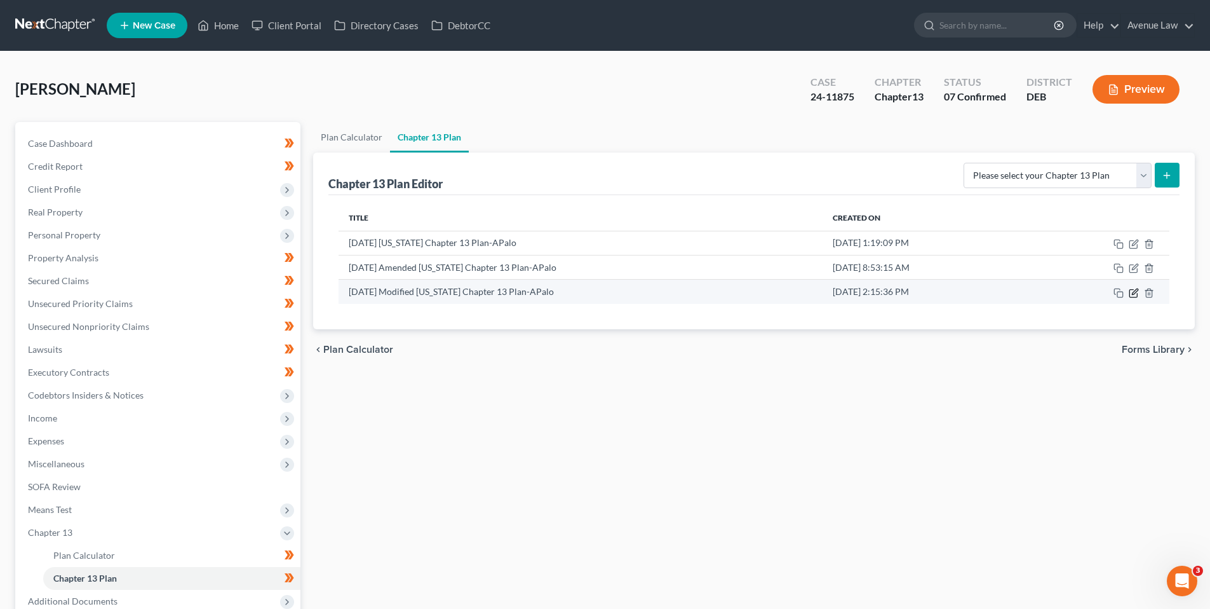
click at [1134, 292] on icon "button" at bounding box center [1134, 293] width 10 height 10
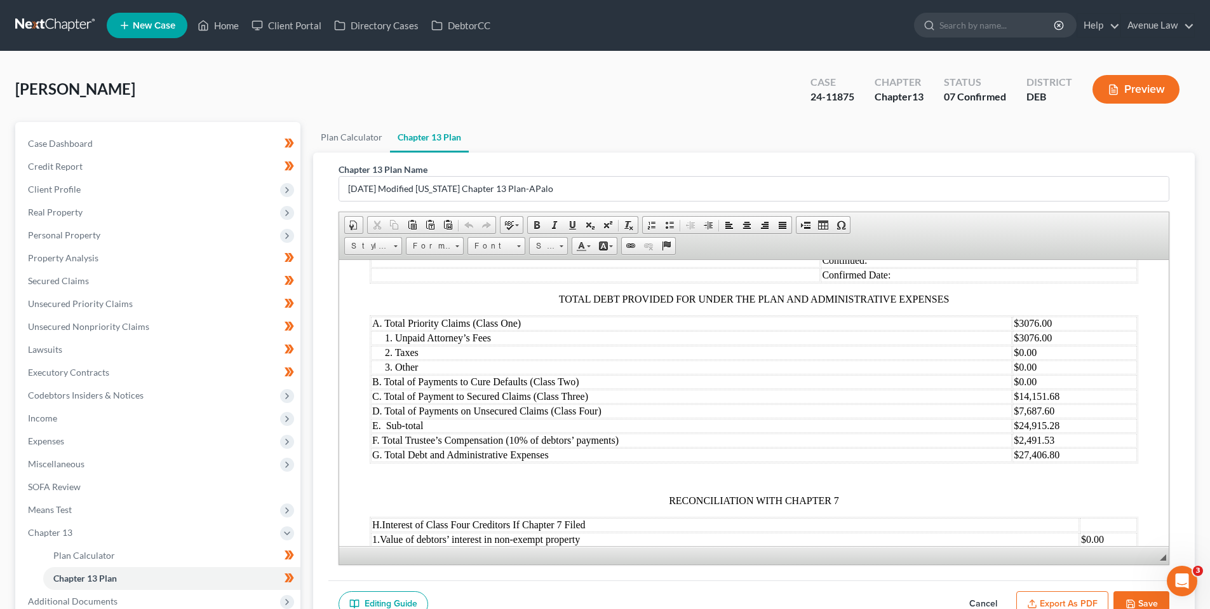
scroll to position [1334, 0]
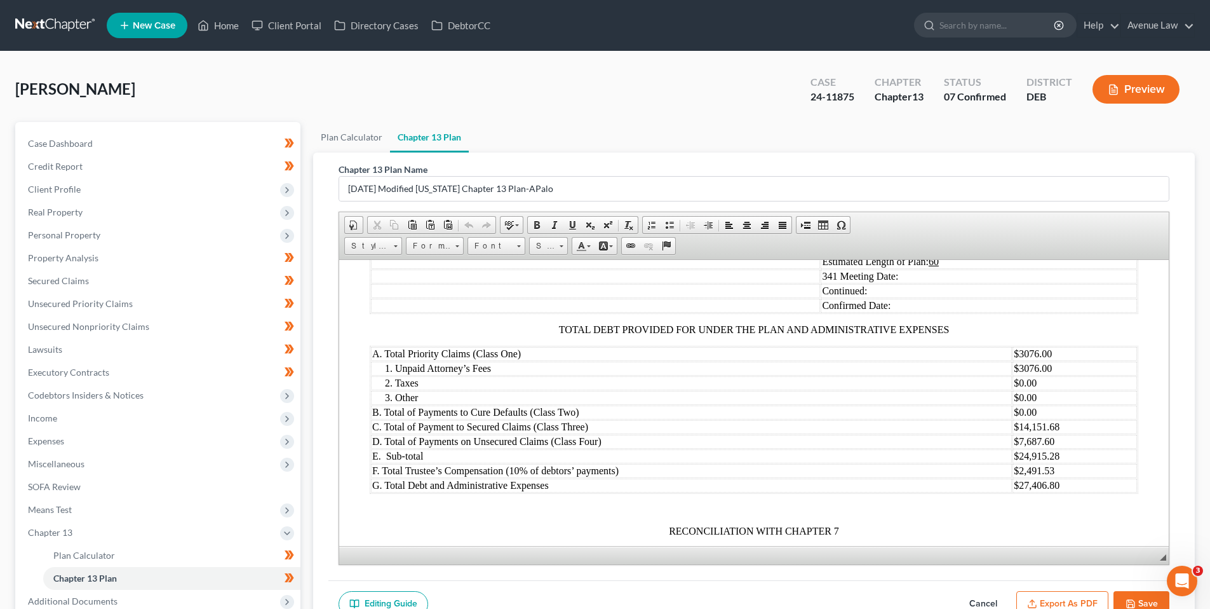
click at [990, 599] on button "Cancel" at bounding box center [984, 604] width 56 height 27
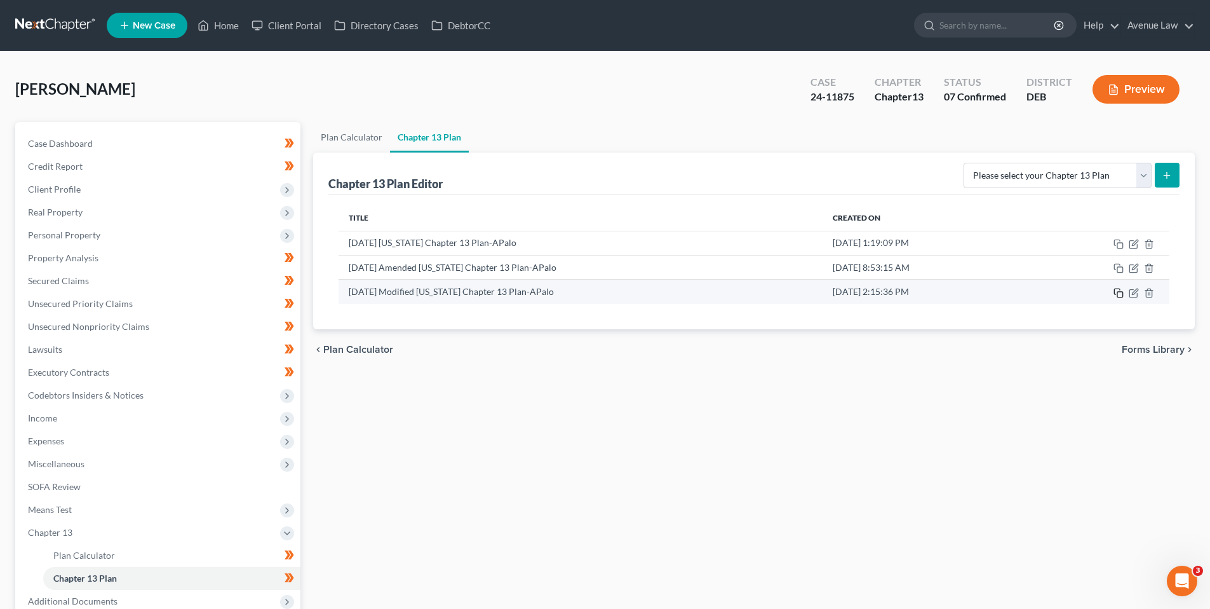
click at [1118, 294] on rect "button" at bounding box center [1121, 295] width 6 height 6
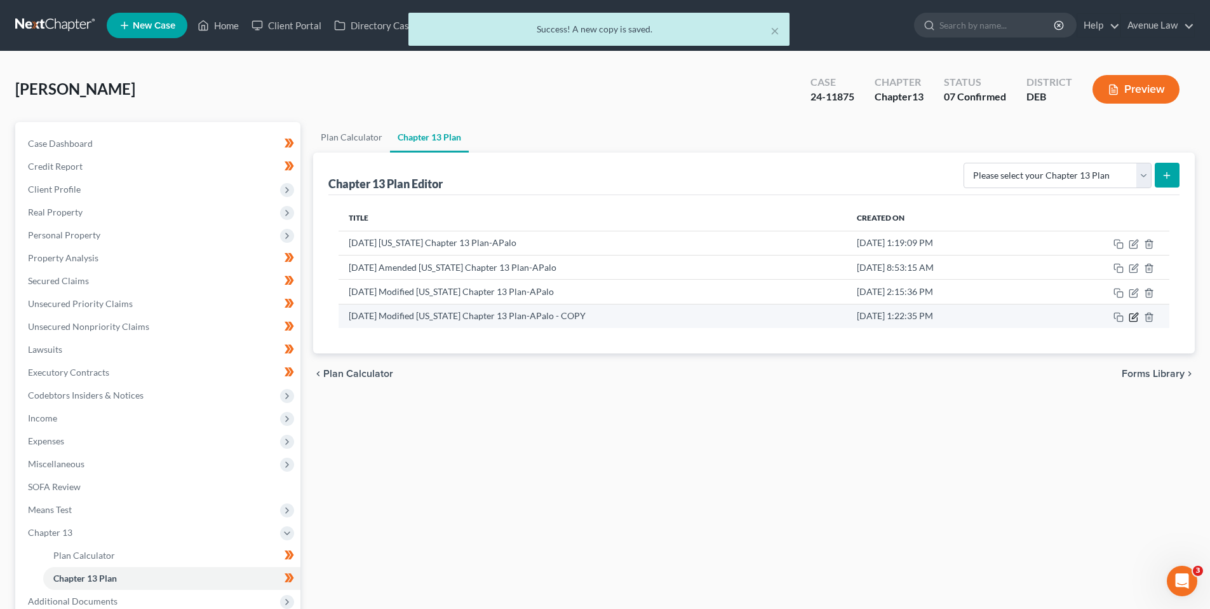
click at [1135, 315] on icon "button" at bounding box center [1135, 316] width 6 height 6
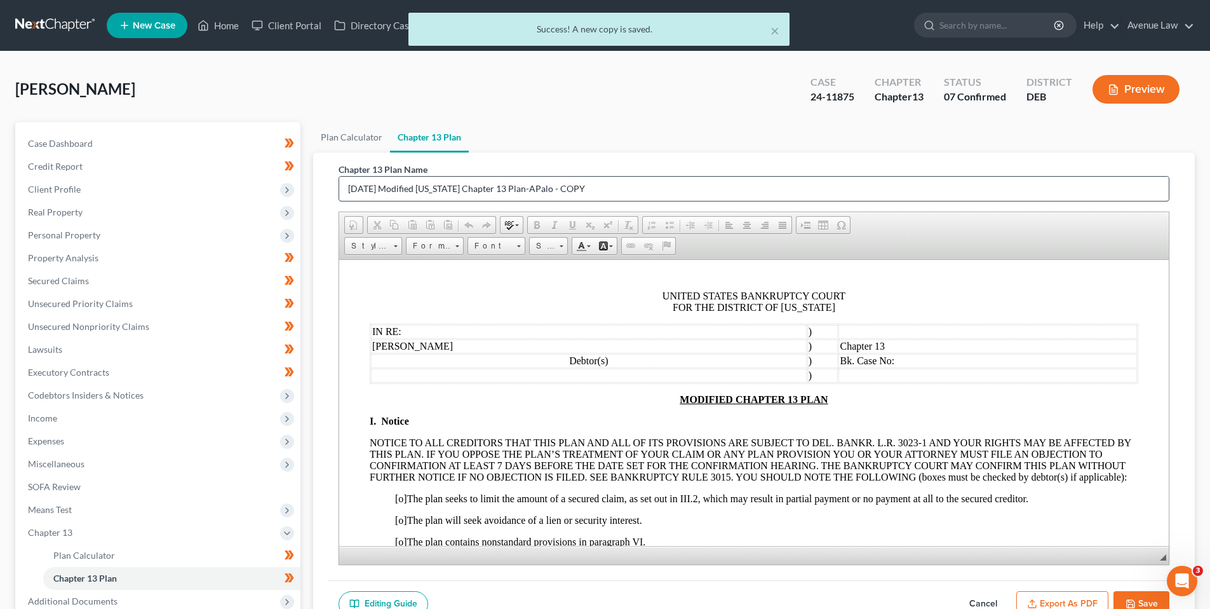
scroll to position [0, 0]
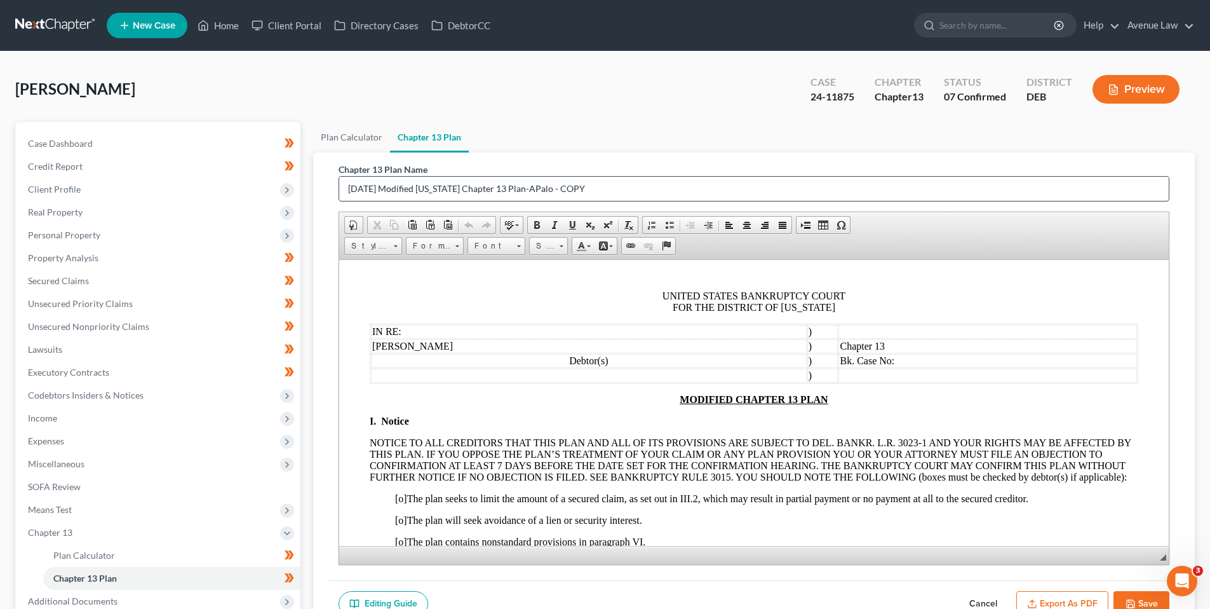
click at [395, 189] on input "[DATE] Modified [US_STATE] Chapter 13 Plan-APalo - COPY" at bounding box center [754, 189] width 830 height 24
click at [596, 185] on input "[DATE] Modified [US_STATE] Chapter 13 Plan-APalo - COPY" at bounding box center [754, 189] width 830 height 24
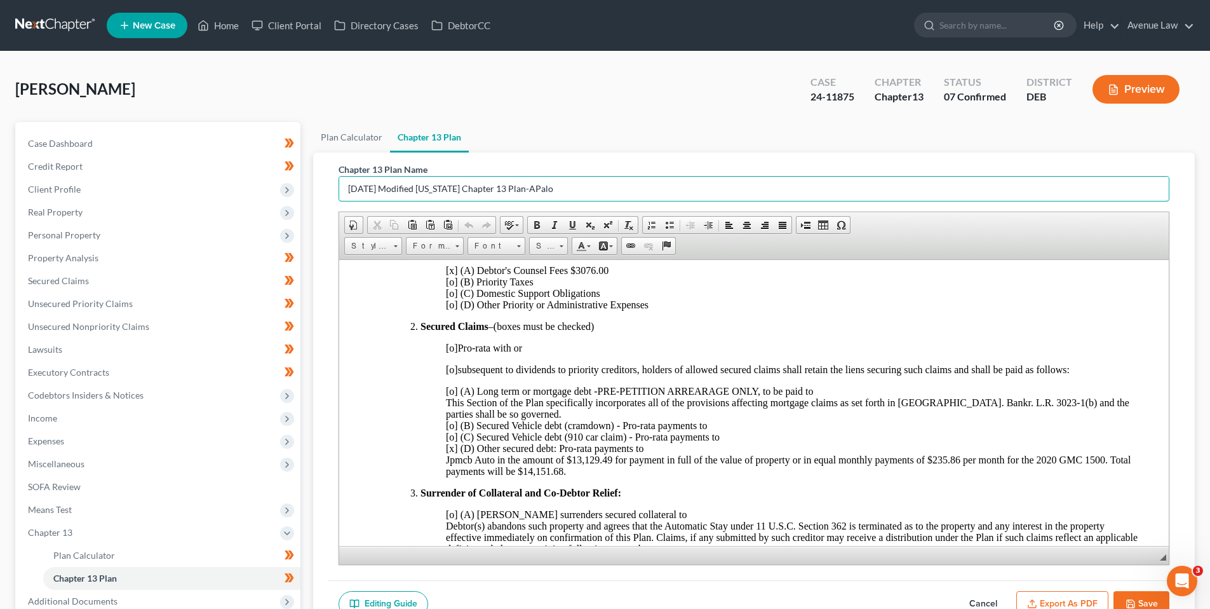
scroll to position [381, 0]
type input "[DATE] Modified [US_STATE] Chapter 13 Plan-APalo"
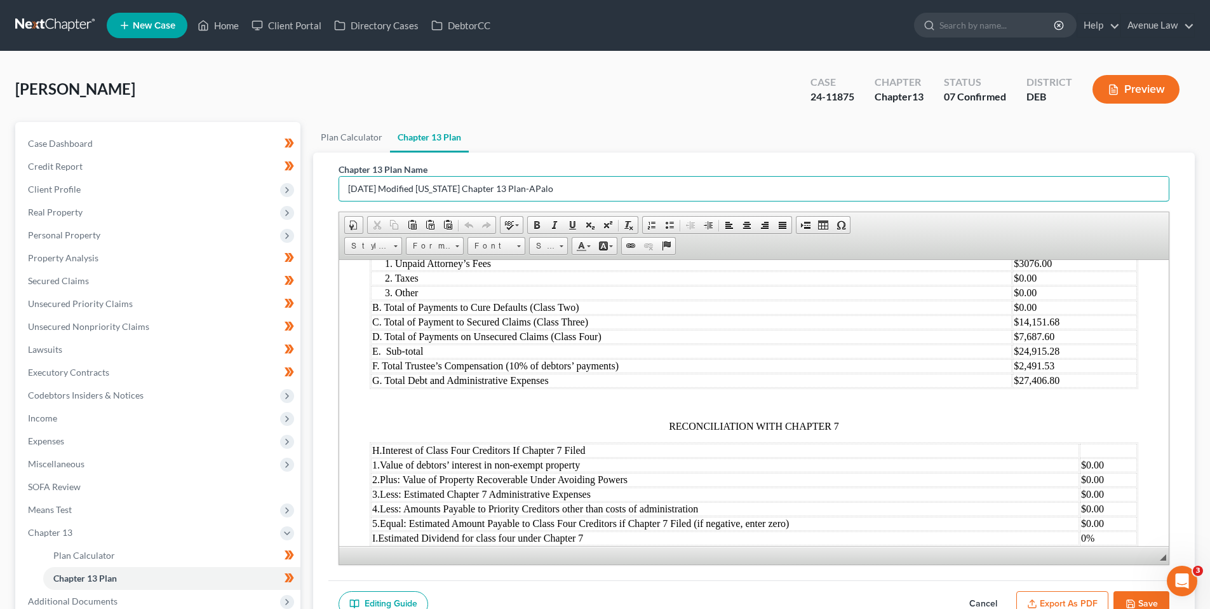
scroll to position [1461, 0]
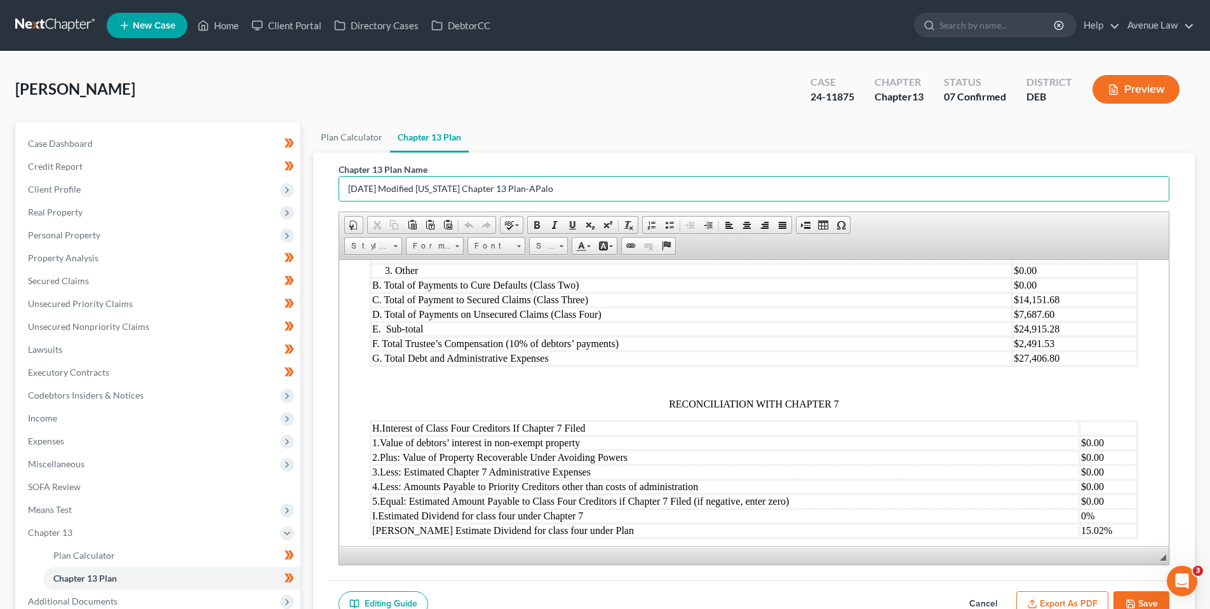
click at [1046, 315] on td "$7,687.60" at bounding box center [1075, 314] width 125 height 14
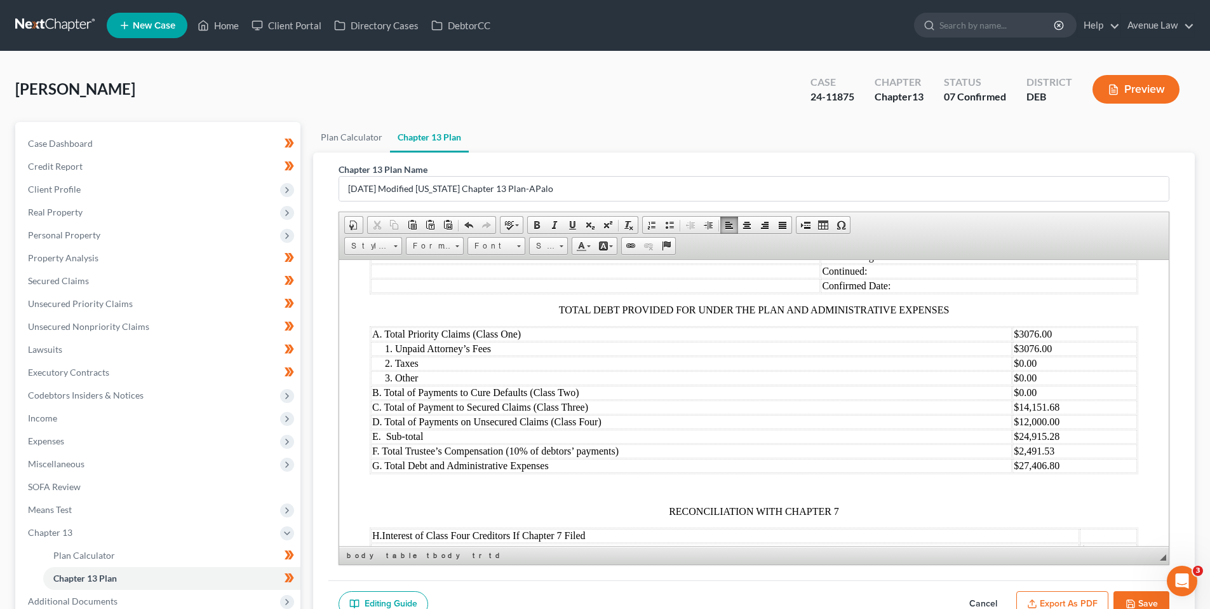
scroll to position [1334, 0]
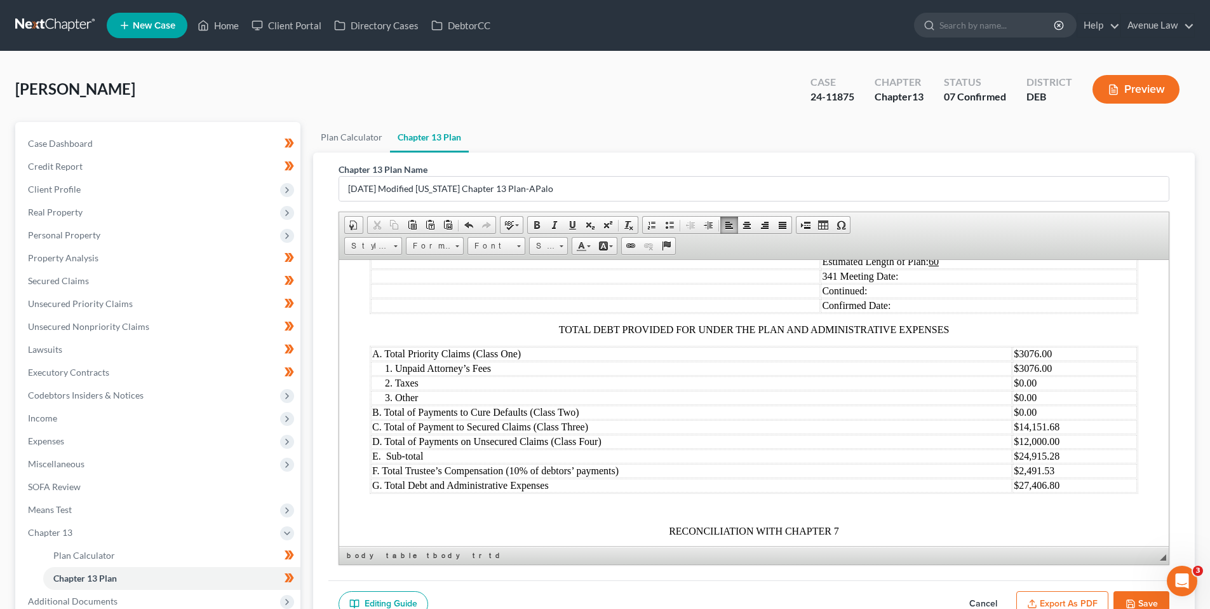
click at [1051, 457] on td "$24,915.28" at bounding box center [1075, 456] width 125 height 14
click at [1045, 470] on td "$2,491.53" at bounding box center [1075, 470] width 125 height 14
click at [1052, 485] on td "$27,406.80" at bounding box center [1075, 485] width 125 height 14
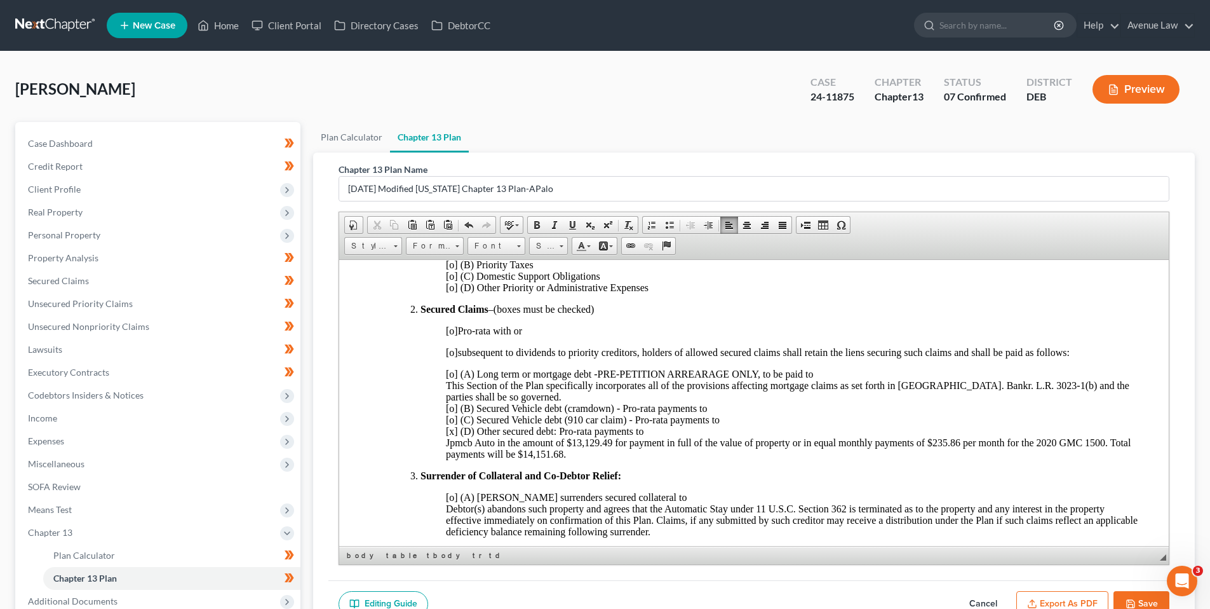
scroll to position [254, 0]
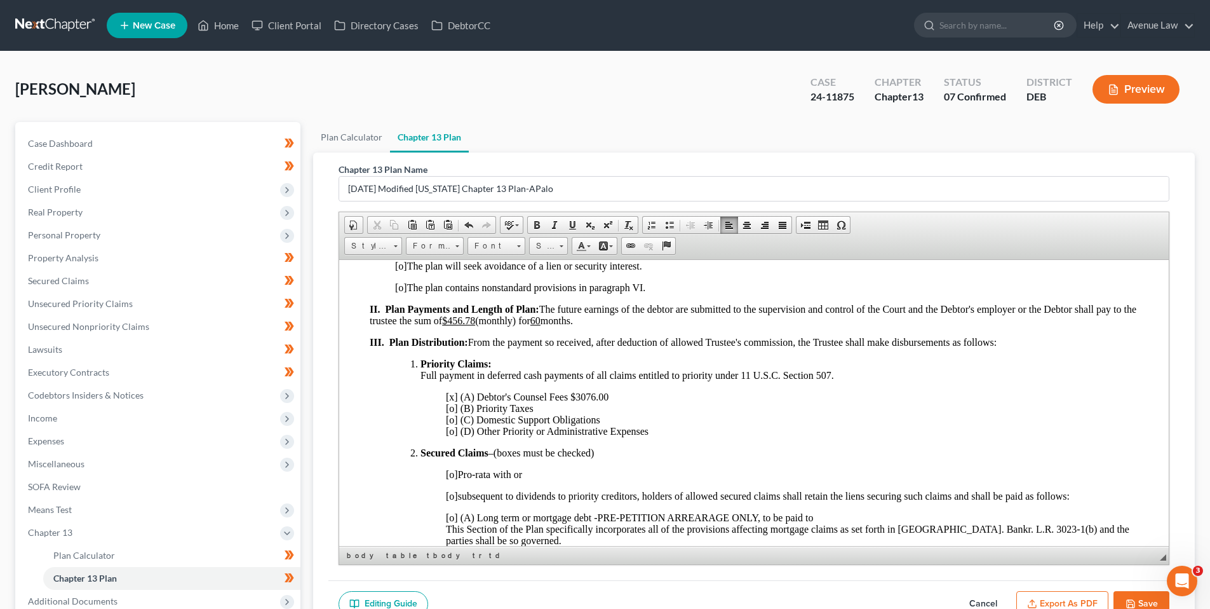
click at [475, 321] on u "$456.78" at bounding box center [458, 320] width 33 height 11
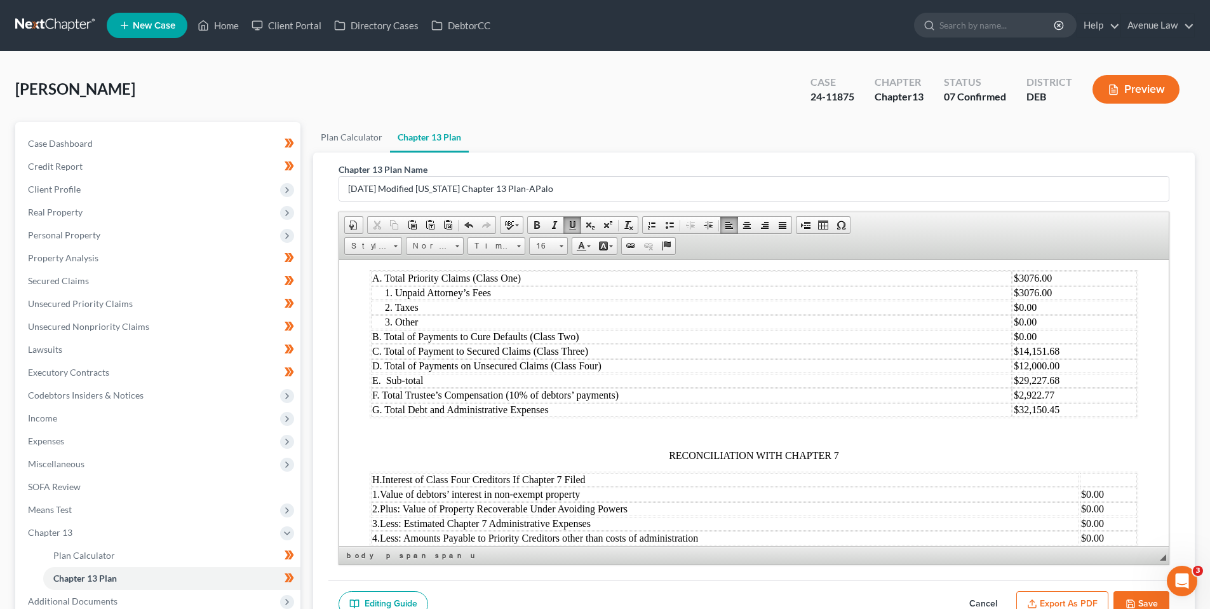
scroll to position [1398, 0]
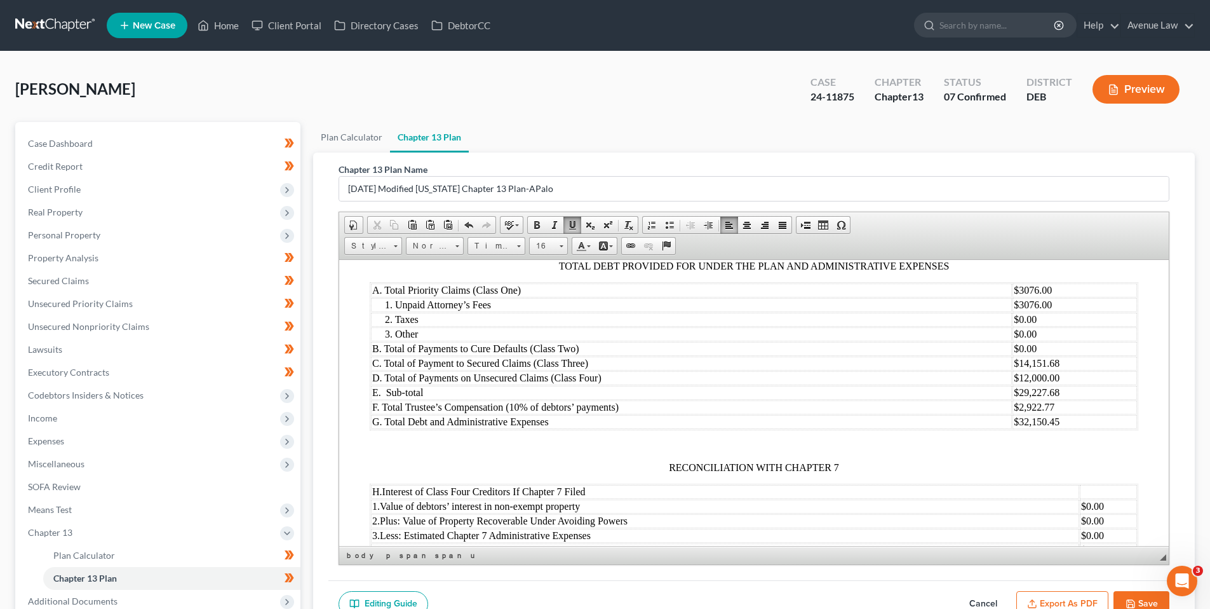
click at [1134, 595] on button "Save" at bounding box center [1142, 604] width 56 height 27
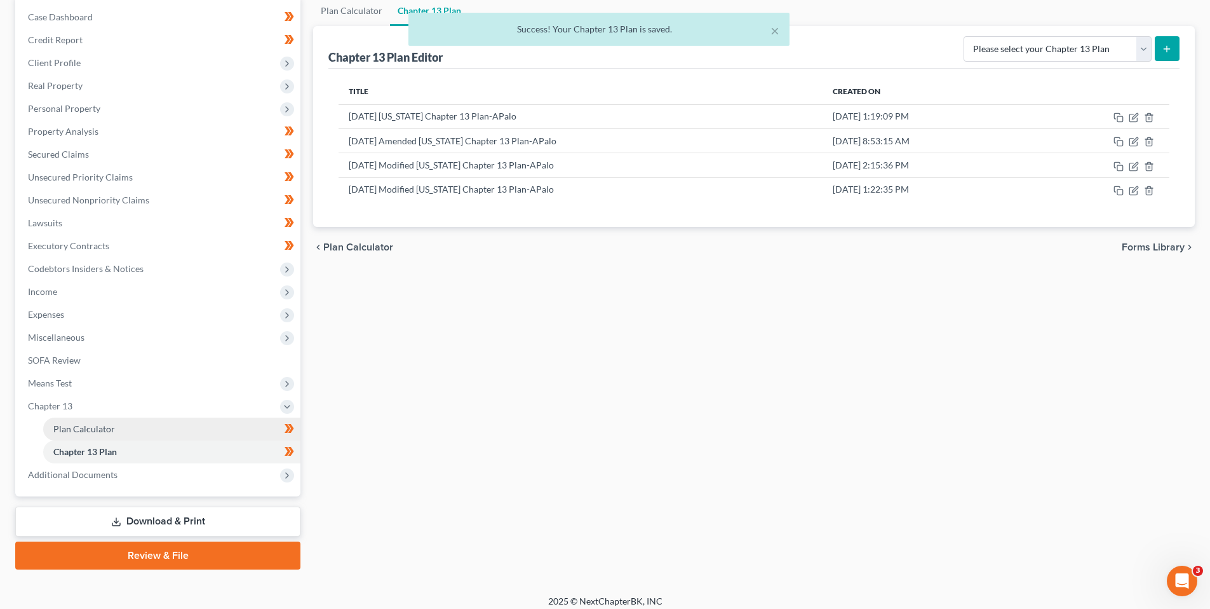
scroll to position [135, 0]
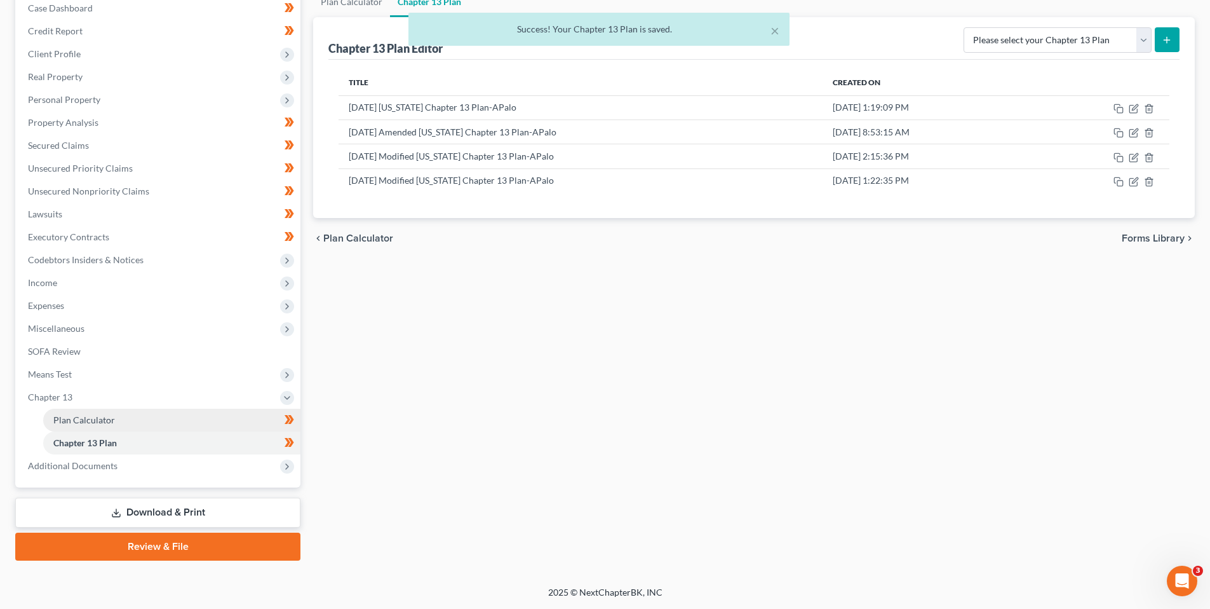
click at [85, 420] on span "Plan Calculator" at bounding box center [84, 419] width 62 height 11
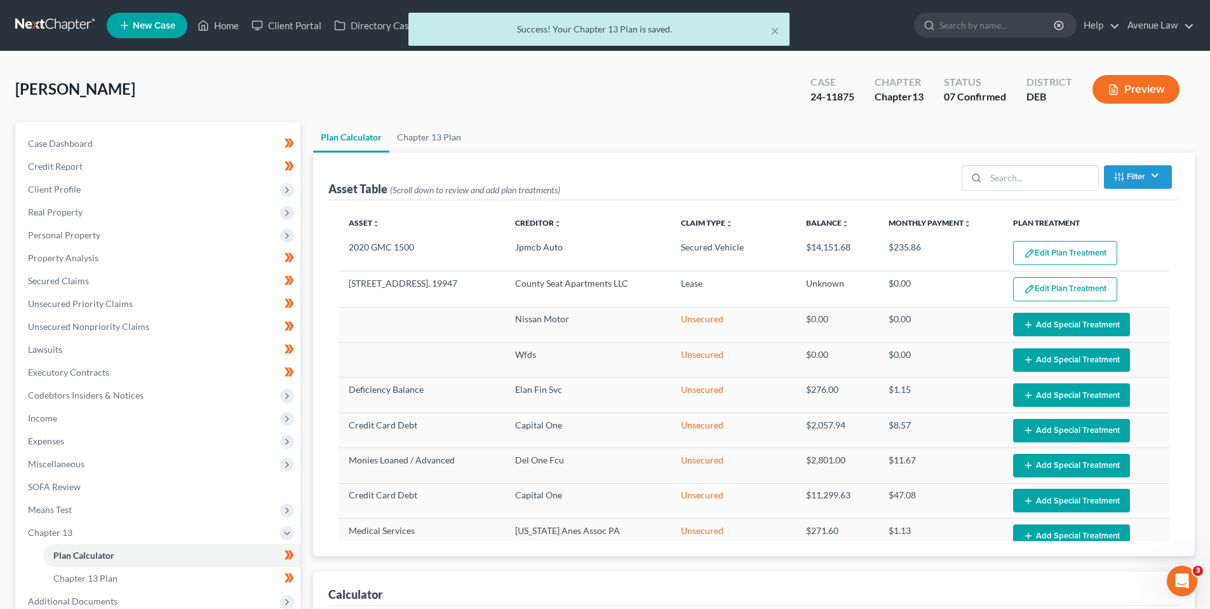
select select "59"
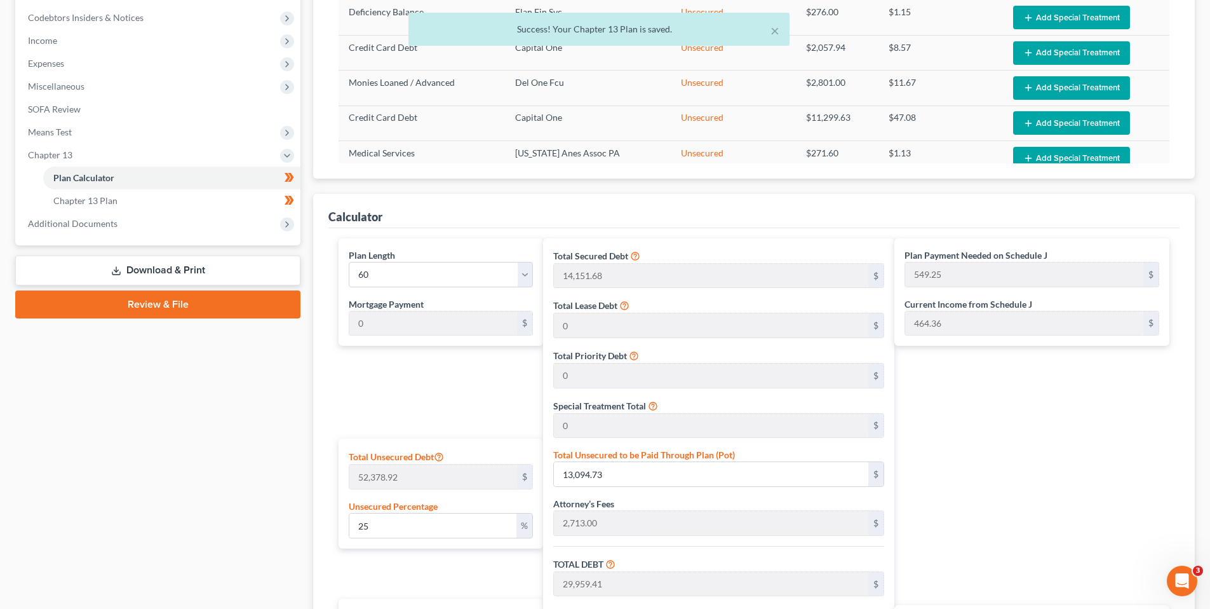
scroll to position [381, 0]
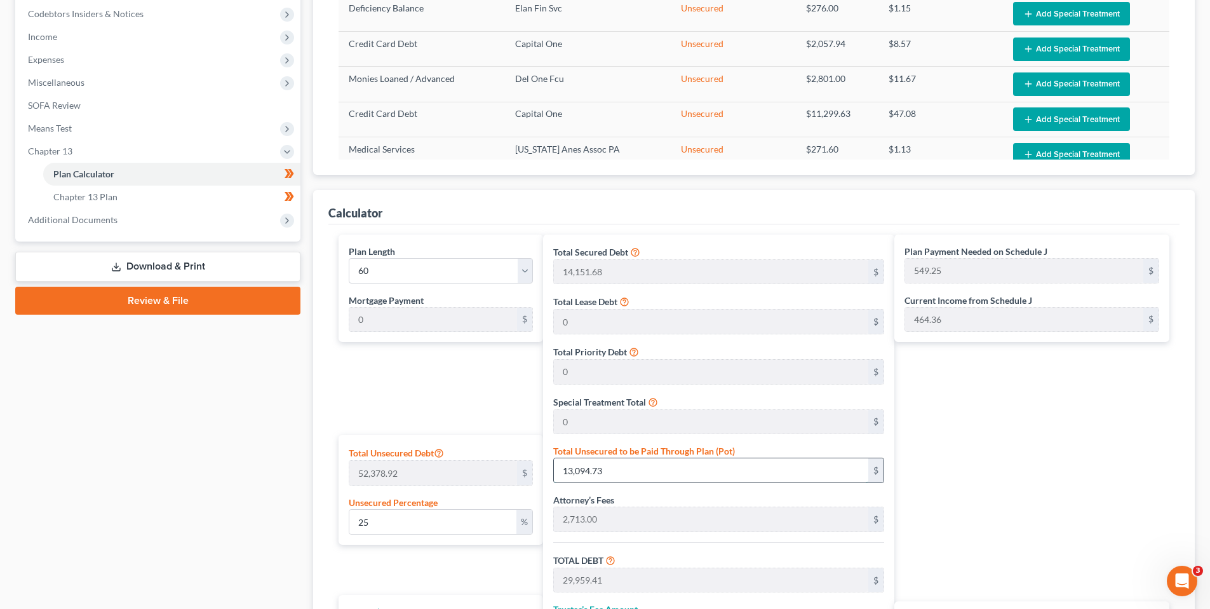
click at [609, 471] on input "13,094.73" at bounding box center [711, 470] width 315 height 24
type input "0.0019091649846923152"
type input "1"
type input "16,865.68"
type input "1,686.56"
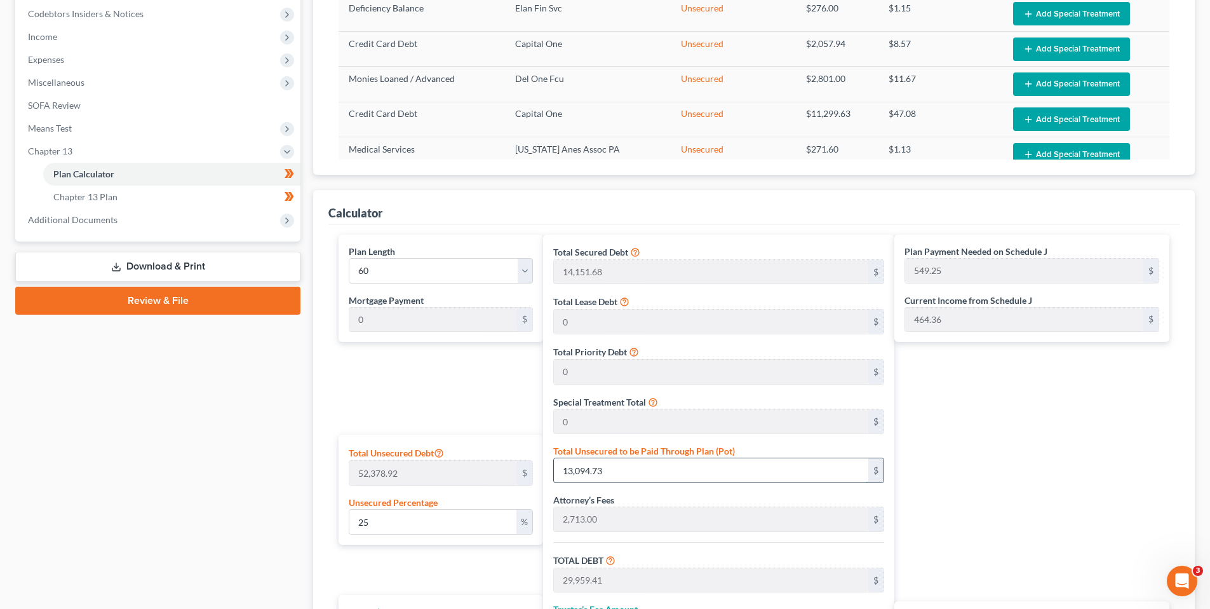
type input "18,552.24"
type input "309.20"
type input "0.022909979816307782"
type input "12"
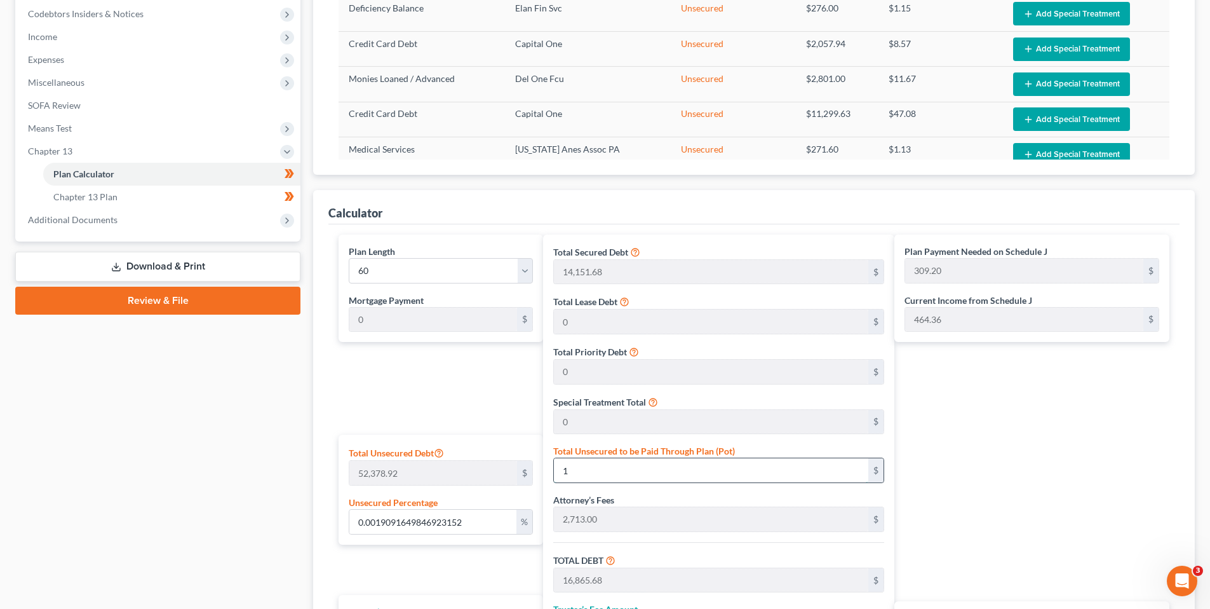
type input "16,876.68"
type input "1,687.66"
type input "18,564.34"
type input "309.40"
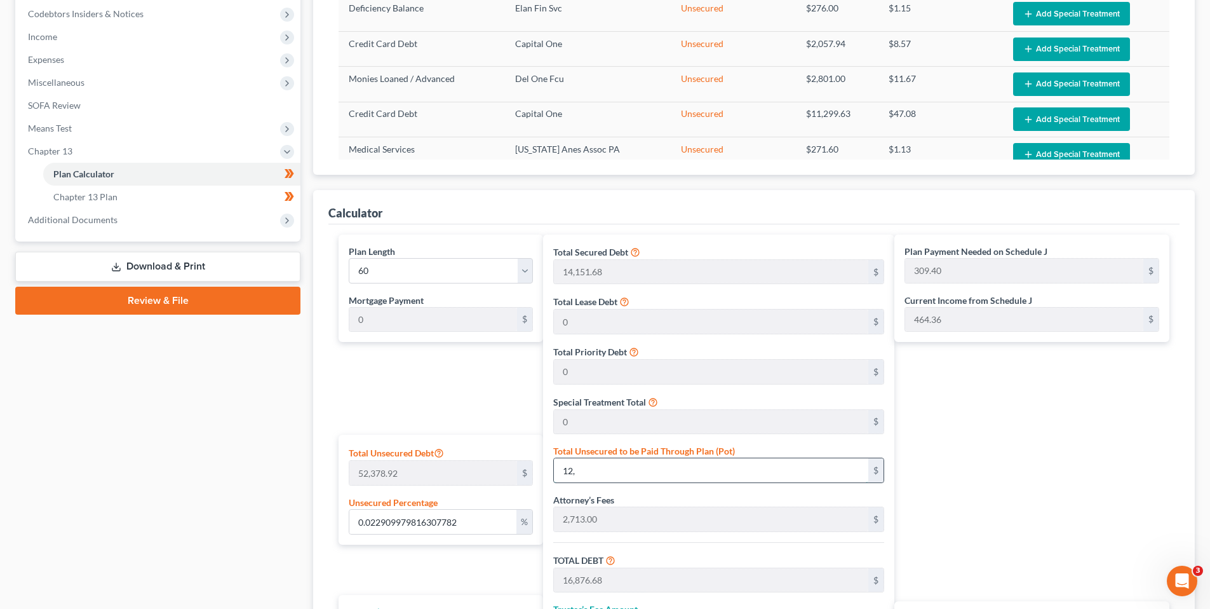
type input "12"
type input "0.22909979816307782"
type input "120"
type input "16,984.68"
type input "1,698.46"
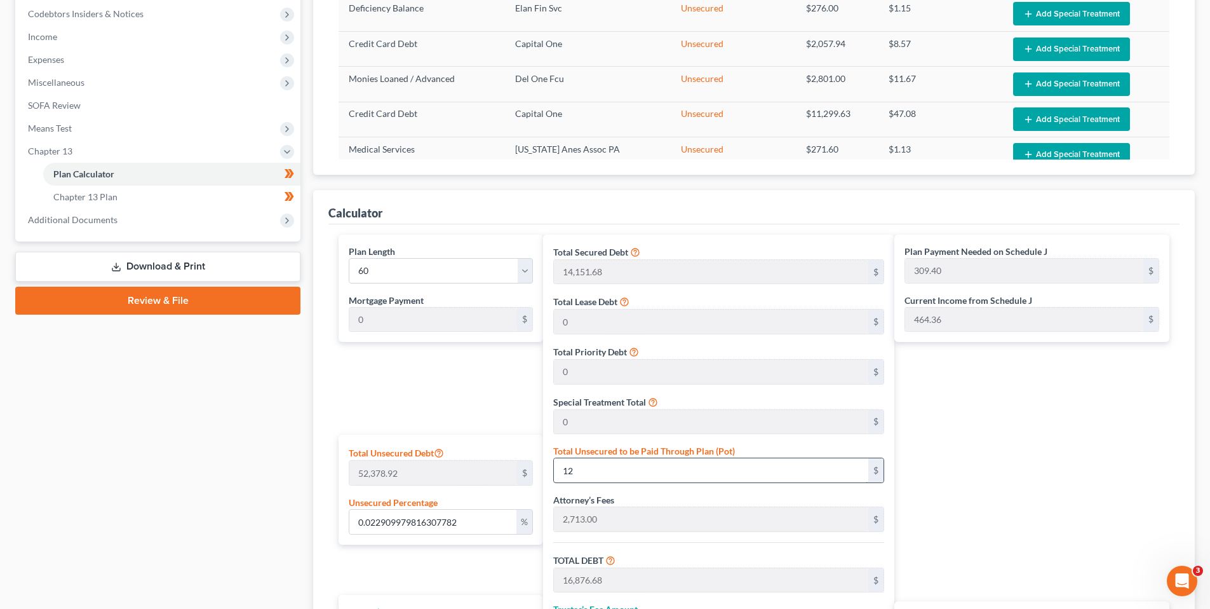
type input "18,683.14"
type input "311.38"
type input "2.2909979816307784"
type input "1200"
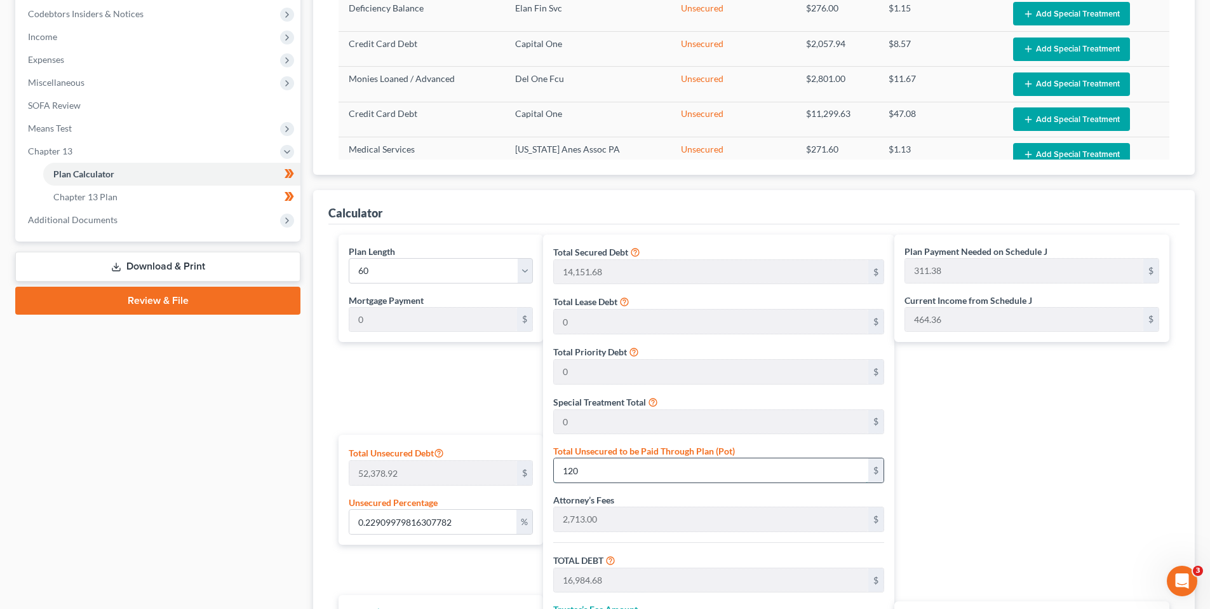
type input "18,064.68"
type input "1,806.46"
type input "19,871.14"
type input "331.18"
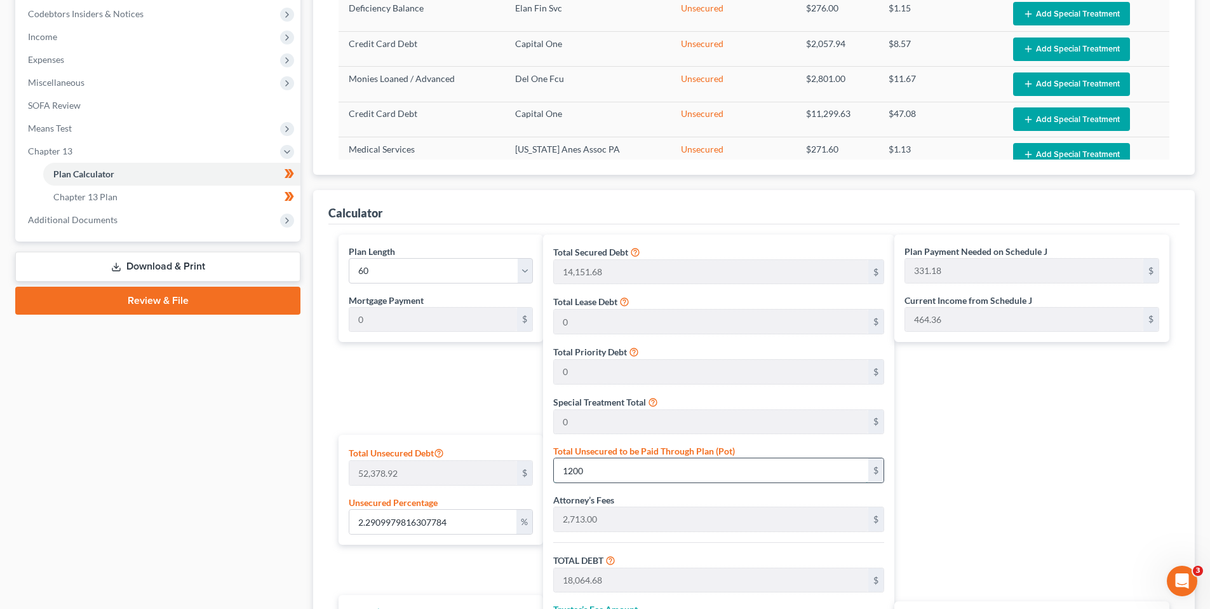
type input "1,200"
type input "22.909979816307782"
type input "1,2000"
type input "28,864.68"
type input "2,886.46"
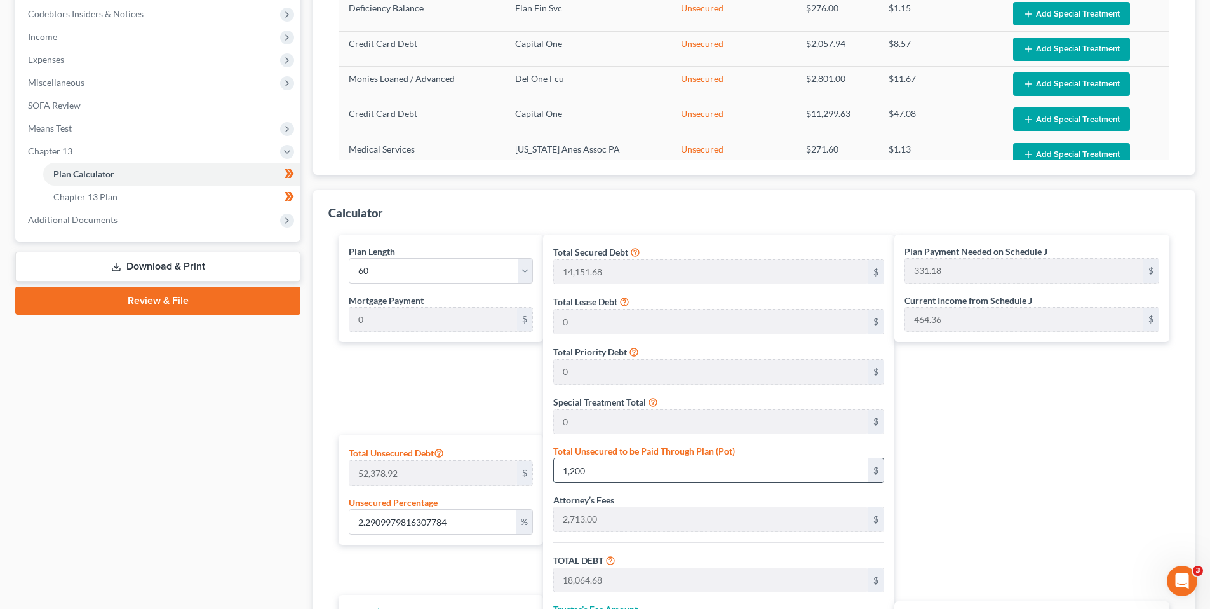
type input "31,751.14"
type input "529.18"
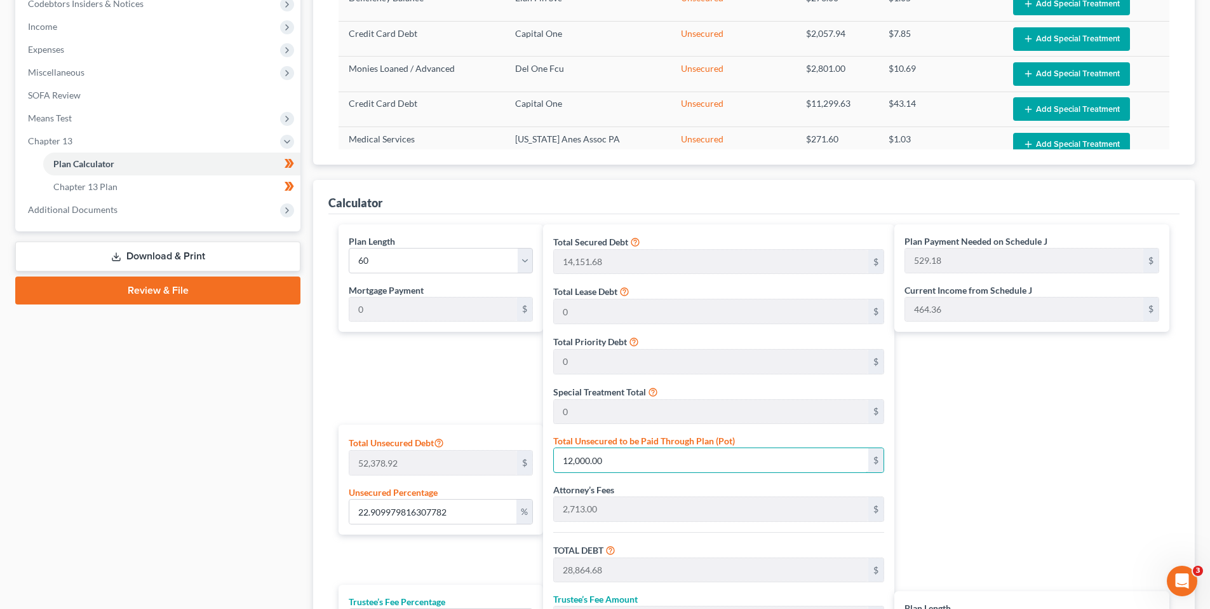
scroll to position [64, 0]
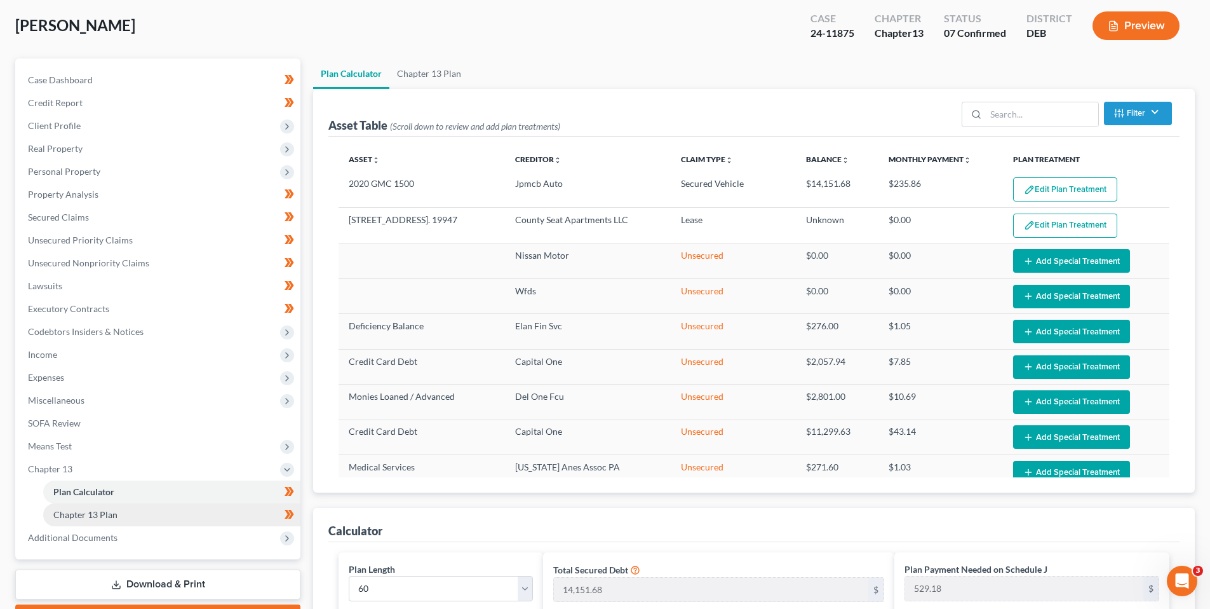
type input "12,000.00"
click at [112, 515] on span "Chapter 13 Plan" at bounding box center [85, 514] width 64 height 11
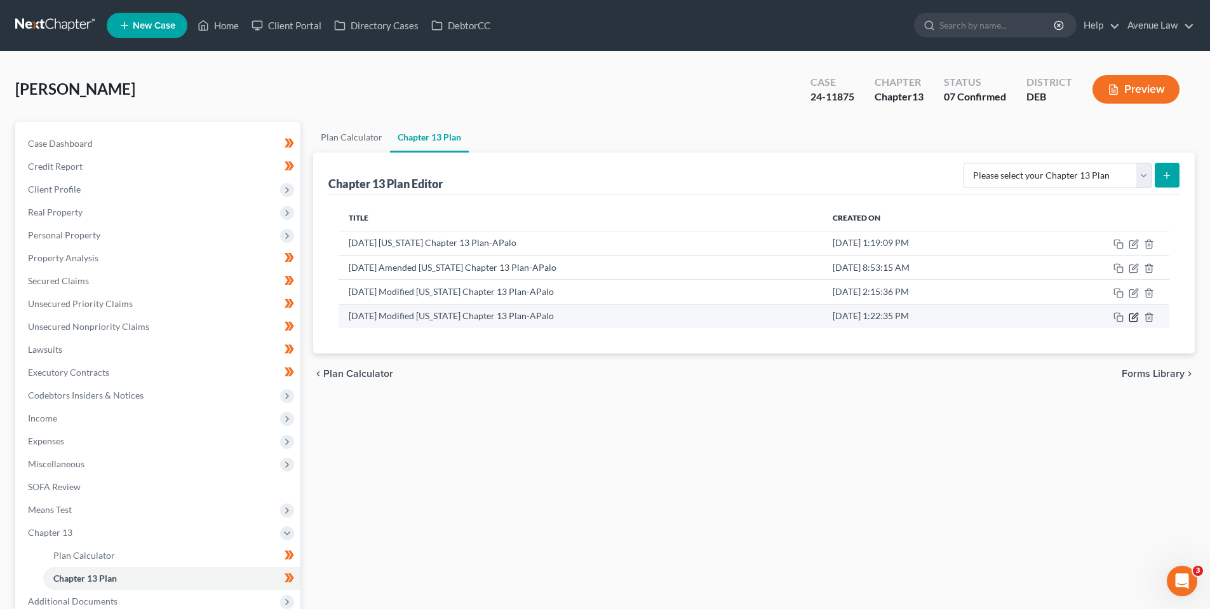
click at [1132, 316] on icon "button" at bounding box center [1134, 317] width 10 height 10
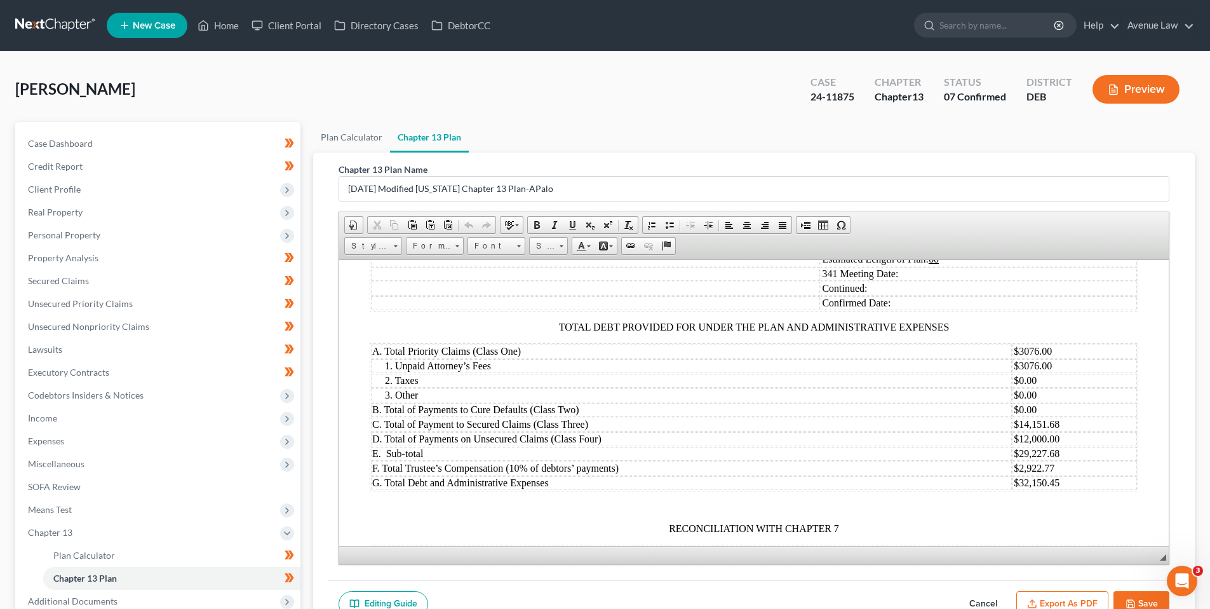
scroll to position [1525, 0]
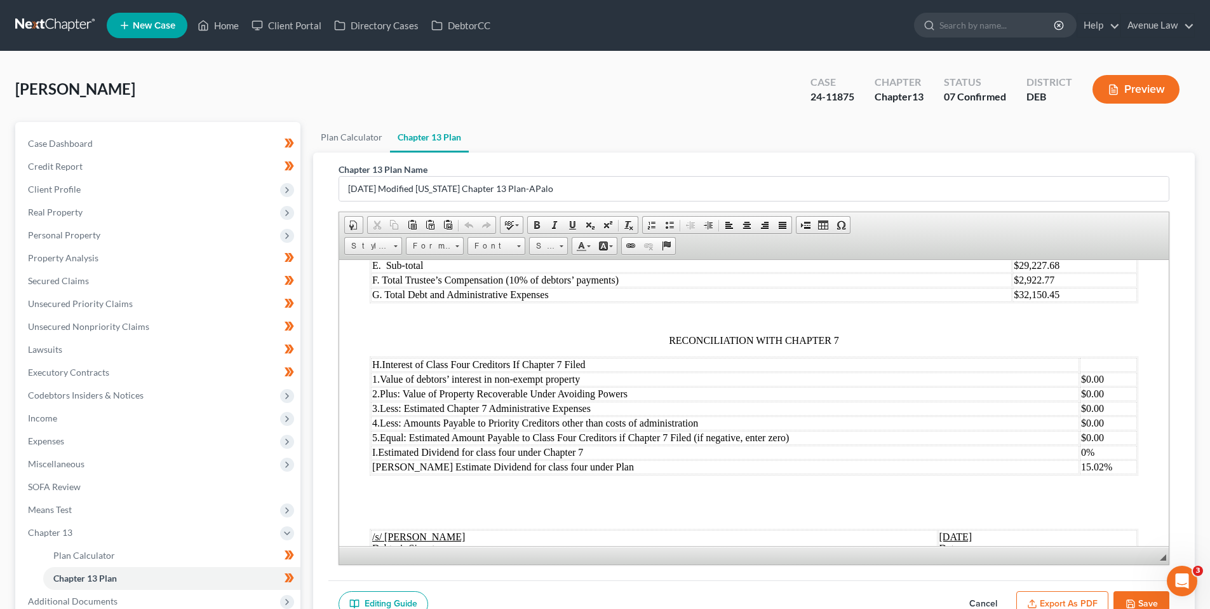
click at [1096, 468] on td "15.02%" at bounding box center [1108, 466] width 57 height 14
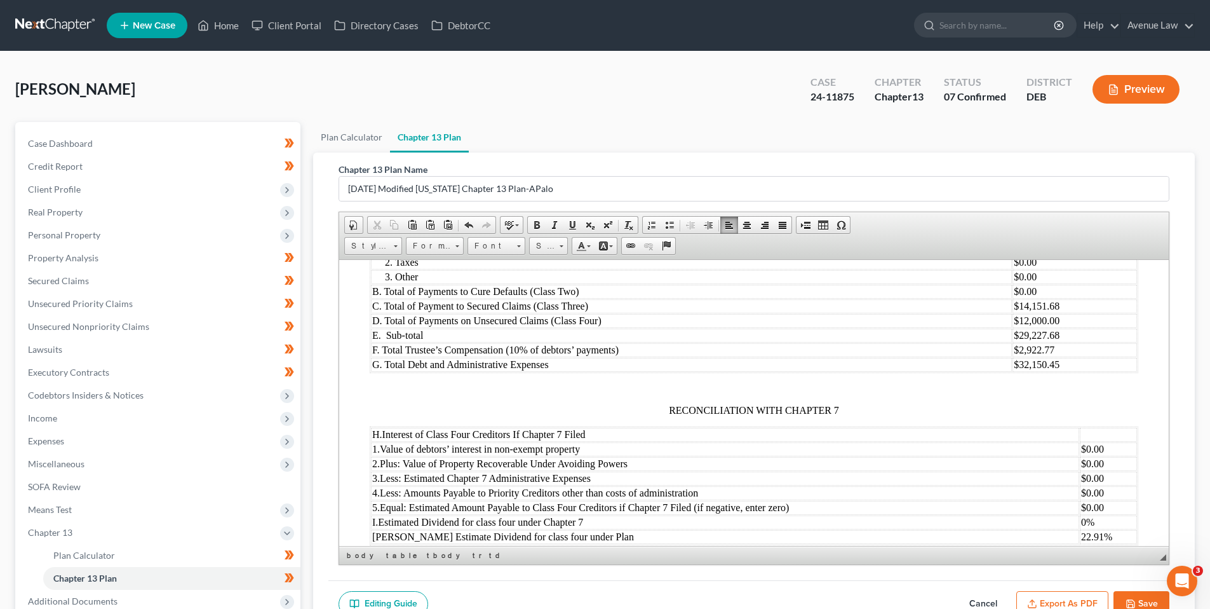
scroll to position [1461, 0]
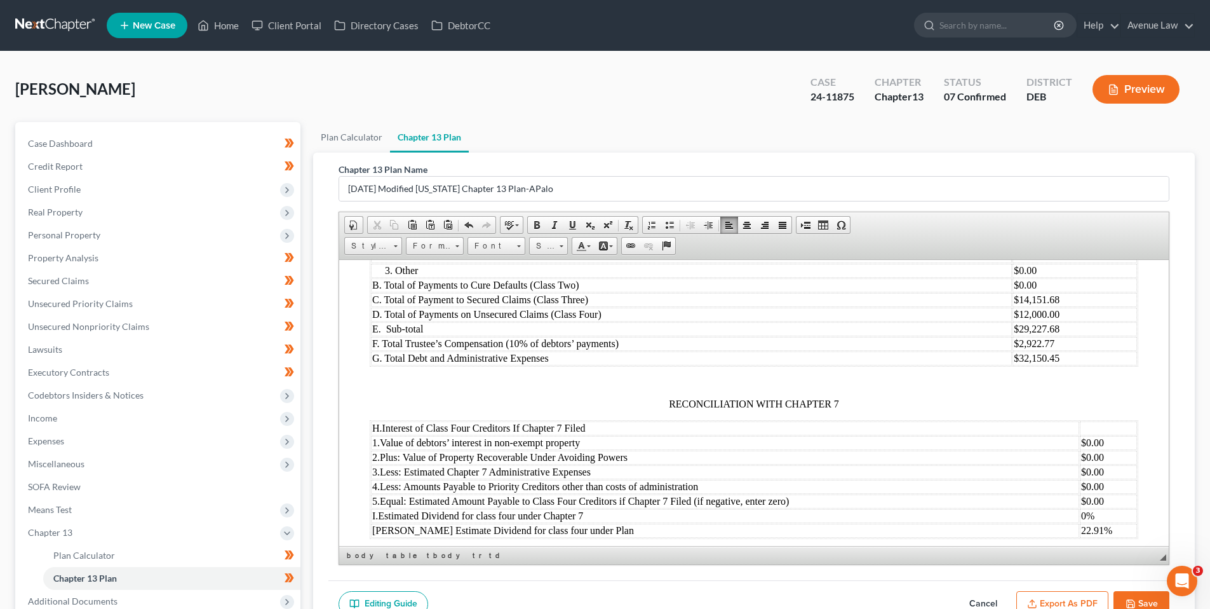
click at [1137, 597] on button "Save" at bounding box center [1142, 604] width 56 height 27
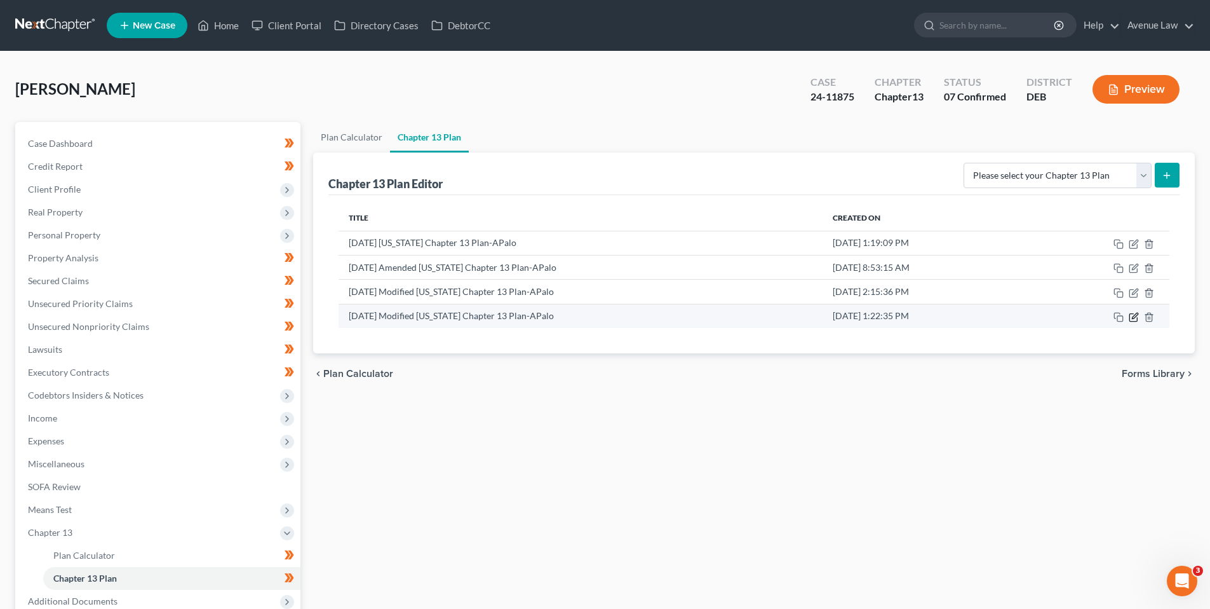
click at [1134, 313] on icon "button" at bounding box center [1134, 317] width 10 height 10
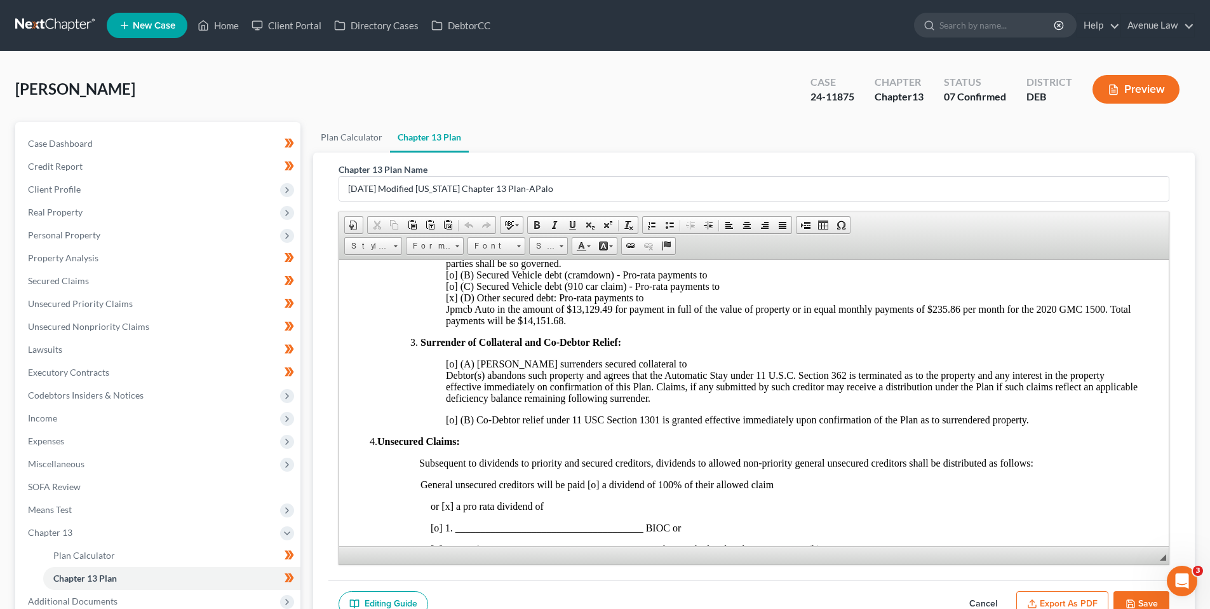
scroll to position [572, 0]
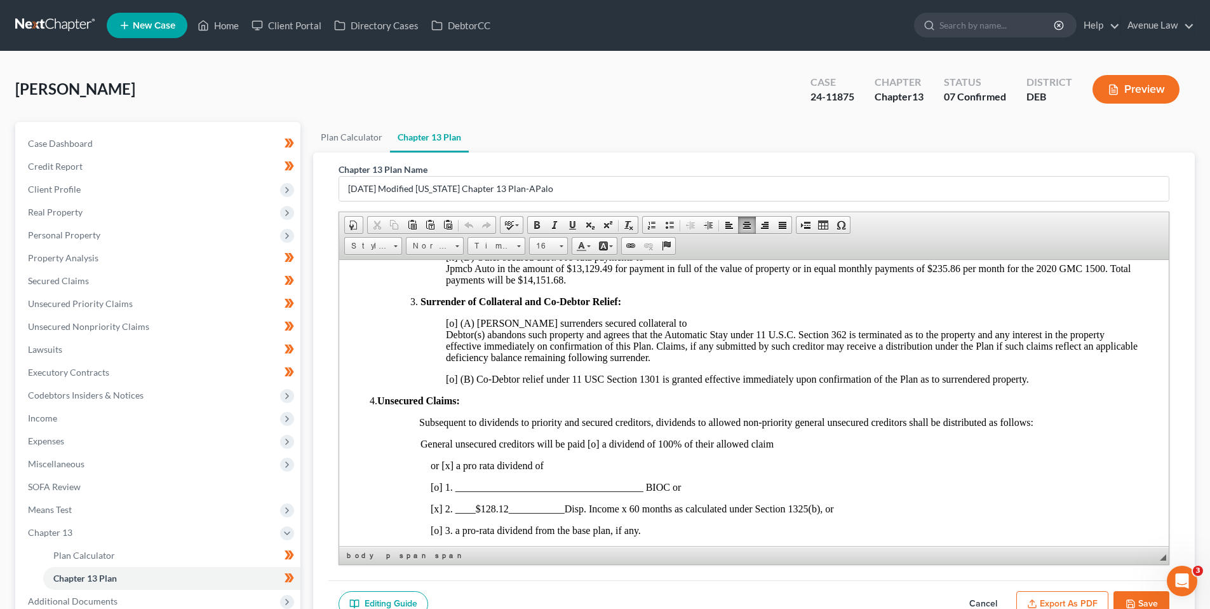
click at [439, 512] on span "[x] 2. ____$128.12___________Disp. Income x 60 months as calculated under Secti…" at bounding box center [632, 508] width 403 height 11
click at [515, 507] on span "[x] 2. ____$128.12___________Disp. Income x 60 months as calculated under Secti…" at bounding box center [632, 508] width 403 height 11
click at [507, 508] on span "[x] 2. ____$128.12___________Disp. Income x 60 months as calculated under Secti…" at bounding box center [632, 508] width 403 height 11
click at [972, 488] on p "[o] 1. _____________________________________ BIOC or" at bounding box center [785, 486] width 708 height 11
drag, startPoint x: 1157, startPoint y: 598, endPoint x: 723, endPoint y: 268, distance: 545.0
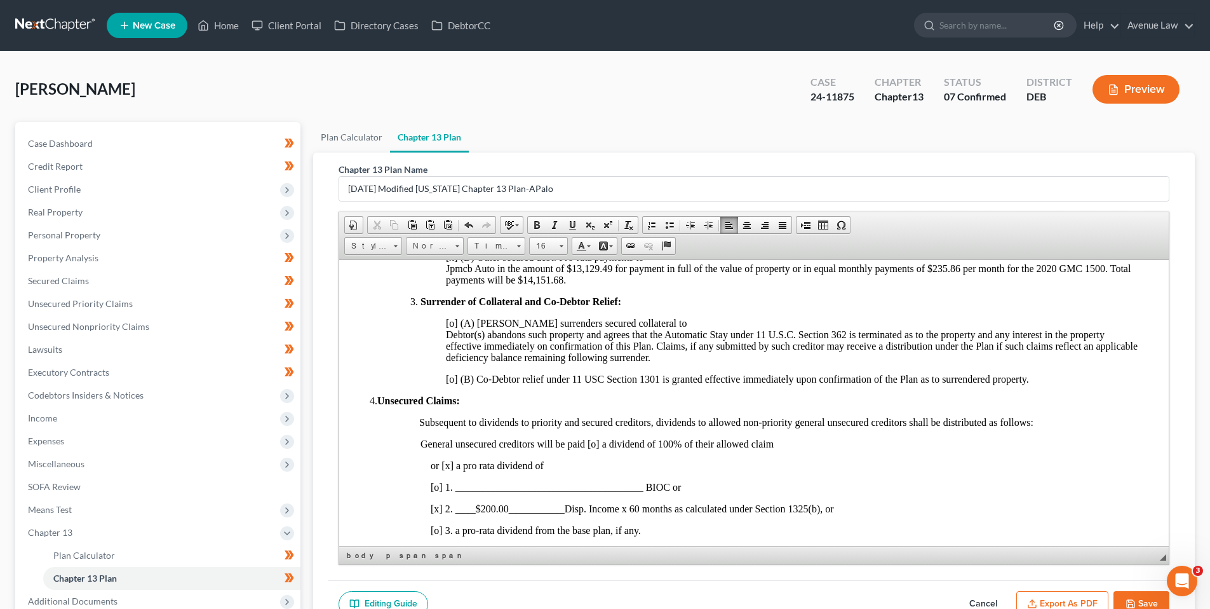
click at [1157, 598] on button "Save" at bounding box center [1142, 604] width 56 height 27
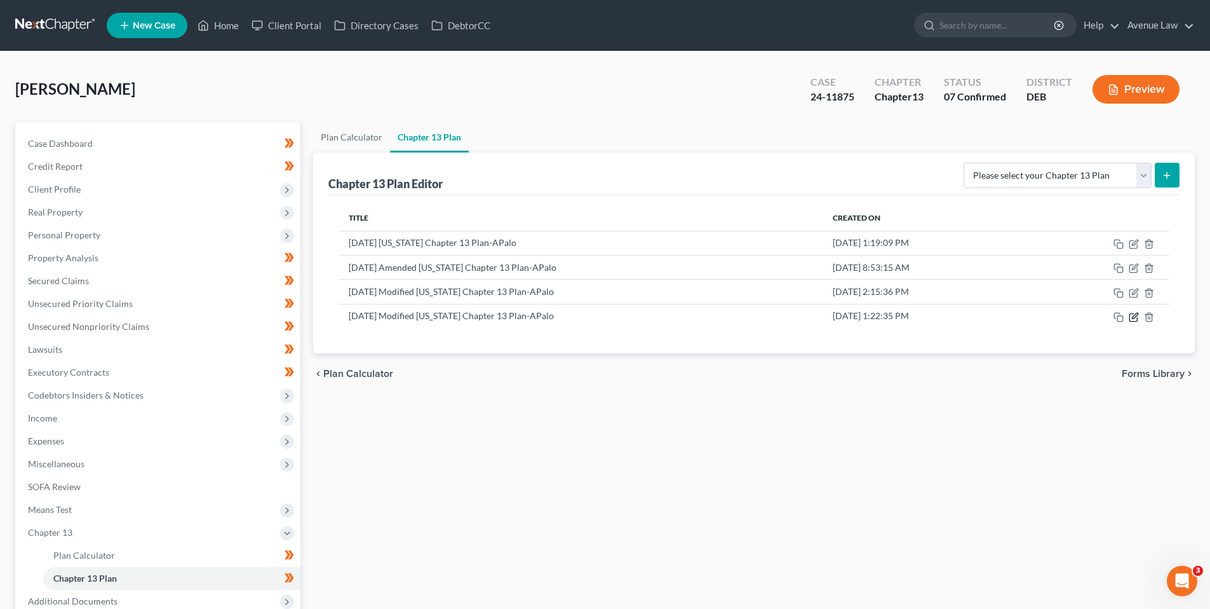
click at [1135, 319] on icon "button" at bounding box center [1134, 317] width 10 height 10
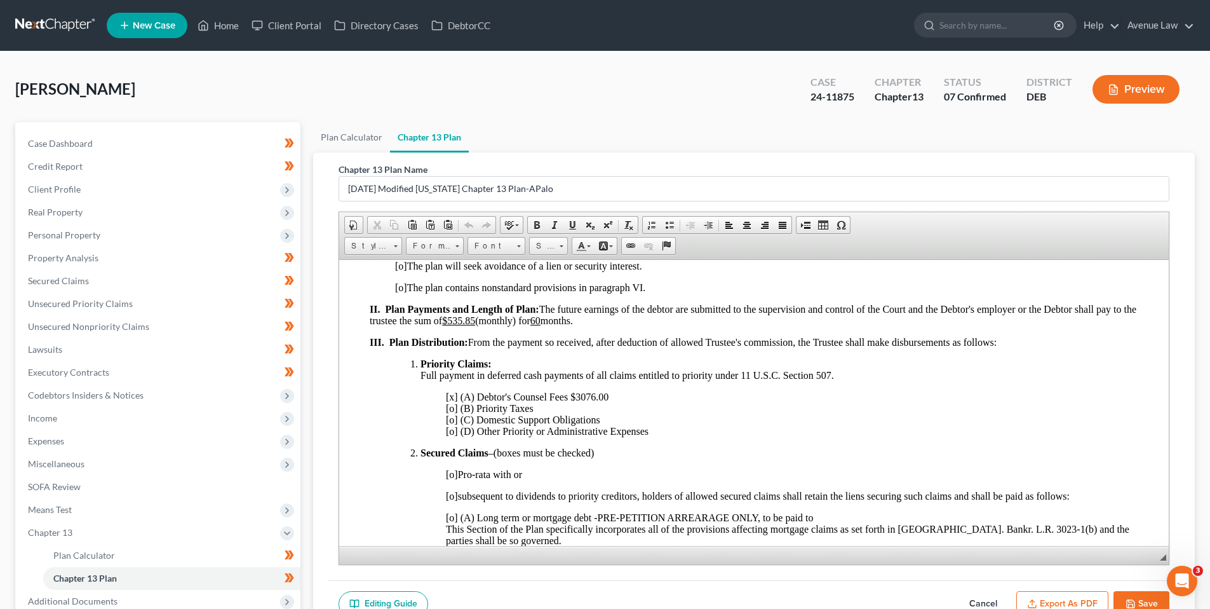
scroll to position [191, 0]
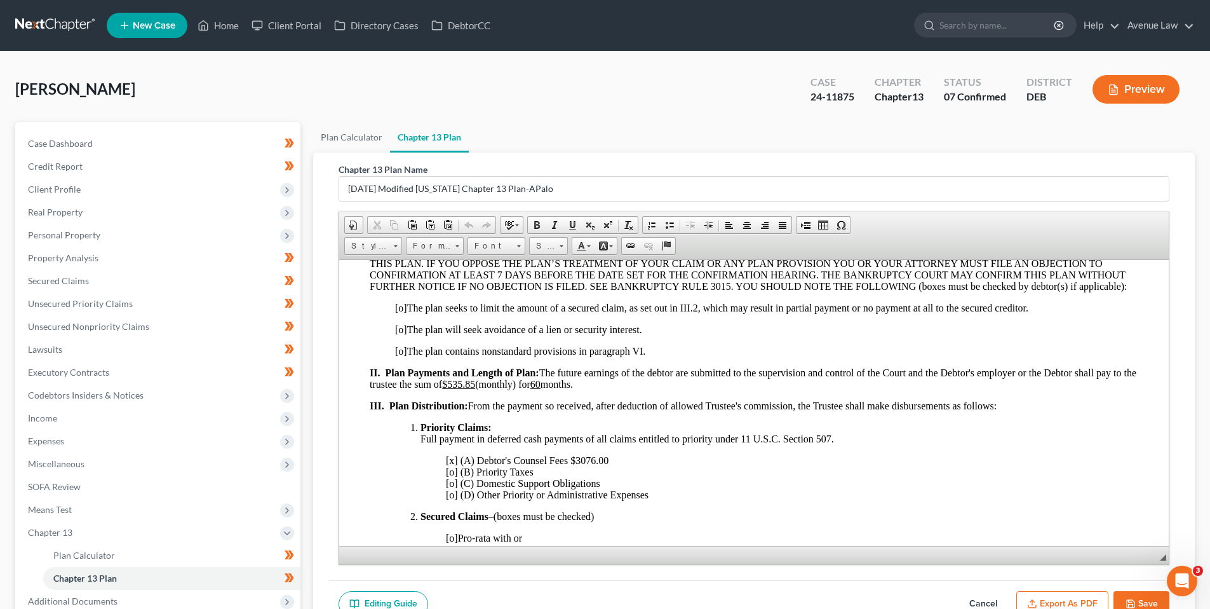
click at [475, 385] on u "$535.85" at bounding box center [458, 383] width 33 height 11
click at [539, 384] on span "II. Plan Payments and Length of Plan: The future earnings of the debtor are sub…" at bounding box center [753, 378] width 767 height 22
click at [679, 383] on span "II. Plan Payments and Length of Plan: The future earnings of the debtor are sub…" at bounding box center [753, 378] width 767 height 22
click at [680, 386] on span "II. Plan Payments and Length of Plan: The future earnings of the debtor are sub…" at bounding box center [753, 378] width 767 height 22
drag, startPoint x: 703, startPoint y: 384, endPoint x: 539, endPoint y: 388, distance: 164.6
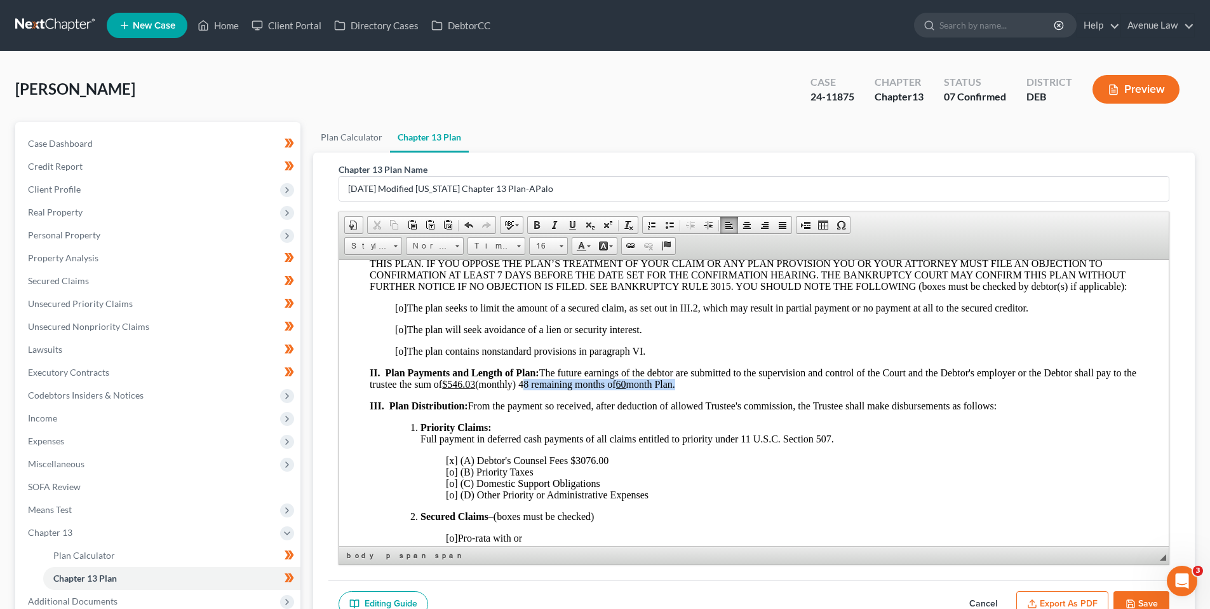
click at [539, 388] on p "II. Plan Payments and Length of Plan: The future earnings of the debtor are sub…" at bounding box center [754, 378] width 769 height 23
copy span "48 remaining months of 60 month Plan ."
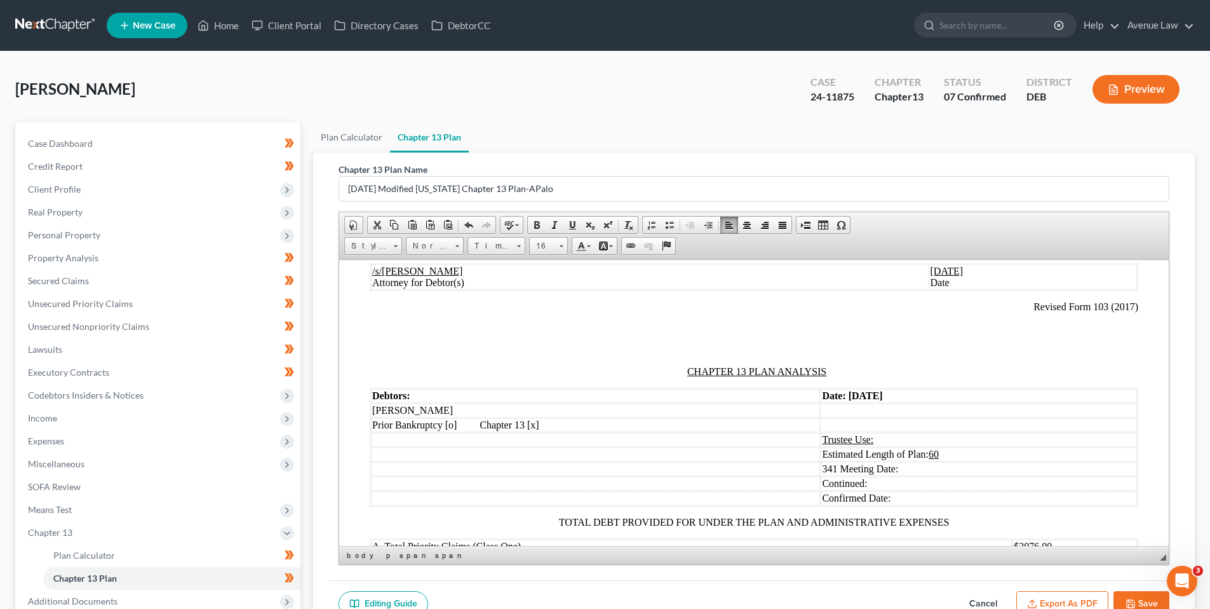
scroll to position [1144, 0]
click at [931, 452] on u "60" at bounding box center [934, 451] width 10 height 11
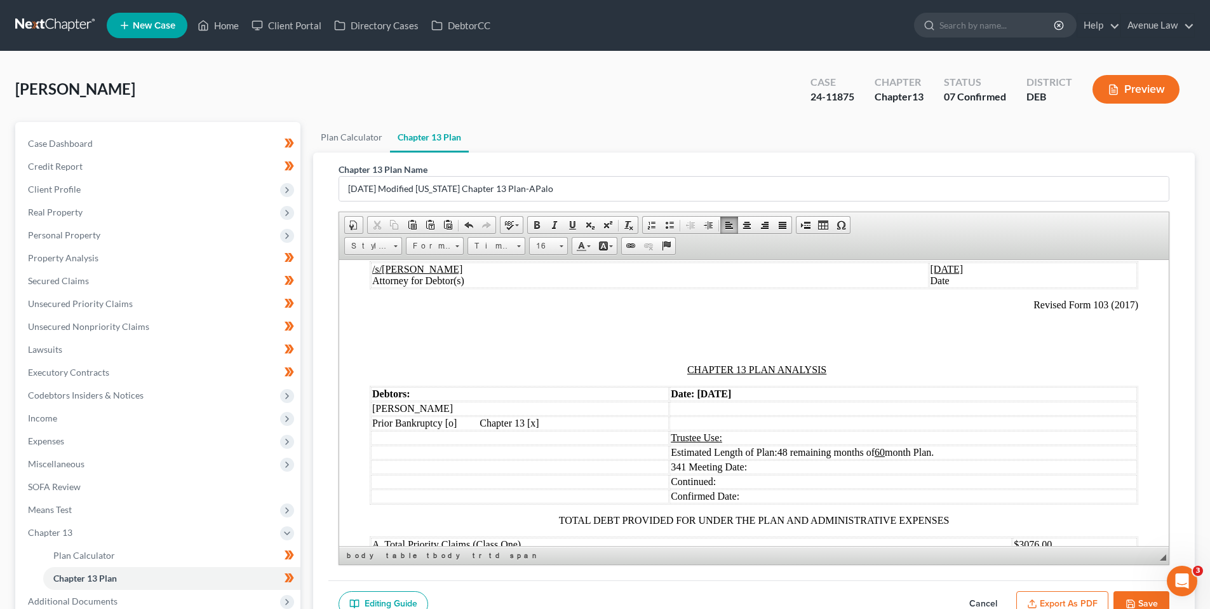
click at [710, 393] on strong "Date: [DATE]" at bounding box center [701, 393] width 60 height 11
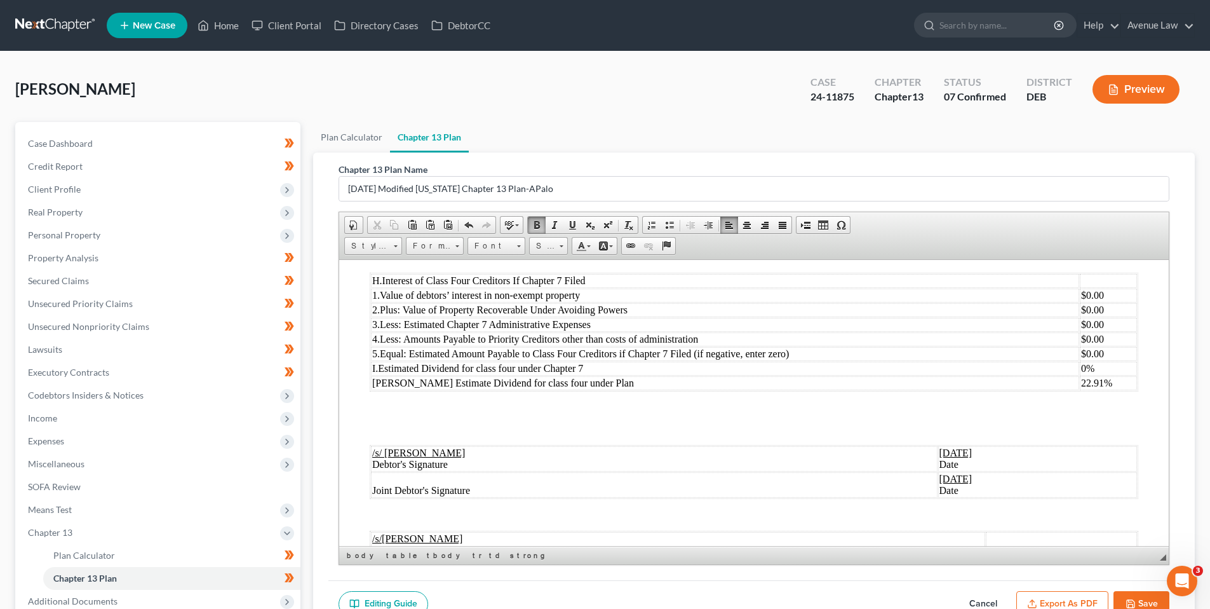
scroll to position [1652, 0]
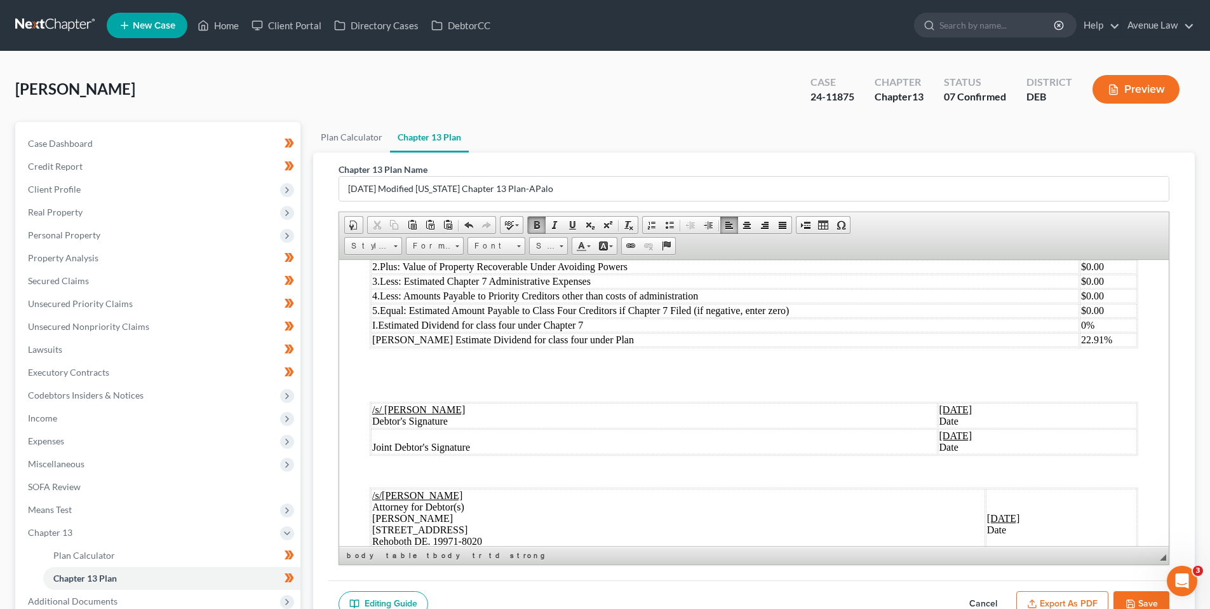
click at [940, 409] on u "[DATE]" at bounding box center [956, 408] width 33 height 11
click at [940, 435] on u "[DATE]" at bounding box center [956, 435] width 33 height 11
click at [987, 517] on u "[DATE]" at bounding box center [1003, 517] width 33 height 11
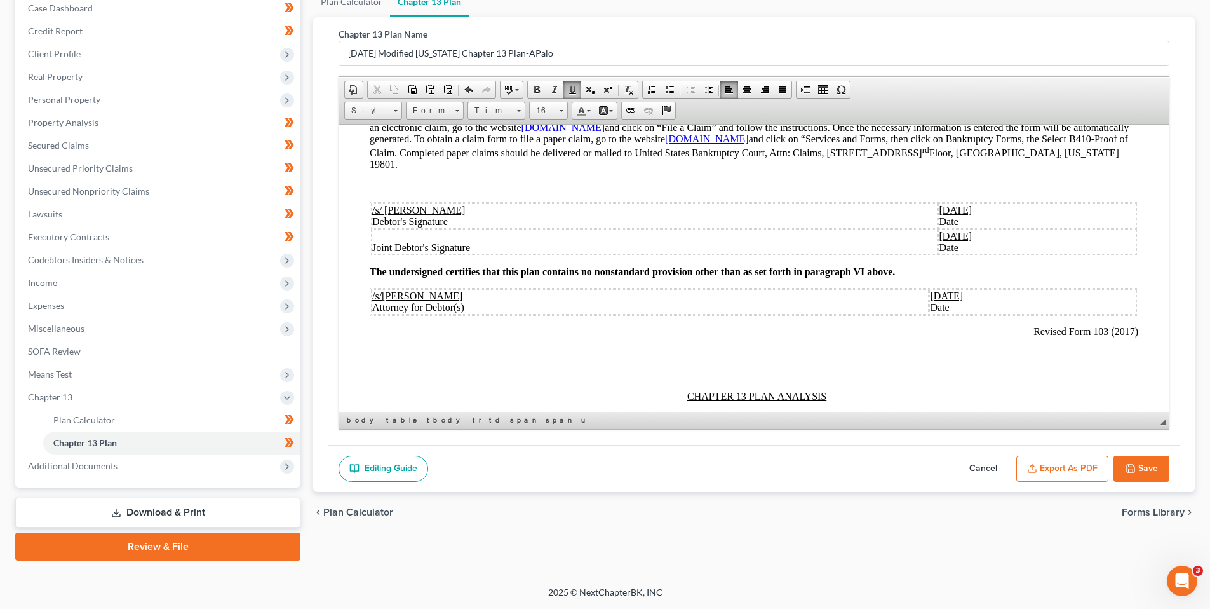
scroll to position [1032, 0]
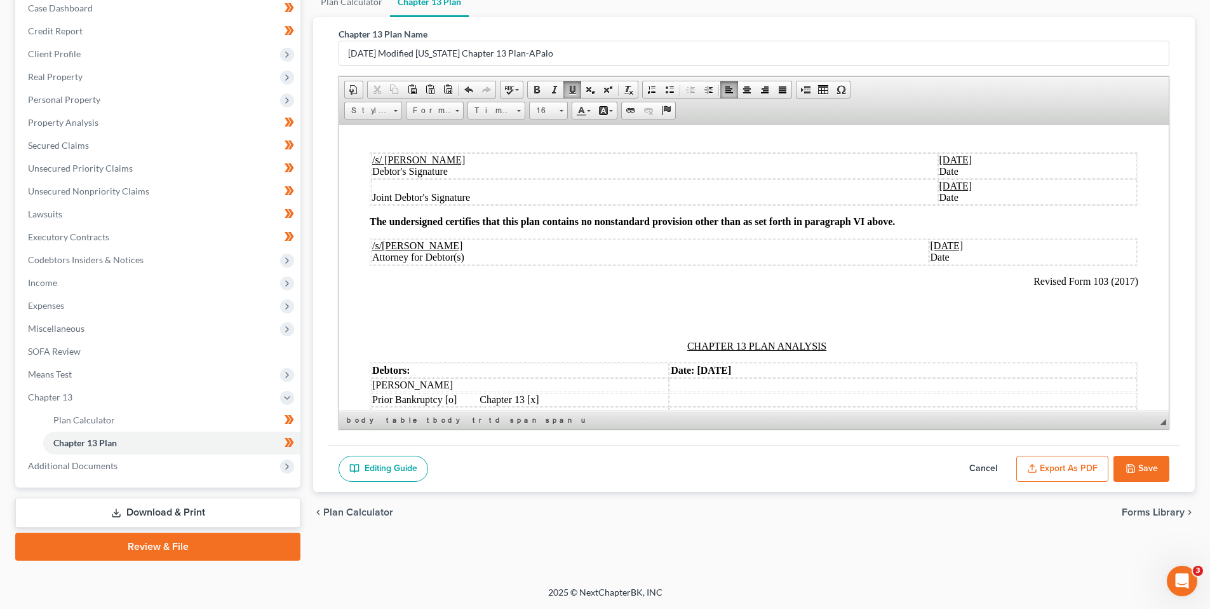
click at [940, 156] on u "[DATE]" at bounding box center [956, 159] width 33 height 11
click at [940, 186] on u "[DATE]" at bounding box center [956, 185] width 33 height 11
click at [931, 242] on u "[DATE]" at bounding box center [947, 245] width 33 height 11
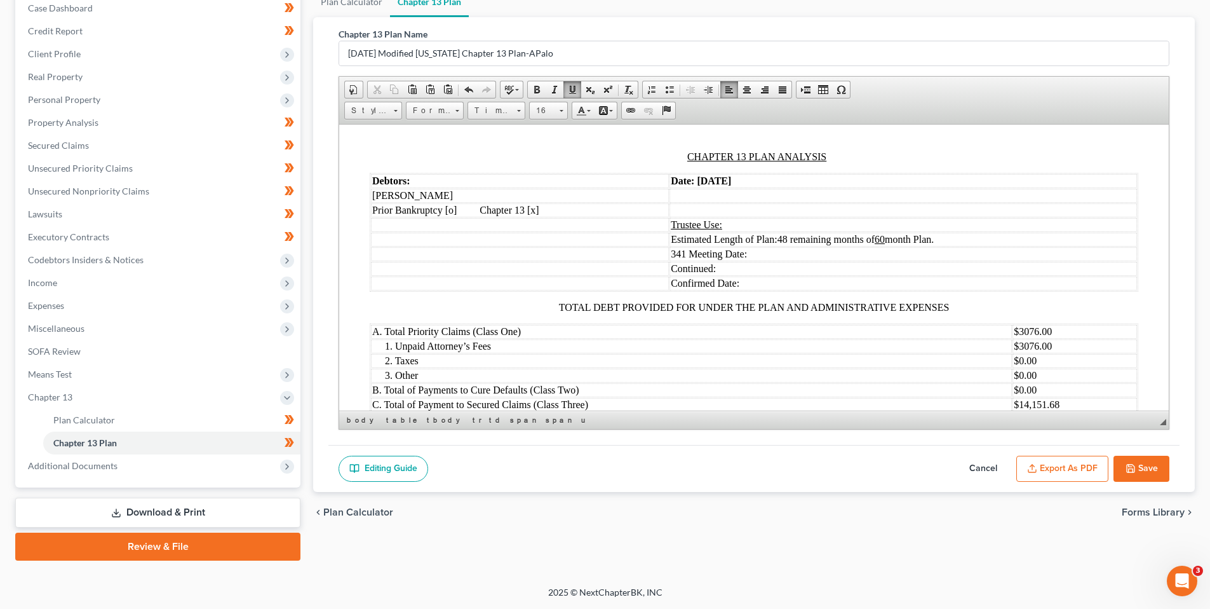
scroll to position [1222, 0]
drag, startPoint x: 1142, startPoint y: 468, endPoint x: 1127, endPoint y: 467, distance: 15.9
click at [1140, 468] on button "Save" at bounding box center [1142, 469] width 56 height 27
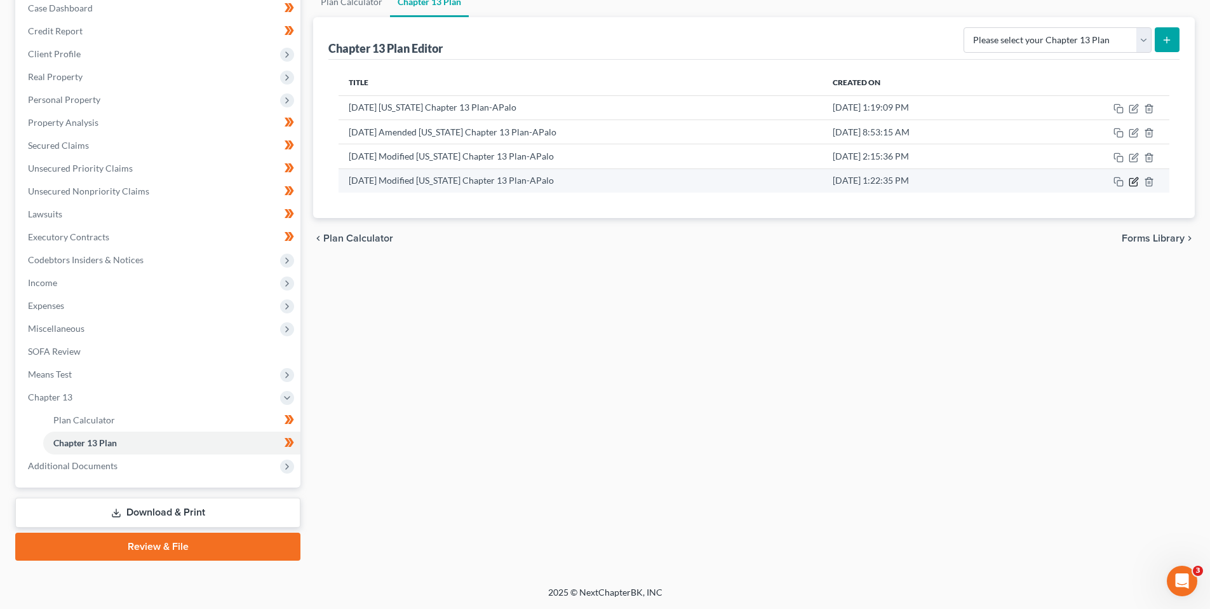
click at [1136, 182] on icon "button" at bounding box center [1134, 182] width 10 height 10
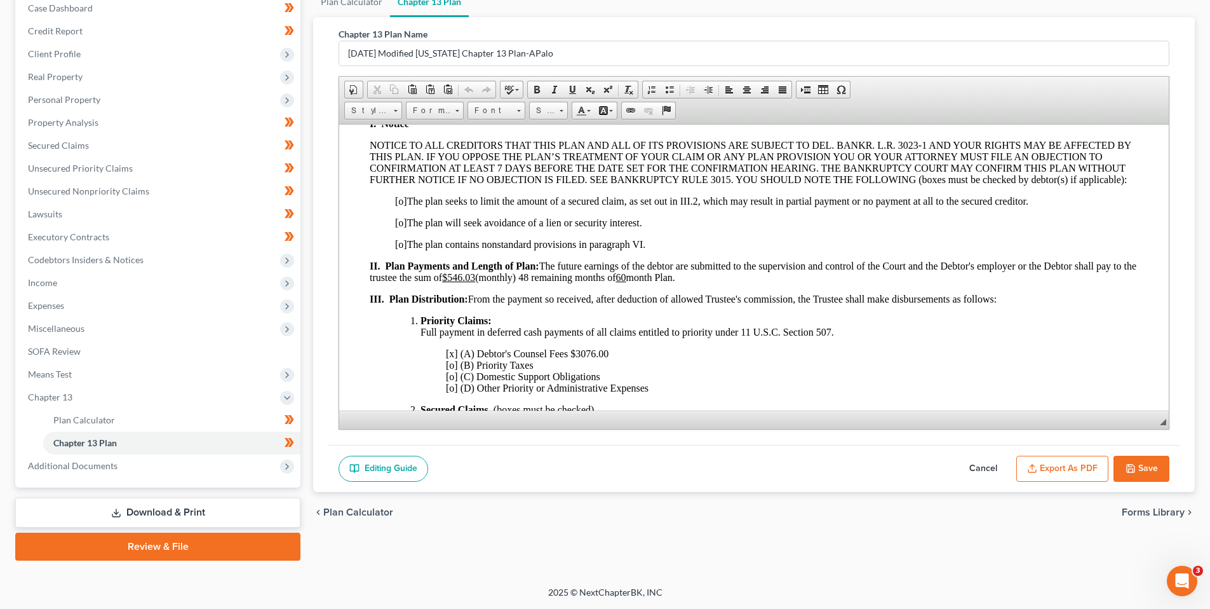
scroll to position [318, 0]
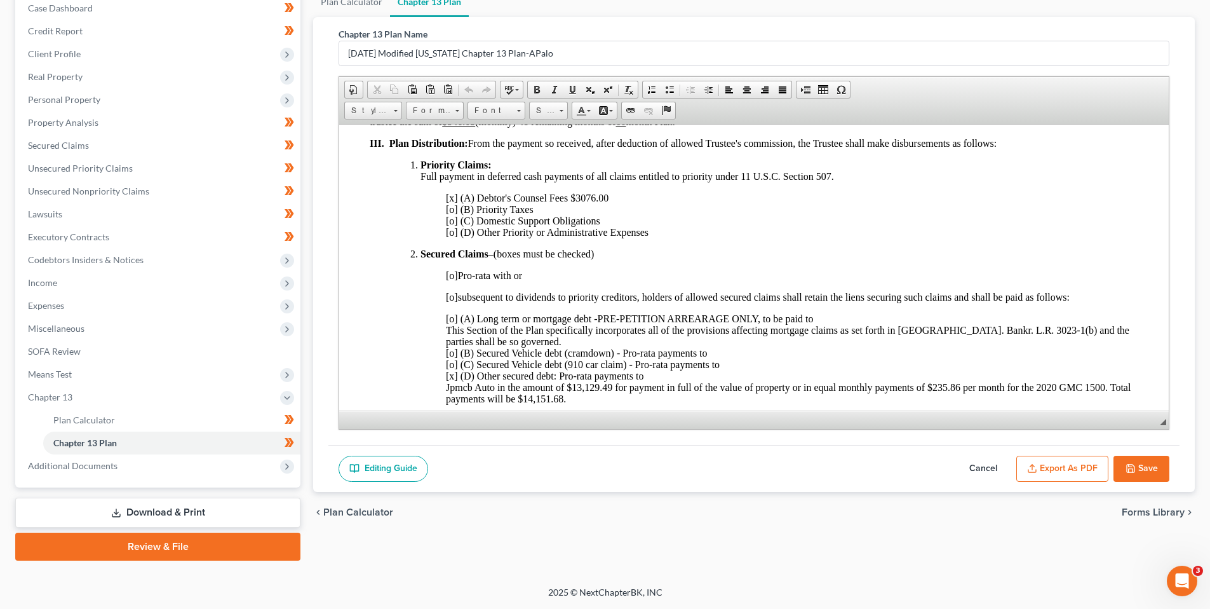
click at [1149, 468] on button "Save" at bounding box center [1142, 469] width 56 height 27
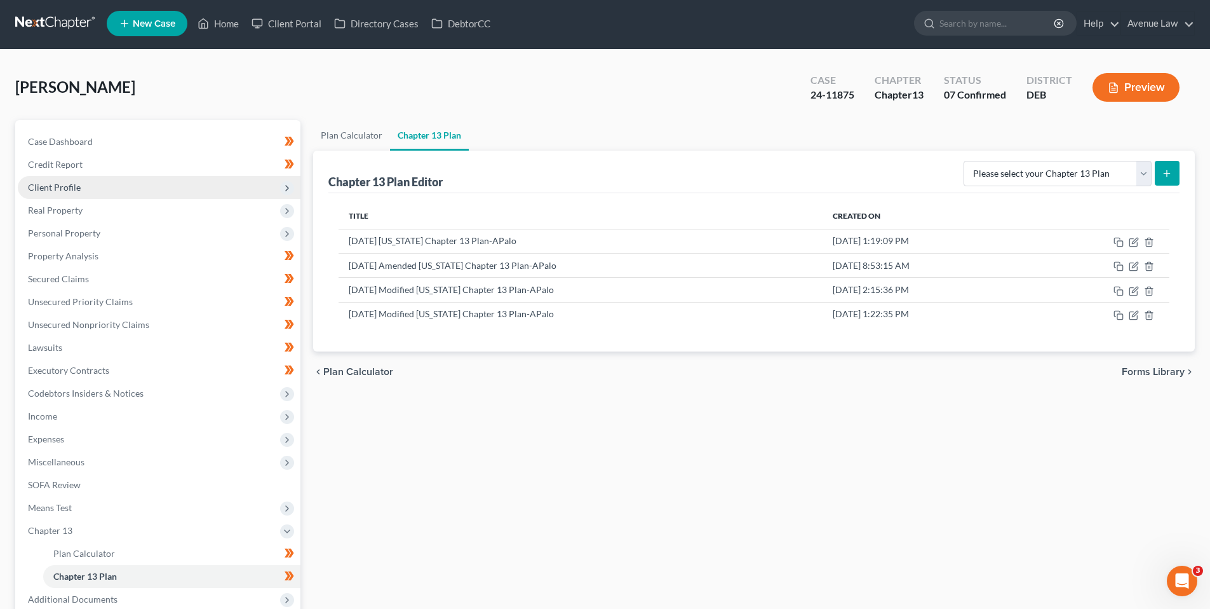
scroll to position [0, 0]
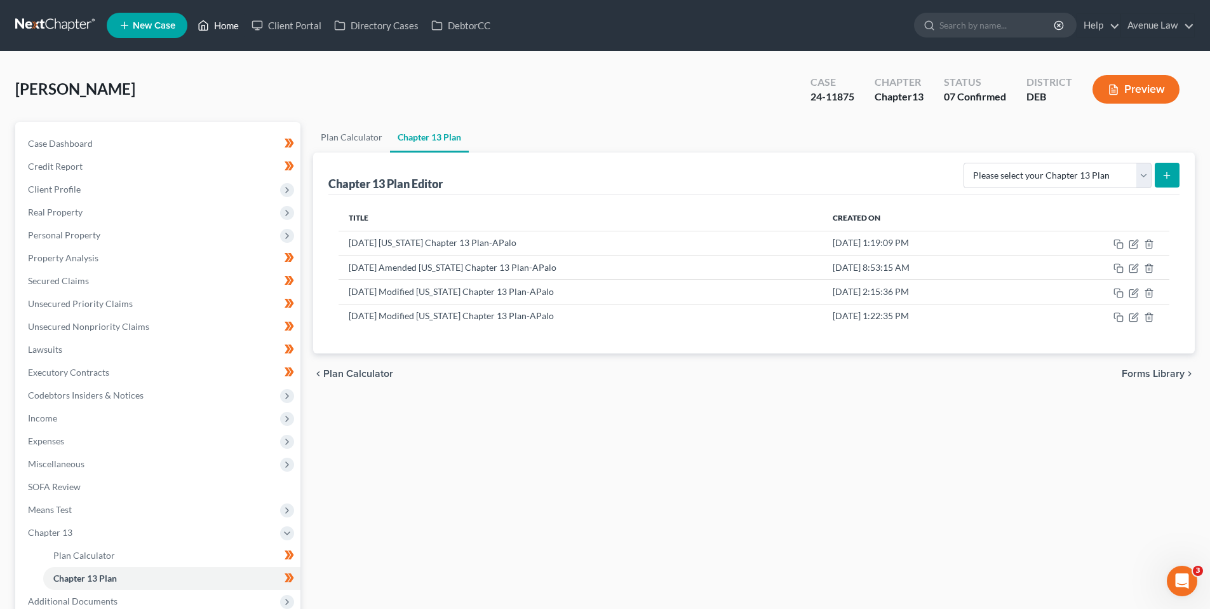
click at [227, 25] on link "Home" at bounding box center [218, 25] width 54 height 23
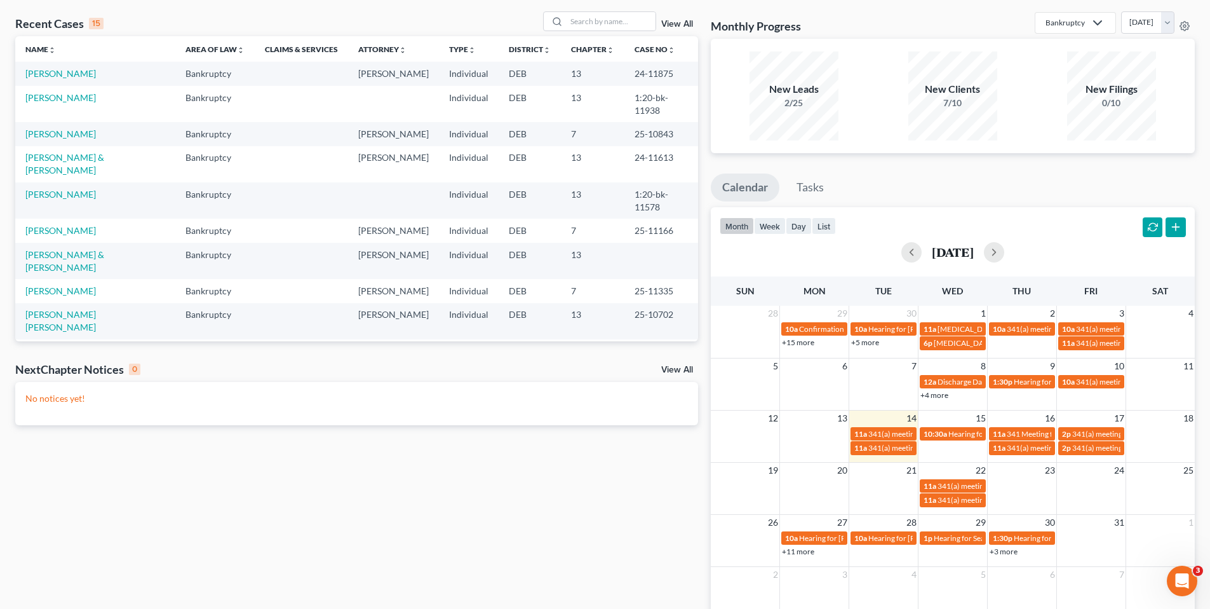
scroll to position [125, 0]
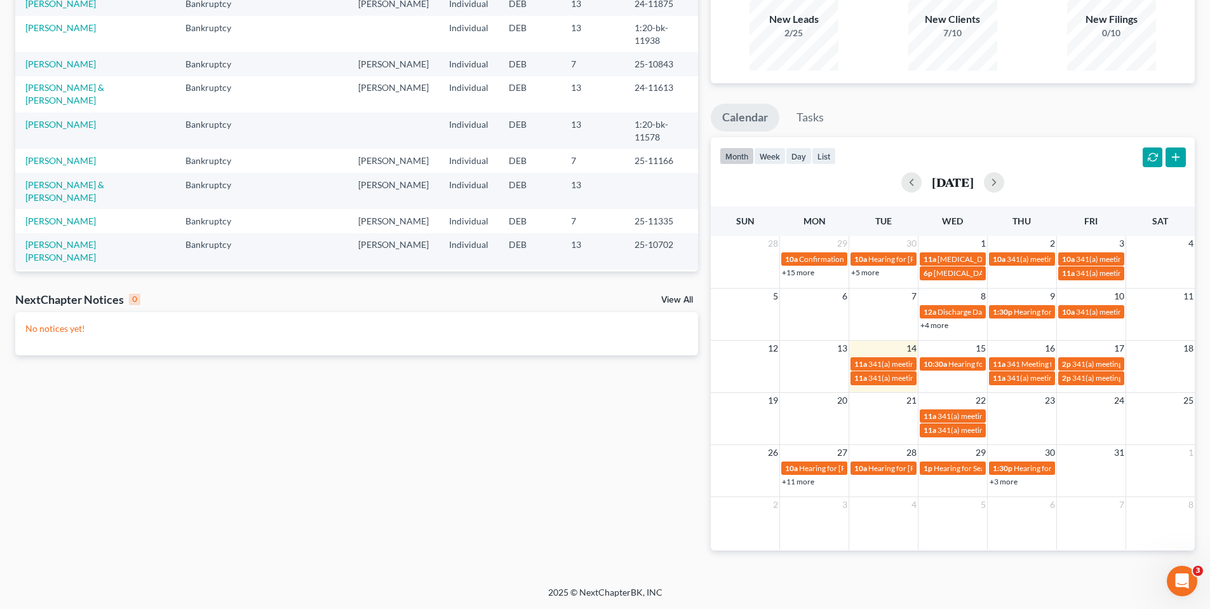
click at [805, 478] on link "+11 more" at bounding box center [798, 482] width 32 height 10
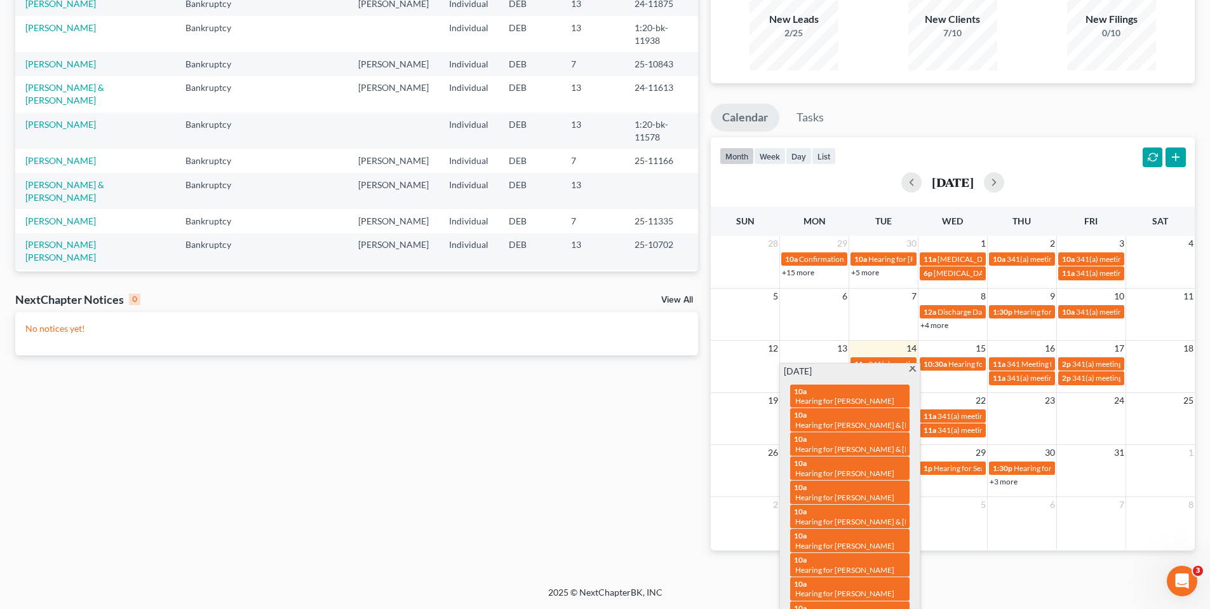
click at [600, 473] on div "Recent Cases 15 View All Name unfold_more expand_more expand_less Area of Law u…" at bounding box center [357, 256] width 696 height 629
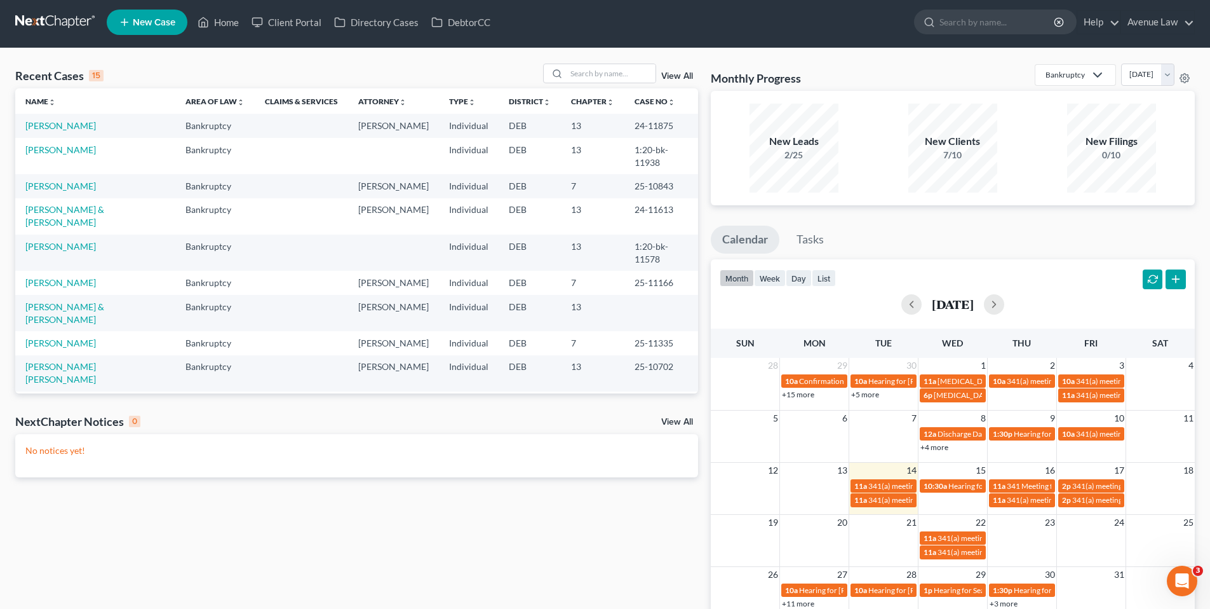
scroll to position [0, 0]
